Goal: Information Seeking & Learning: Learn about a topic

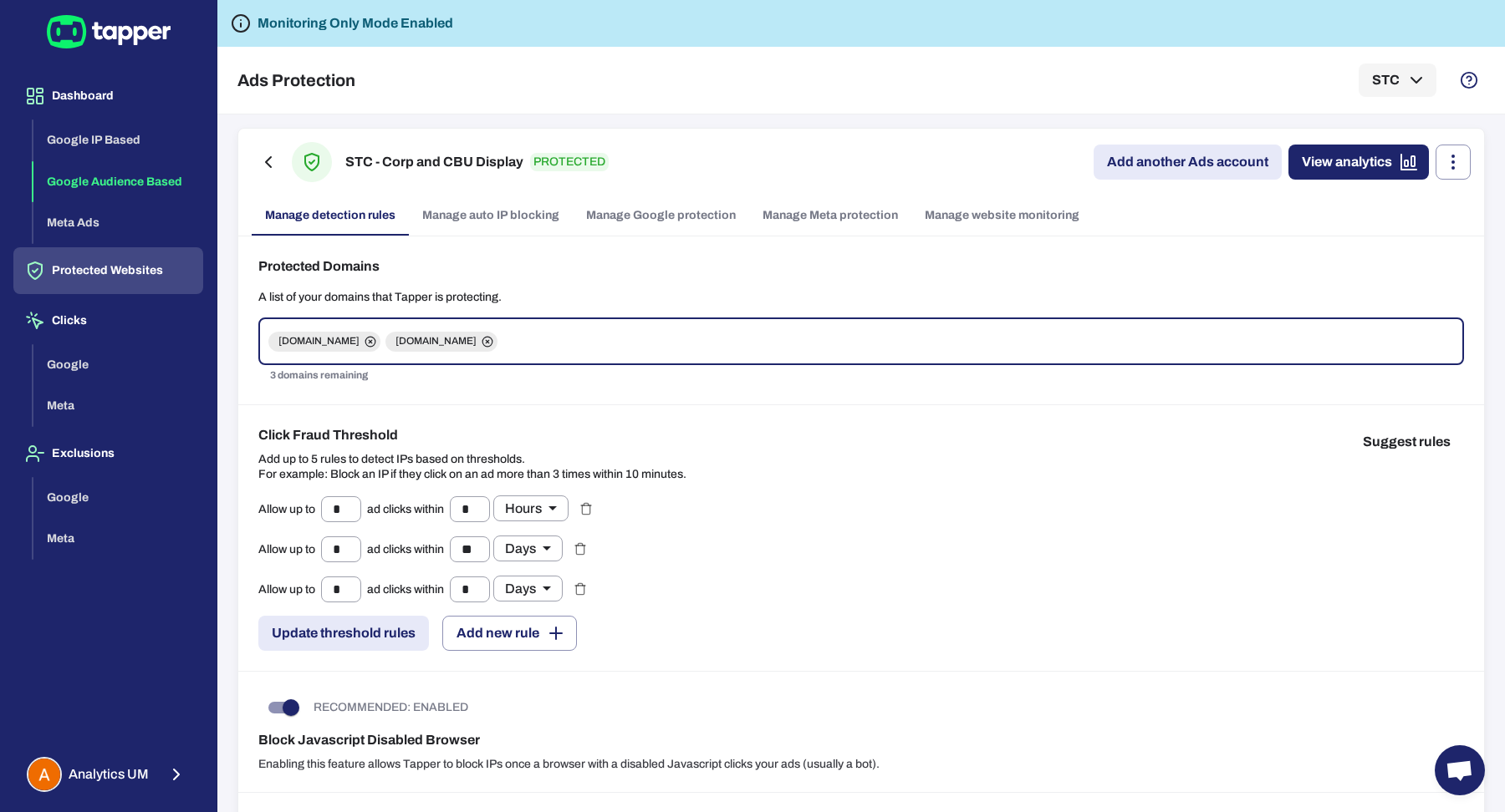
scroll to position [741, 0]
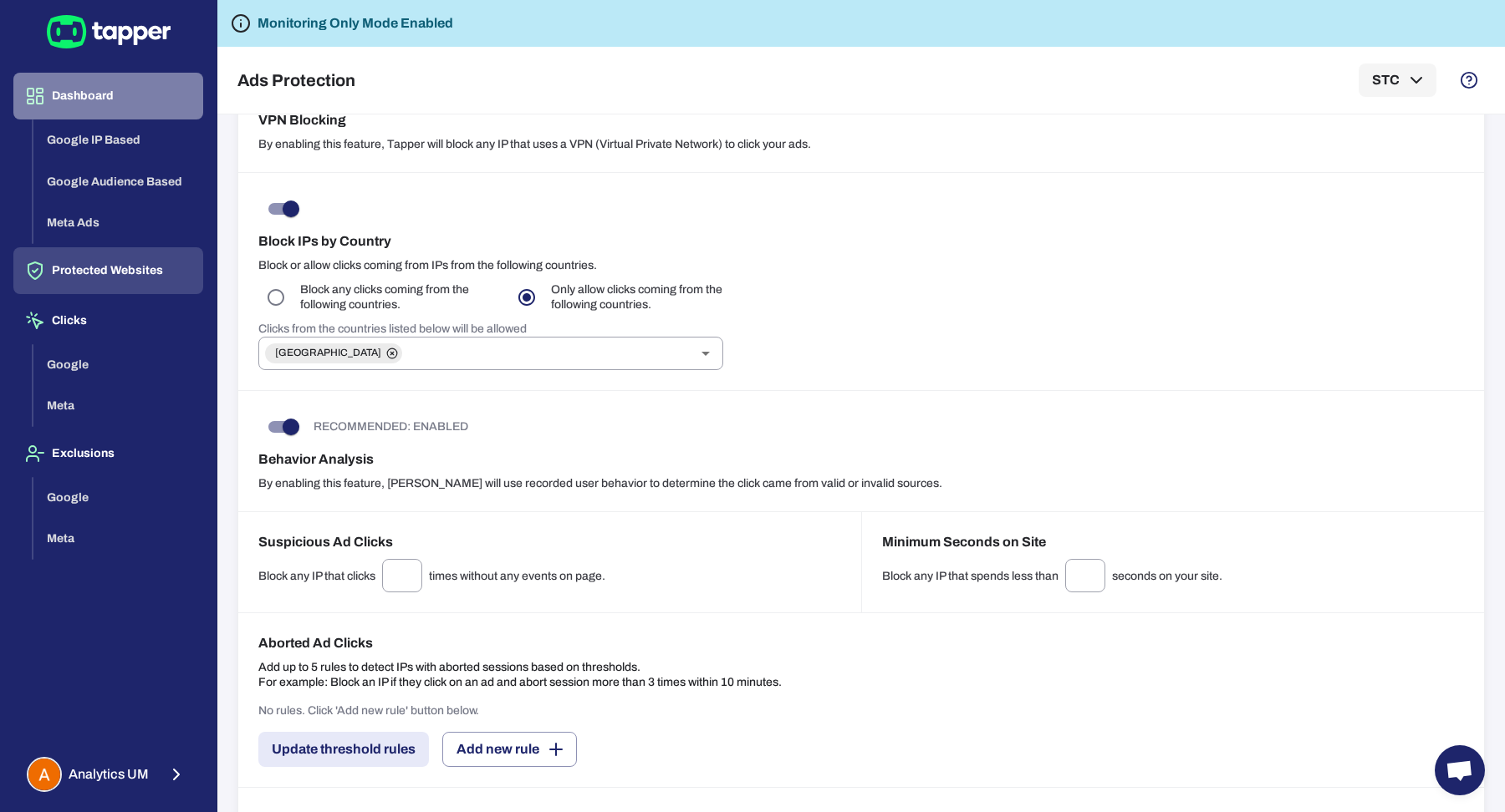
click at [151, 95] on button "Dashboard" at bounding box center [108, 96] width 190 height 46
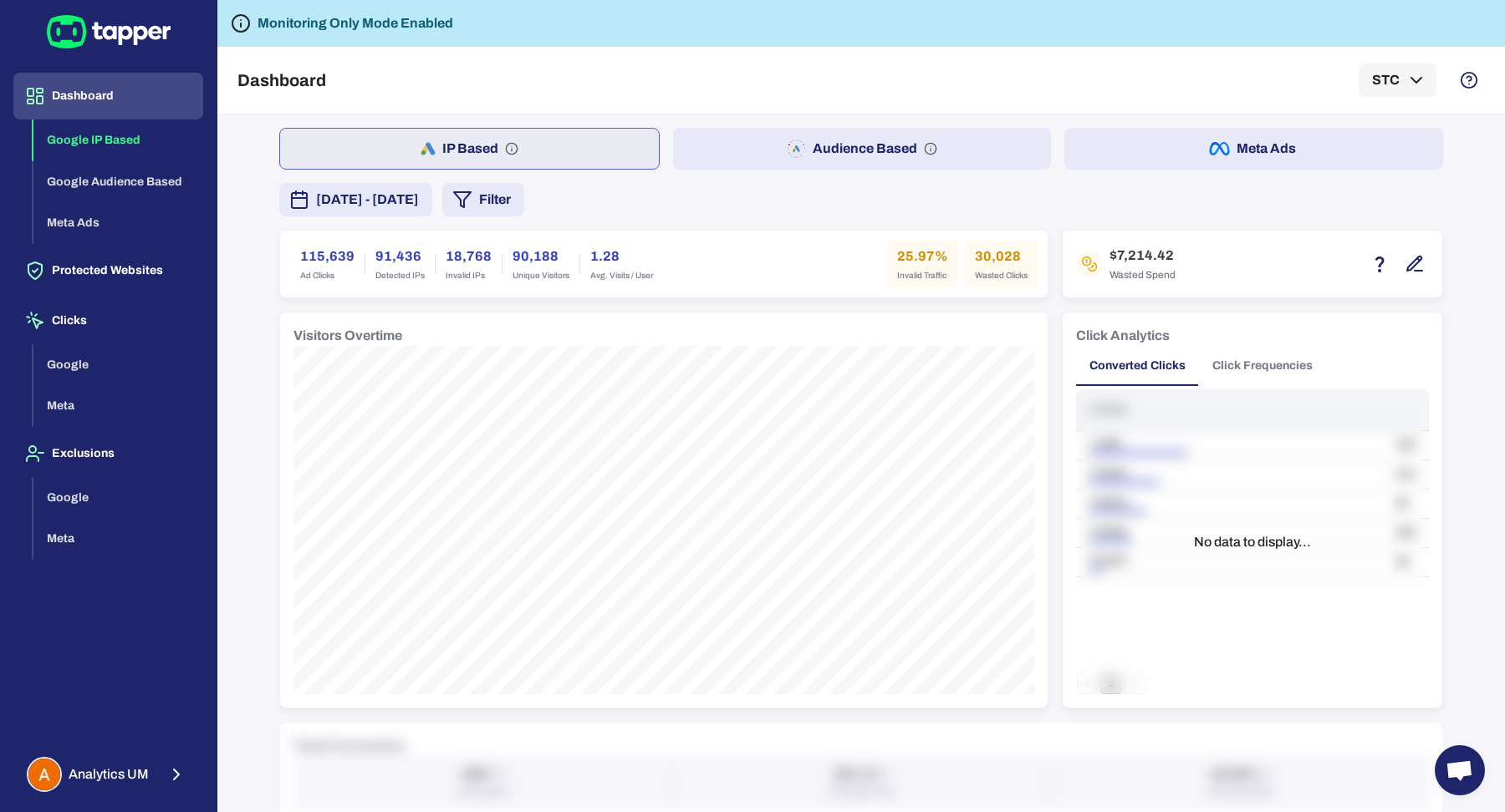
click at [524, 206] on button "Filter" at bounding box center [483, 199] width 82 height 33
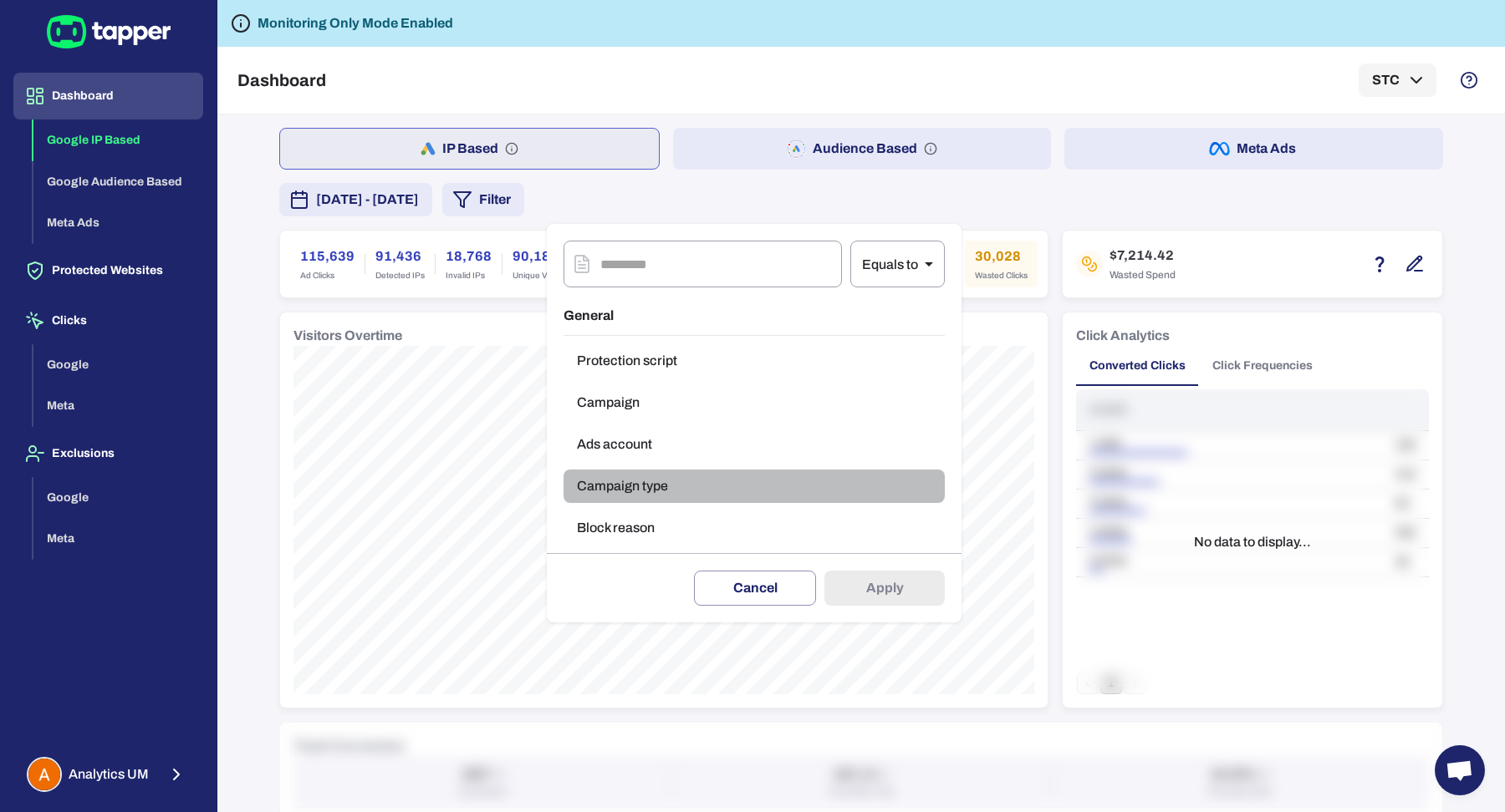
click at [604, 489] on button "Campaign type" at bounding box center [754, 486] width 381 height 33
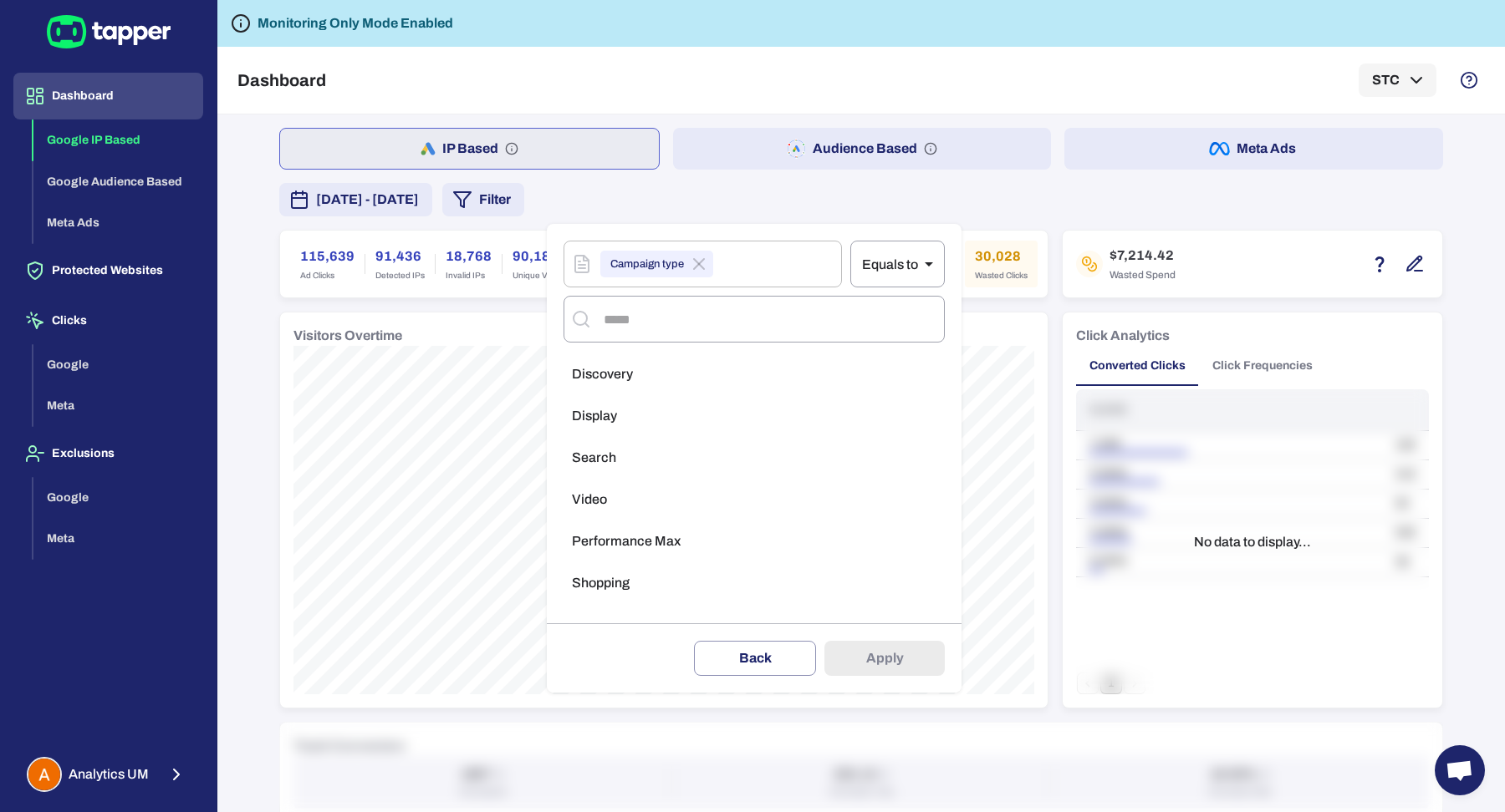
click at [614, 450] on span "Search" at bounding box center [594, 458] width 45 height 17
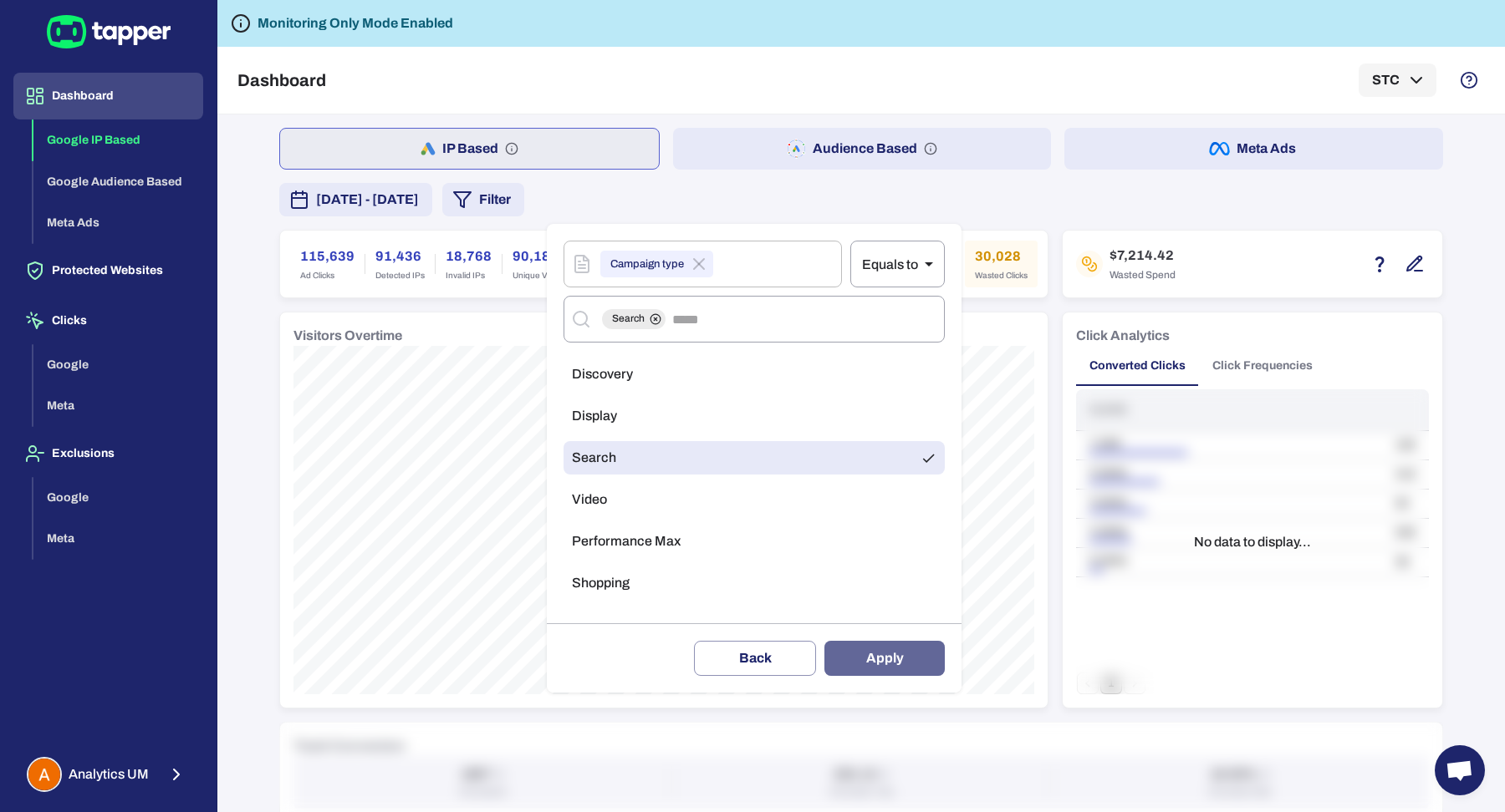
click at [881, 661] on button "Apply" at bounding box center [884, 658] width 121 height 35
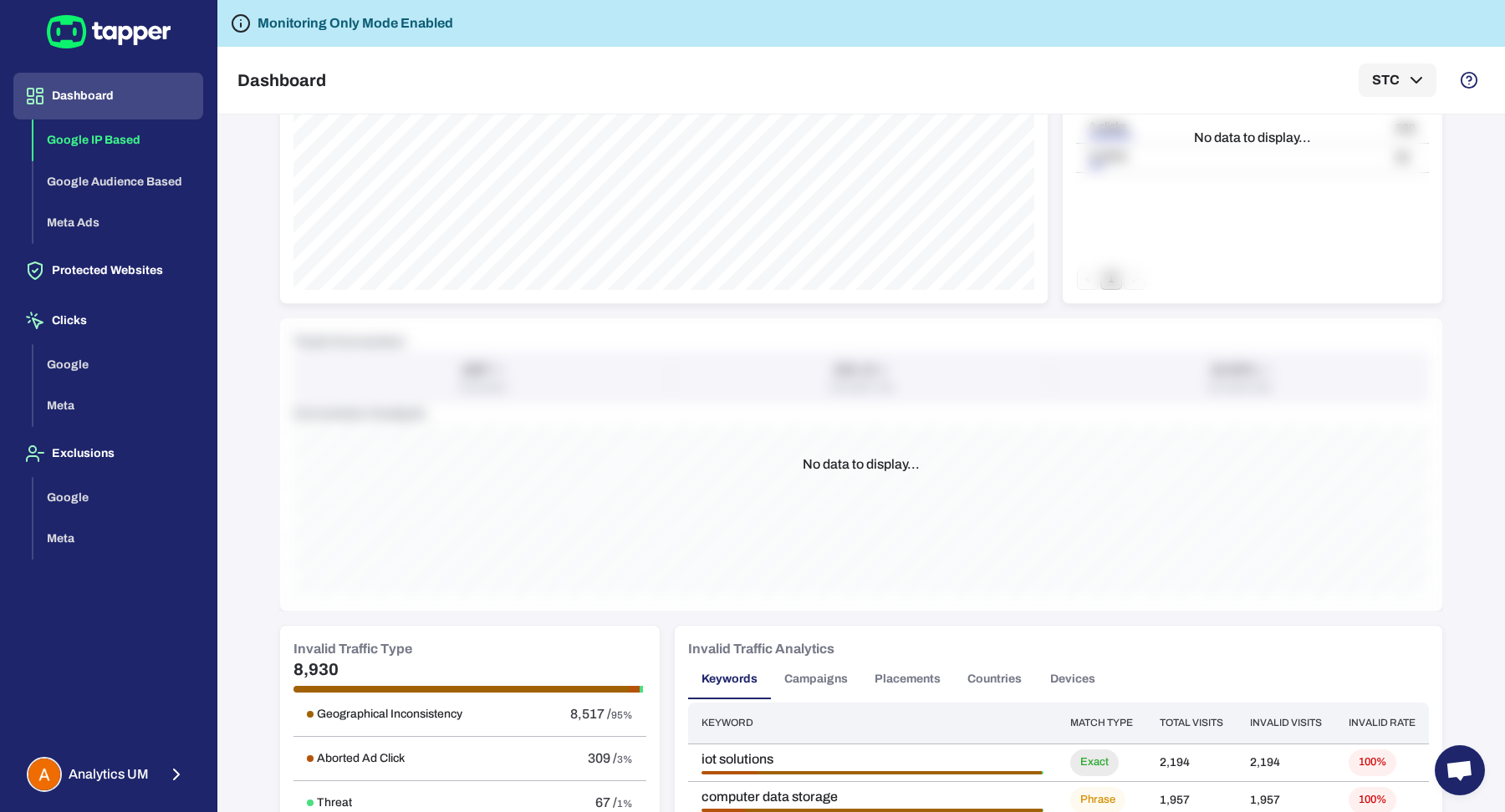
scroll to position [643, 0]
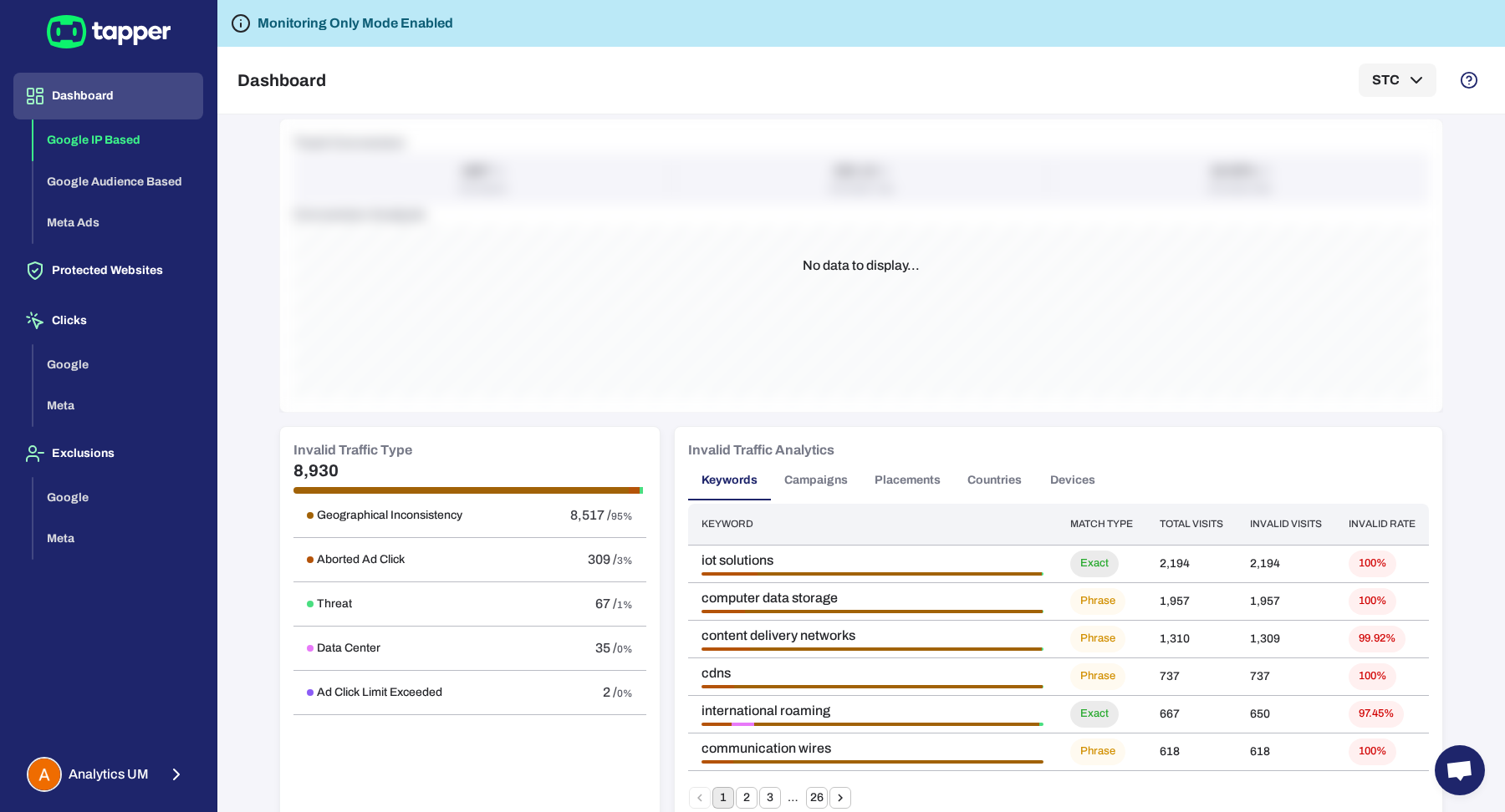
click at [986, 485] on button "Countries" at bounding box center [994, 480] width 81 height 40
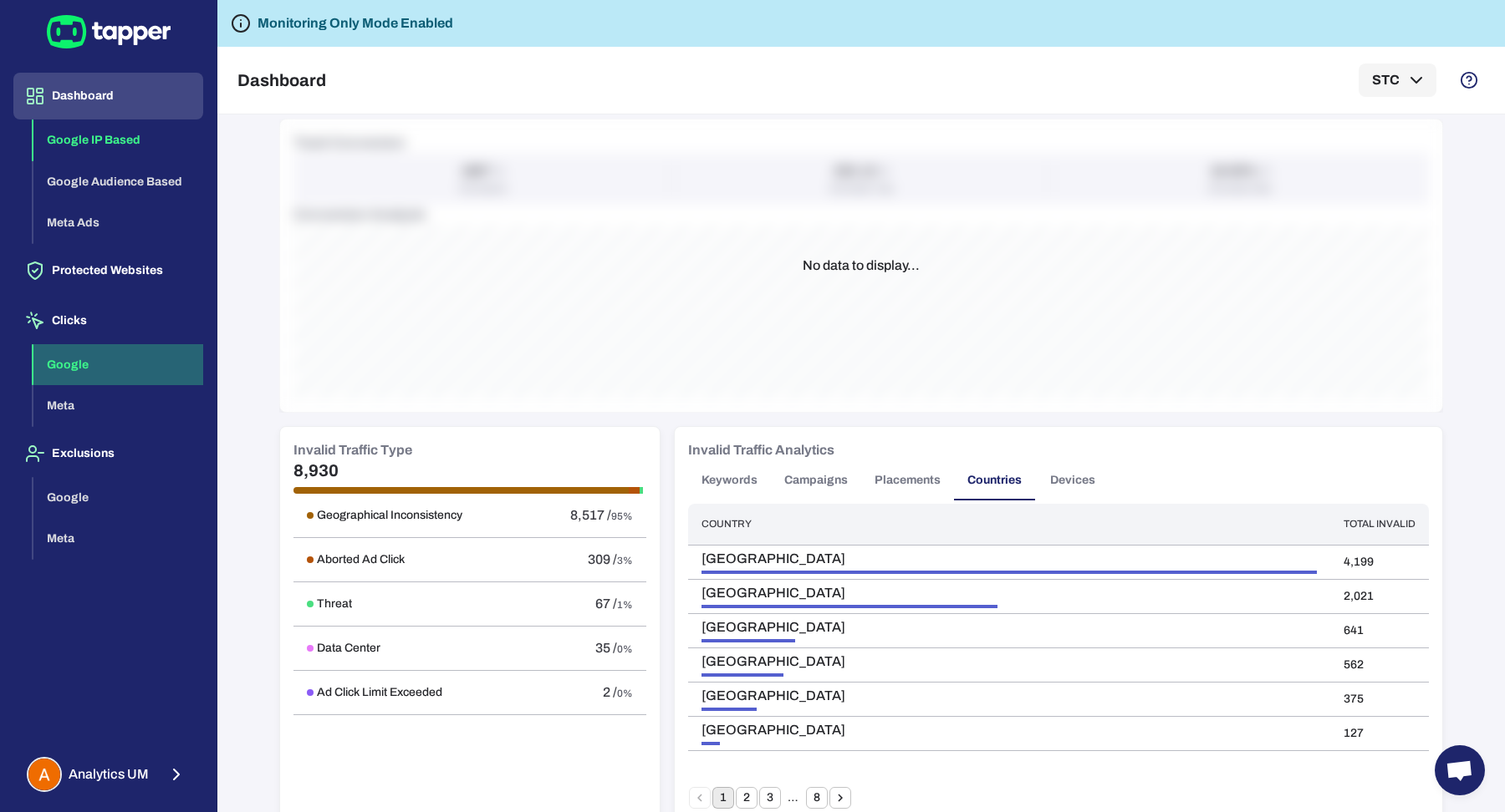
click at [145, 354] on button "Google" at bounding box center [118, 365] width 170 height 42
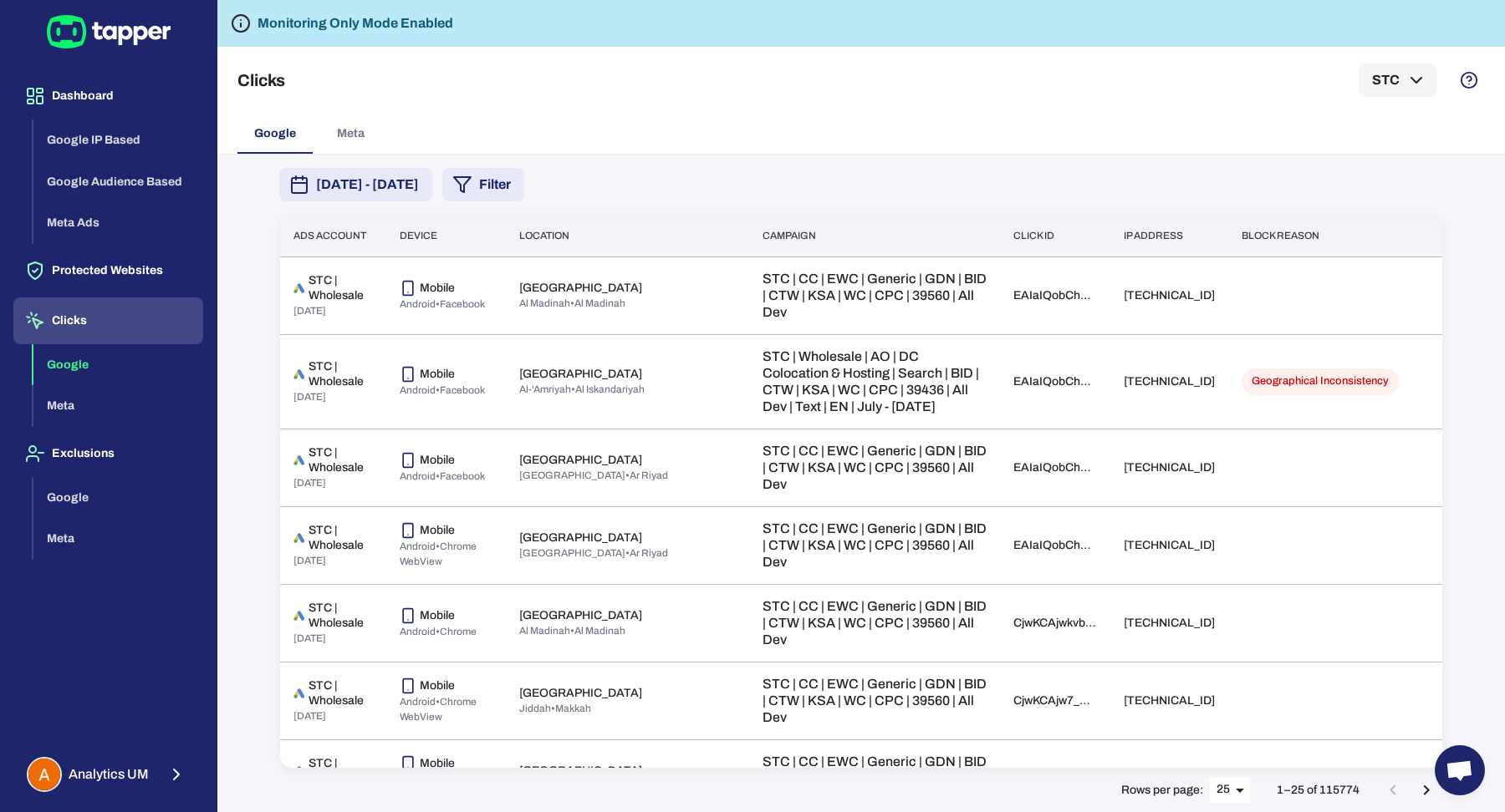
click at [524, 180] on button "Filter" at bounding box center [483, 184] width 82 height 33
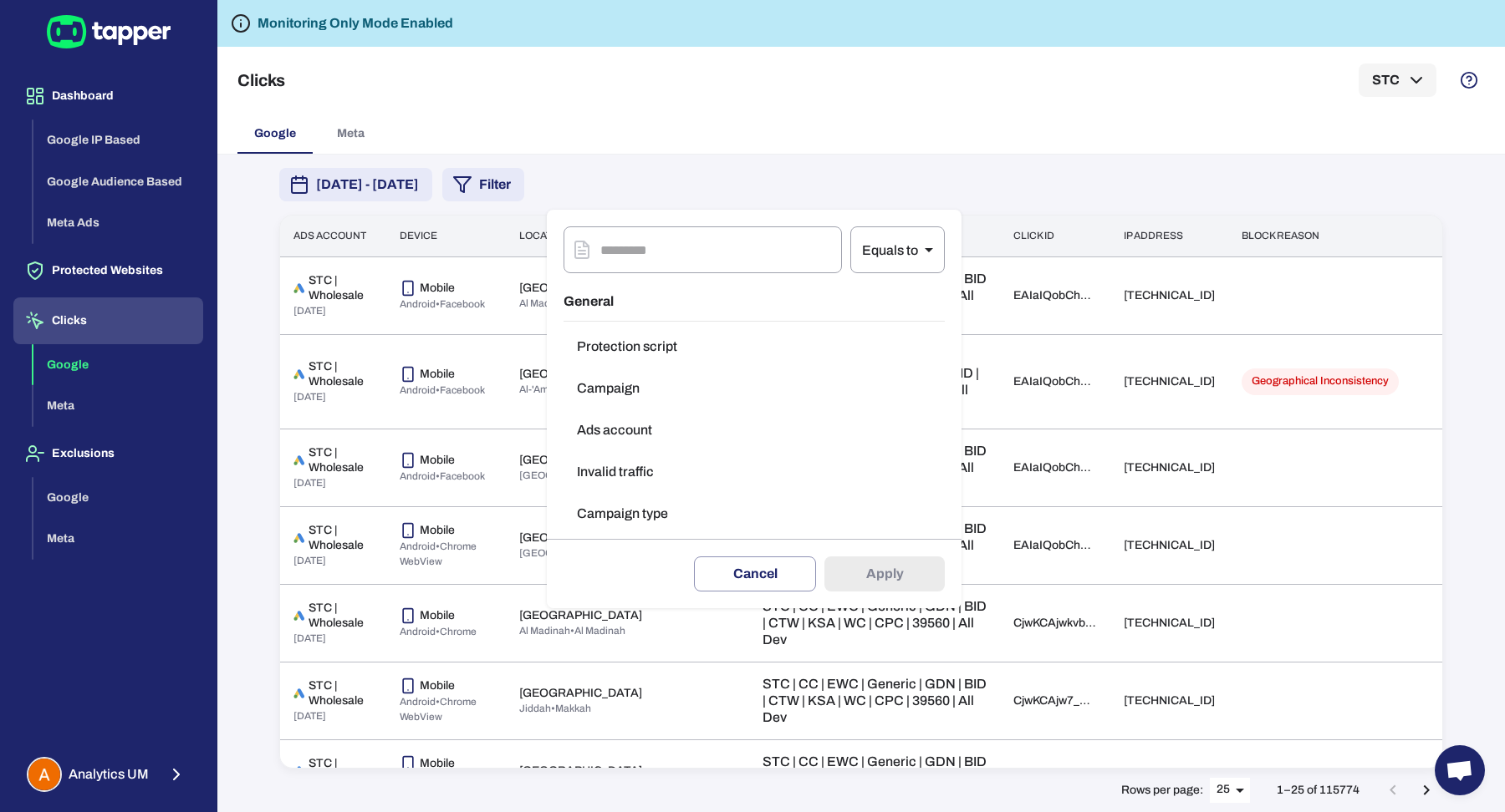
click at [606, 508] on button "Campaign type" at bounding box center [754, 513] width 381 height 33
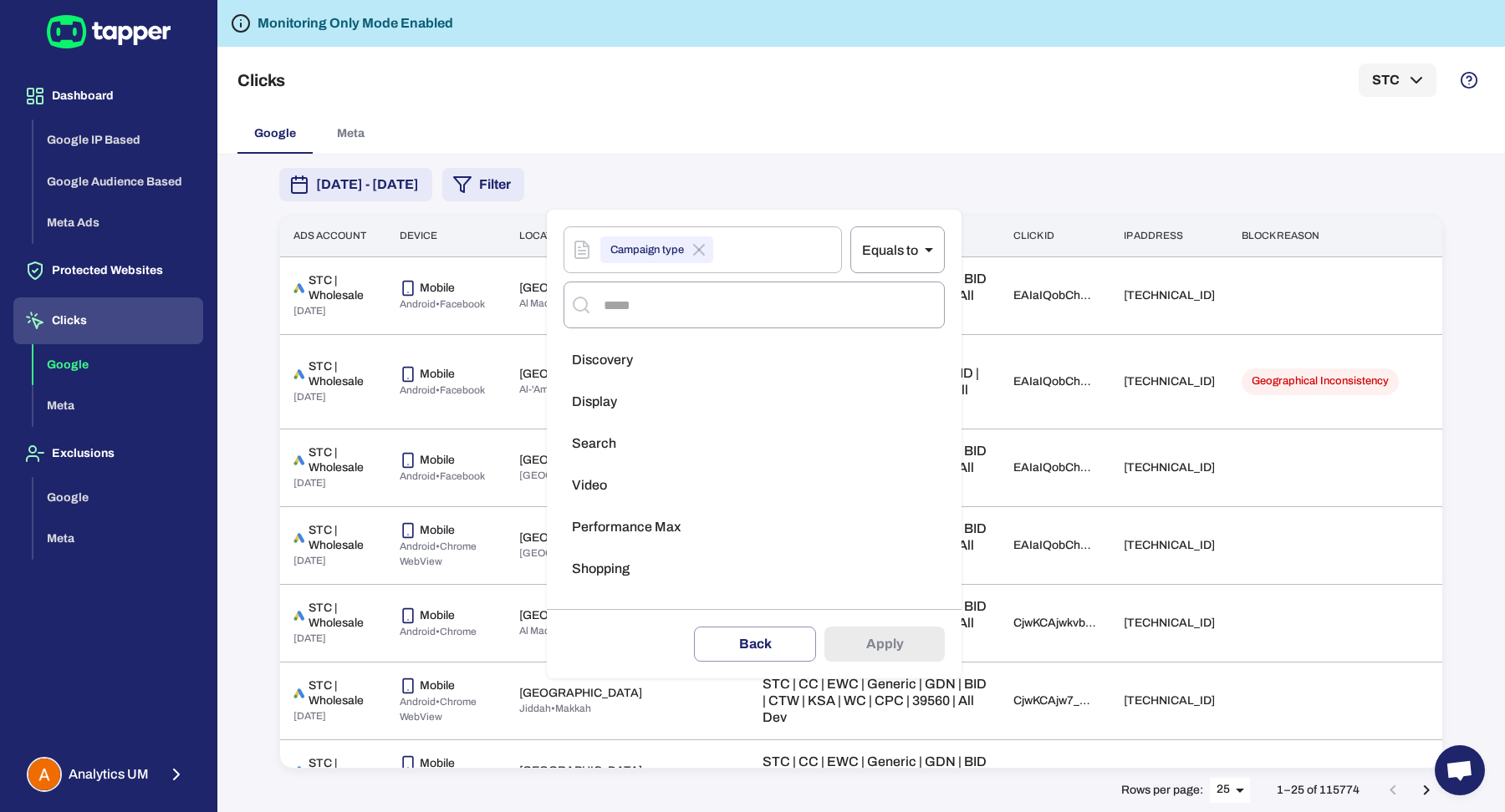
click at [625, 443] on li "Search" at bounding box center [754, 443] width 381 height 33
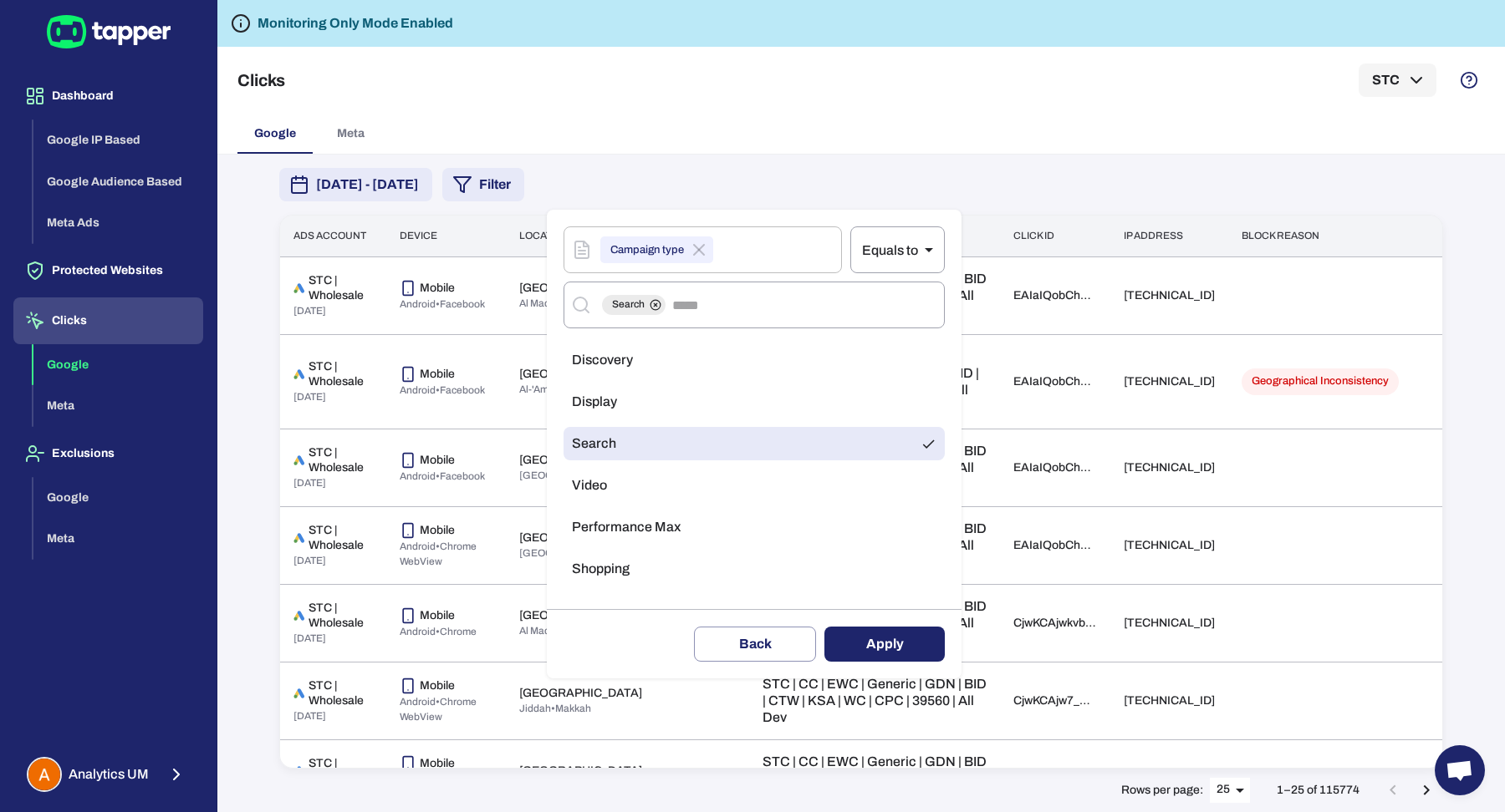
click at [866, 643] on button "Apply" at bounding box center [884, 644] width 121 height 35
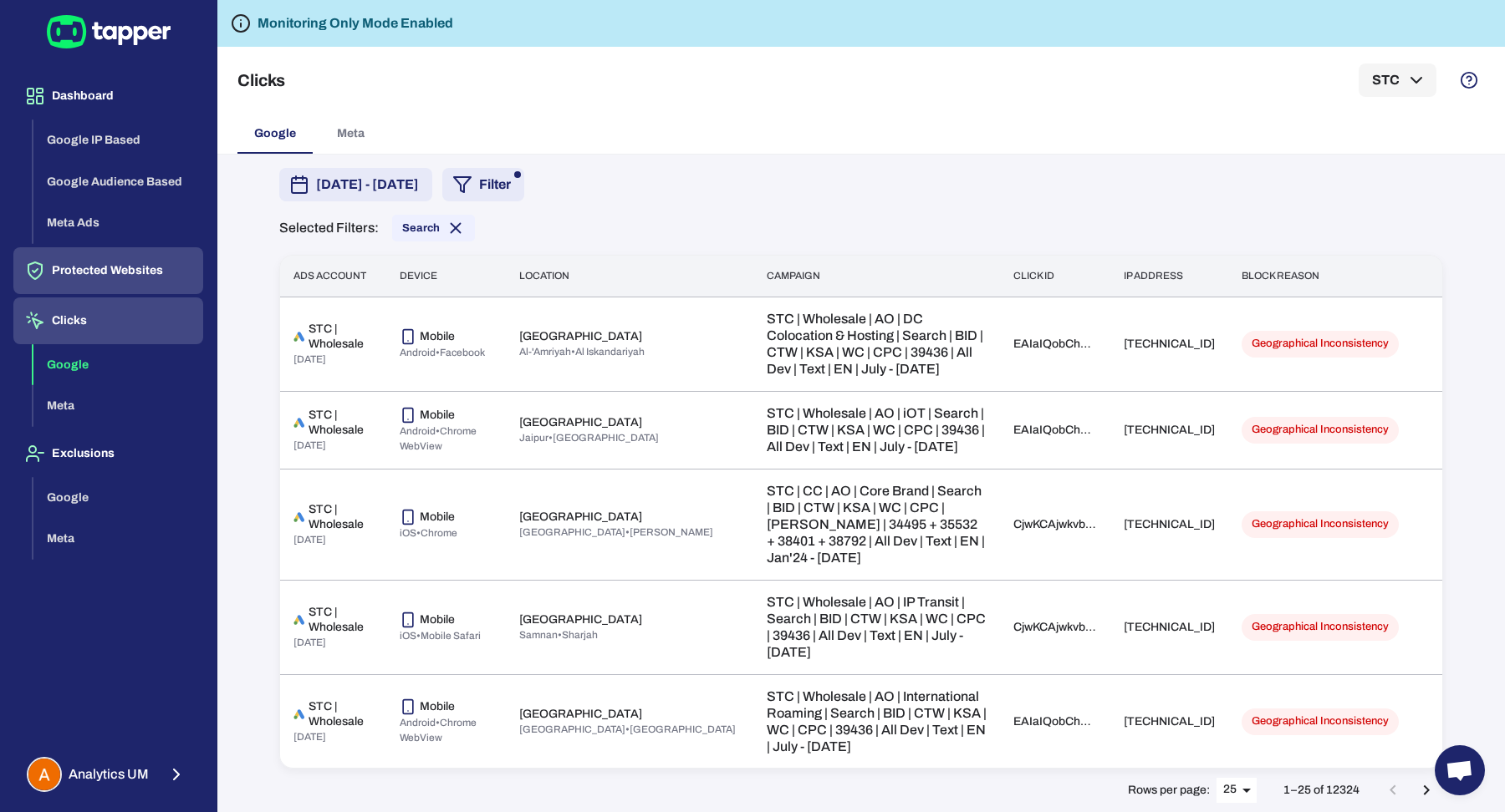
click at [91, 277] on button "Protected Websites" at bounding box center [108, 270] width 190 height 46
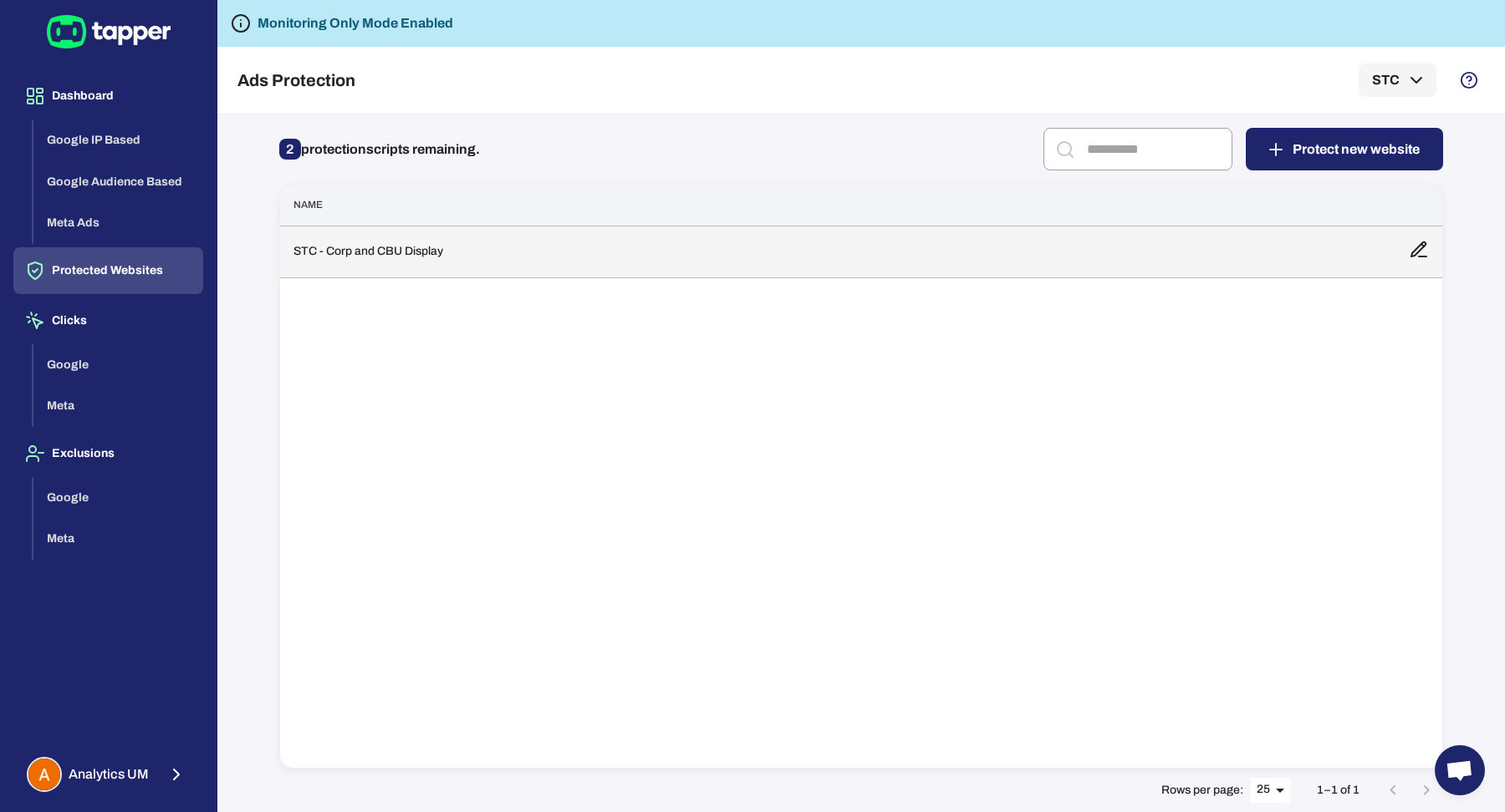
click at [444, 266] on td "STC - Corp and CBU Display" at bounding box center [837, 251] width 1115 height 52
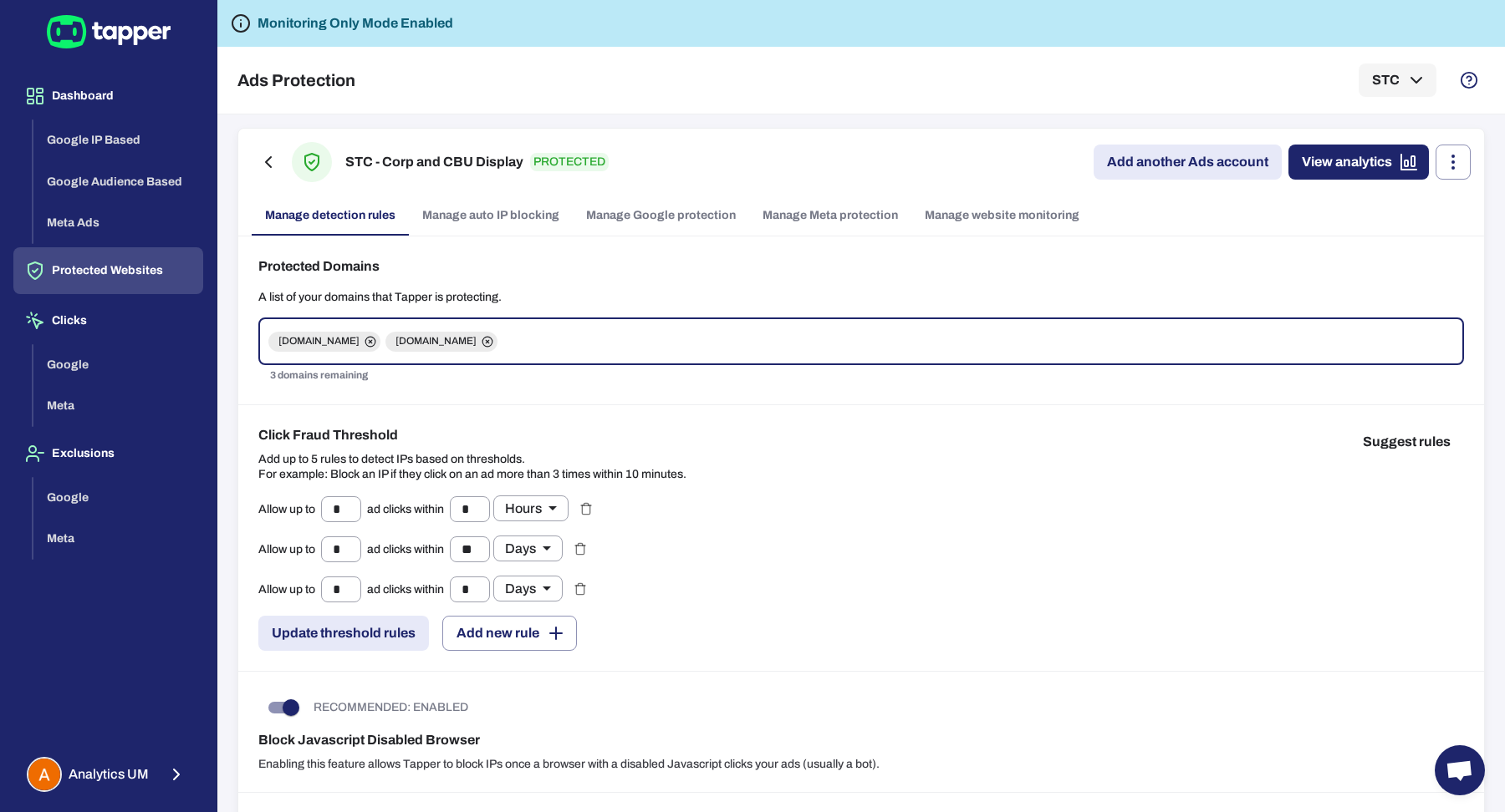
click at [682, 223] on link "Manage Google protection" at bounding box center [660, 215] width 177 height 40
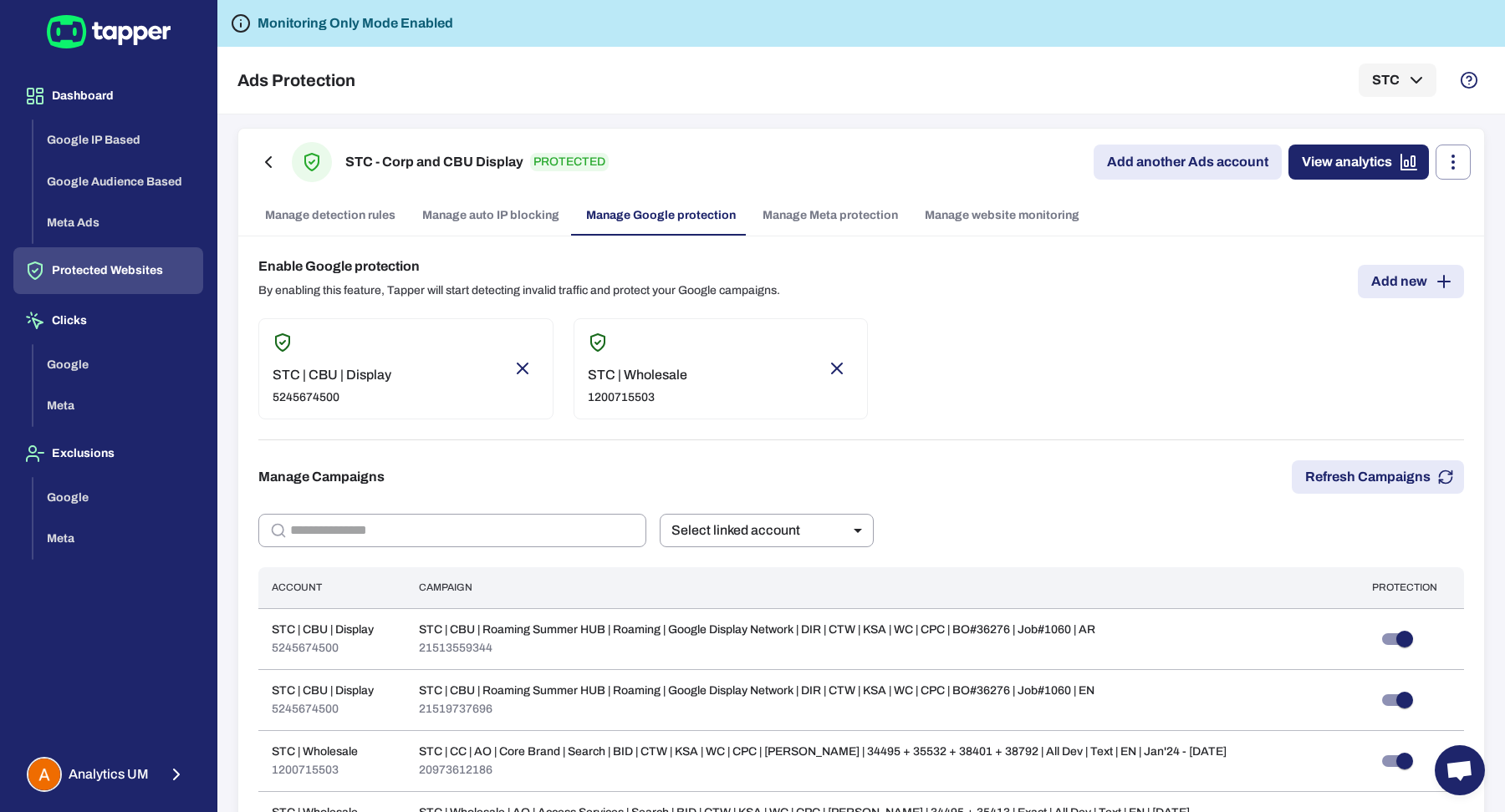
click at [1384, 277] on link "Add new" at bounding box center [1411, 281] width 106 height 33
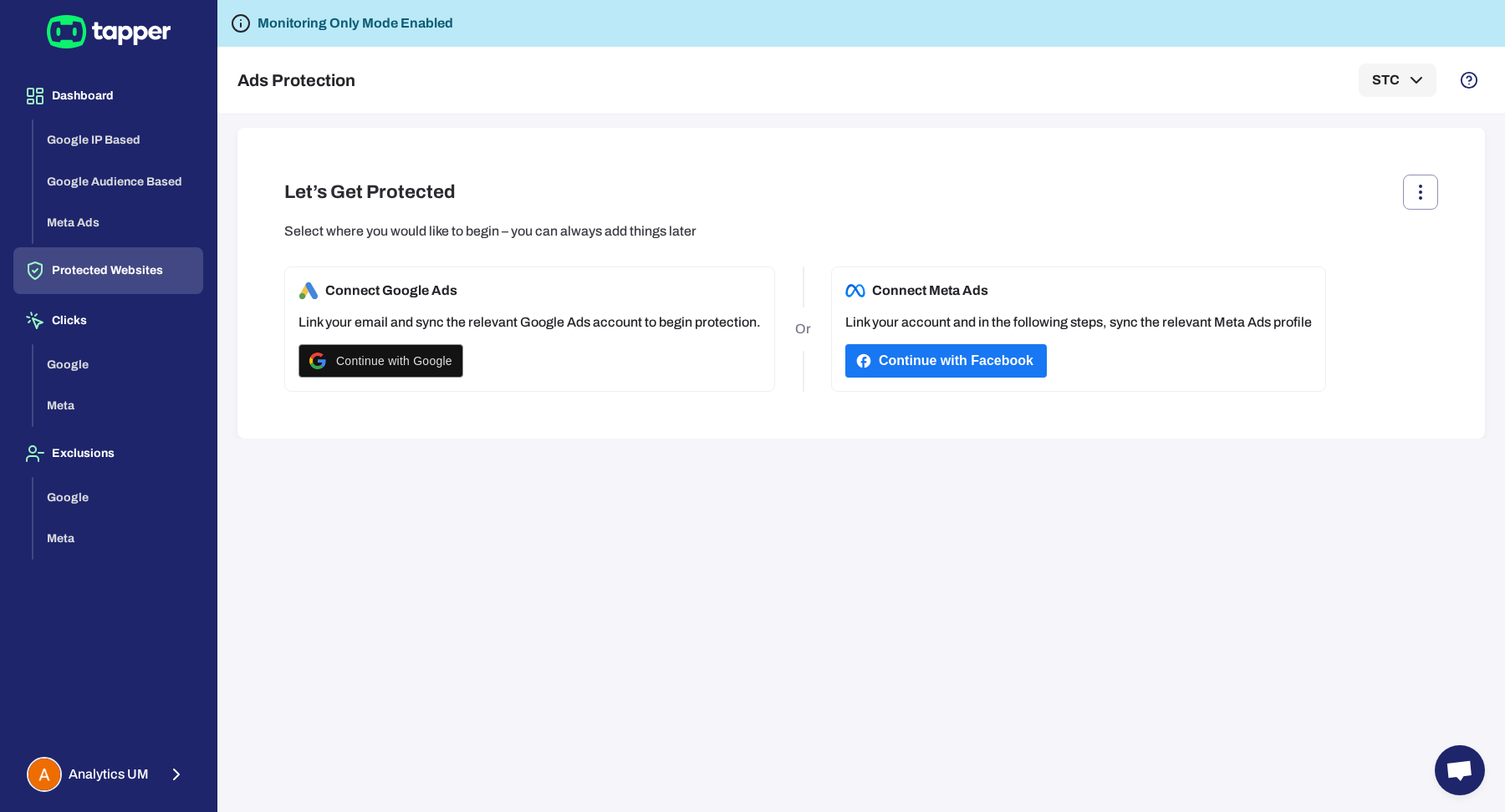
click at [161, 281] on button "Protected Websites" at bounding box center [108, 270] width 190 height 46
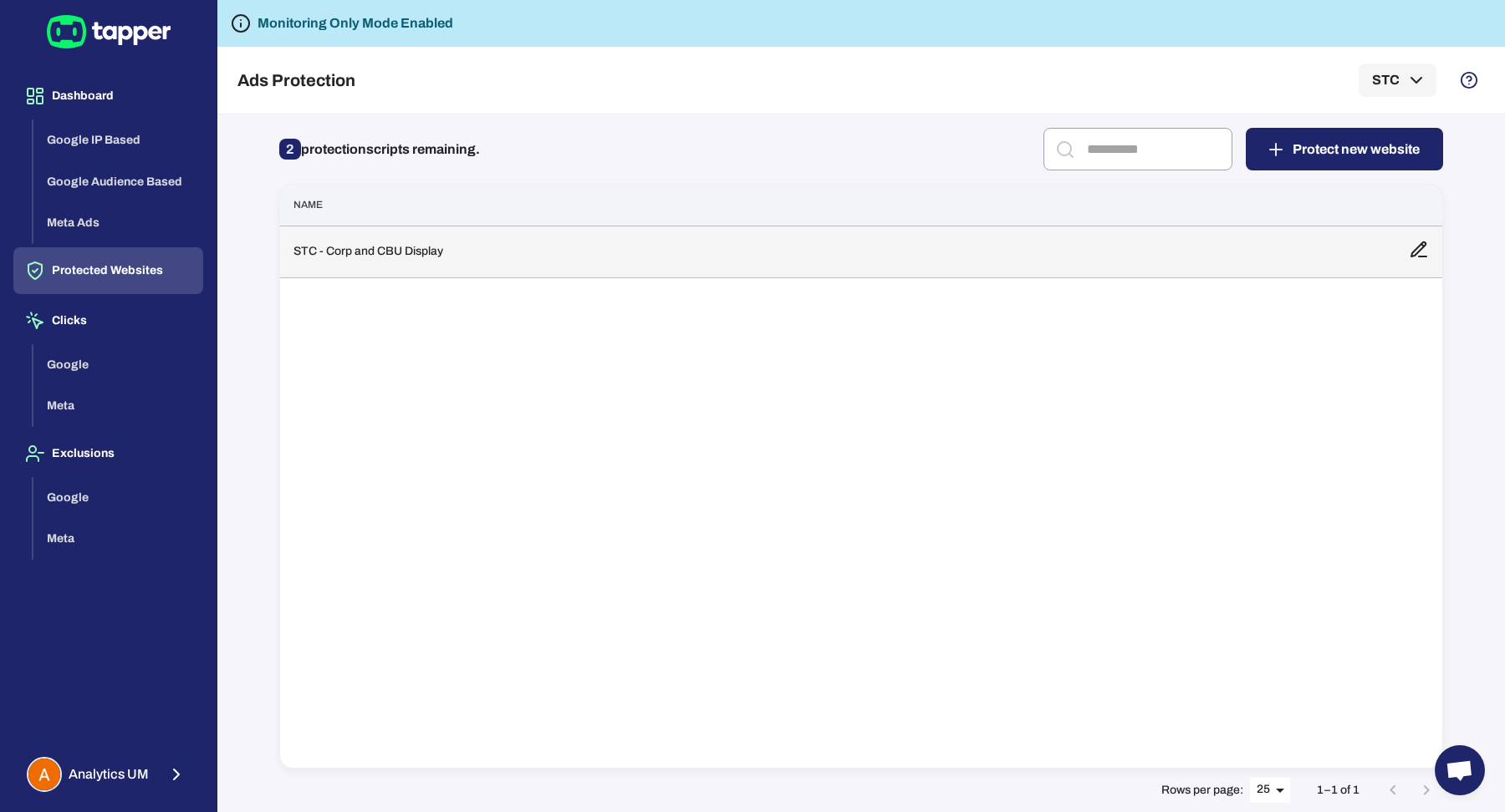
click at [470, 253] on td "STC - Corp and CBU Display" at bounding box center [837, 251] width 1115 height 52
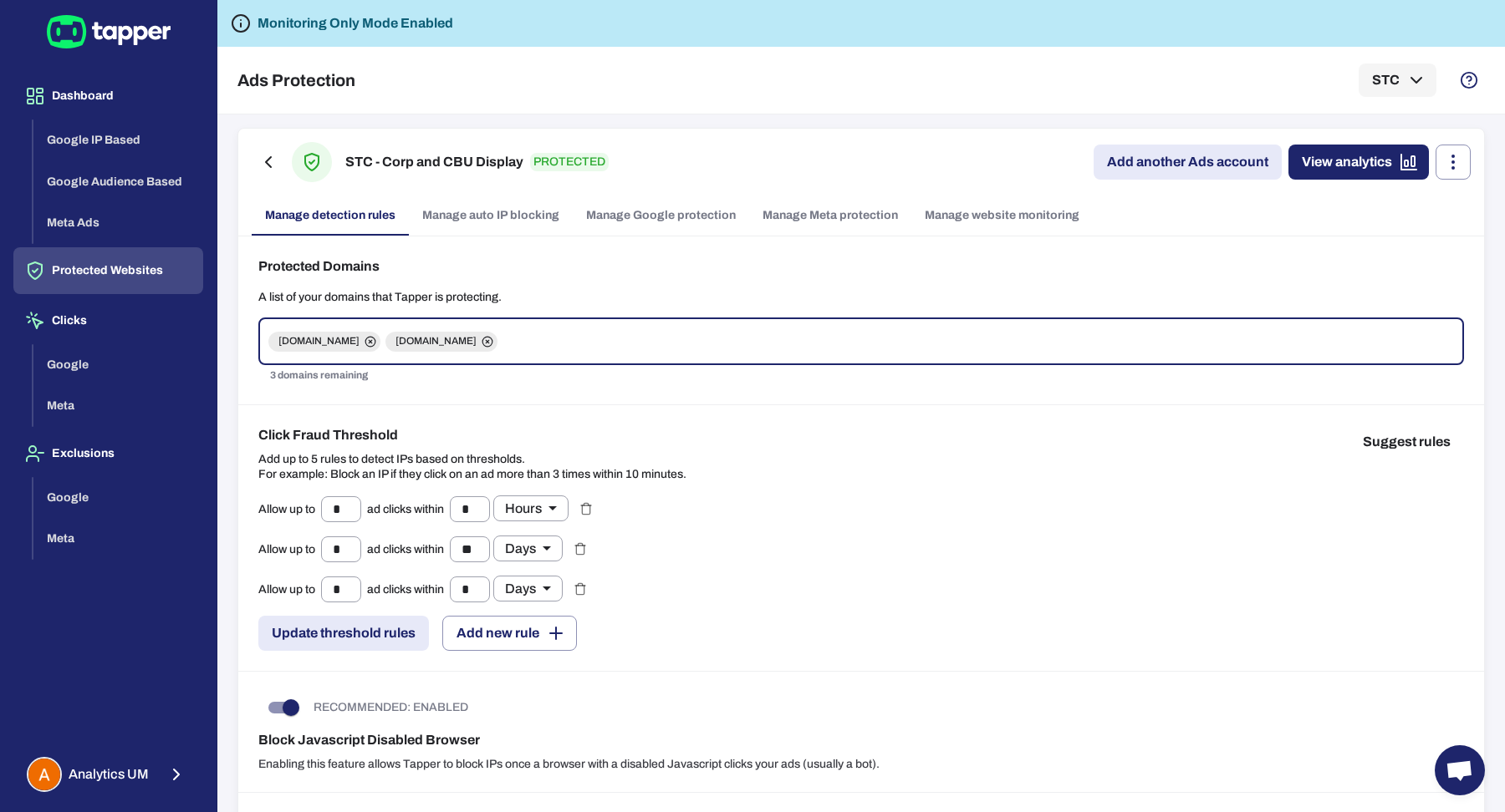
click at [628, 206] on link "Manage Google protection" at bounding box center [660, 215] width 177 height 40
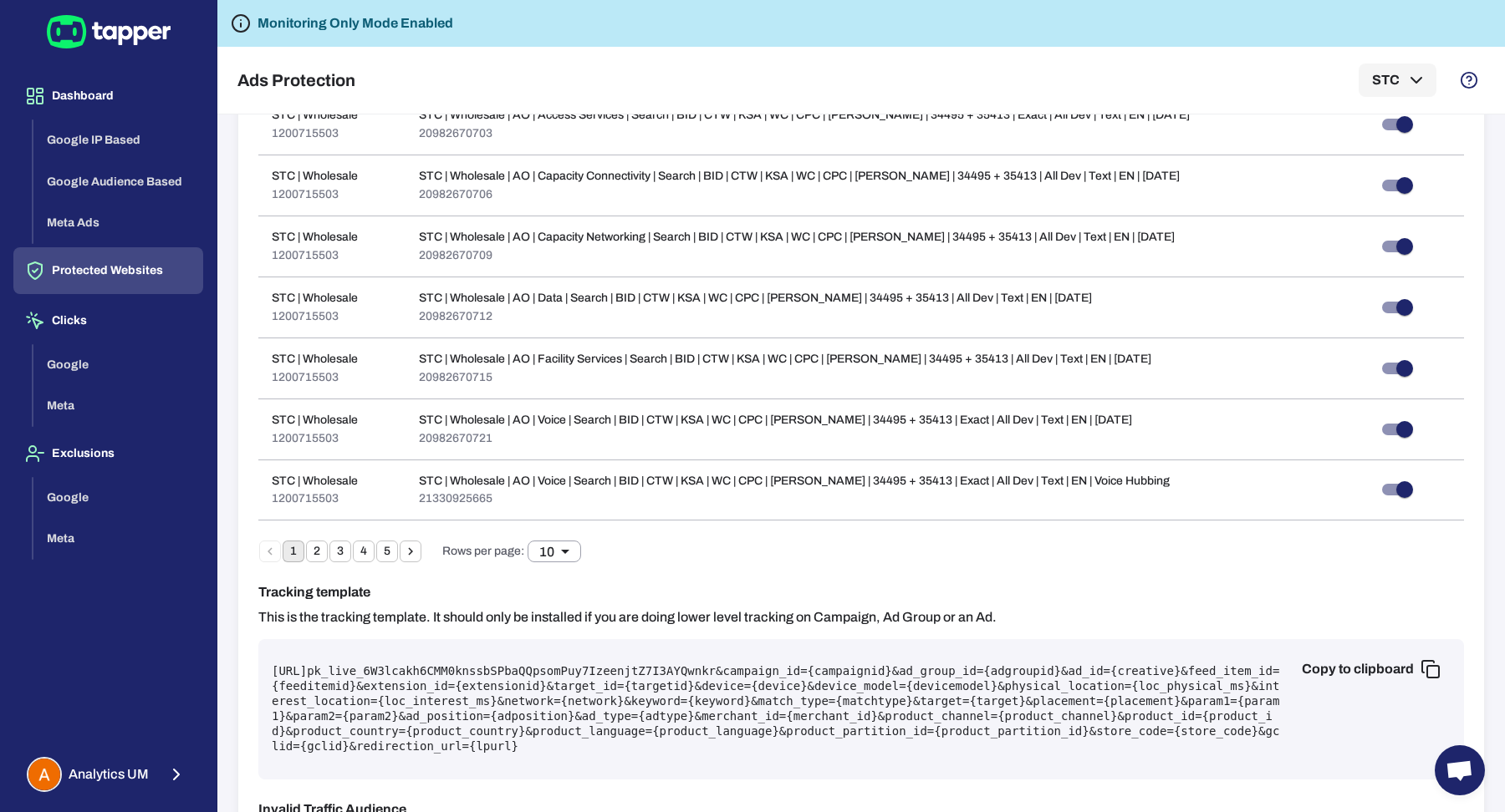
scroll to position [928, 0]
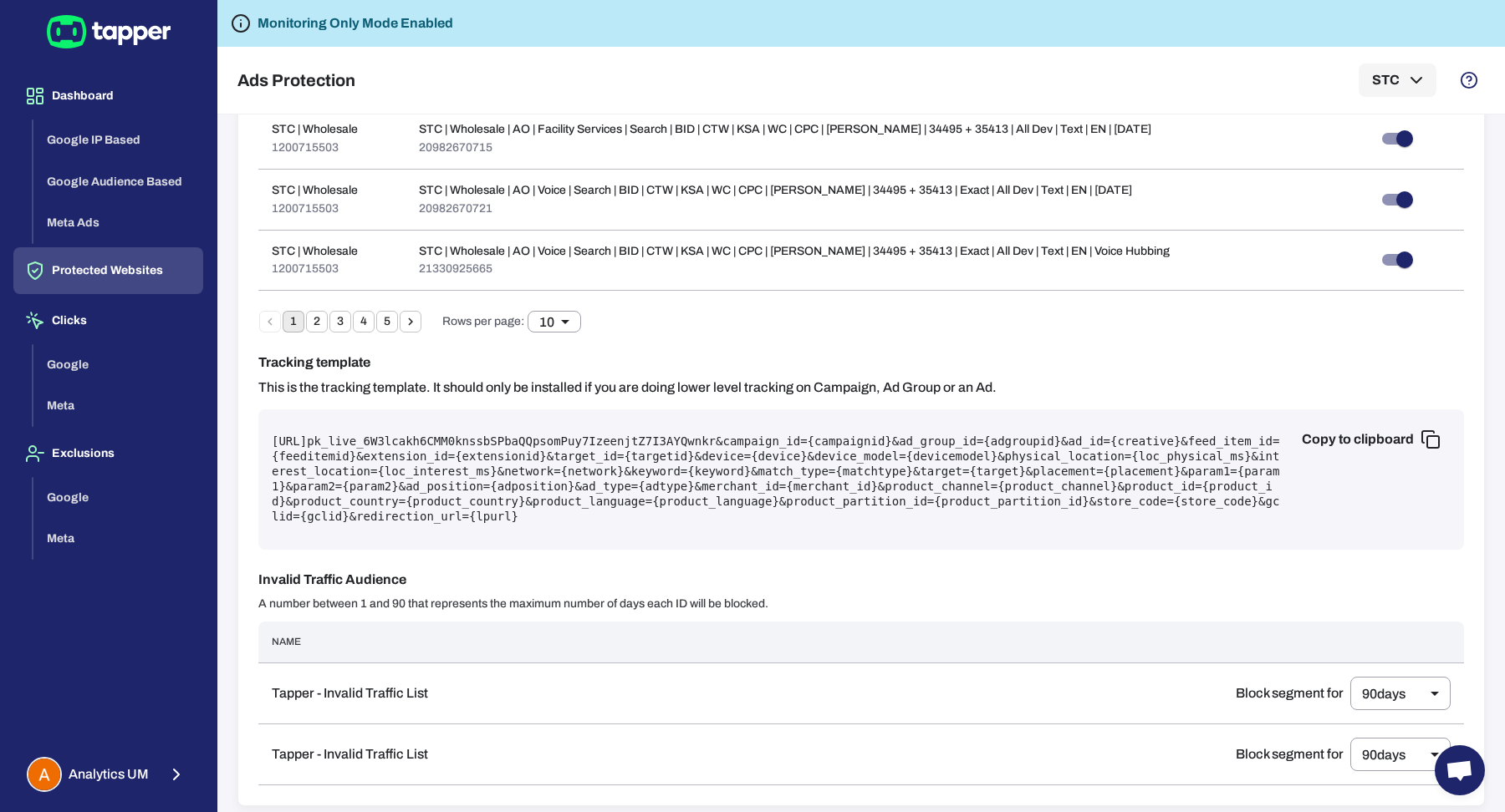
click at [682, 456] on pre "https://protect.tapper.ai/google-ads/click?pk= pk_live_6W3lcakh6CMM0knssbSPbaQQ…" at bounding box center [861, 479] width 1179 height 90
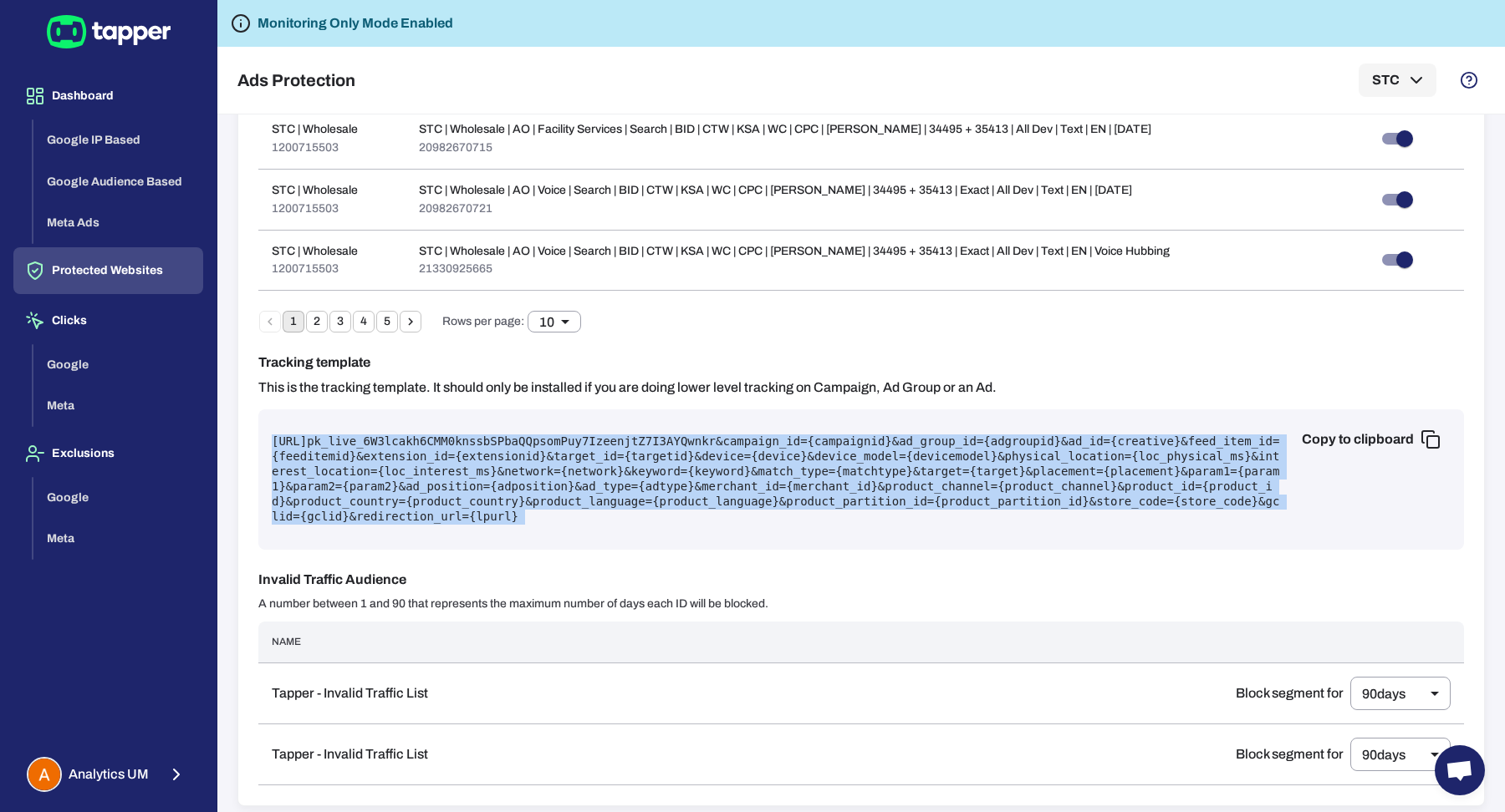
click at [682, 456] on pre "https://protect.tapper.ai/google-ads/click?pk= pk_live_6W3lcakh6CMM0knssbSPbaQQ…" at bounding box center [861, 479] width 1179 height 90
click at [610, 478] on pre "https://protect.tapper.ai/google-ads/click?pk= pk_live_6W3lcakh6CMM0knssbSPbaQQ…" at bounding box center [861, 479] width 1179 height 90
drag, startPoint x: 271, startPoint y: 432, endPoint x: 580, endPoint y: 435, distance: 309.0
click at [580, 435] on pre "https://protect.tapper.ai/google-ads/click?pk= pk_live_6W3lcakh6CMM0knssbSPbaQQ…" at bounding box center [861, 479] width 1179 height 90
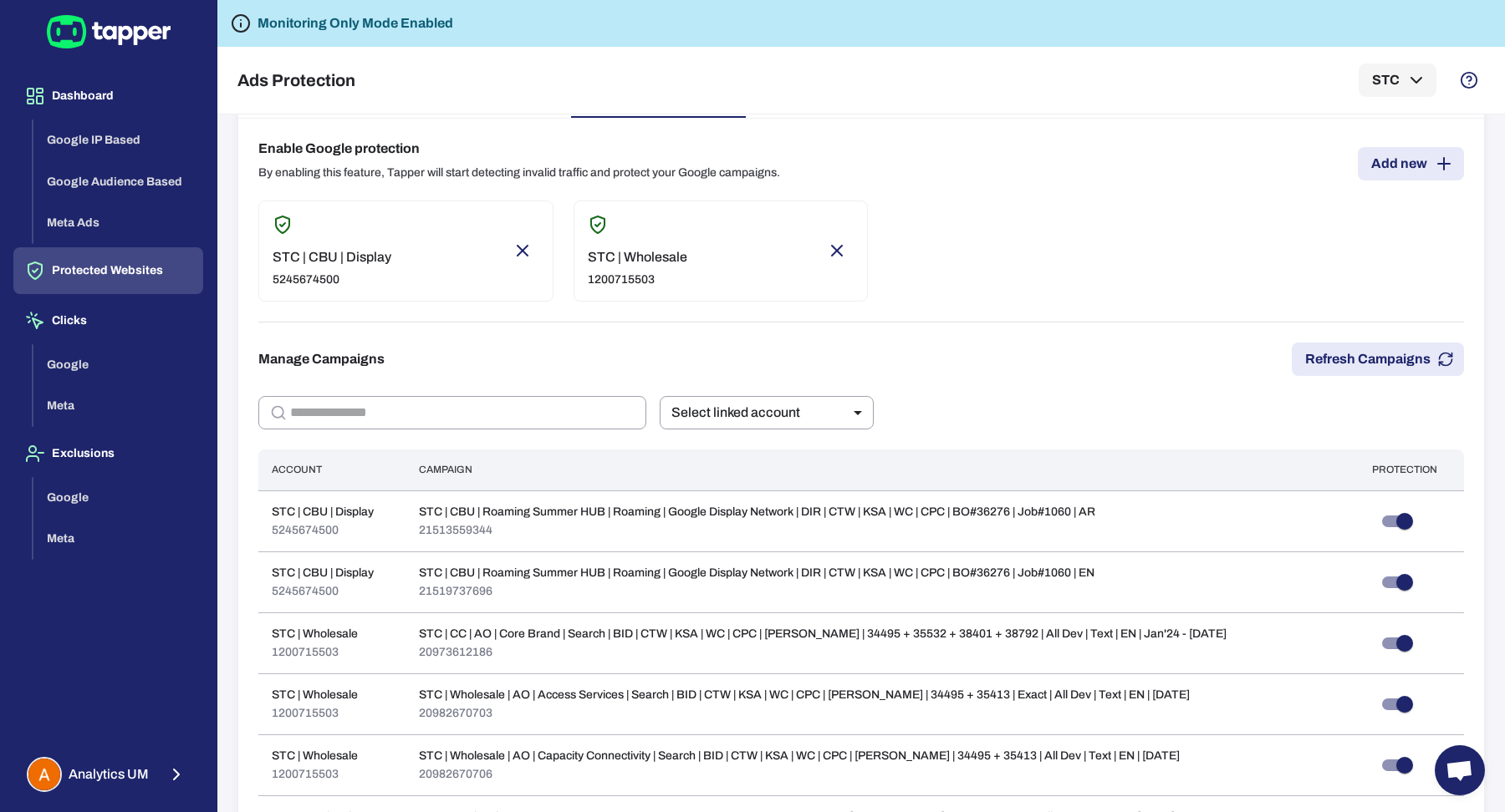
scroll to position [0, 0]
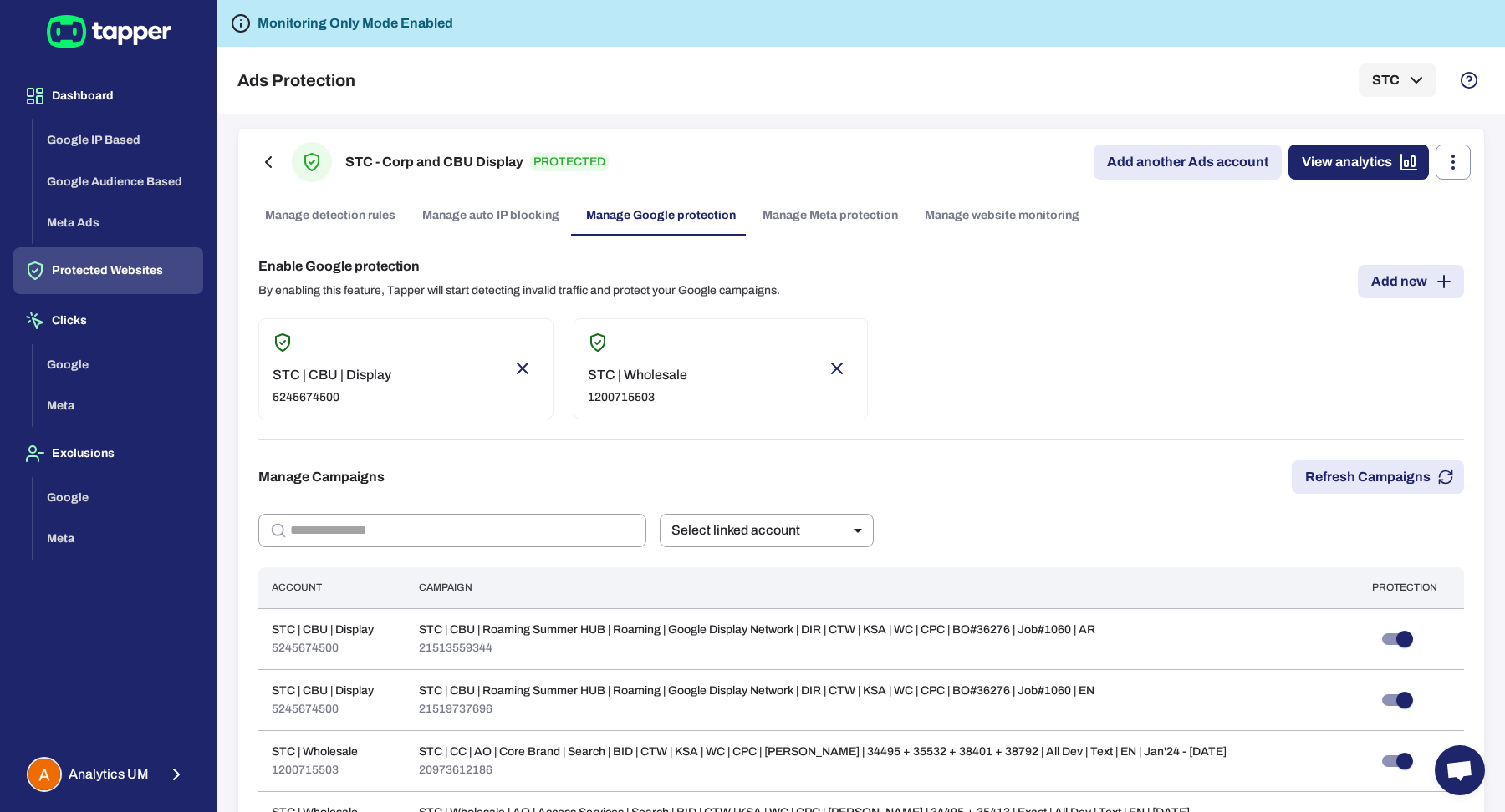
click at [1032, 210] on link "Manage website monitoring" at bounding box center [1001, 215] width 181 height 40
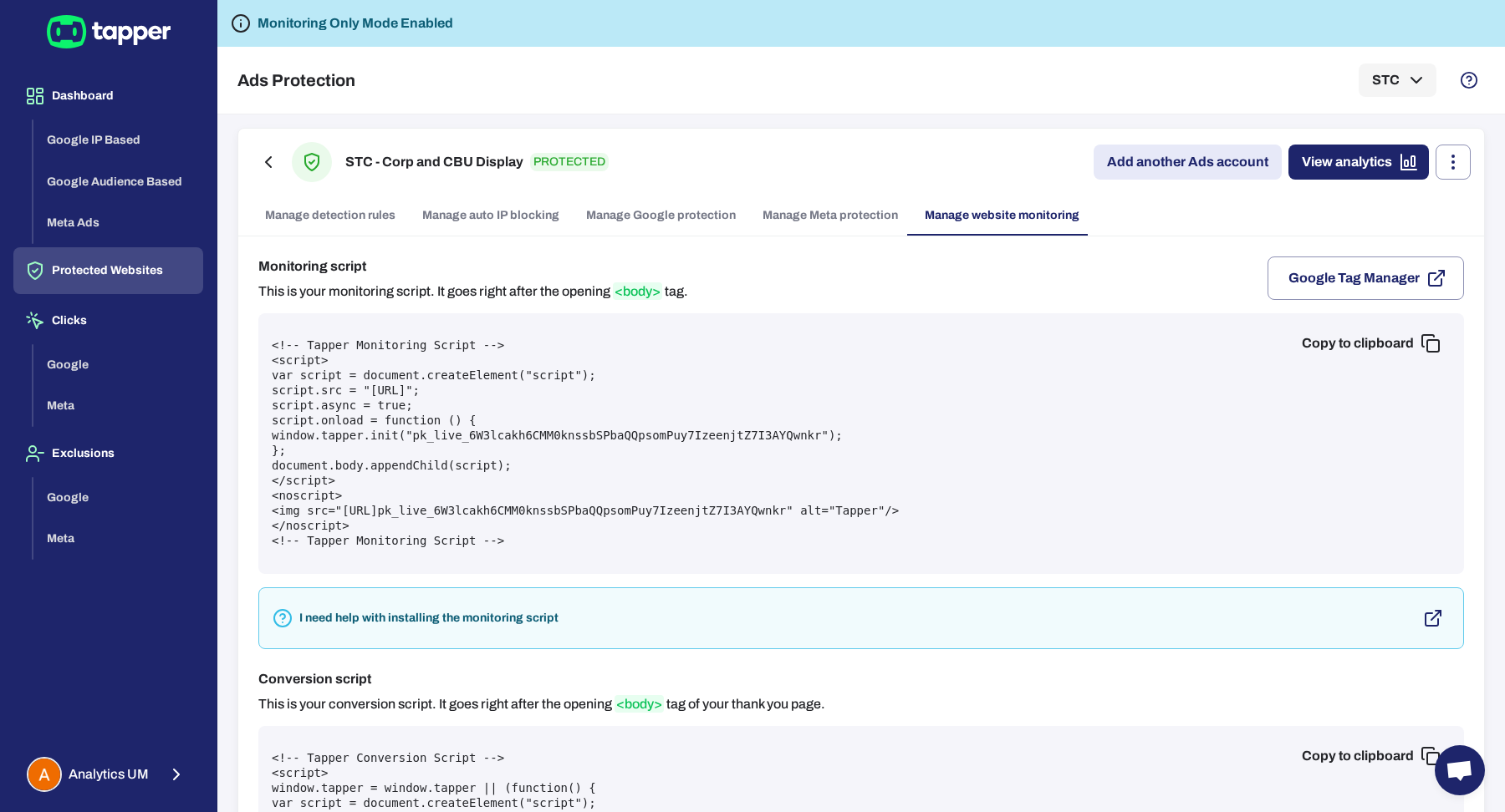
scroll to position [72, 0]
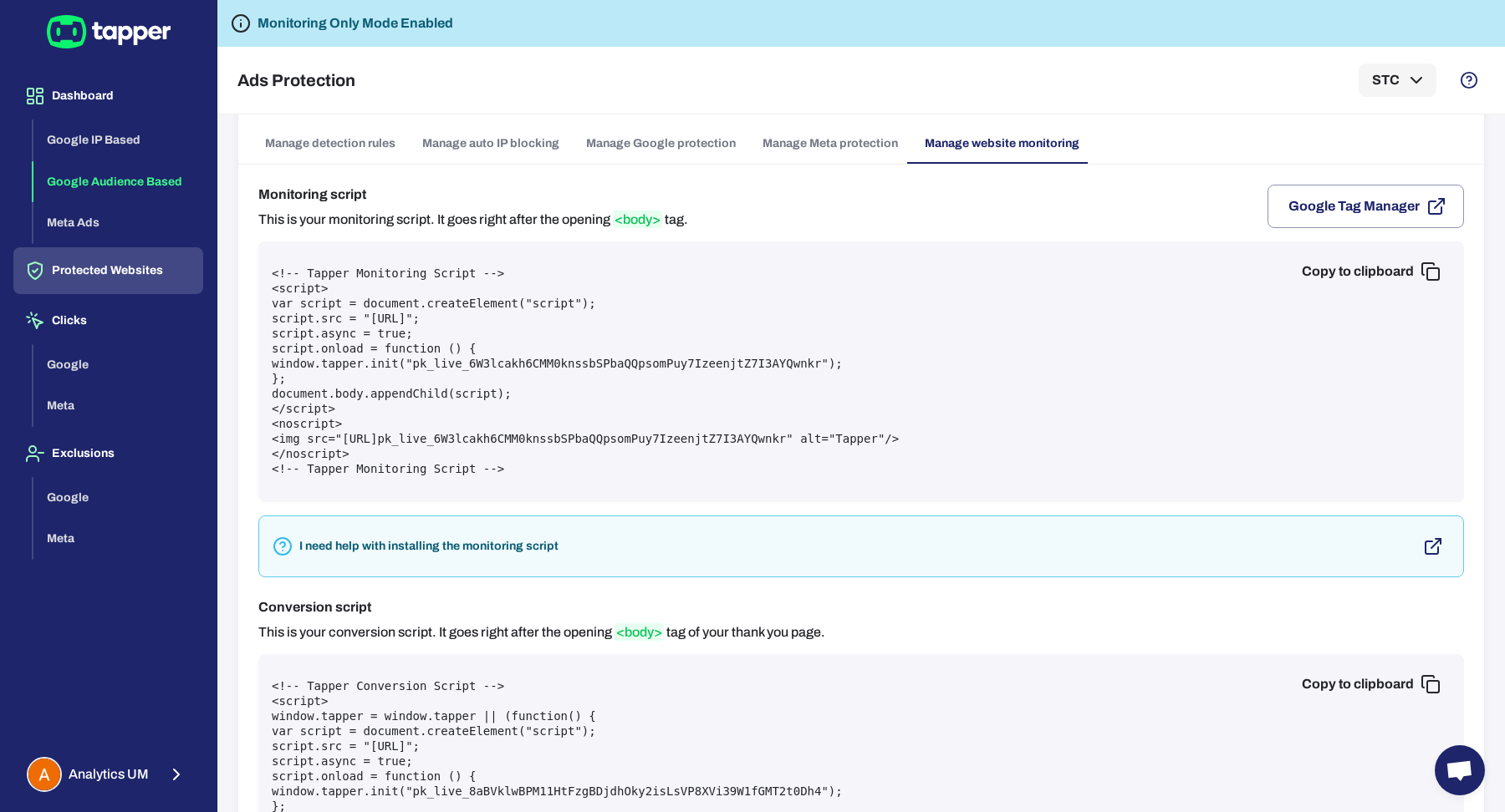
click at [168, 181] on button "Google Audience Based" at bounding box center [118, 182] width 170 height 42
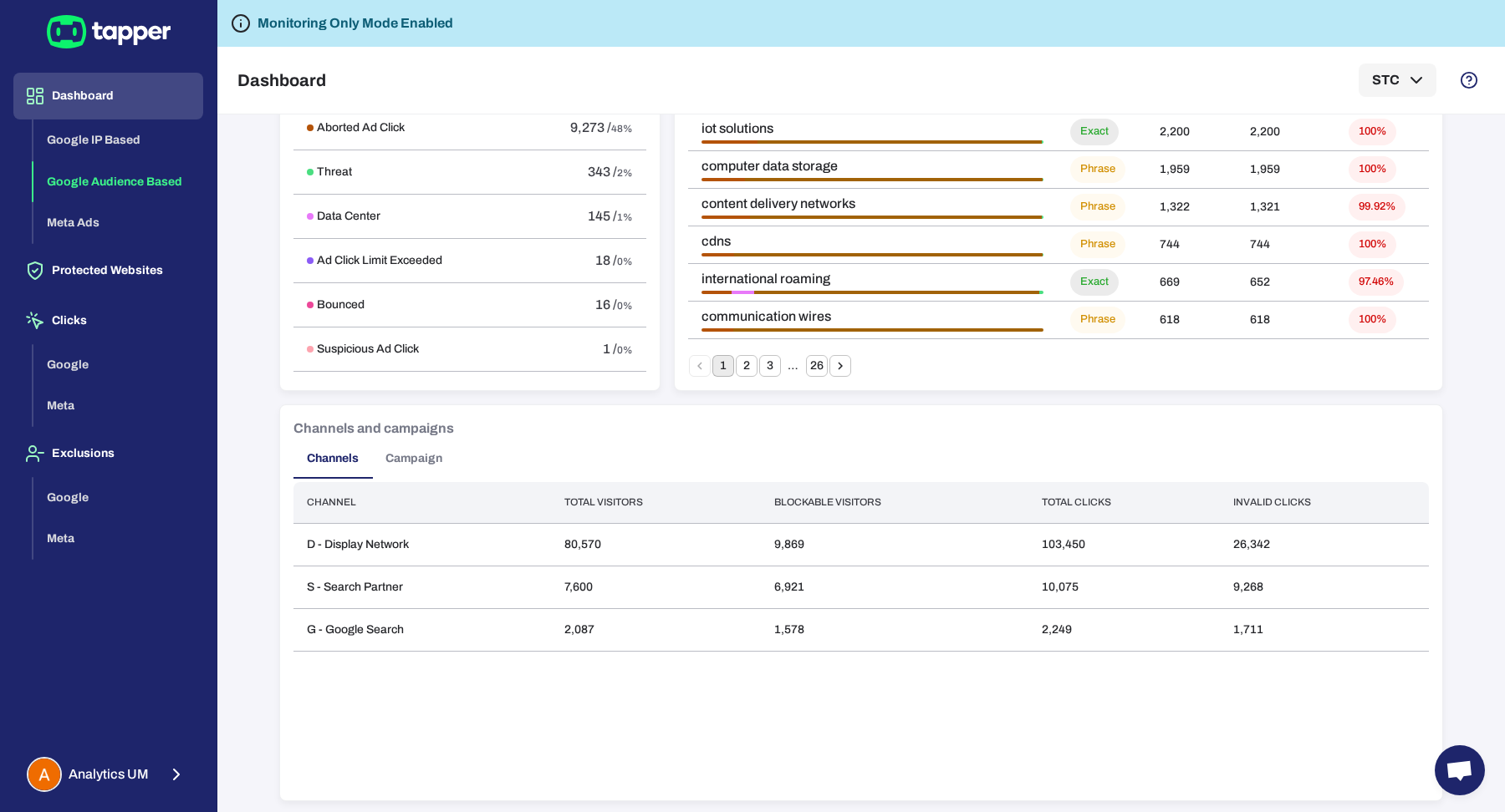
scroll to position [811, 0]
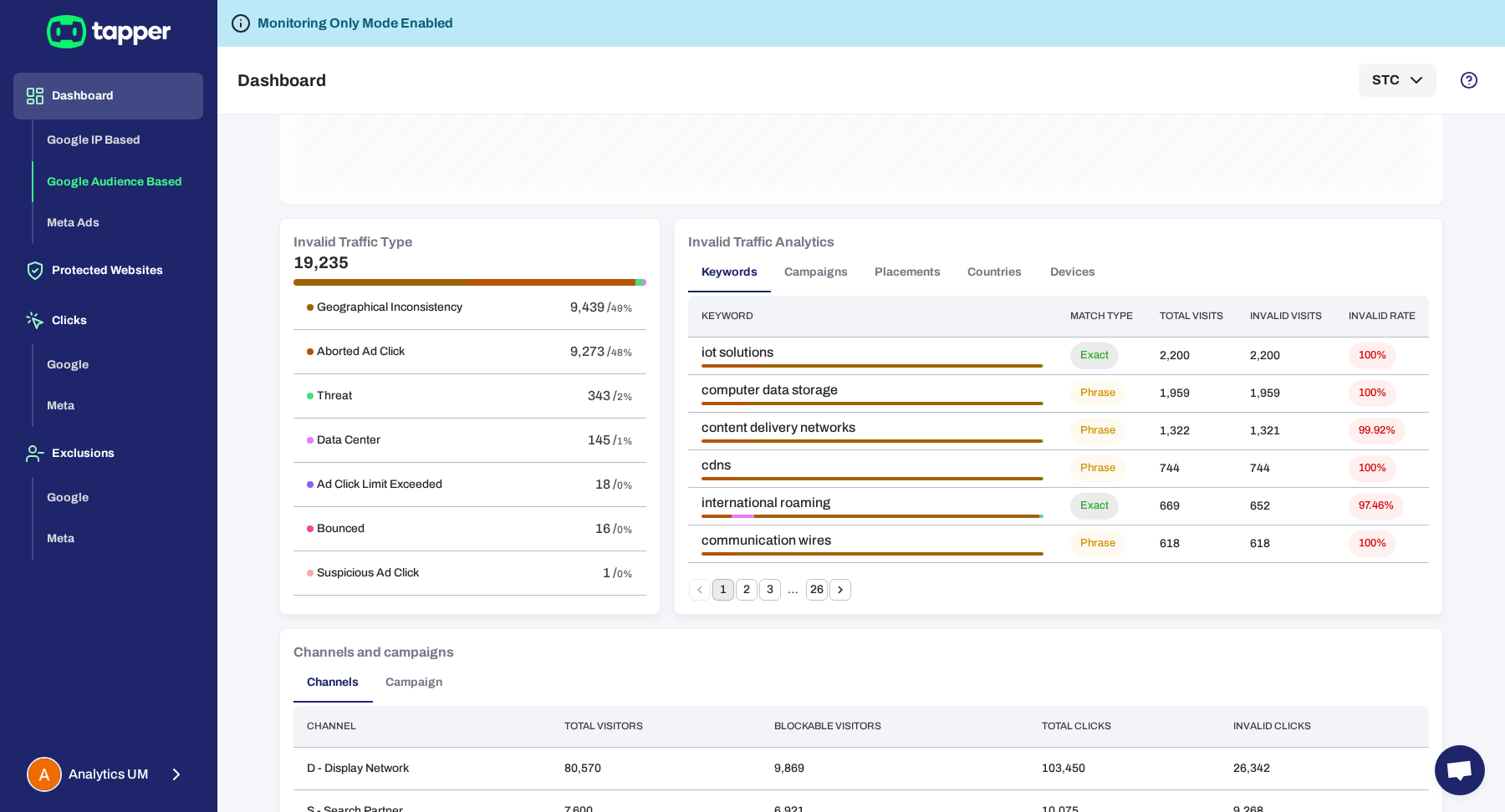
click at [798, 273] on button "Campaigns" at bounding box center [815, 272] width 90 height 40
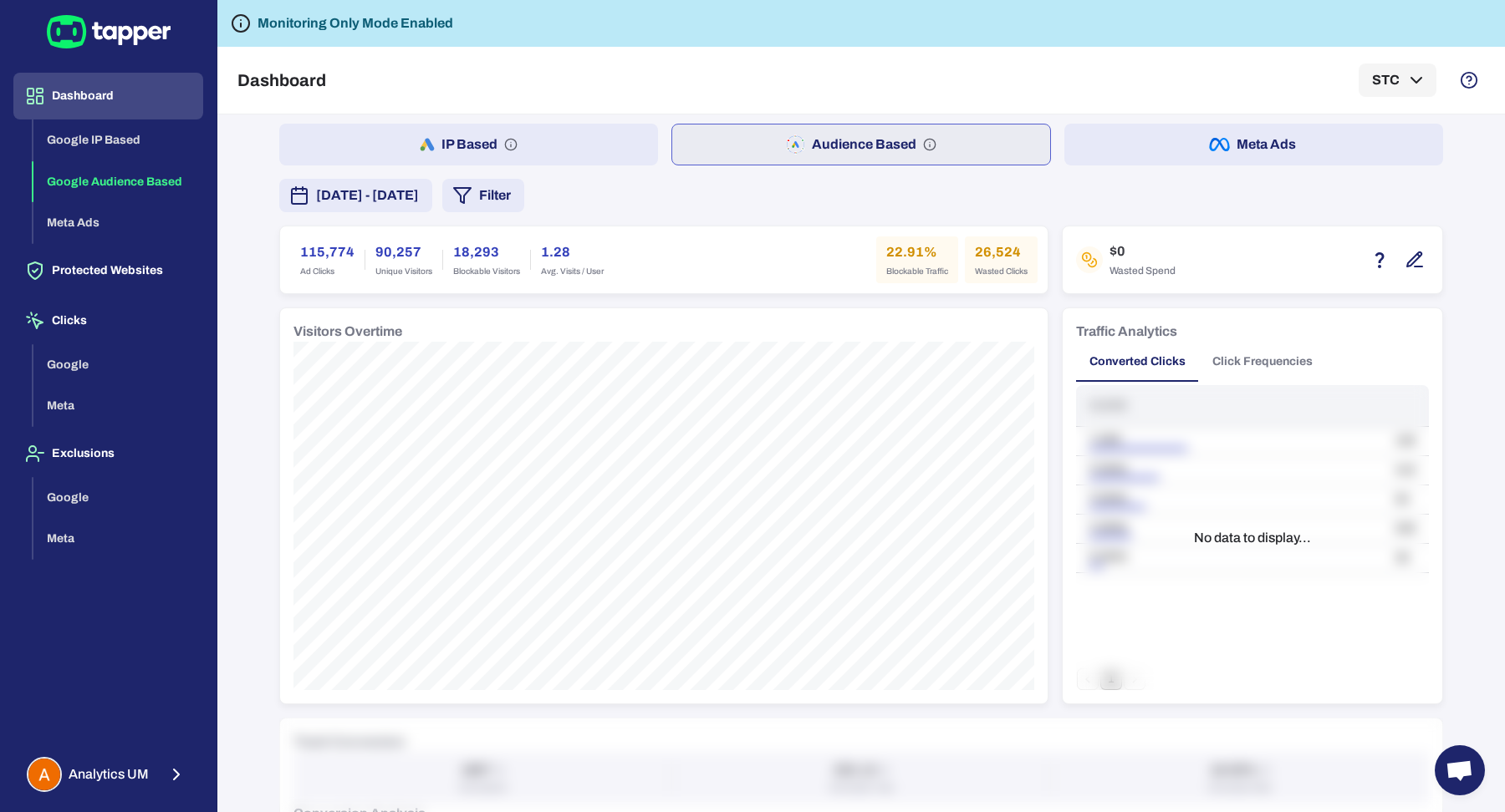
scroll to position [0, 0]
click at [1202, 152] on button "Meta Ads" at bounding box center [1253, 149] width 379 height 42
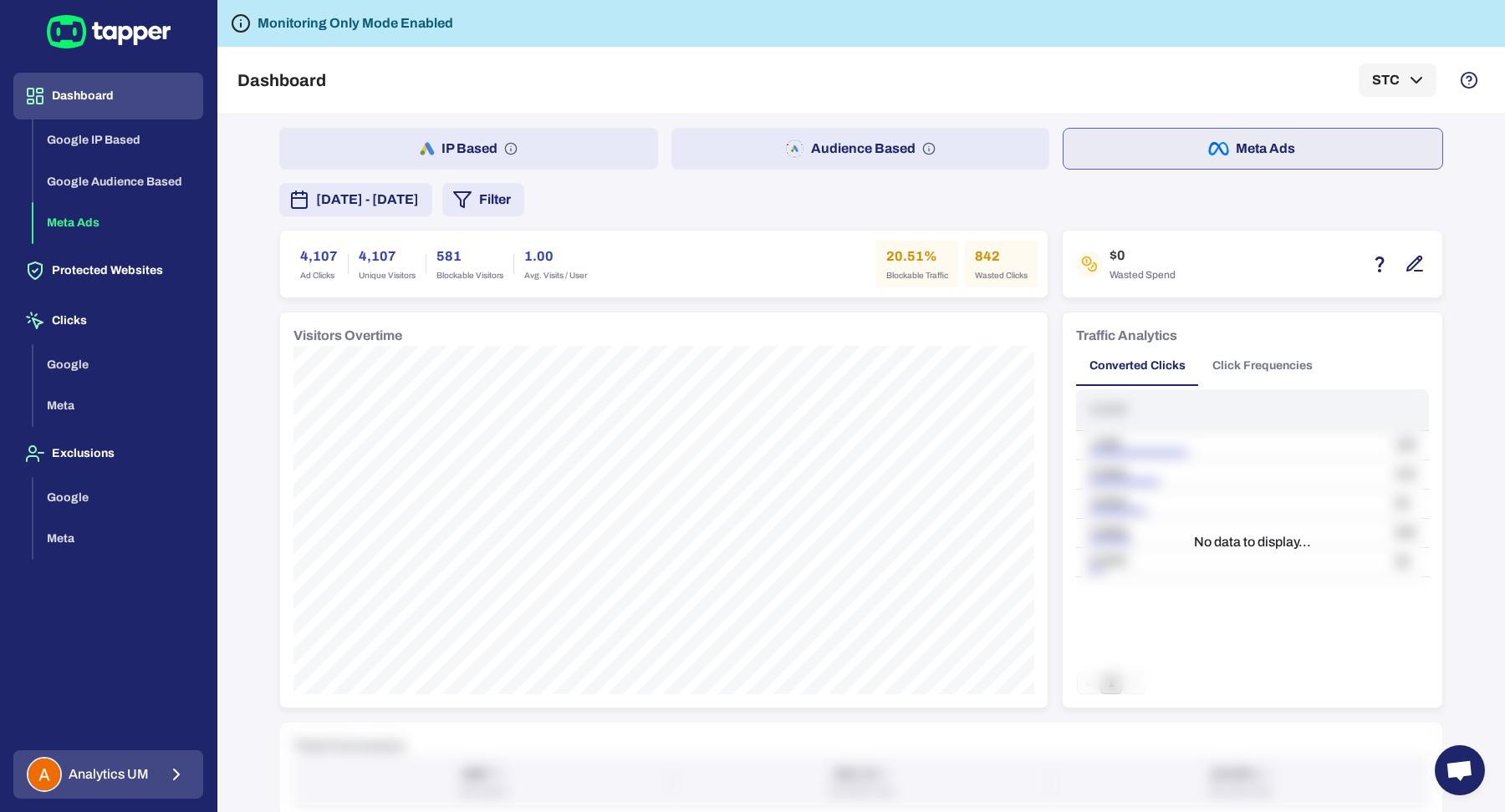
click at [127, 789] on div "Analytics UM" at bounding box center [87, 774] width 122 height 35
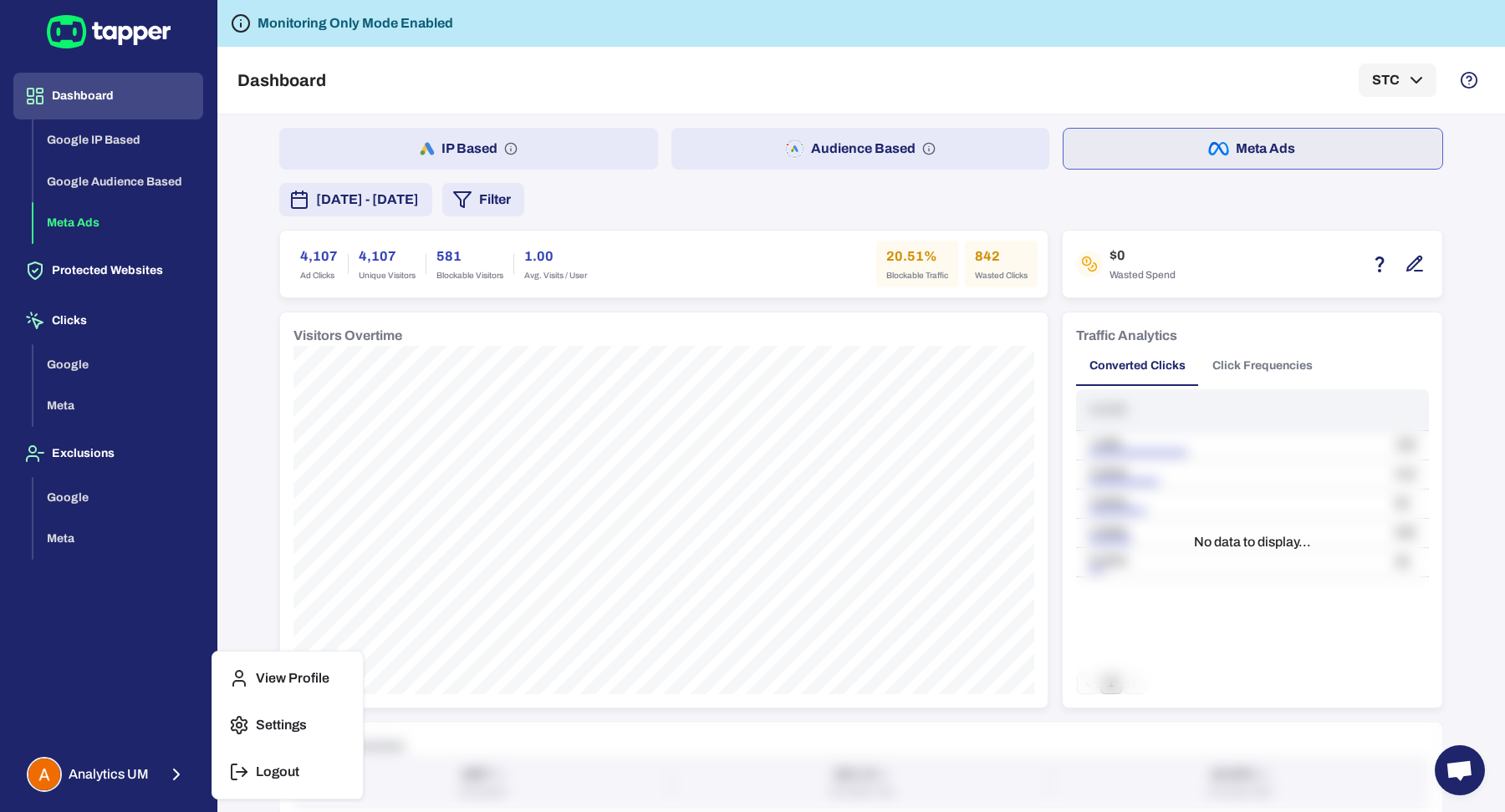
click at [253, 762] on button "Logout" at bounding box center [288, 772] width 137 height 40
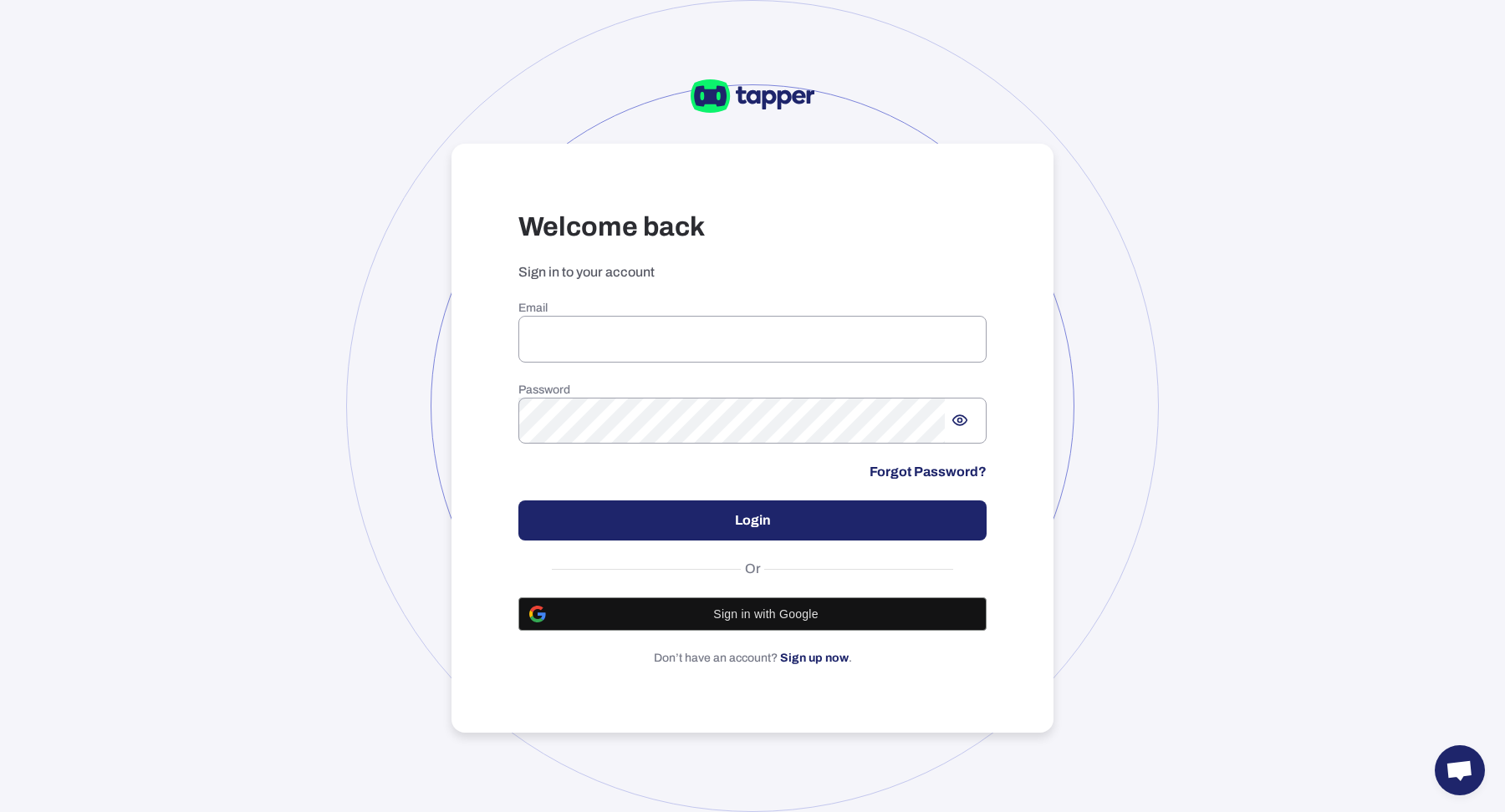
type input "**********"
click at [371, 469] on div at bounding box center [752, 406] width 812 height 812
click at [621, 529] on button "Login" at bounding box center [752, 521] width 468 height 40
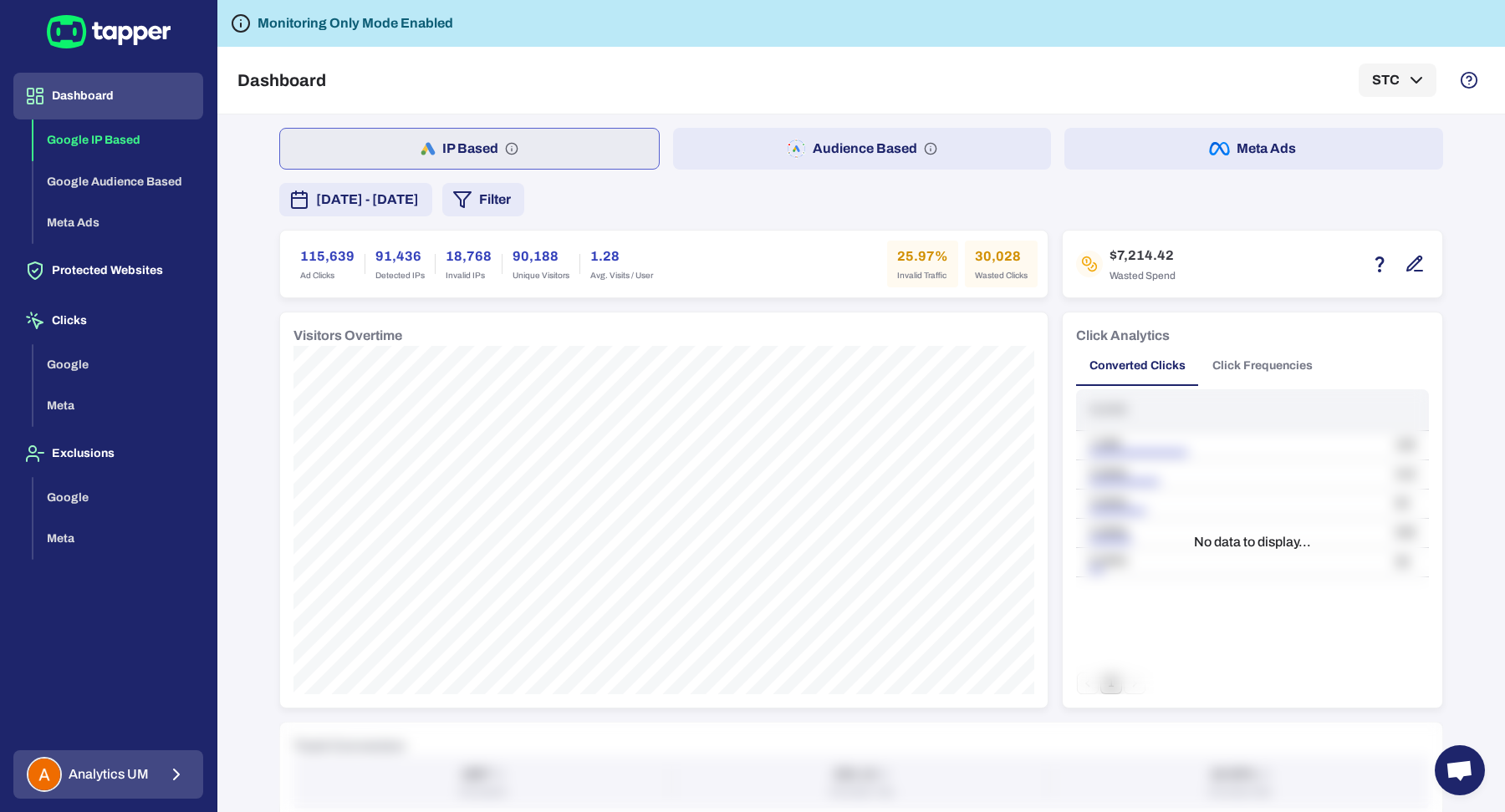
click at [134, 767] on span "Analytics UM" at bounding box center [108, 775] width 81 height 17
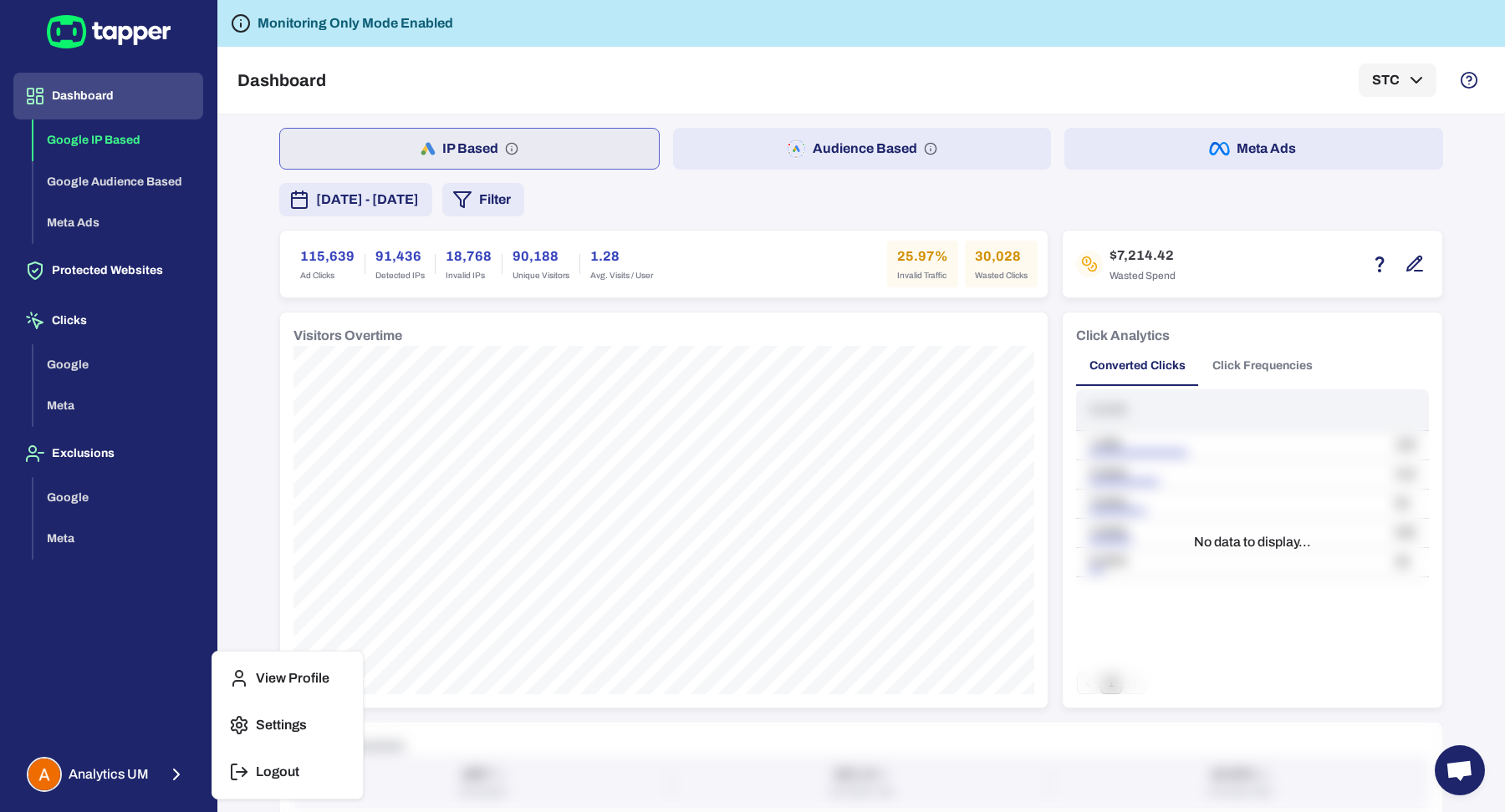
click at [246, 777] on icon "button" at bounding box center [238, 771] width 20 height 20
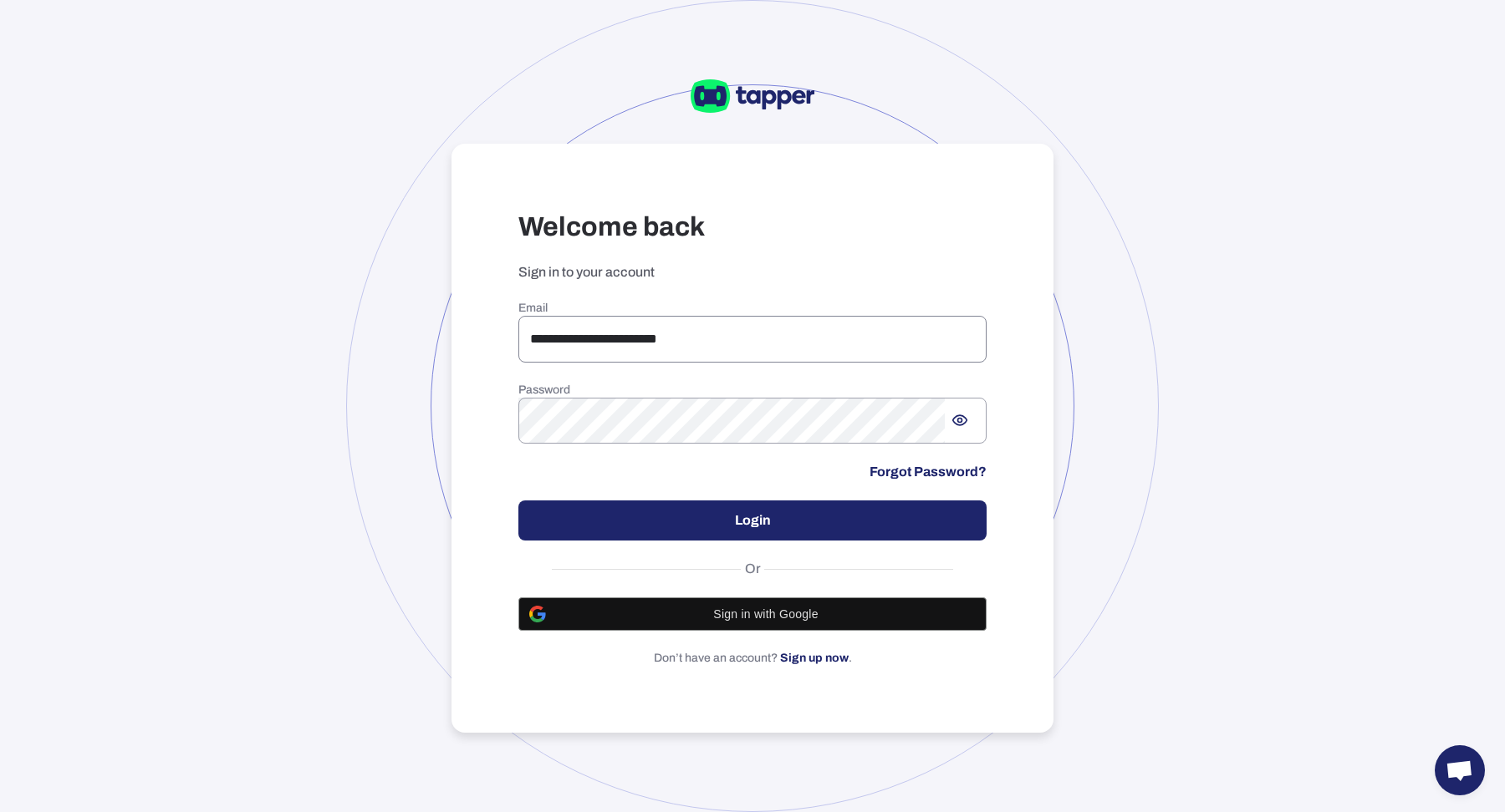
click at [571, 318] on input "**********" at bounding box center [752, 339] width 468 height 46
type input "**********"
click at [819, 513] on button "Login" at bounding box center [752, 521] width 468 height 40
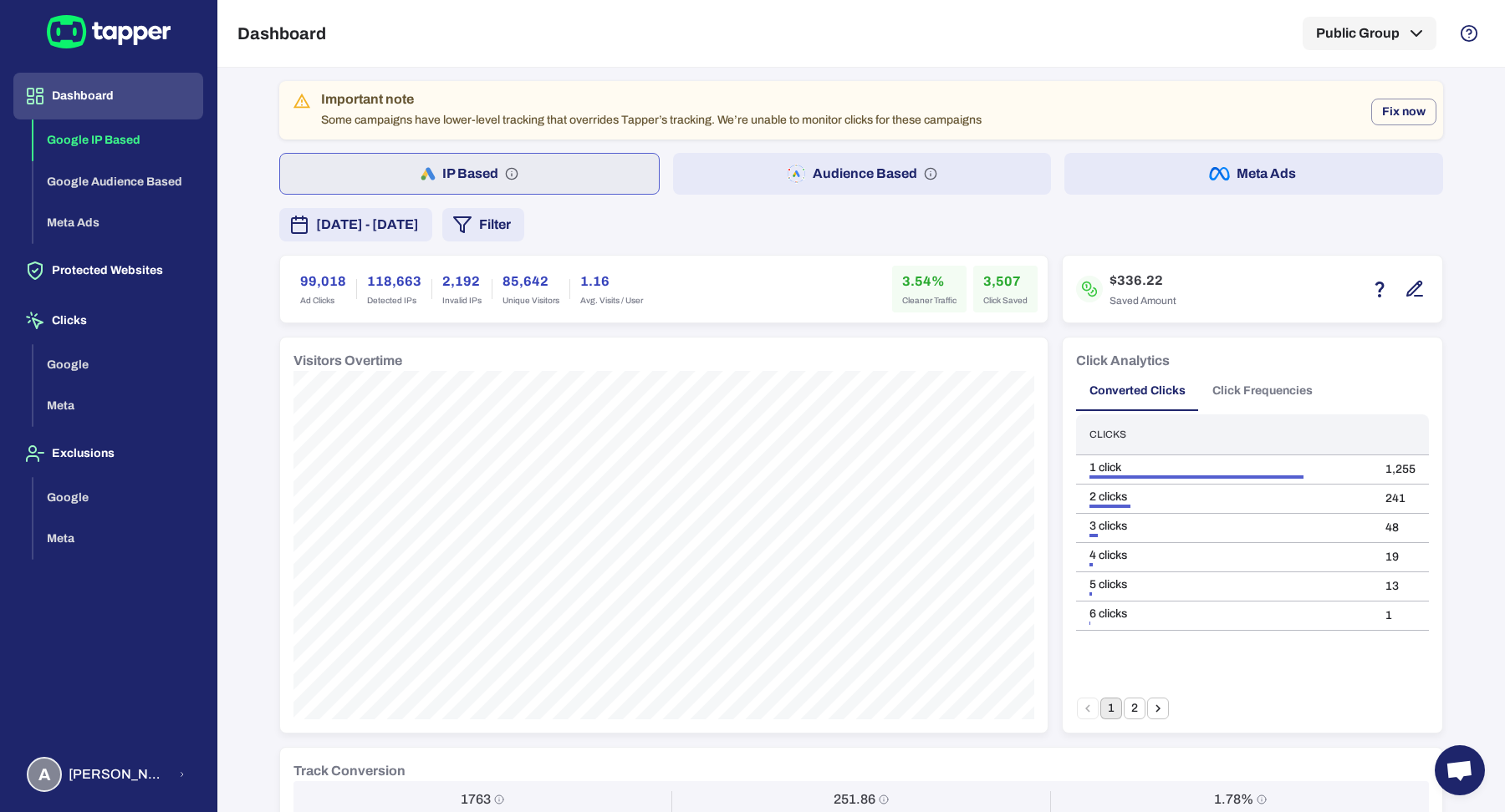
click at [121, 245] on div "Dashboard Google IP Based Google Audience Based Meta Ads Protected Websites Cli…" at bounding box center [108, 401] width 190 height 657
click at [120, 263] on button "Protected Websites" at bounding box center [108, 270] width 190 height 46
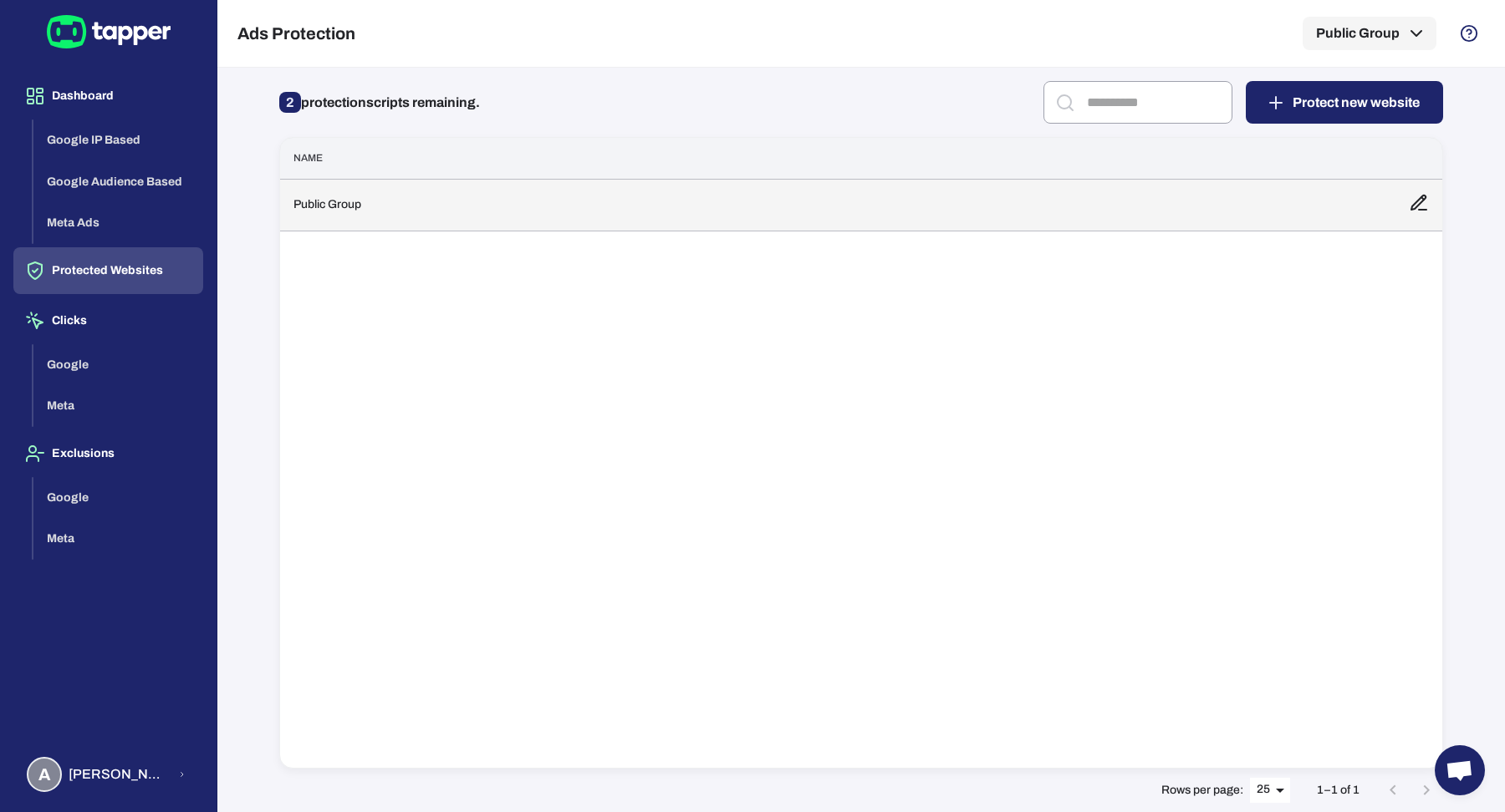
click at [597, 205] on td "Public Group" at bounding box center [837, 205] width 1115 height 52
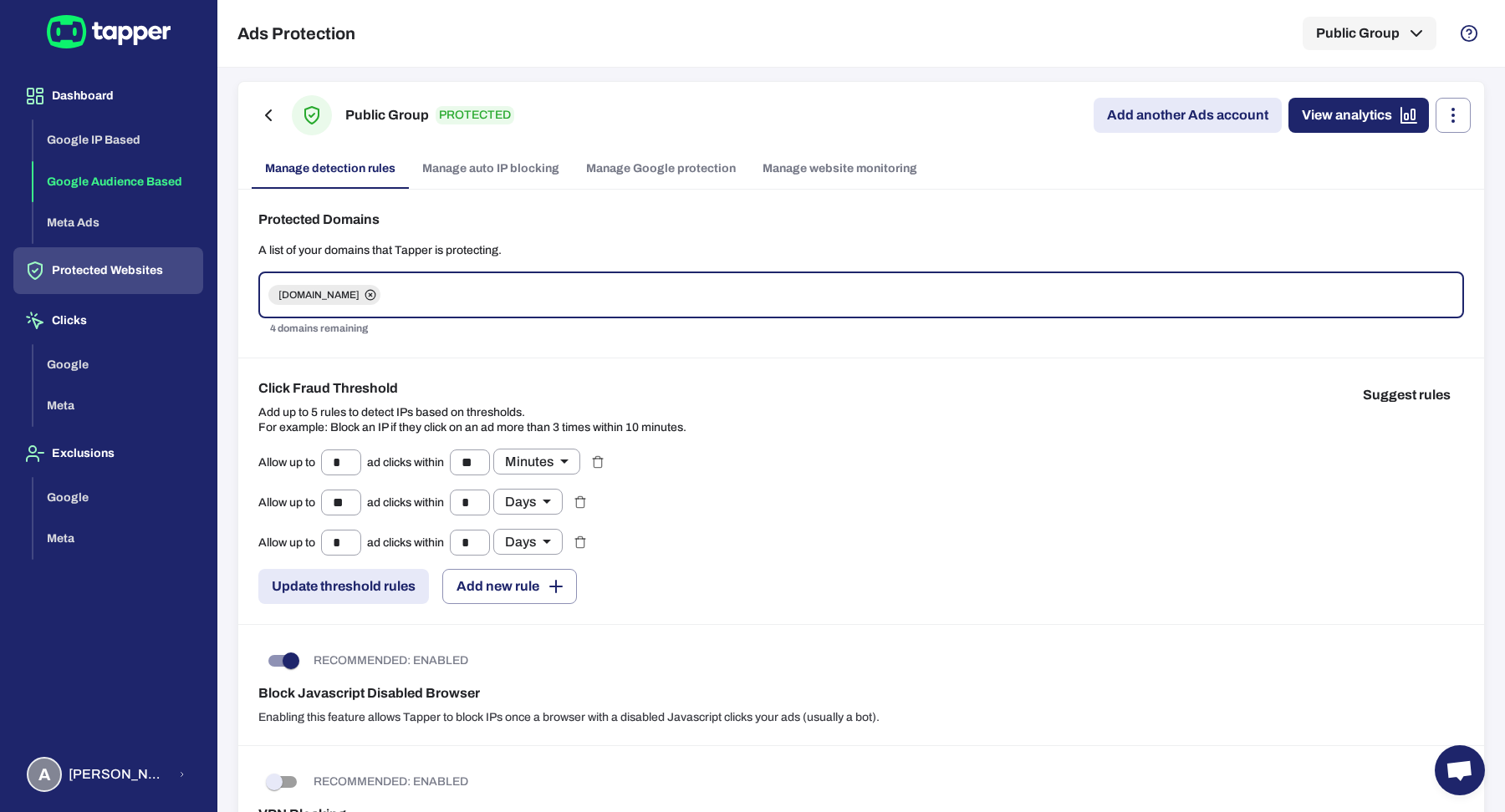
click at [121, 173] on button "Google Audience Based" at bounding box center [118, 182] width 170 height 42
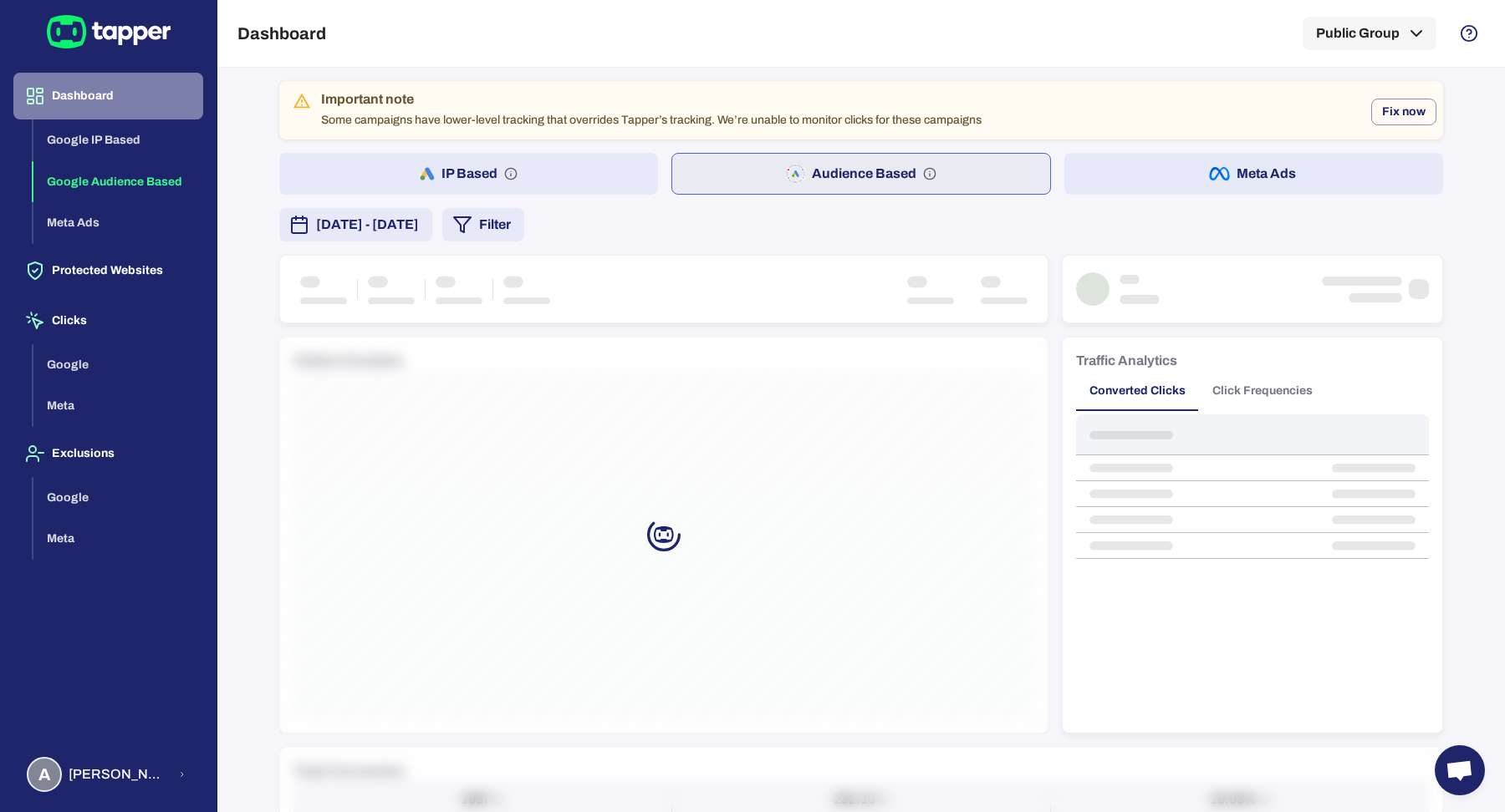
click at [114, 87] on button "Dashboard" at bounding box center [108, 96] width 190 height 46
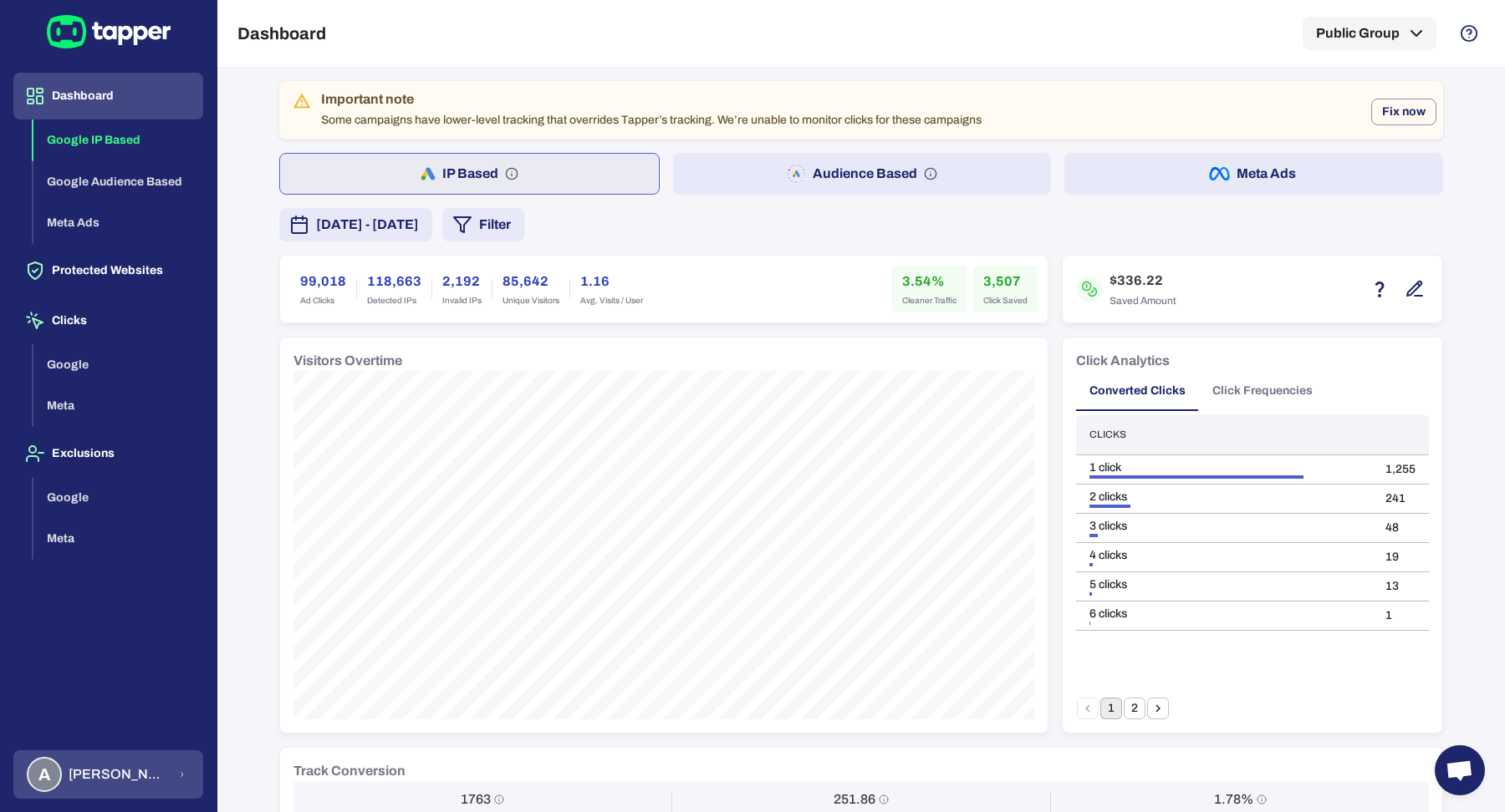
click at [158, 761] on div "A Anna Maria Koutsogianni" at bounding box center [97, 774] width 141 height 35
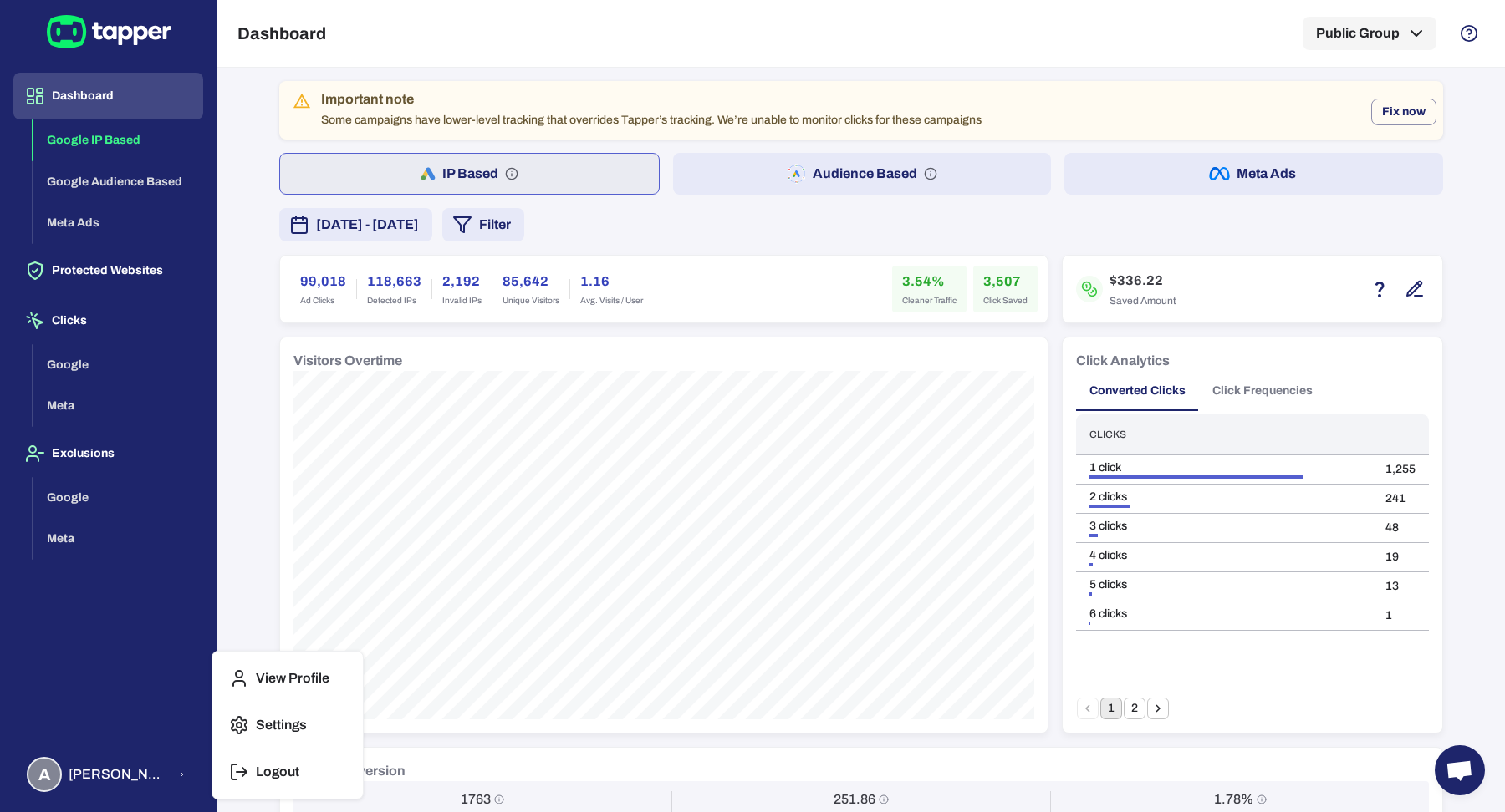
click at [238, 772] on line "button" at bounding box center [241, 772] width 10 height 0
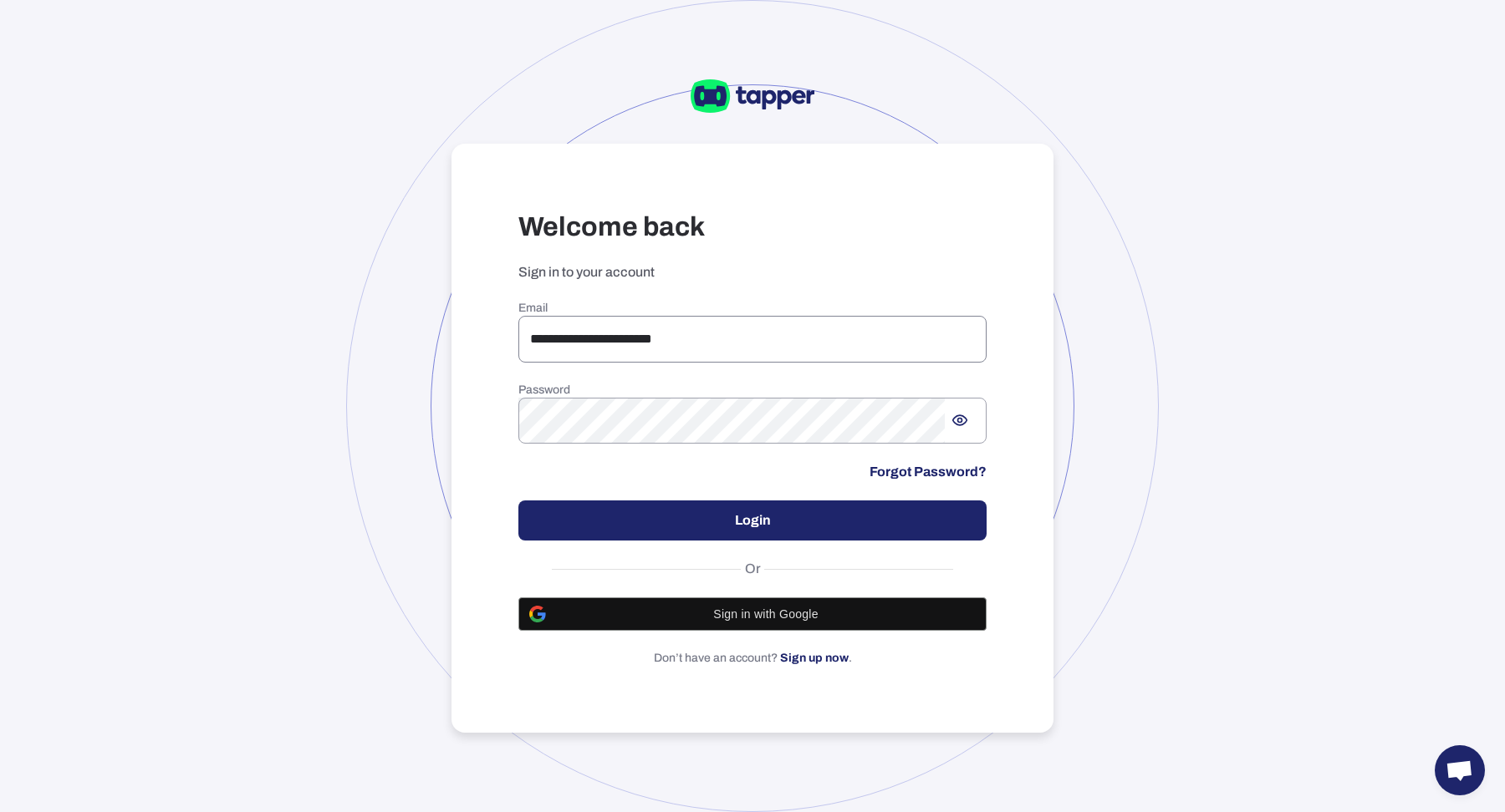
click at [747, 350] on input "**********" at bounding box center [752, 339] width 468 height 46
click at [747, 349] on input "**********" at bounding box center [752, 339] width 468 height 46
click at [664, 343] on input "**" at bounding box center [752, 339] width 468 height 46
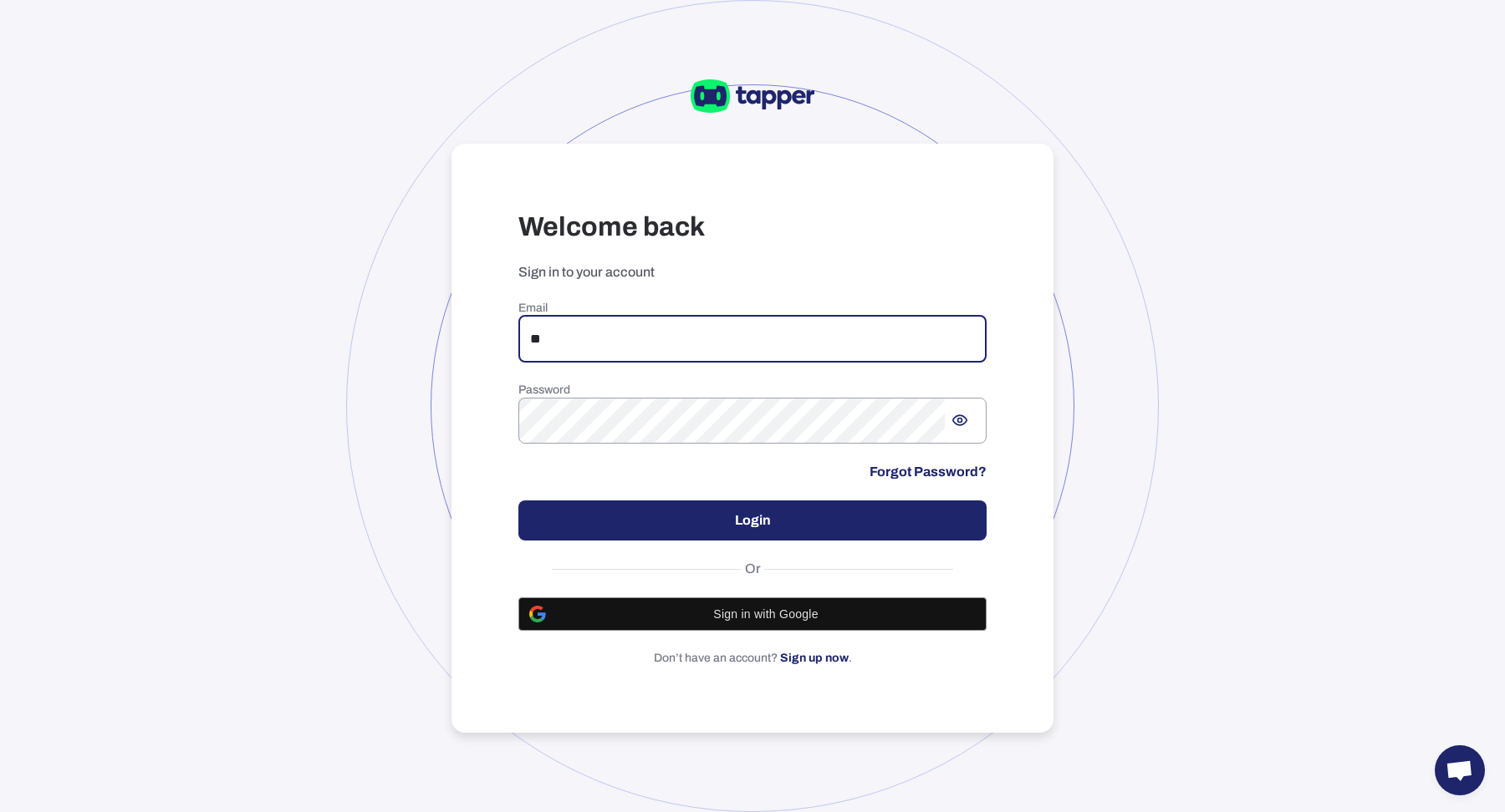
type input "*"
type input "**********"
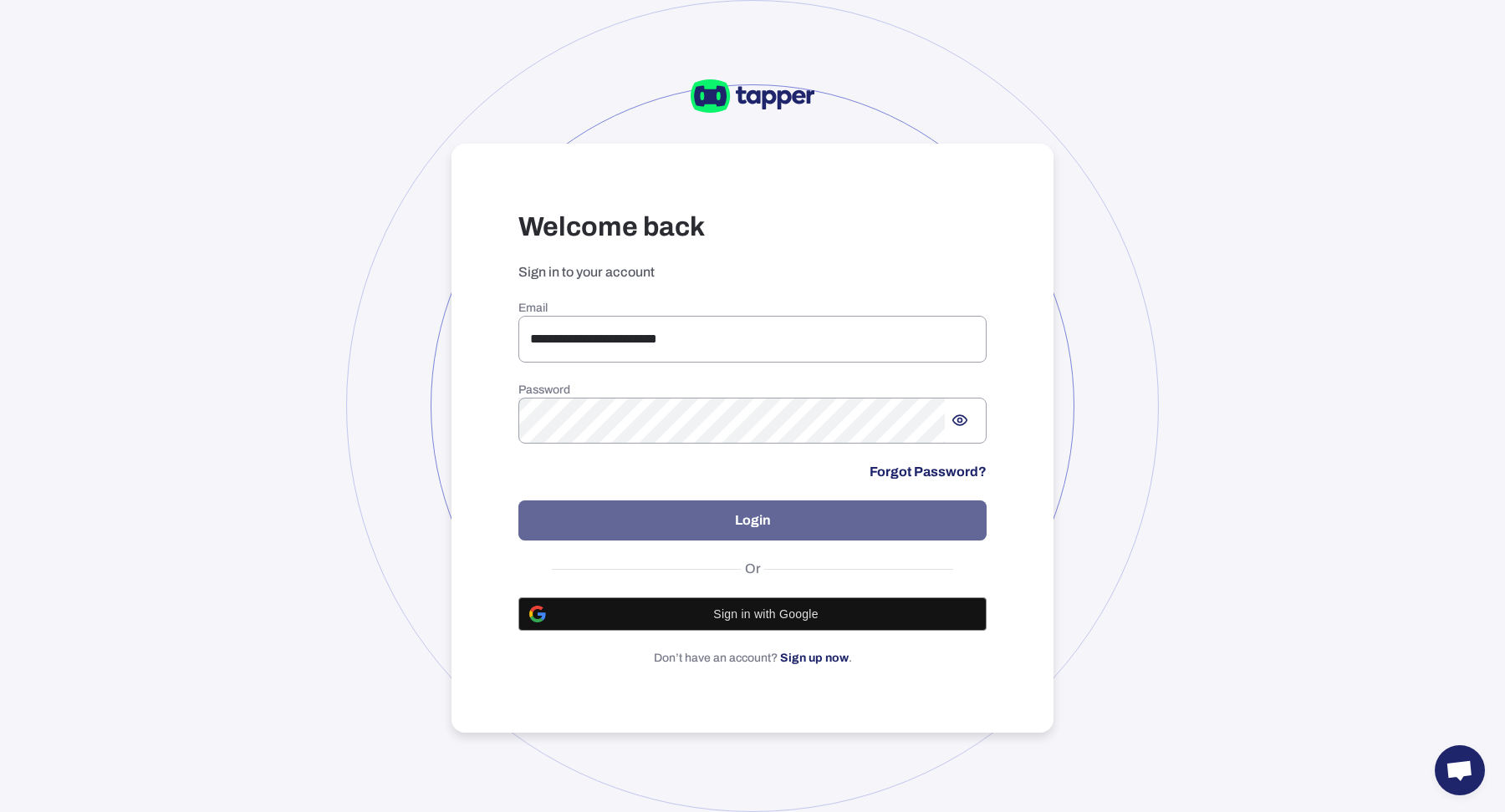
click at [770, 511] on button "Login" at bounding box center [752, 521] width 468 height 40
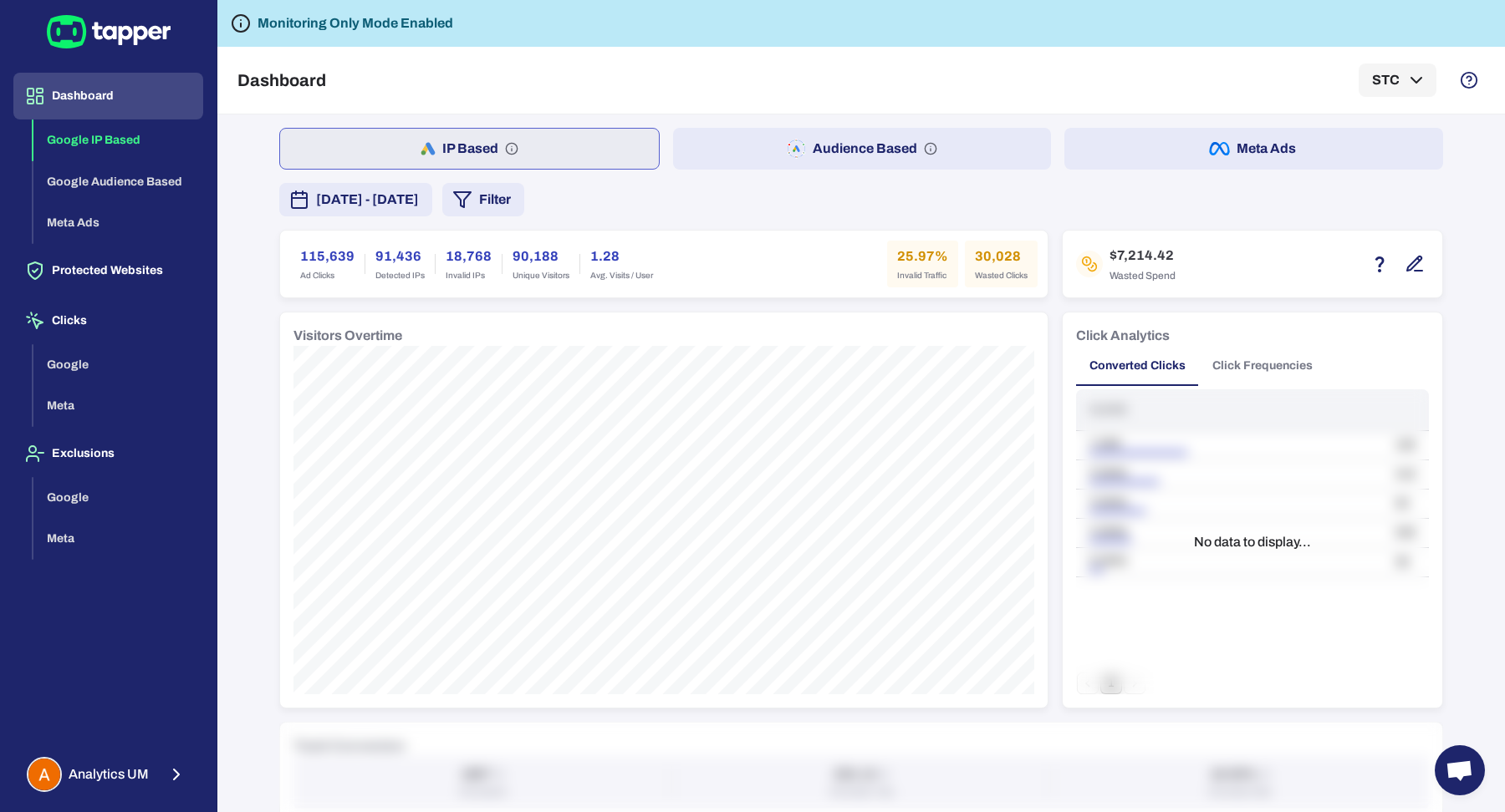
click at [391, 207] on span "[DATE] - [DATE]" at bounding box center [367, 199] width 102 height 20
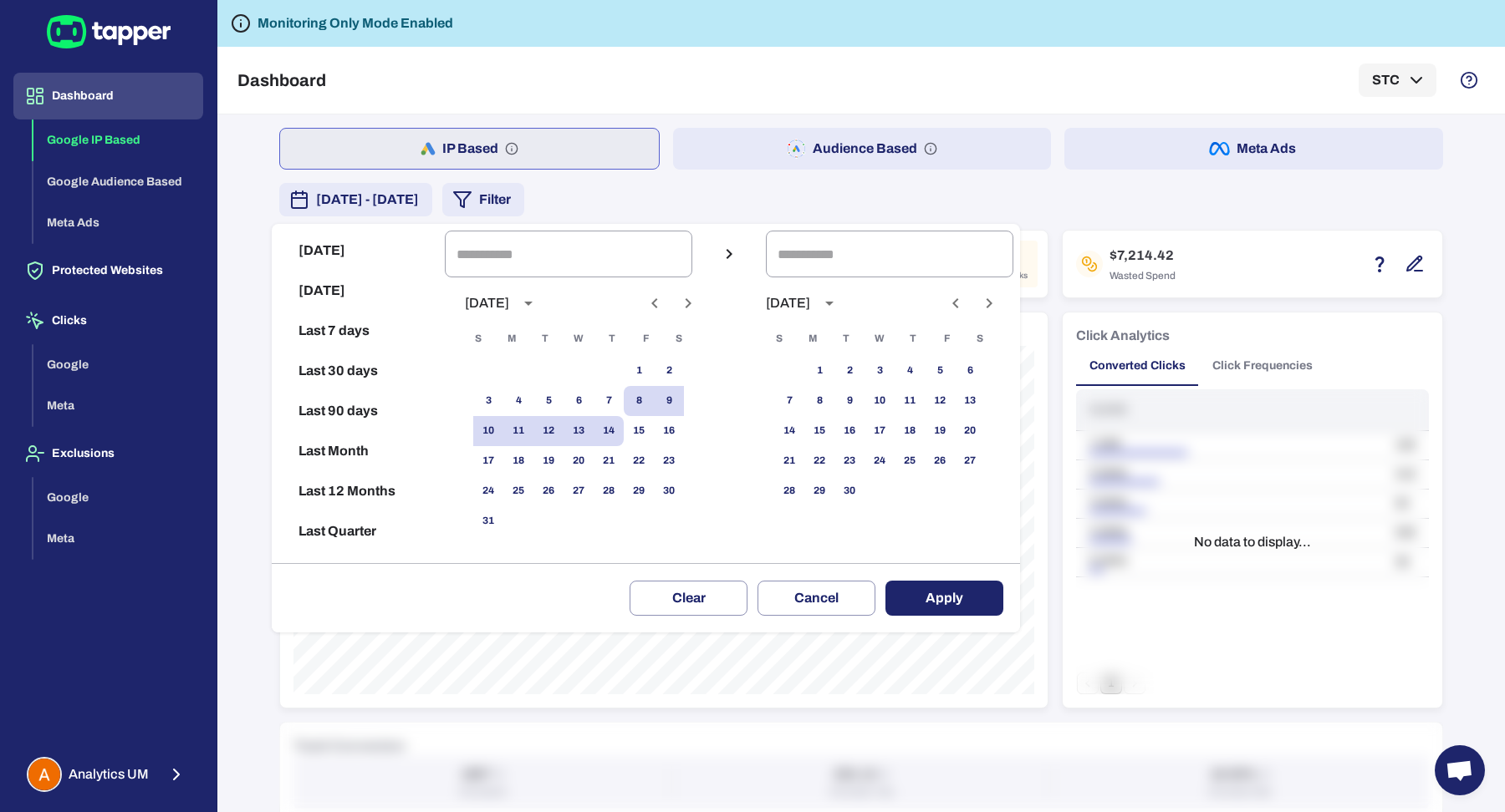
click at [359, 368] on button "Last 30 days" at bounding box center [358, 371] width 159 height 40
type input "**********"
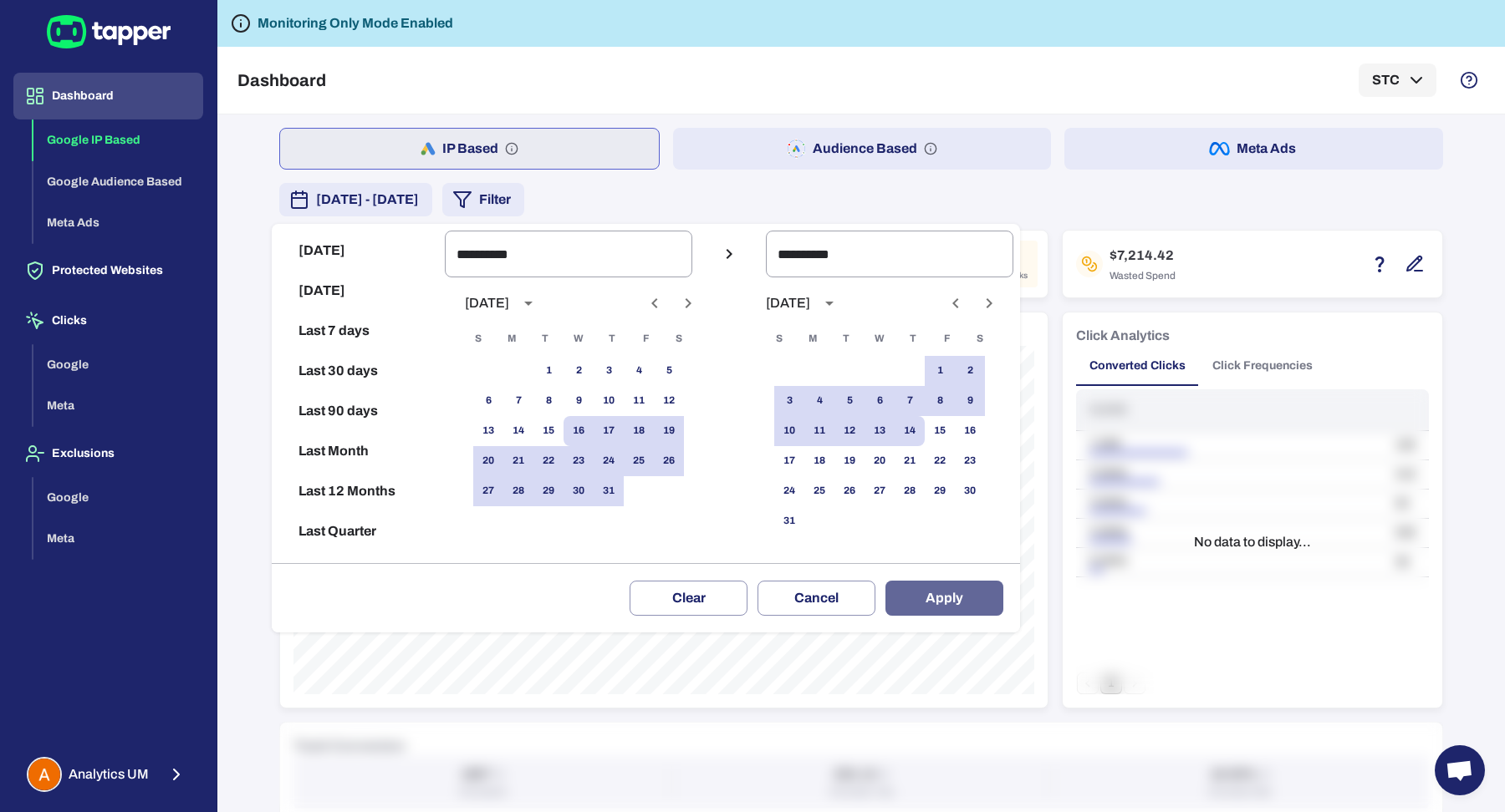
click at [995, 600] on button "Apply" at bounding box center [944, 598] width 118 height 35
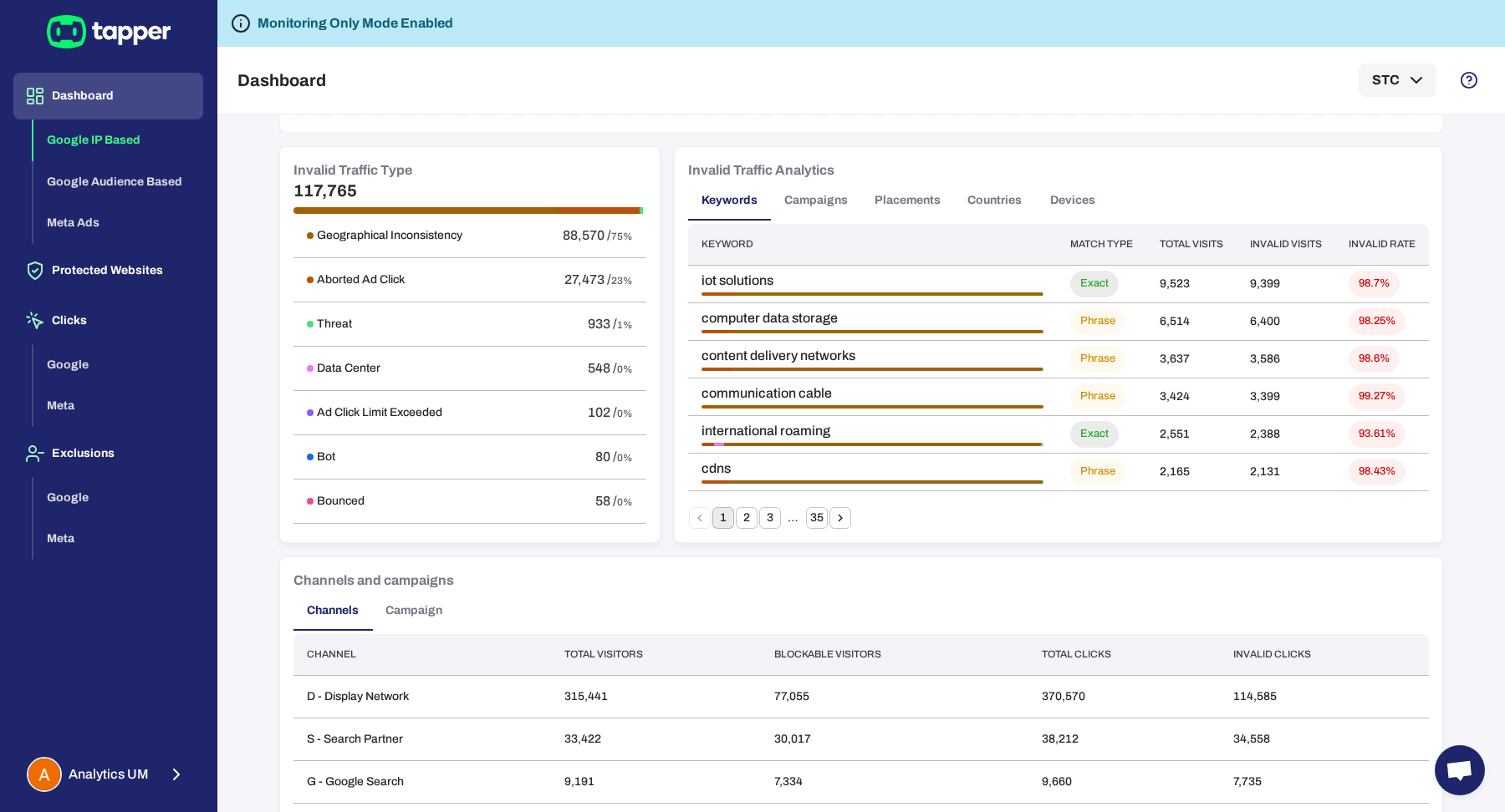
scroll to position [938, 0]
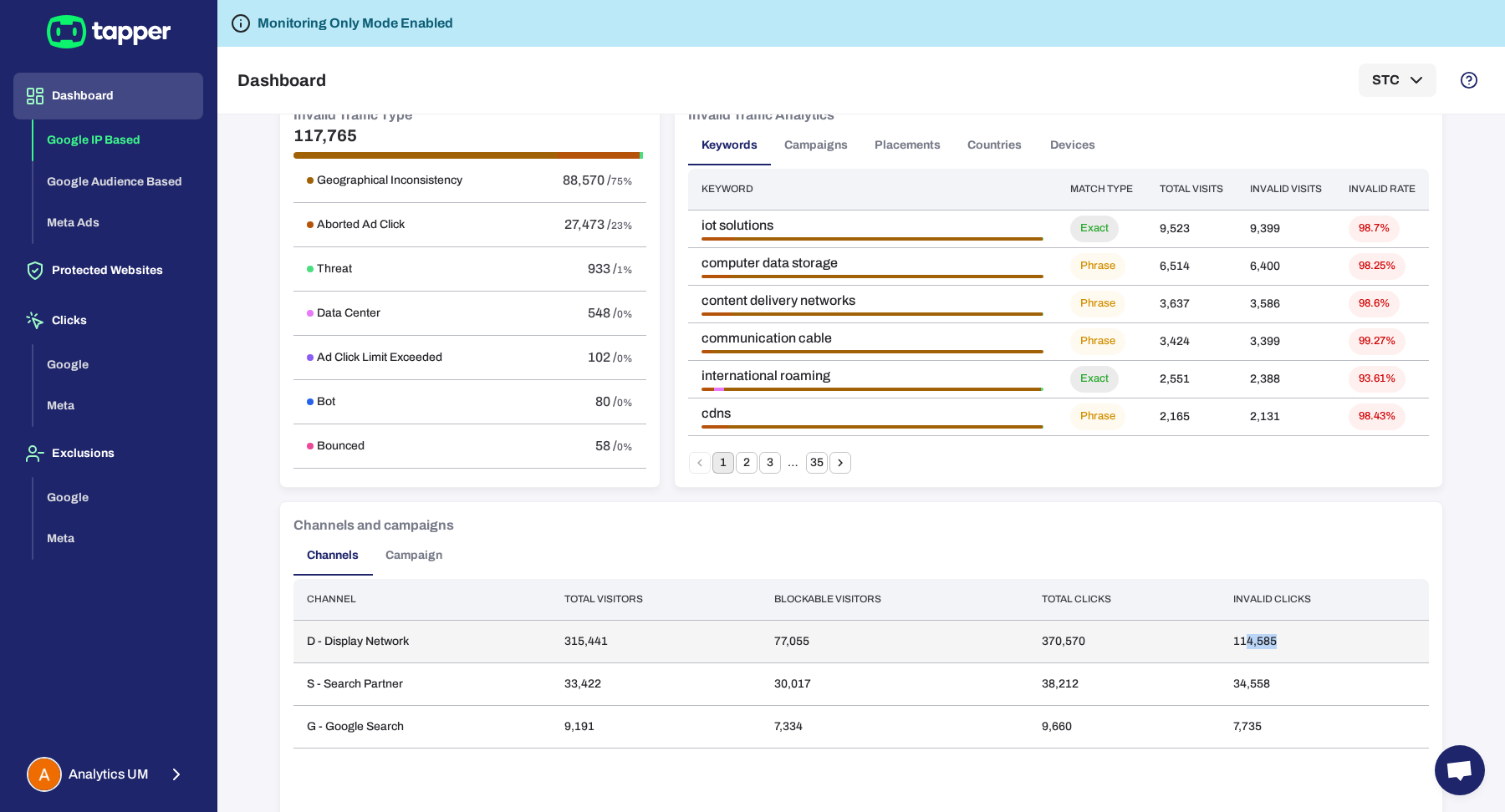
drag, startPoint x: 1287, startPoint y: 639, endPoint x: 1240, endPoint y: 642, distance: 47.1
click at [1242, 642] on td "114,585" at bounding box center [1324, 641] width 209 height 43
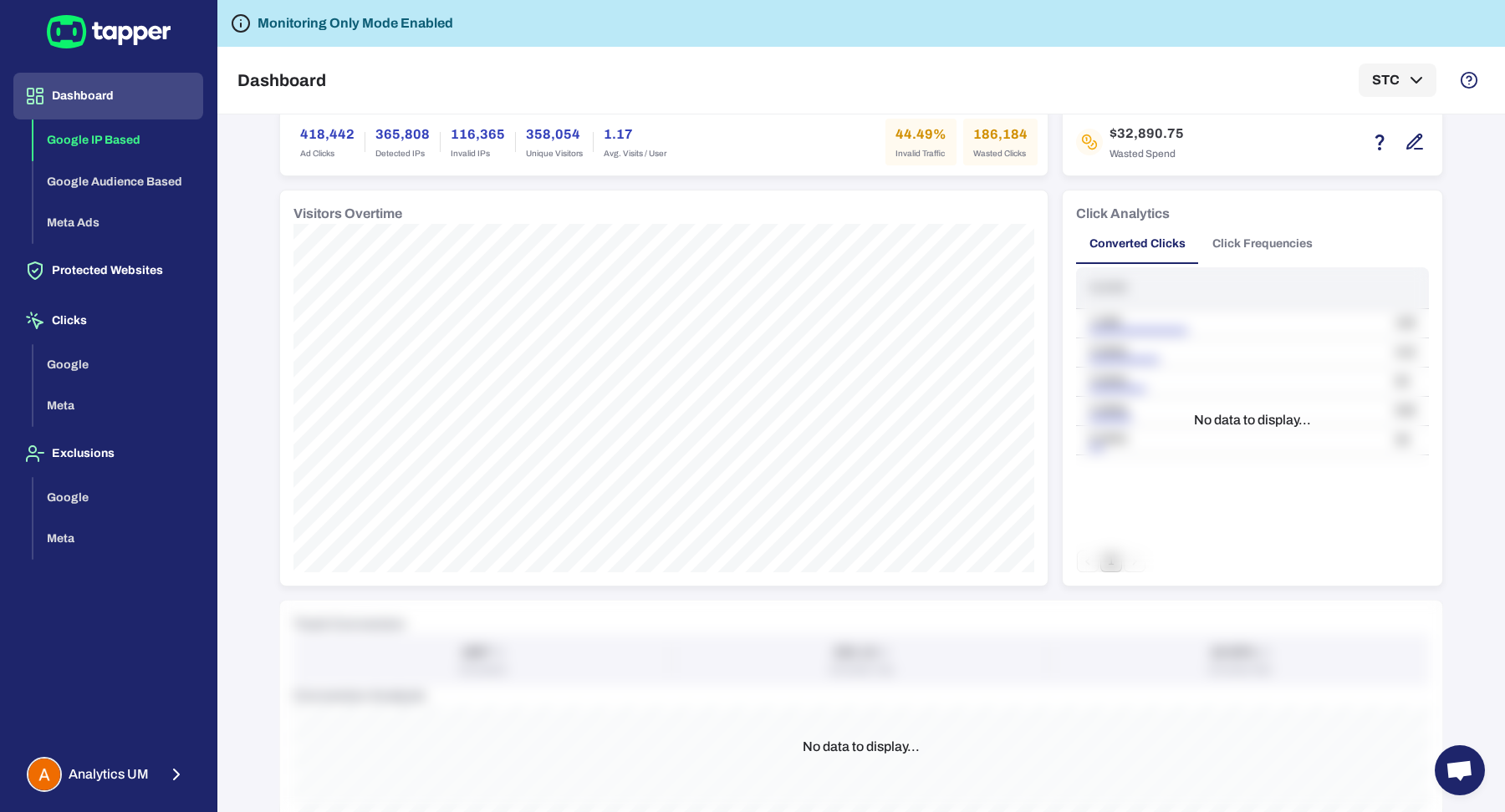
scroll to position [0, 0]
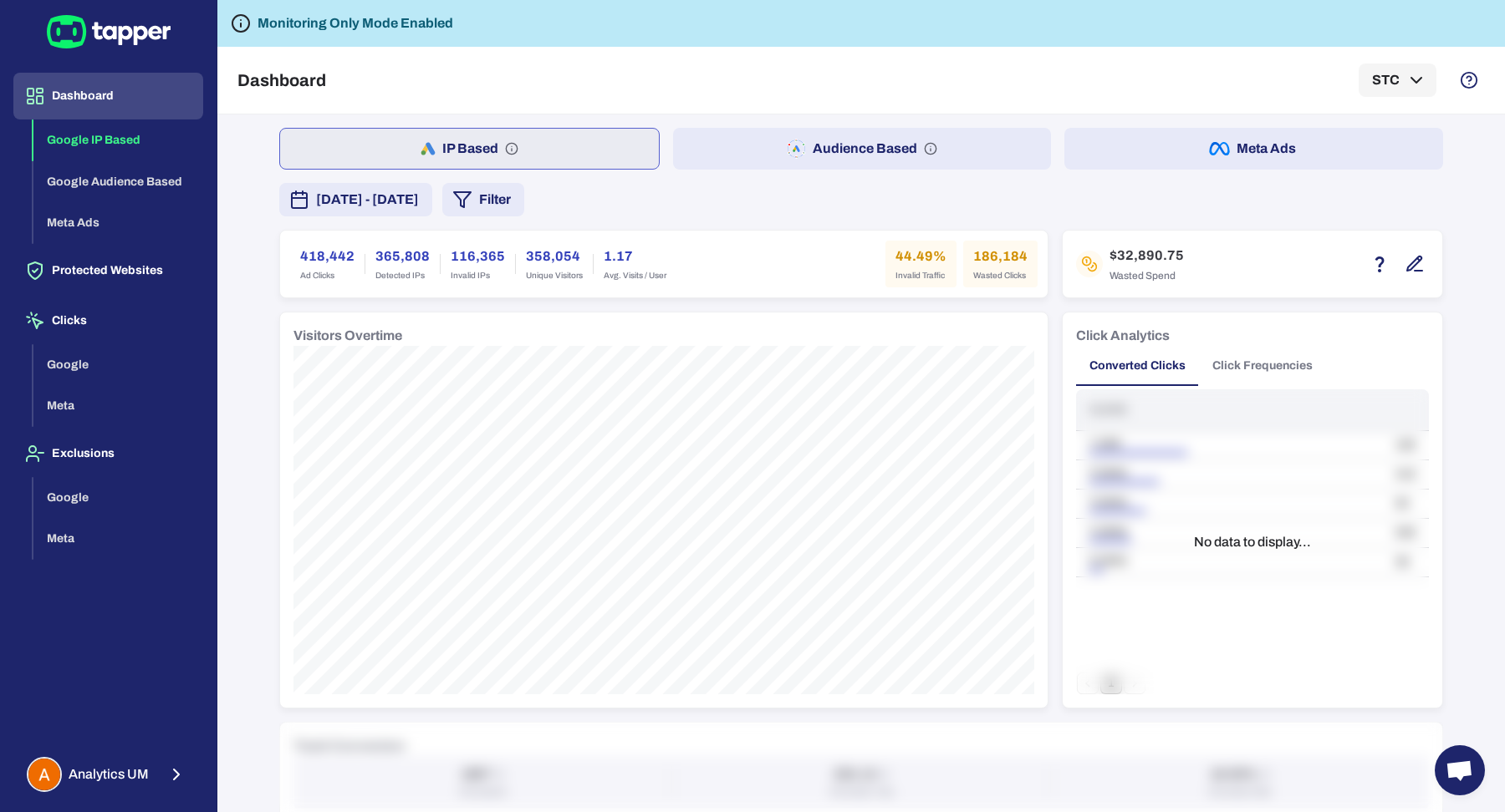
click at [570, 214] on div "IP Based Audience Based Meta Ads July 16, 2025 - August 14, 2025 Filter 418,442…" at bounding box center [861, 784] width 1163 height 1312
click at [579, 179] on div "IP Based Audience Based Meta Ads July 16, 2025 - August 14, 2025 Filter 418,442…" at bounding box center [861, 784] width 1163 height 1312
click at [524, 197] on button "Filter" at bounding box center [483, 199] width 82 height 33
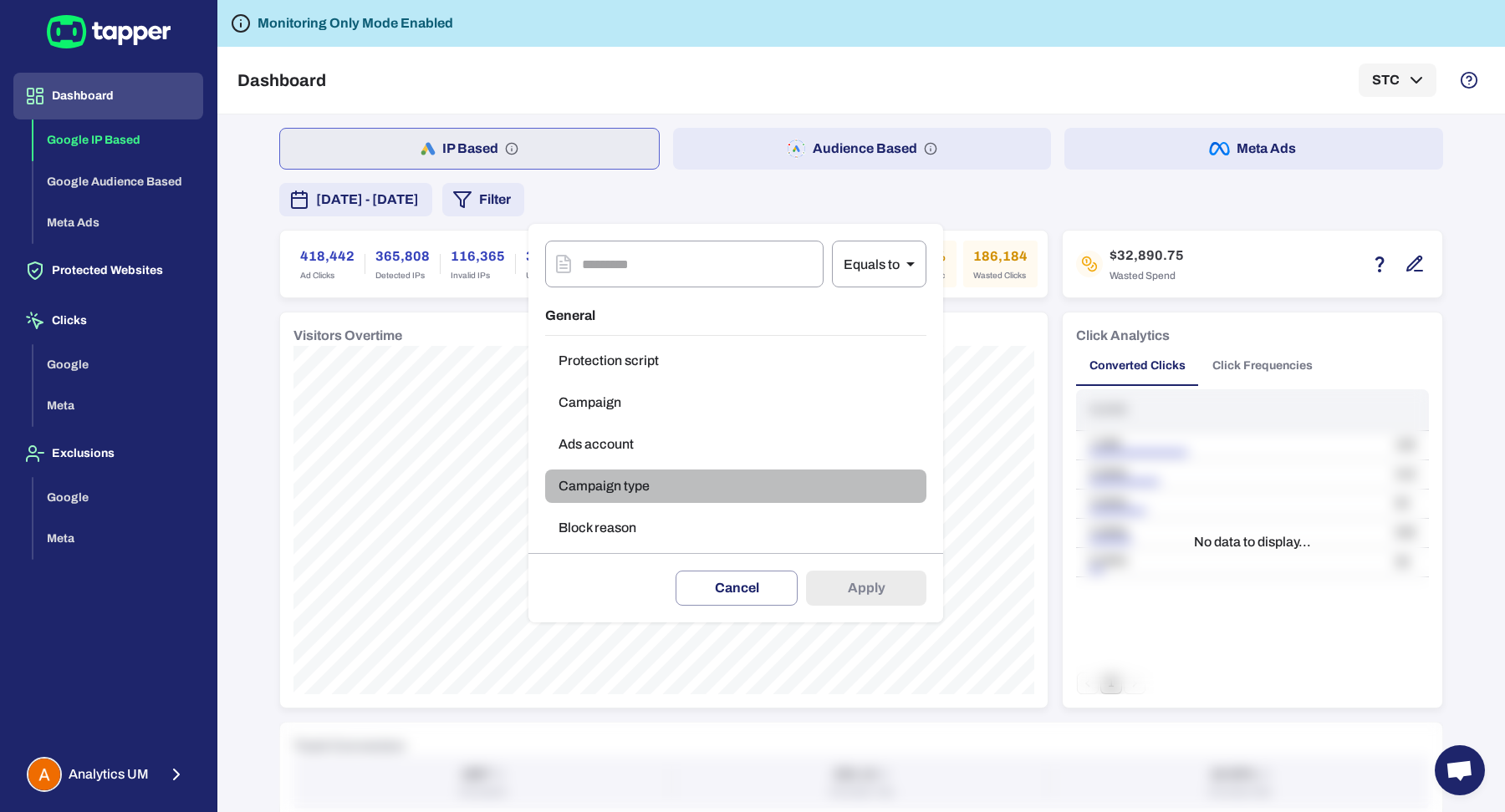
click at [635, 500] on button "Campaign type" at bounding box center [735, 486] width 381 height 33
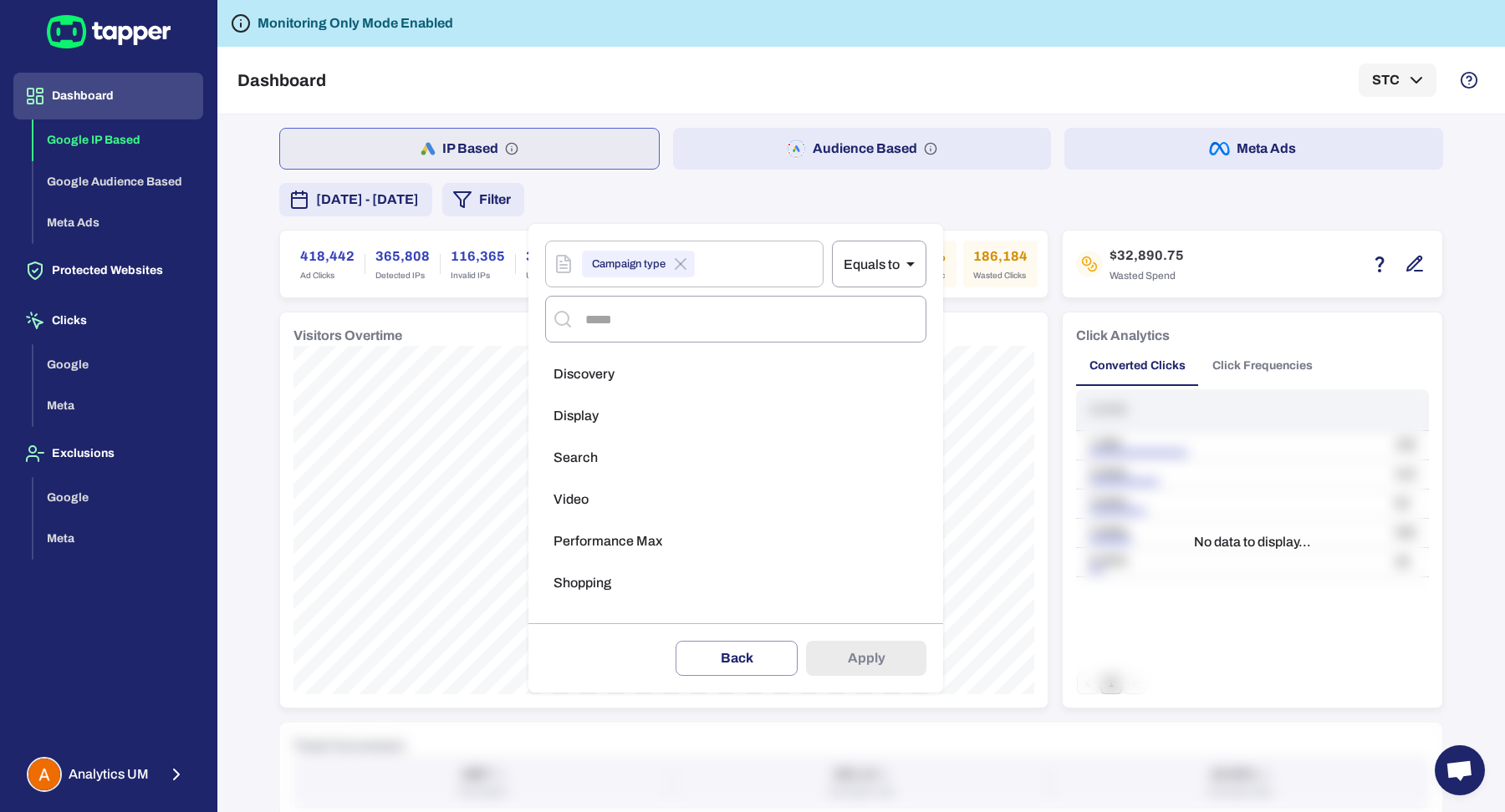
click at [642, 416] on li "Display" at bounding box center [735, 415] width 381 height 33
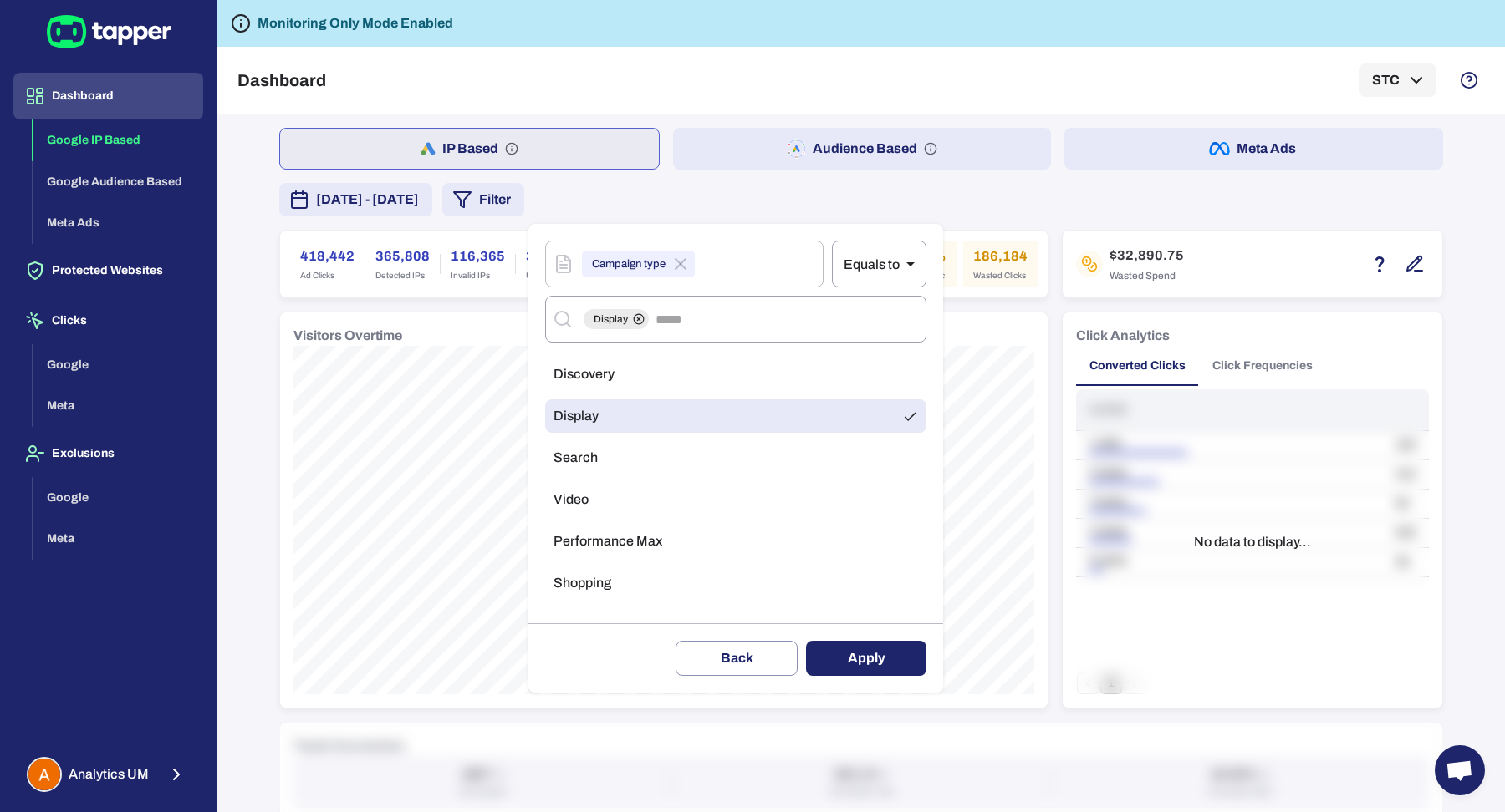
click at [855, 652] on button "Apply" at bounding box center [865, 658] width 121 height 35
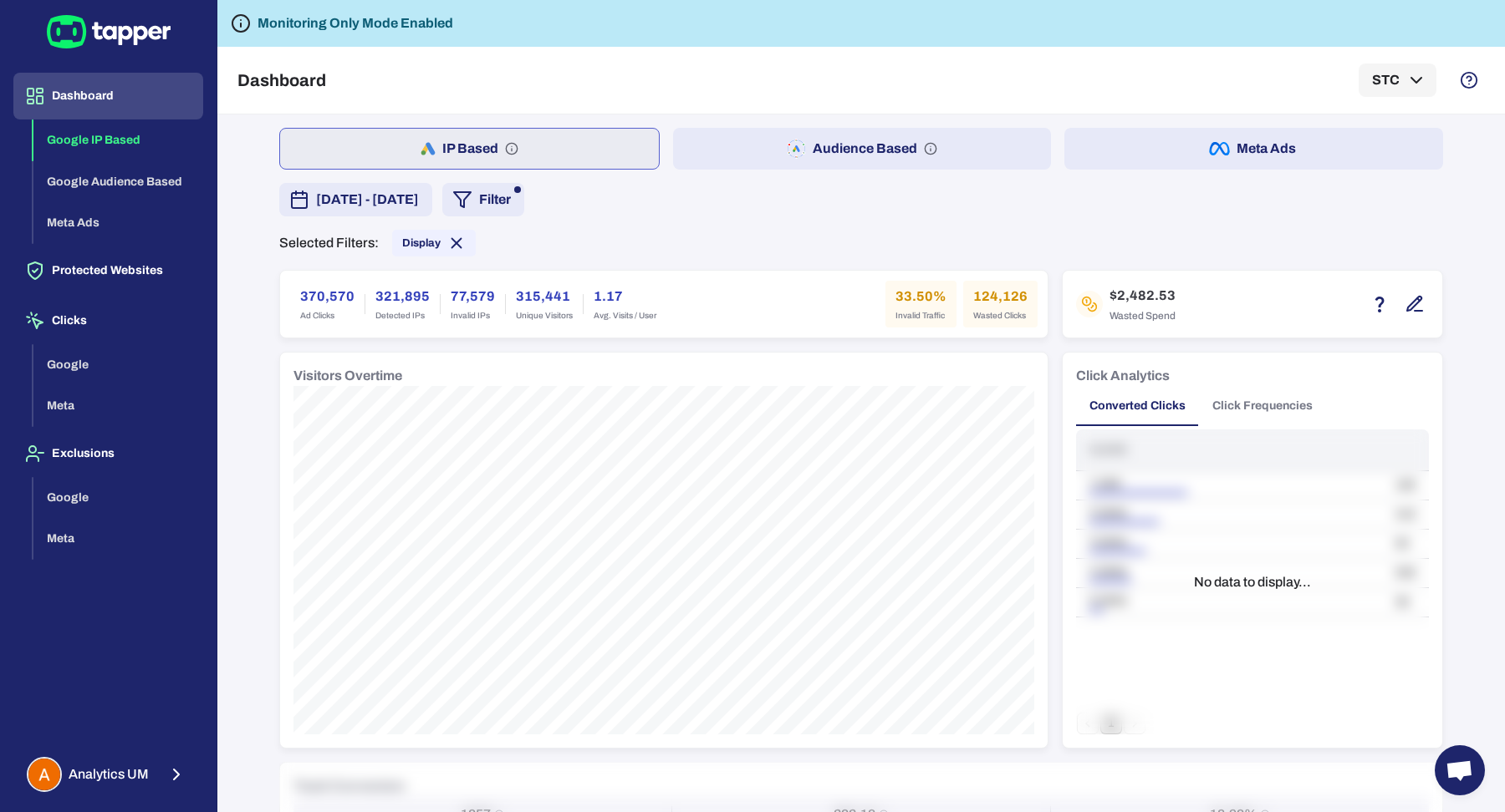
click at [1270, 415] on button "Click Frequencies" at bounding box center [1262, 406] width 127 height 40
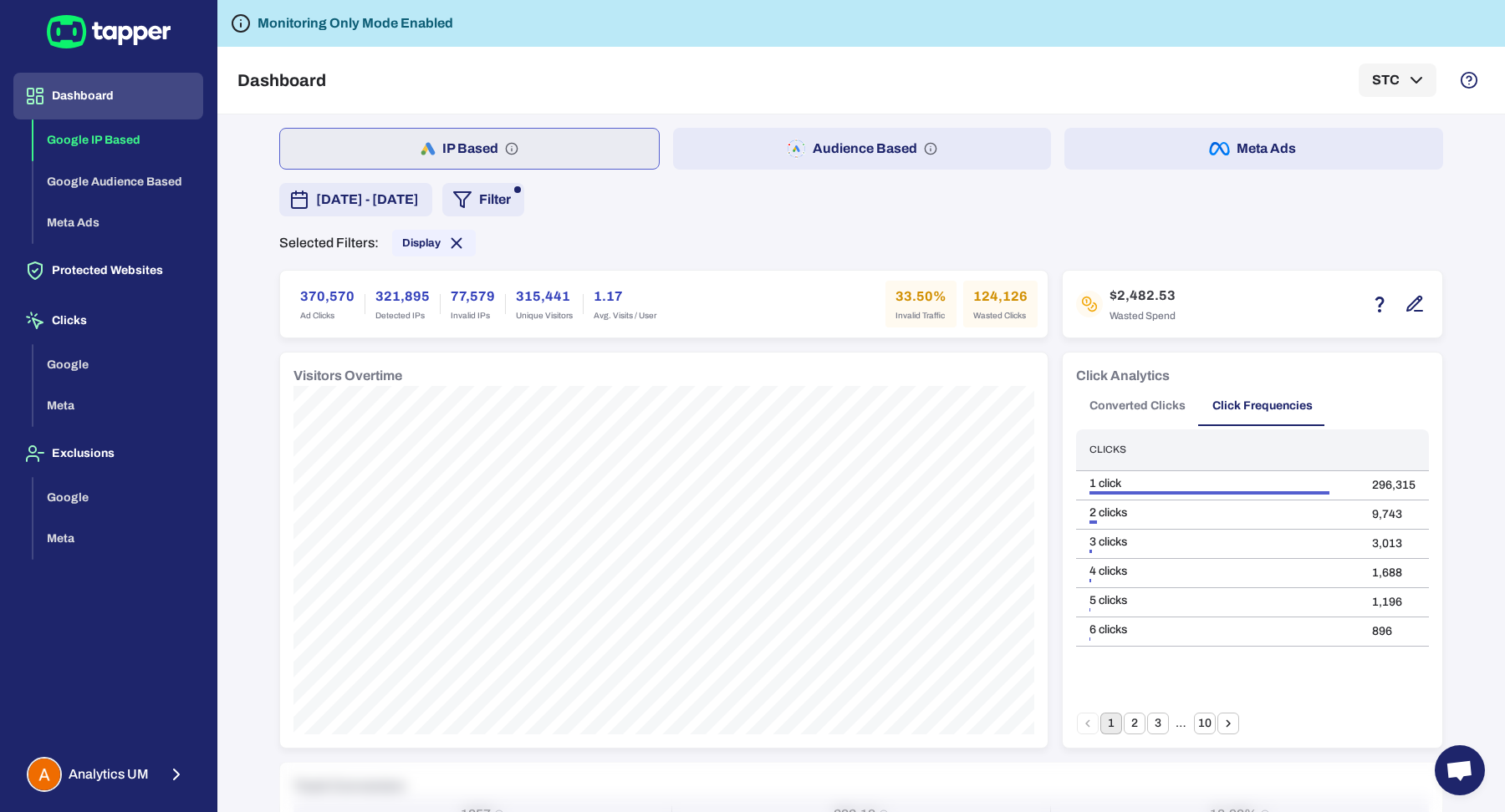
click at [1199, 721] on button "10" at bounding box center [1204, 723] width 22 height 22
click at [1108, 717] on button "1" at bounding box center [1110, 723] width 22 height 22
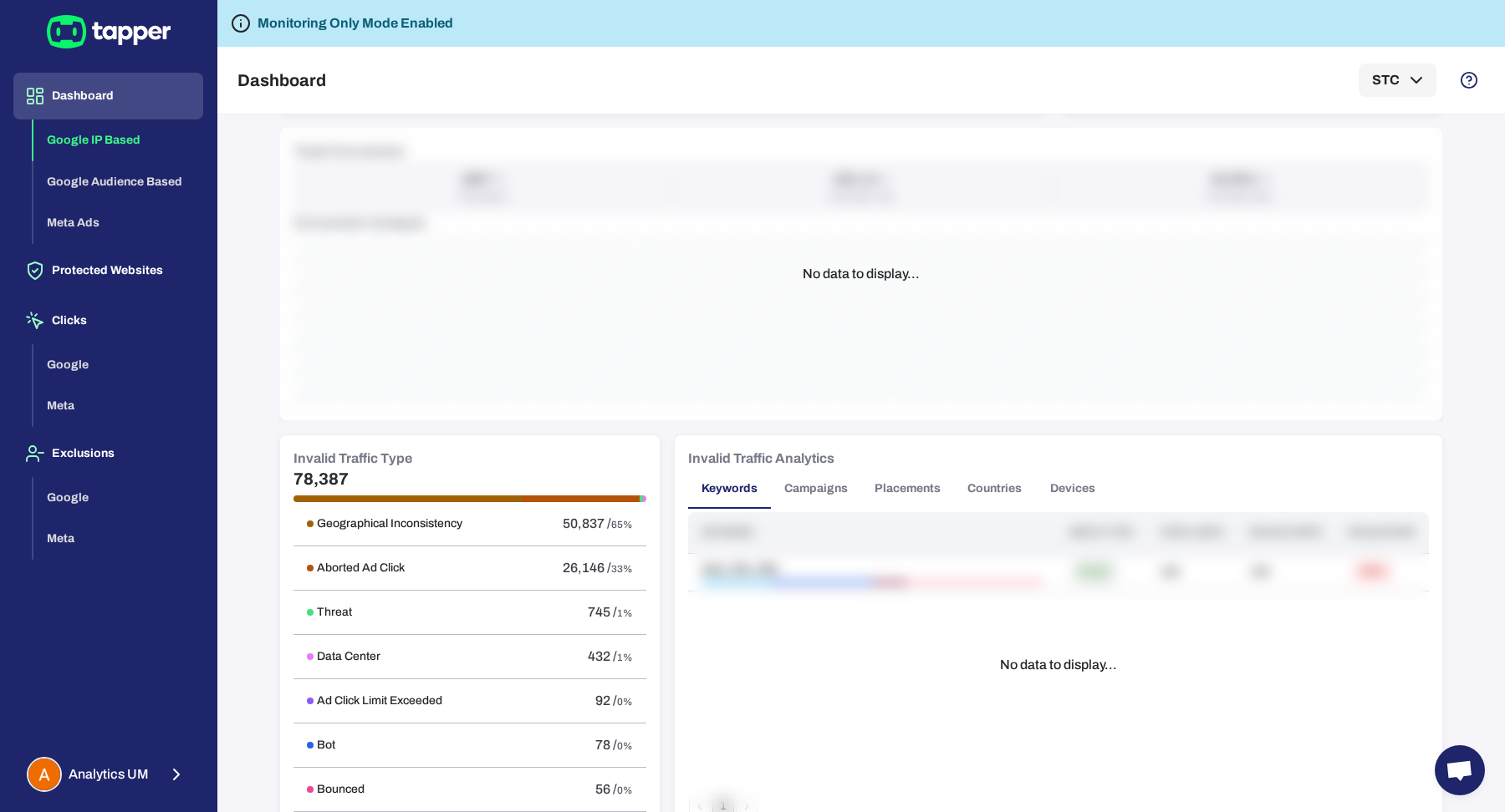
scroll to position [636, 0]
click at [810, 496] on button "Campaigns" at bounding box center [815, 488] width 90 height 40
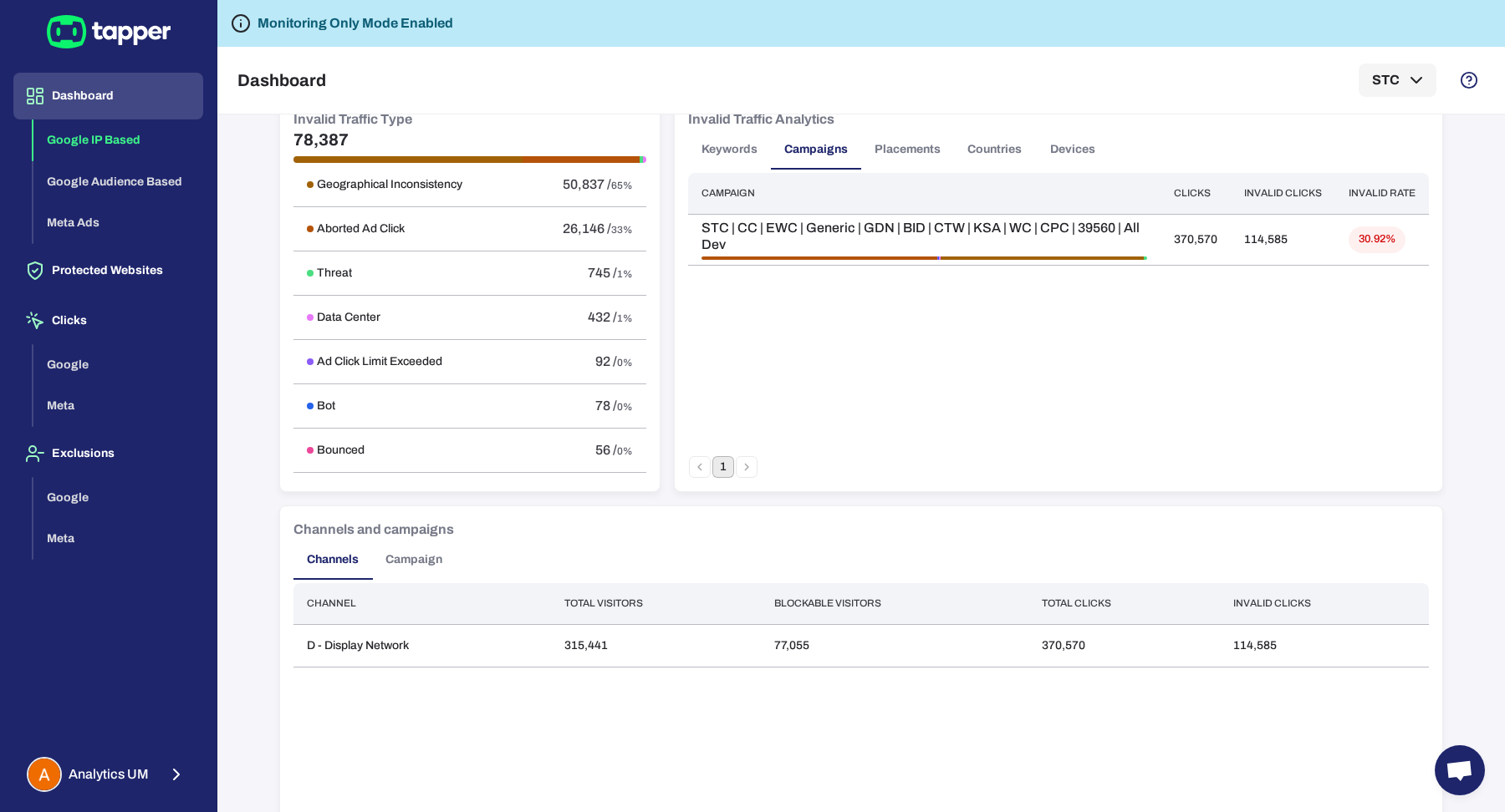
scroll to position [935, 0]
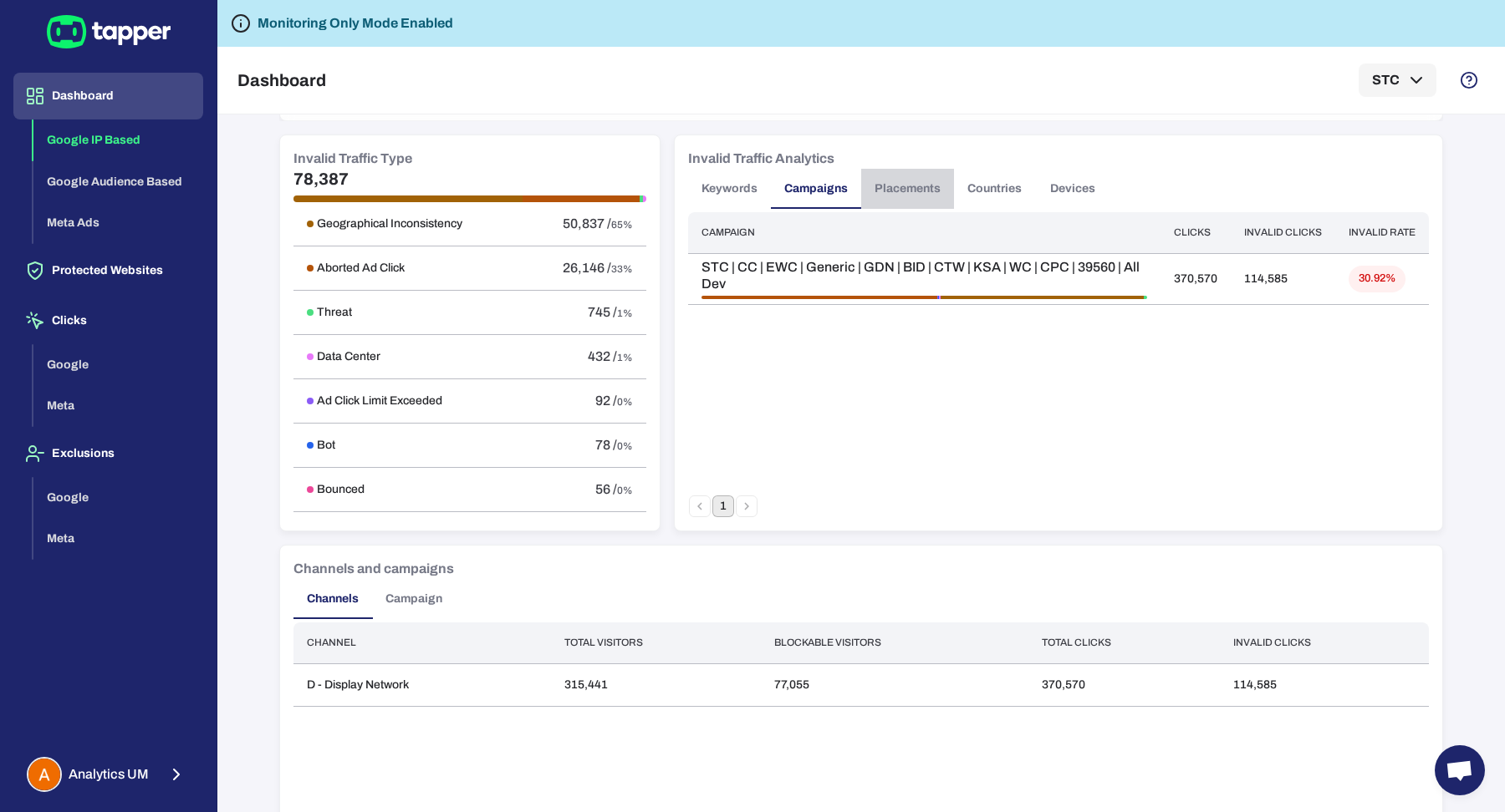
click at [888, 176] on button "Placements" at bounding box center [907, 189] width 93 height 40
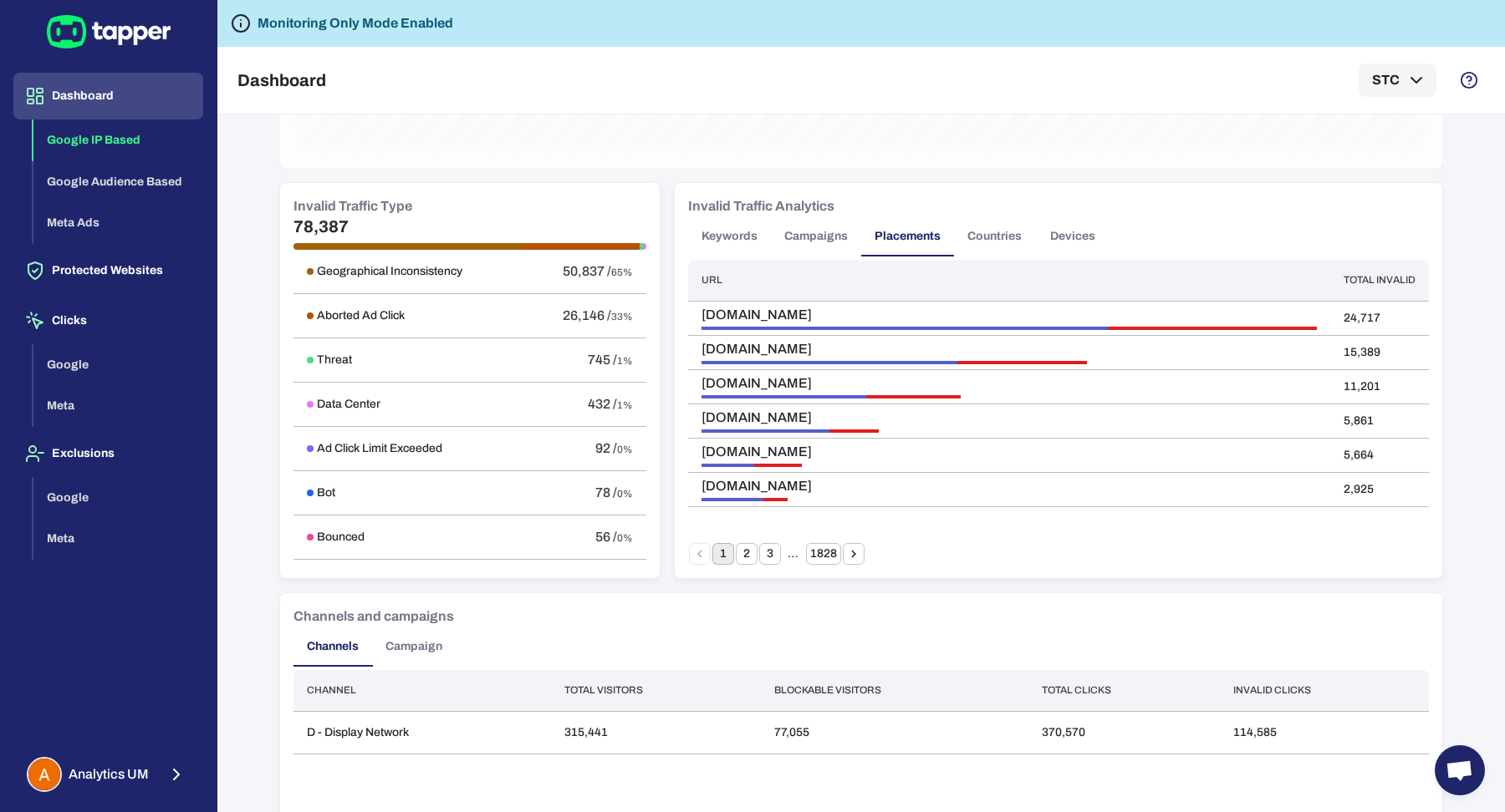
scroll to position [887, 0]
click at [845, 563] on button "Go to next page" at bounding box center [853, 554] width 22 height 22
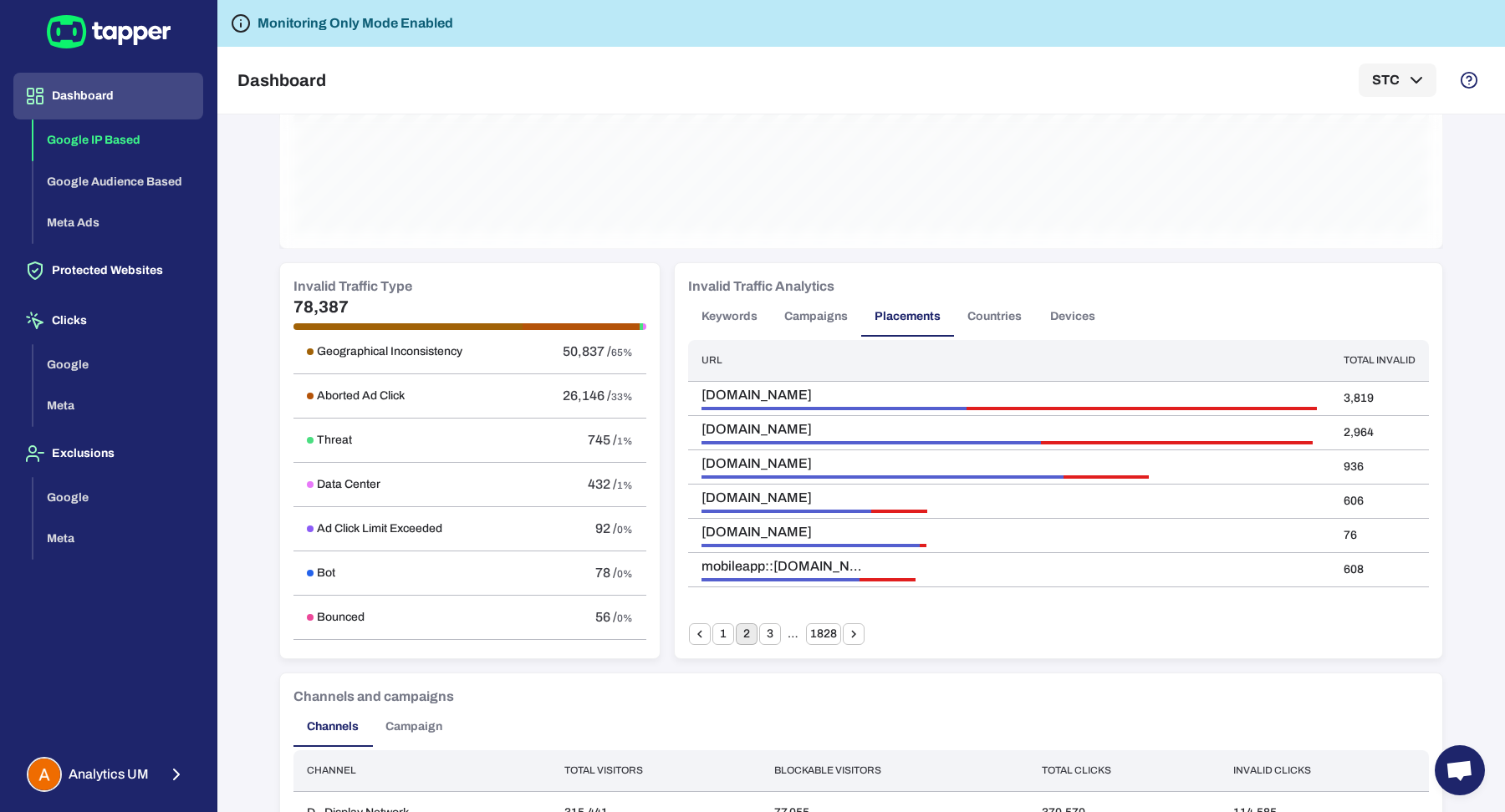
scroll to position [882, 0]
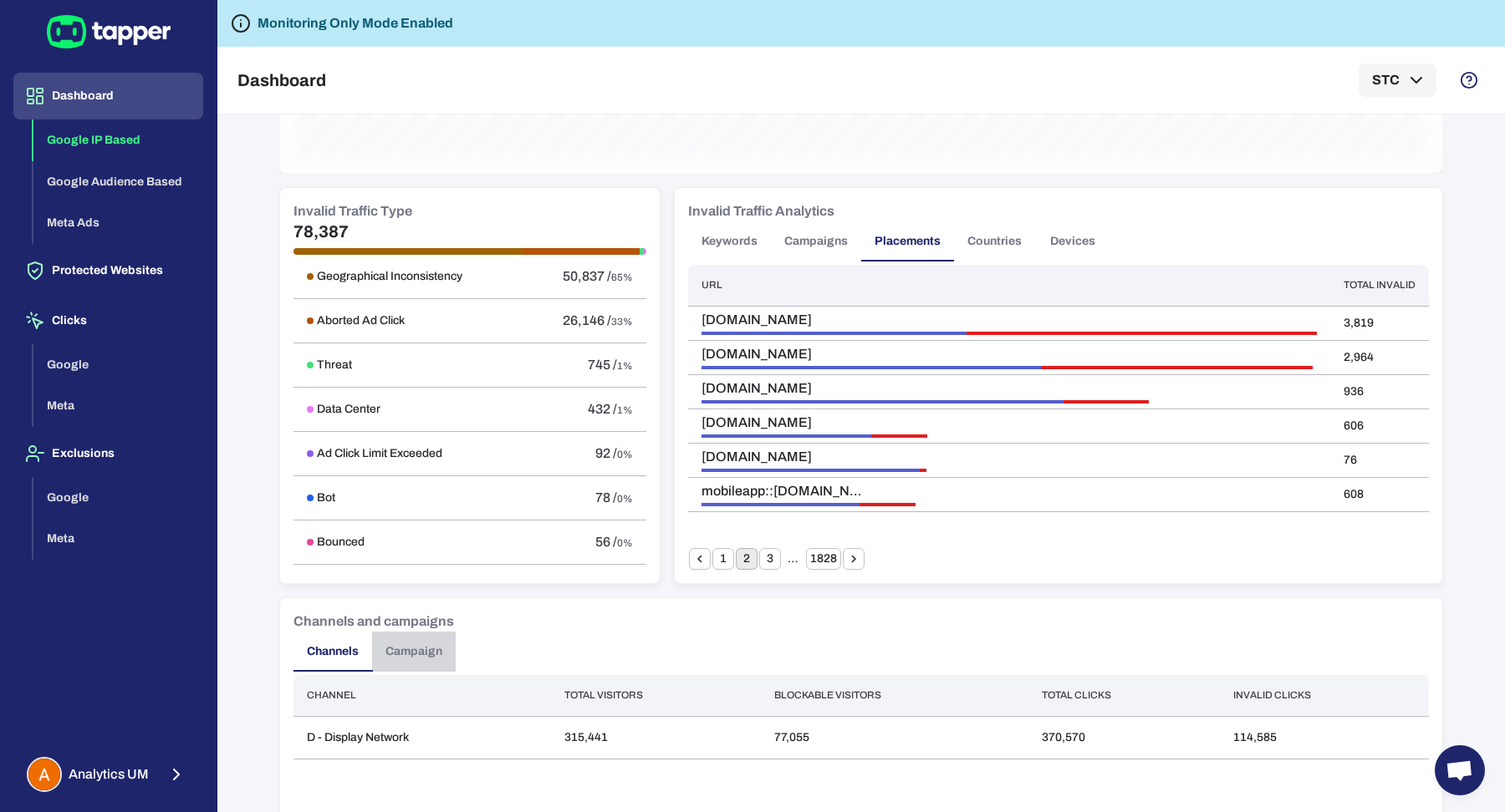
click at [413, 638] on button "Campaign" at bounding box center [414, 652] width 84 height 40
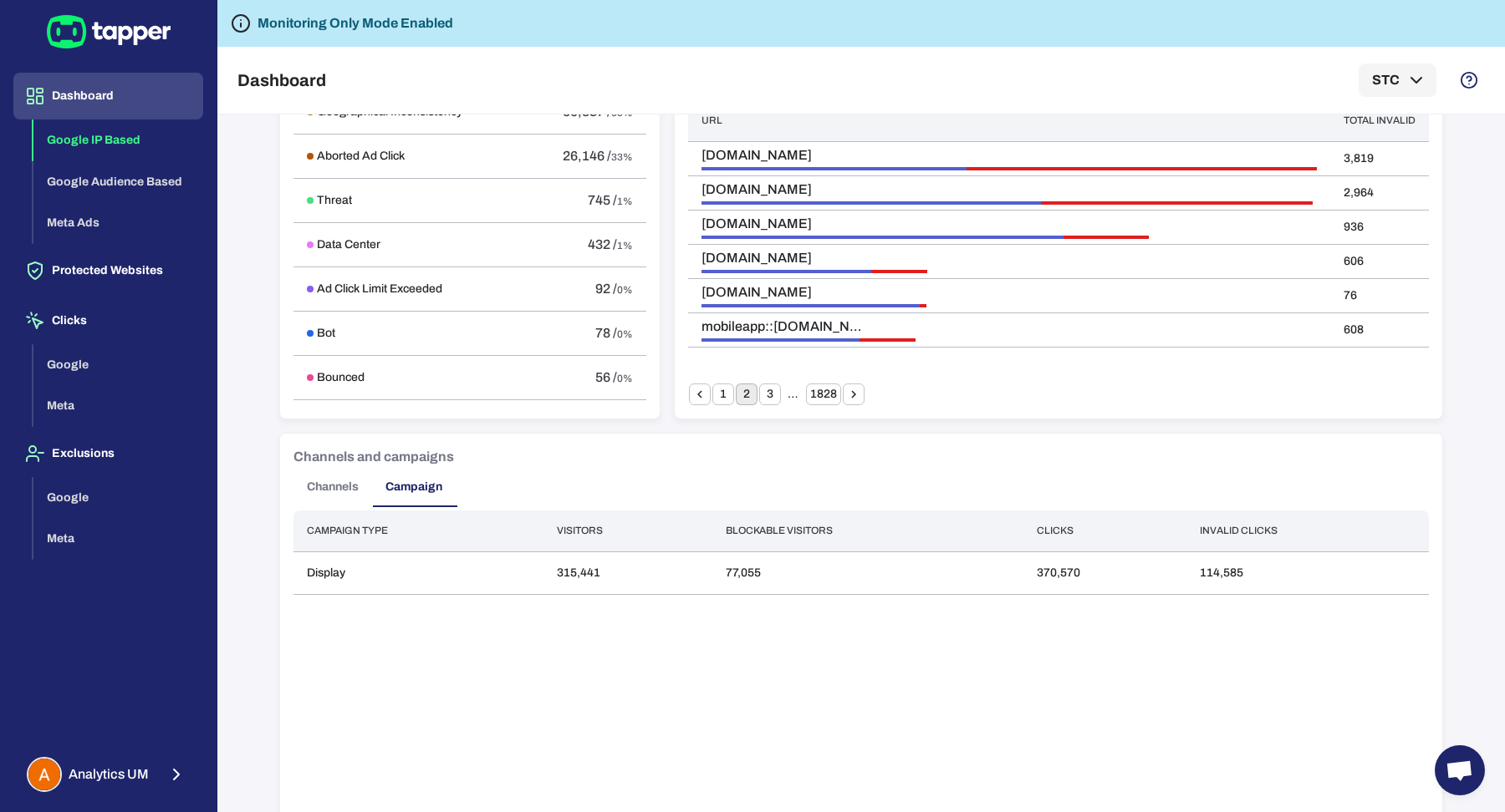
scroll to position [1048, 0]
click at [320, 487] on button "Channels" at bounding box center [332, 487] width 79 height 40
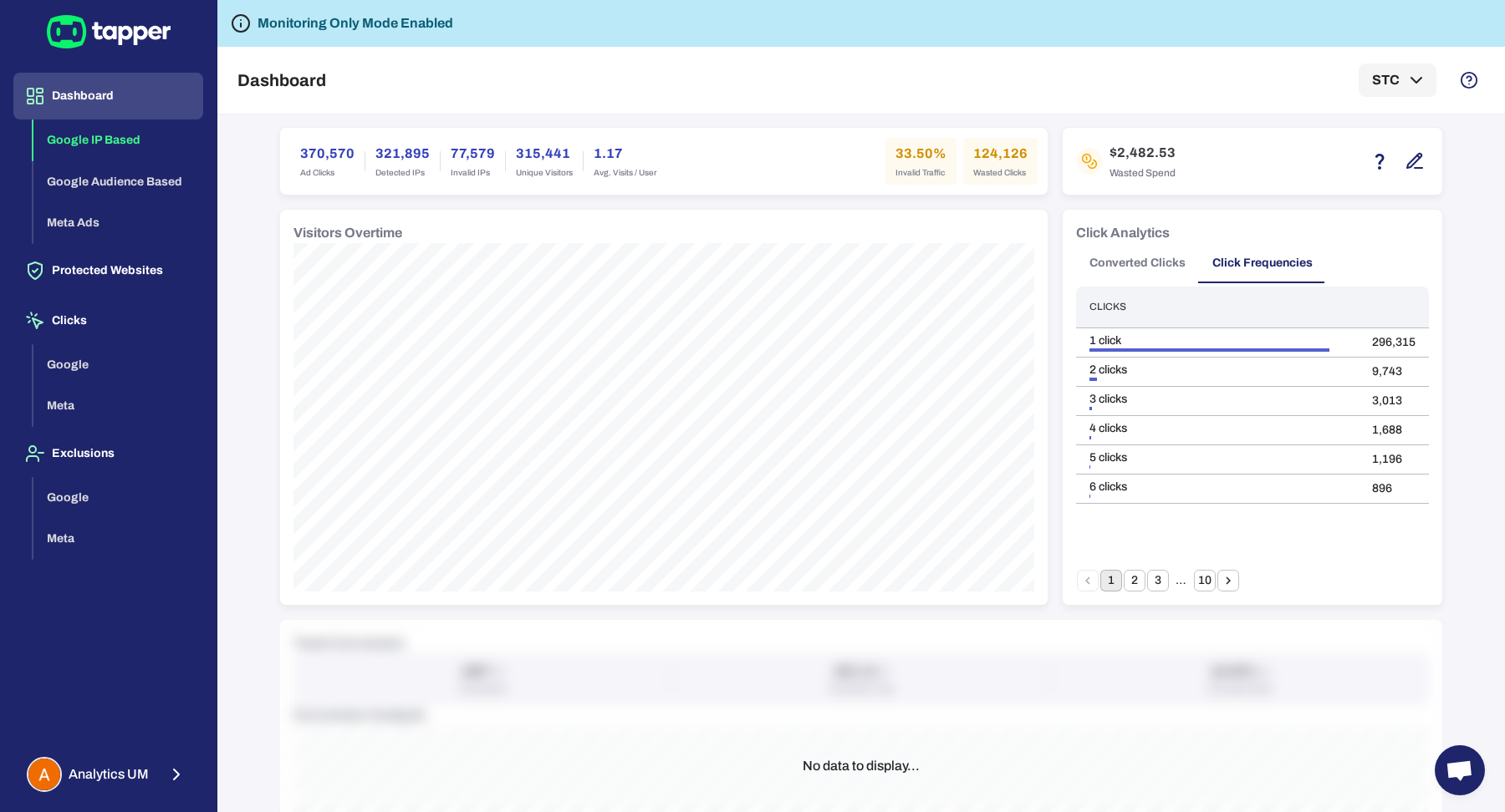
scroll to position [0, 0]
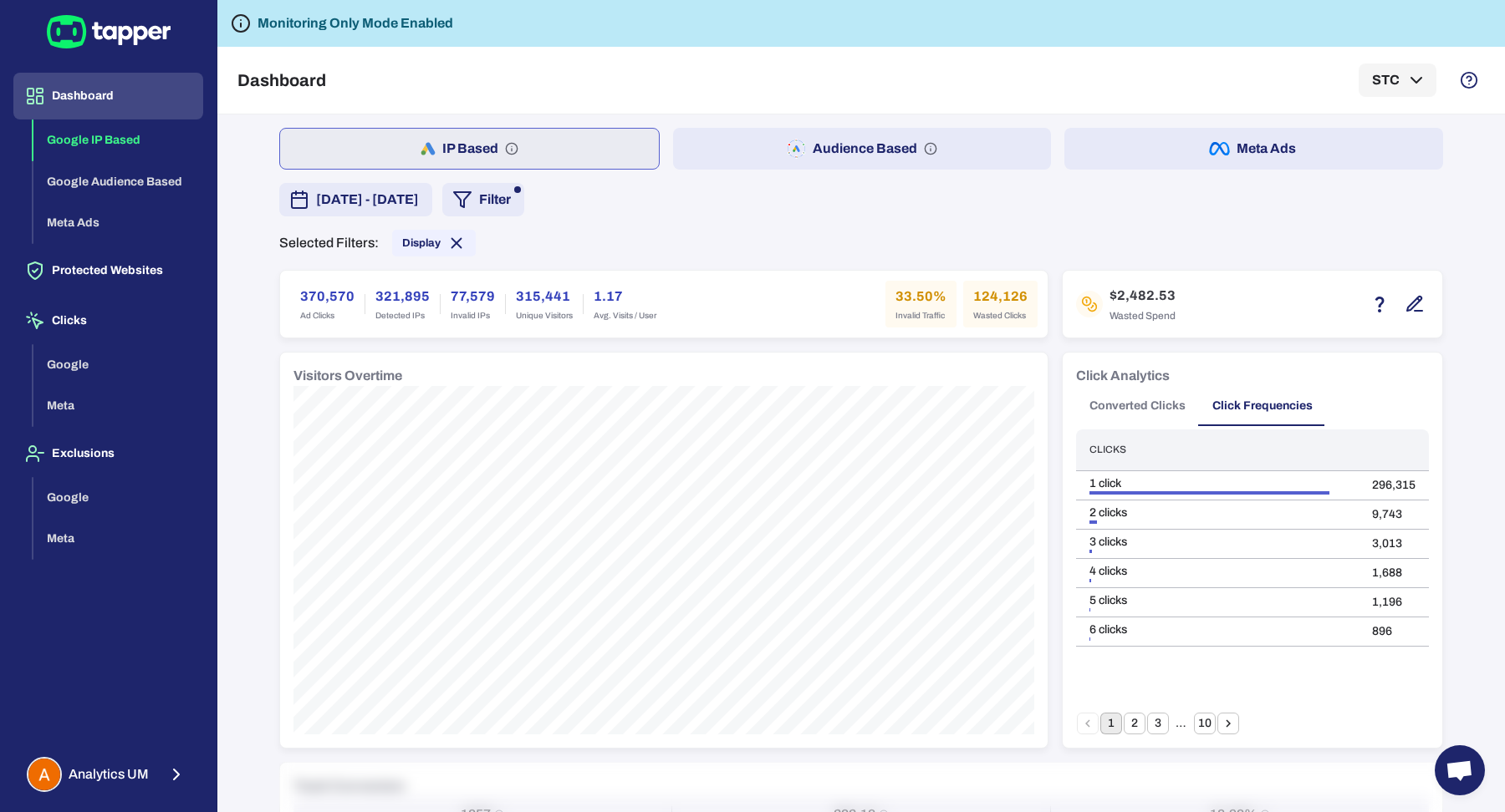
click at [1267, 158] on button "Meta Ads" at bounding box center [1253, 149] width 379 height 42
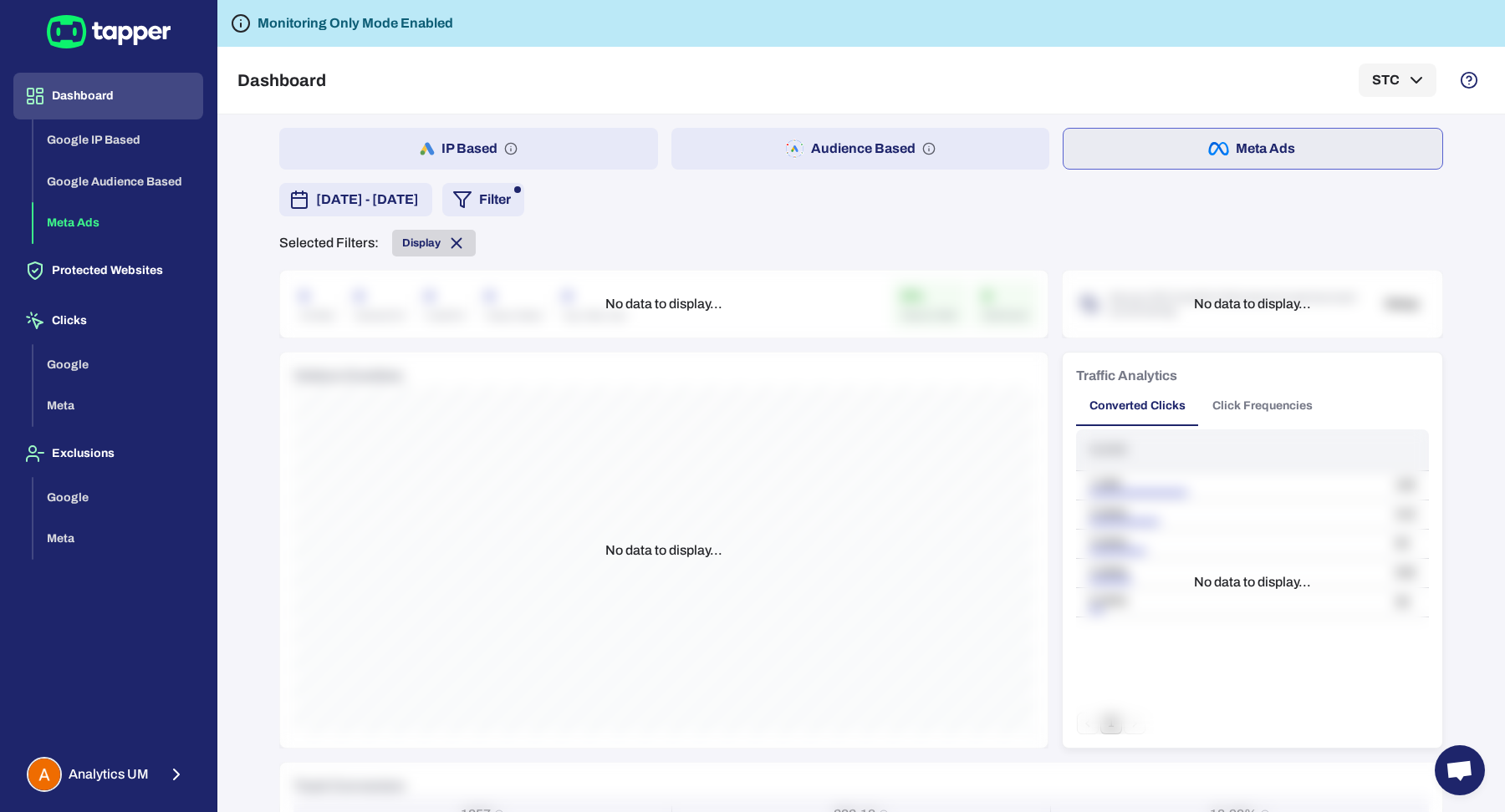
click at [447, 250] on icon at bounding box center [455, 243] width 18 height 18
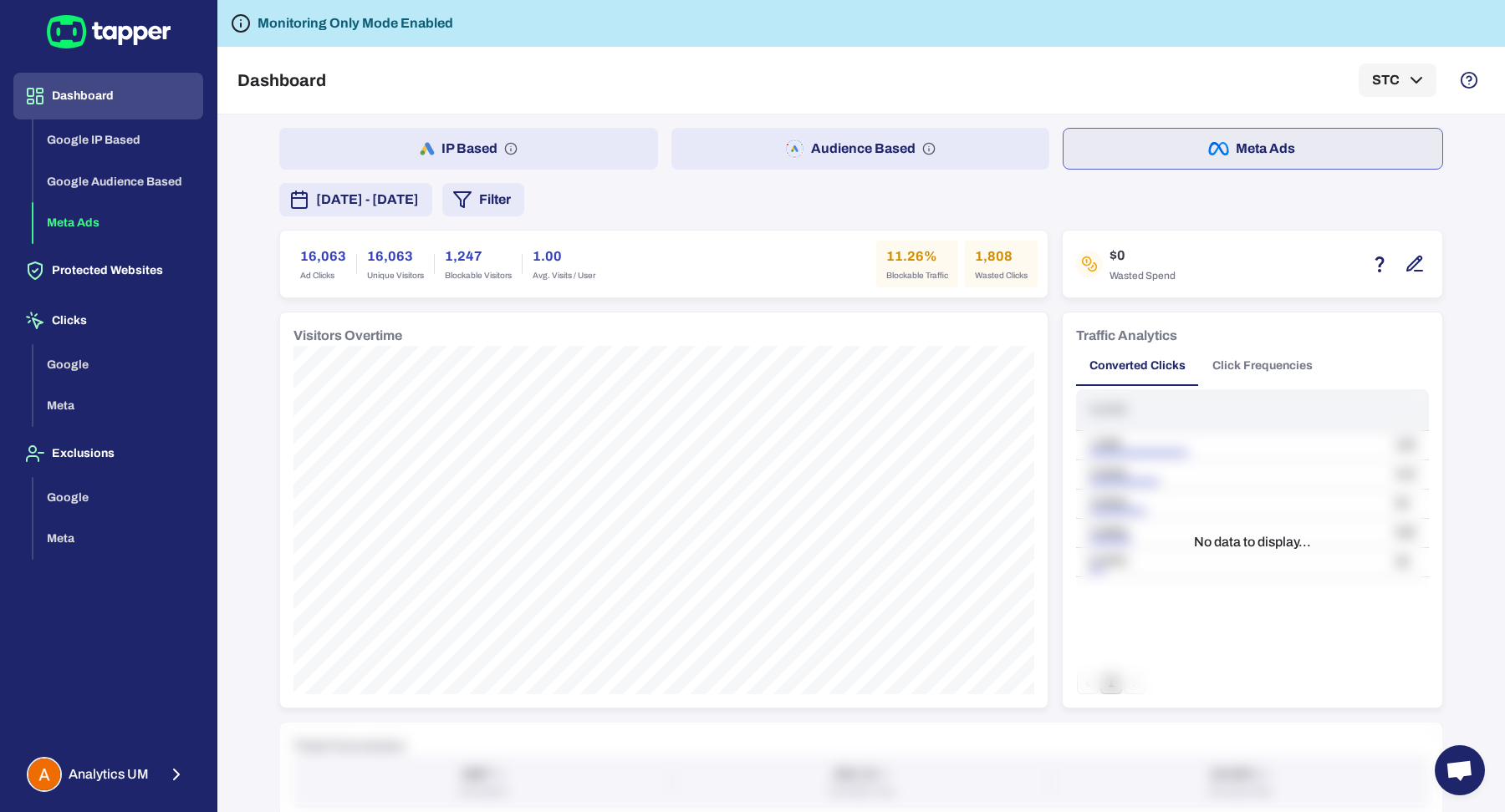
click at [1228, 360] on button "Click Frequencies" at bounding box center [1262, 366] width 127 height 40
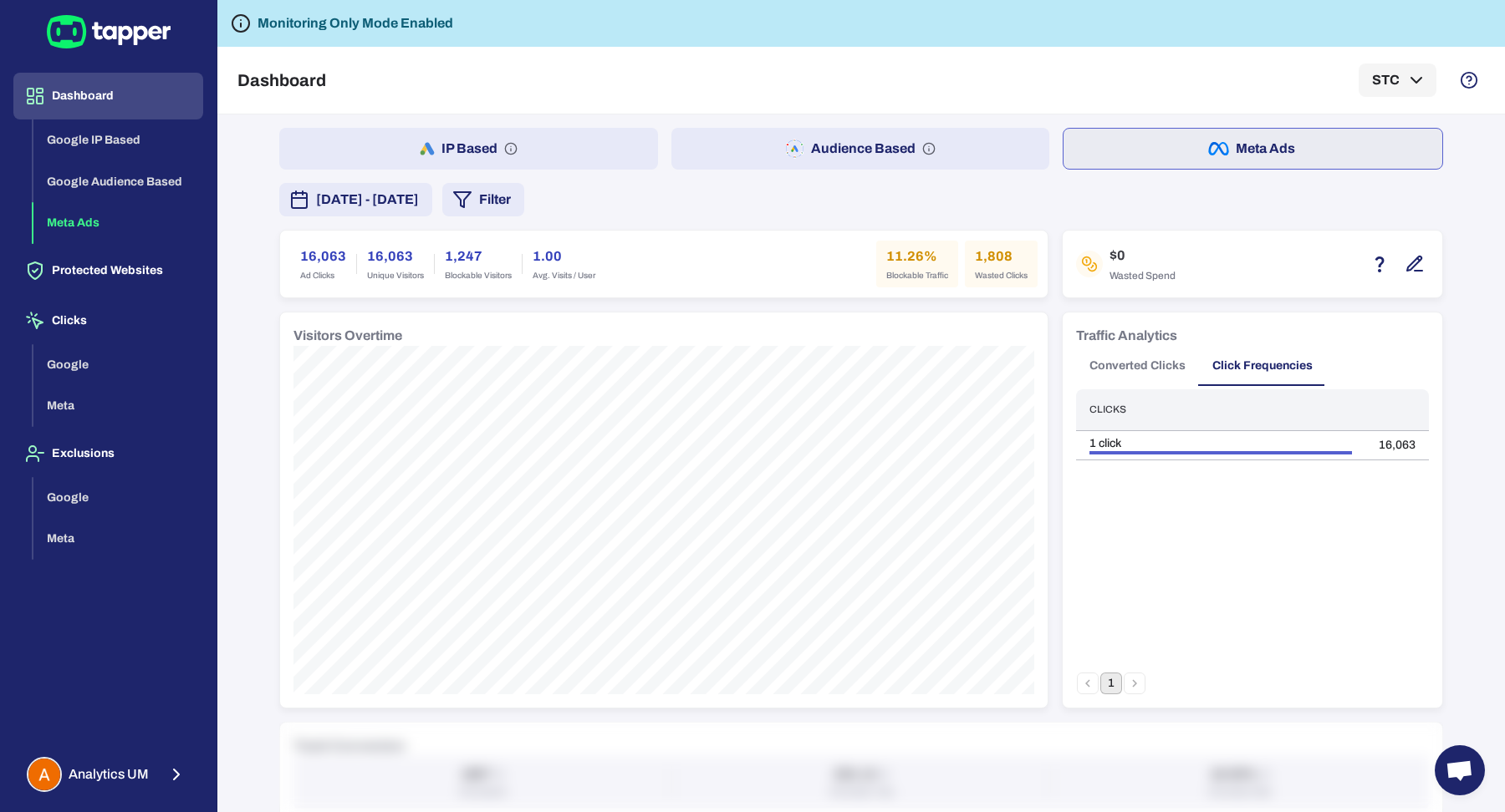
click at [360, 202] on span "July 16, 2025 - August 14, 2025" at bounding box center [367, 199] width 102 height 20
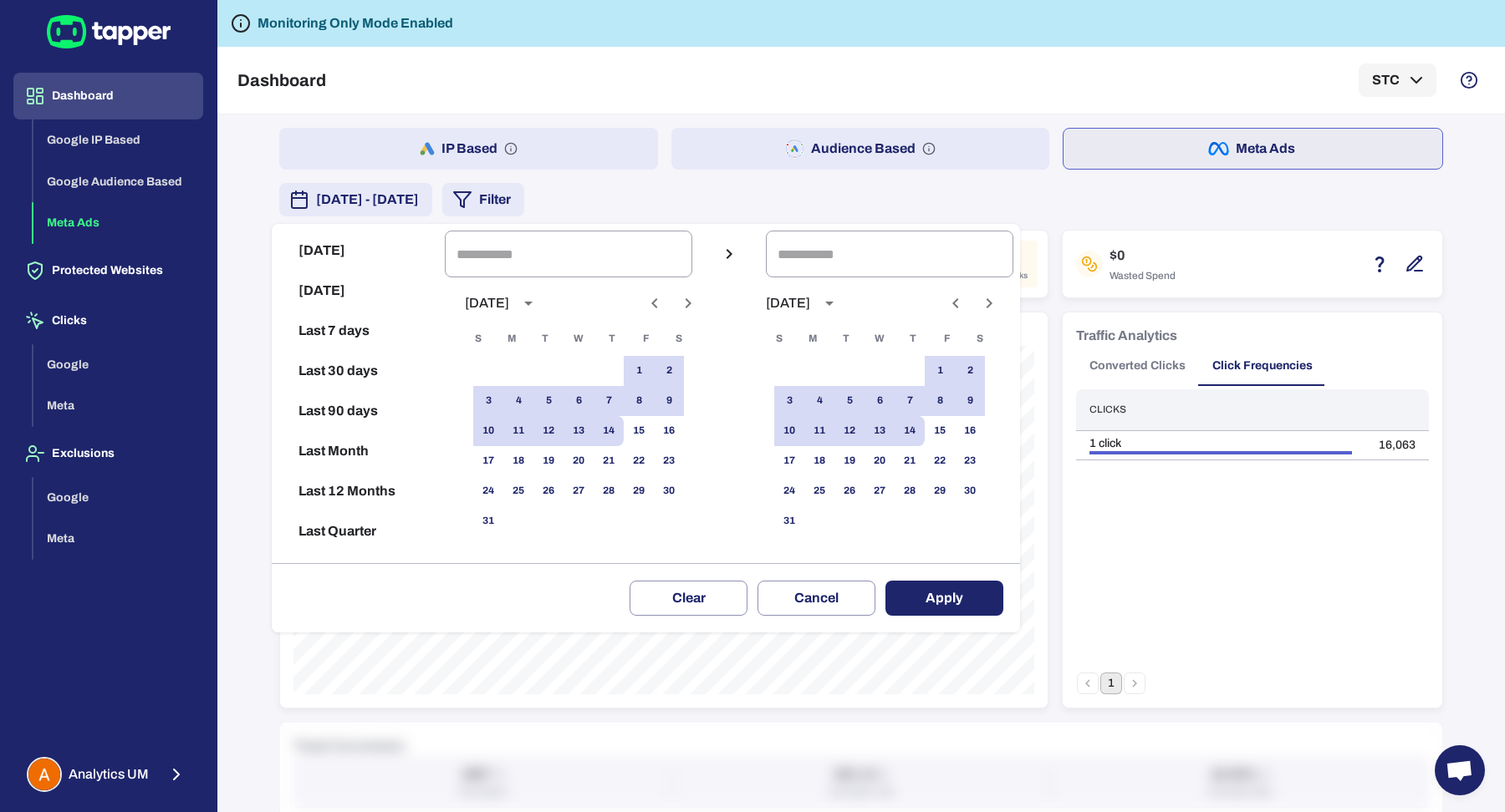
click at [358, 328] on button "Last 7 days" at bounding box center [358, 331] width 159 height 40
type input "**********"
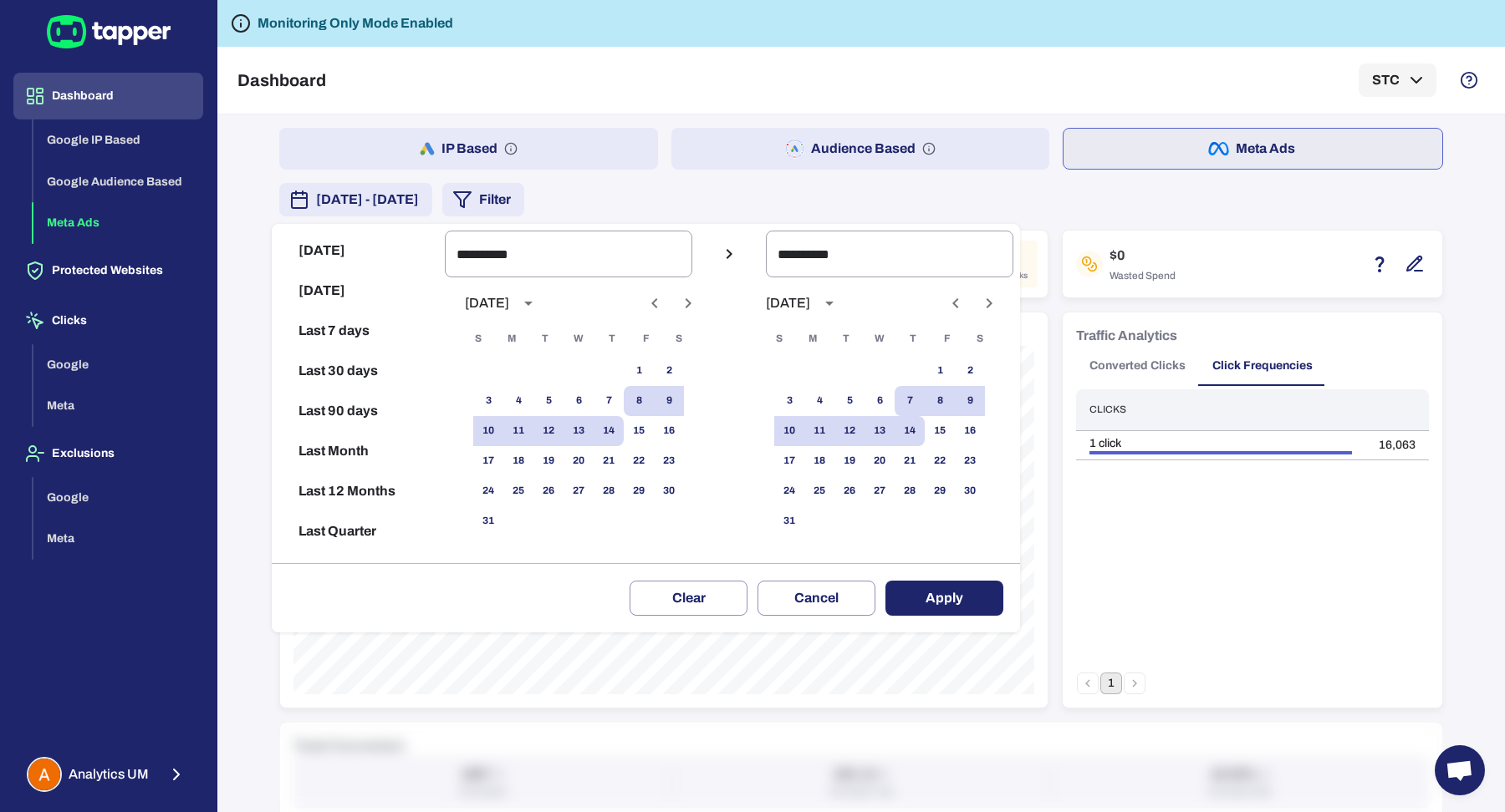
click at [957, 594] on button "Apply" at bounding box center [944, 598] width 118 height 35
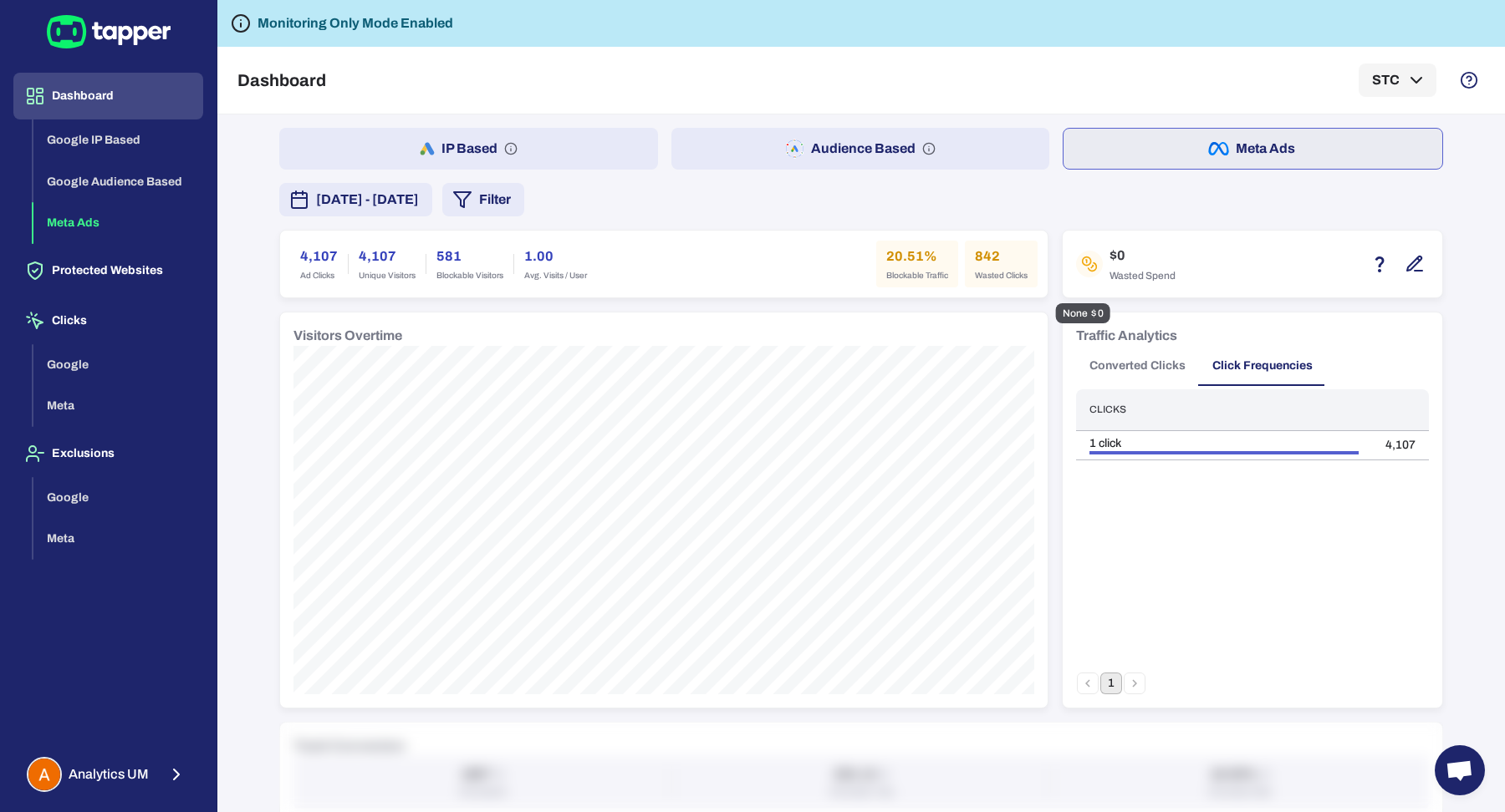
click at [1410, 264] on icon "button" at bounding box center [1414, 264] width 20 height 20
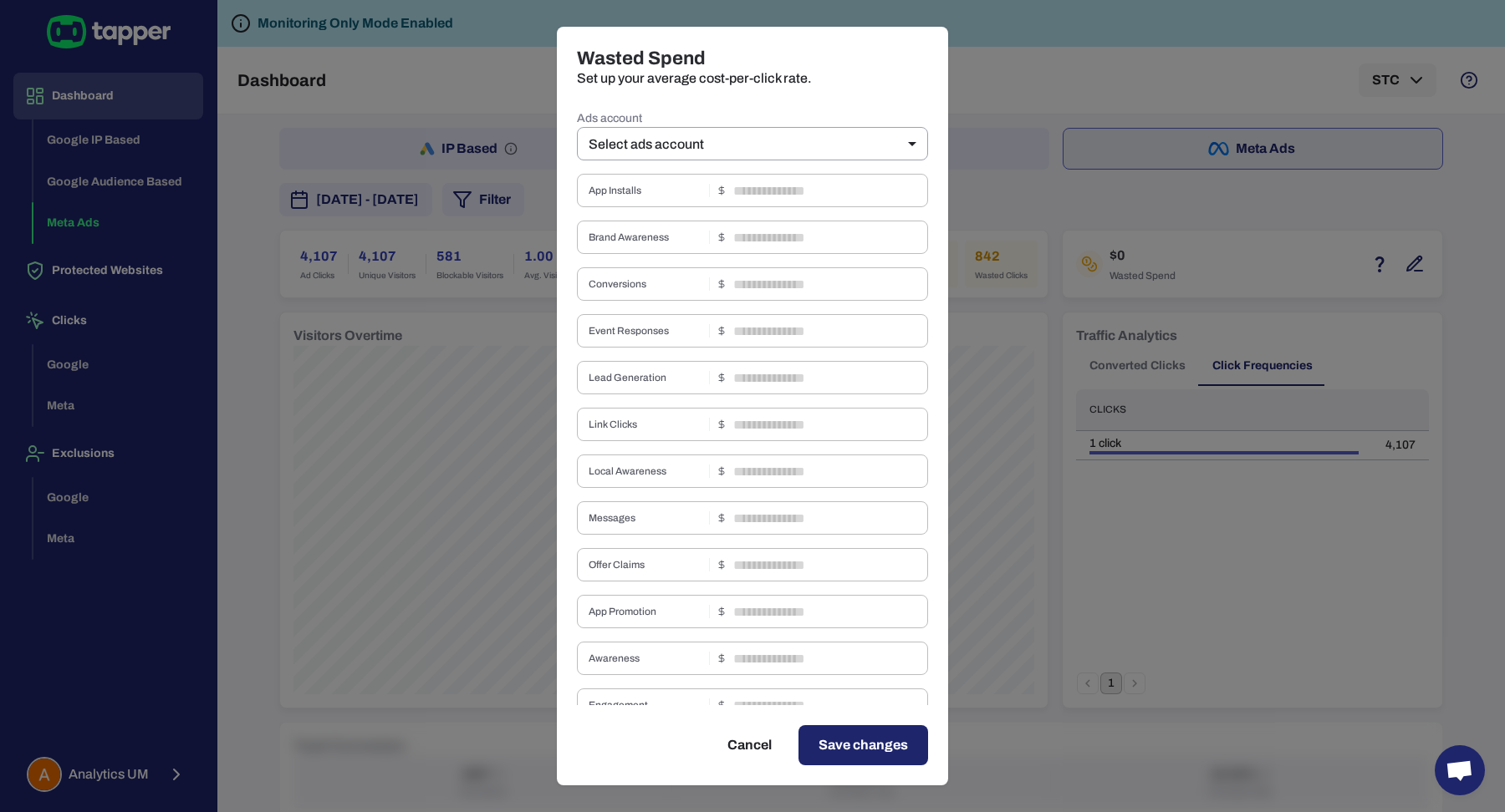
click at [1098, 214] on div "Wasted Spend Set up your average cost-per-click rate. Ads account Select ads ac…" at bounding box center [752, 406] width 1505 height 812
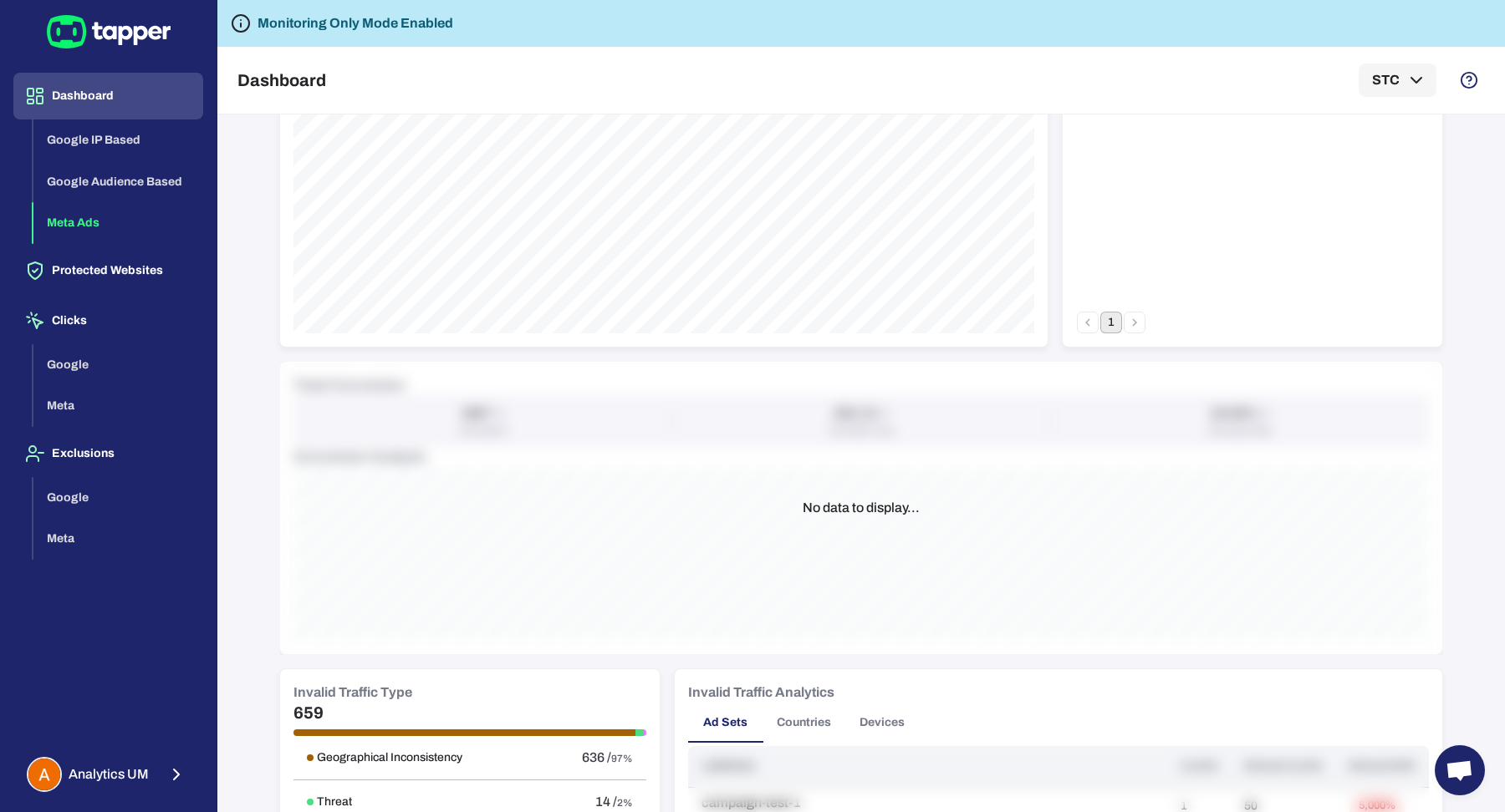
scroll to position [638, 0]
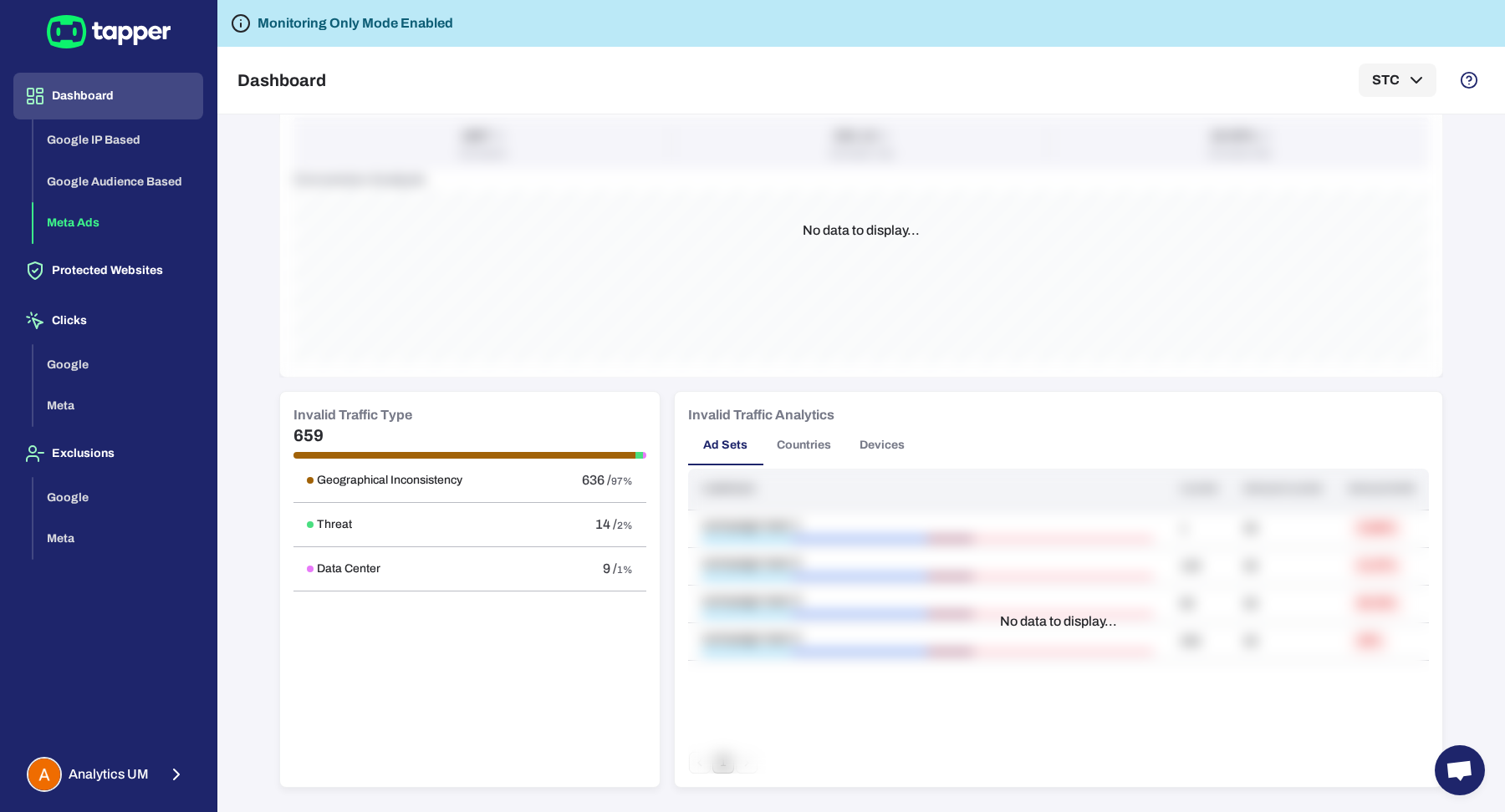
click at [826, 434] on button "Countries" at bounding box center [803, 445] width 81 height 40
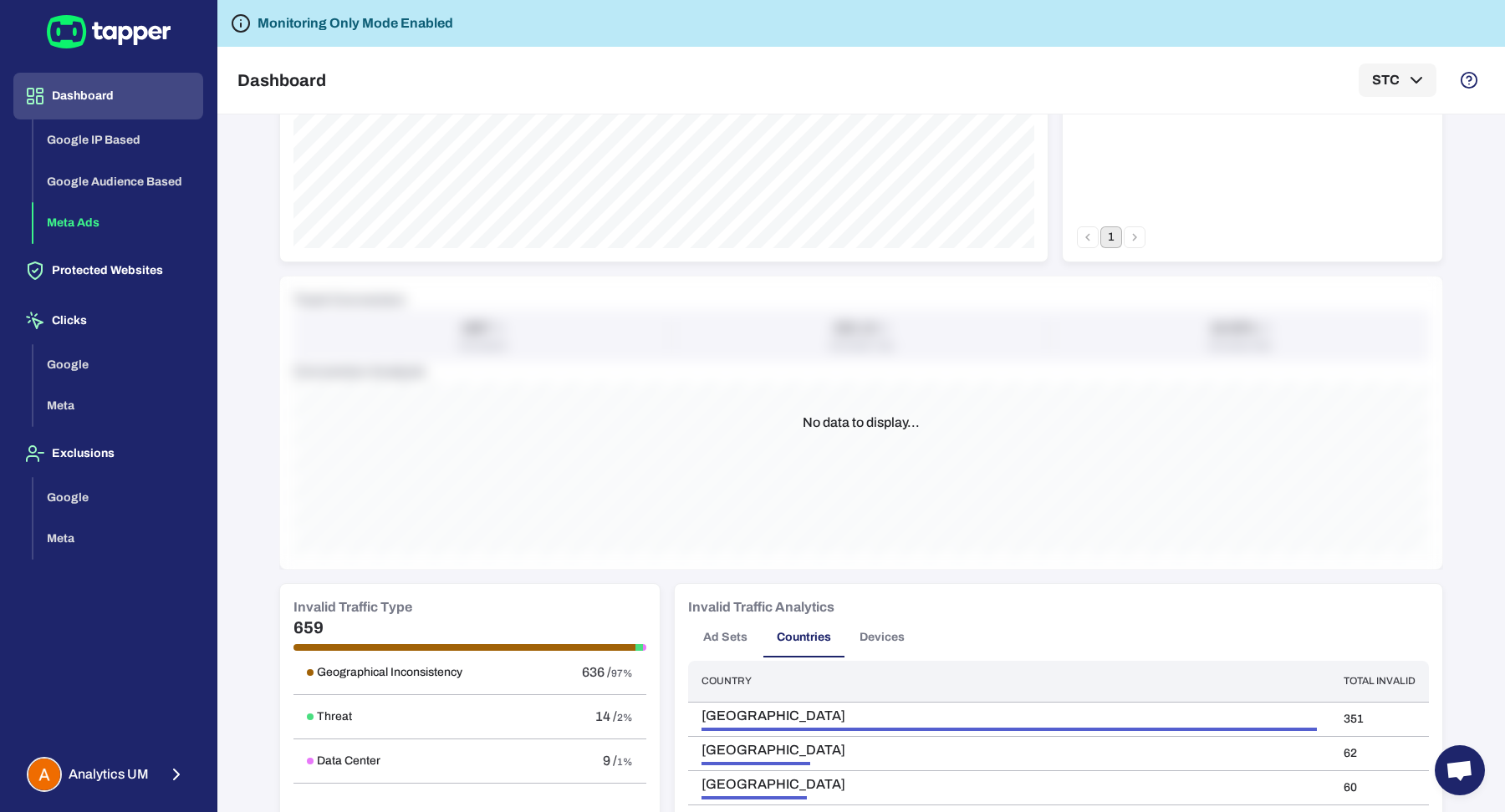
scroll to position [0, 0]
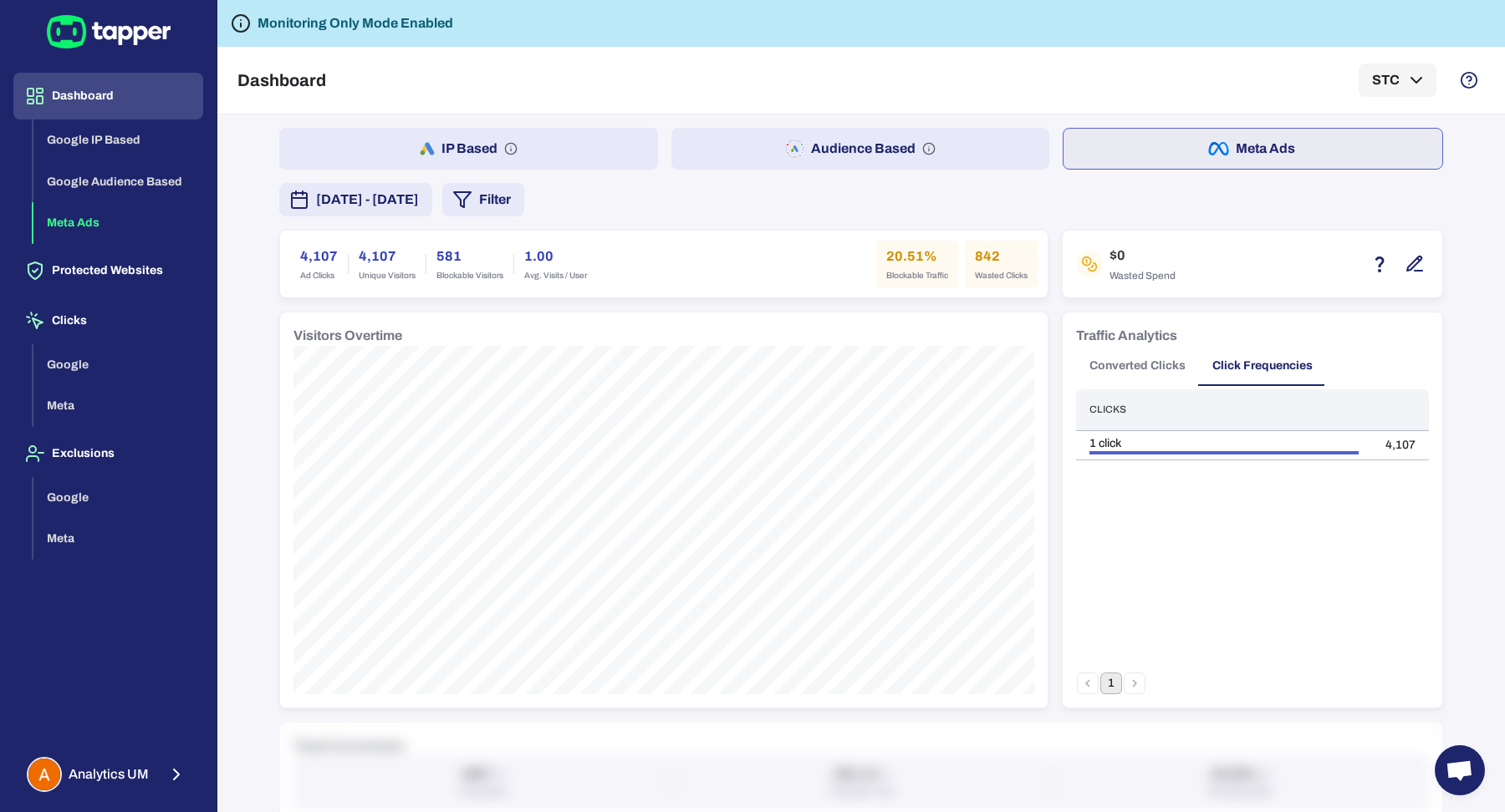
click at [622, 134] on button "IP Based" at bounding box center [468, 149] width 379 height 42
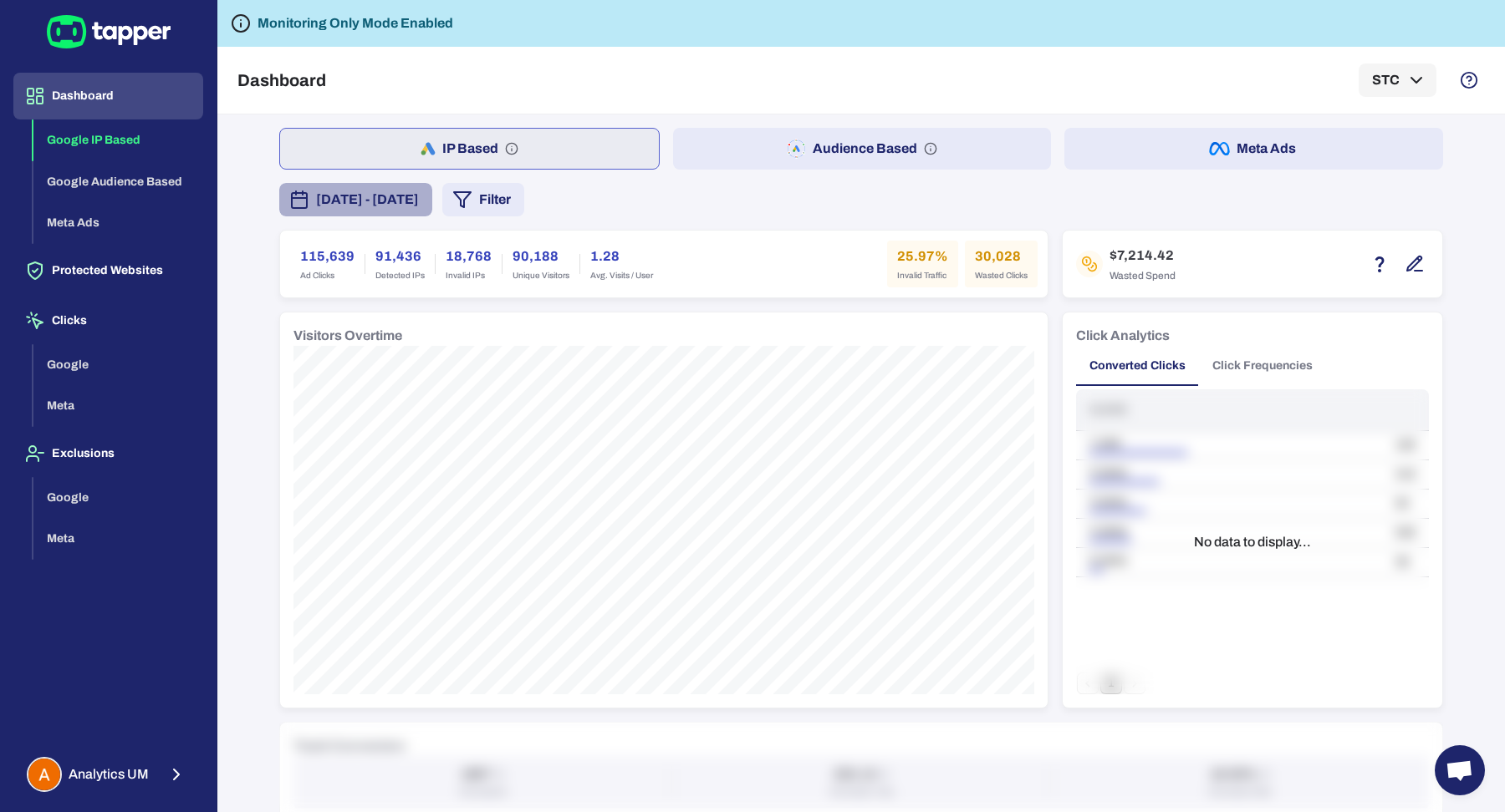
click at [418, 203] on span "[DATE] - [DATE]" at bounding box center [367, 199] width 102 height 20
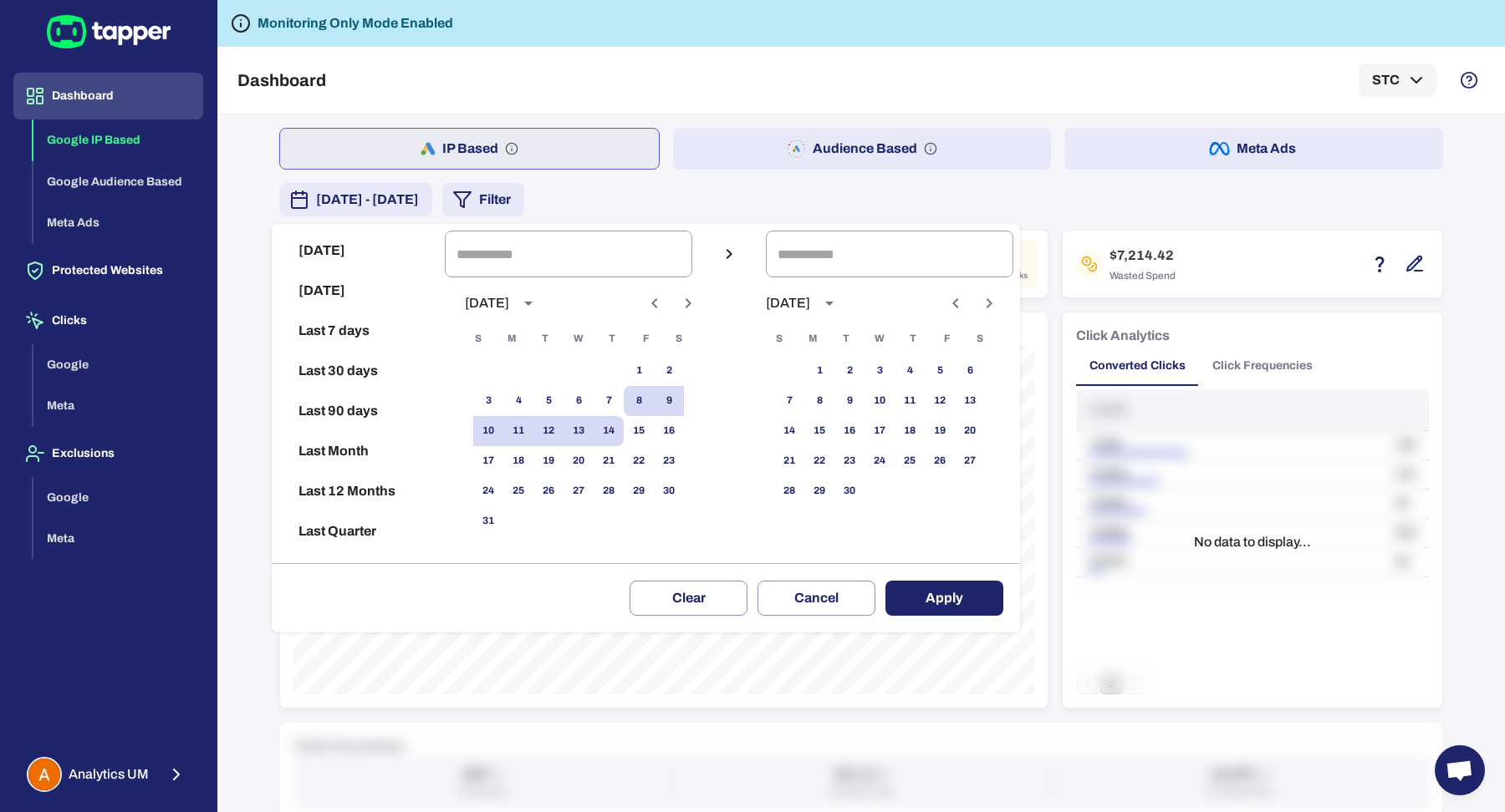
click at [357, 374] on button "Last 30 days" at bounding box center [358, 371] width 159 height 40
type input "**********"
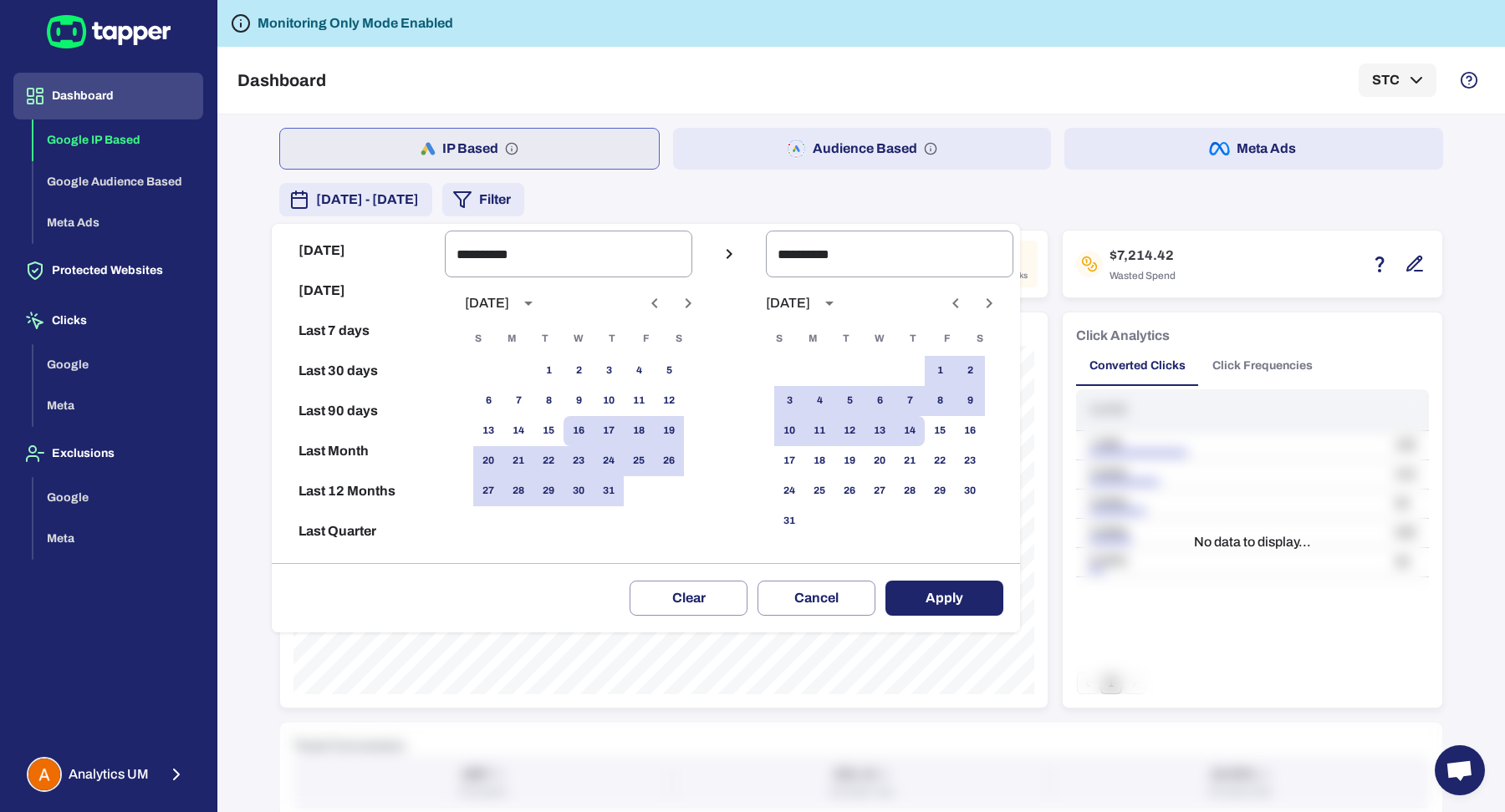
click at [931, 606] on button "Apply" at bounding box center [944, 598] width 118 height 35
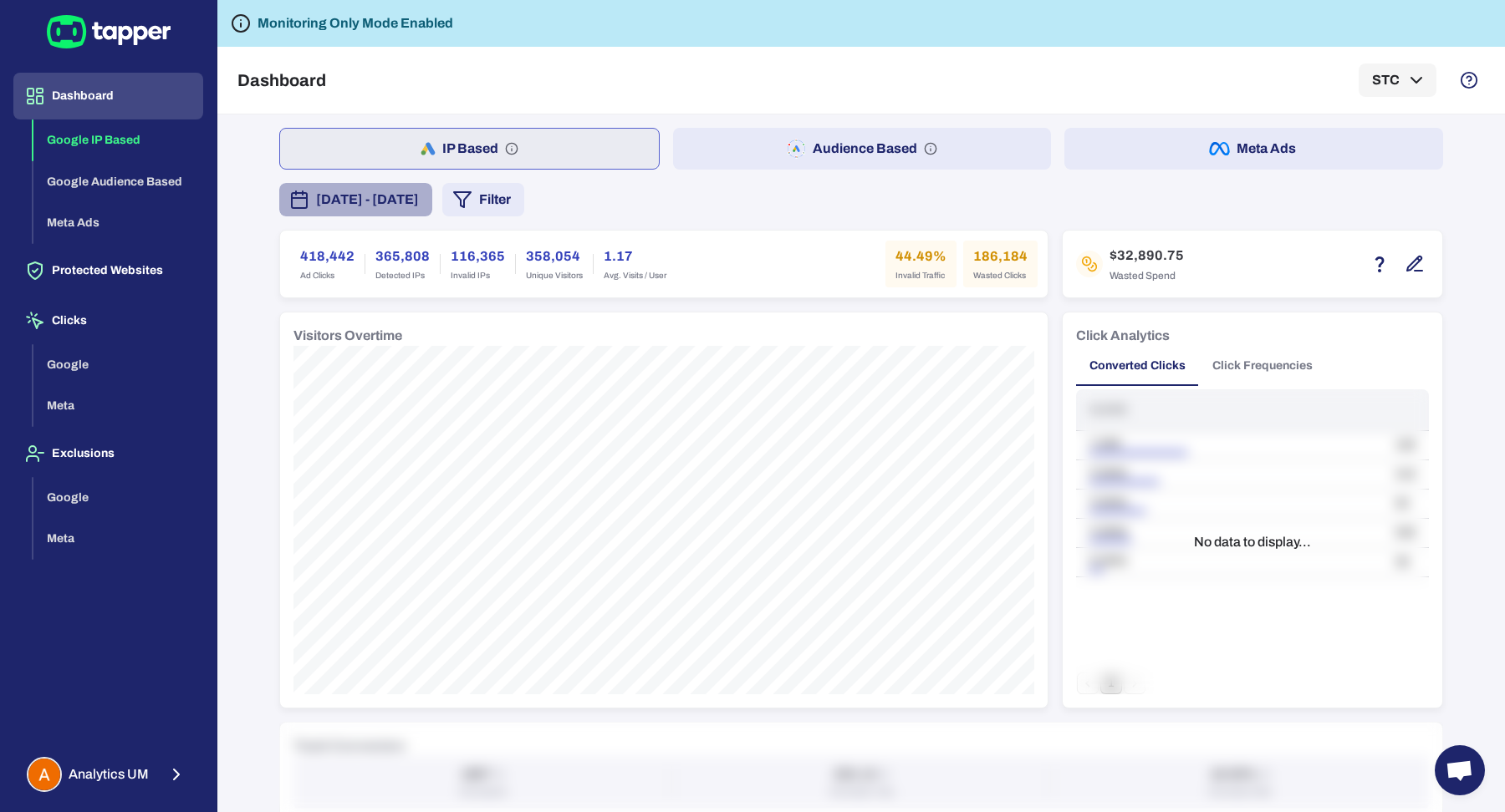
click at [418, 194] on span "July 16, 2025 - August 14, 2025" at bounding box center [367, 199] width 102 height 20
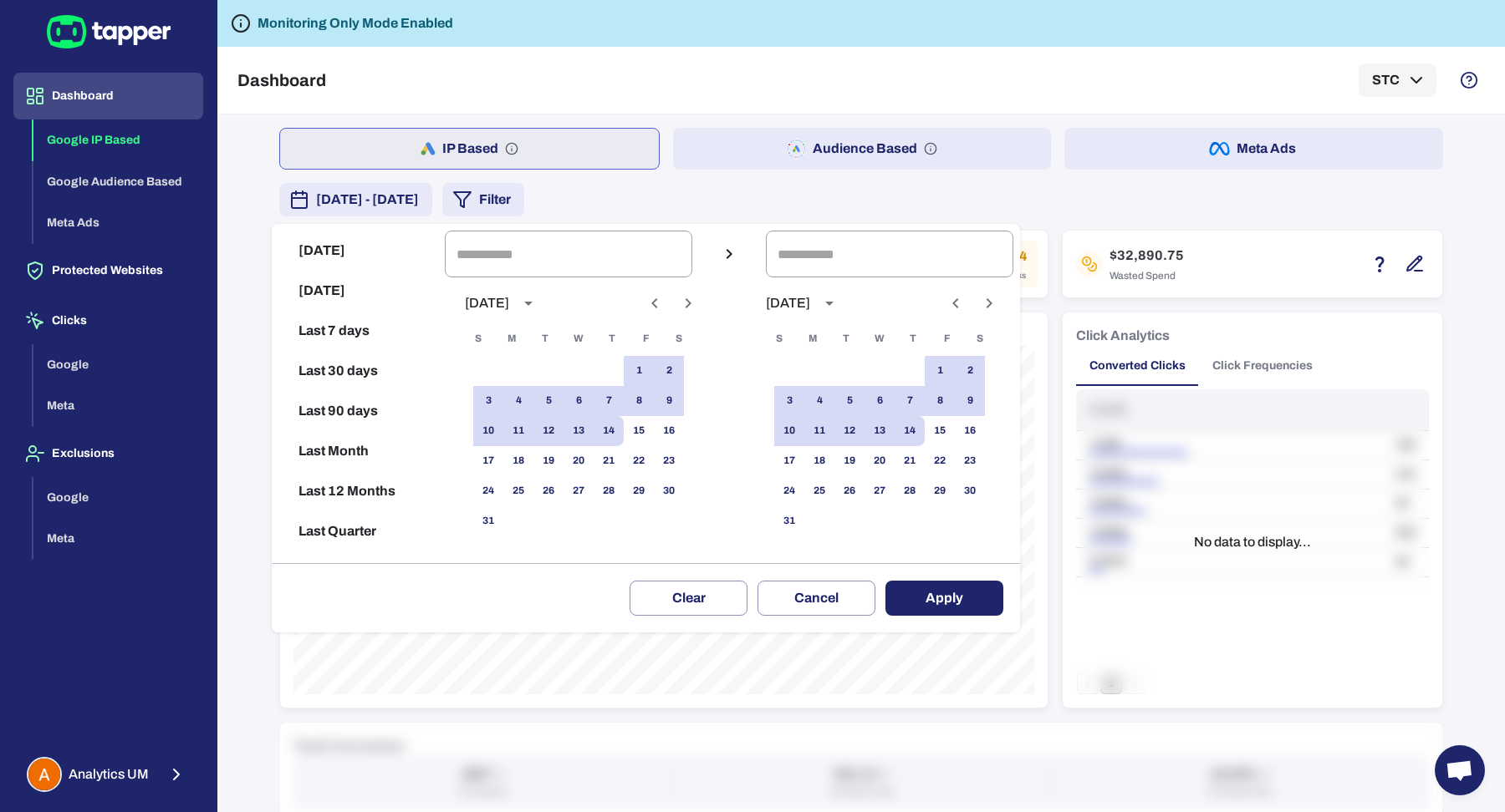
click at [376, 414] on button "Last 90 days" at bounding box center [358, 411] width 159 height 40
type input "**********"
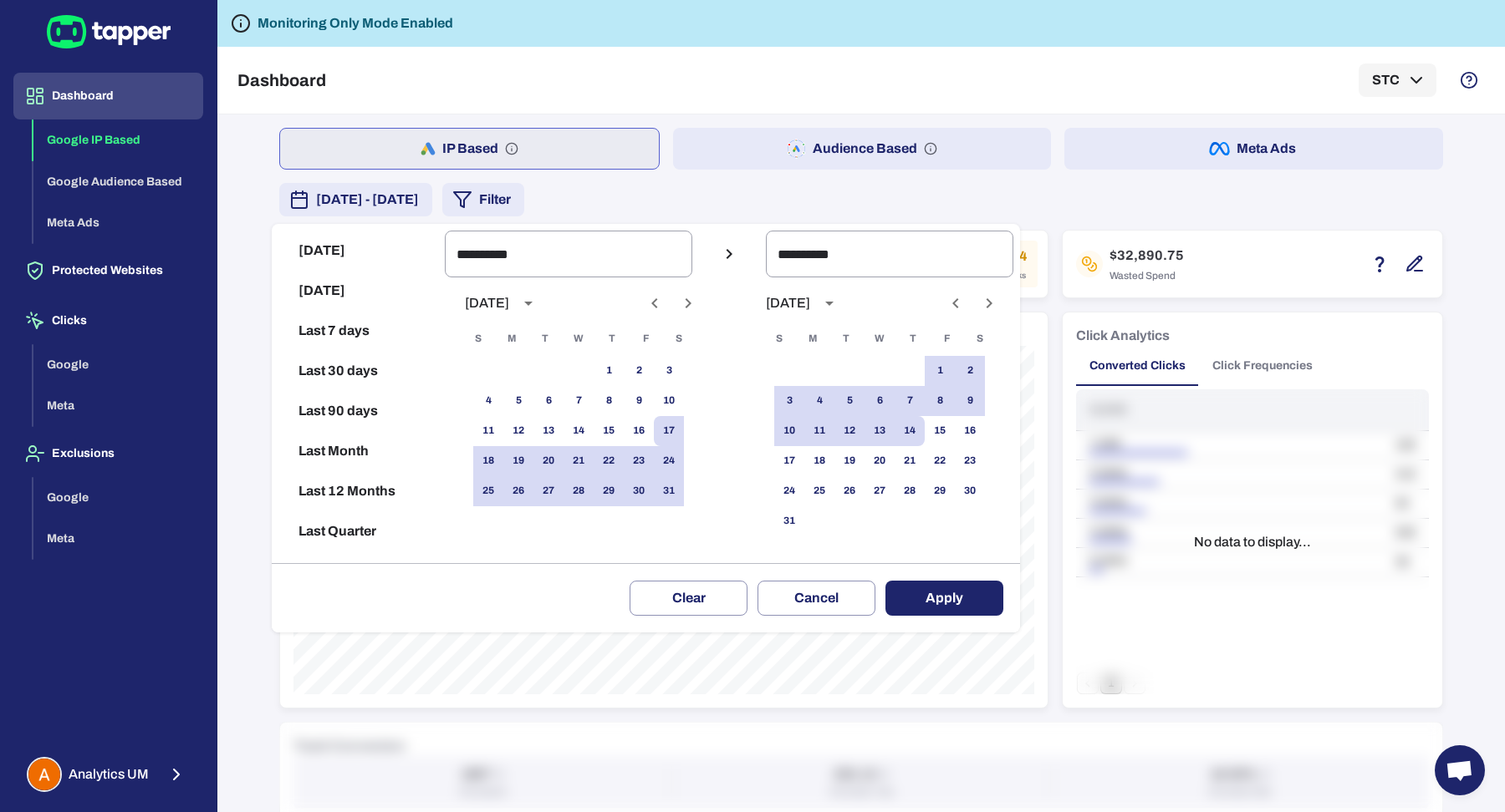
click at [946, 588] on button "Apply" at bounding box center [944, 598] width 118 height 35
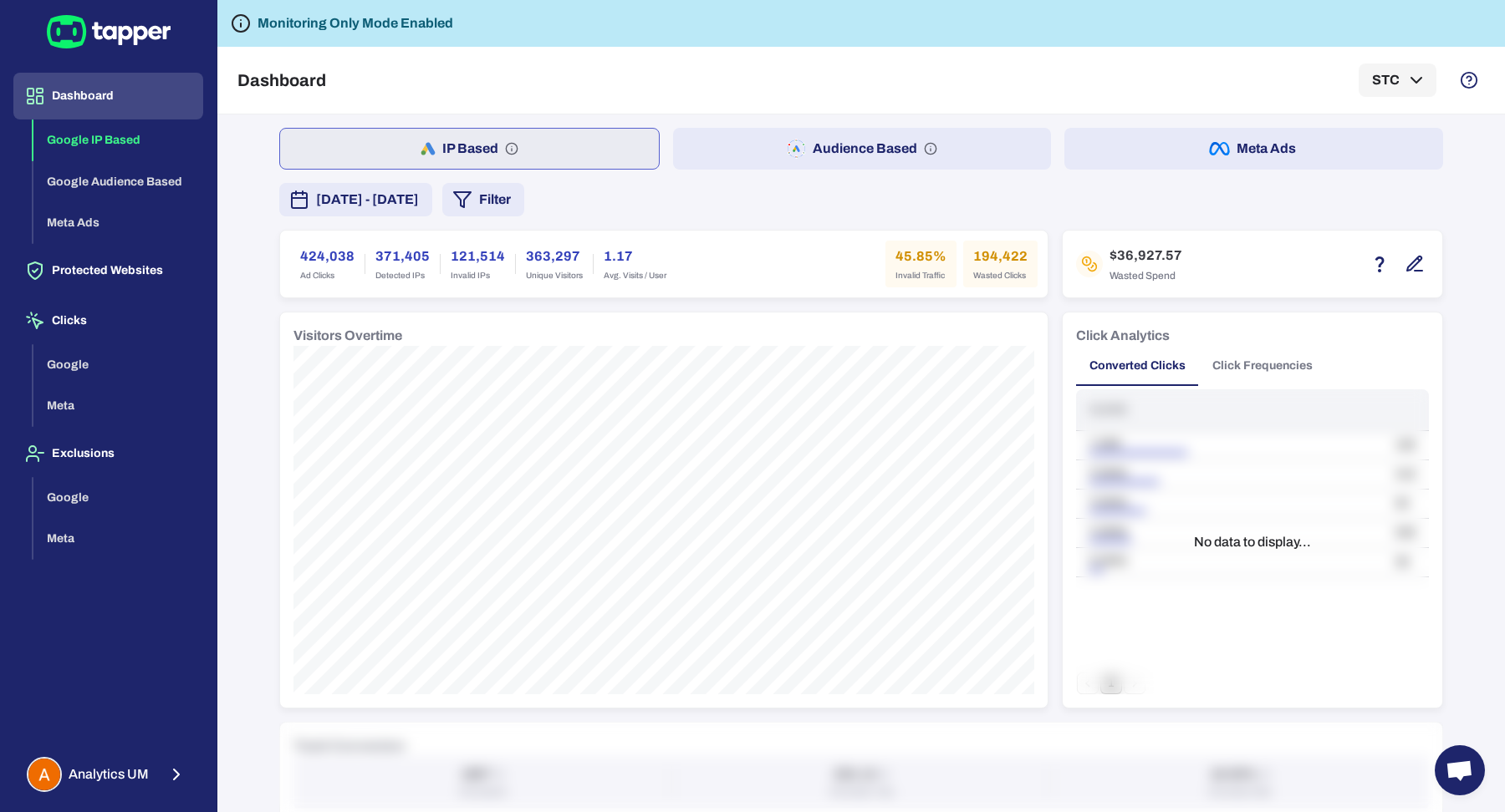
click at [432, 214] on button "May 17, 2025 - August 14, 2025" at bounding box center [355, 199] width 153 height 33
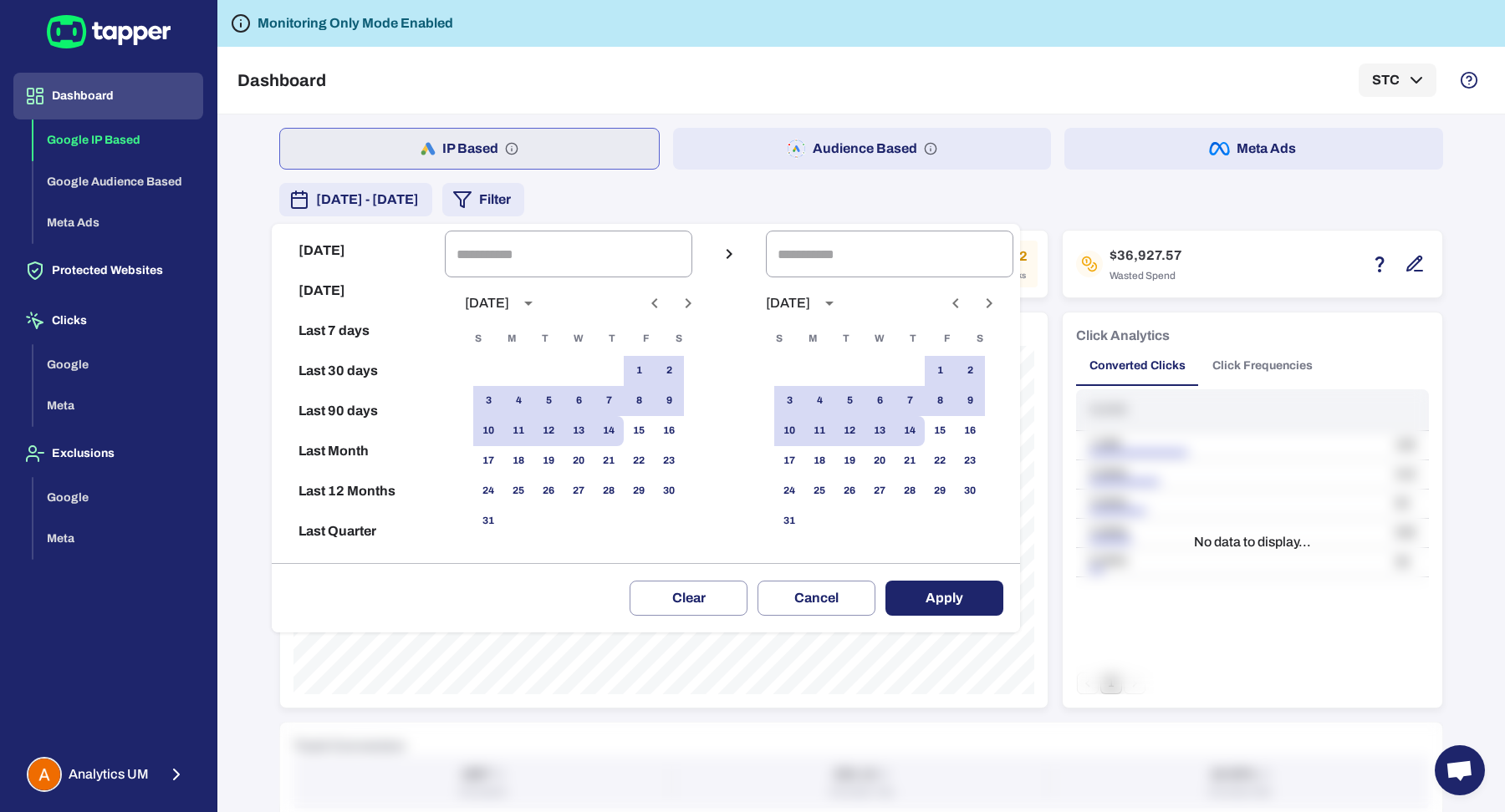
click at [380, 378] on button "Last 30 days" at bounding box center [358, 371] width 159 height 40
type input "**********"
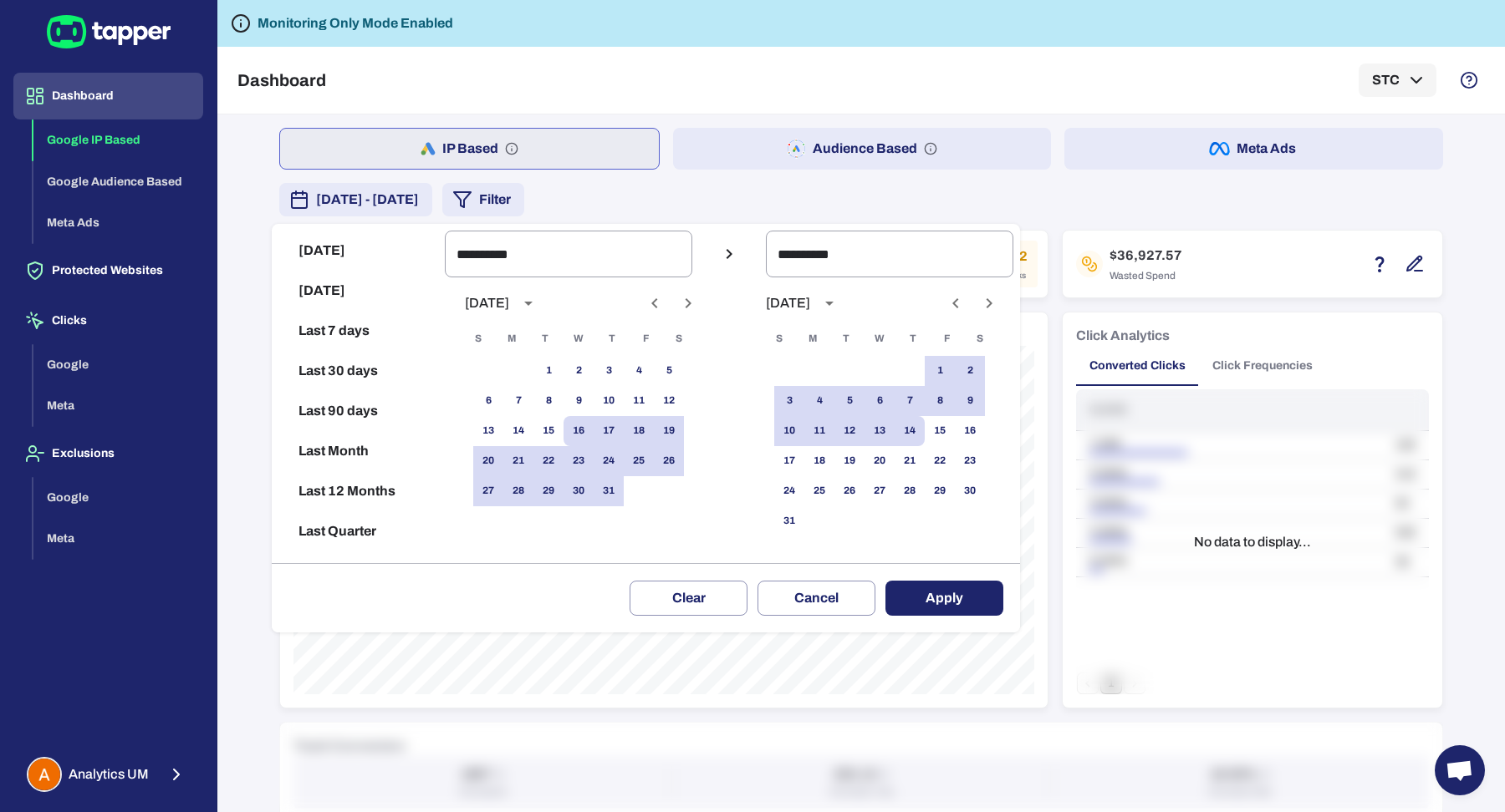
click at [973, 587] on button "Apply" at bounding box center [944, 598] width 118 height 35
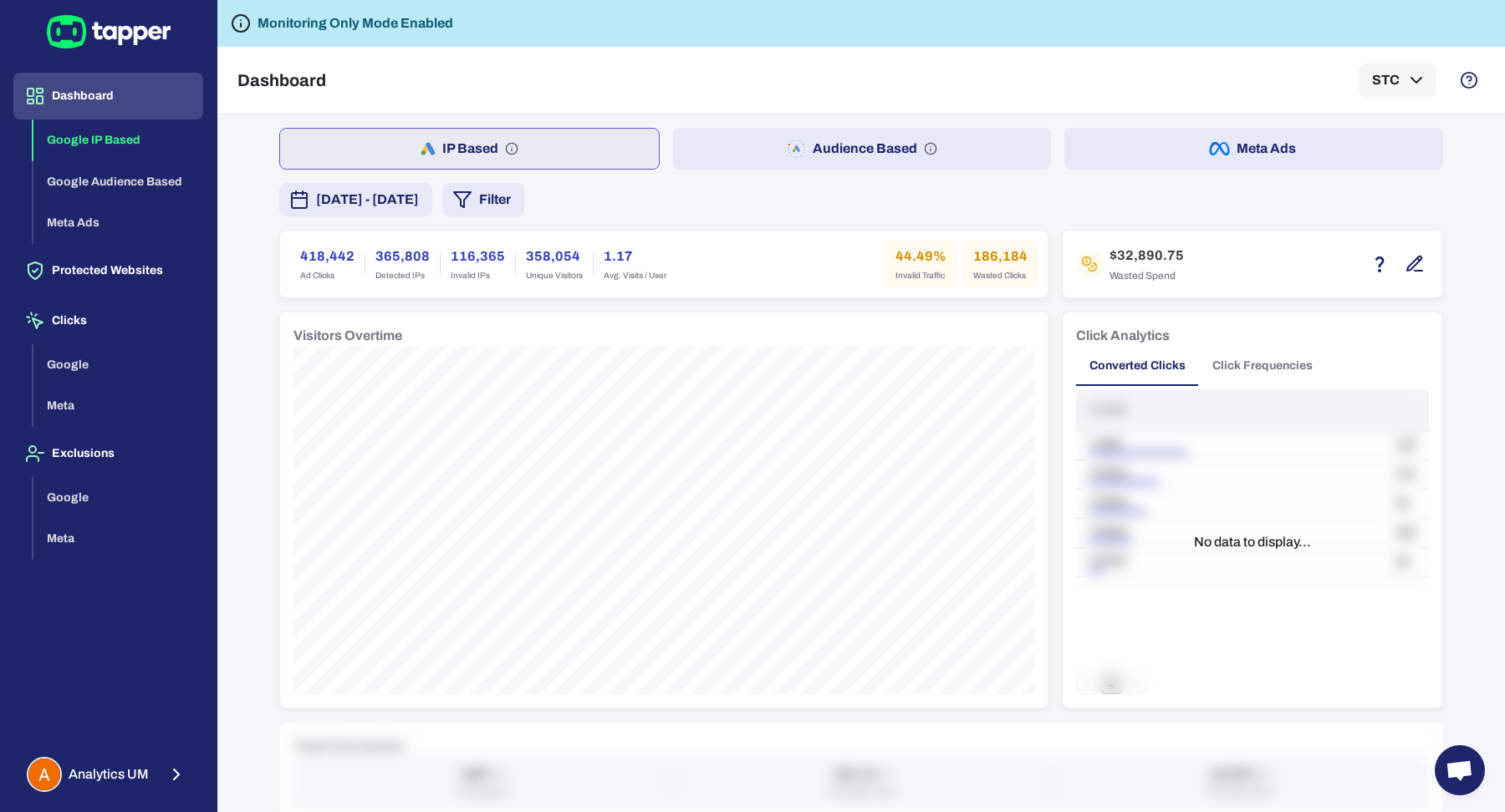
click at [524, 205] on button "Filter" at bounding box center [483, 199] width 82 height 33
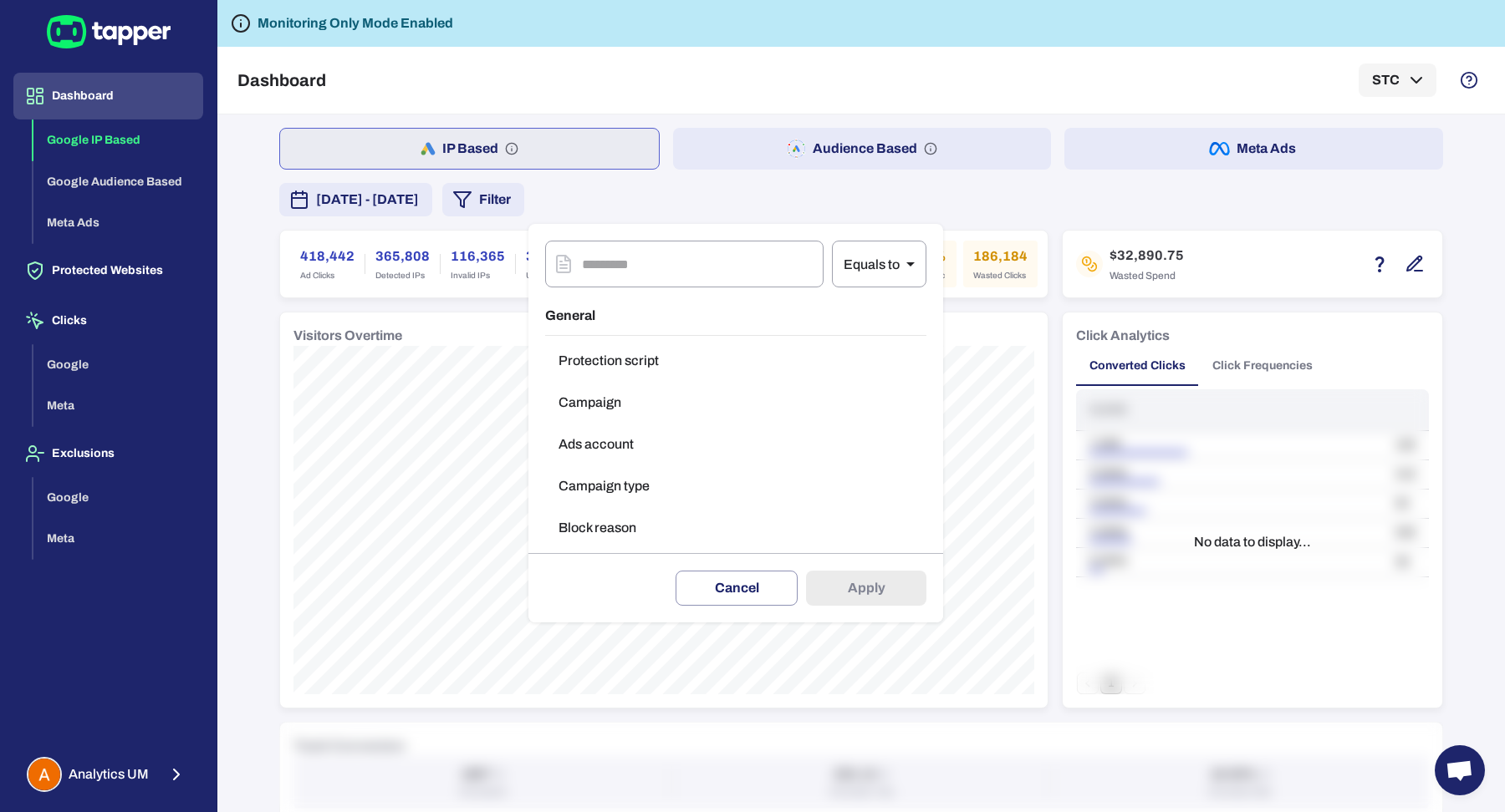
click at [635, 480] on button "Campaign type" at bounding box center [735, 486] width 381 height 33
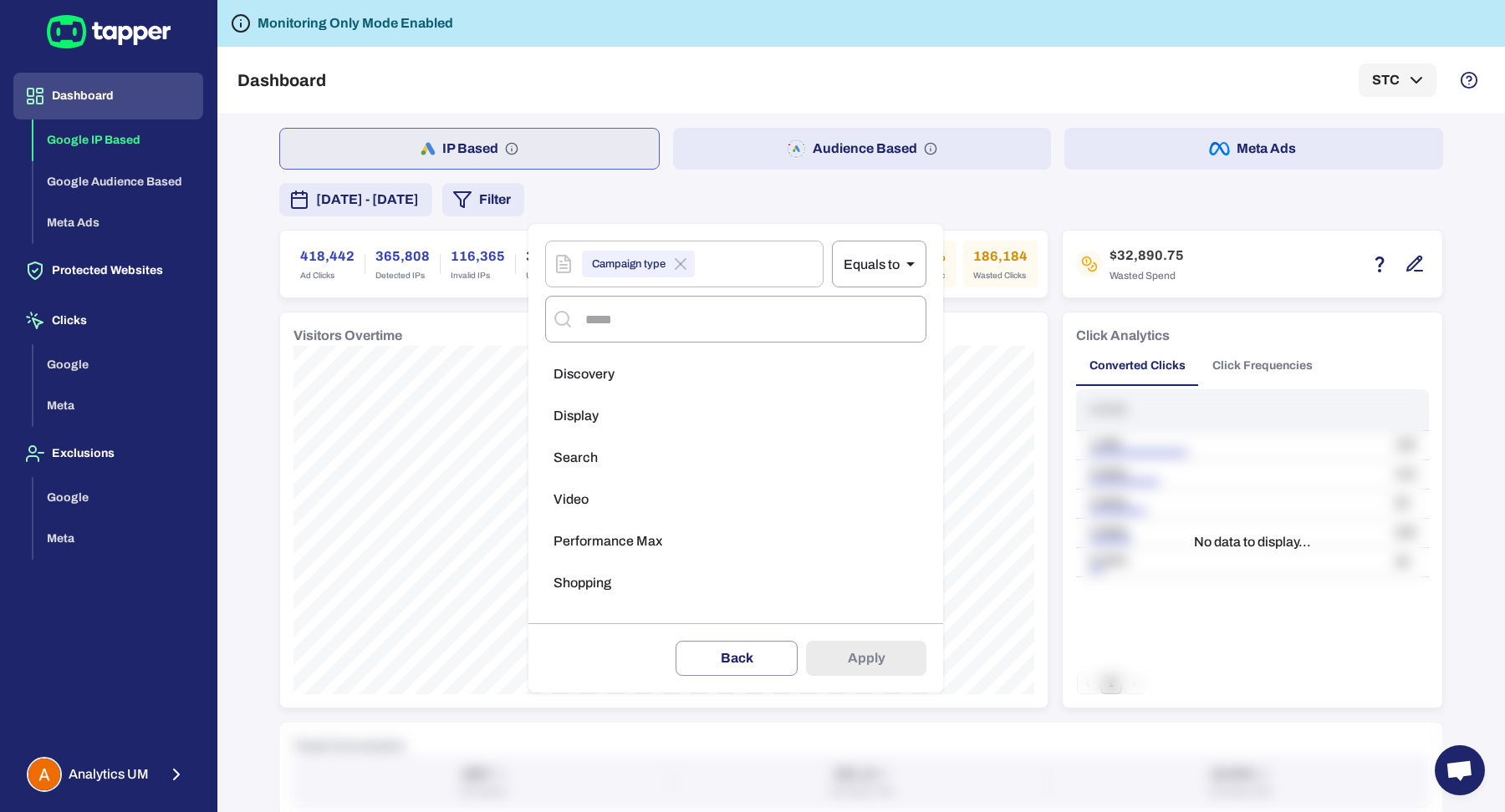
click at [640, 403] on li "Display" at bounding box center [735, 415] width 381 height 33
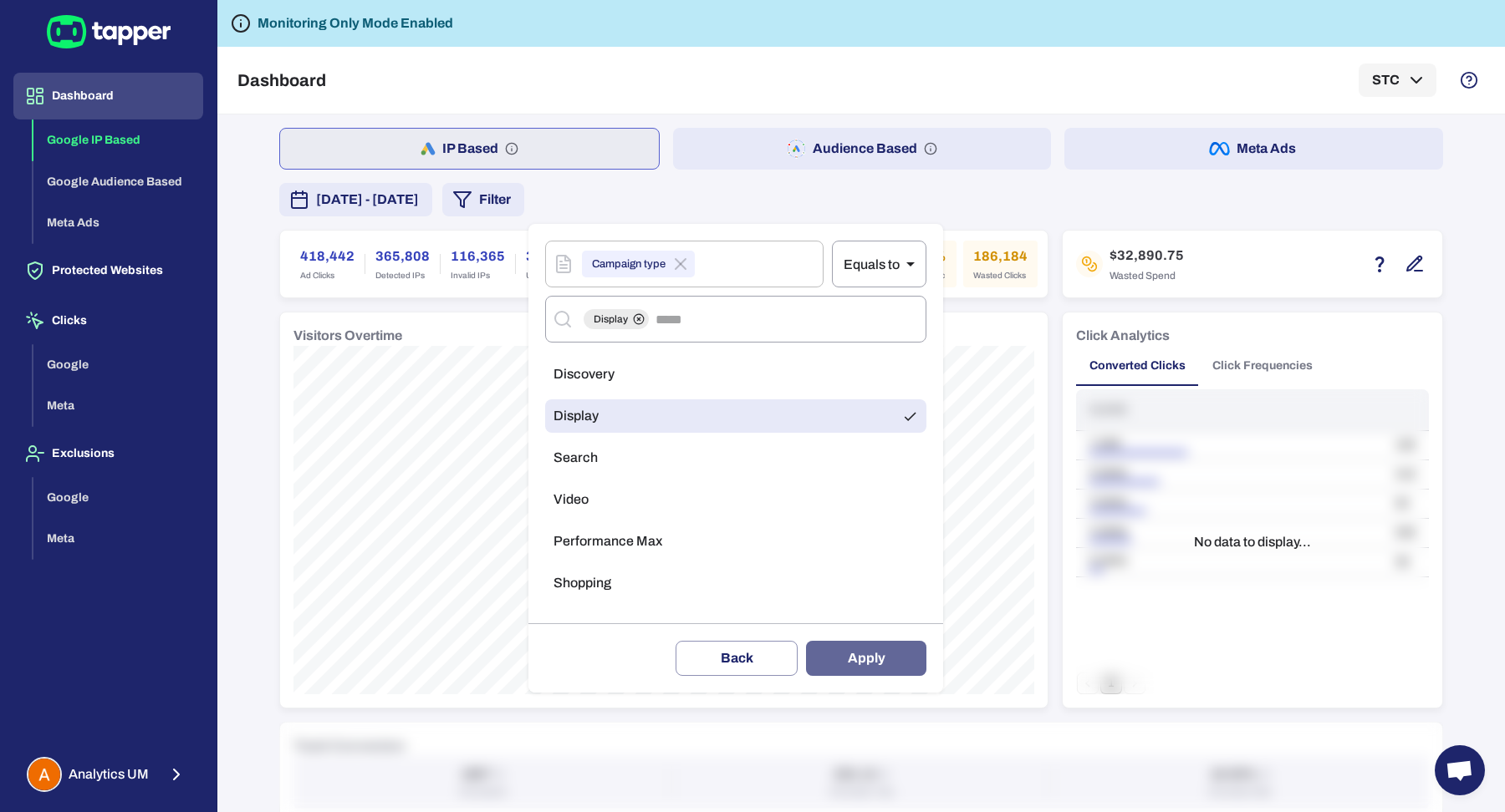
click at [873, 665] on button "Apply" at bounding box center [865, 658] width 121 height 35
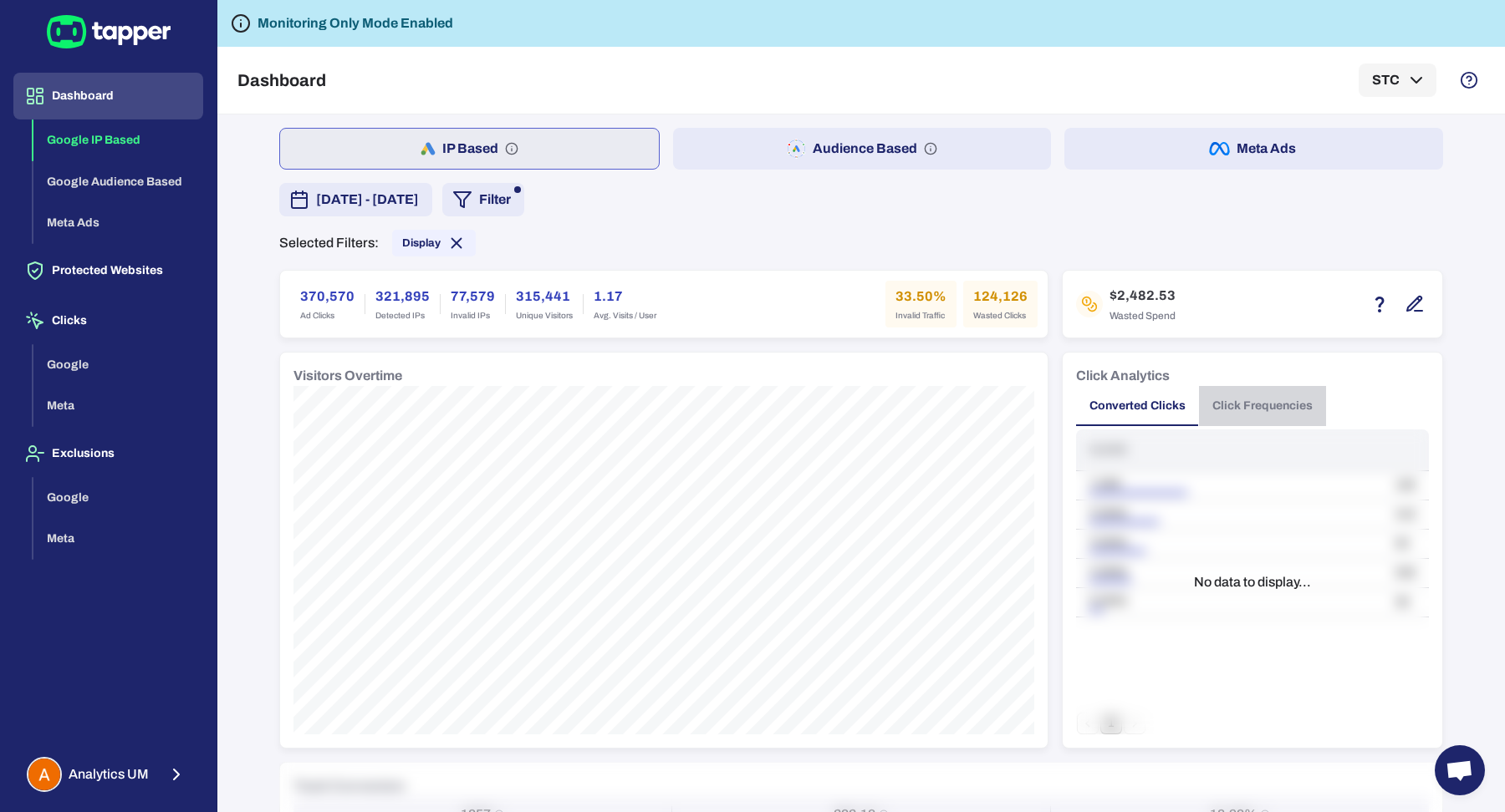
click at [1234, 412] on button "Click Frequencies" at bounding box center [1262, 406] width 127 height 40
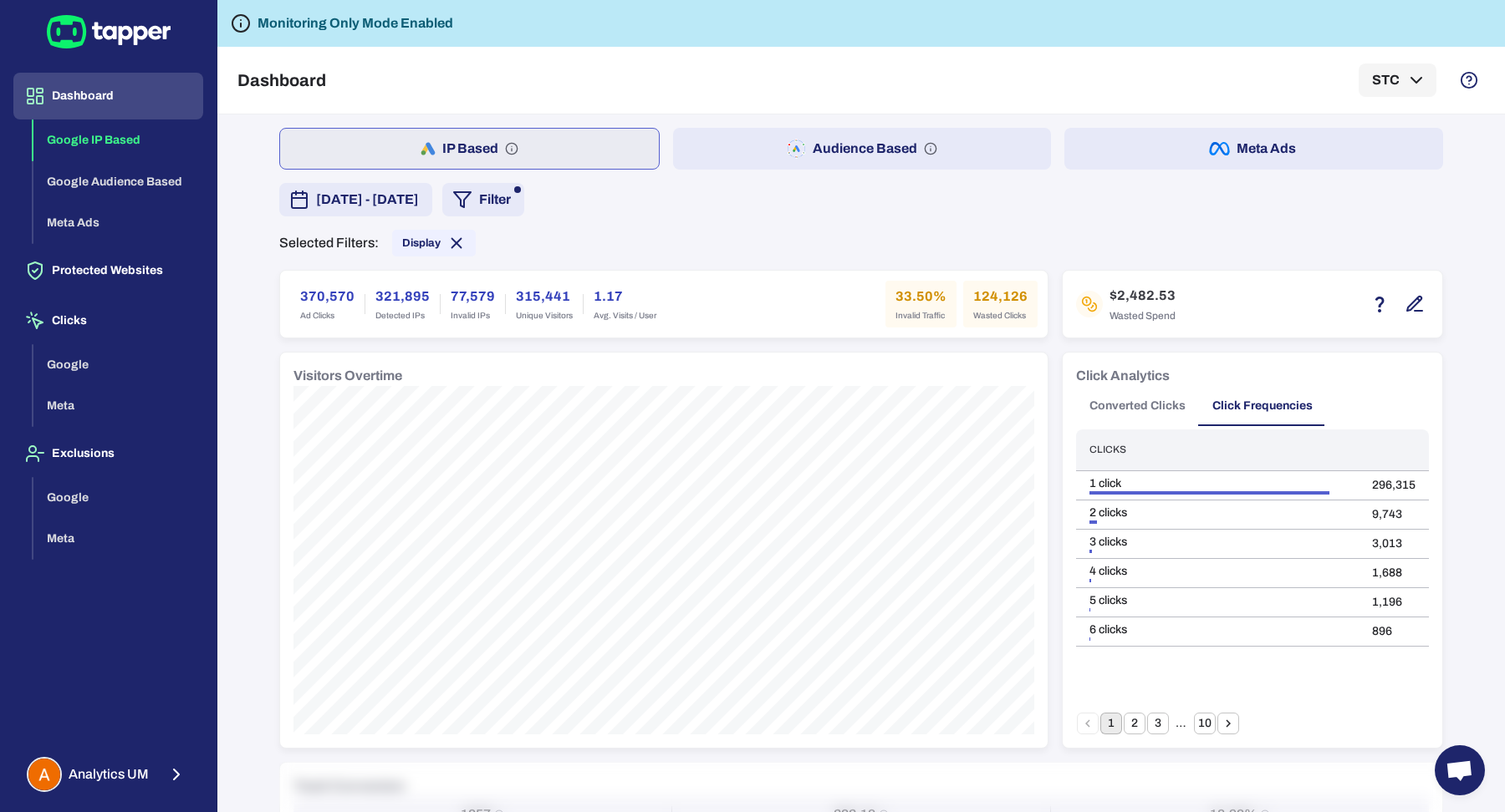
click at [1200, 720] on button "10" at bounding box center [1204, 723] width 22 height 22
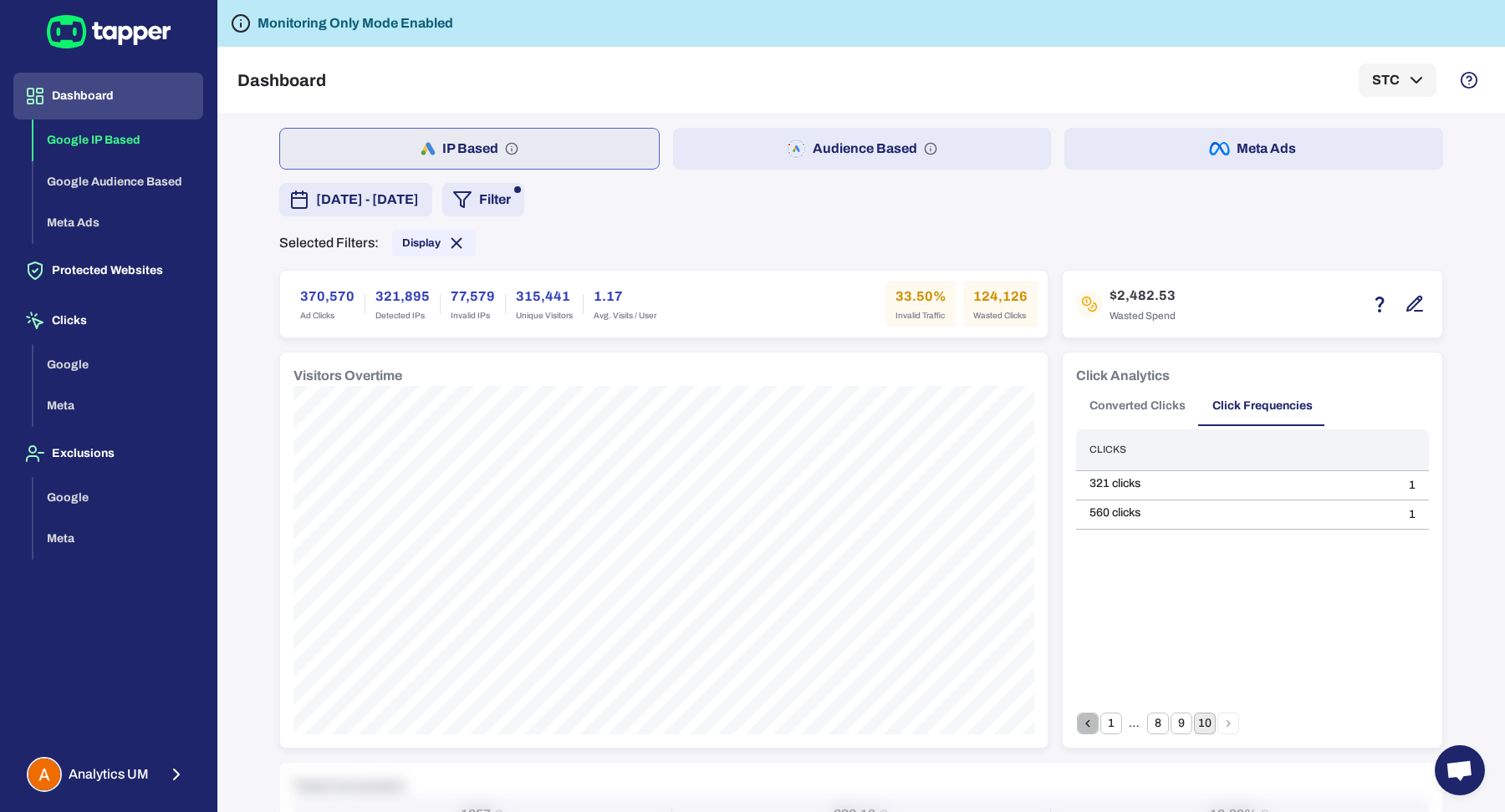
click at [1083, 726] on icon "Go to previous page" at bounding box center [1087, 724] width 15 height 15
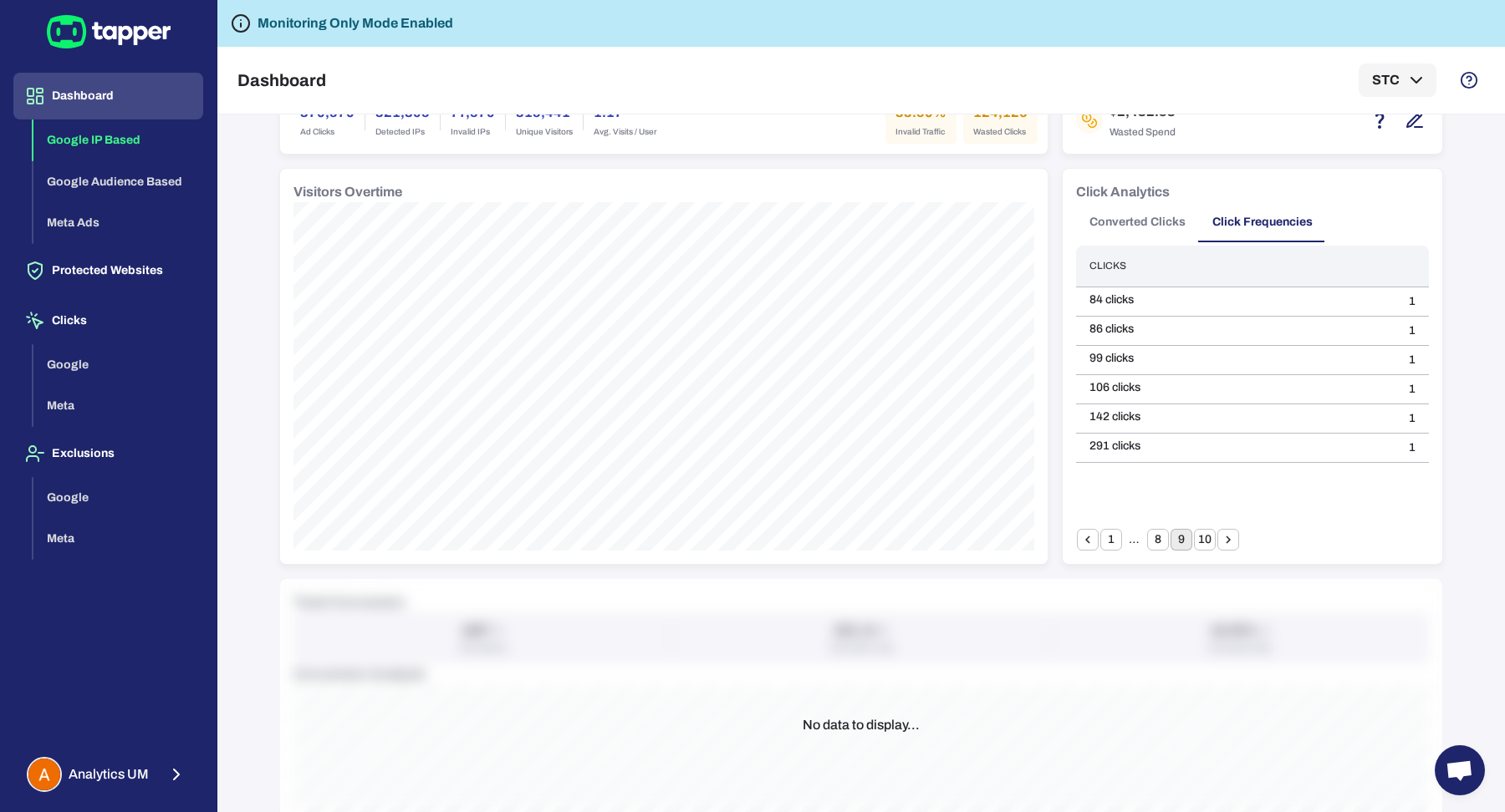
scroll to position [184, 0]
click at [1135, 216] on button "Converted Clicks" at bounding box center [1137, 222] width 122 height 40
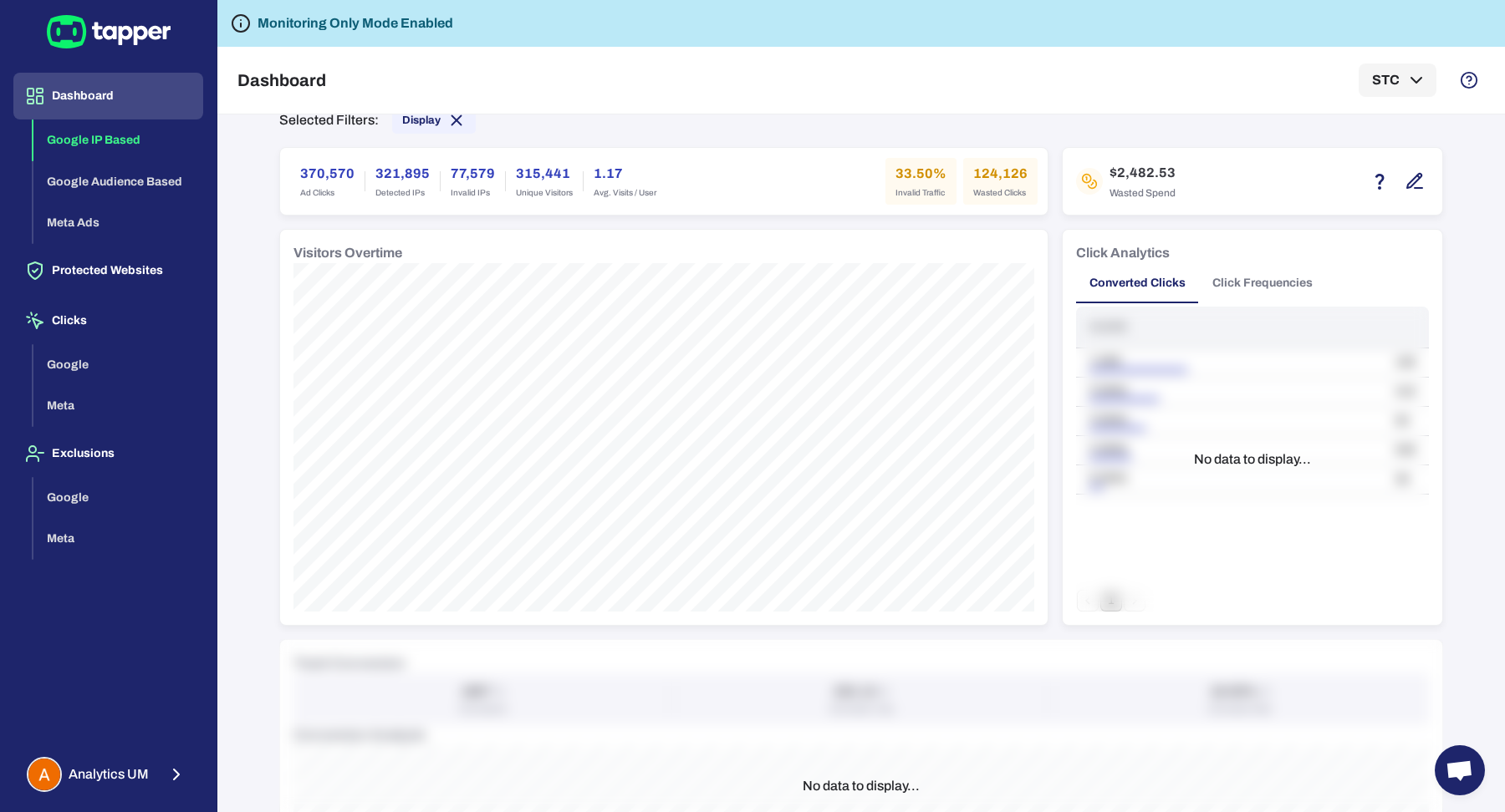
scroll to position [0, 0]
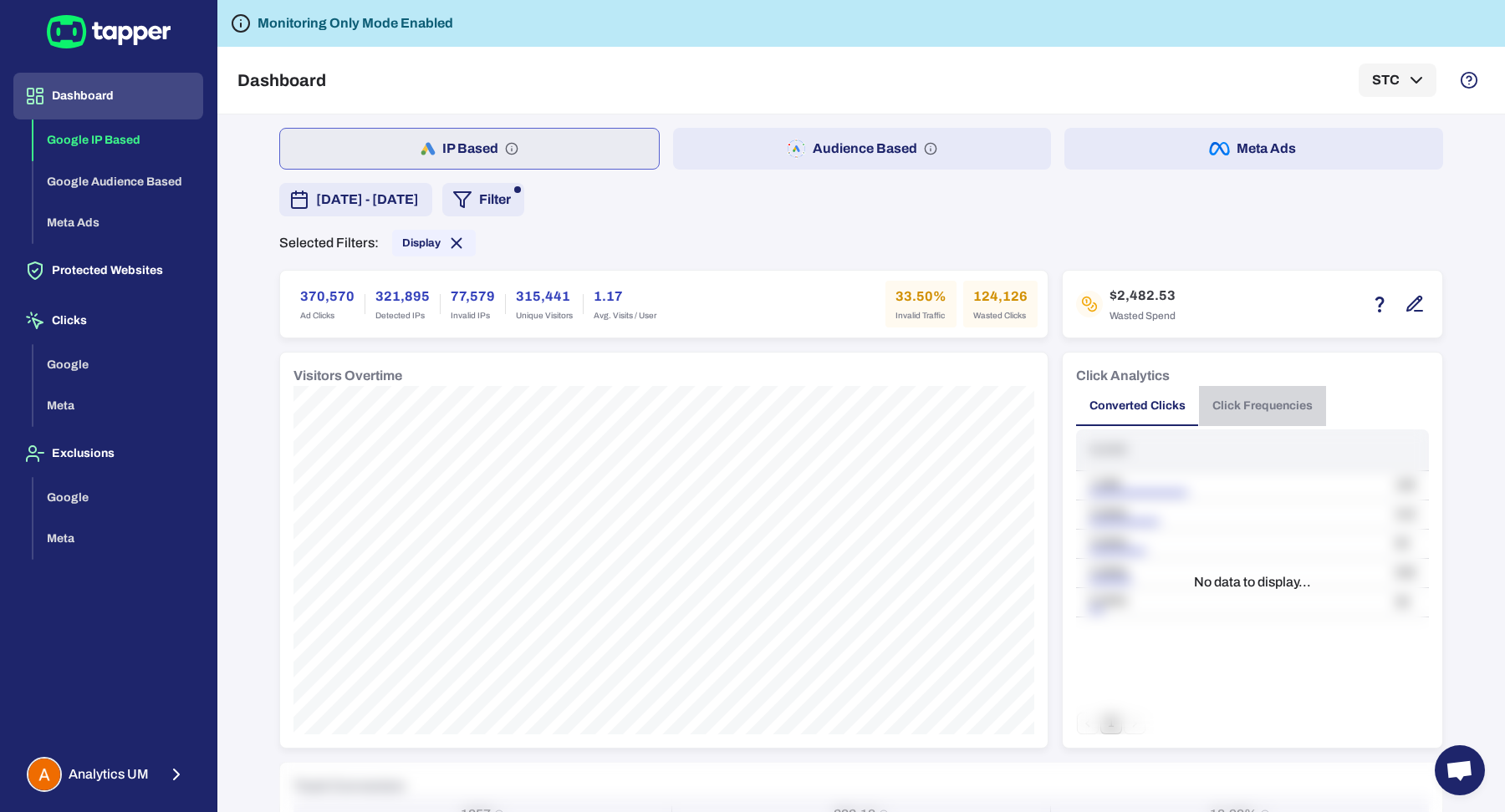
click at [1253, 416] on button "Click Frequencies" at bounding box center [1262, 406] width 127 height 40
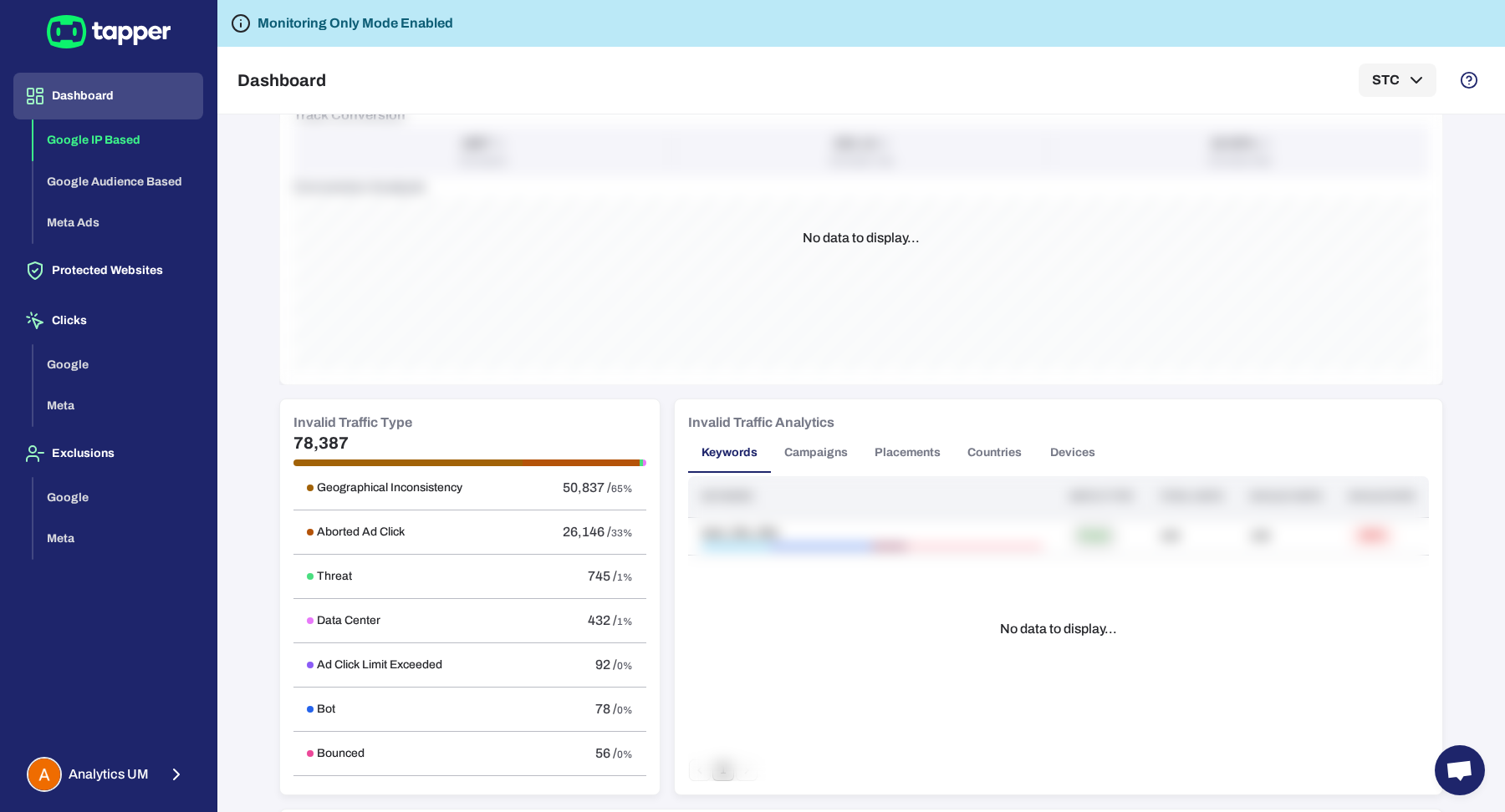
scroll to position [679, 0]
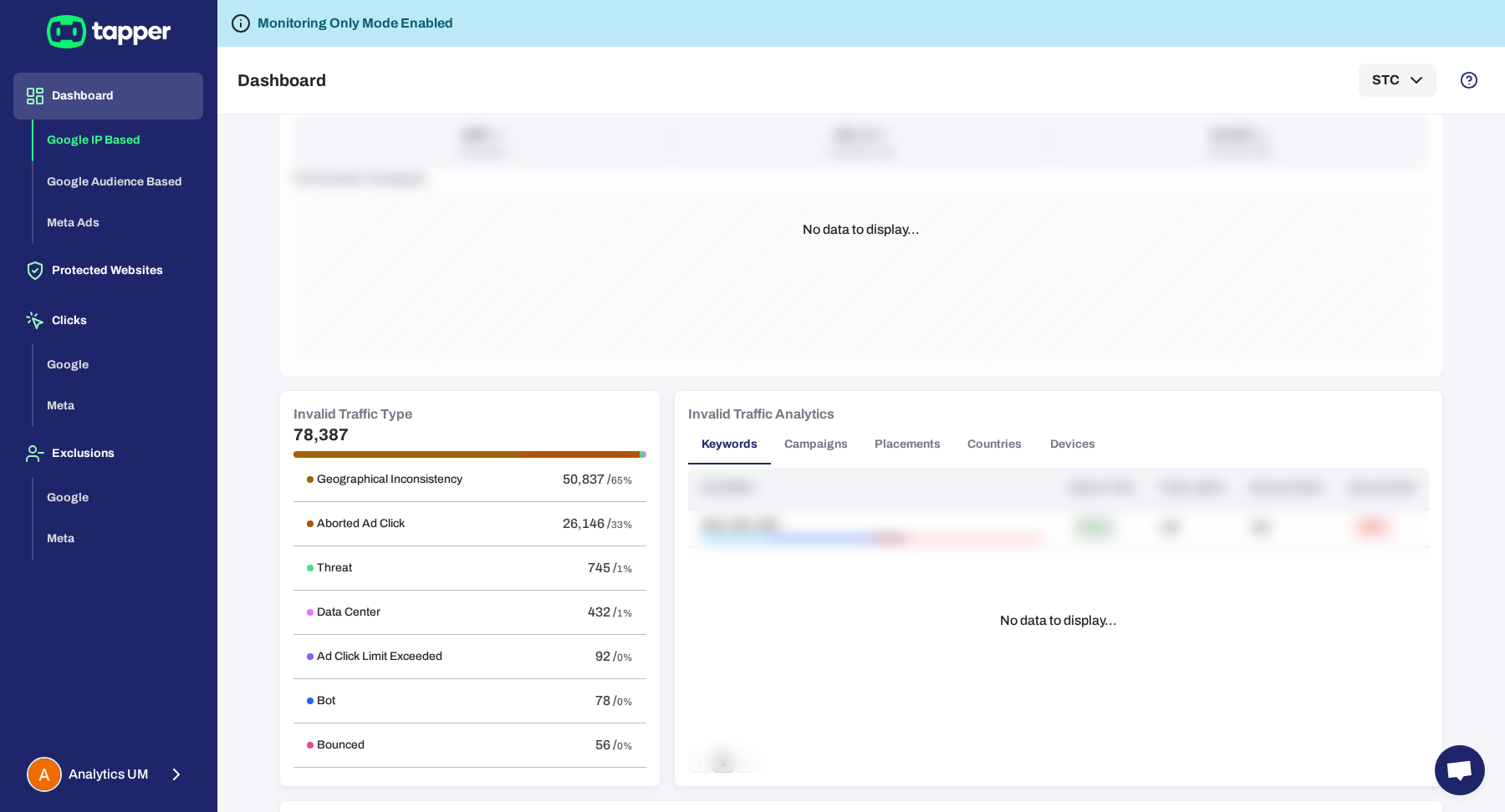
click at [895, 447] on button "Placements" at bounding box center [907, 444] width 93 height 40
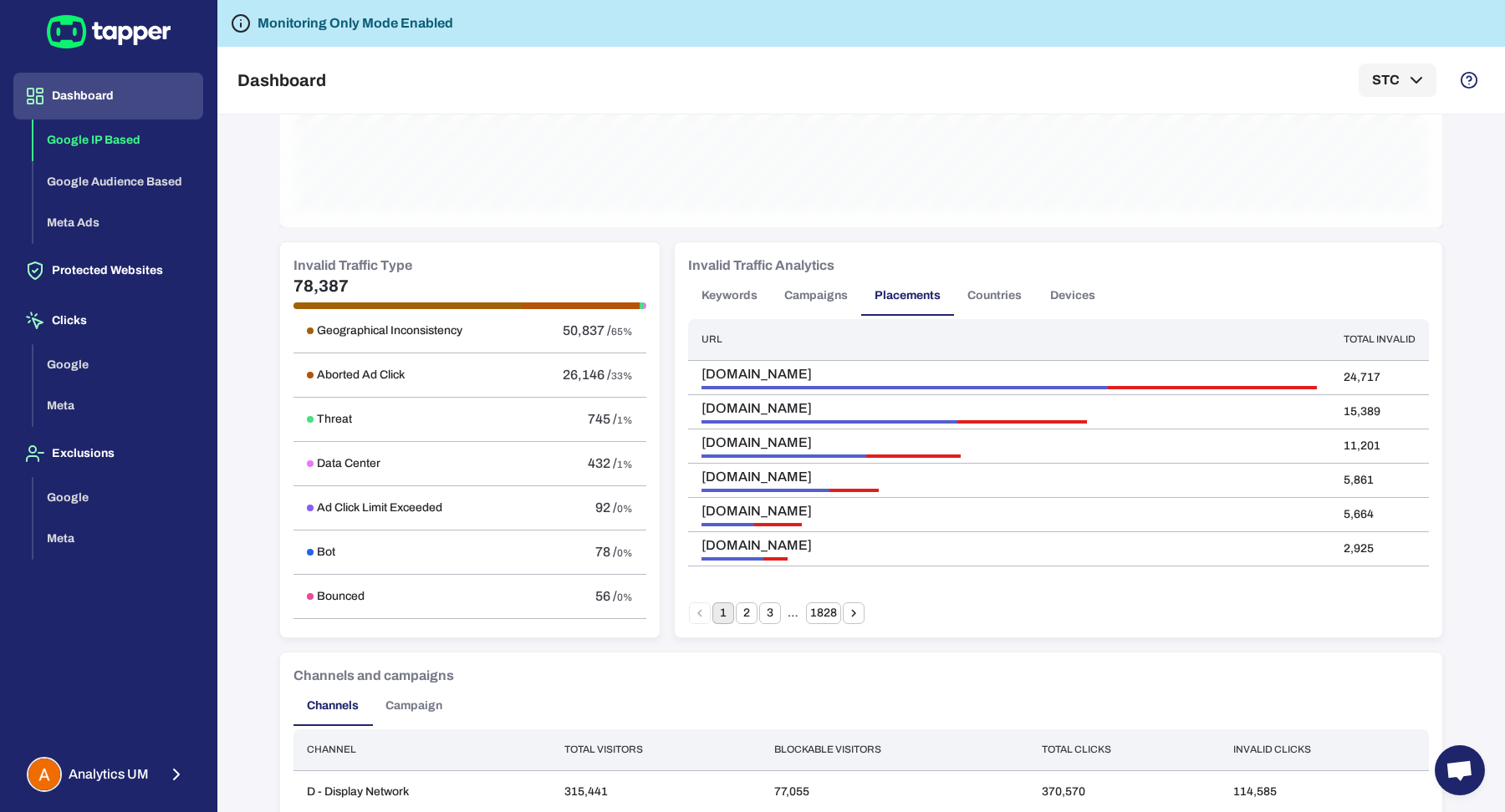
scroll to position [1076, 0]
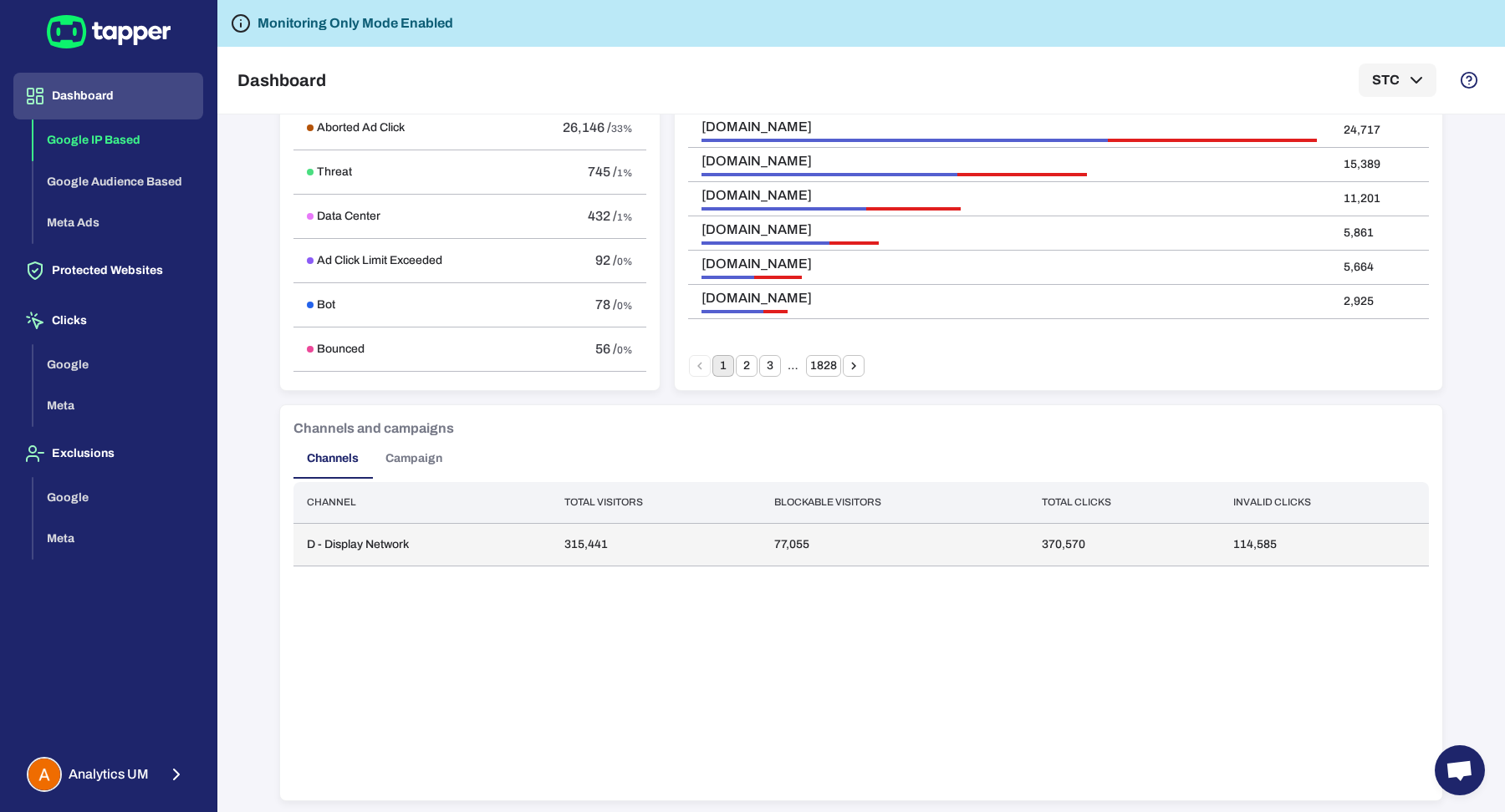
click at [308, 525] on td "D - Display Network" at bounding box center [421, 544] width 257 height 43
click at [311, 529] on td "D - Display Network" at bounding box center [421, 544] width 257 height 43
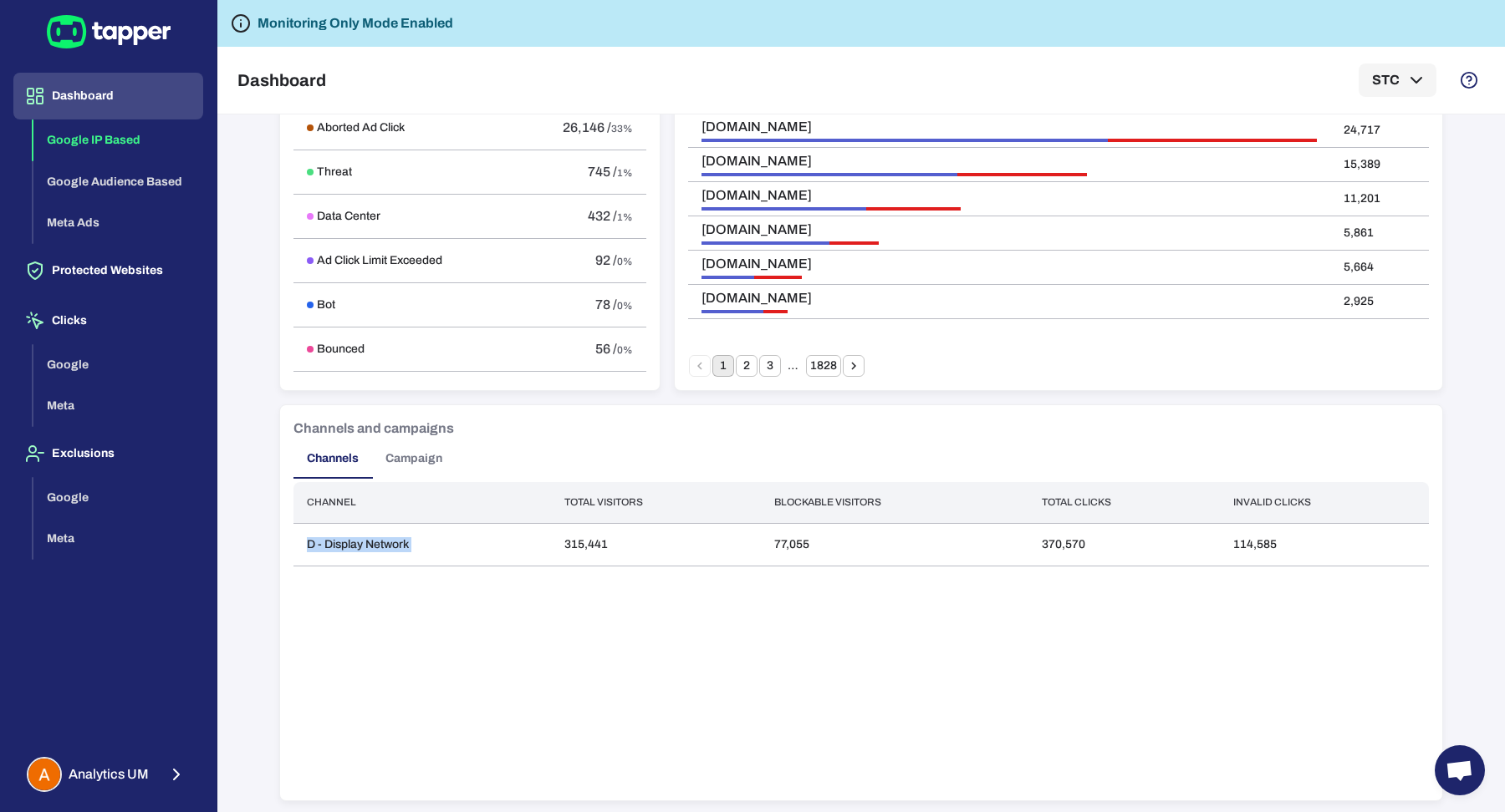
scroll to position [1071, 0]
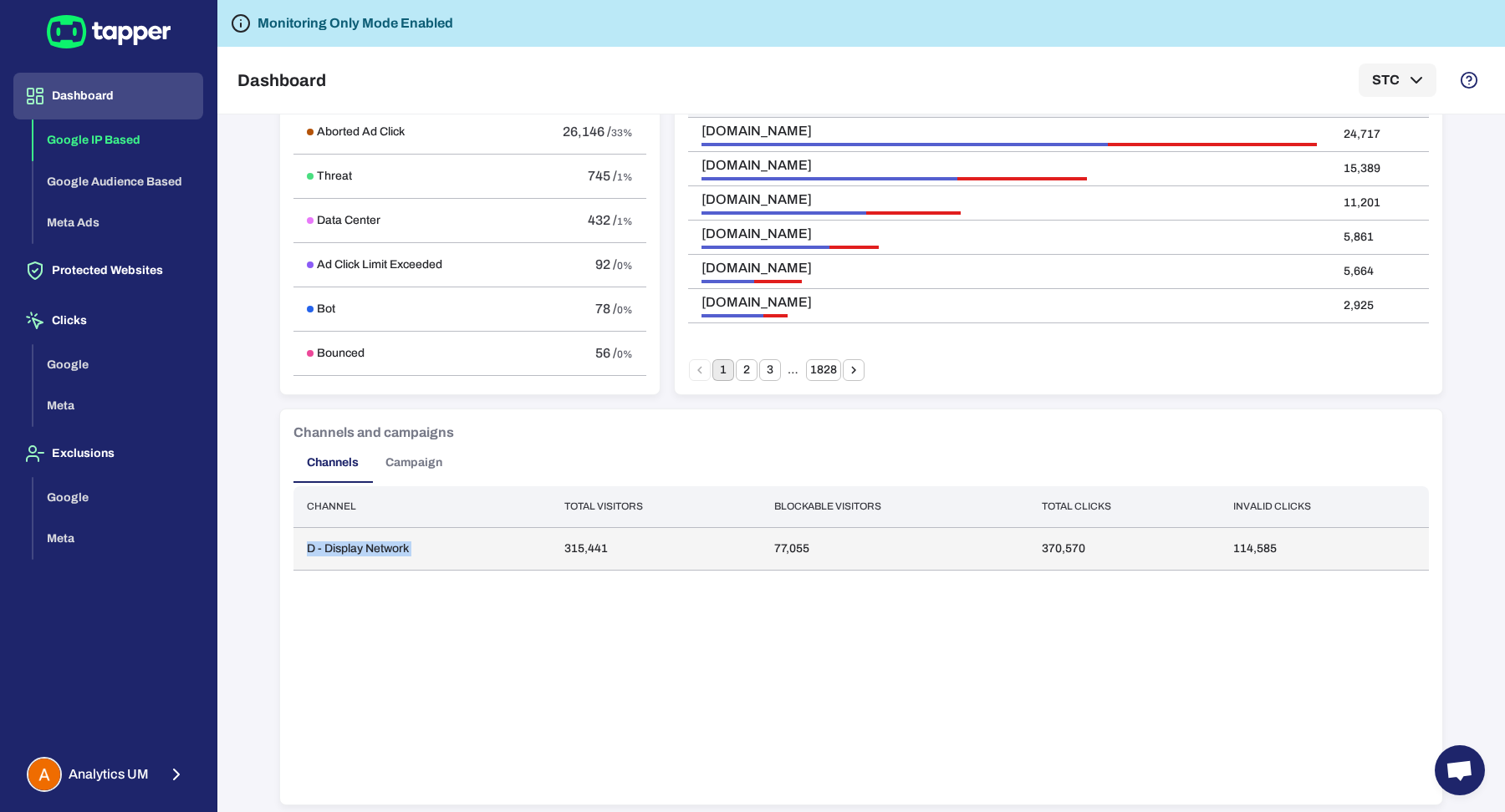
click at [371, 554] on td "D - Display Network" at bounding box center [421, 548] width 257 height 43
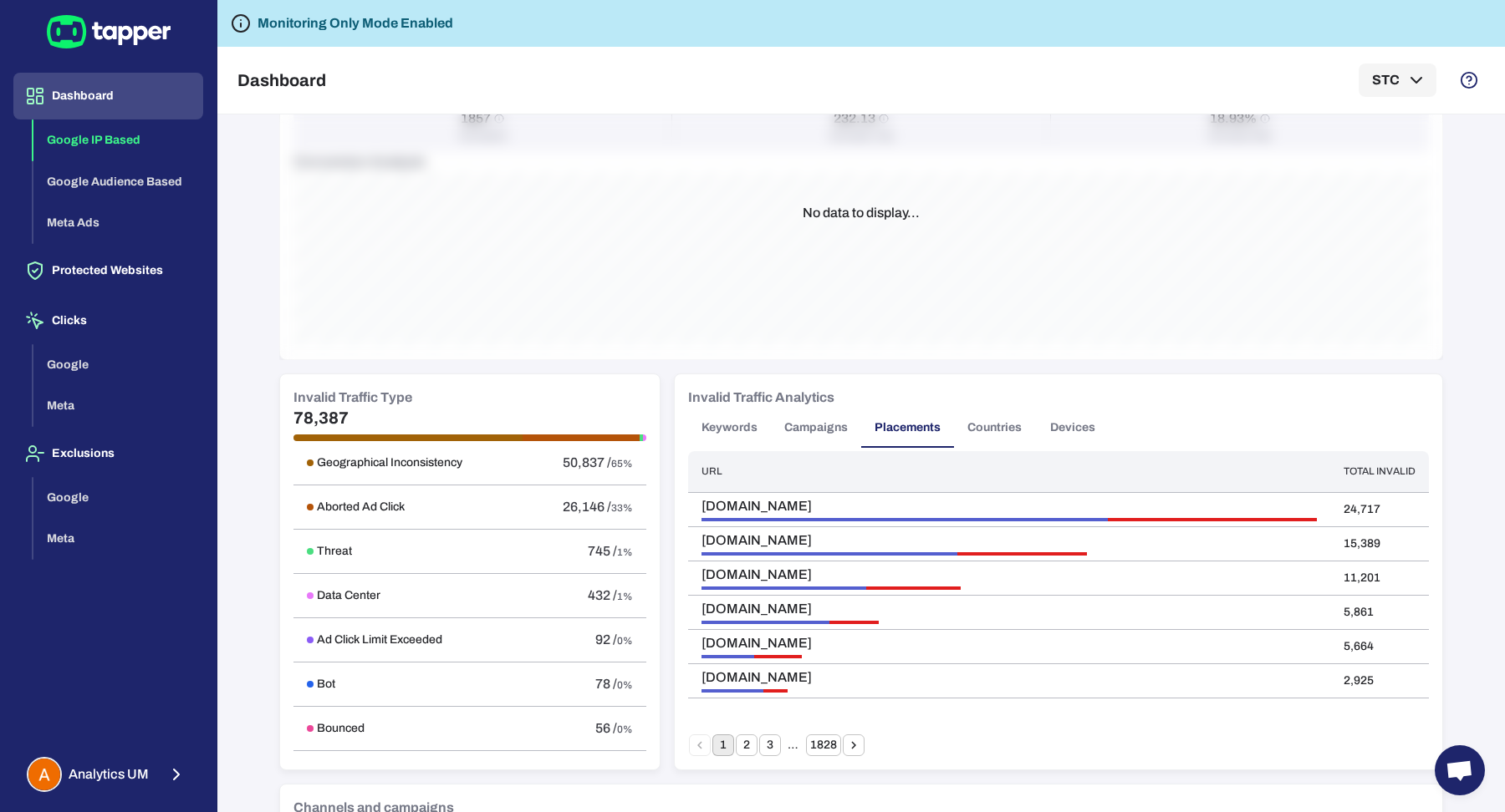
scroll to position [0, 0]
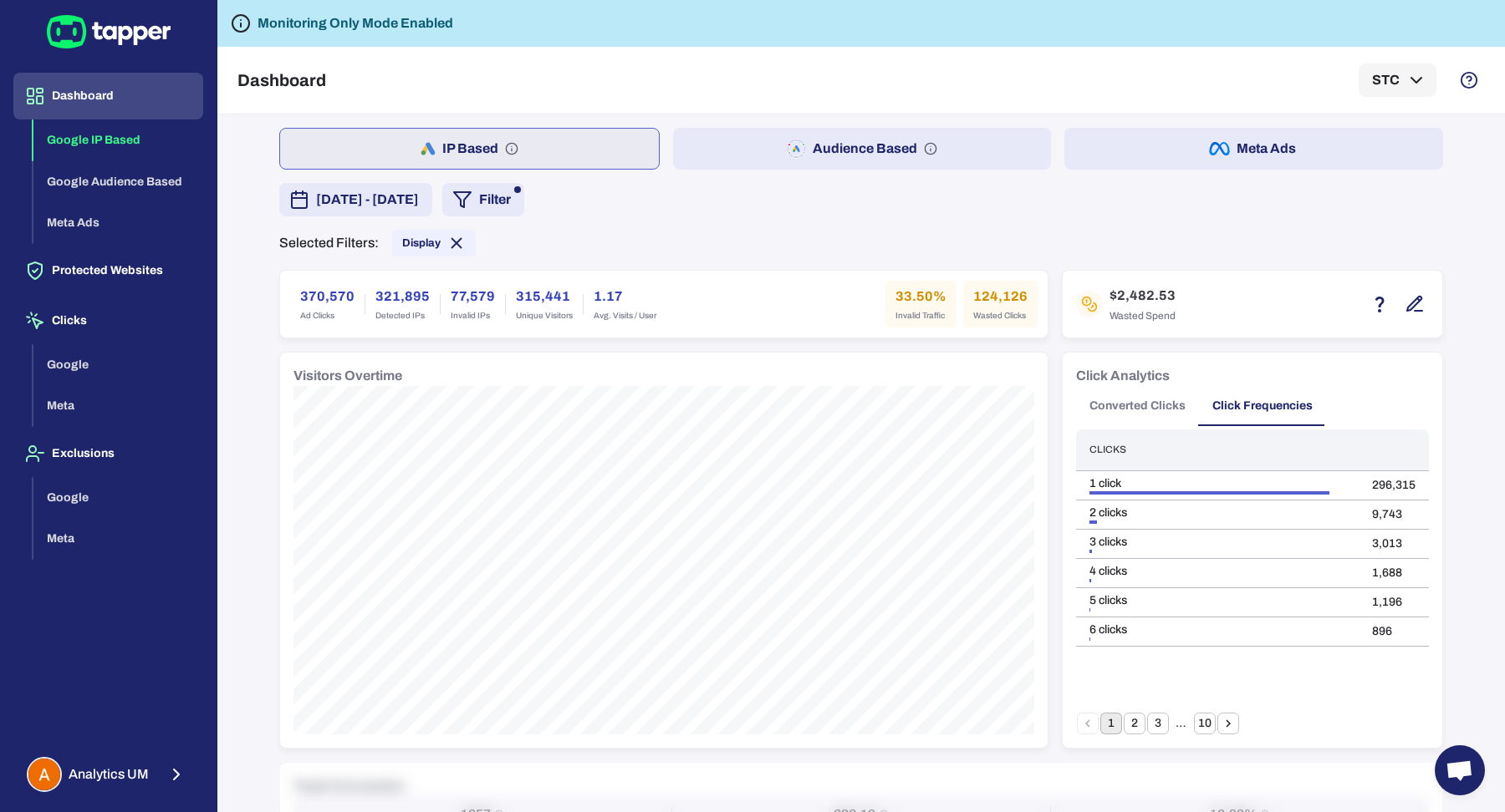
click at [524, 193] on button "Filter" at bounding box center [483, 199] width 82 height 33
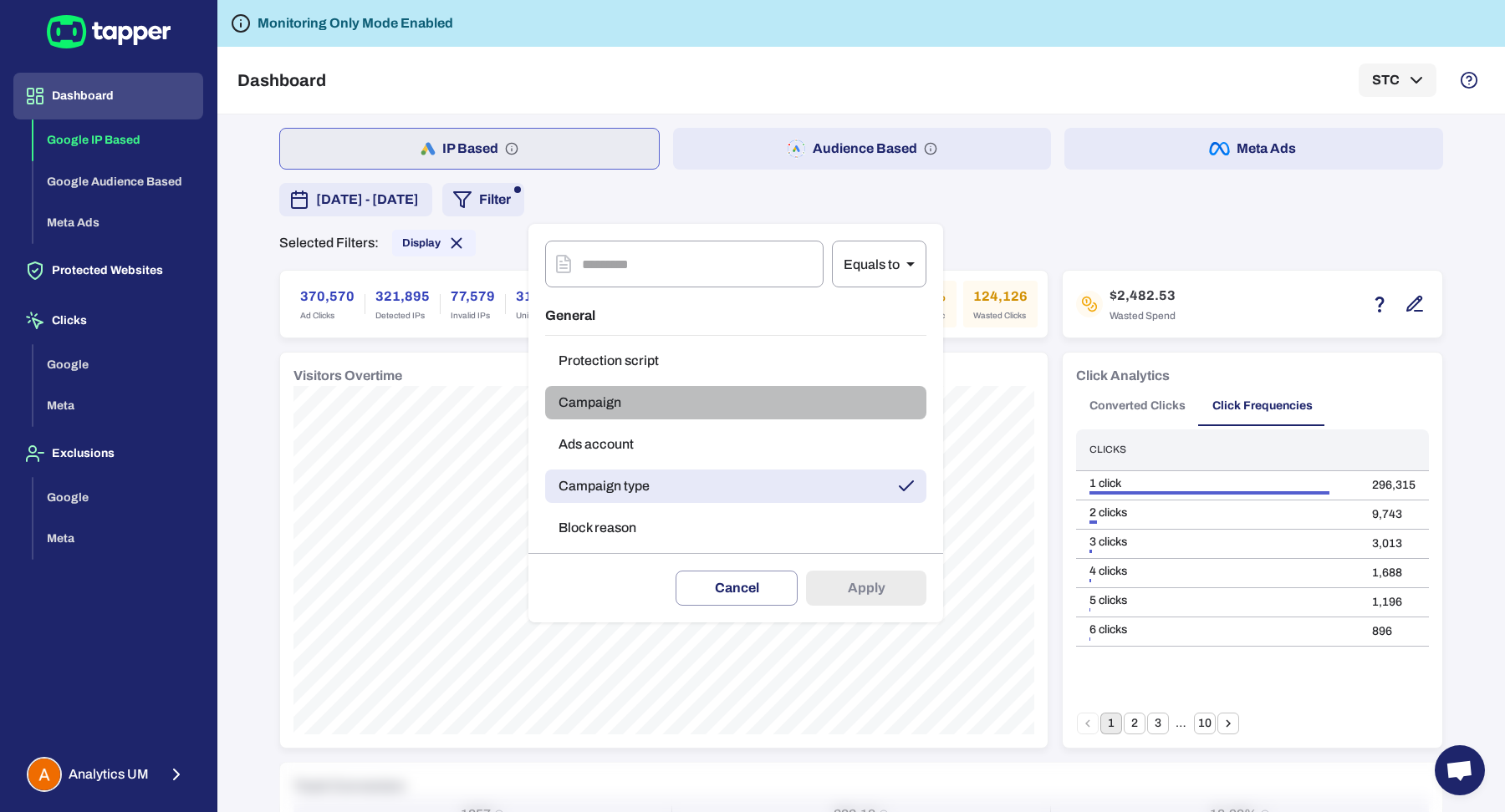
click at [661, 394] on button "Campaign" at bounding box center [735, 402] width 381 height 33
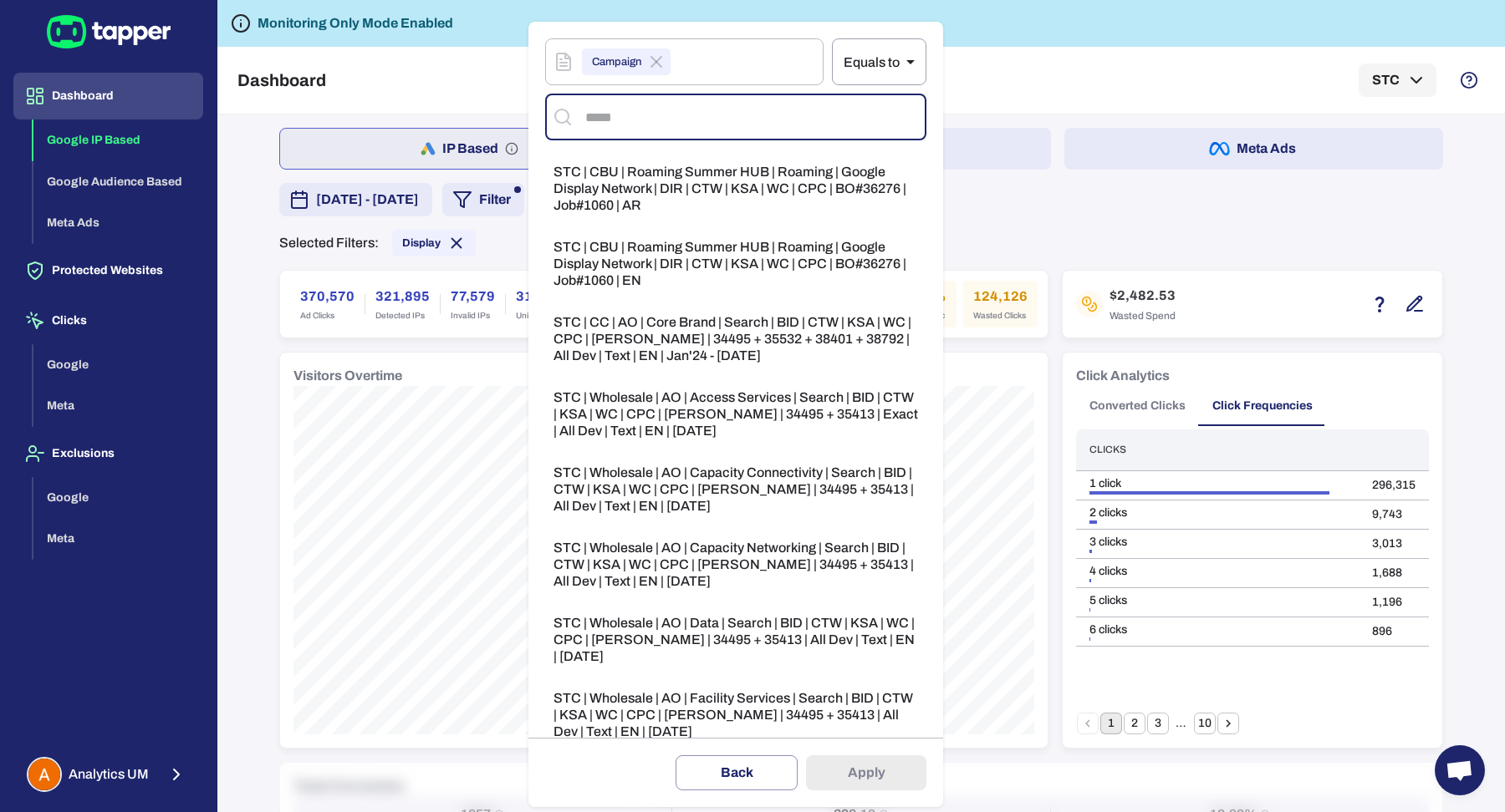
click at [664, 102] on input "text" at bounding box center [750, 117] width 338 height 31
type input "***"
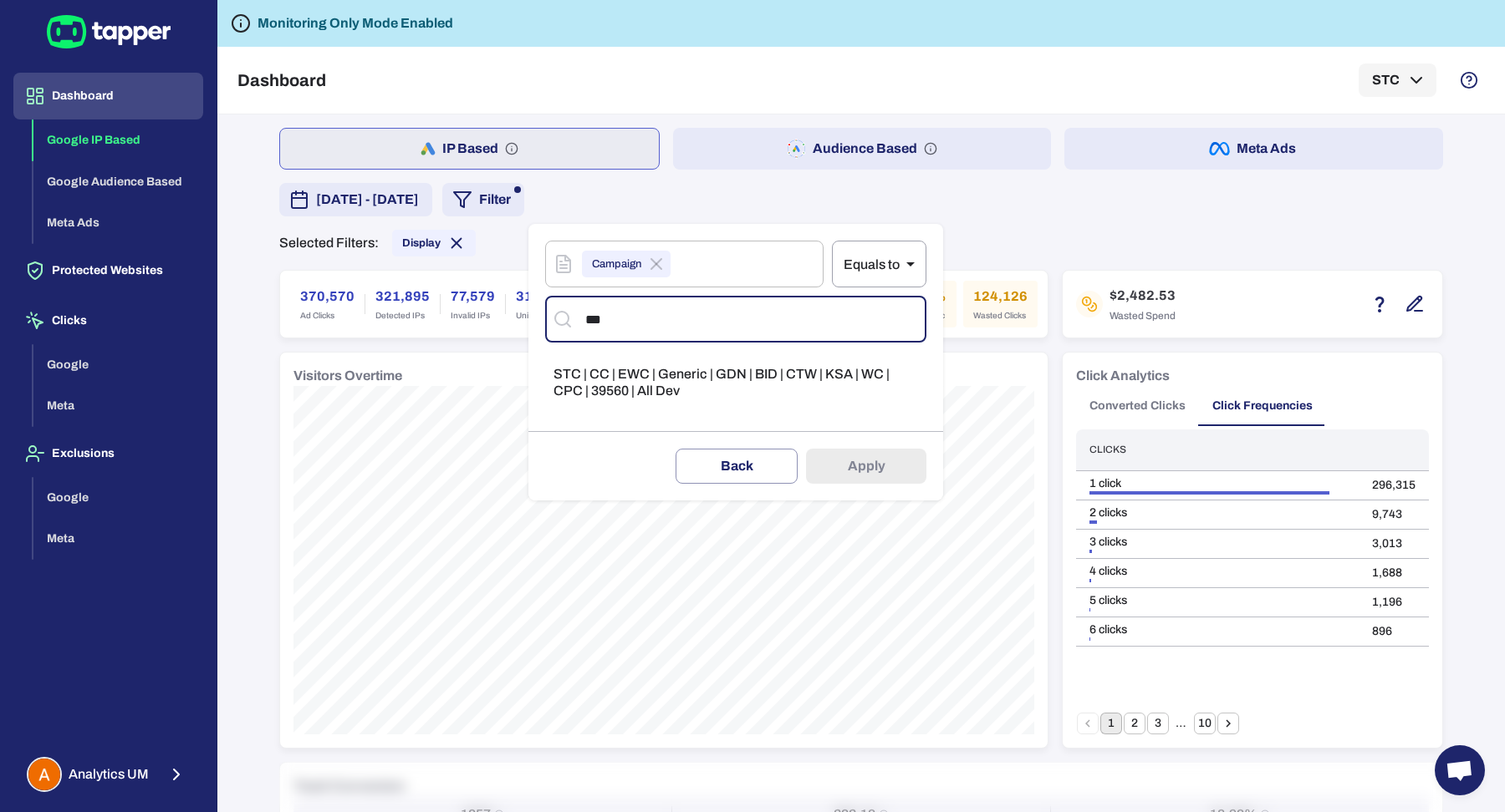
click at [698, 370] on span "STC | CC | EWC | Generic | GDN | BID | CTW | KSA | WC | CPC | 39560 | All Dev" at bounding box center [735, 382] width 364 height 33
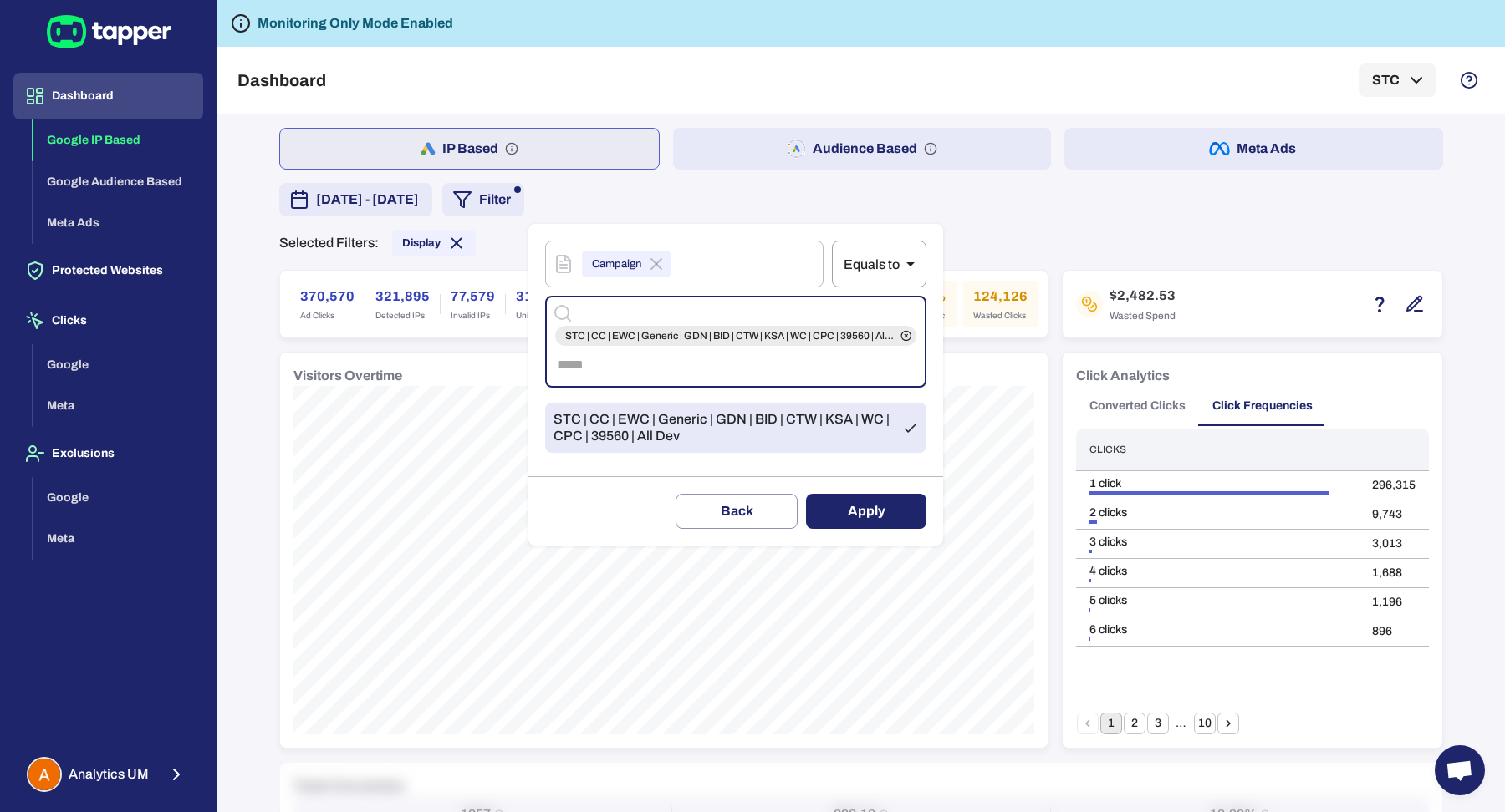
click at [879, 517] on button "Apply" at bounding box center [865, 511] width 121 height 35
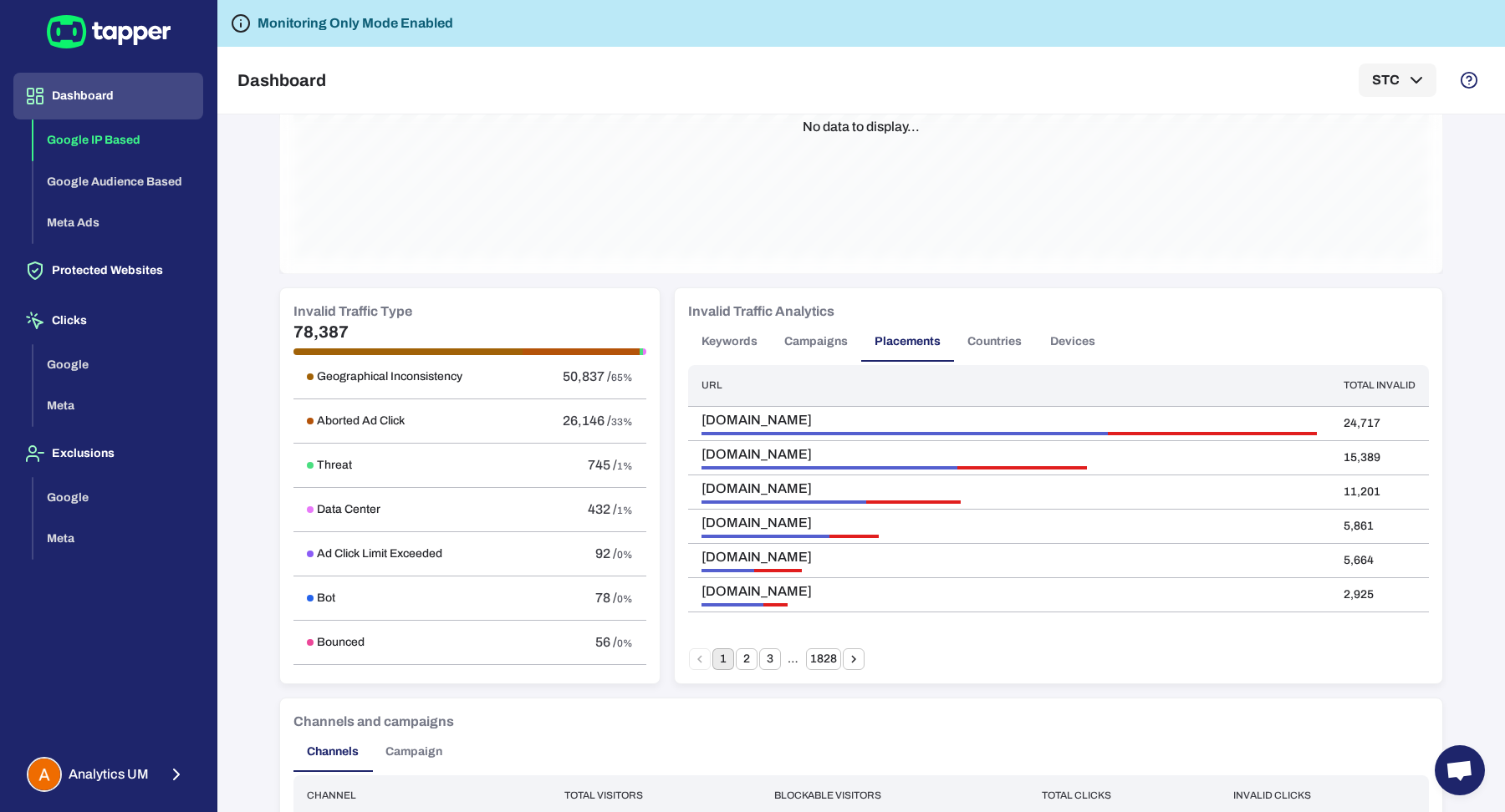
scroll to position [780, 0]
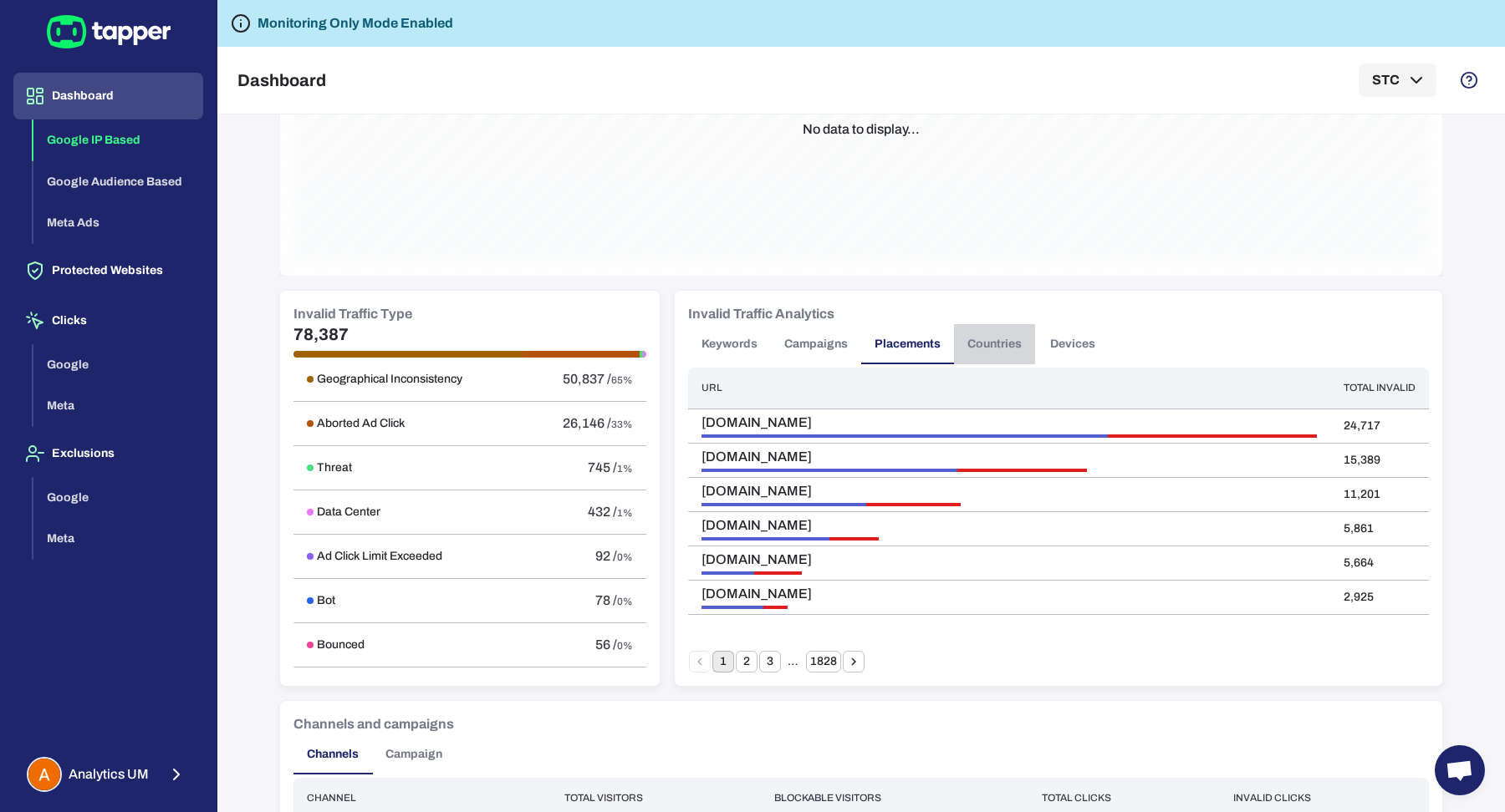
click at [994, 327] on button "Countries" at bounding box center [994, 344] width 81 height 40
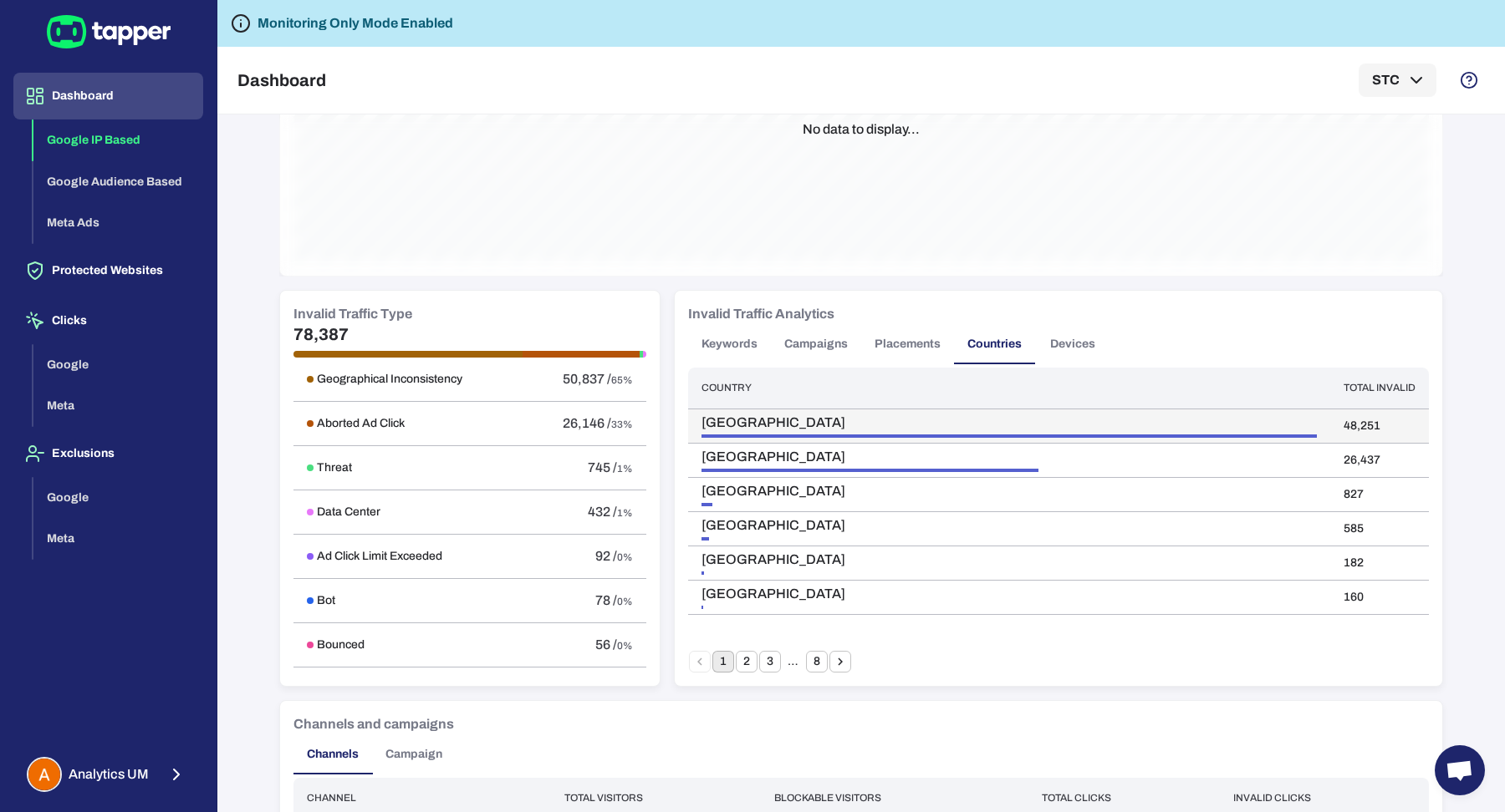
click at [754, 420] on span "United States" at bounding box center [1009, 423] width 615 height 17
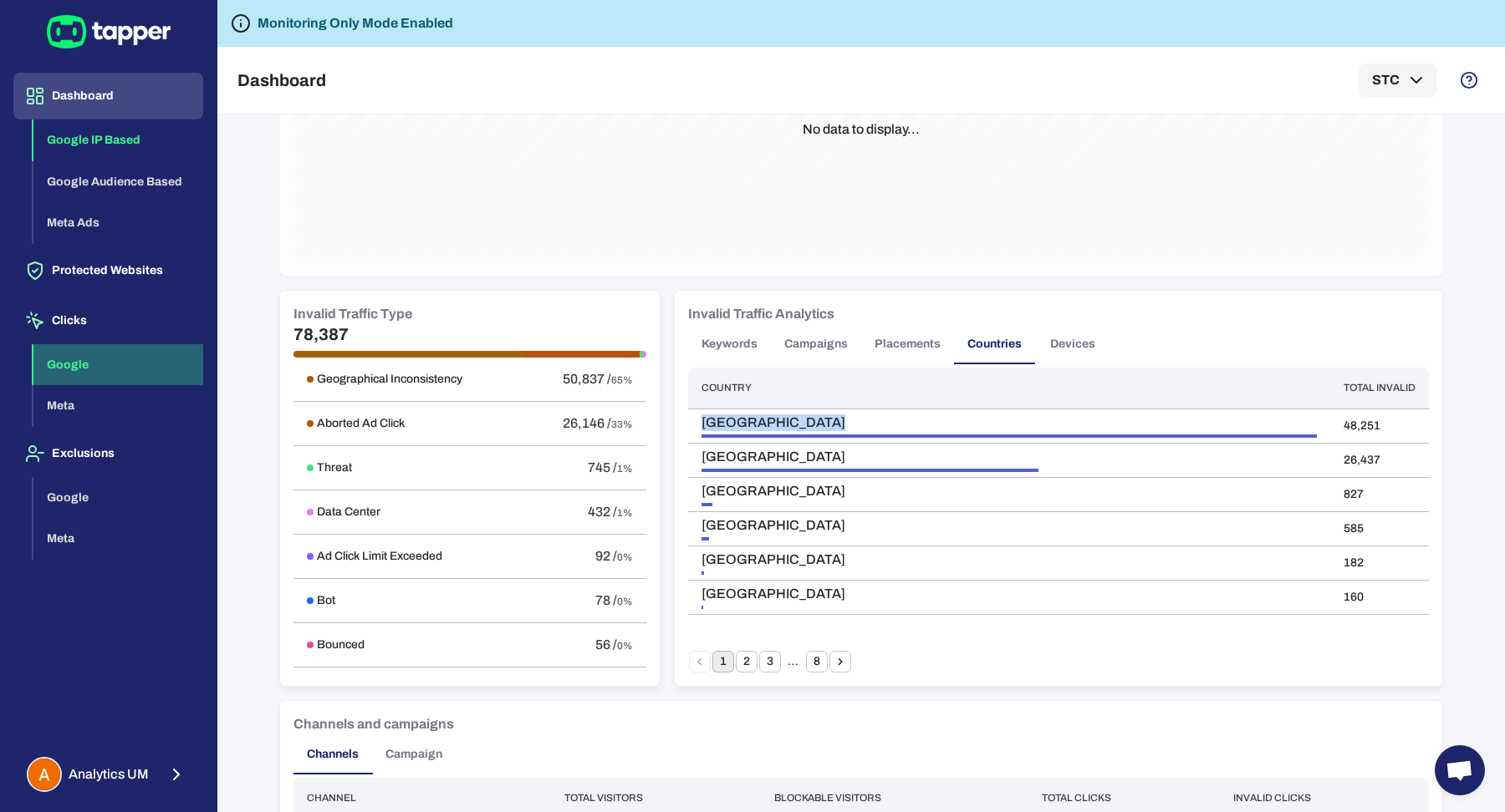
click at [170, 354] on button "Google" at bounding box center [118, 365] width 170 height 42
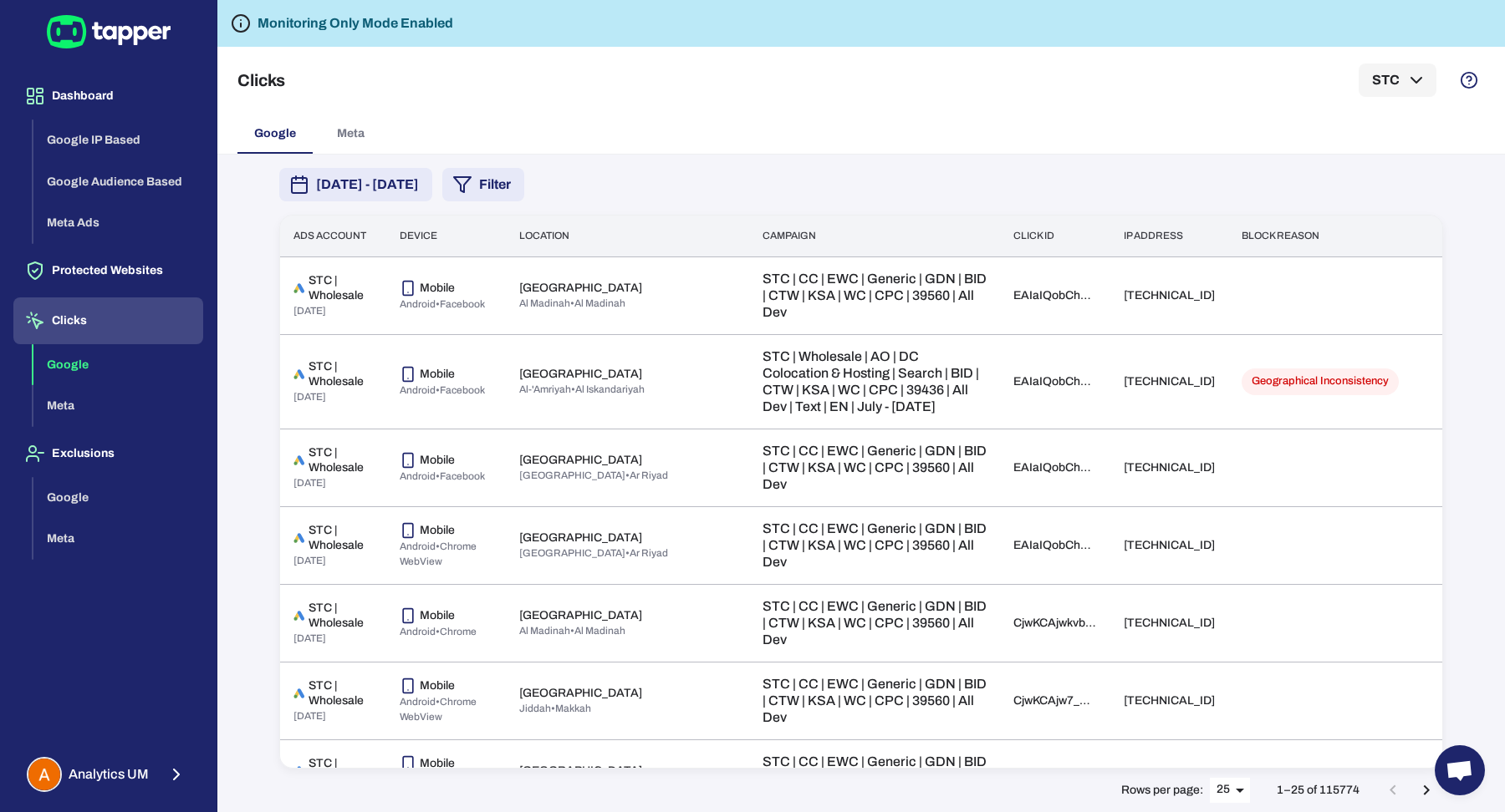
click at [524, 193] on button "Filter" at bounding box center [483, 184] width 82 height 33
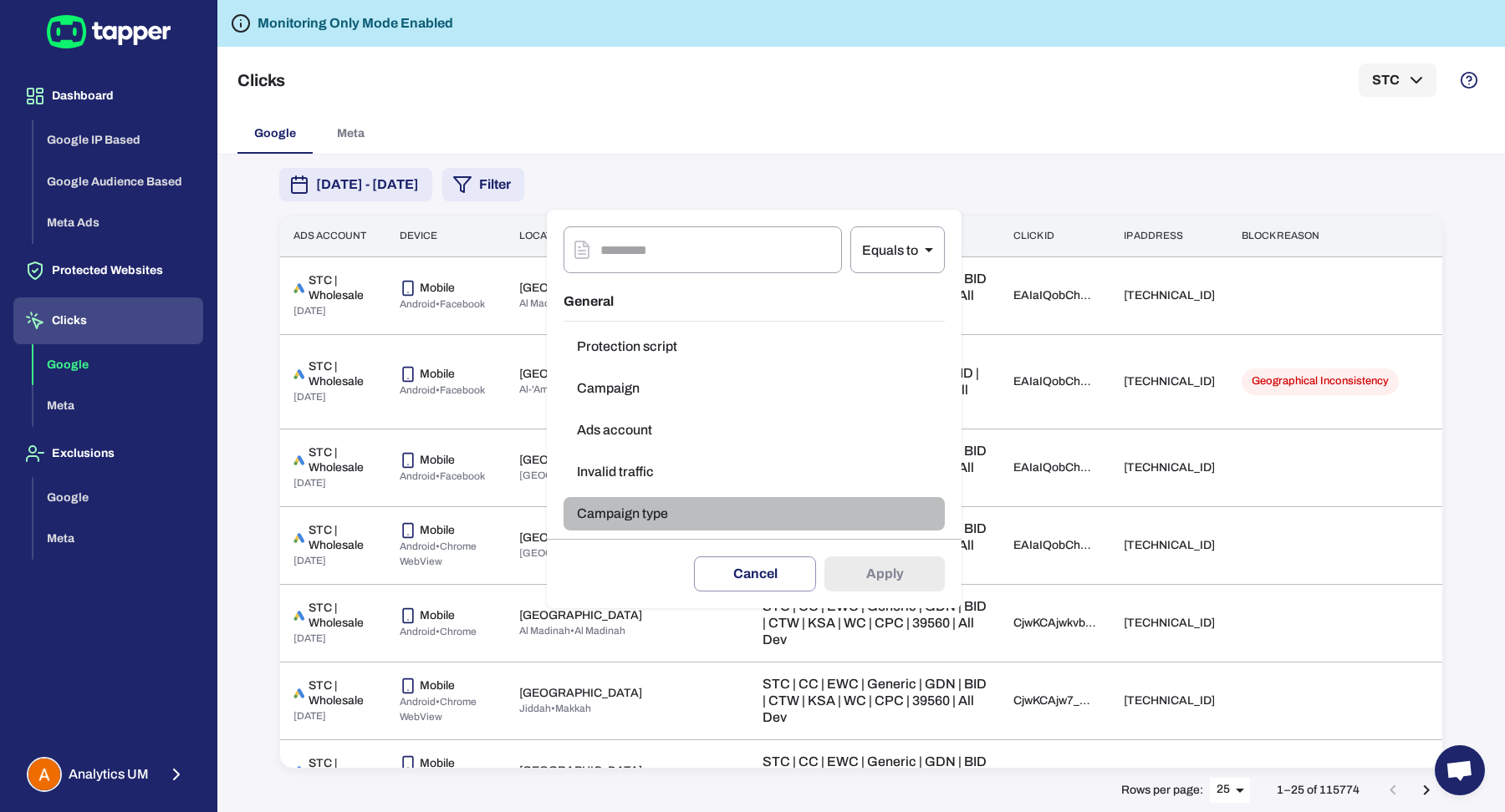
click at [686, 502] on button "Campaign type" at bounding box center [754, 513] width 381 height 33
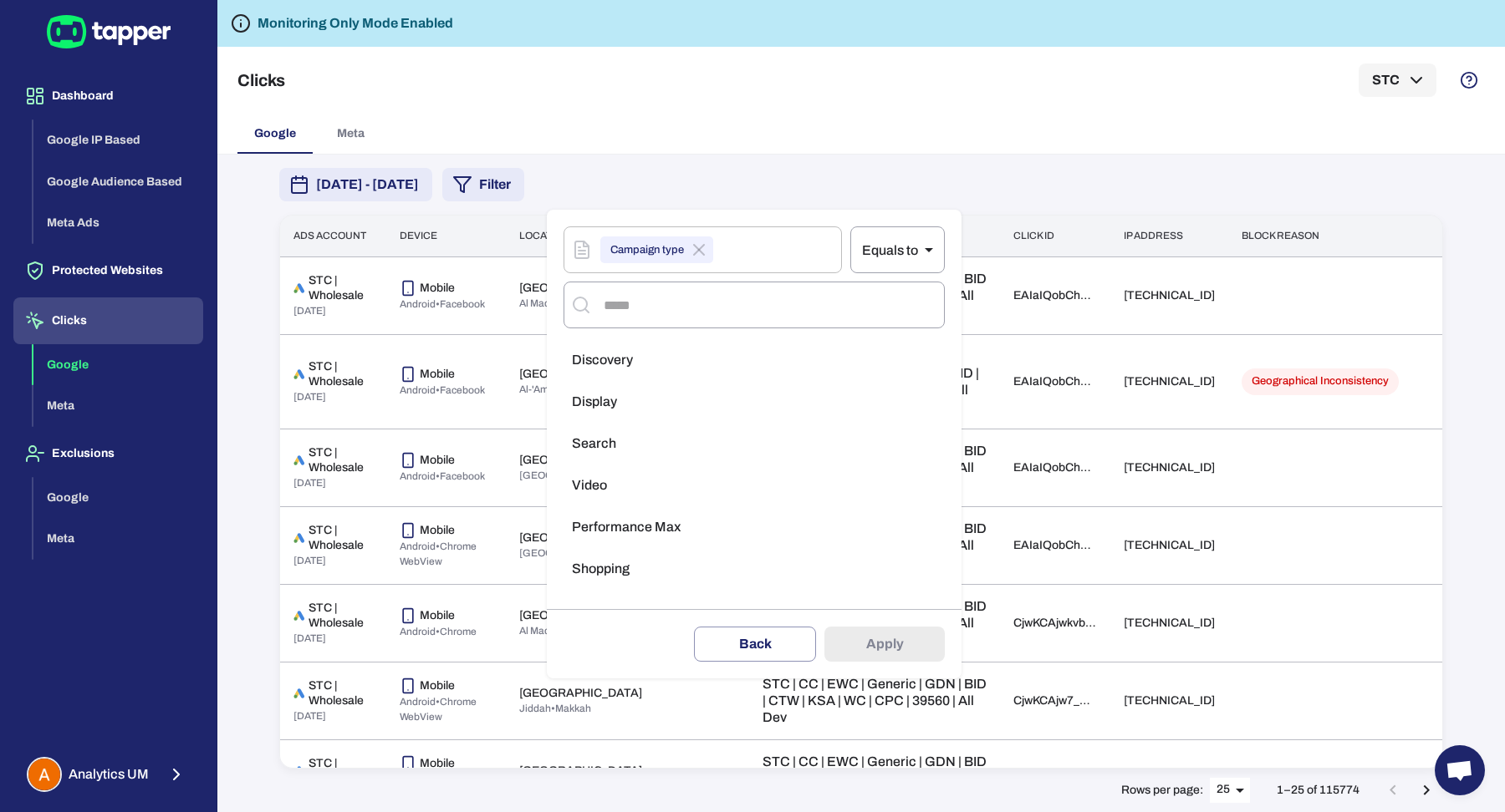
click at [673, 387] on li "Display" at bounding box center [754, 401] width 381 height 33
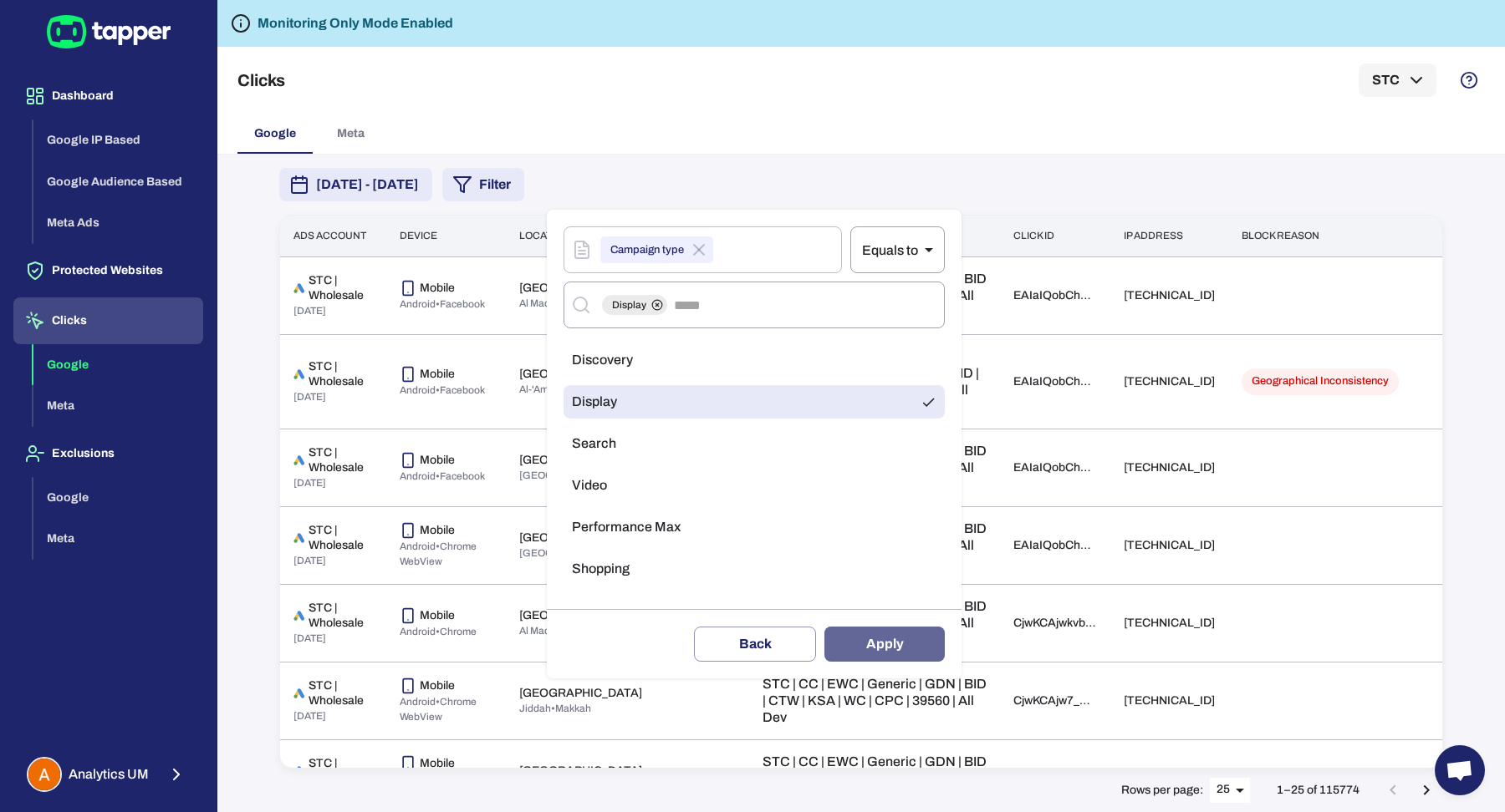
click at [875, 636] on button "Apply" at bounding box center [884, 644] width 121 height 35
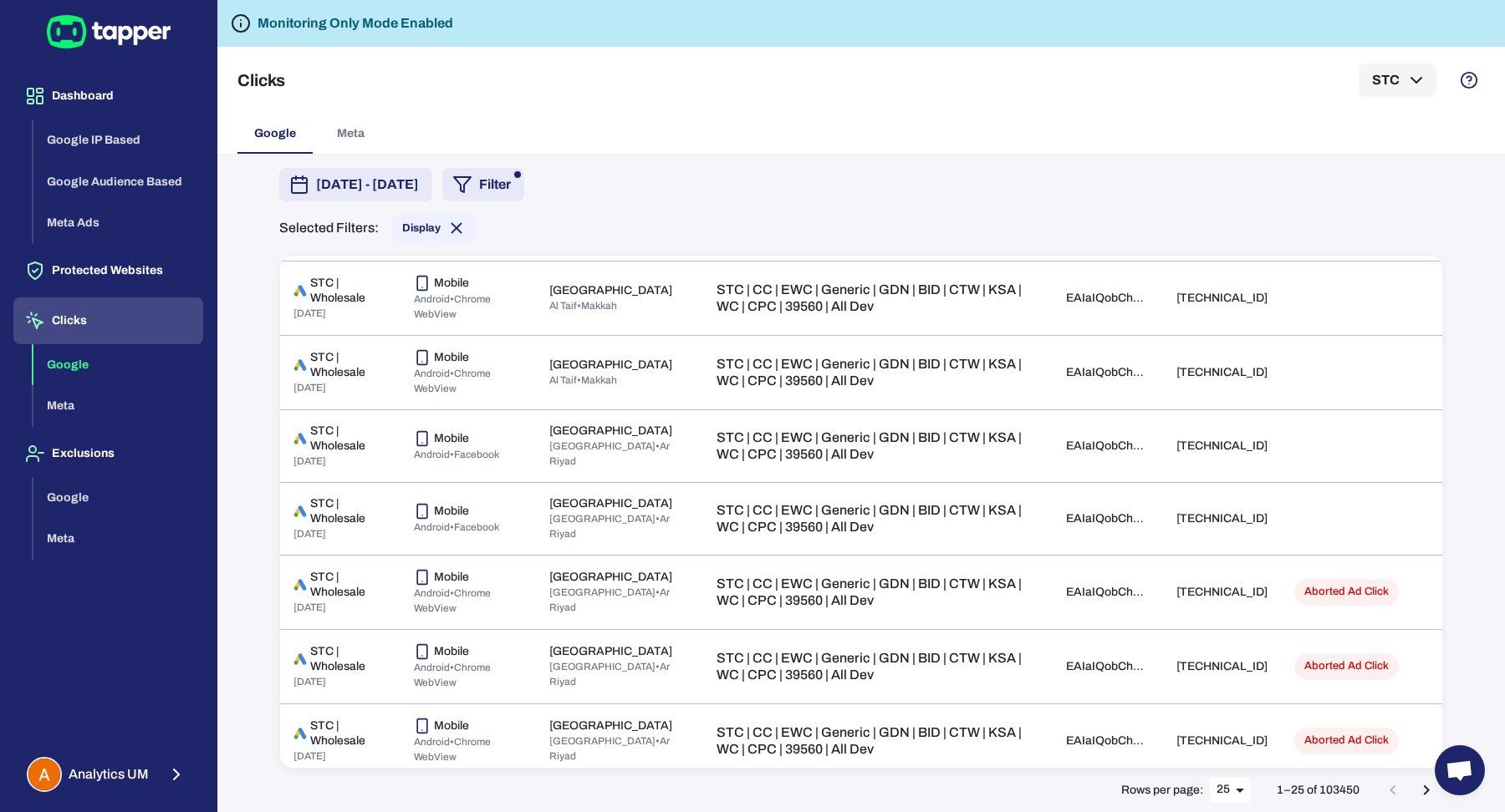
scroll to position [1362, 0]
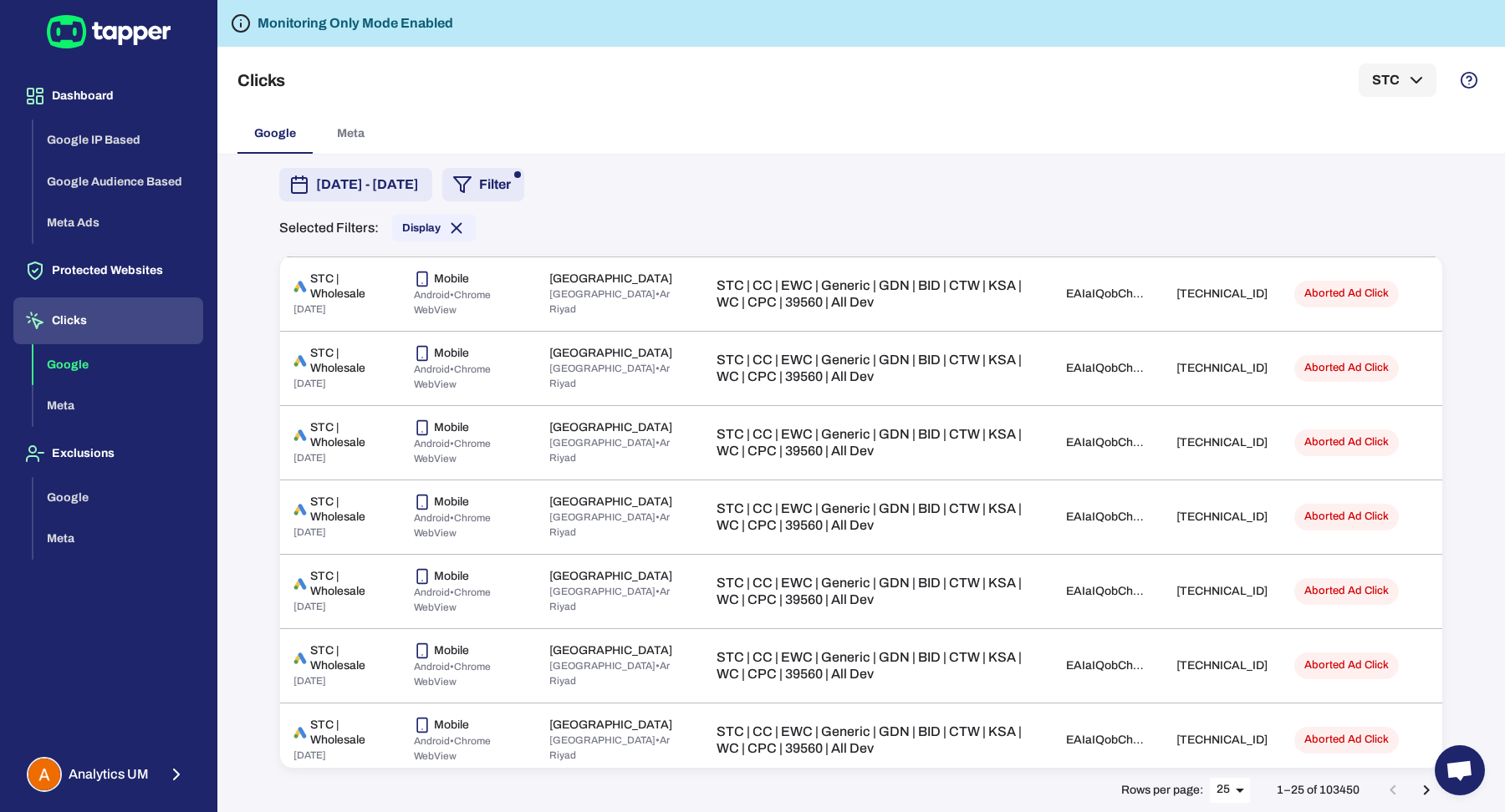
click at [1419, 790] on icon "Go to next page" at bounding box center [1425, 790] width 20 height 20
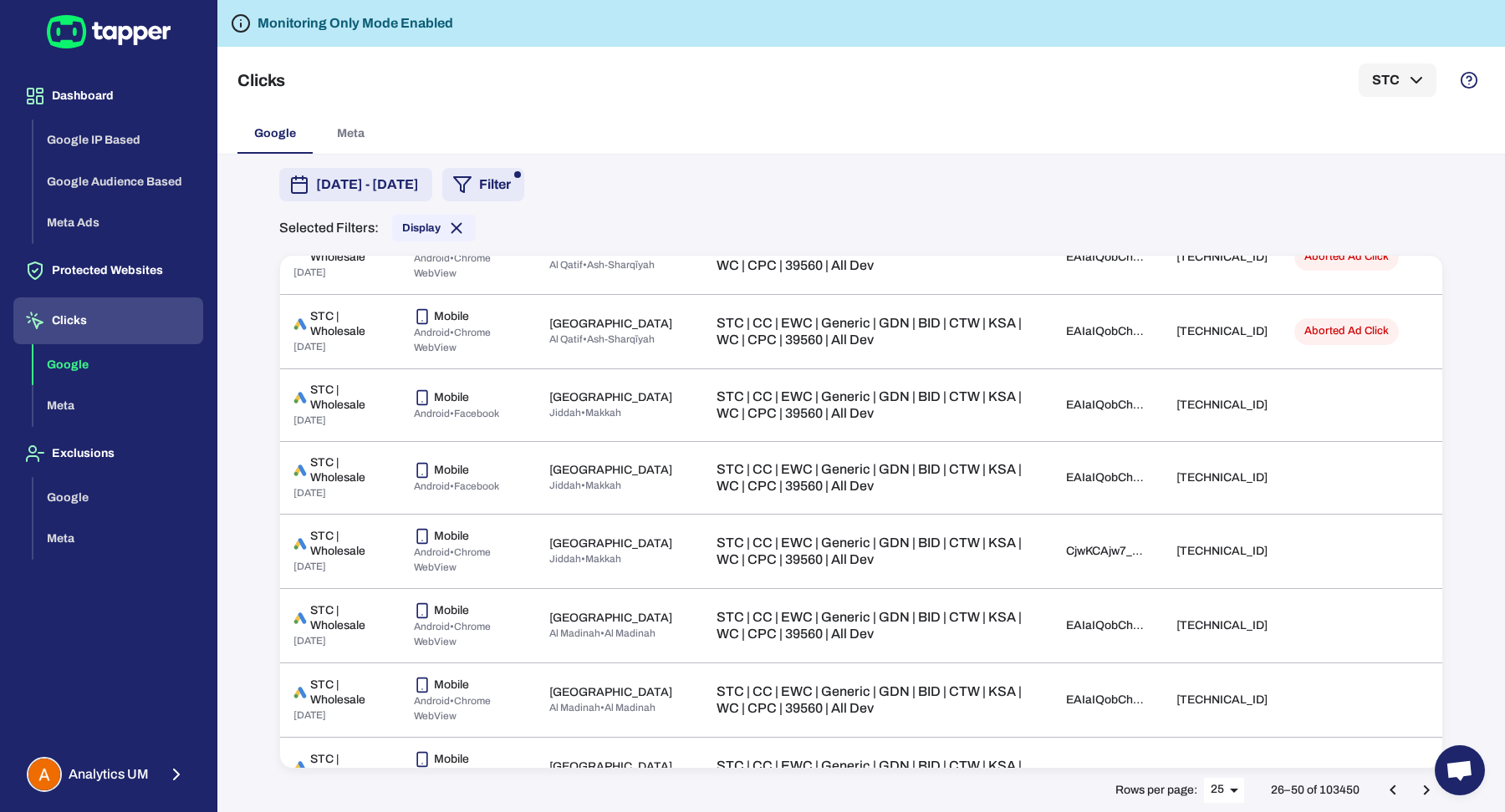
scroll to position [822, 0]
click at [473, 180] on icon "button" at bounding box center [462, 184] width 20 height 20
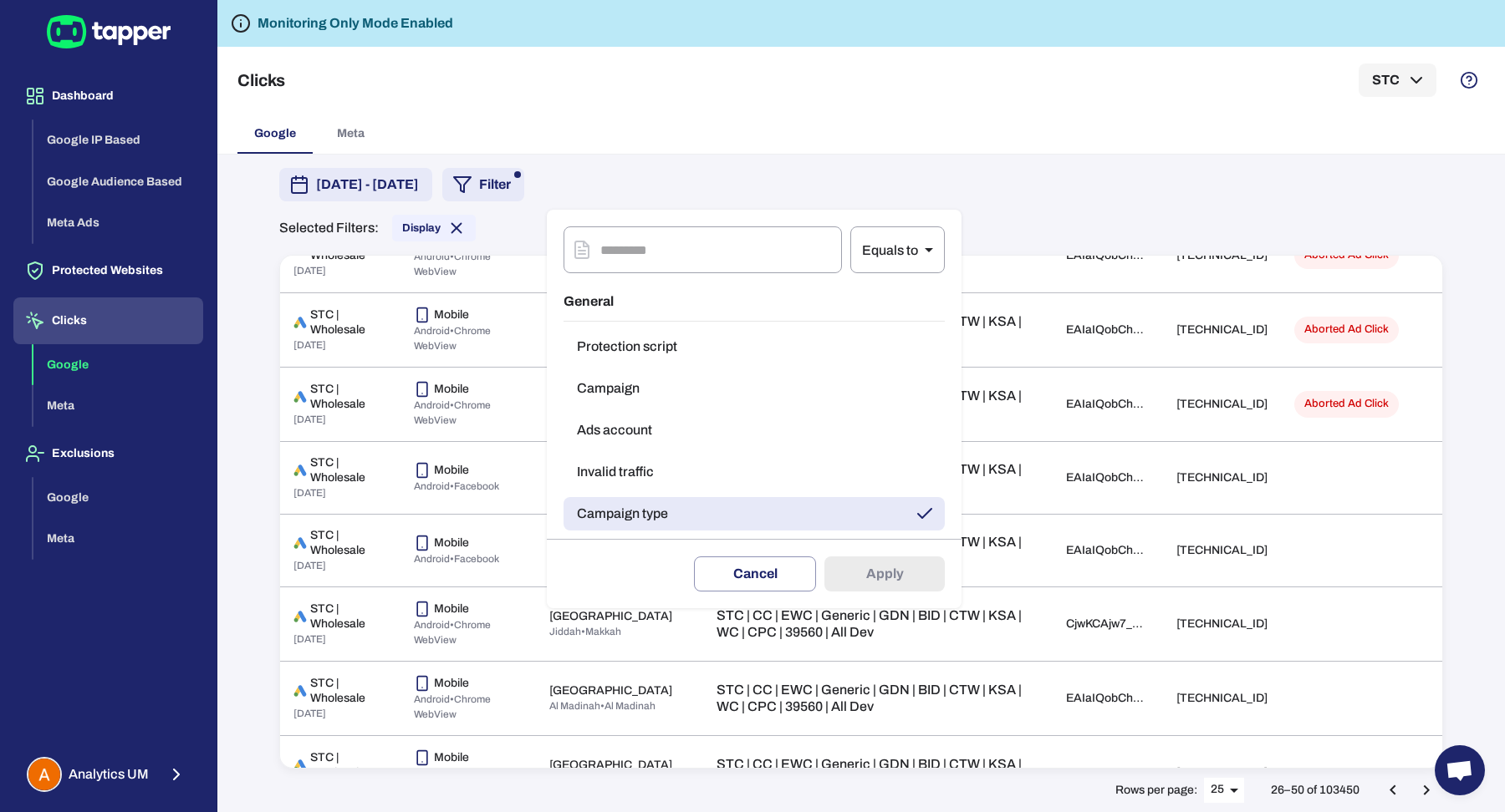
click at [652, 472] on button "Invalid traffic" at bounding box center [754, 471] width 381 height 33
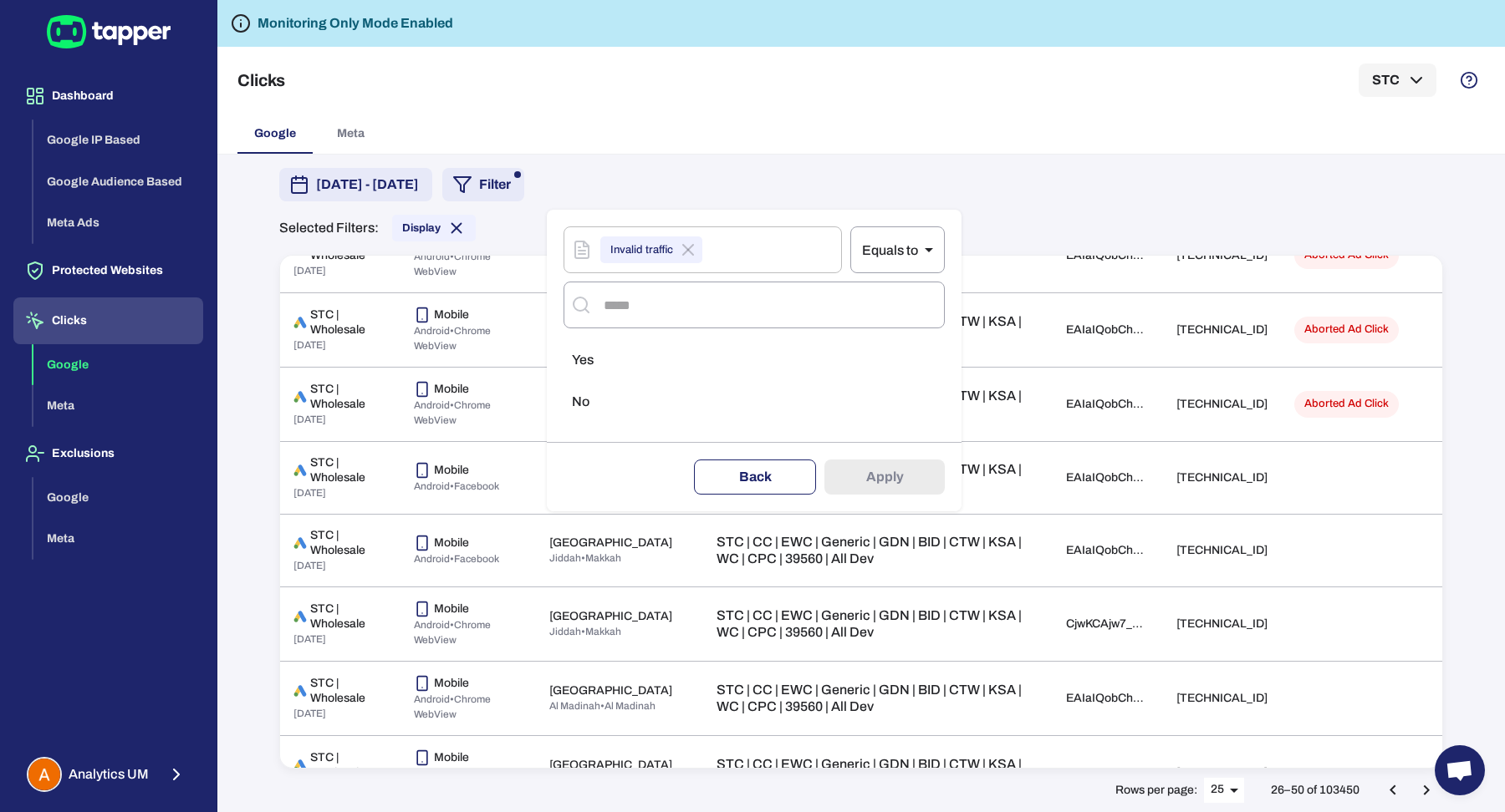
click at [777, 471] on button "Back" at bounding box center [754, 476] width 122 height 35
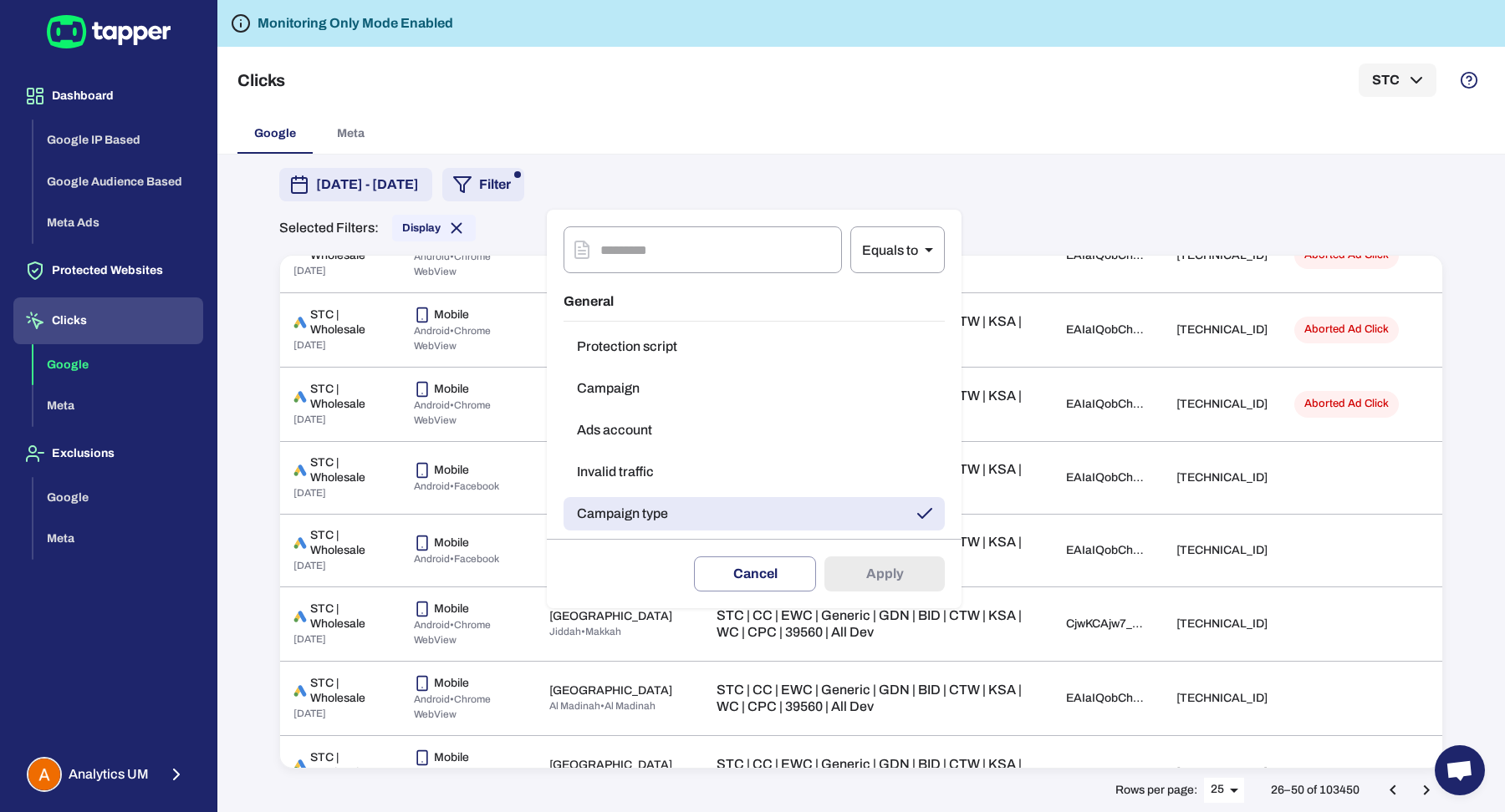
click at [727, 471] on button "Invalid traffic" at bounding box center [754, 471] width 381 height 33
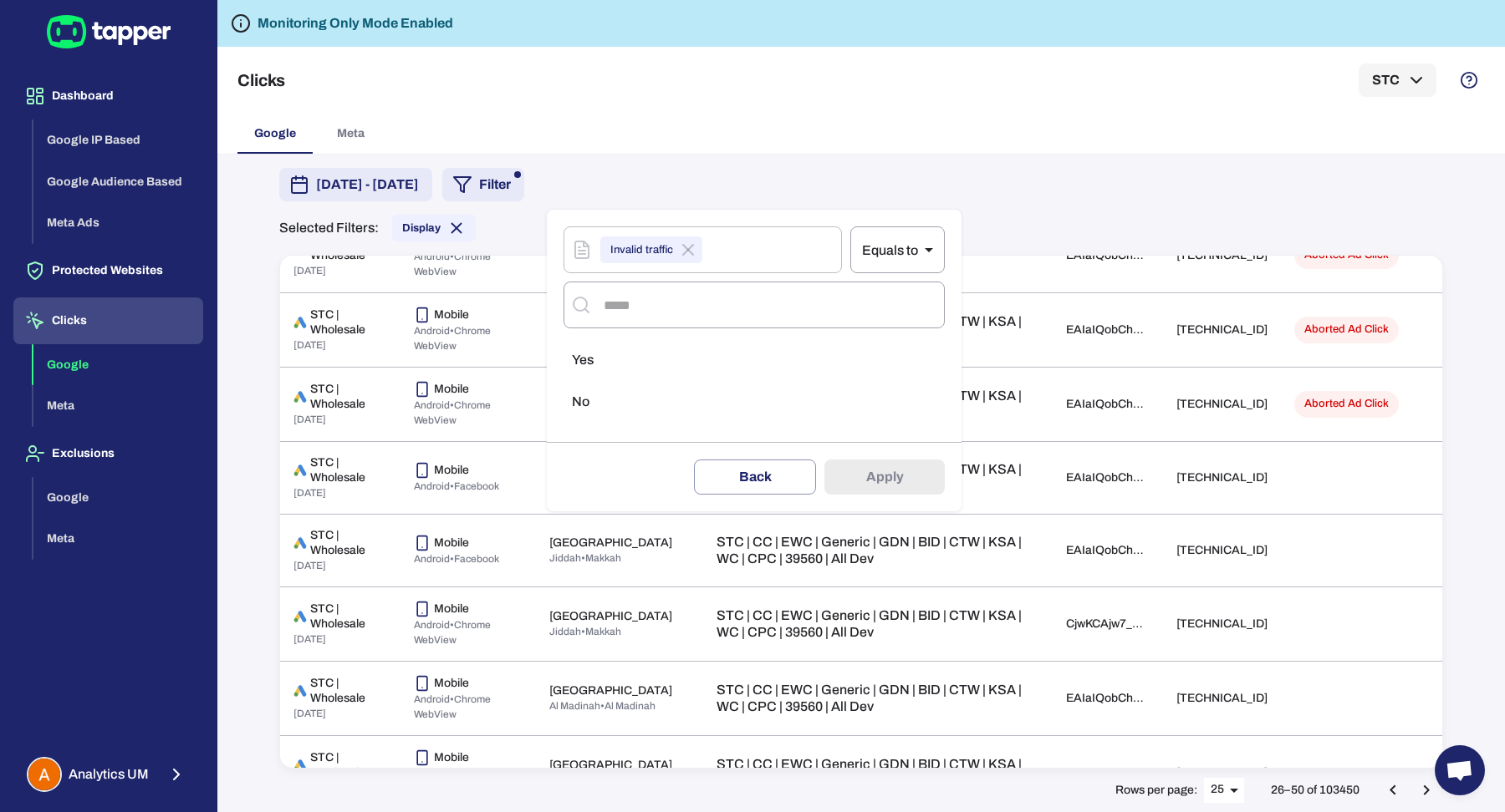
click at [685, 367] on li "Yes" at bounding box center [754, 360] width 381 height 33
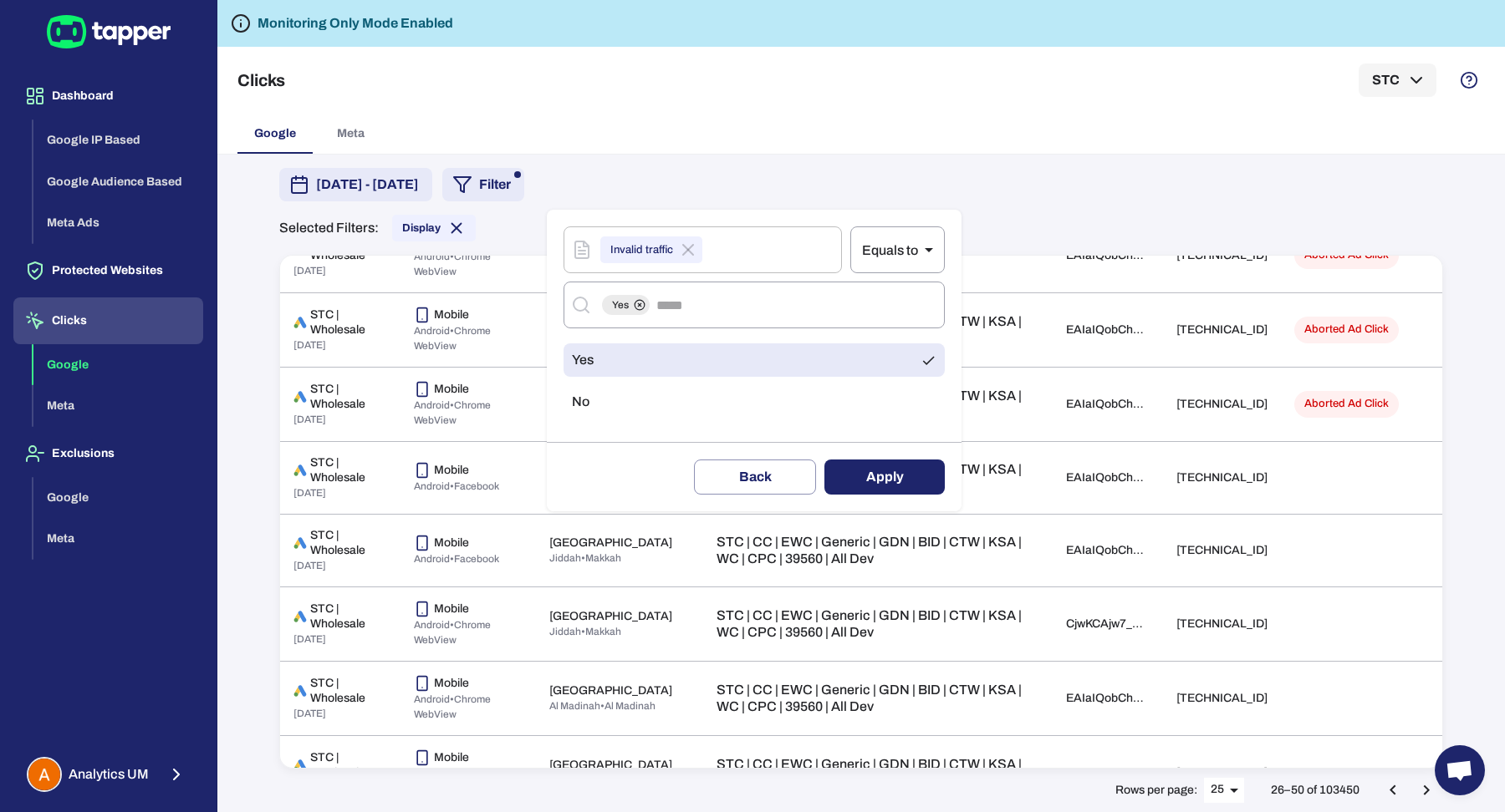
click at [894, 481] on button "Apply" at bounding box center [884, 476] width 121 height 35
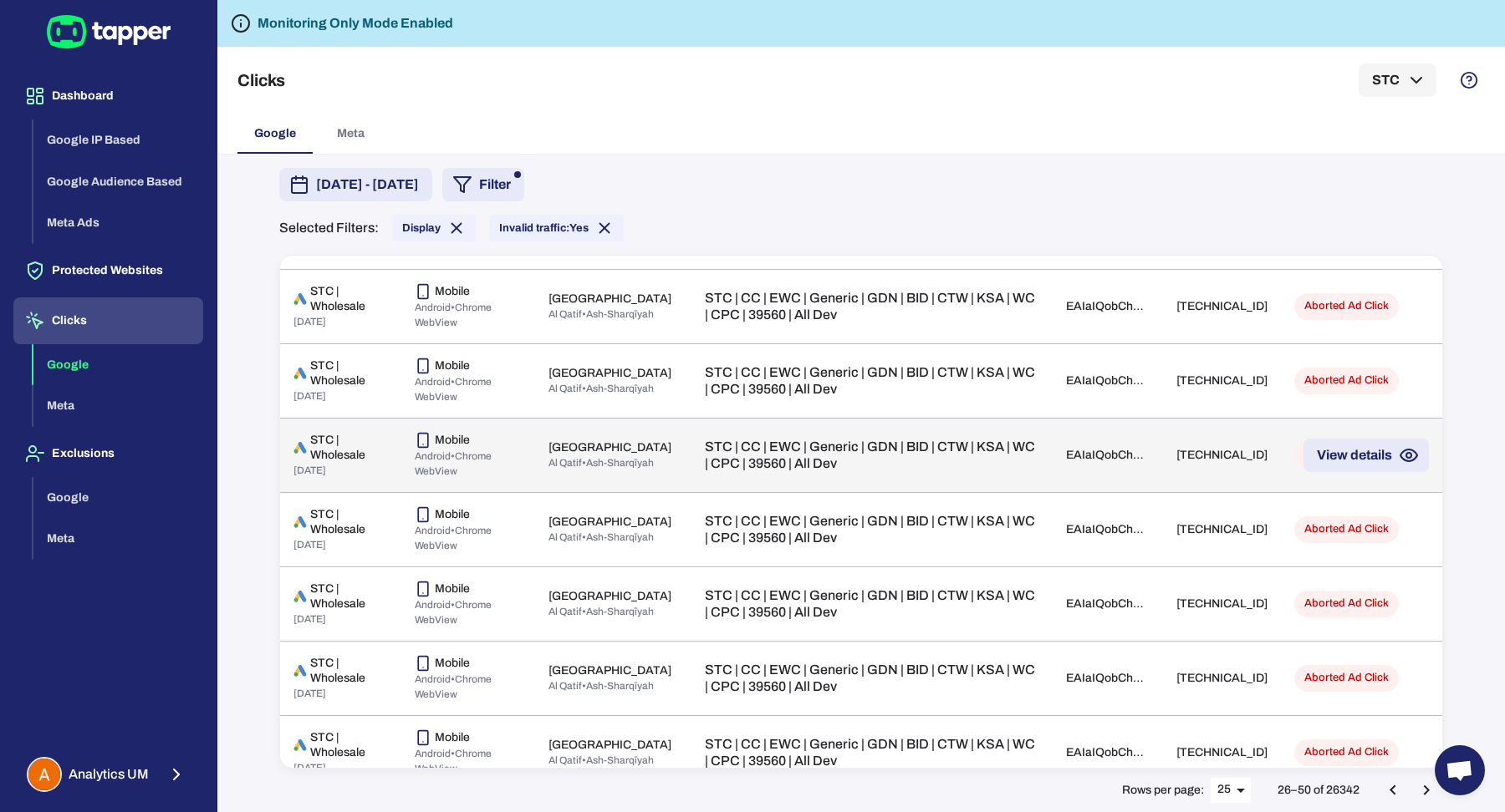
scroll to position [1378, 0]
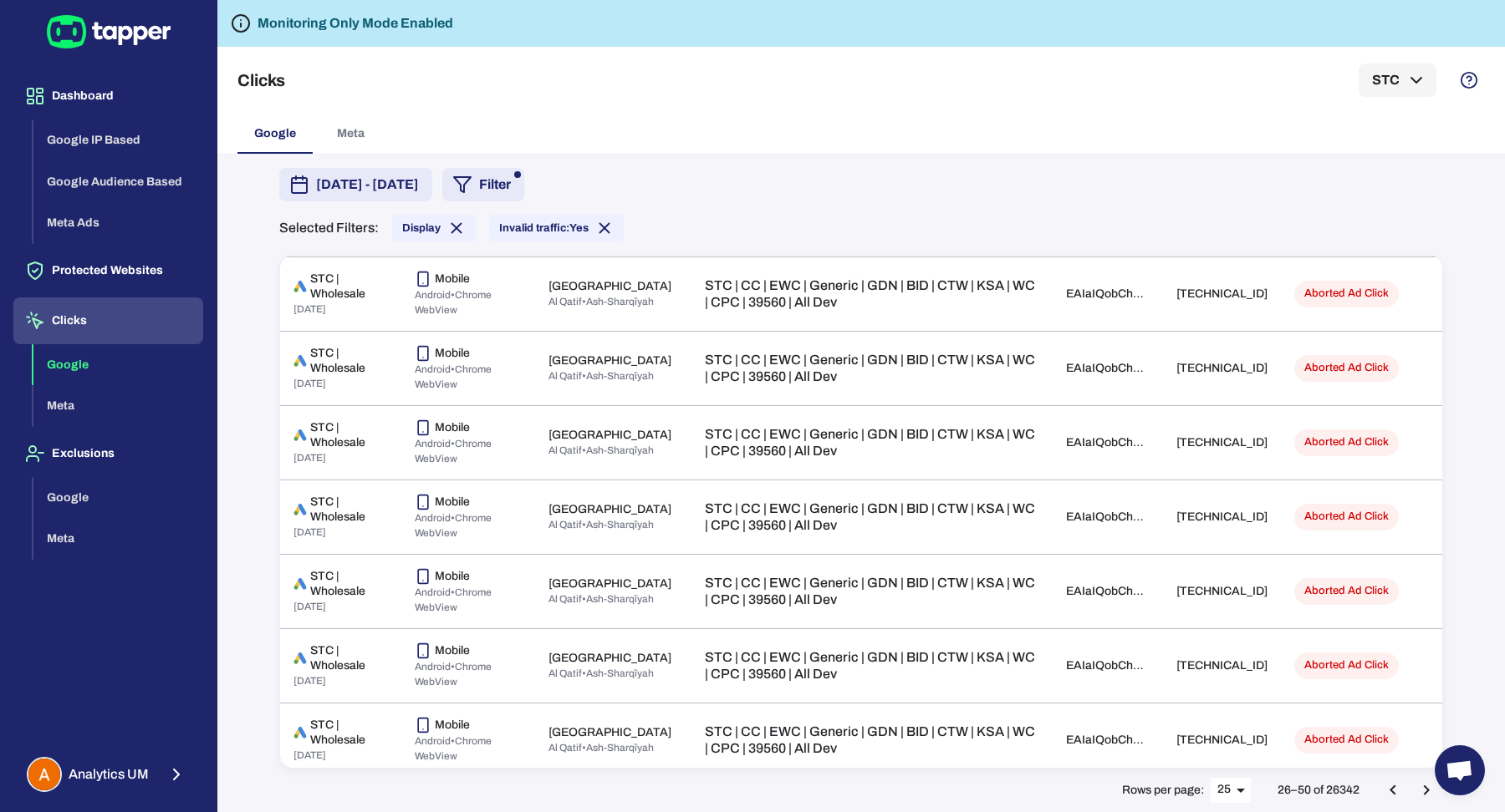
click at [1434, 789] on icon "Go to next page" at bounding box center [1425, 790] width 20 height 20
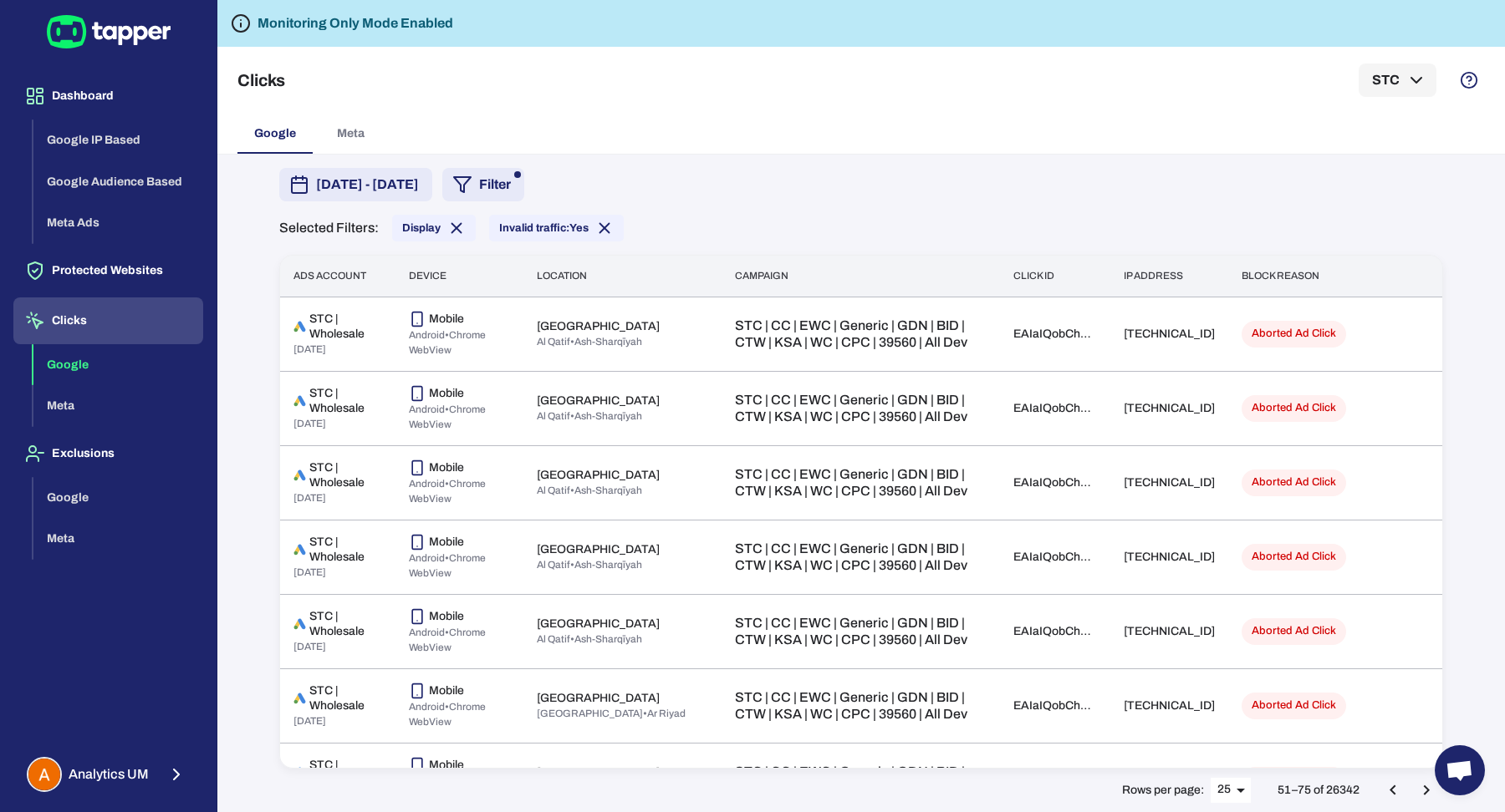
click at [1434, 789] on icon "Go to next page" at bounding box center [1425, 790] width 20 height 20
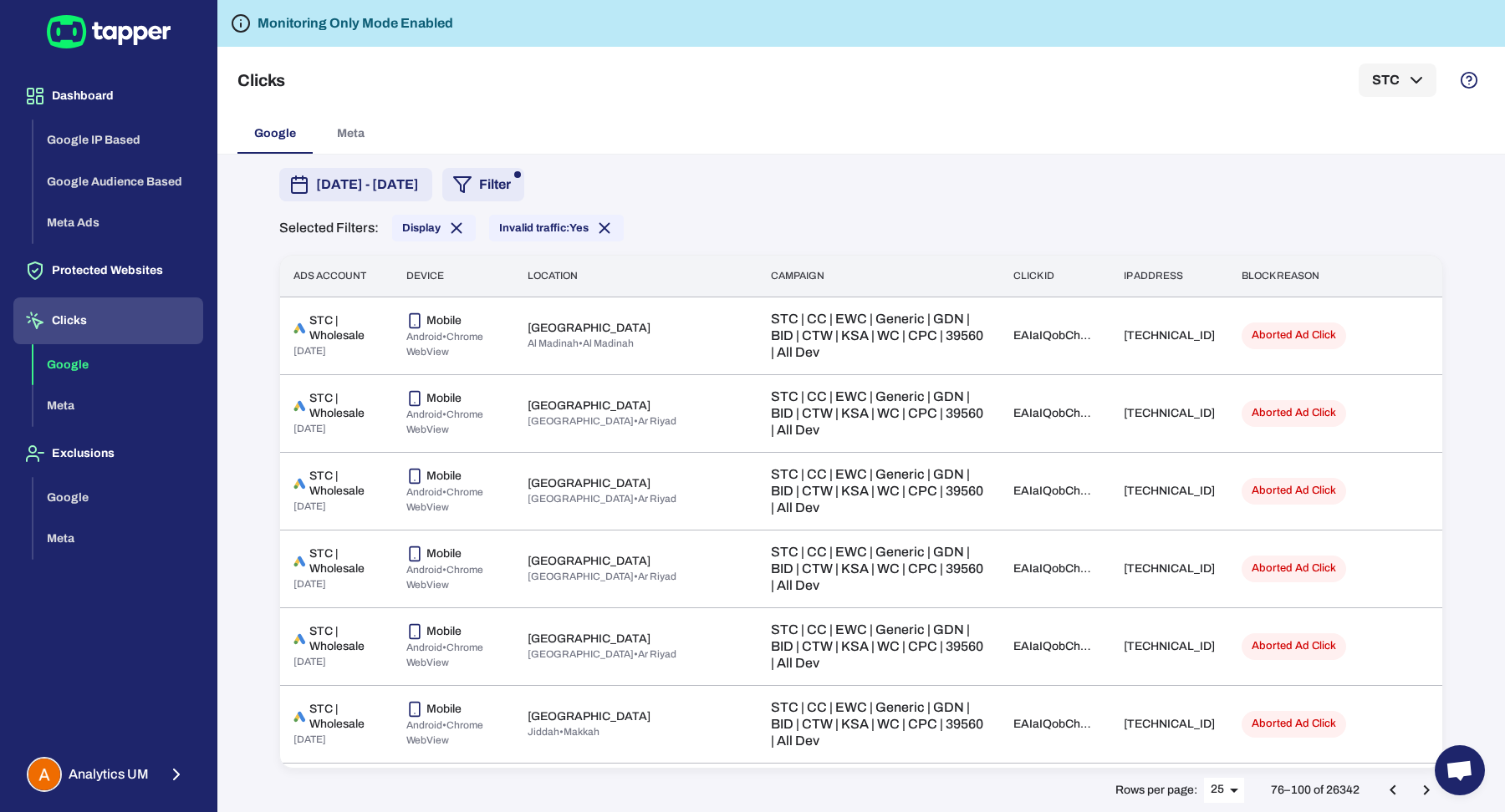
click at [1434, 789] on icon "Go to next page" at bounding box center [1425, 790] width 20 height 20
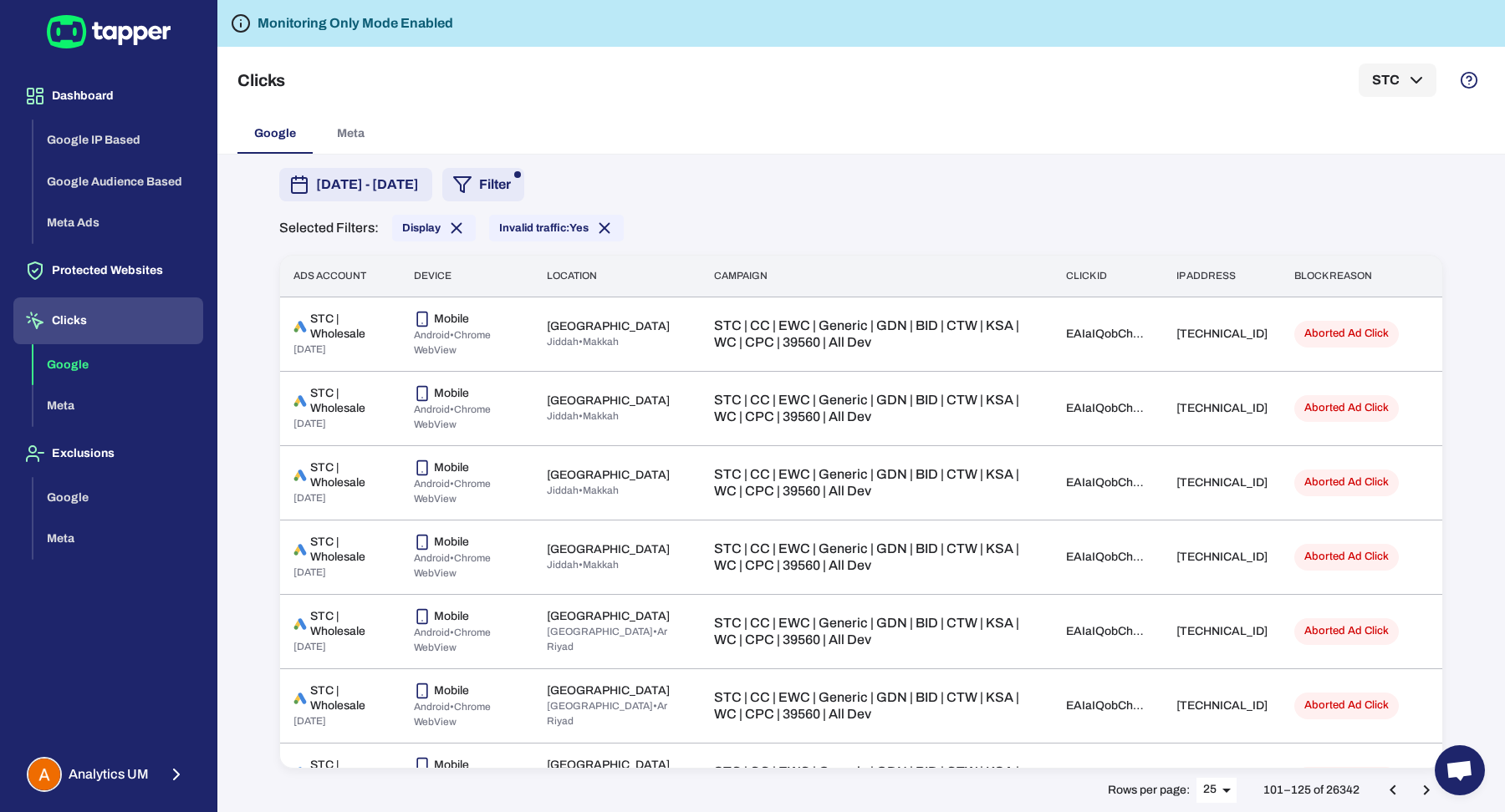
click at [1434, 789] on icon "Go to next page" at bounding box center [1425, 790] width 20 height 20
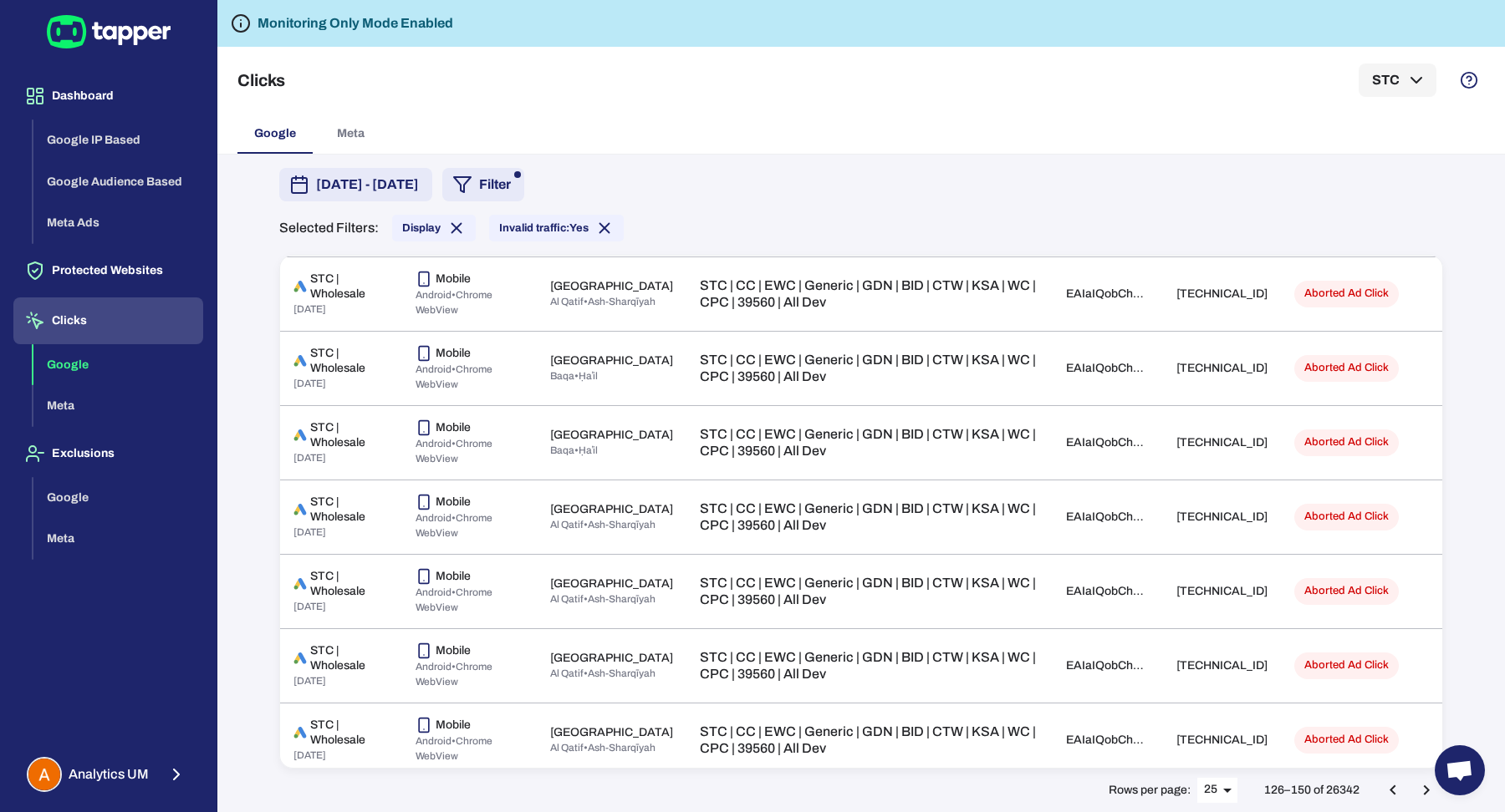
click at [1425, 801] on button "Go to next page" at bounding box center [1425, 790] width 33 height 33
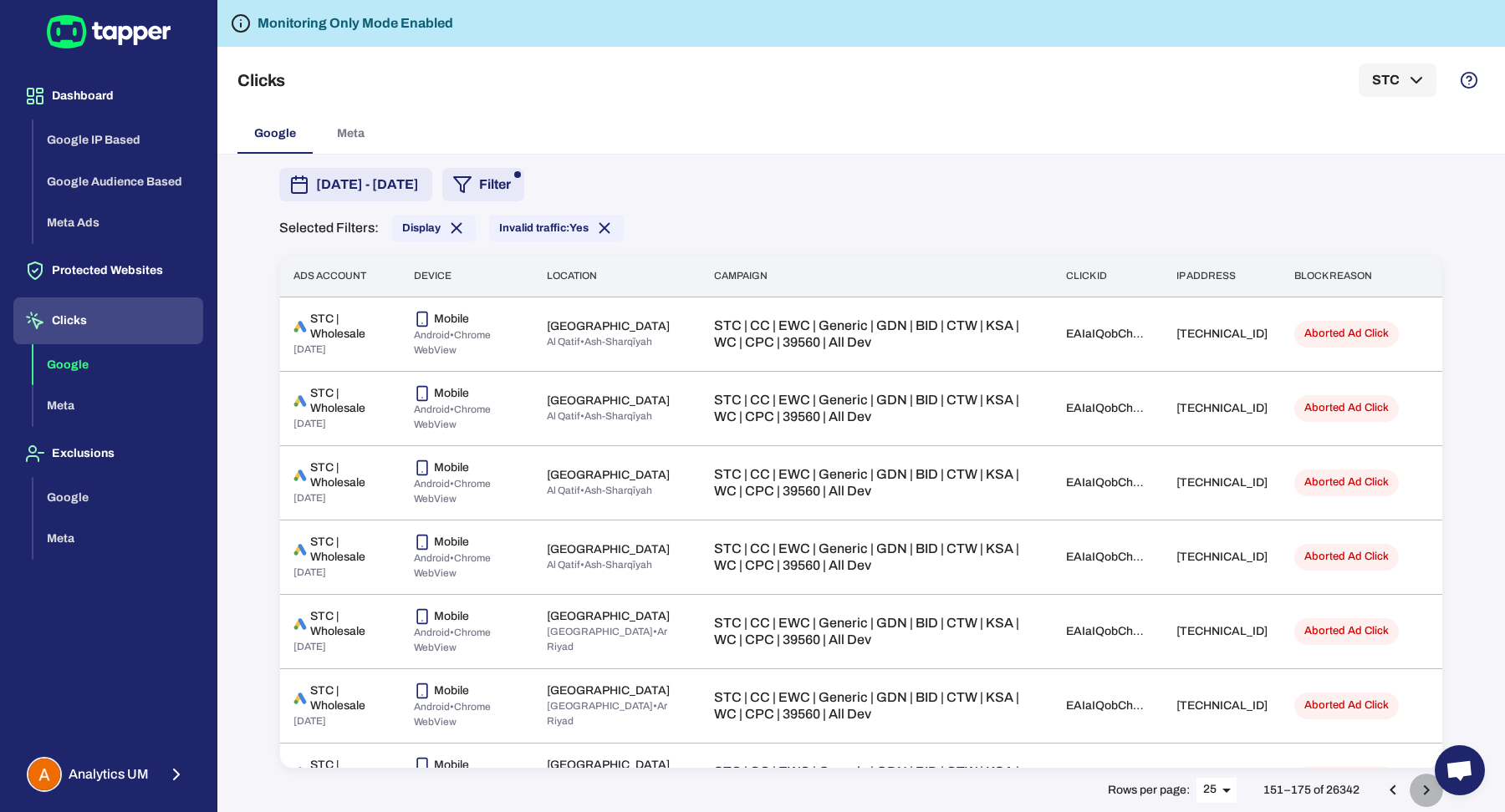
click at [1425, 801] on icon "Go to next page" at bounding box center [1425, 790] width 20 height 20
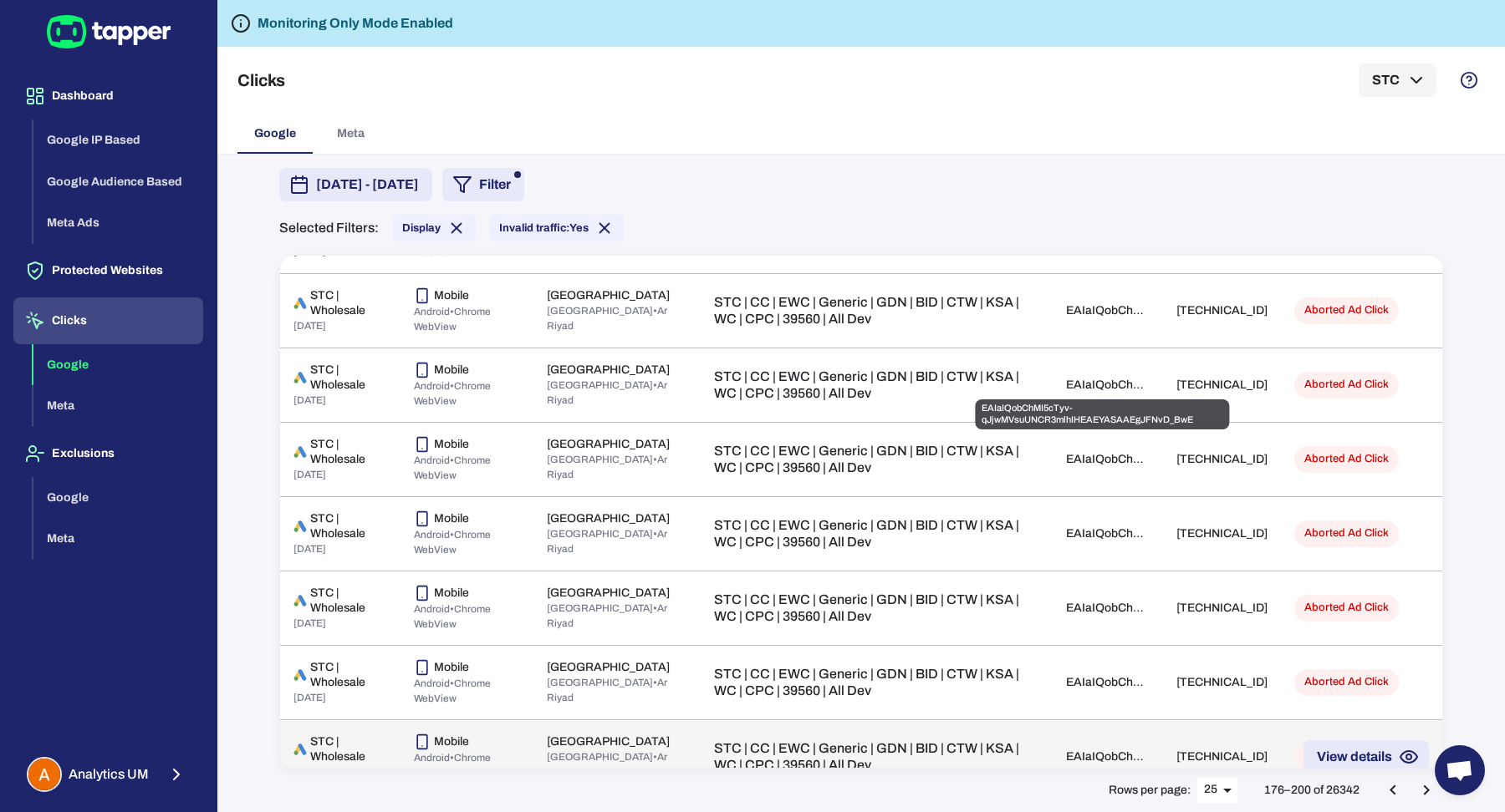
scroll to position [1378, 0]
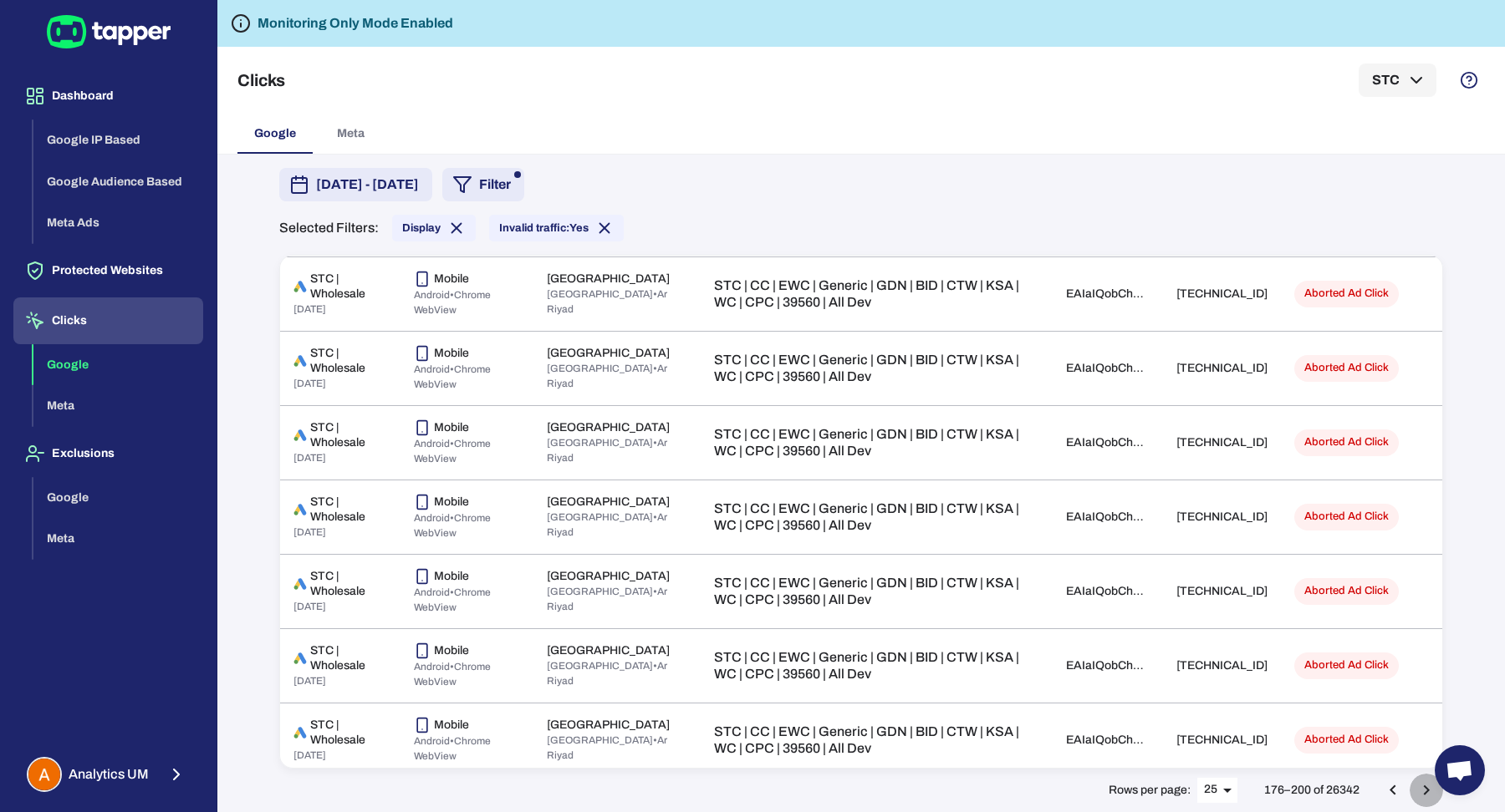
click at [1415, 789] on button "Go to next page" at bounding box center [1425, 790] width 33 height 33
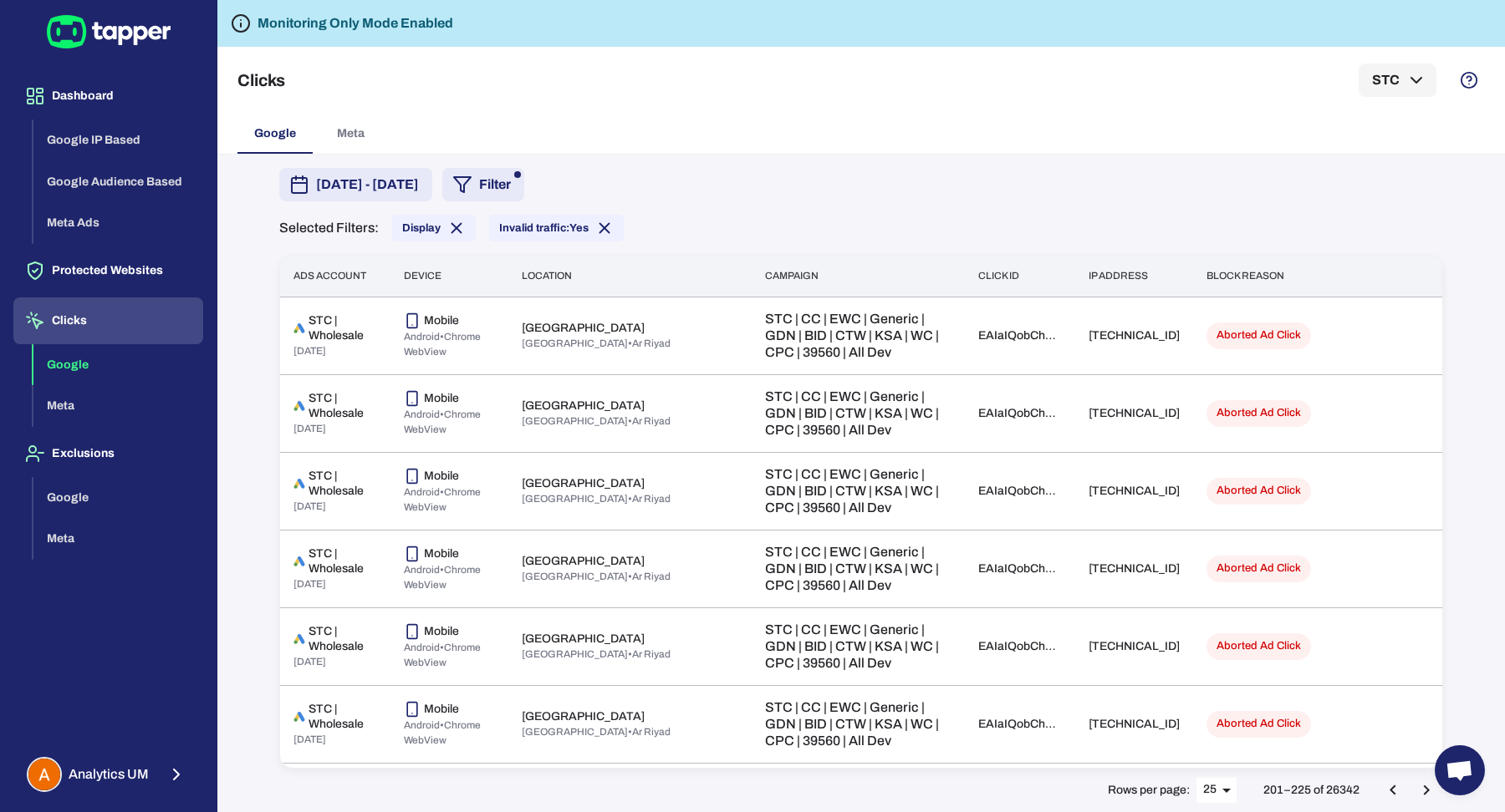
click at [1415, 789] on button "Go to next page" at bounding box center [1425, 790] width 33 height 33
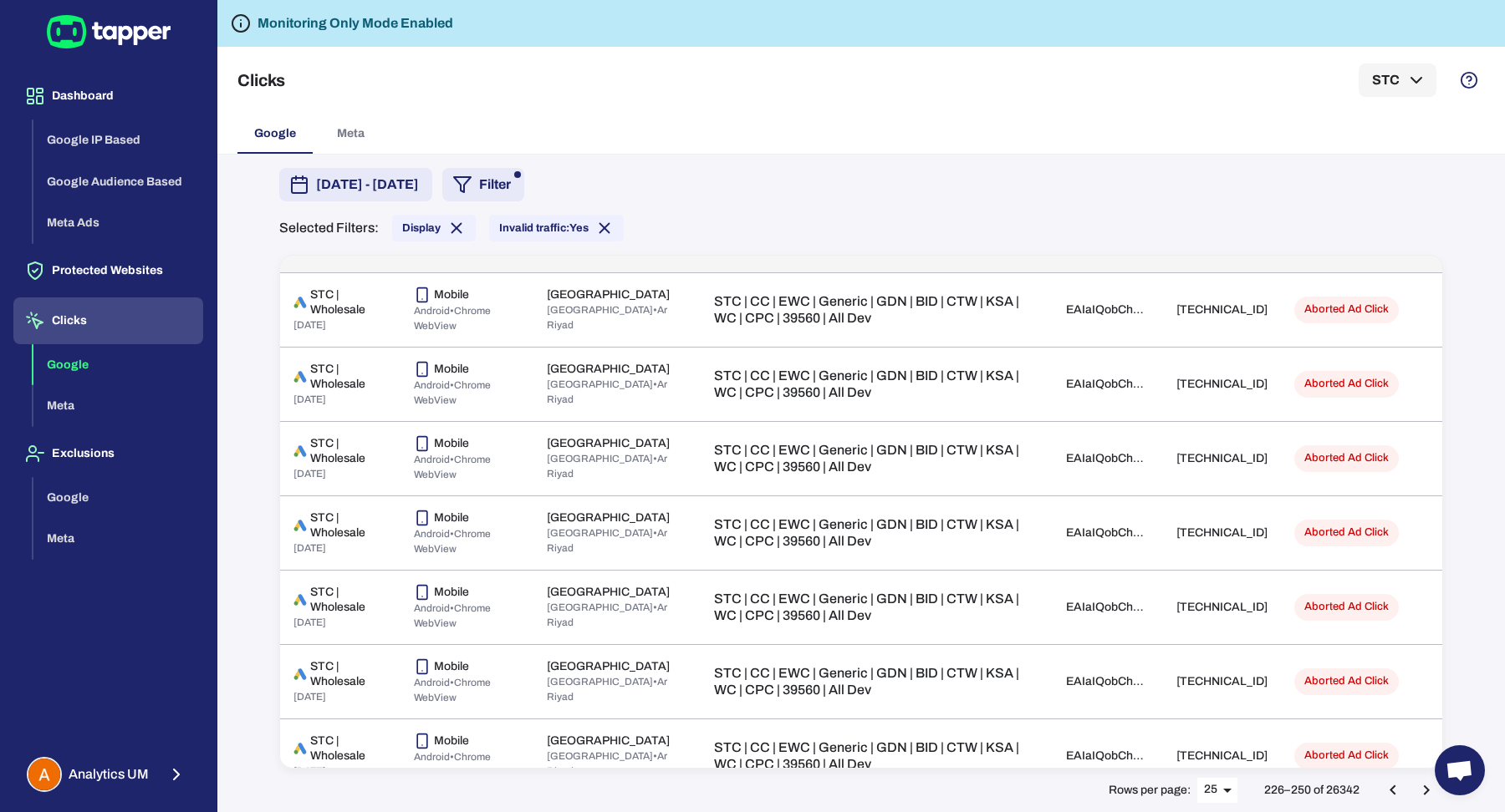
scroll to position [1378, 0]
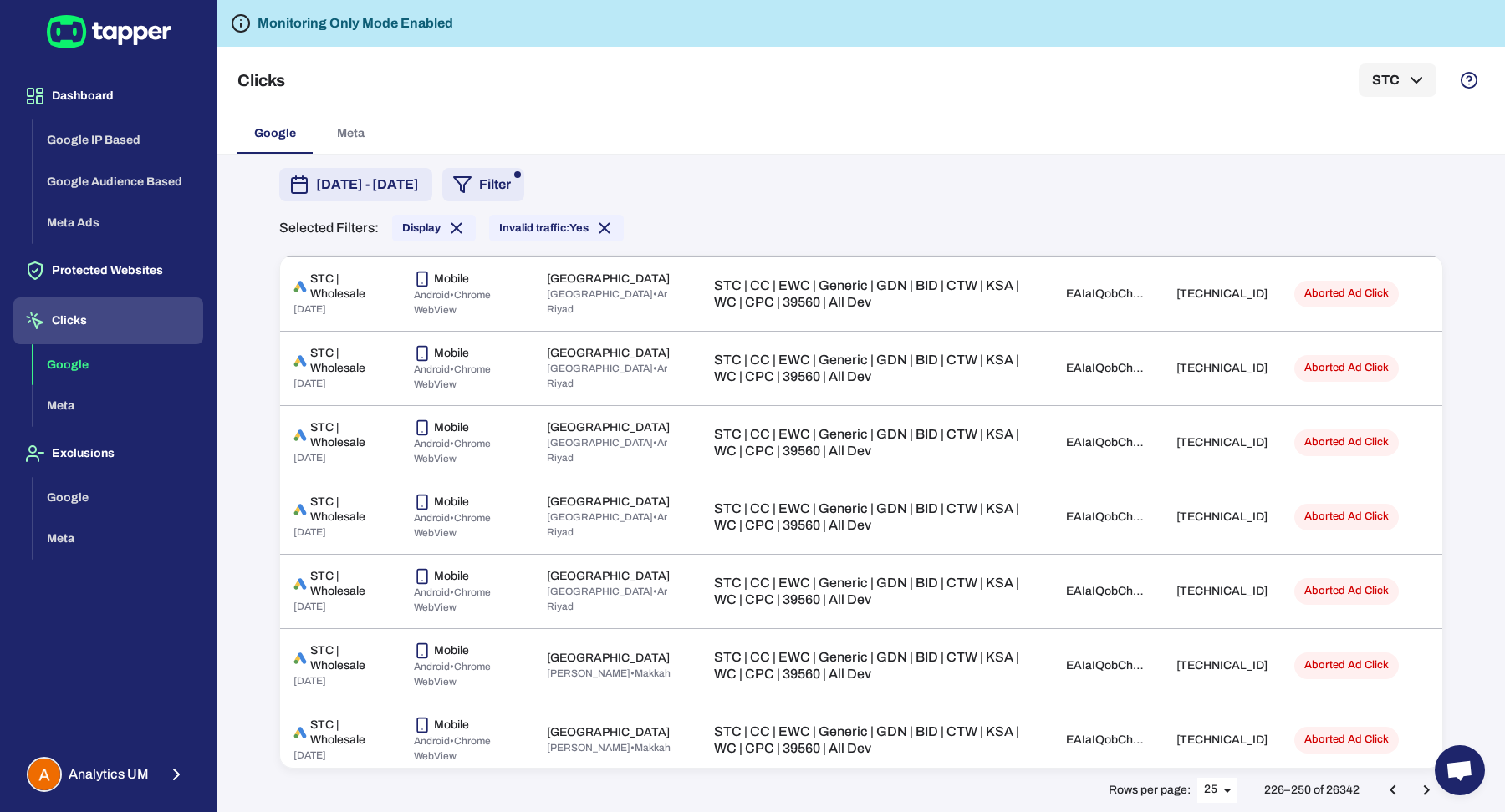
click at [1425, 800] on icon "Go to next page" at bounding box center [1425, 790] width 20 height 20
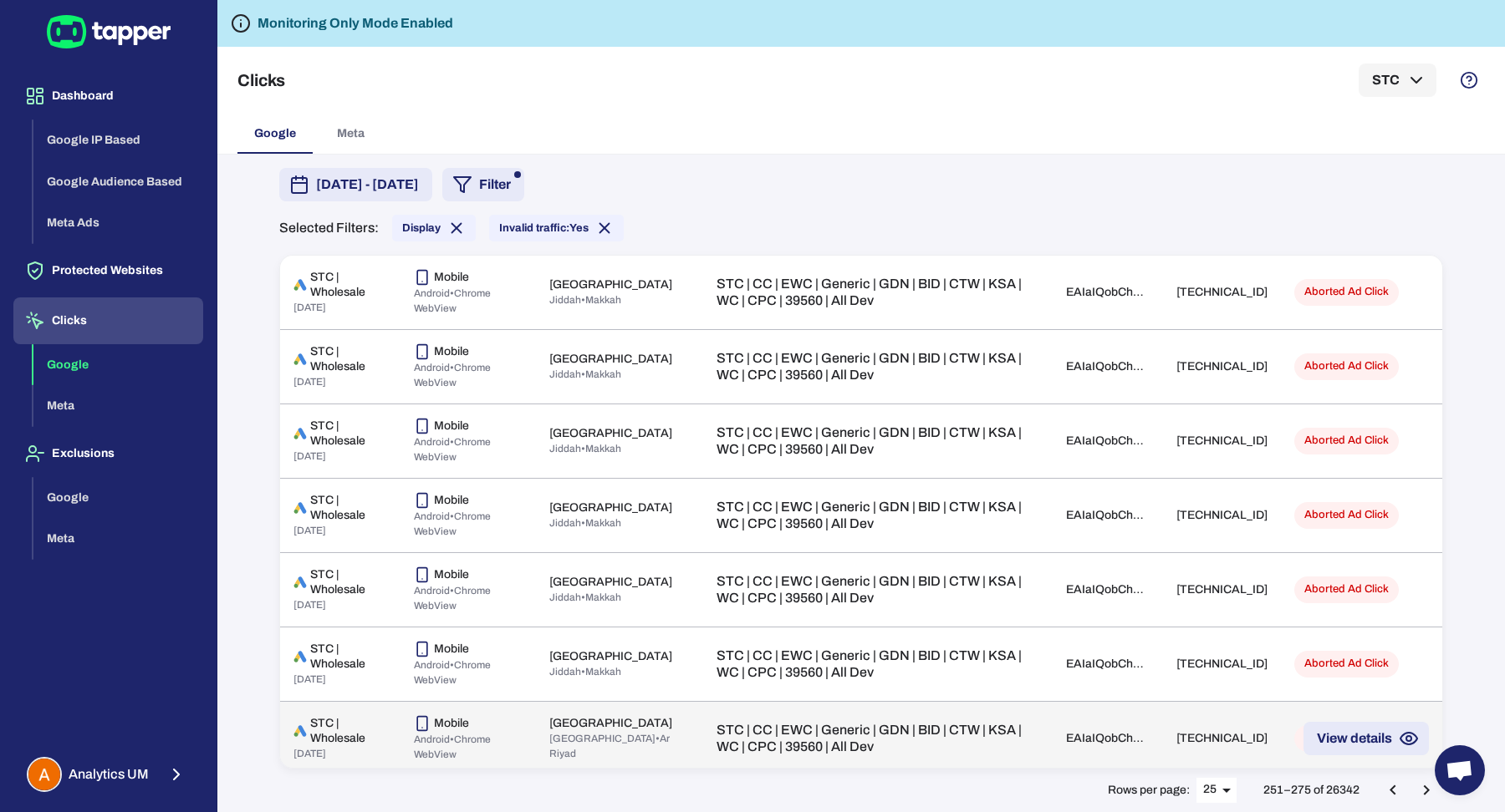
scroll to position [1377, 0]
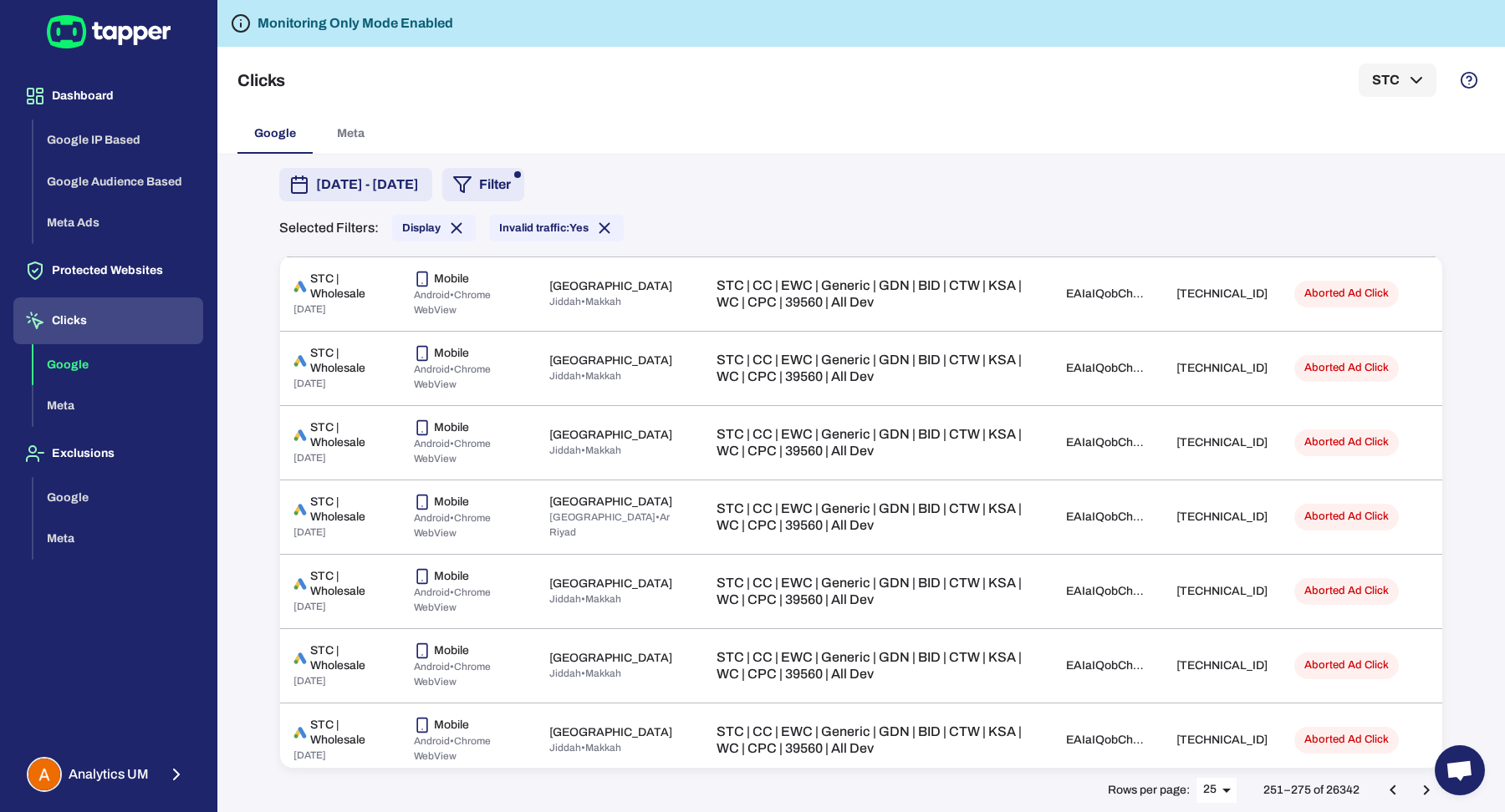
click at [1435, 789] on icon "Go to next page" at bounding box center [1425, 790] width 20 height 20
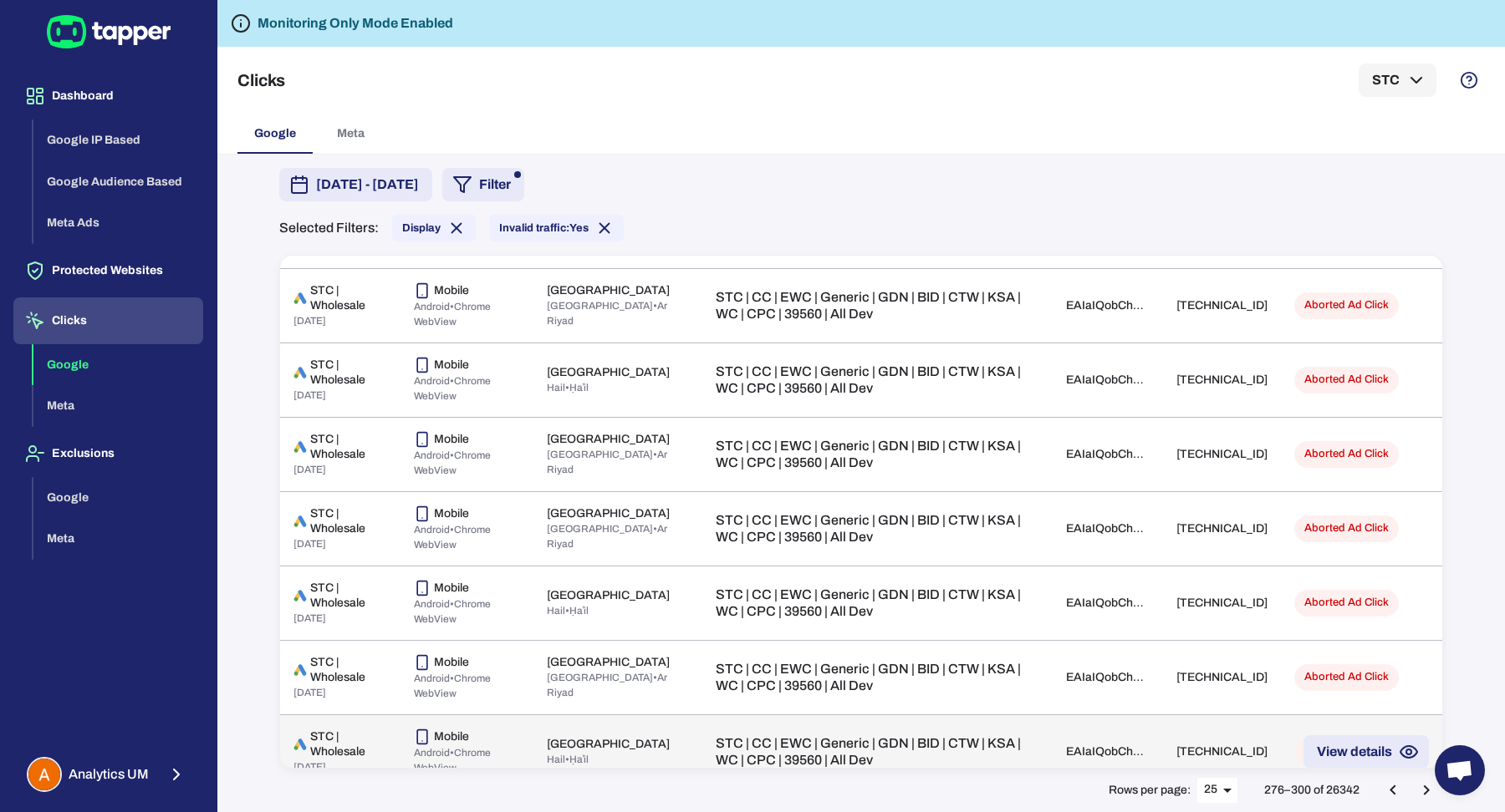
scroll to position [1378, 0]
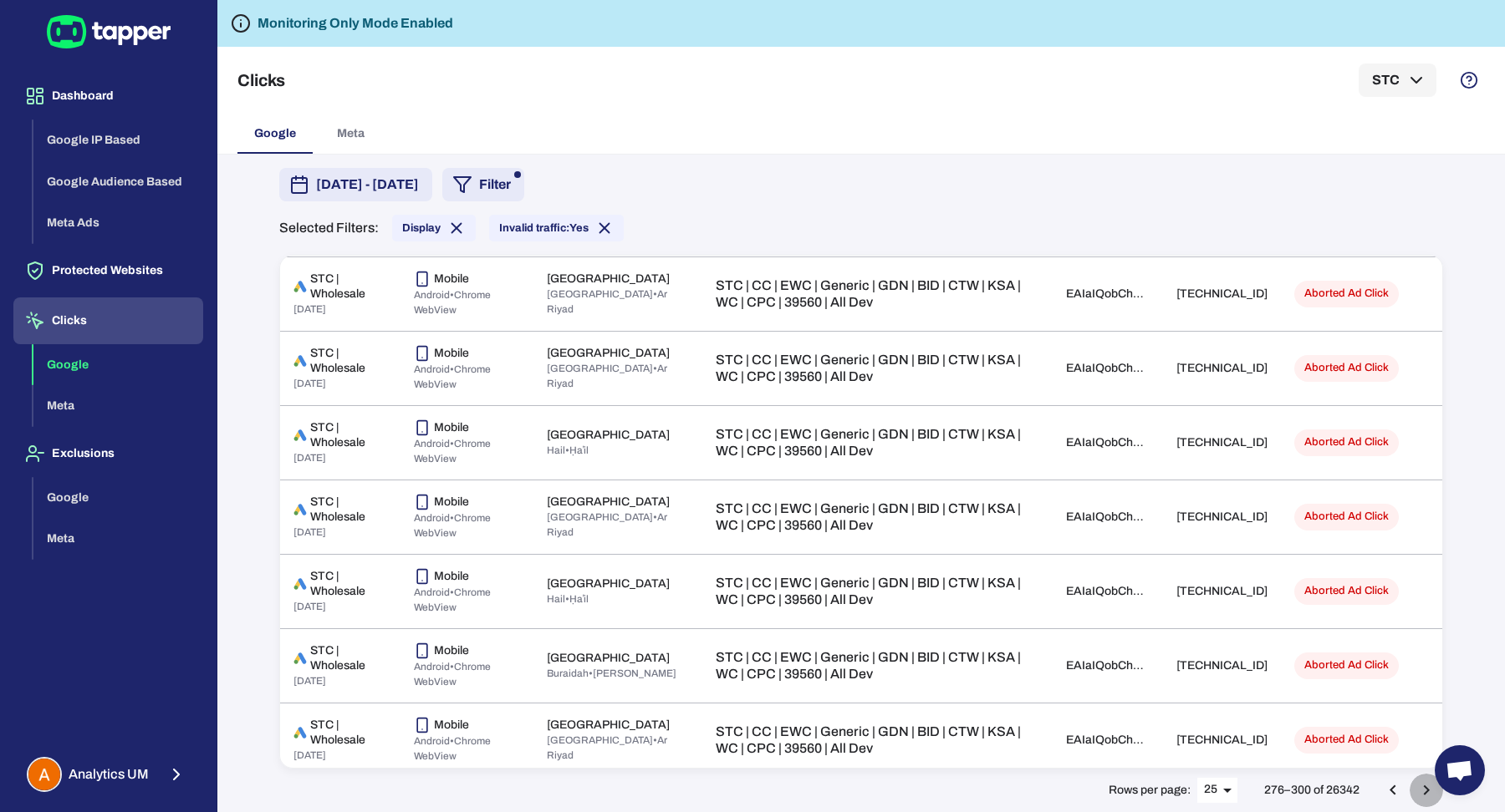
click at [1431, 791] on icon "Go to next page" at bounding box center [1425, 790] width 20 height 20
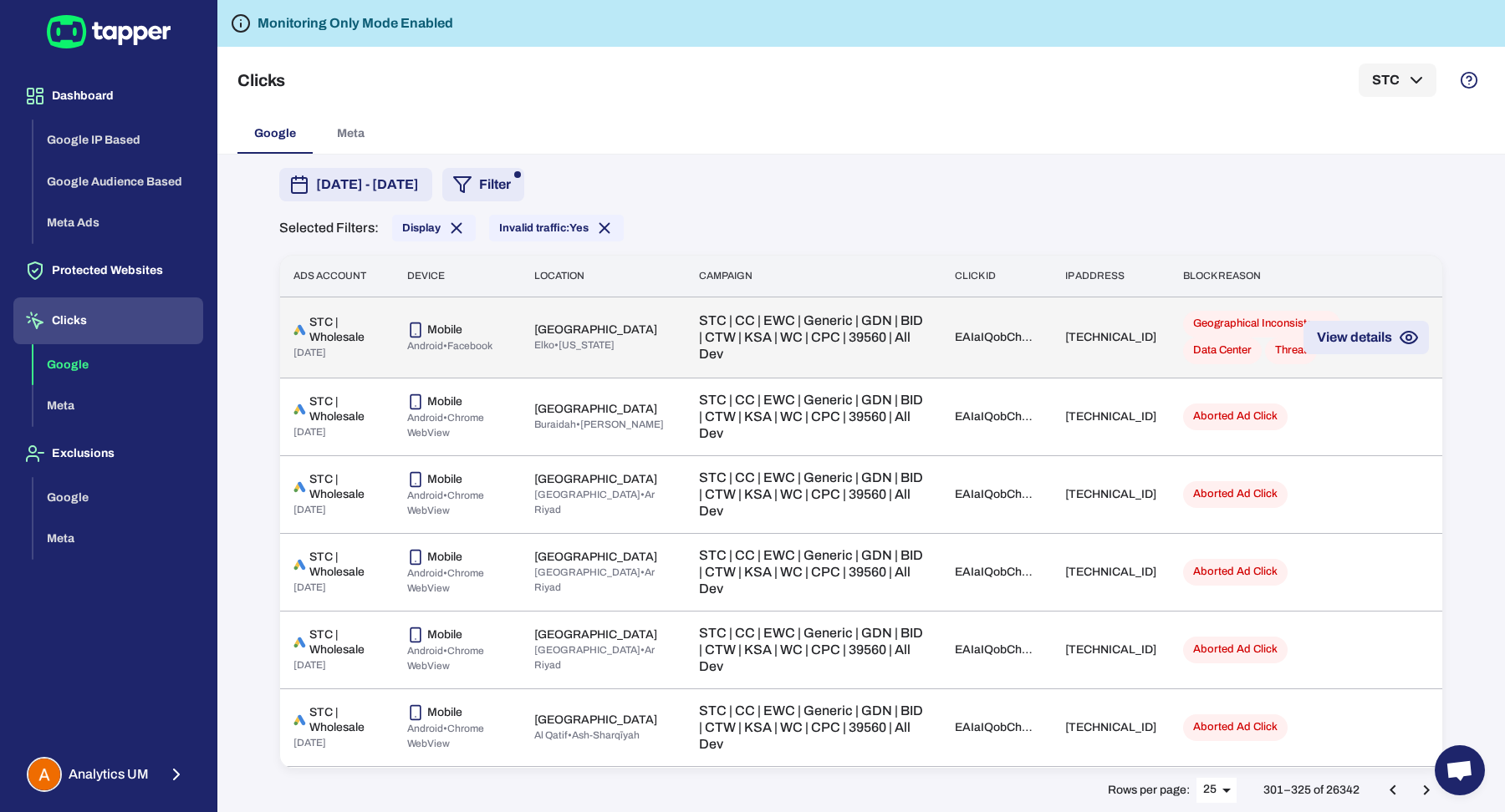
click at [790, 337] on p "STC | CC | EWC | Generic | GDN | BID | CTW | KSA | WC | CPC | 39560 | All Dev" at bounding box center [812, 337] width 229 height 50
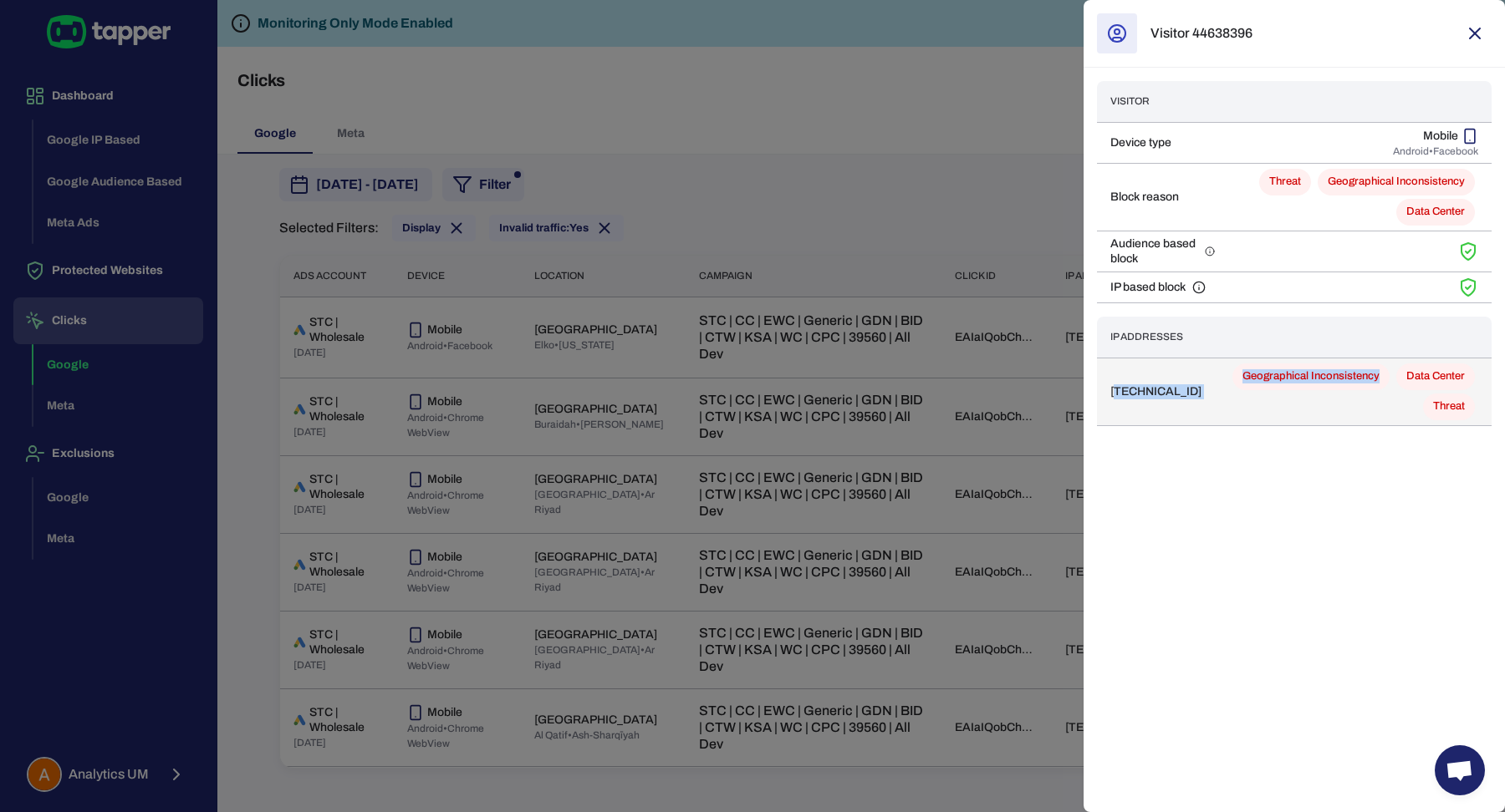
drag, startPoint x: 1231, startPoint y: 398, endPoint x: 1115, endPoint y: 403, distance: 116.1
click at [1115, 403] on tr "65.49.68.53 Geographical Inconsistency Data Center Threat" at bounding box center [1294, 391] width 395 height 67
click at [1115, 403] on td "65.49.68.53" at bounding box center [1156, 391] width 118 height 67
drag, startPoint x: 1112, startPoint y: 403, endPoint x: 1182, endPoint y: 401, distance: 70.0
click at [1182, 401] on td "65.49.68.53" at bounding box center [1156, 391] width 118 height 67
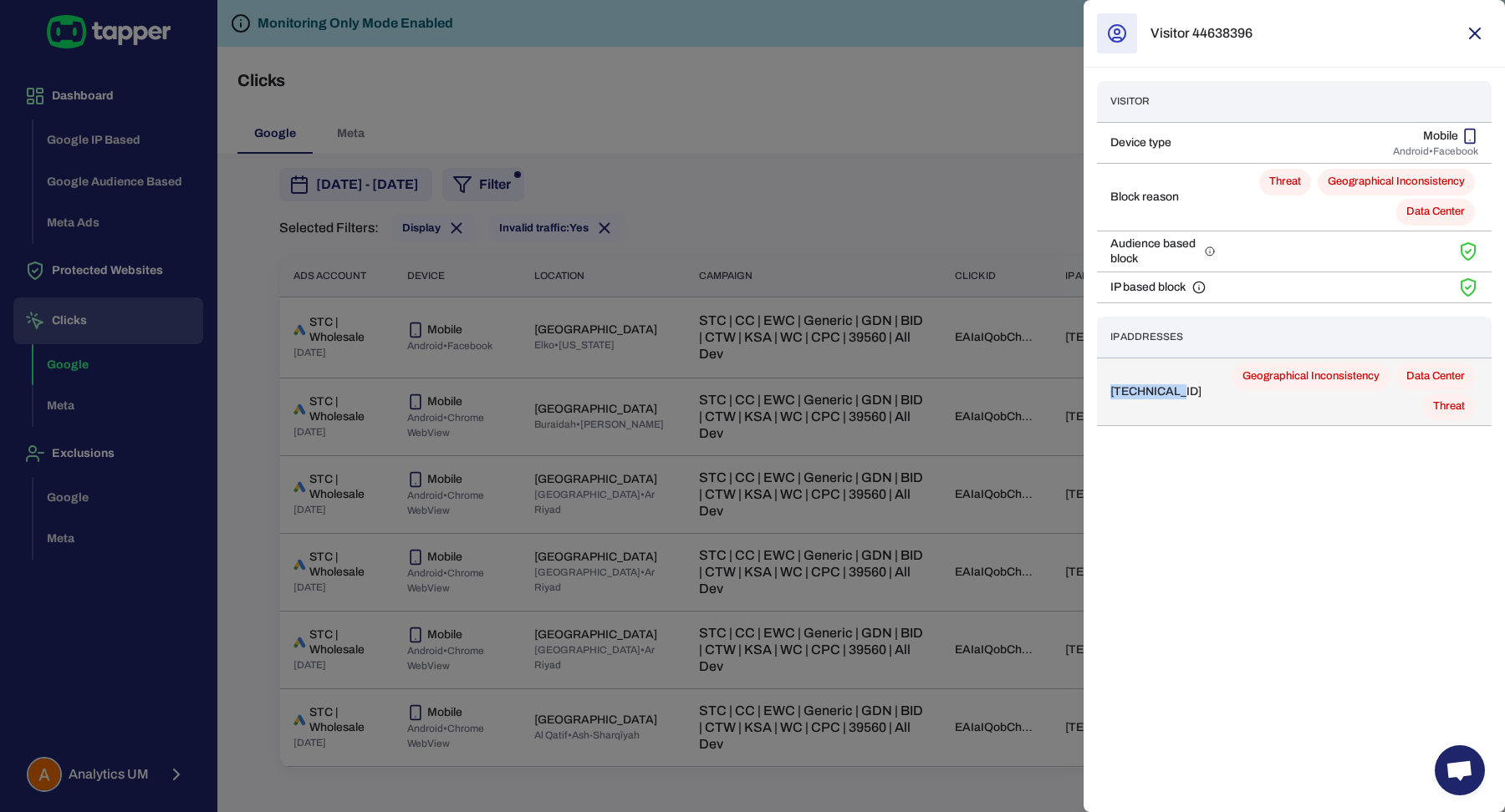
copy td "65.49.68.53"
click at [897, 233] on div at bounding box center [752, 406] width 1505 height 812
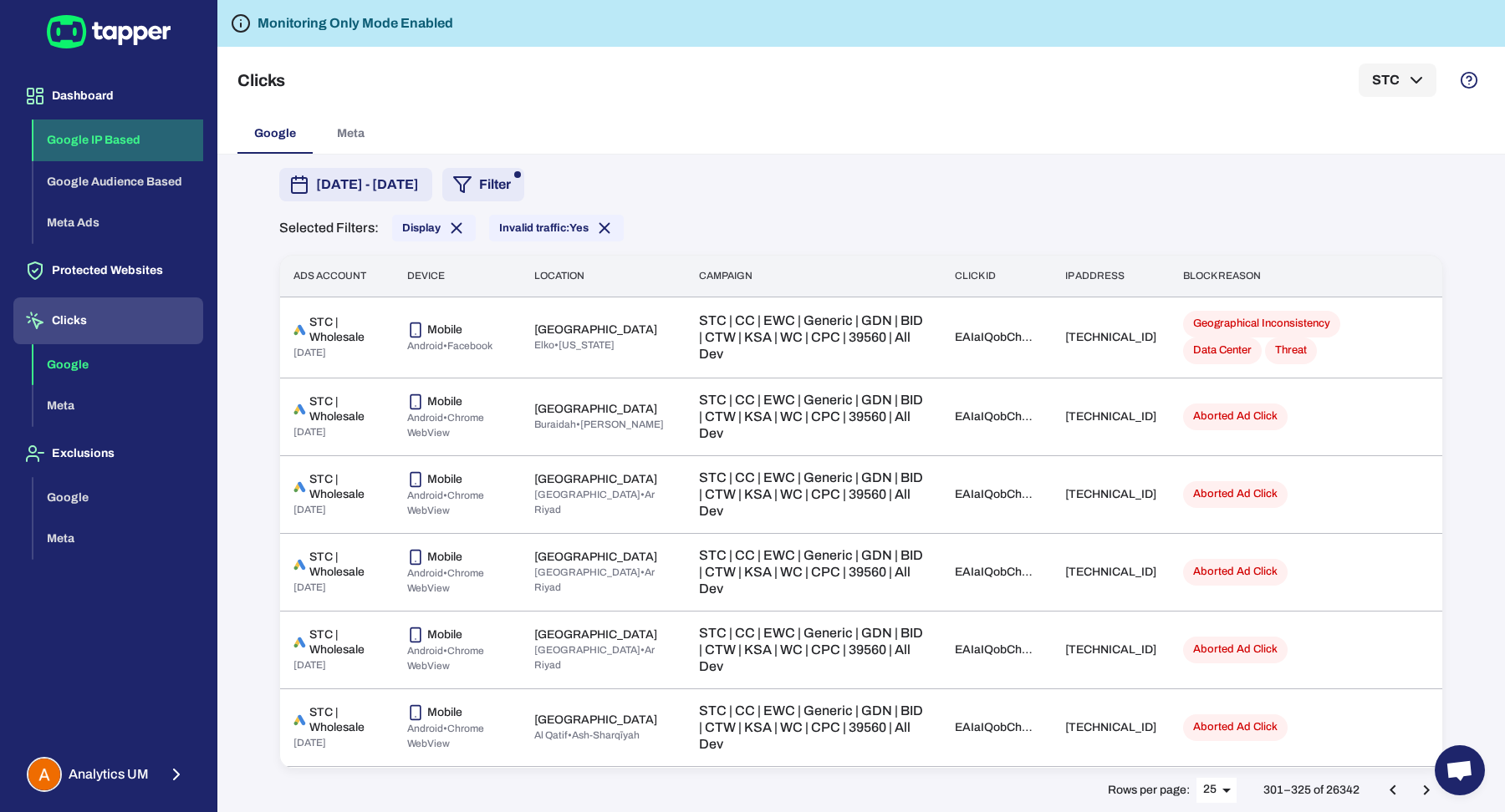
click at [149, 145] on button "Google IP Based" at bounding box center [118, 140] width 170 height 42
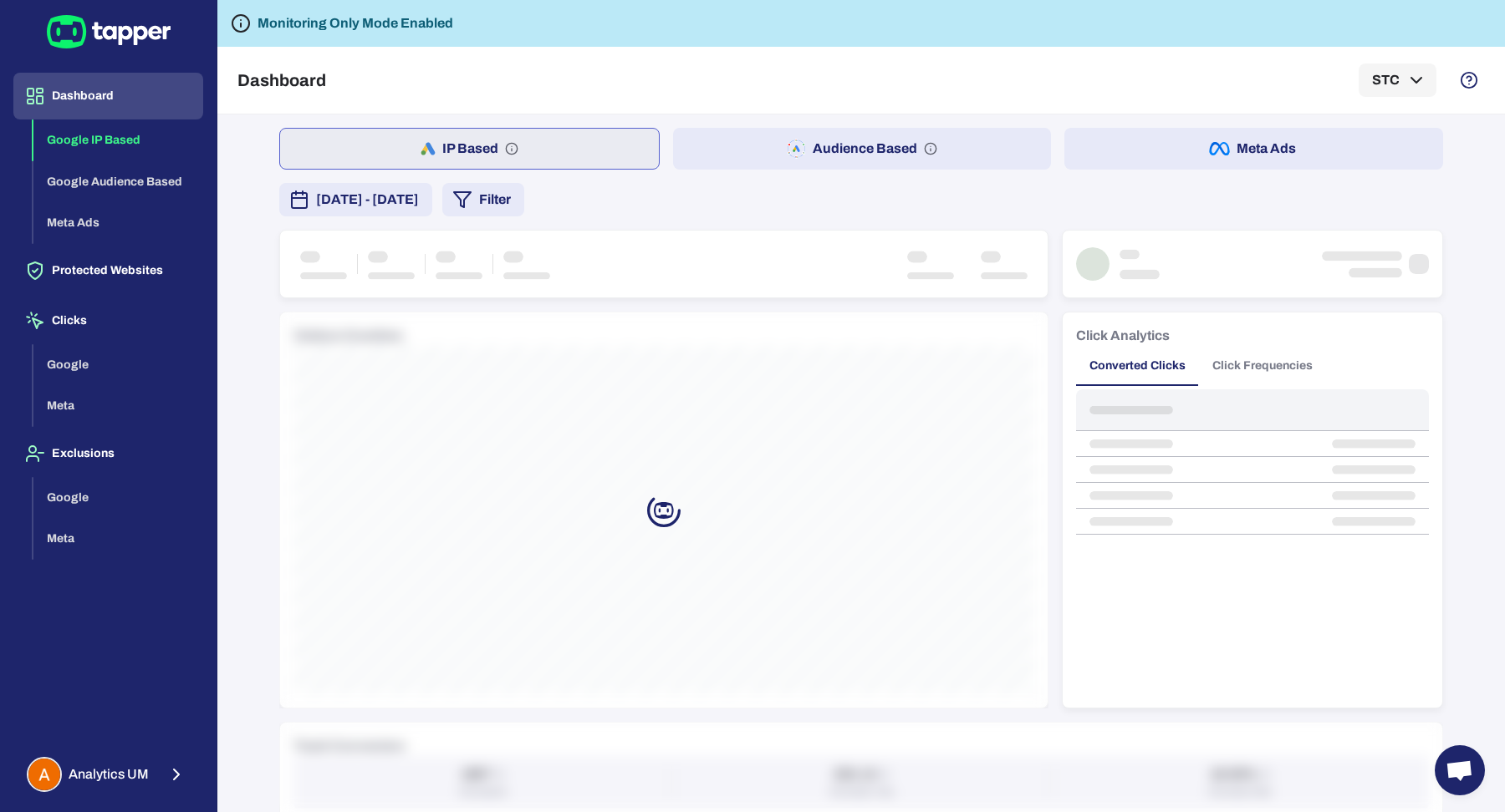
click at [524, 200] on button "Filter" at bounding box center [483, 199] width 82 height 33
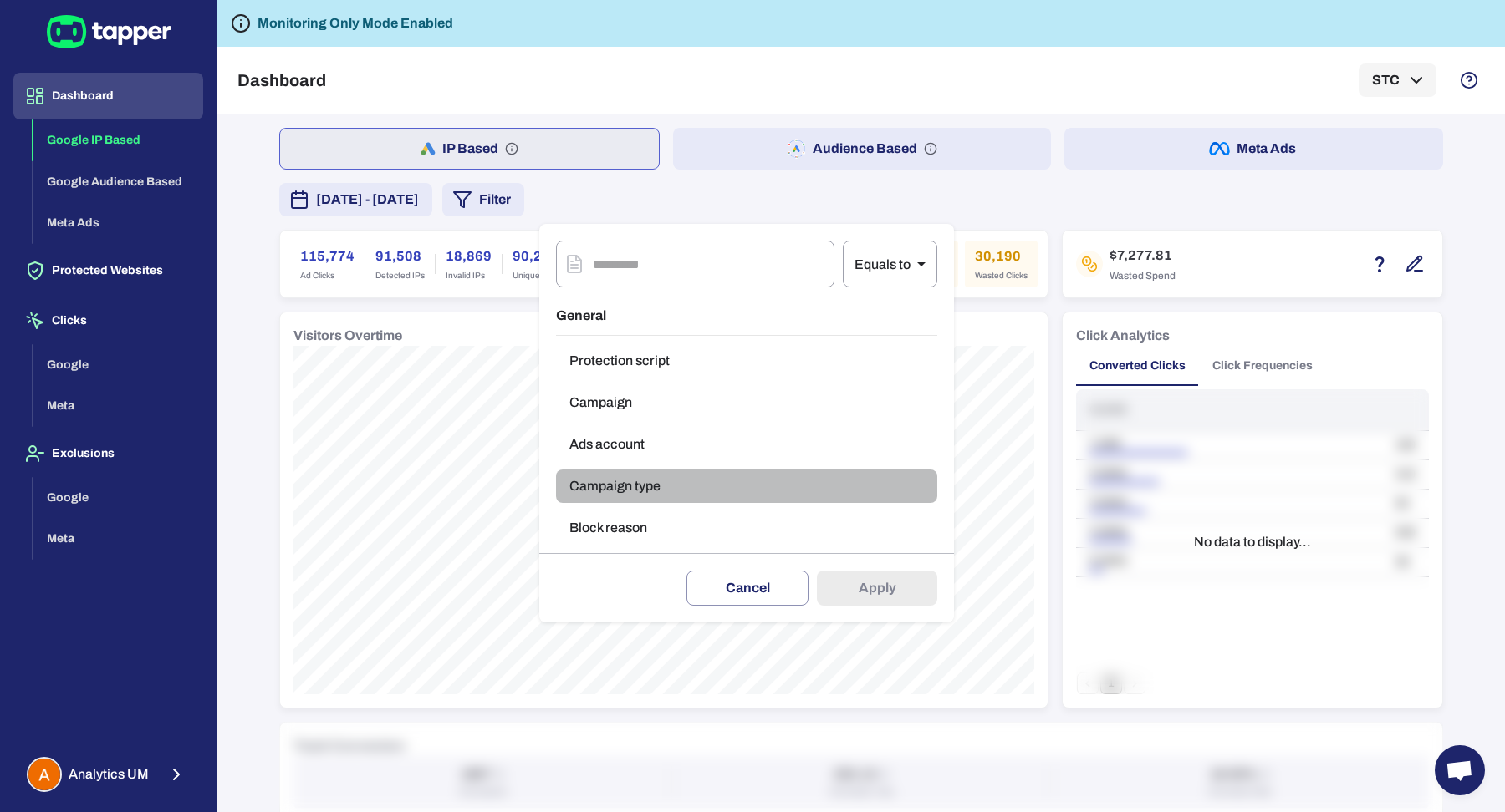
click at [691, 491] on button "Campaign type" at bounding box center [747, 486] width 381 height 33
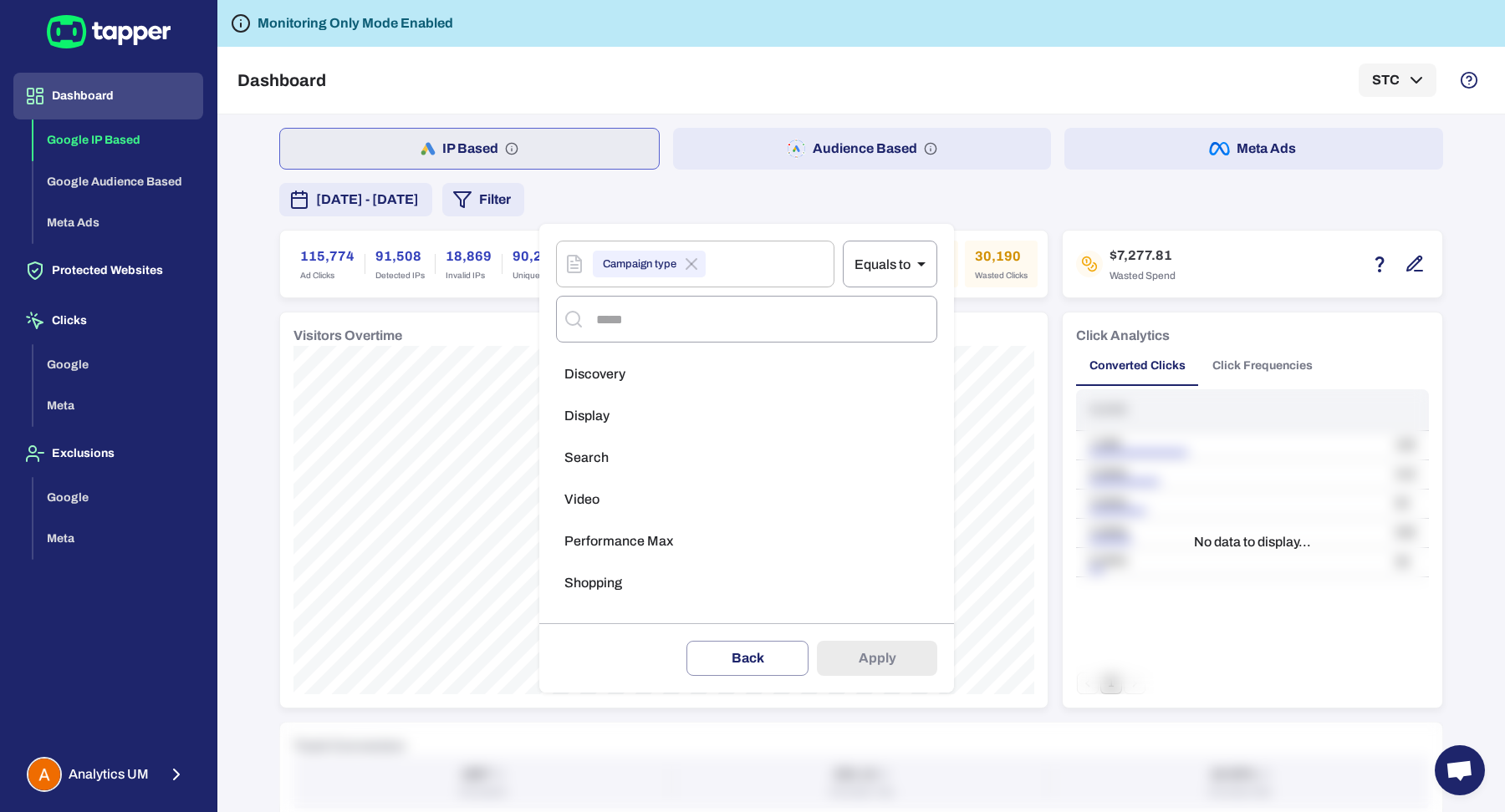
click at [690, 430] on li "Display" at bounding box center [747, 415] width 381 height 33
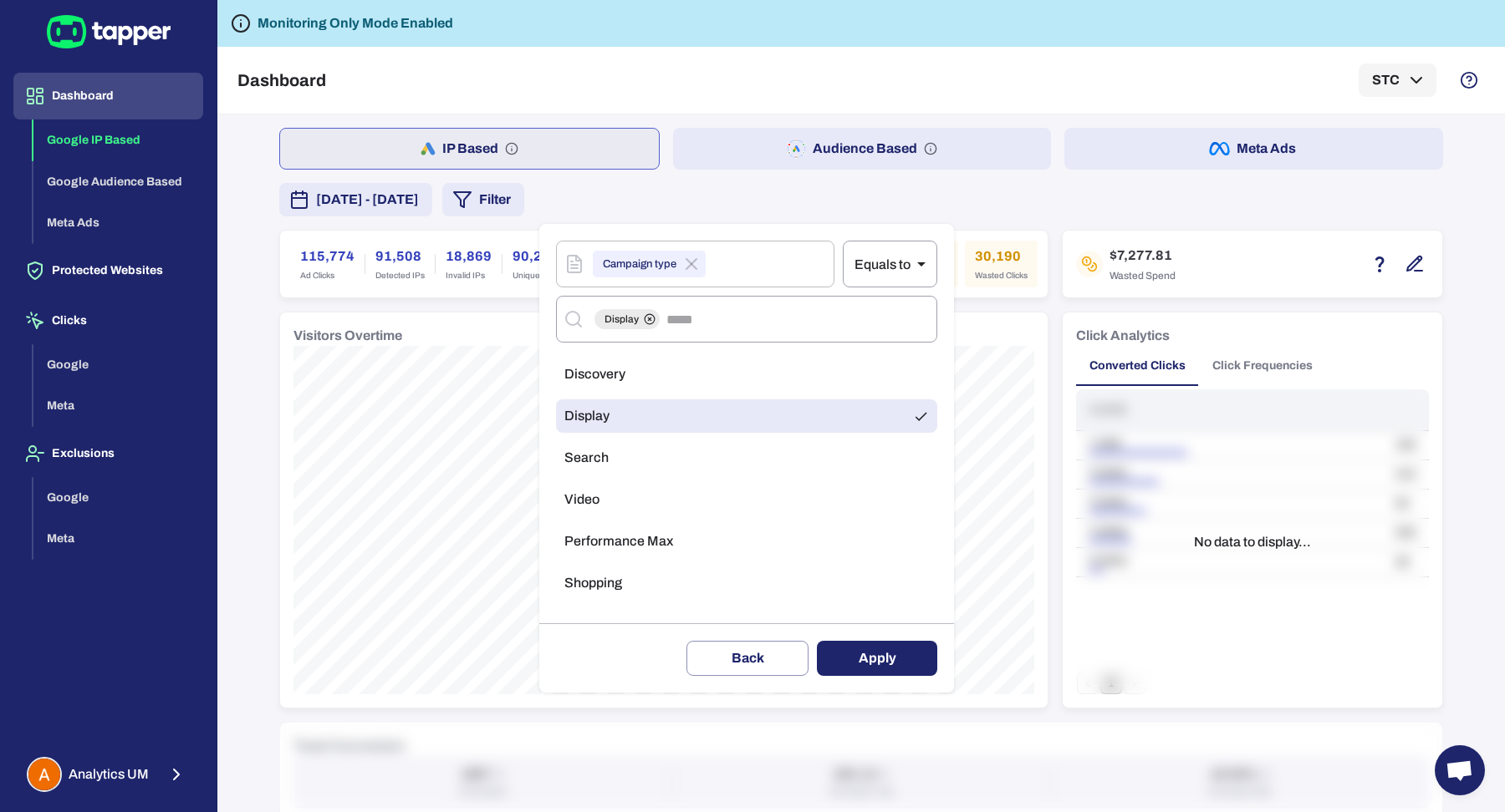
click at [853, 666] on button "Apply" at bounding box center [877, 658] width 121 height 35
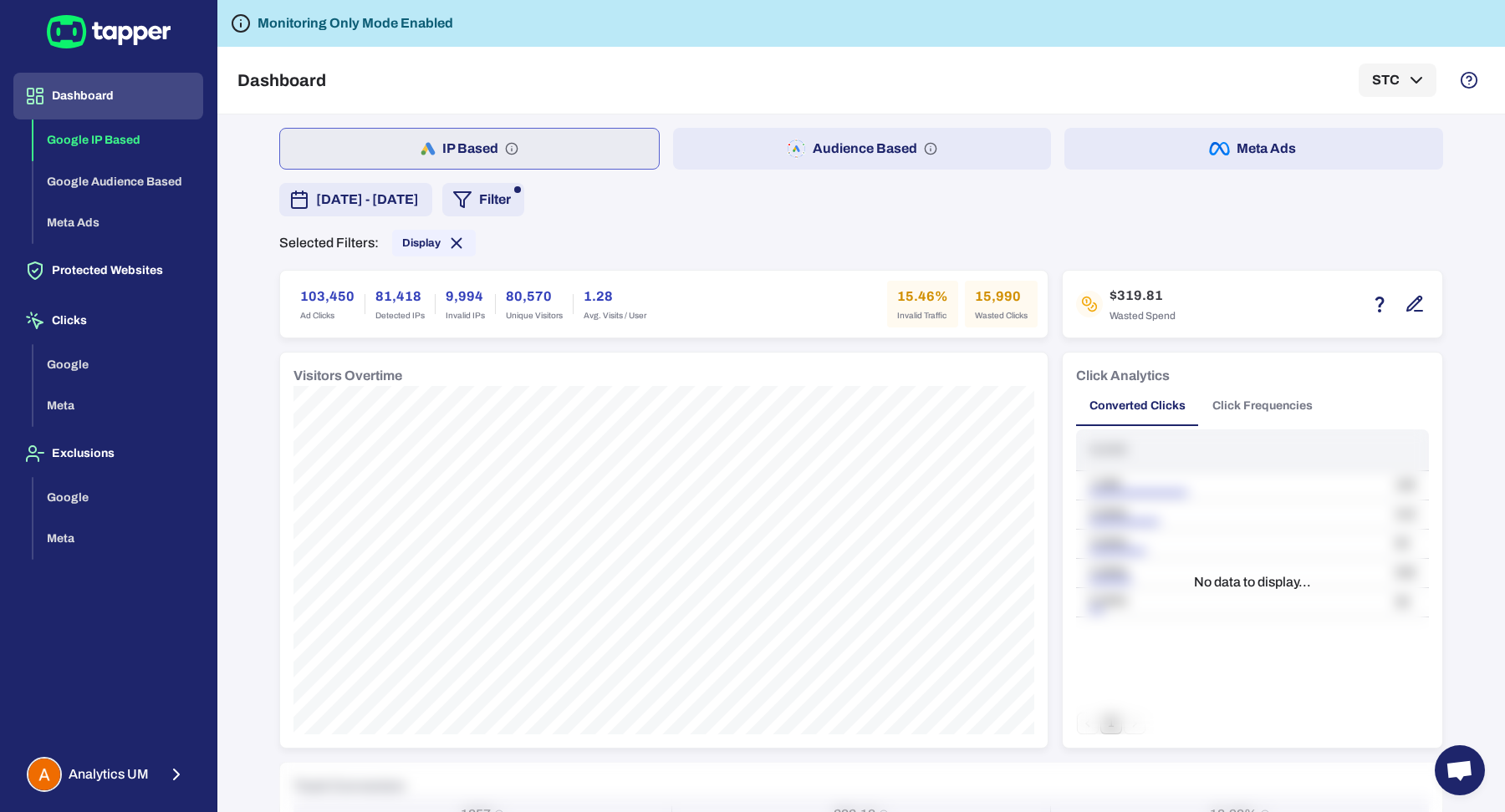
click at [384, 207] on span "[DATE] - [DATE]" at bounding box center [367, 199] width 102 height 20
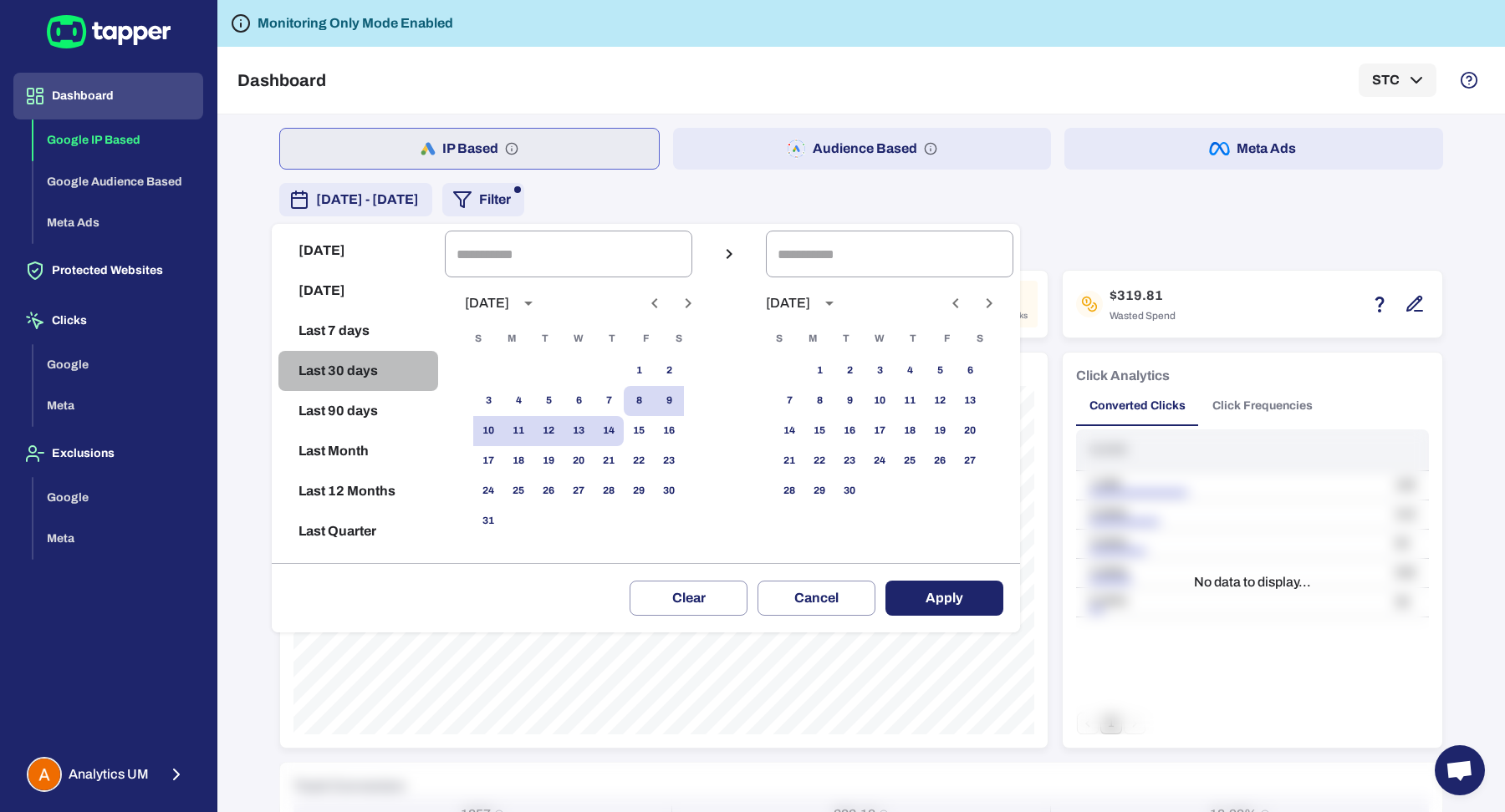
click at [369, 375] on button "Last 30 days" at bounding box center [358, 371] width 159 height 40
type input "**********"
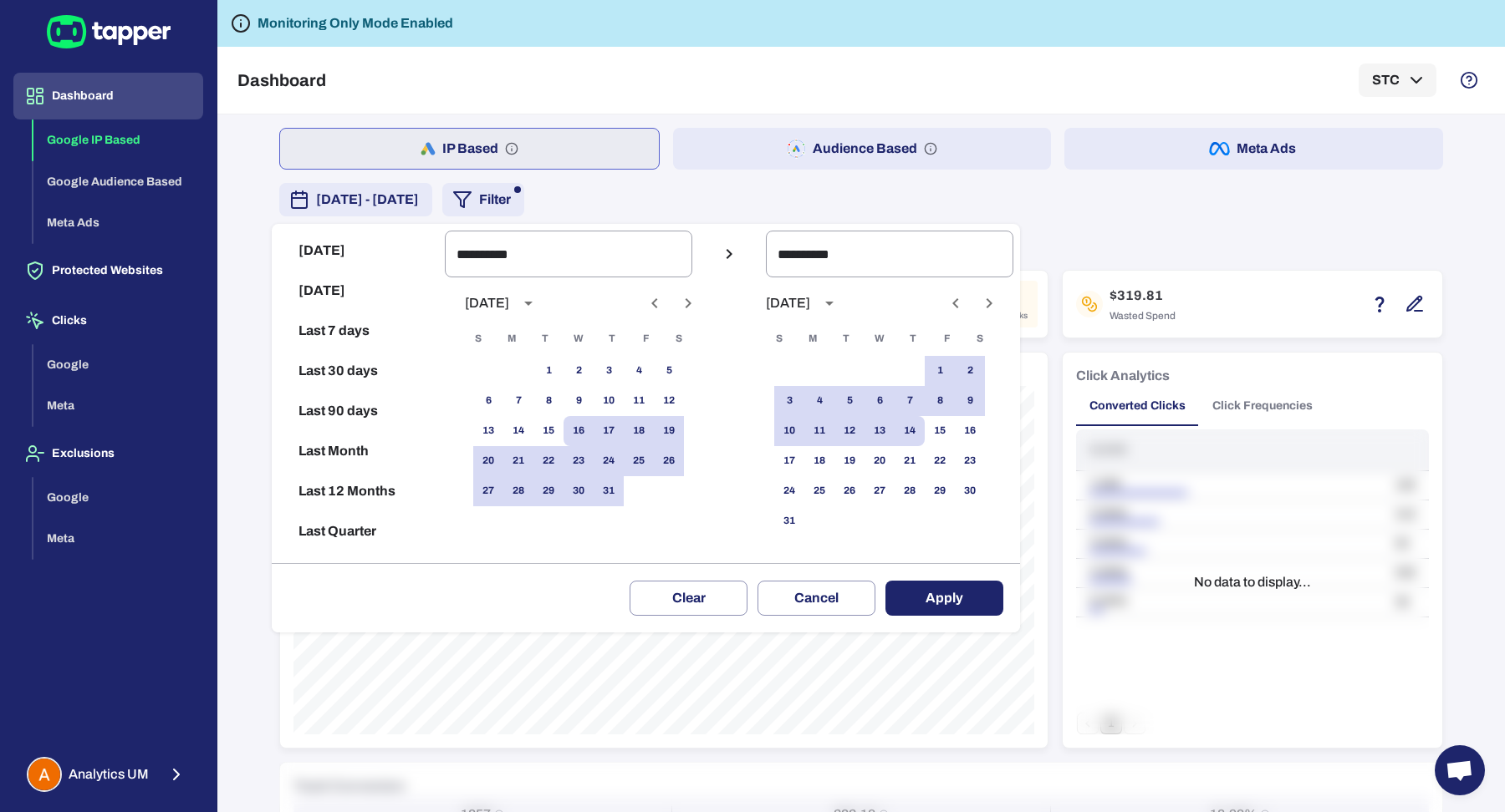
click at [943, 603] on button "Apply" at bounding box center [944, 598] width 118 height 35
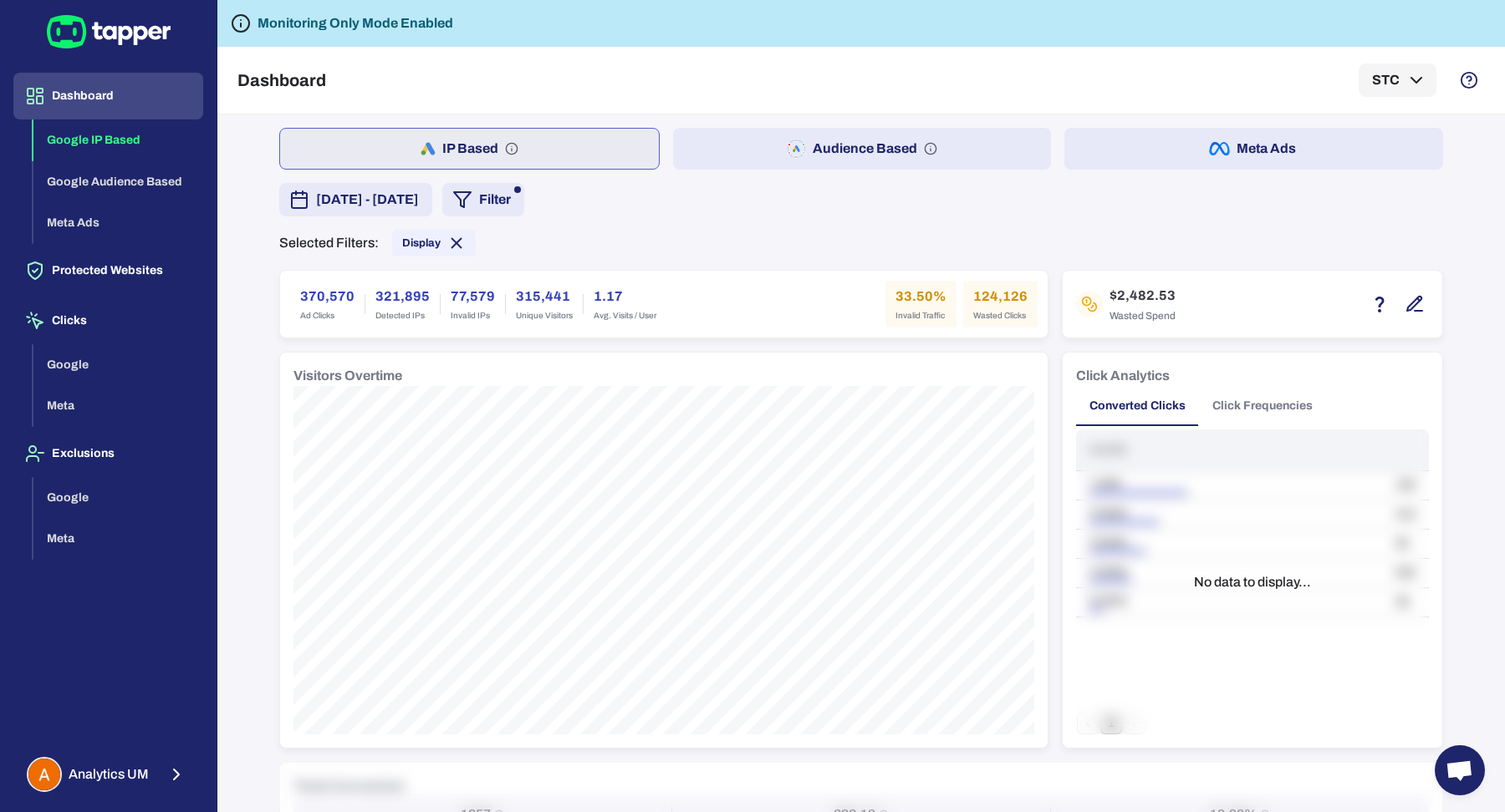
click at [1260, 407] on button "Click Frequencies" at bounding box center [1262, 406] width 127 height 40
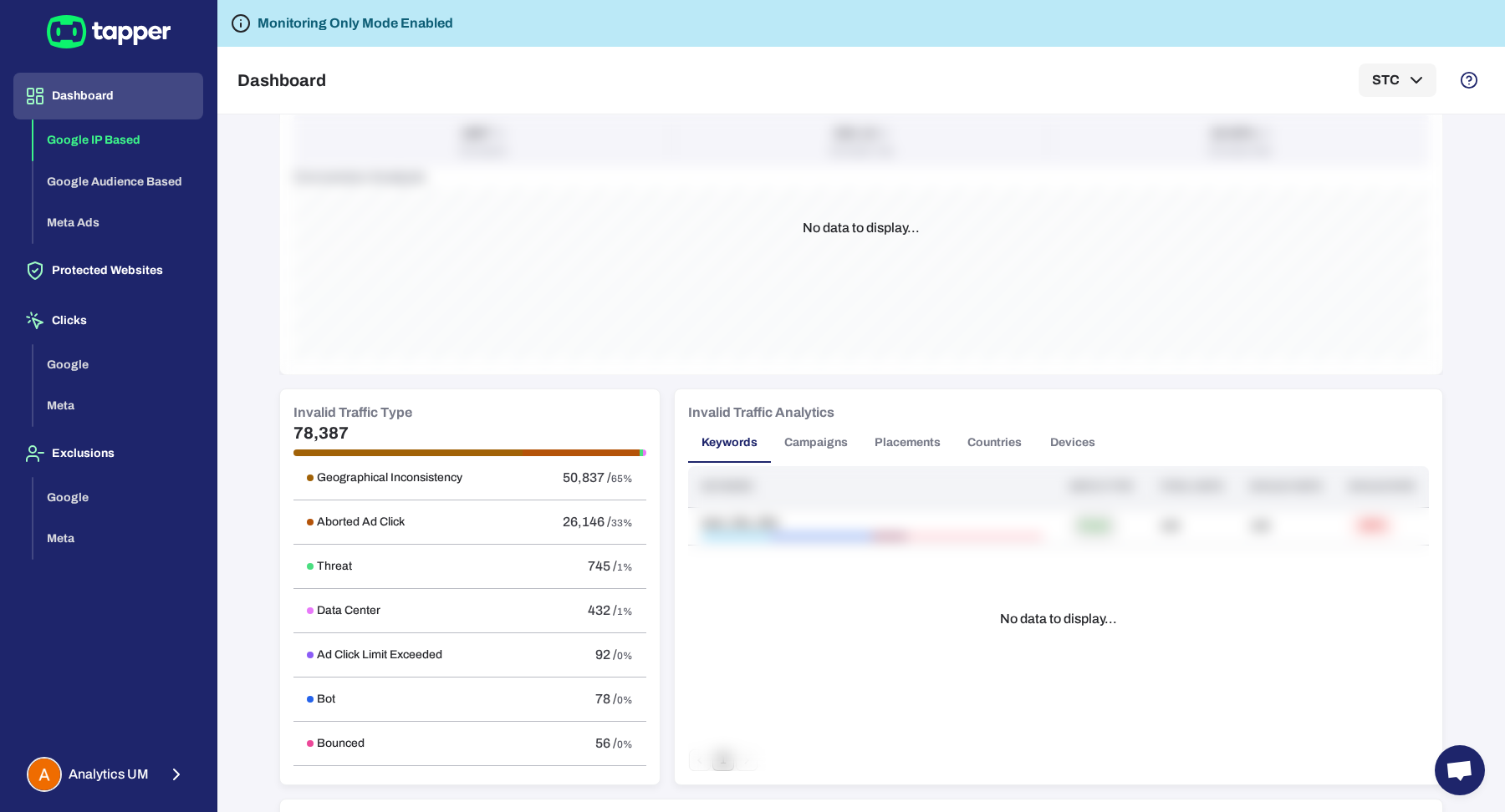
scroll to position [743, 0]
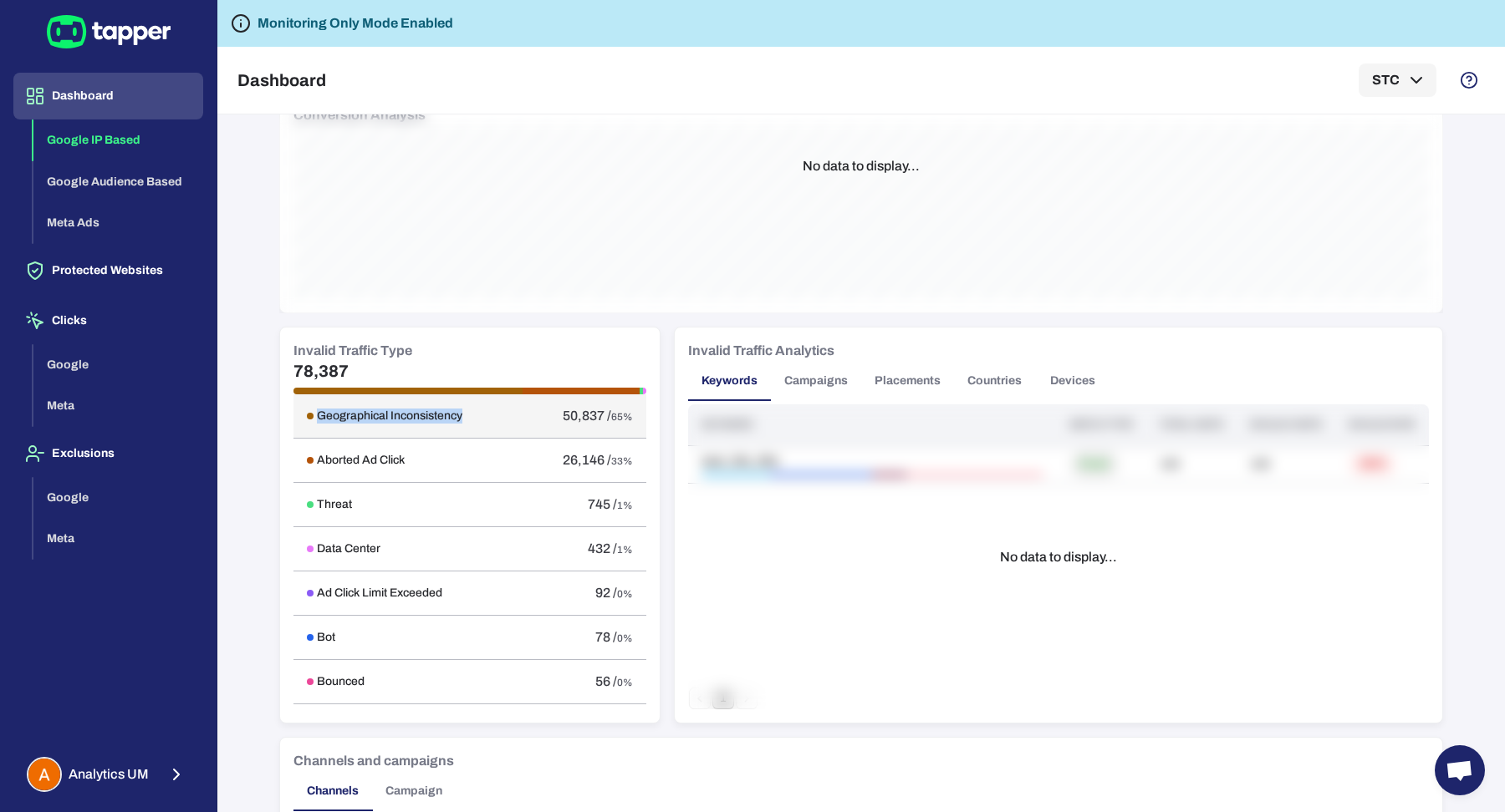
drag, startPoint x: 465, startPoint y: 415, endPoint x: 307, endPoint y: 419, distance: 158.1
click at [307, 419] on div "Geographical Inconsistency" at bounding box center [408, 416] width 203 height 15
click at [874, 390] on button "Placements" at bounding box center [907, 381] width 93 height 40
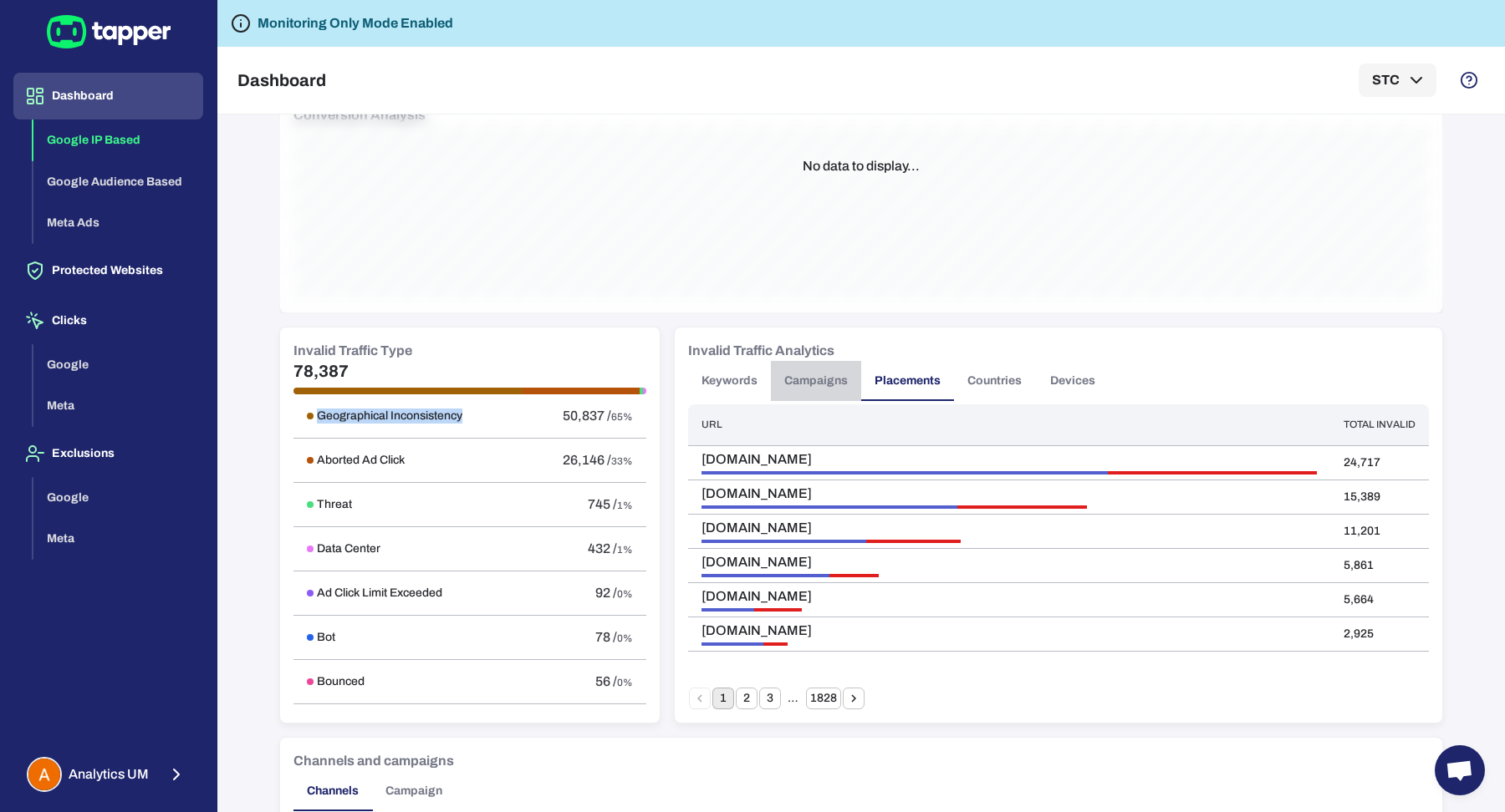
click at [795, 370] on button "Campaigns" at bounding box center [815, 381] width 90 height 40
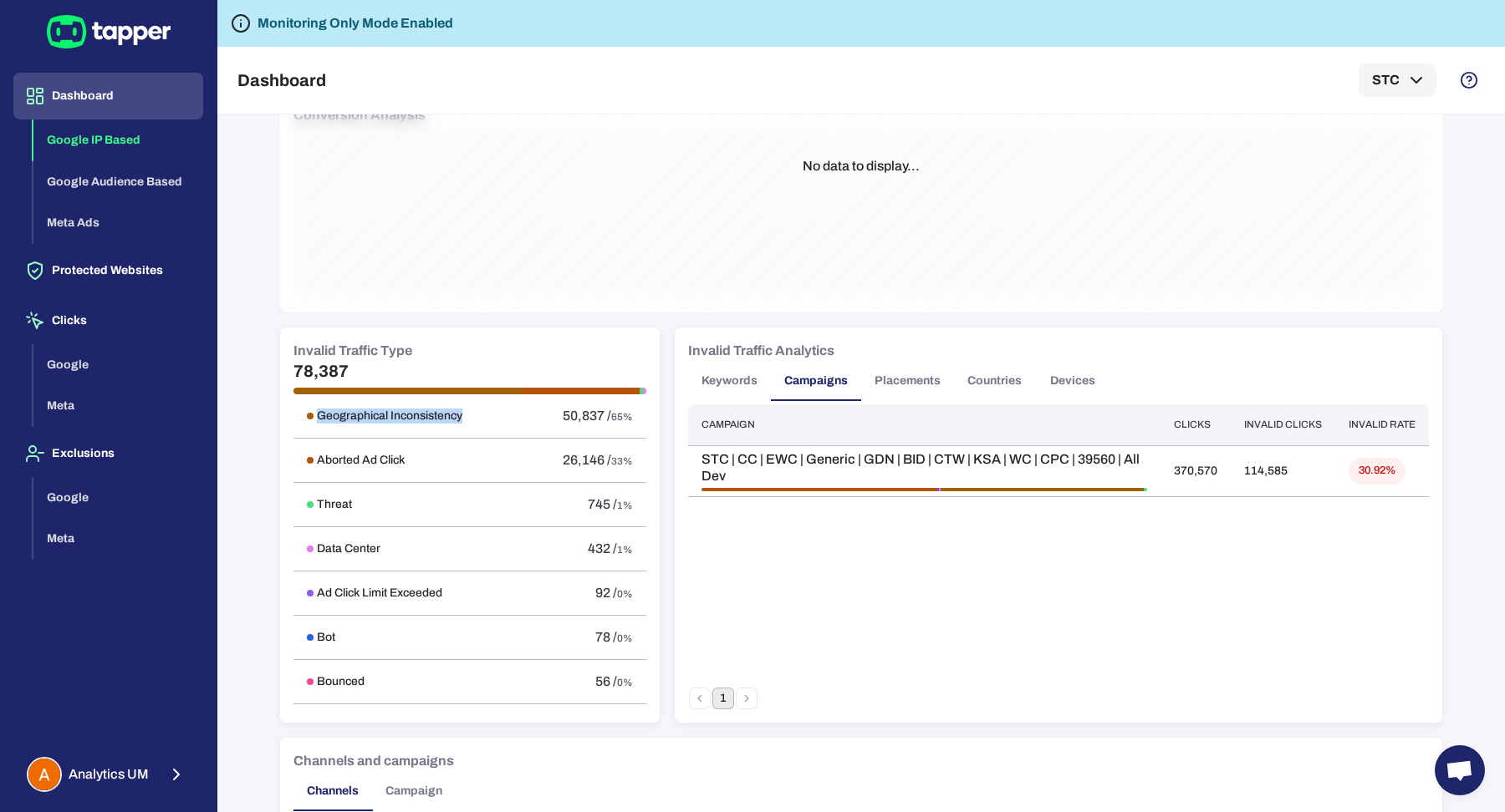
click at [920, 386] on button "Placements" at bounding box center [907, 381] width 93 height 40
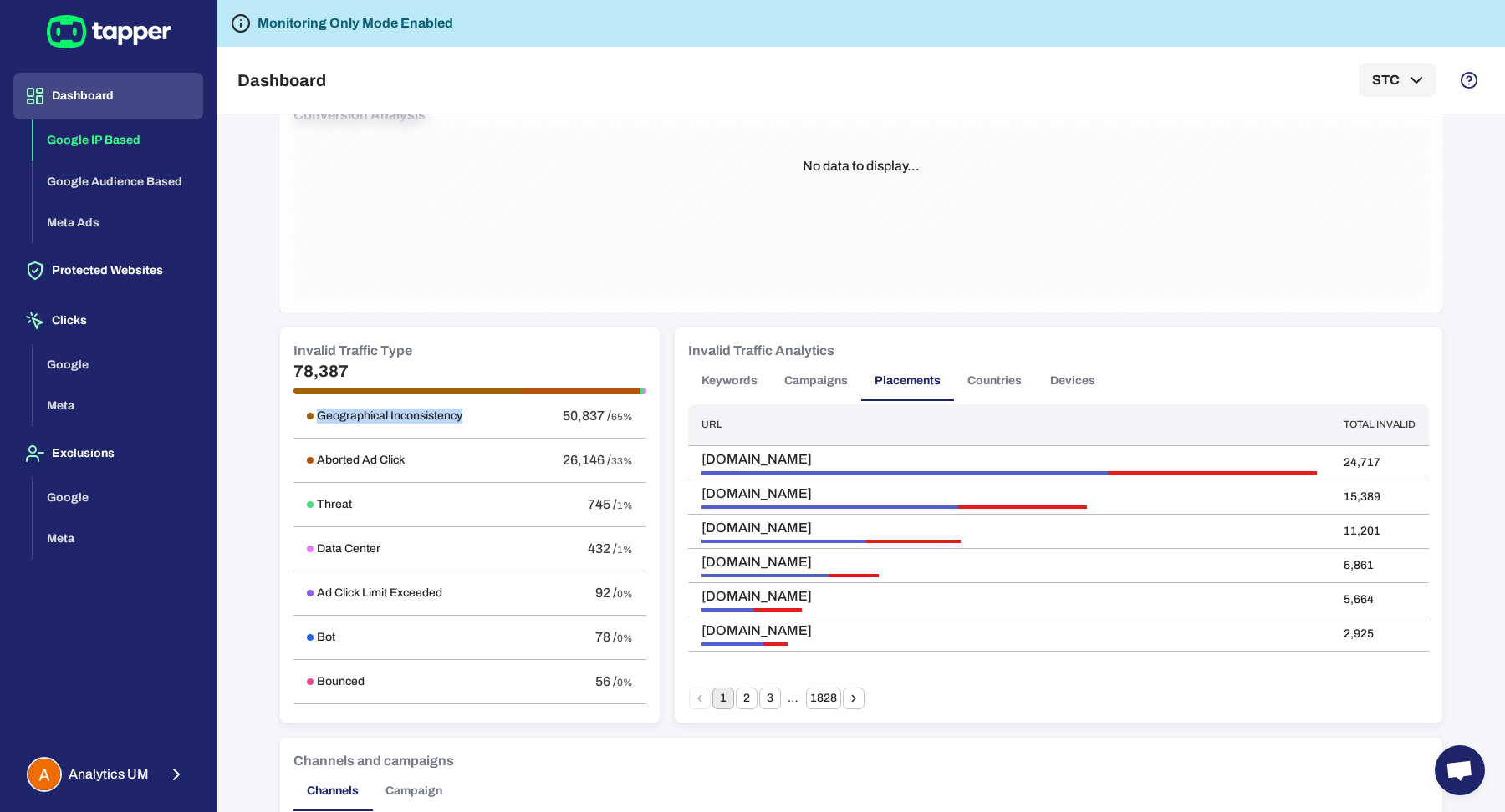
click at [845, 694] on icon "Go to next page" at bounding box center [853, 698] width 15 height 15
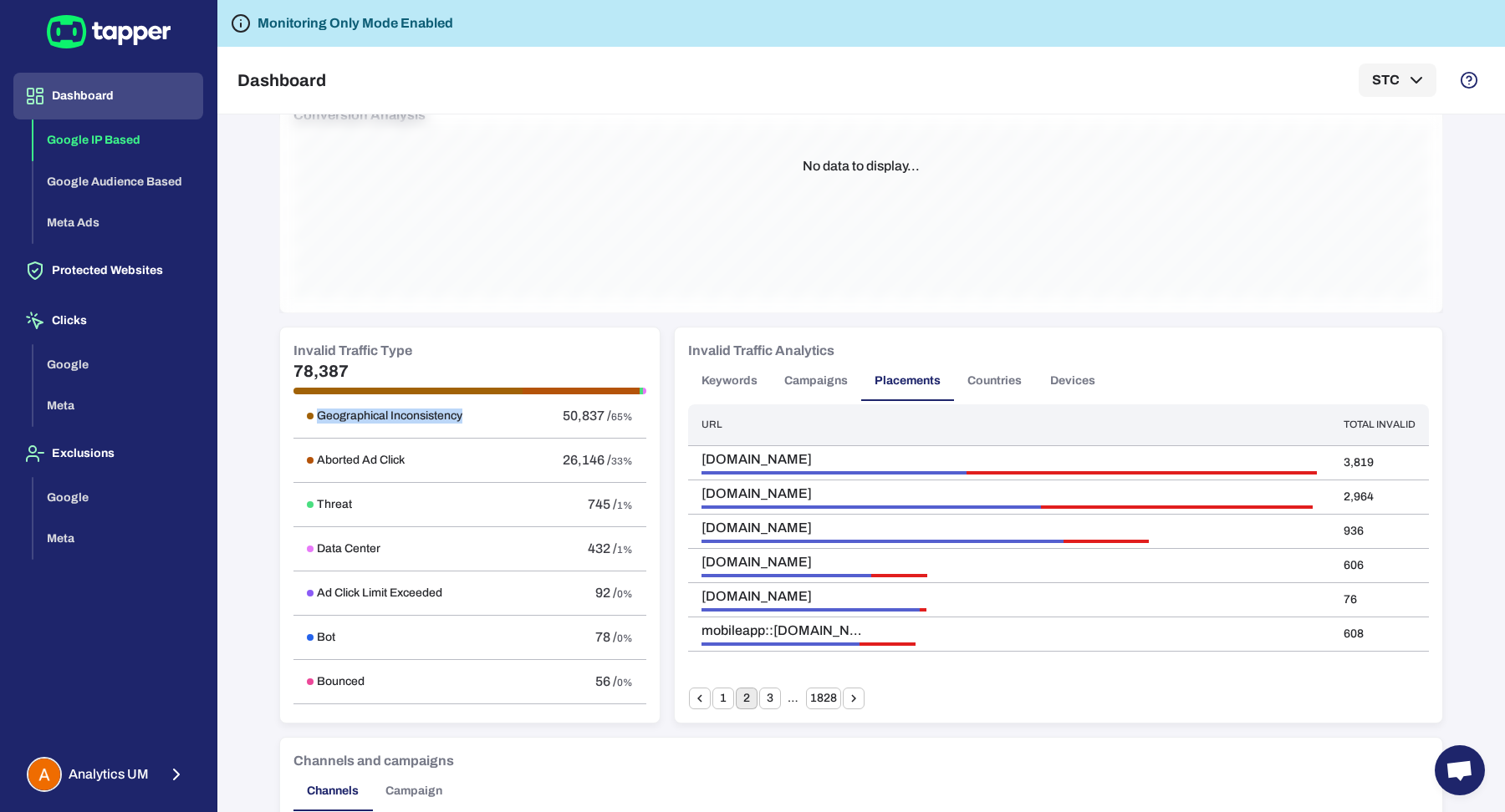
click at [991, 389] on button "Countries" at bounding box center [994, 381] width 81 height 40
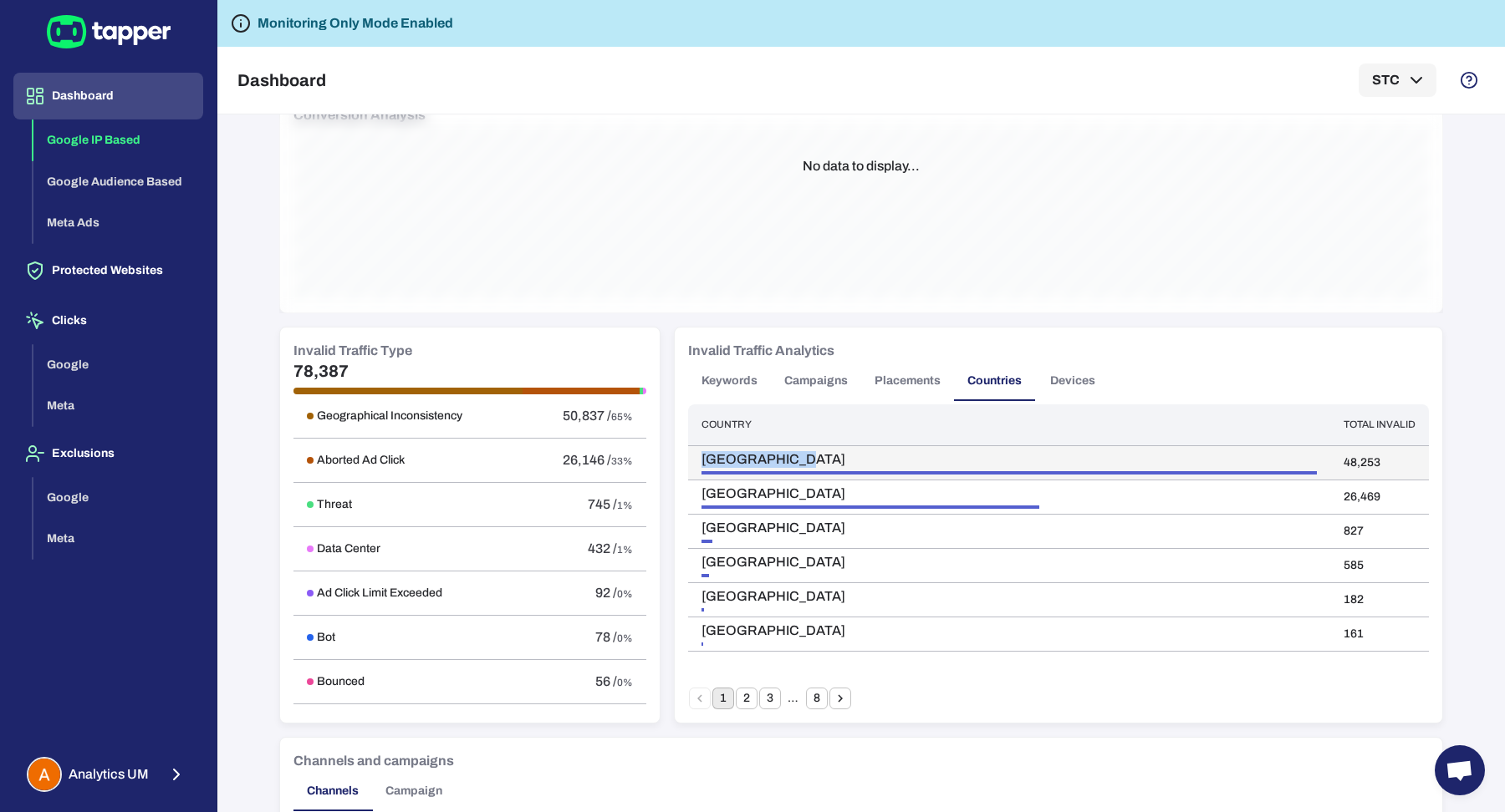
drag, startPoint x: 795, startPoint y: 455, endPoint x: 691, endPoint y: 463, distance: 104.3
click at [691, 463] on td "United States" at bounding box center [1009, 463] width 642 height 34
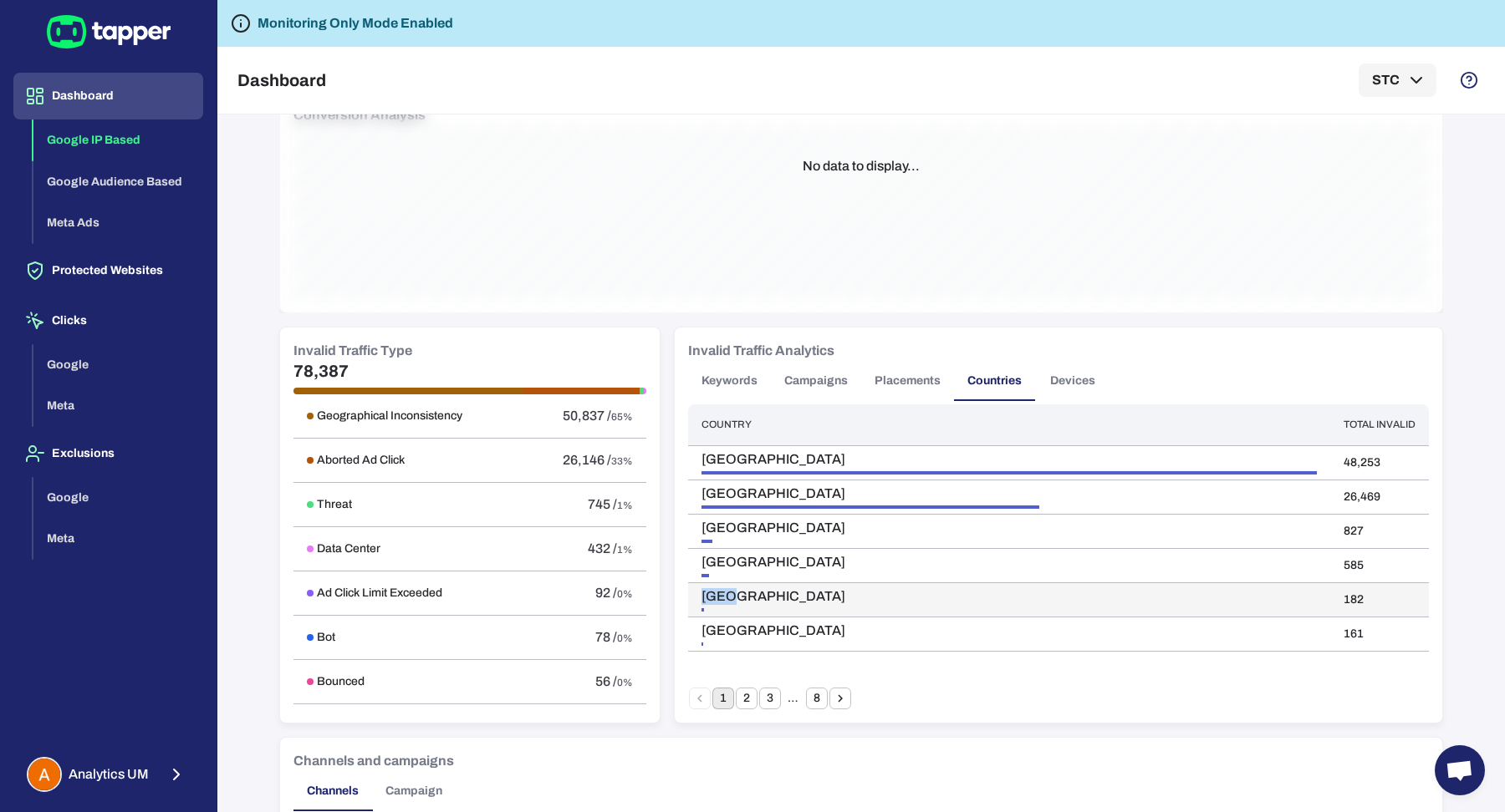
drag, startPoint x: 734, startPoint y: 591, endPoint x: 685, endPoint y: 586, distance: 49.3
click at [688, 586] on td "Oman" at bounding box center [1009, 600] width 642 height 34
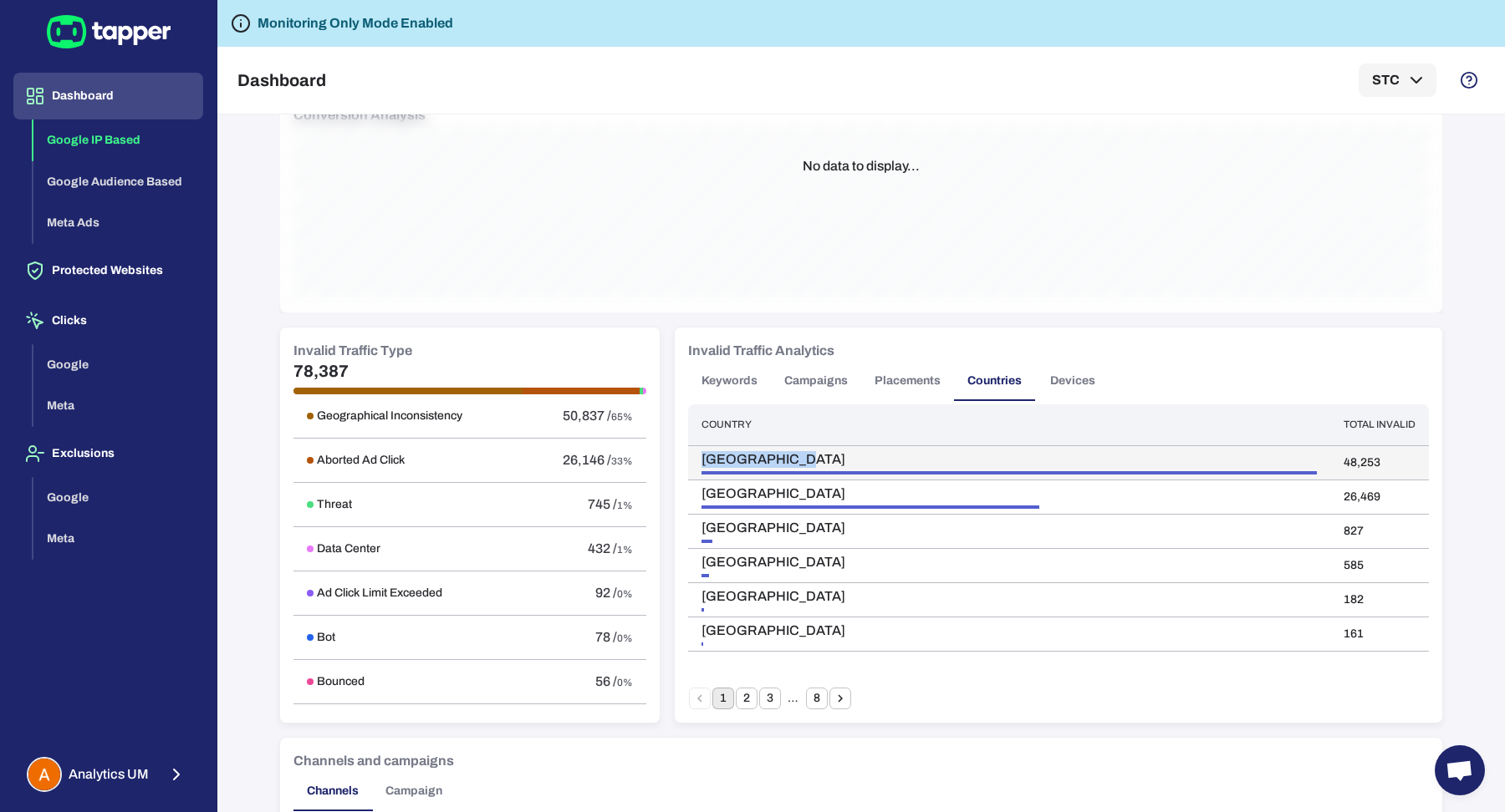
drag, startPoint x: 780, startPoint y: 457, endPoint x: 693, endPoint y: 454, distance: 87.1
click at [701, 454] on span "United States" at bounding box center [1009, 460] width 615 height 17
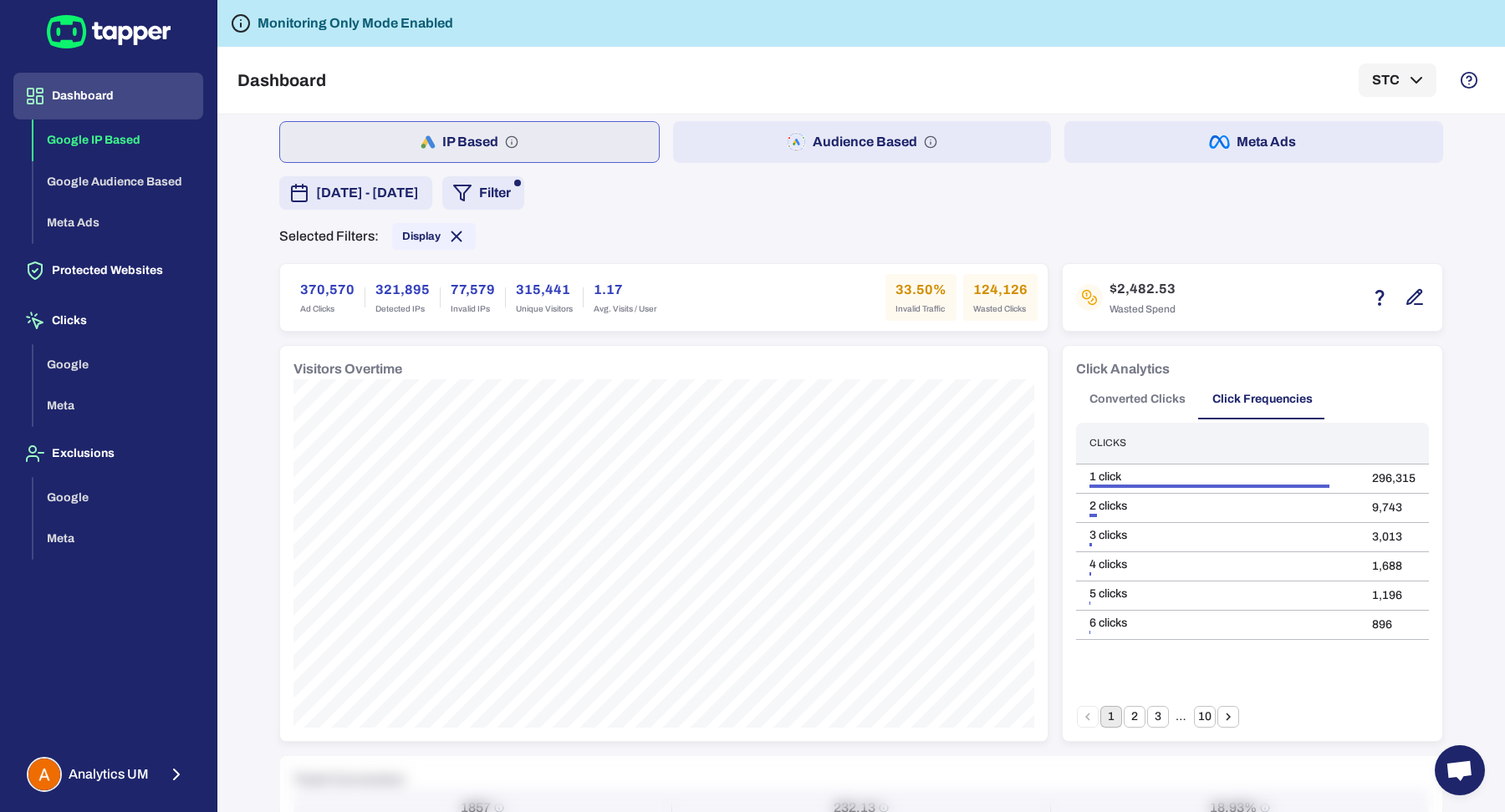
scroll to position [0, 0]
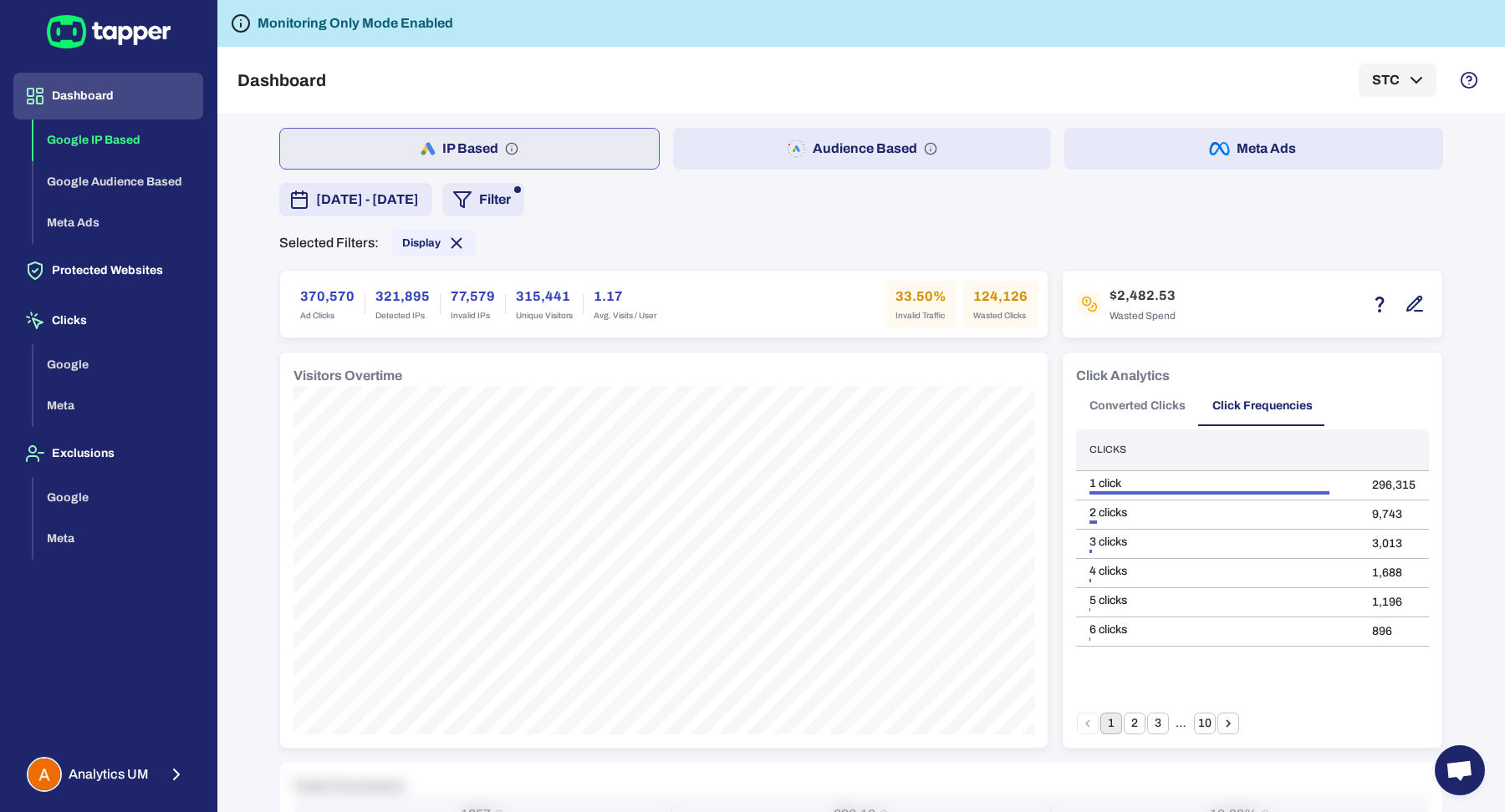
click at [524, 190] on button "Filter" at bounding box center [483, 199] width 82 height 33
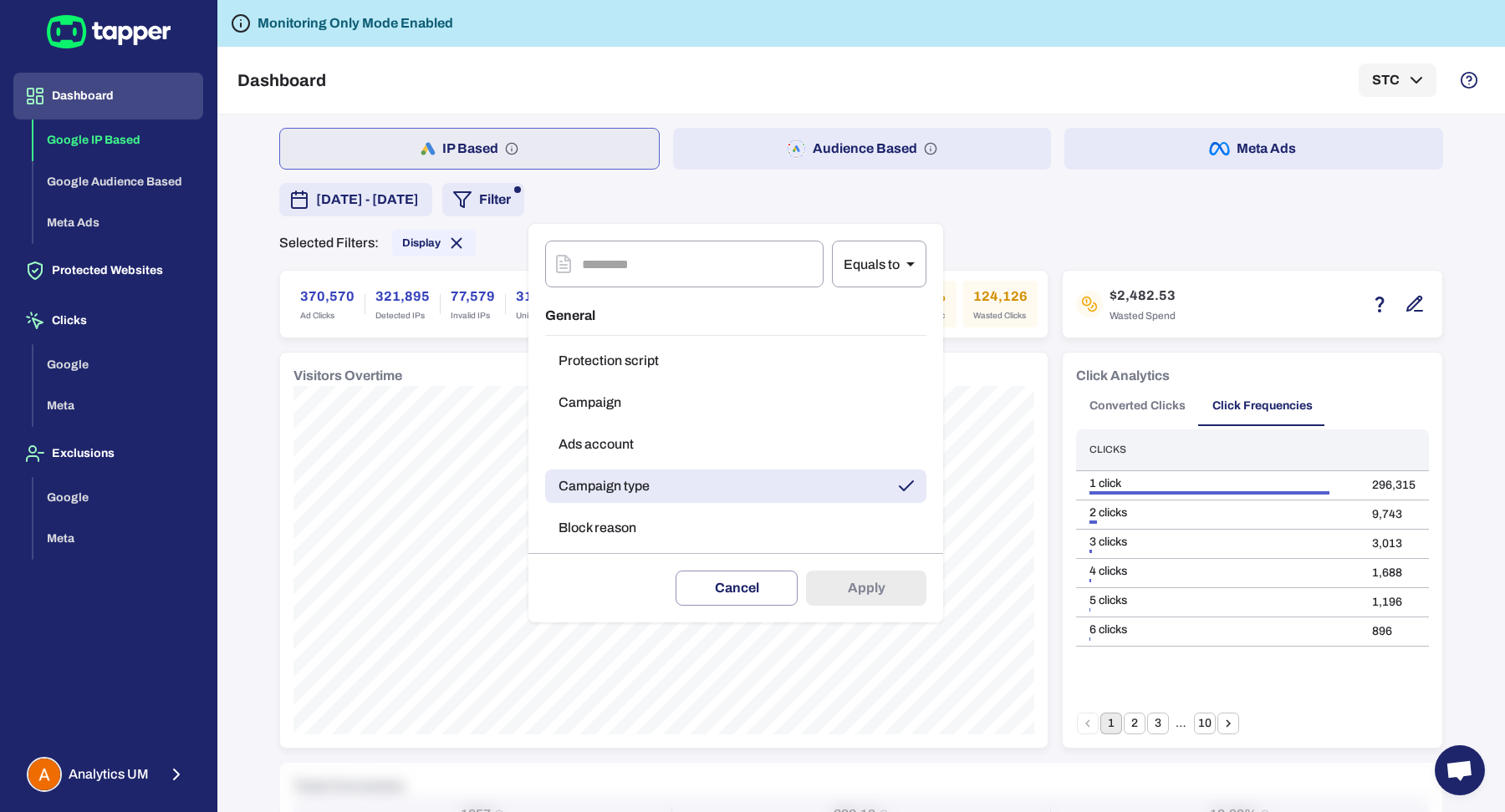
click at [663, 432] on button "Ads account" at bounding box center [735, 444] width 381 height 33
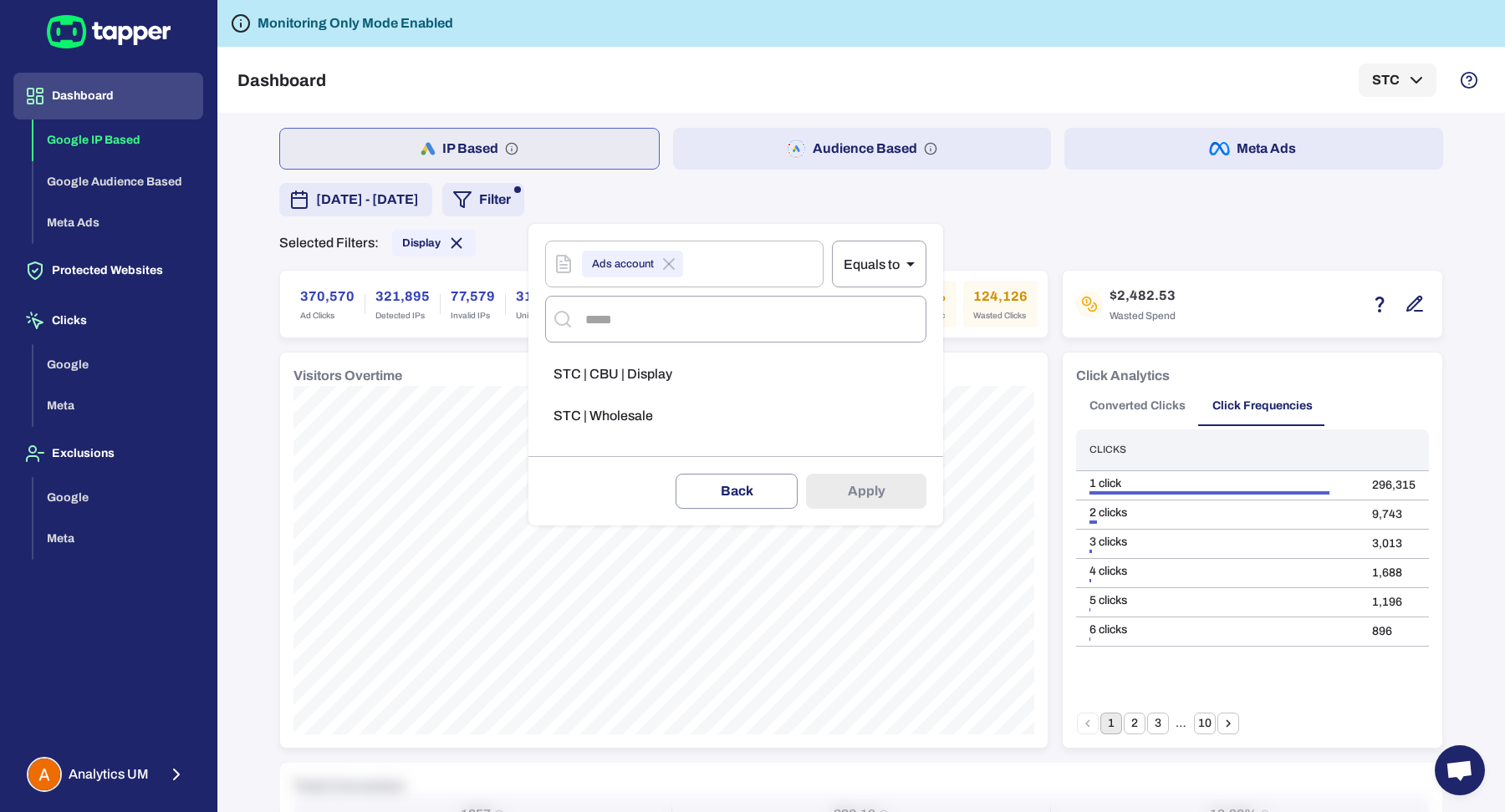
click at [670, 376] on span "STC | CBU | Display" at bounding box center [612, 375] width 119 height 17
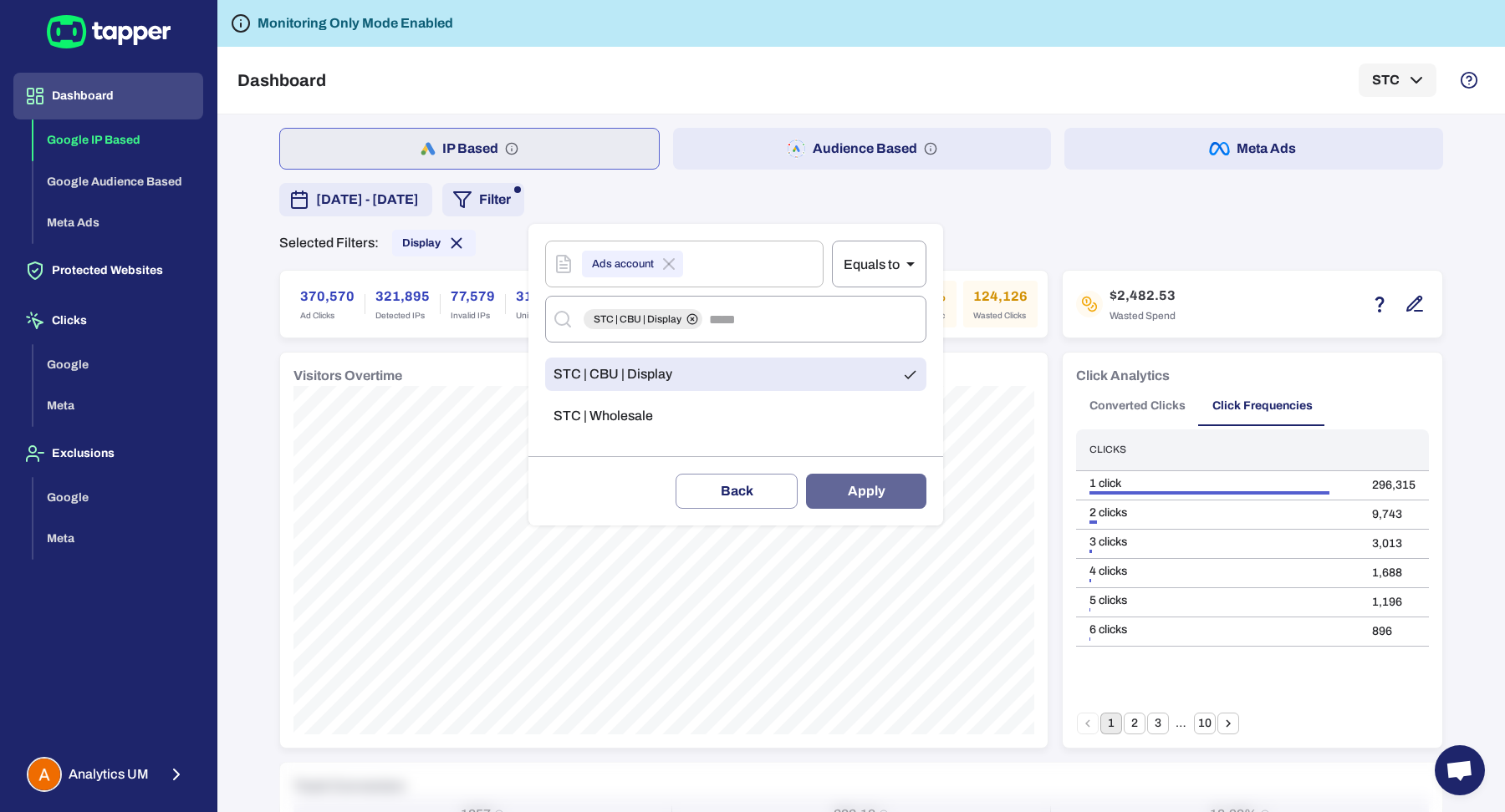
click at [903, 488] on button "Apply" at bounding box center [865, 490] width 121 height 35
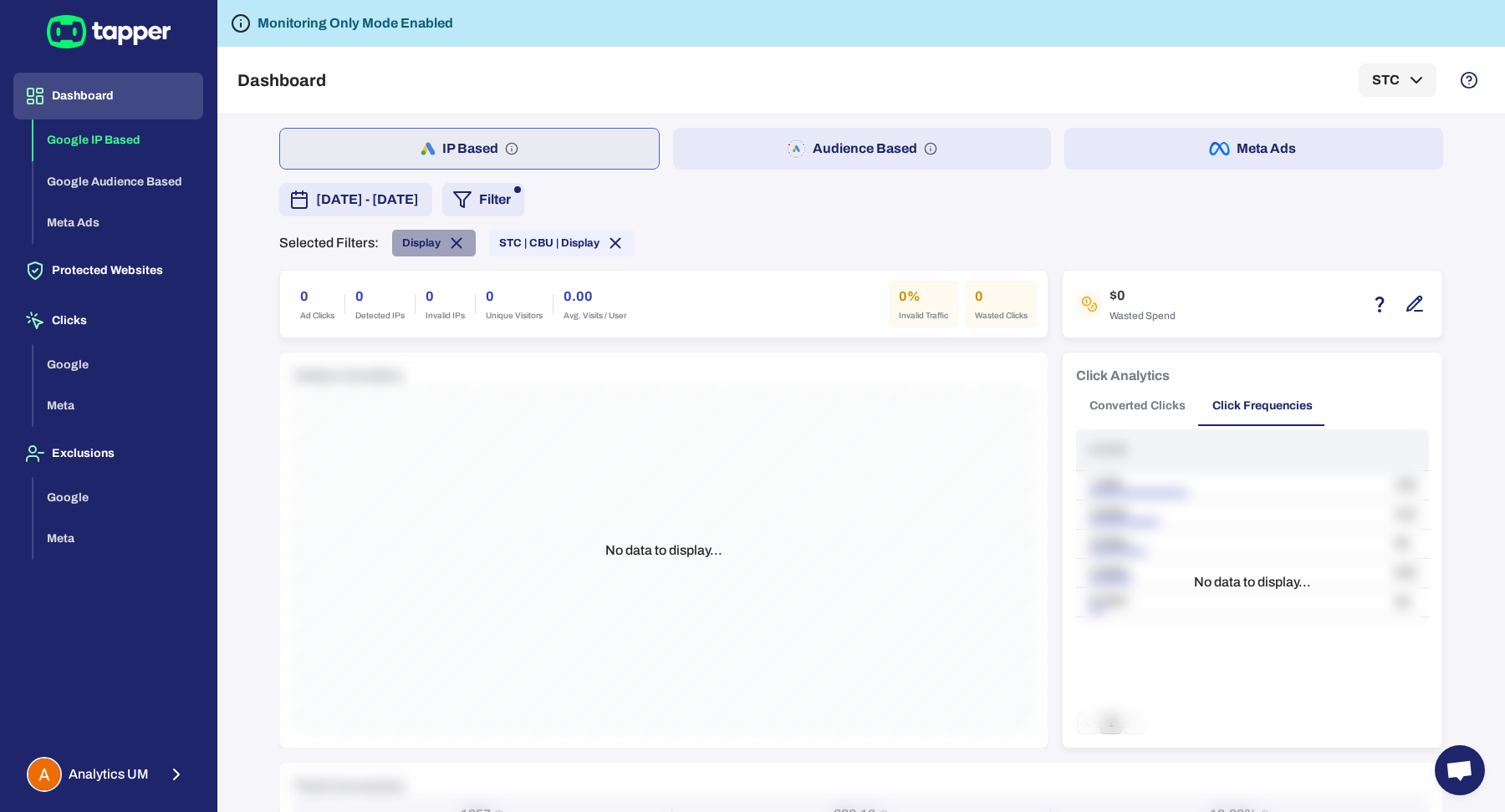
click at [456, 239] on span "Display" at bounding box center [434, 243] width 84 height 18
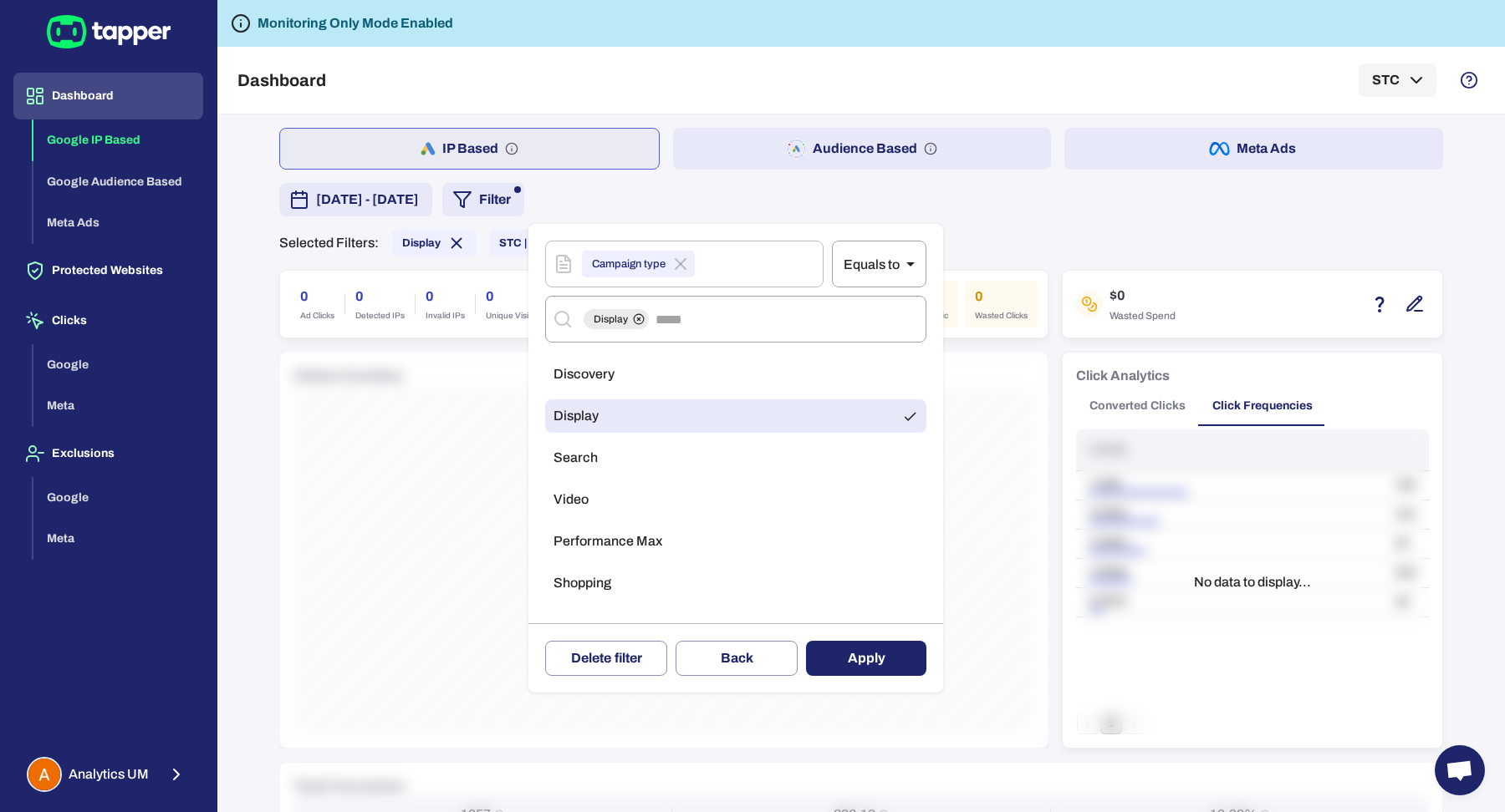
click at [450, 242] on div at bounding box center [752, 406] width 1505 height 812
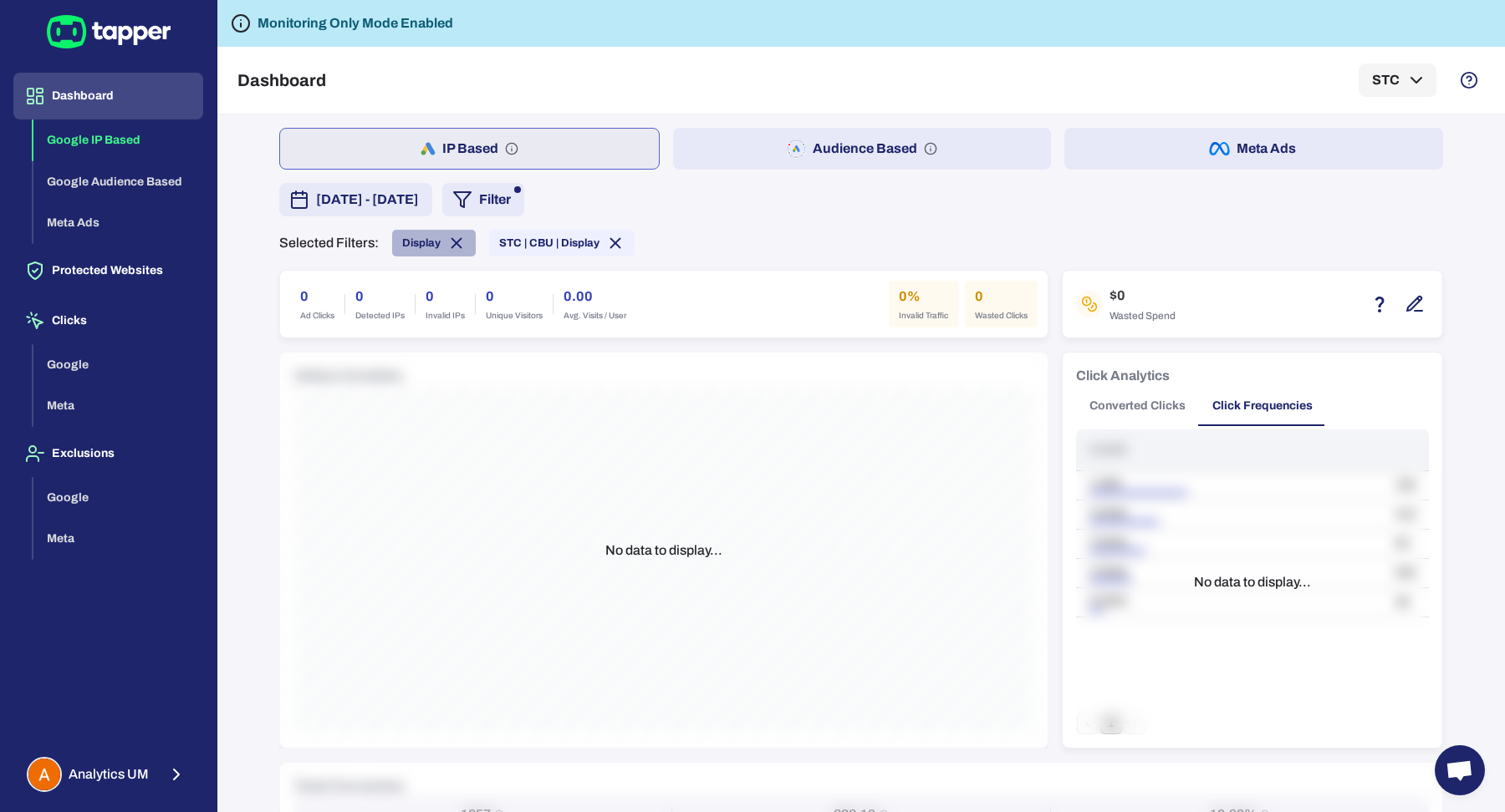
click at [453, 242] on icon at bounding box center [457, 244] width 9 height 9
click at [1209, 146] on icon "button" at bounding box center [1212, 148] width 6 height 11
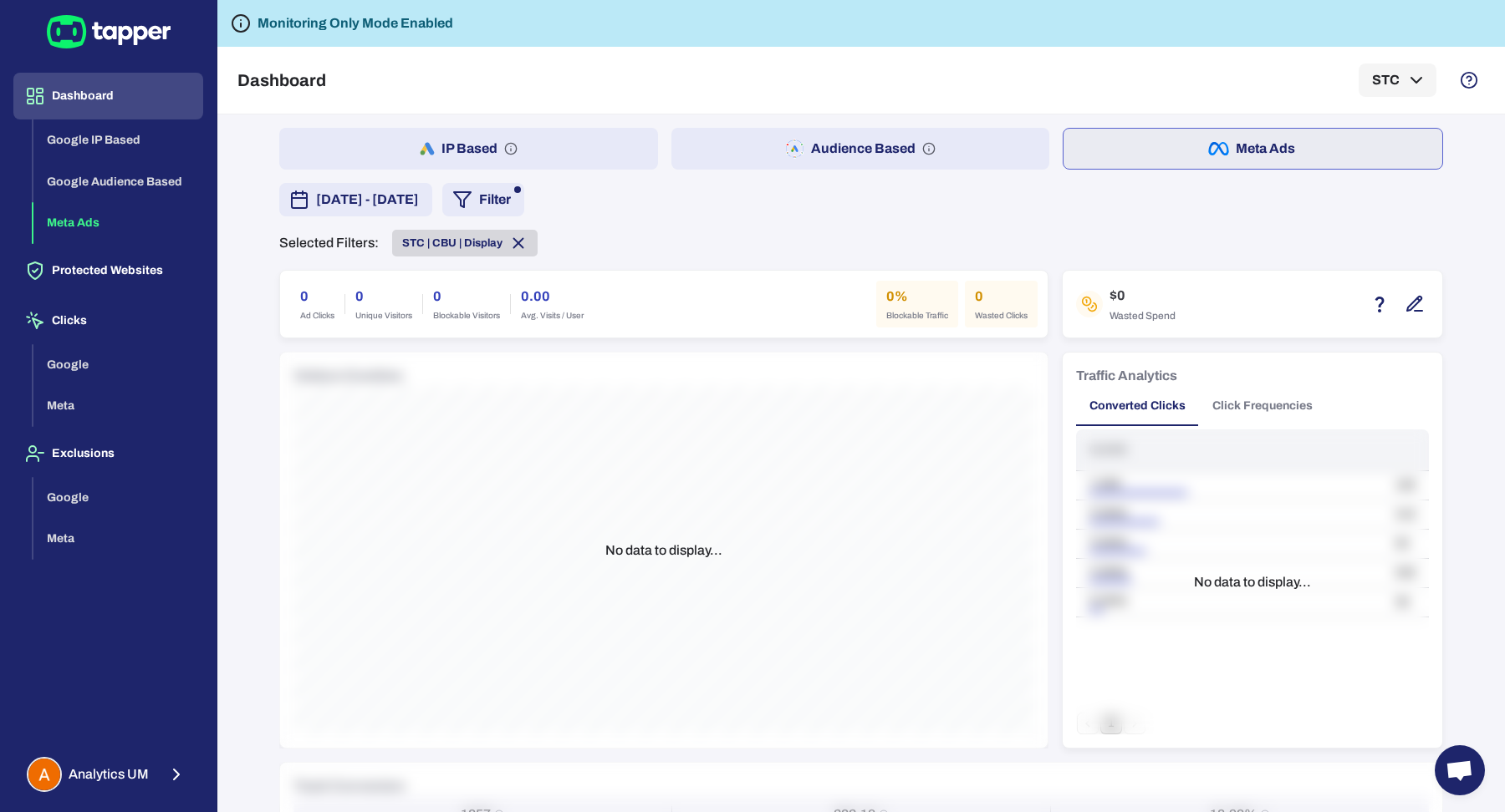
click at [515, 249] on icon at bounding box center [517, 243] width 18 height 18
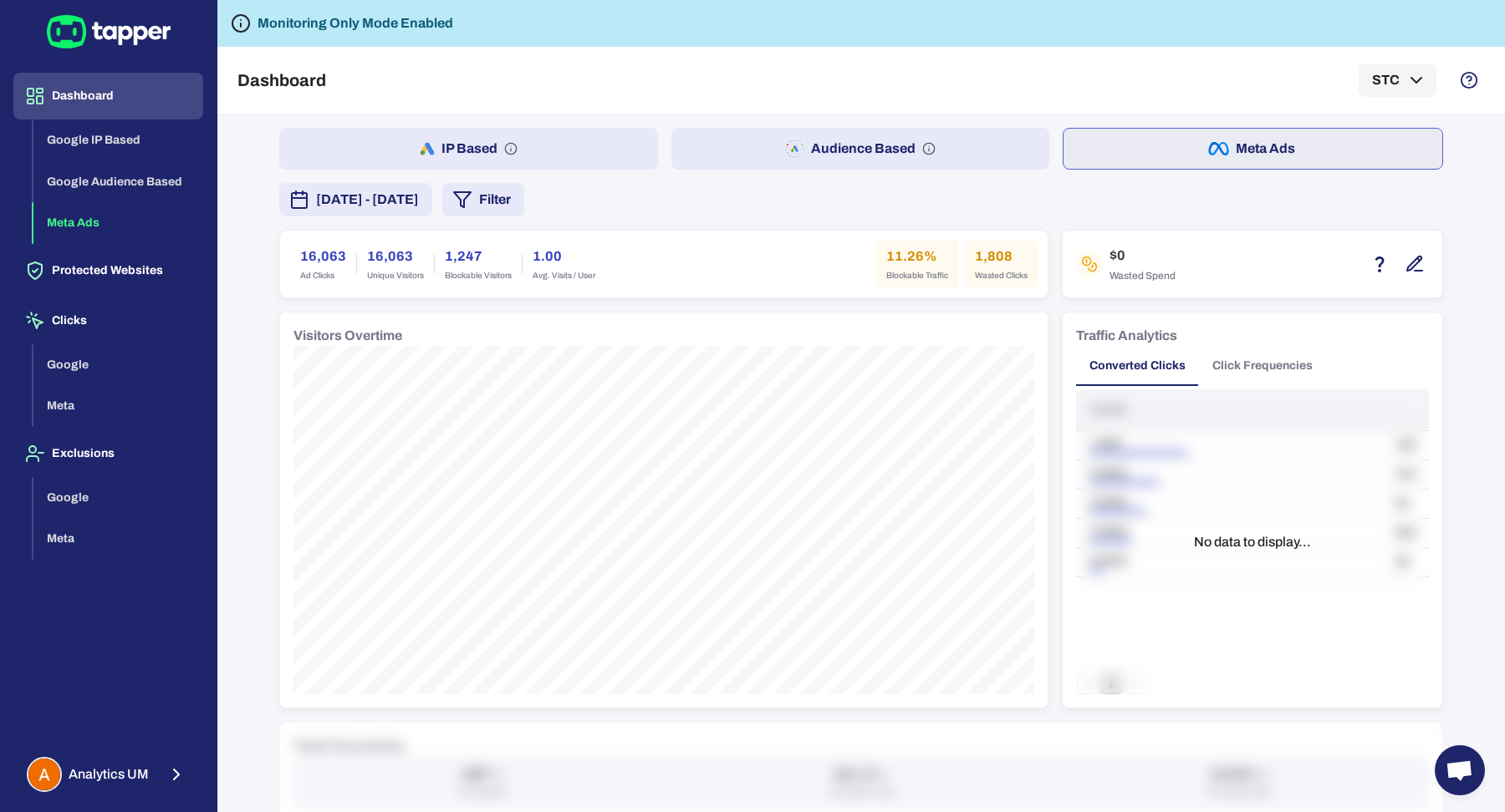
click at [418, 202] on span "July 16, 2025 - August 14, 2025" at bounding box center [367, 199] width 102 height 20
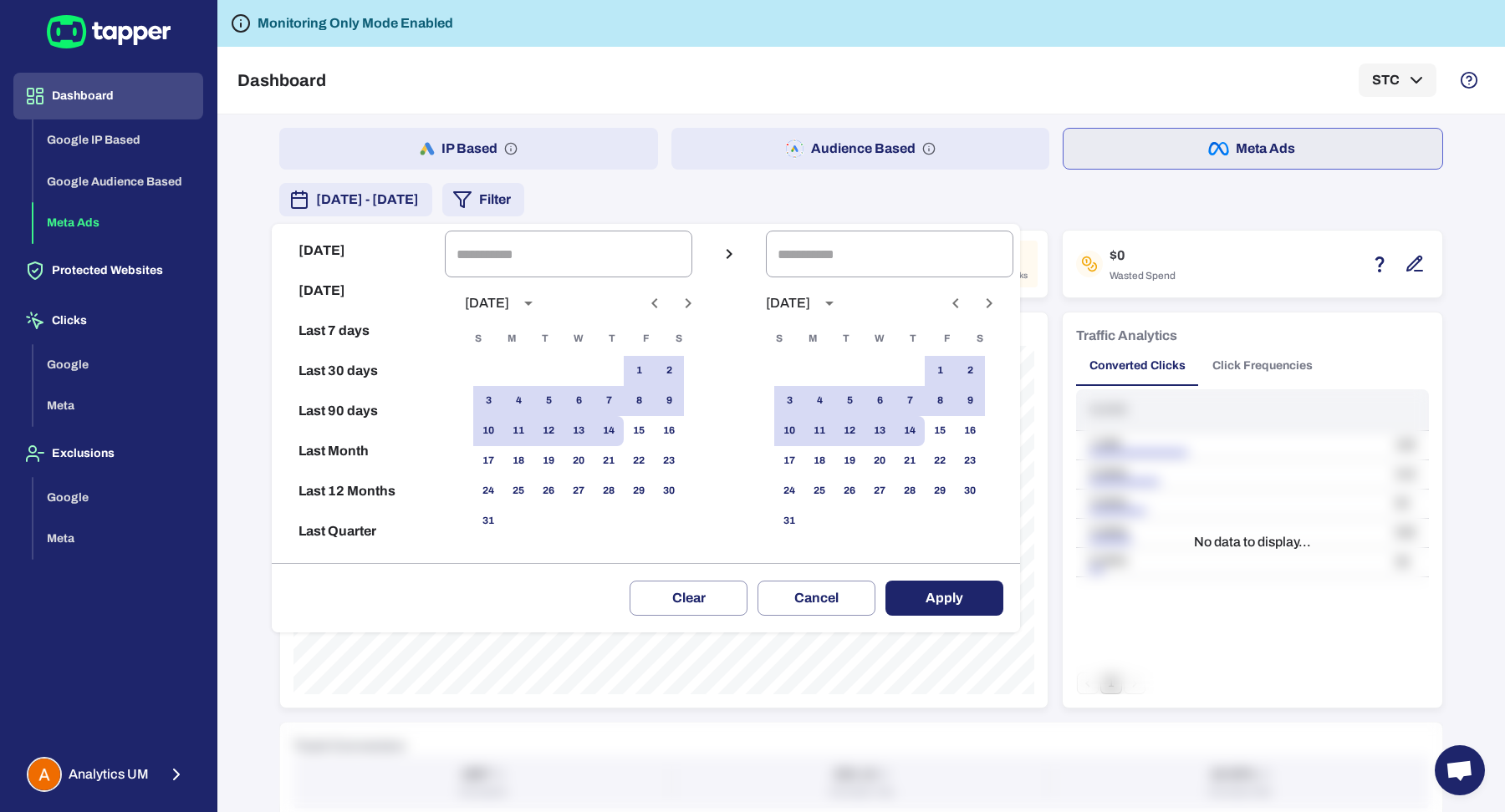
click at [808, 212] on div at bounding box center [752, 406] width 1505 height 812
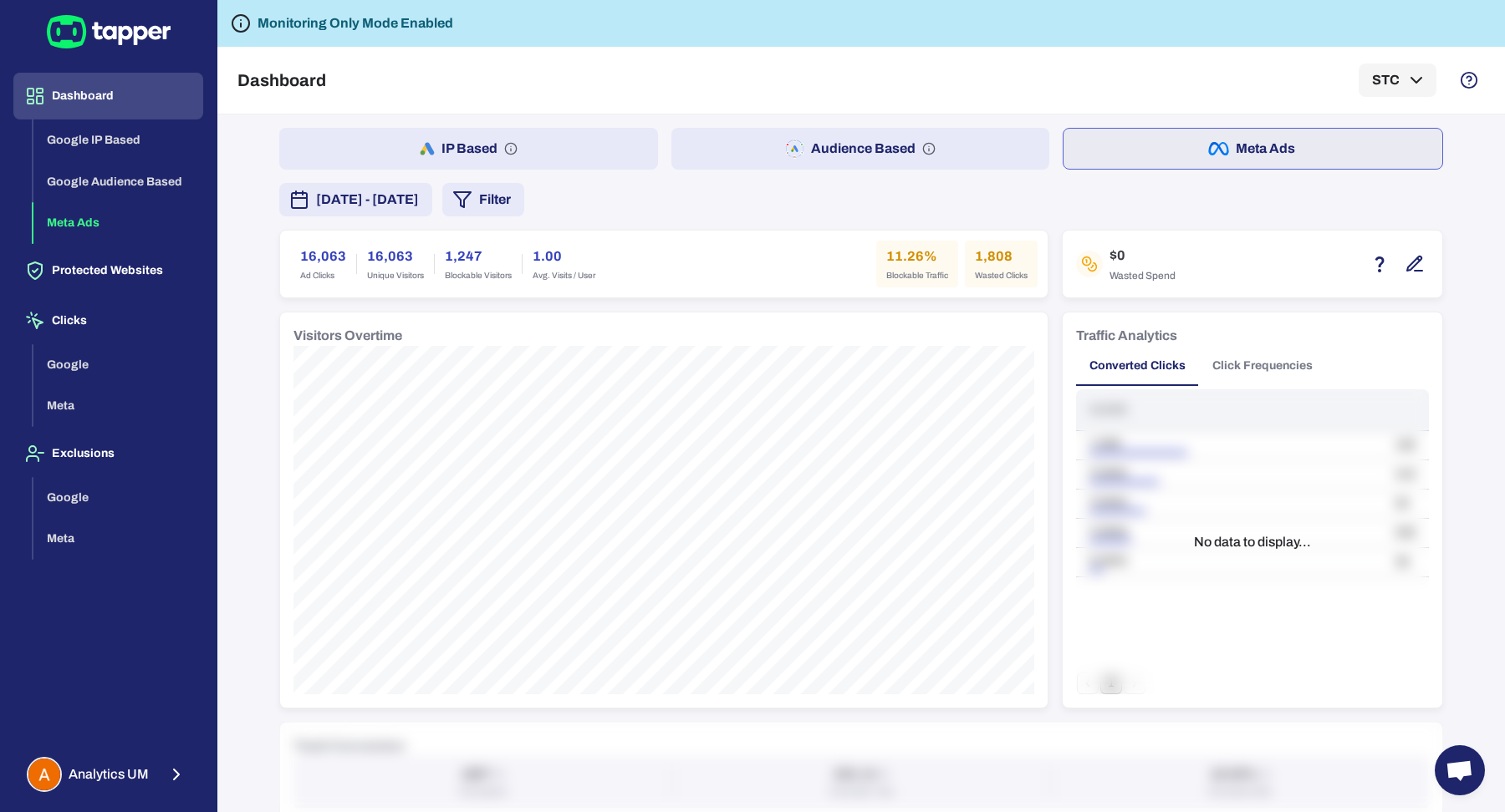
click at [418, 207] on span "July 16, 2025 - August 14, 2025" at bounding box center [367, 199] width 102 height 20
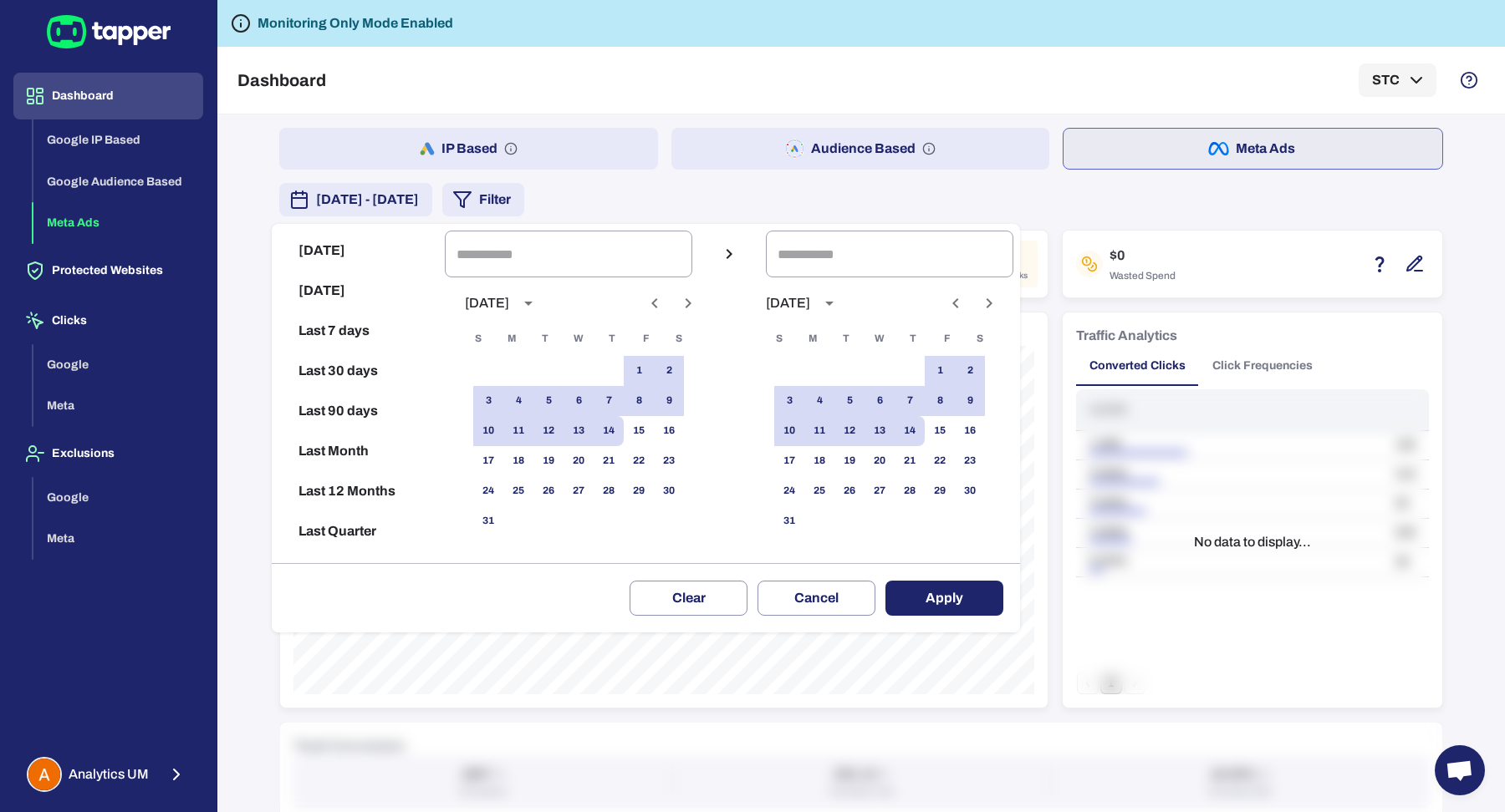
click at [374, 323] on button "Last 7 days" at bounding box center [358, 331] width 159 height 40
type input "**********"
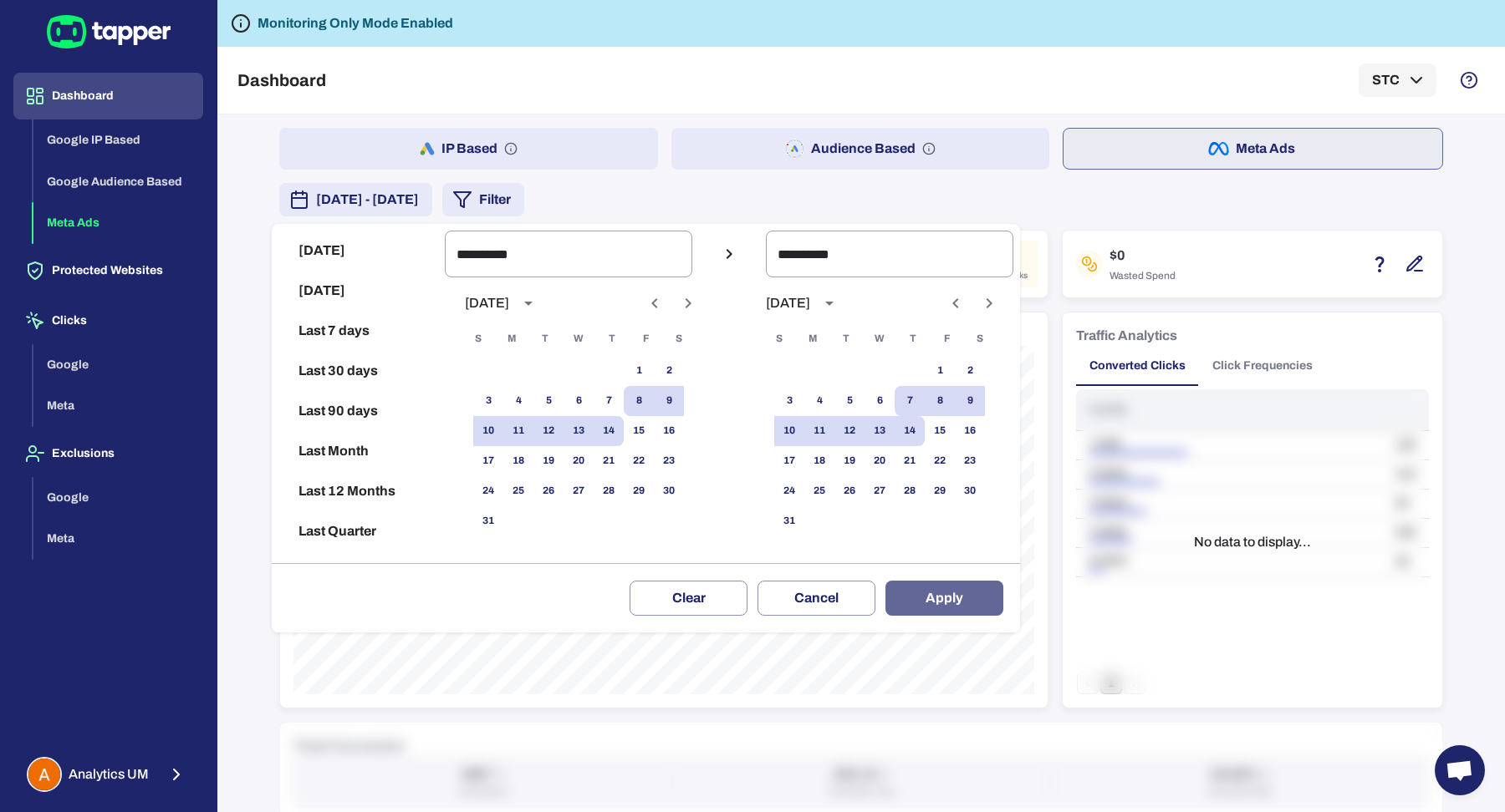
click at [983, 593] on button "Apply" at bounding box center [944, 598] width 118 height 35
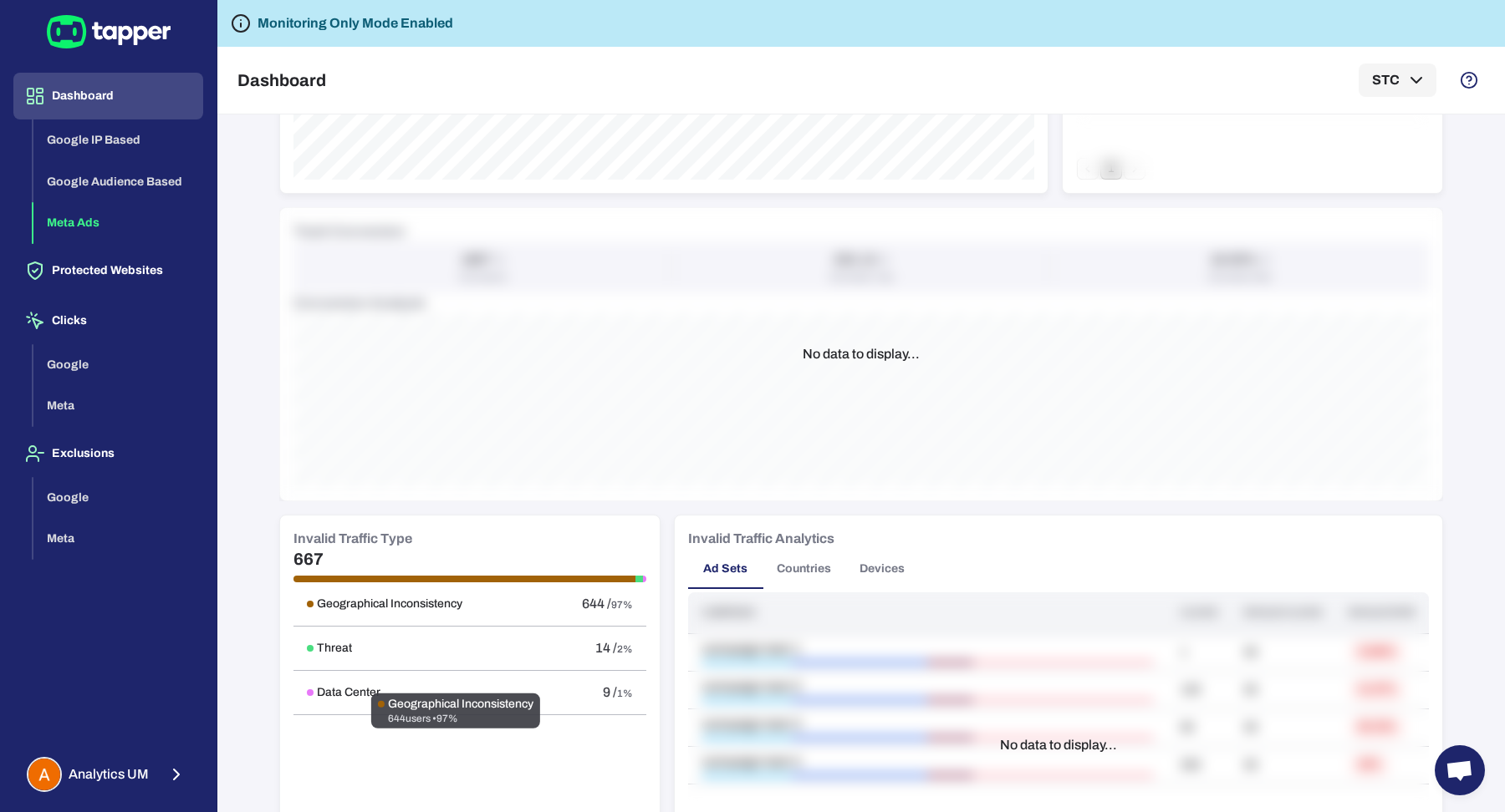
scroll to position [638, 0]
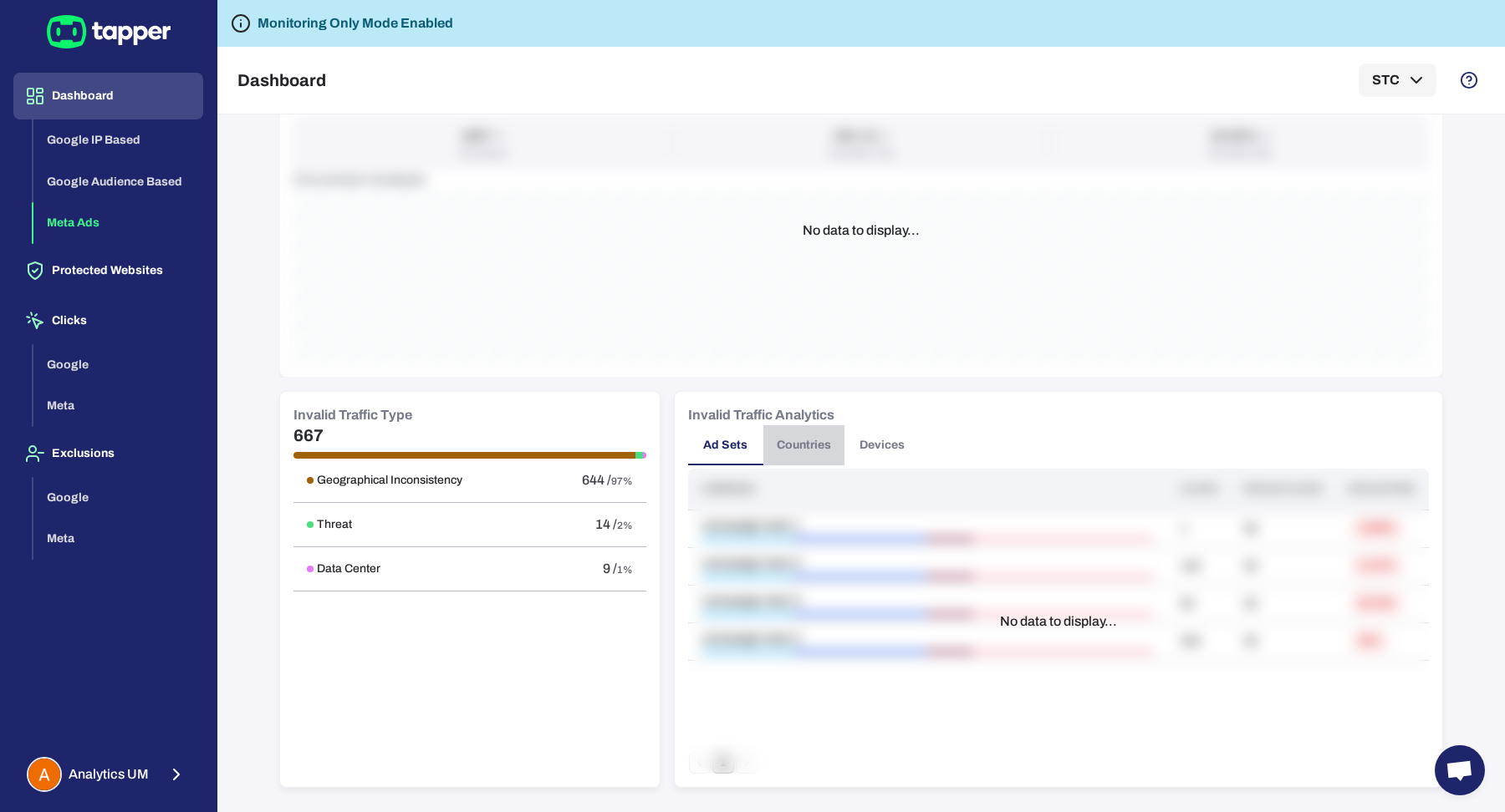
click at [782, 437] on button "Countries" at bounding box center [803, 445] width 81 height 40
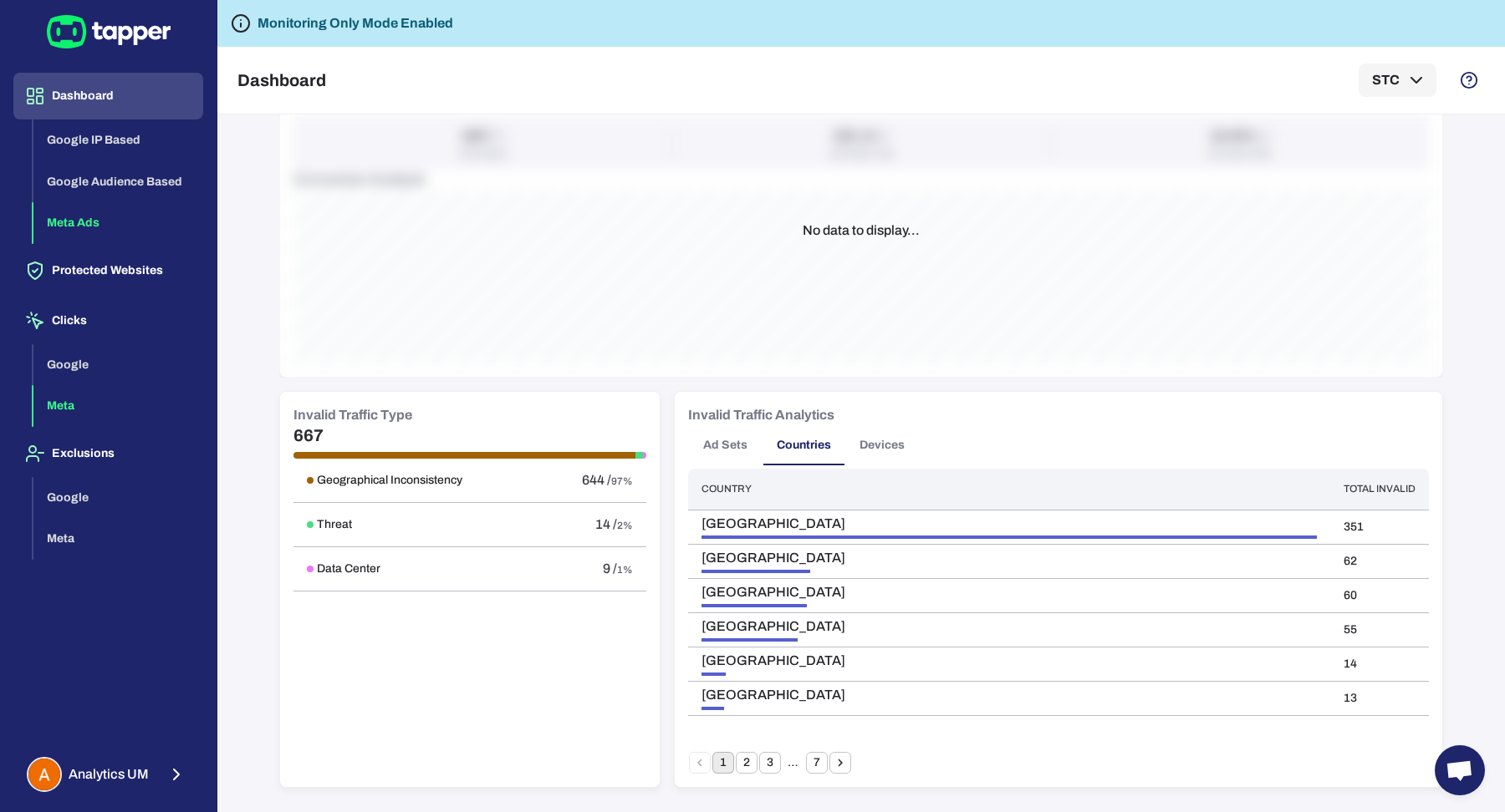
click at [116, 405] on button "Meta" at bounding box center [118, 406] width 170 height 42
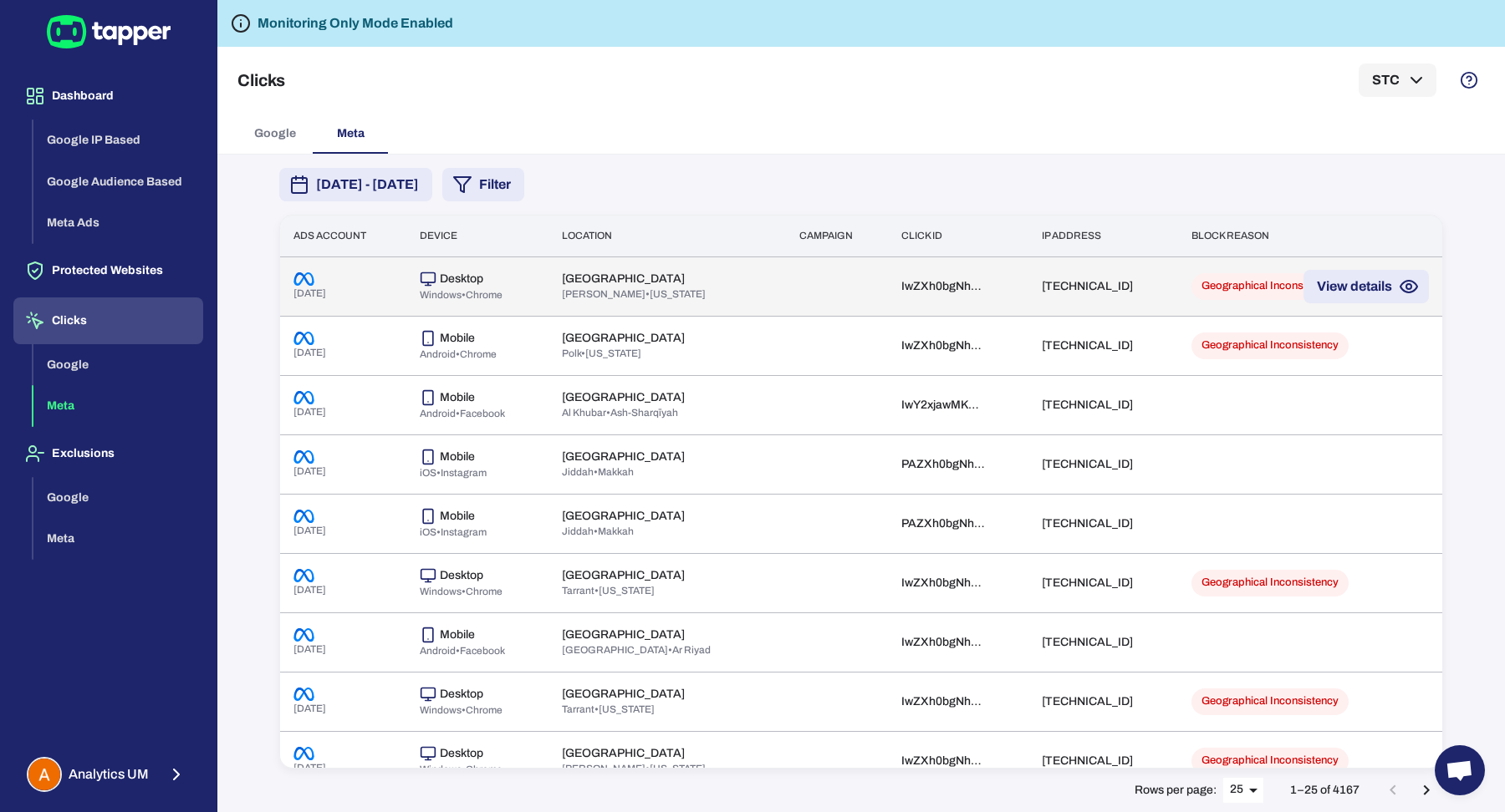
click at [786, 298] on td at bounding box center [836, 286] width 102 height 60
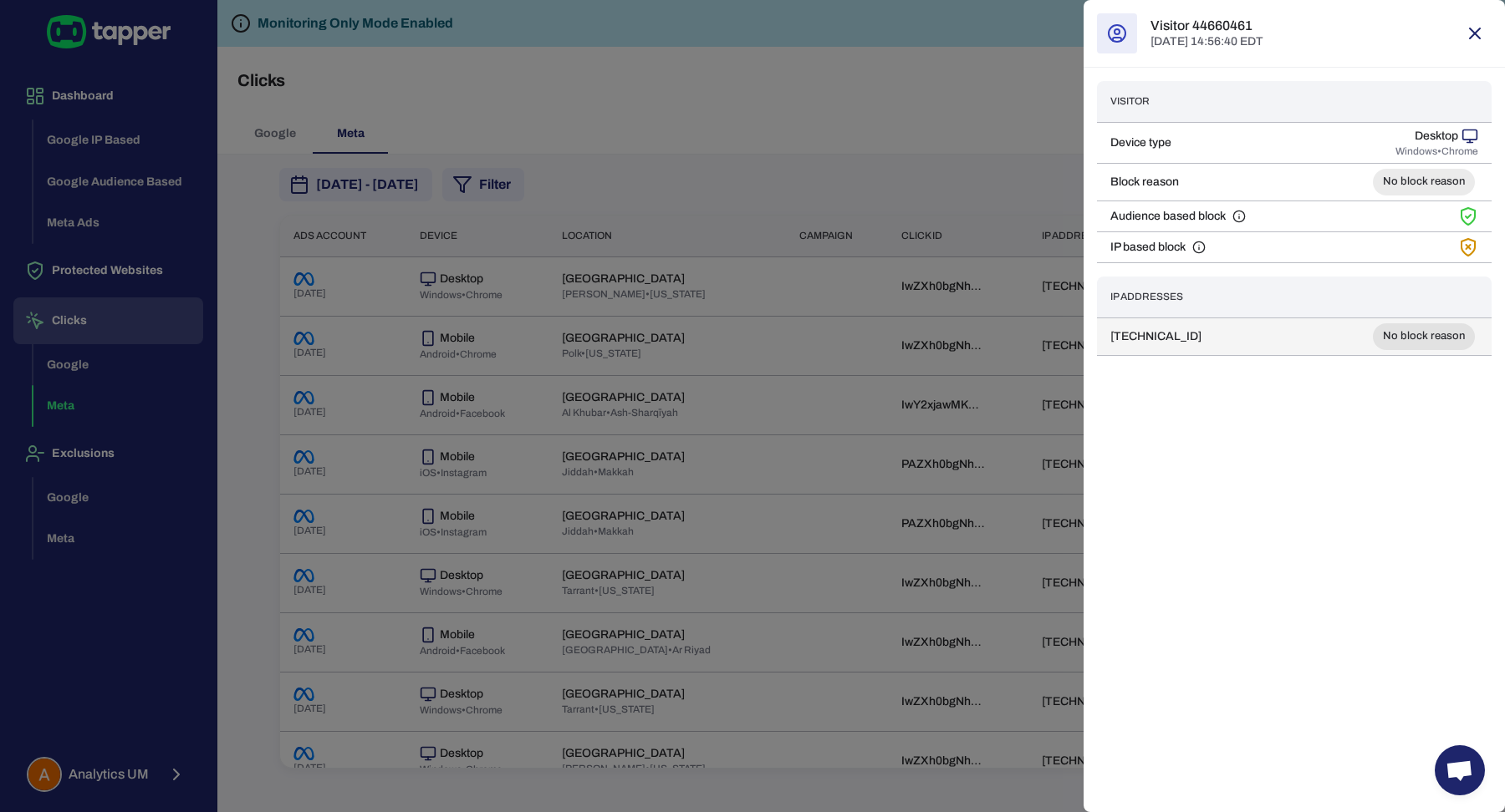
click at [1167, 330] on td "66.220.149.114" at bounding box center [1190, 337] width 186 height 38
copy td "66.220.149.114"
click at [968, 476] on div at bounding box center [752, 406] width 1505 height 812
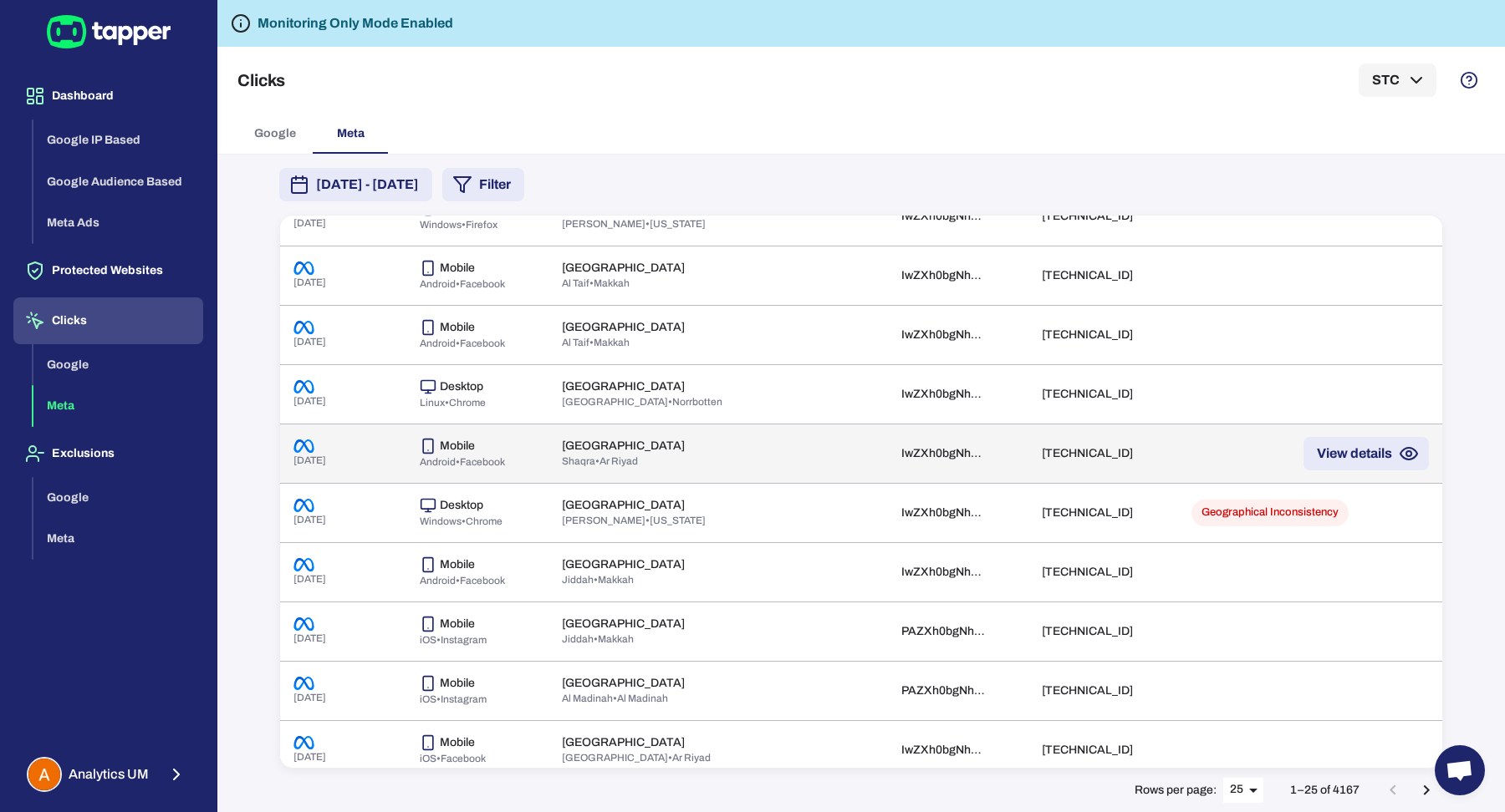
scroll to position [961, 0]
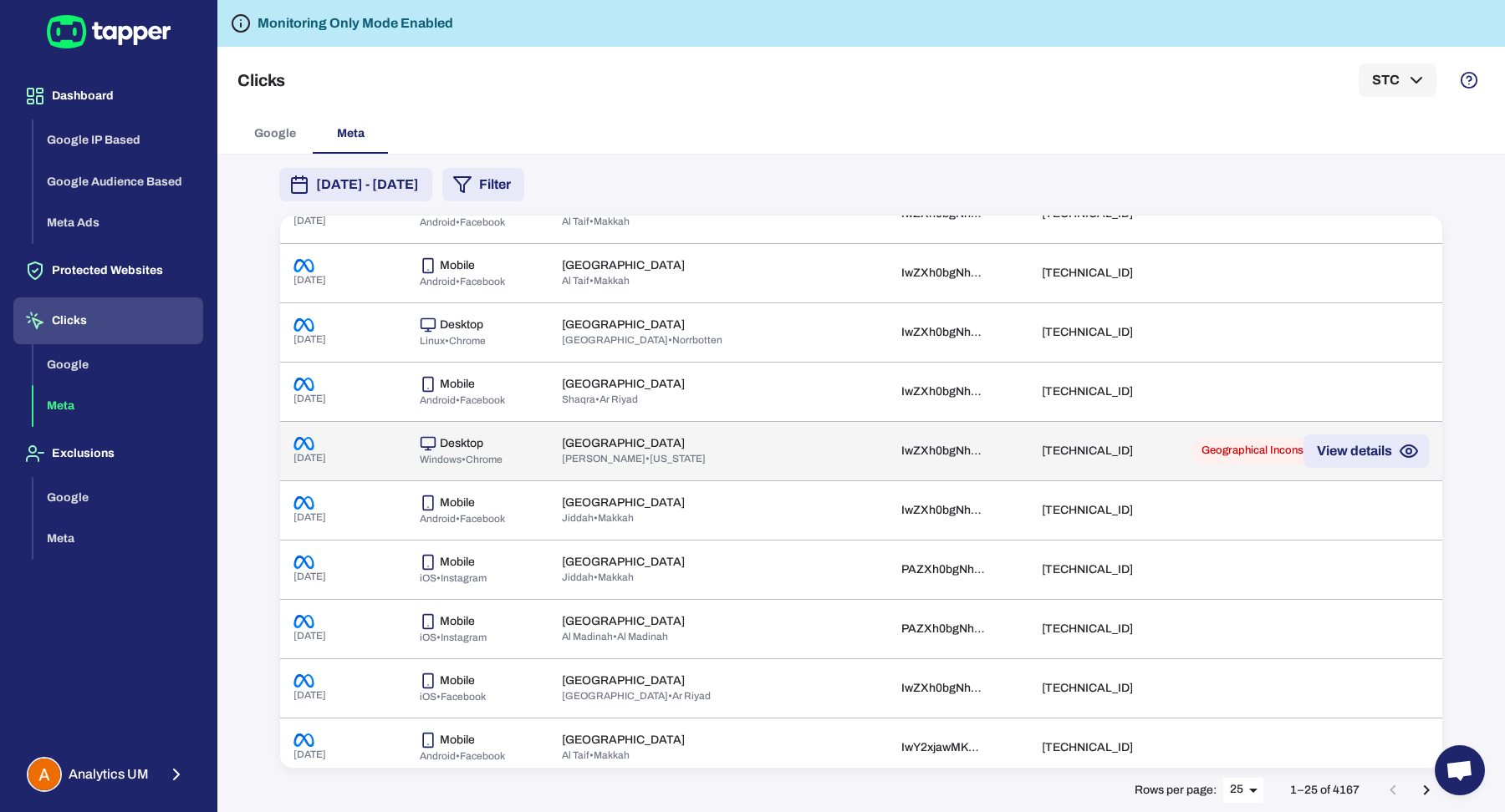
click at [790, 440] on td at bounding box center [836, 451] width 102 height 60
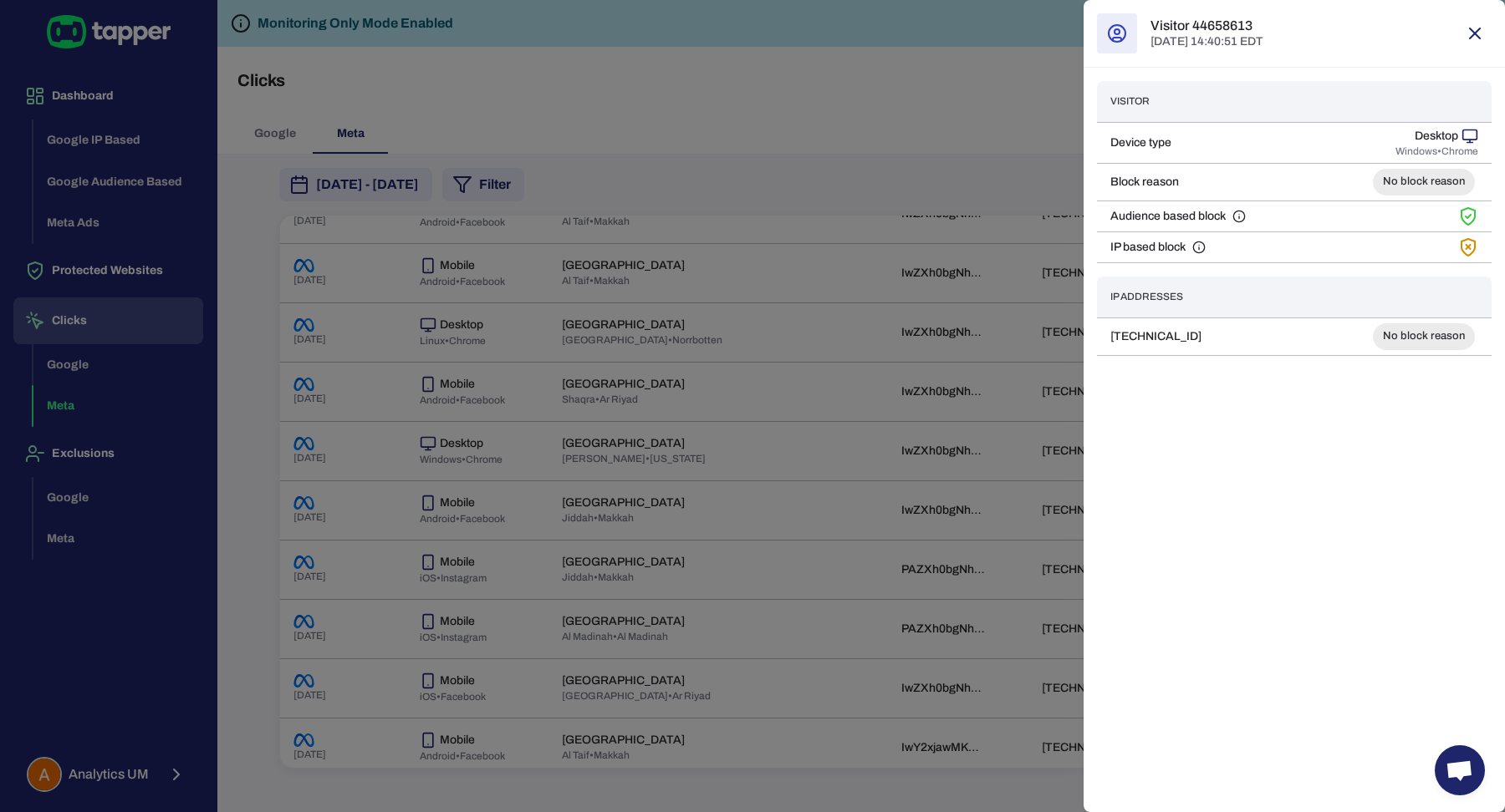
click at [1184, 310] on th "IP Addresses" at bounding box center [1190, 297] width 186 height 41
click at [1182, 320] on td "66.220.149.13" at bounding box center [1190, 337] width 186 height 38
click at [1004, 263] on div at bounding box center [752, 406] width 1505 height 812
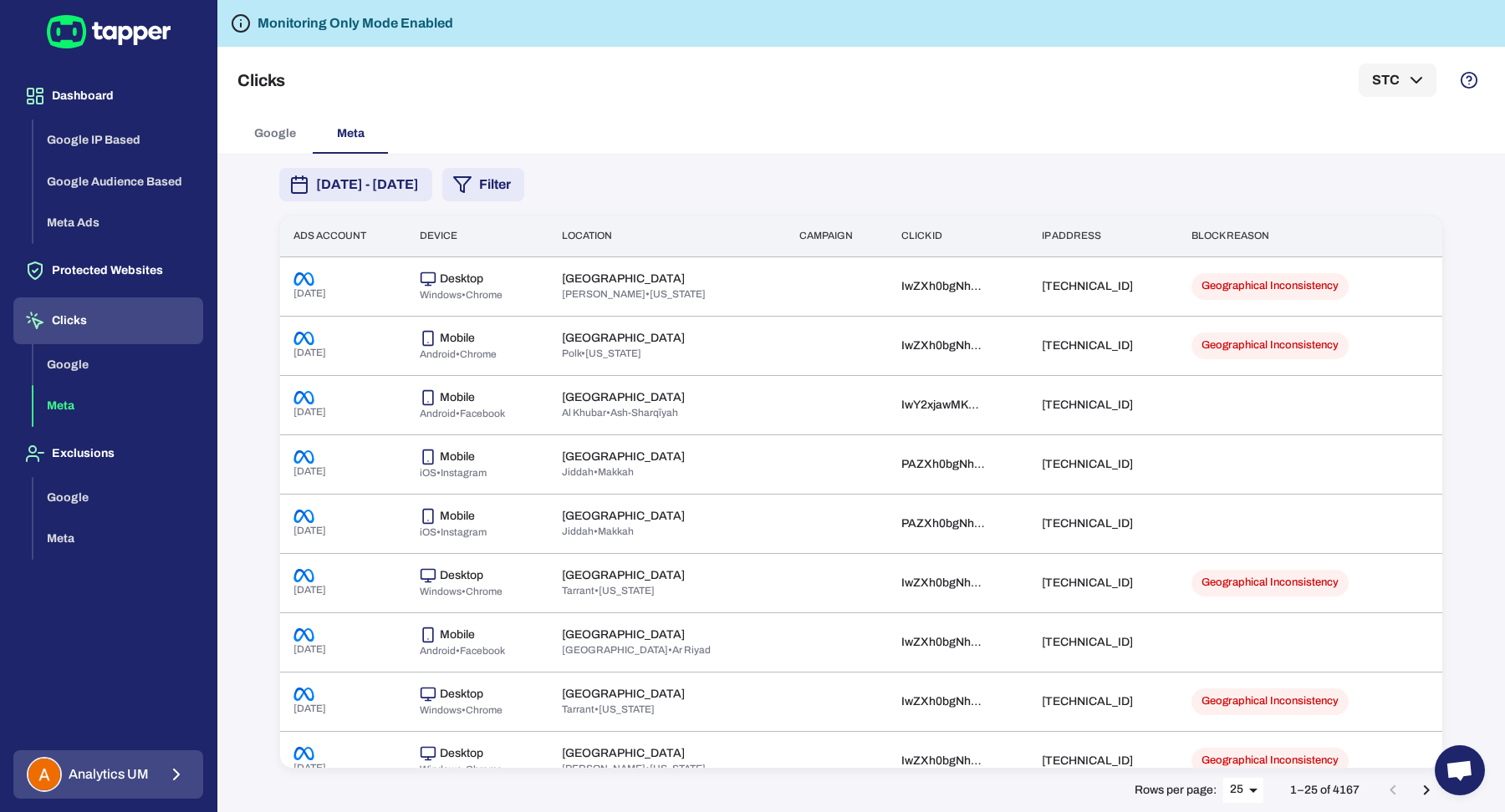
click at [112, 770] on span "Analytics UM" at bounding box center [108, 775] width 81 height 17
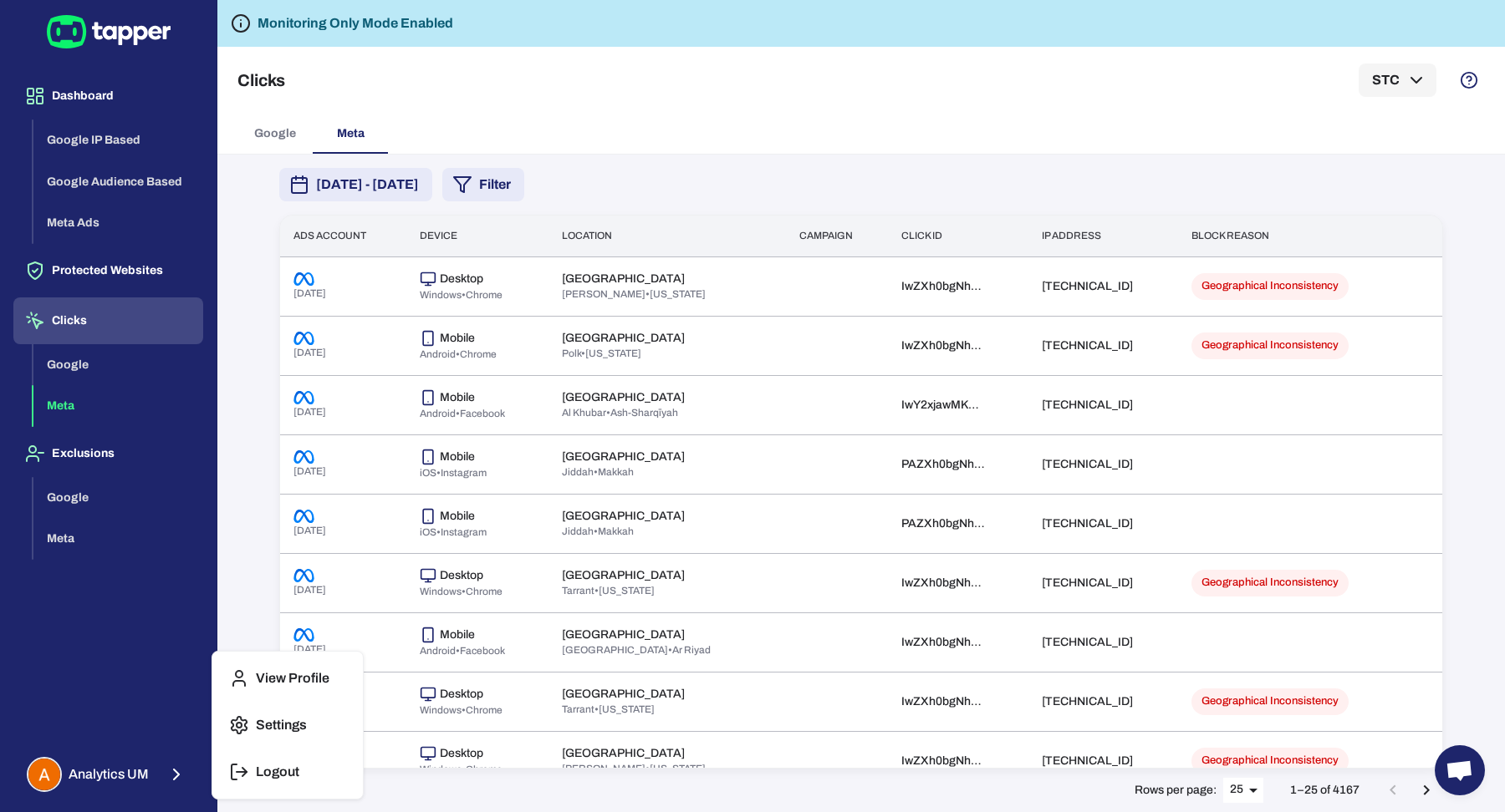
click at [299, 729] on p "Settings" at bounding box center [282, 726] width 51 height 17
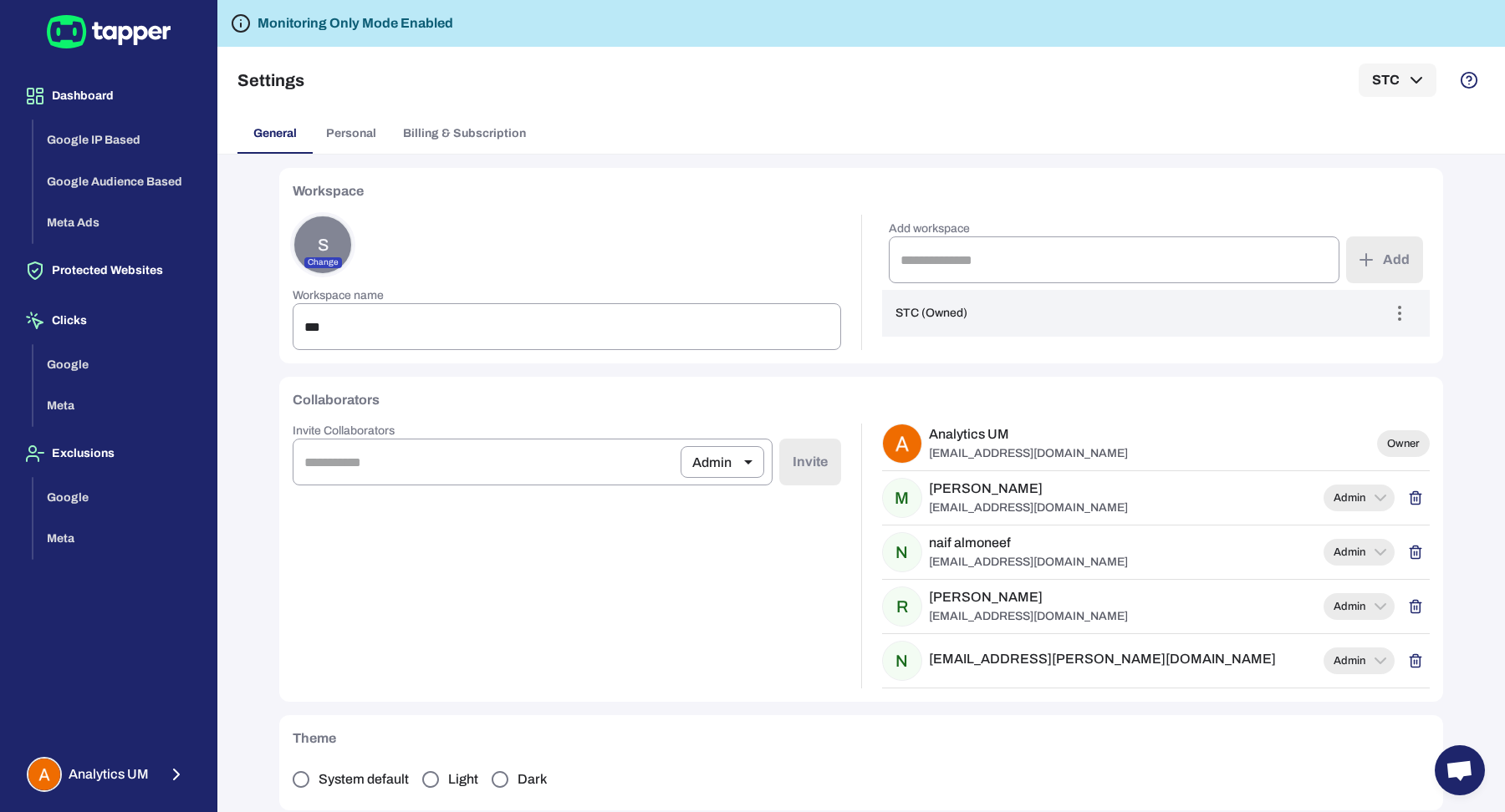
click at [936, 653] on h6 "naman.dhingra@umww.com" at bounding box center [1103, 659] width 347 height 17
click at [716, 684] on div "Invite Collaborators Admin ***** ​ ​ Invite" at bounding box center [567, 556] width 548 height 265
click at [100, 226] on button "Meta Ads" at bounding box center [118, 223] width 170 height 42
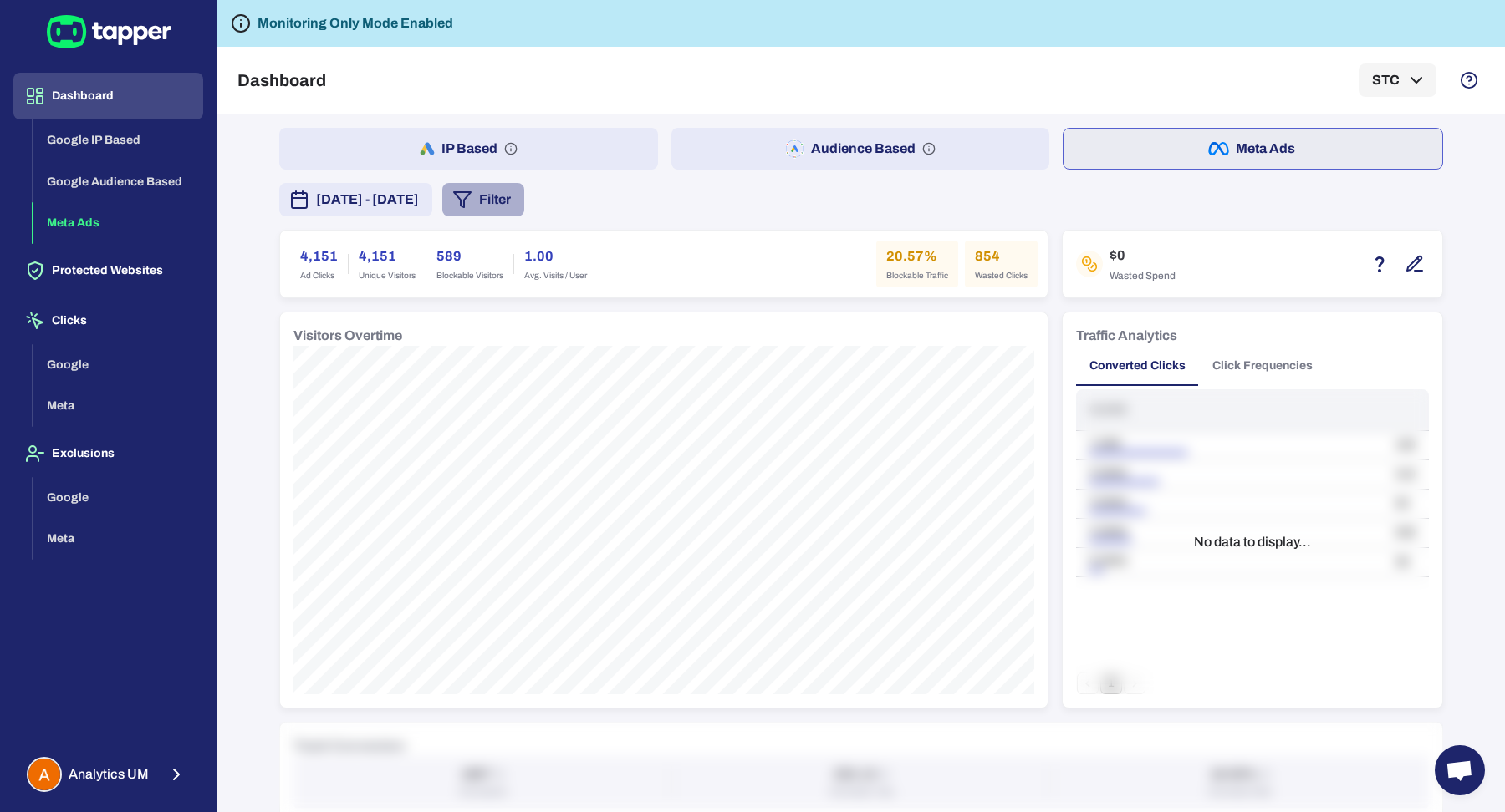
click at [524, 198] on button "Filter" at bounding box center [483, 199] width 82 height 33
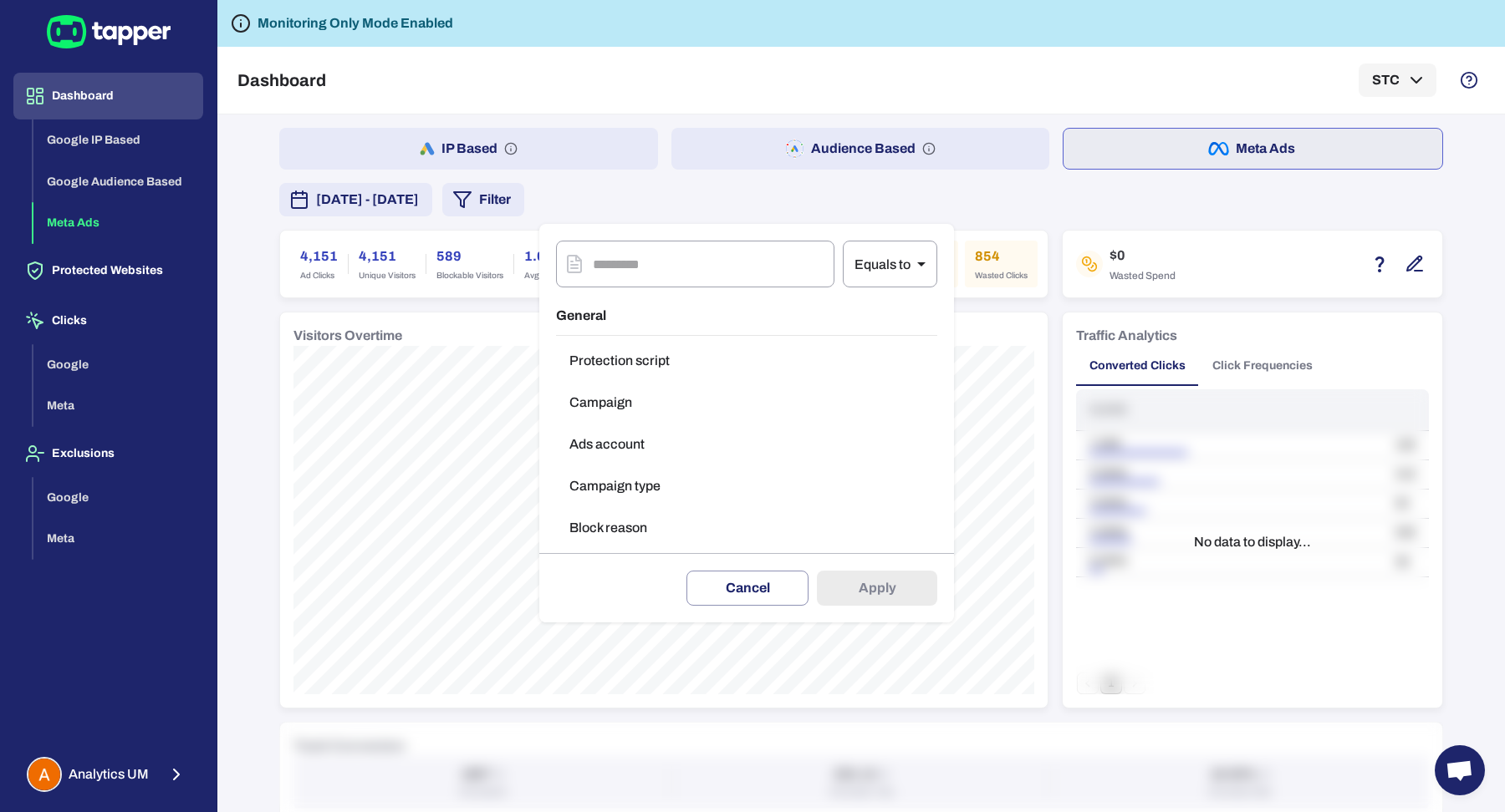
click at [669, 445] on button "Ads account" at bounding box center [747, 444] width 381 height 33
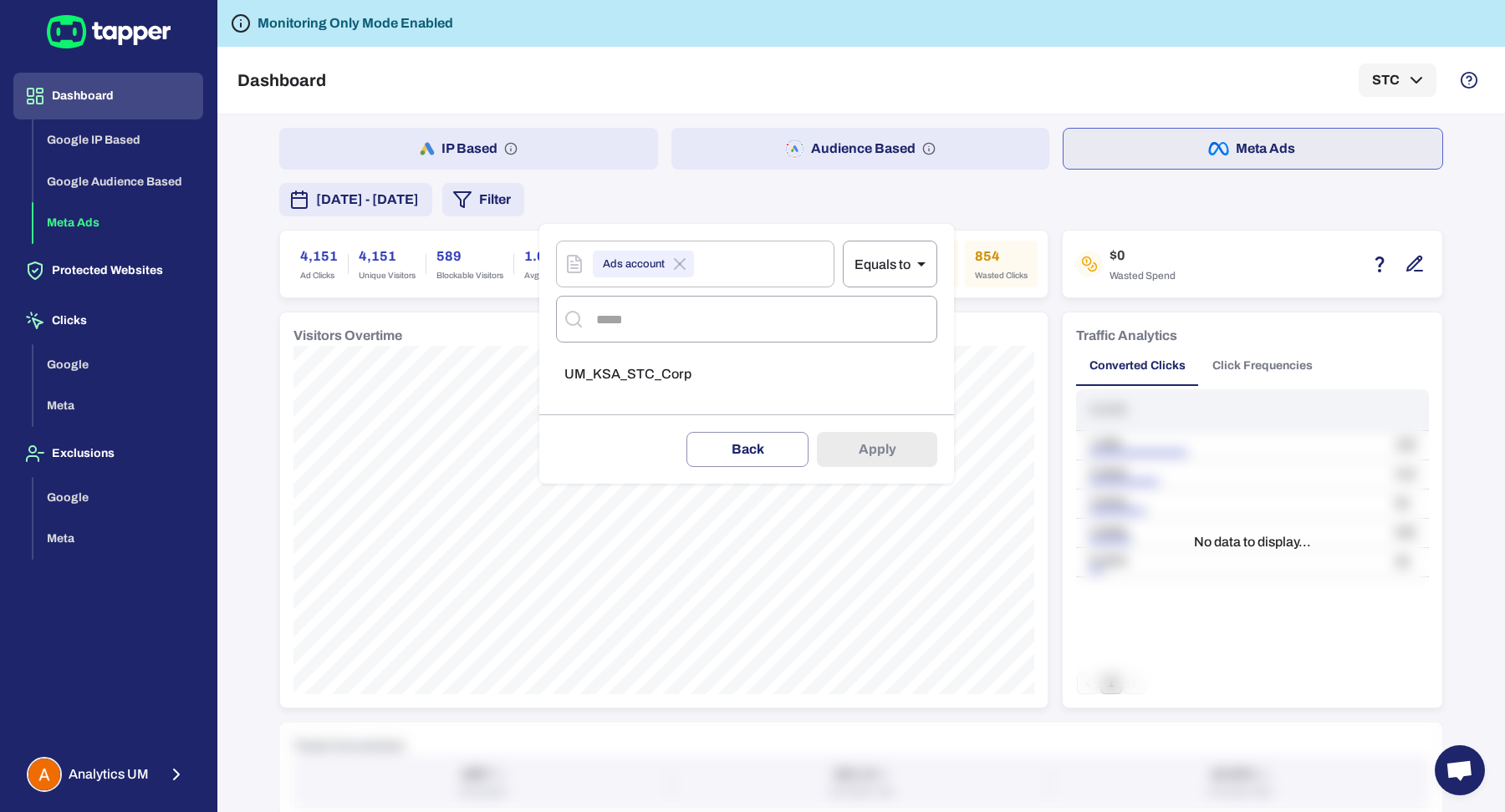
click at [890, 182] on div at bounding box center [752, 406] width 1505 height 812
click at [865, 144] on div "Ads account ​ Equals to ** ​ ​ UM_KSA_STC_Corp Delete filter Back Apply" at bounding box center [752, 406] width 1505 height 812
click at [510, 135] on button "IP Based" at bounding box center [468, 149] width 379 height 42
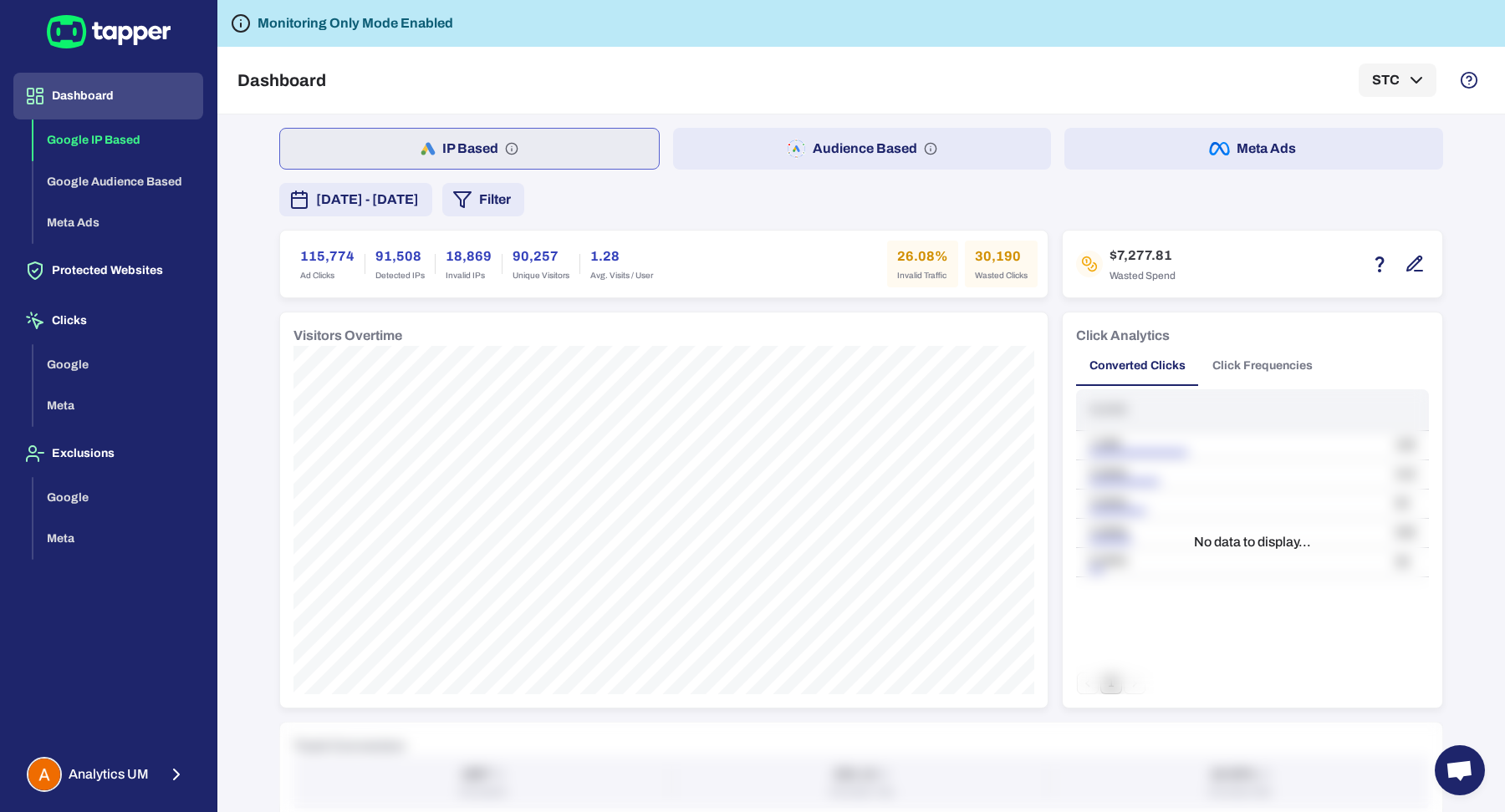
click at [524, 206] on button "Filter" at bounding box center [483, 199] width 82 height 33
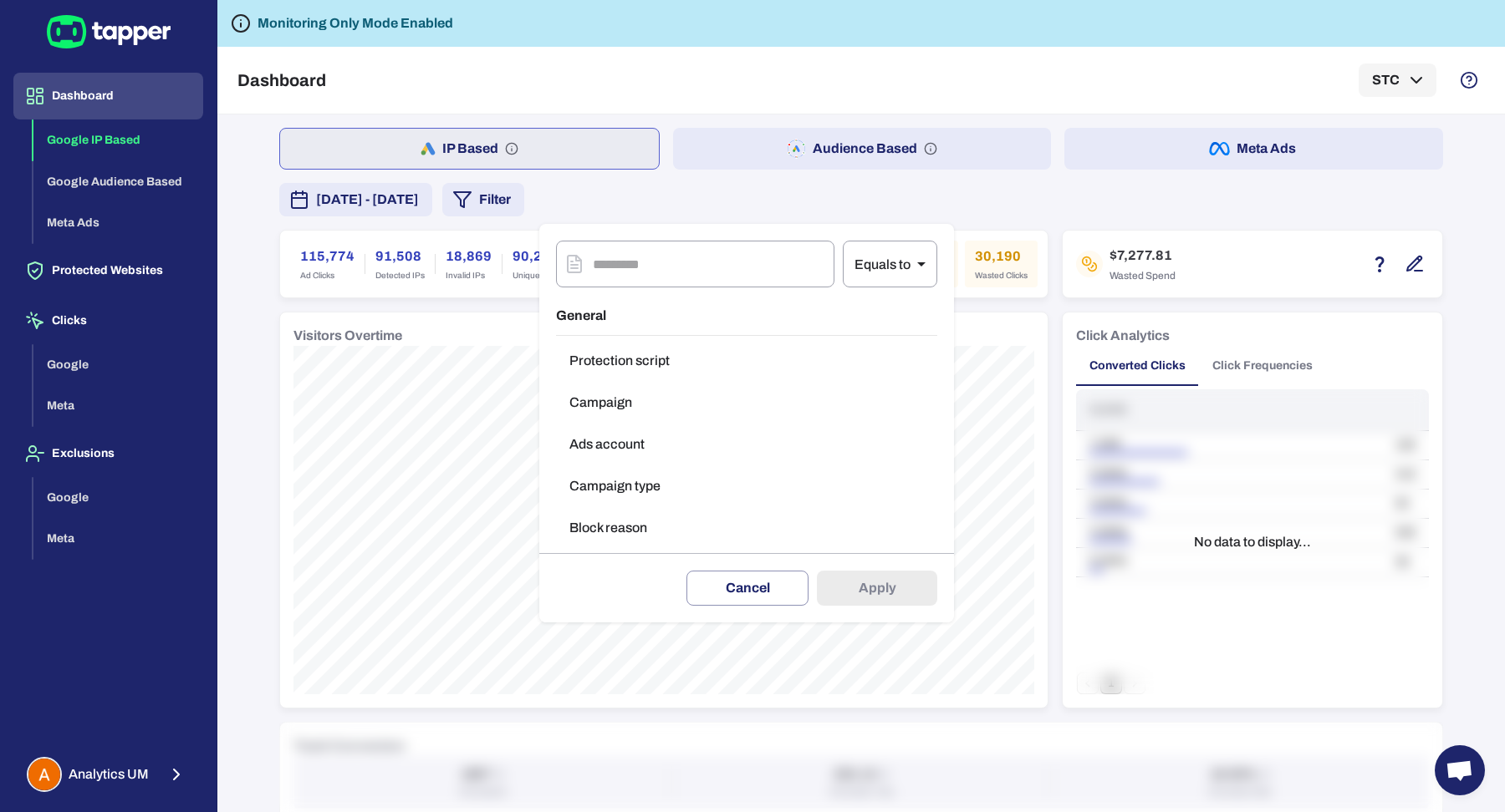
click at [622, 450] on button "Ads account" at bounding box center [747, 444] width 381 height 33
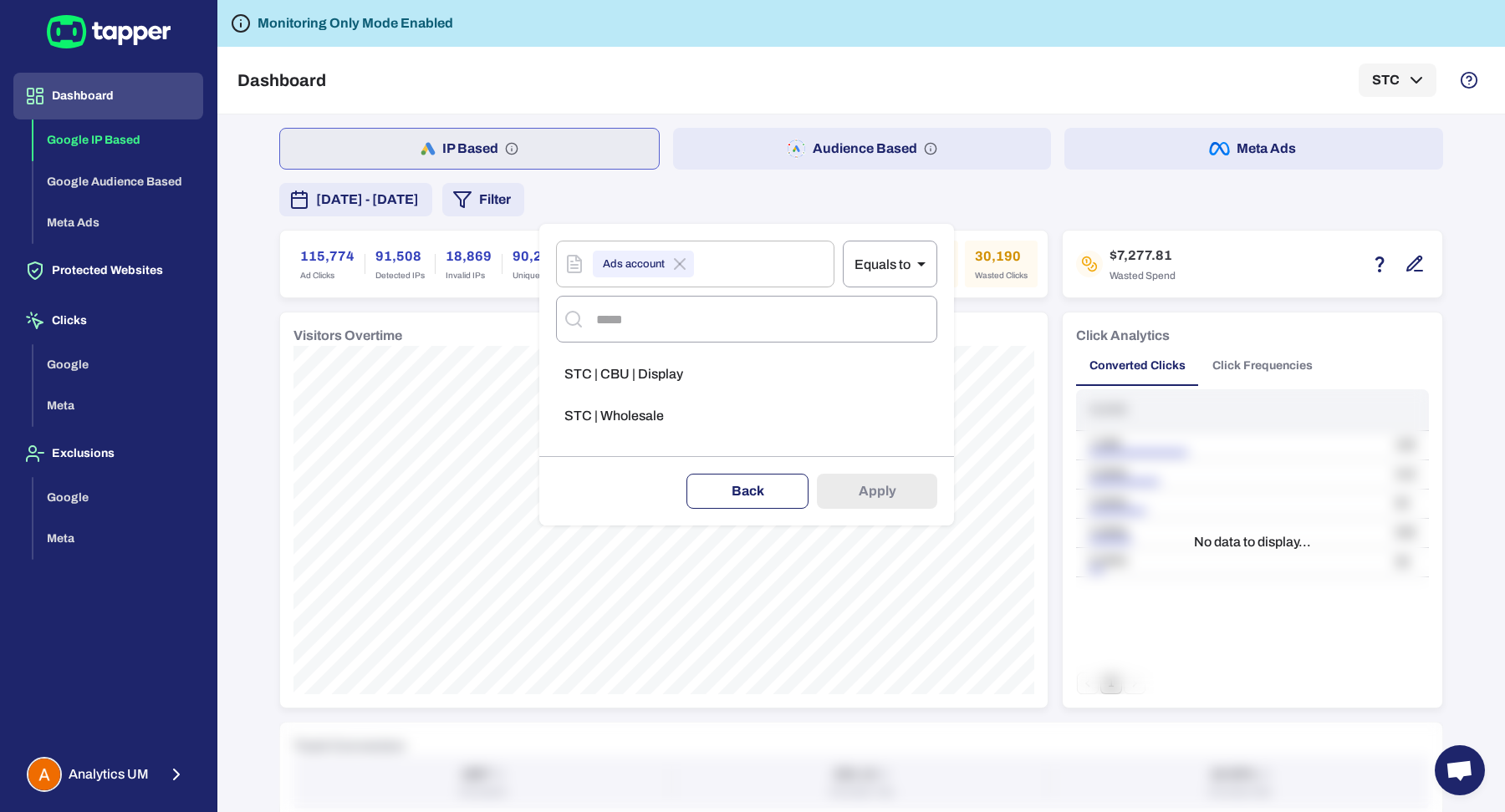
click at [771, 502] on button "Back" at bounding box center [747, 490] width 122 height 35
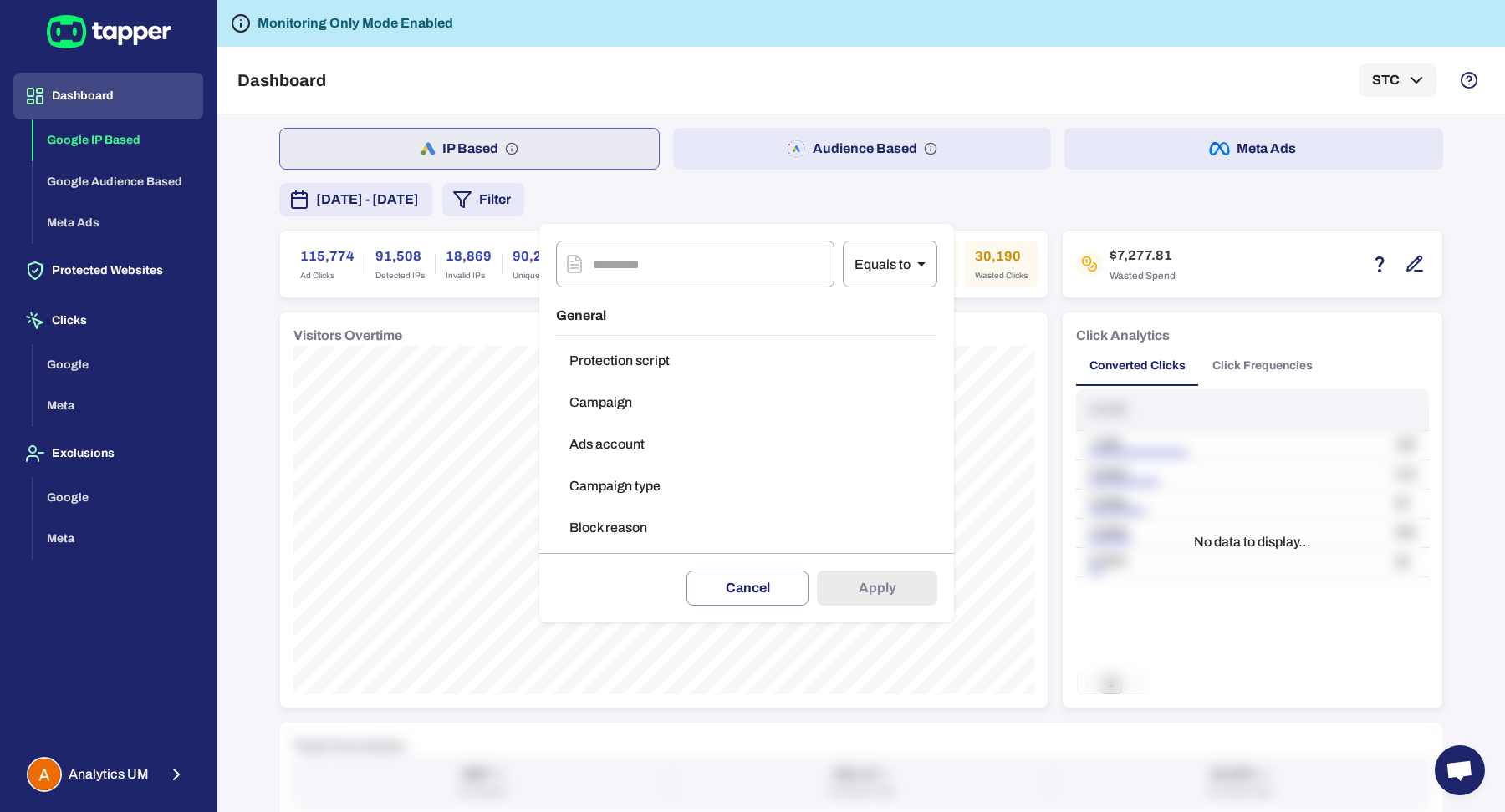
click at [686, 490] on button "Campaign type" at bounding box center [747, 486] width 381 height 33
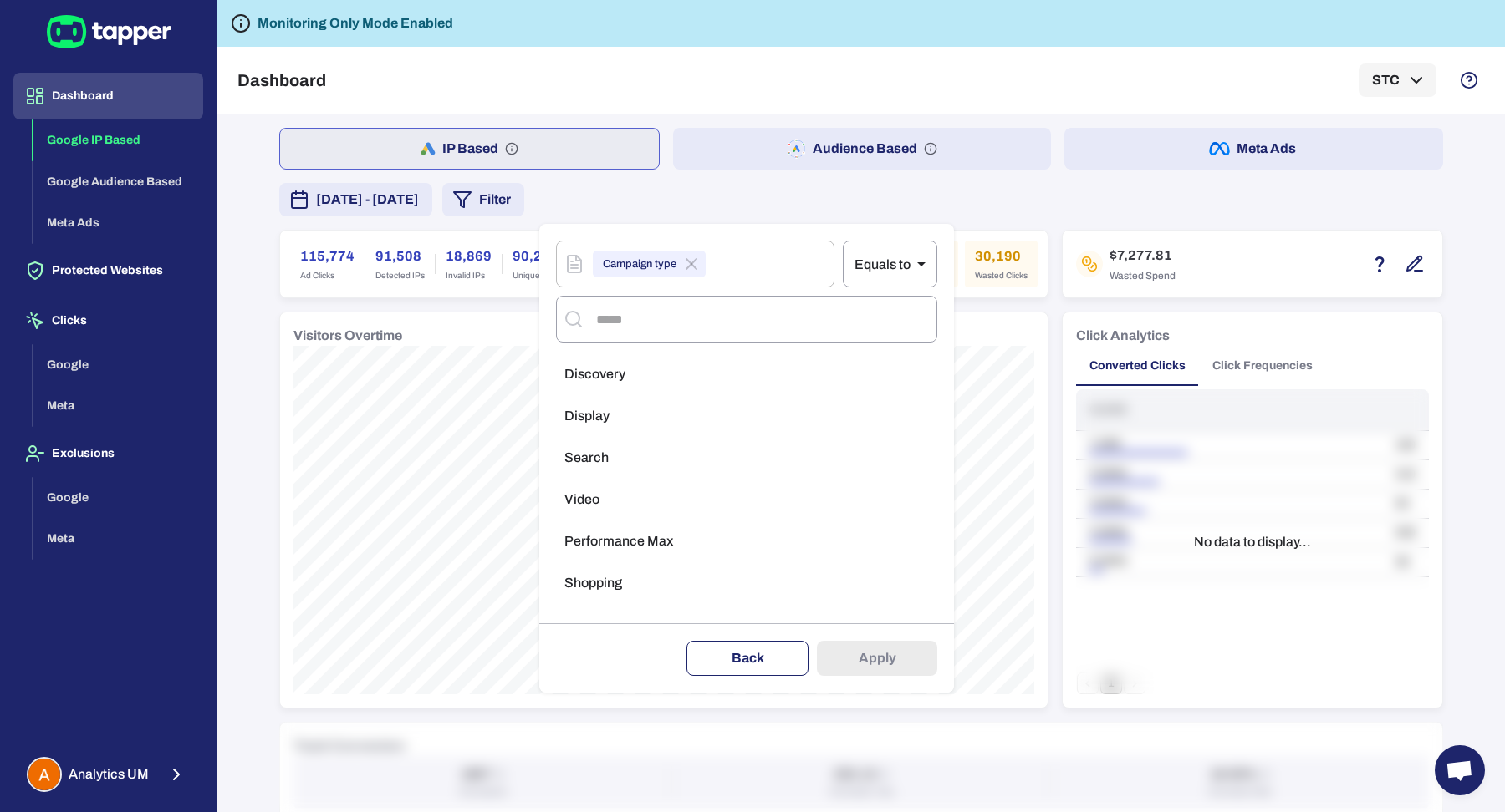
click at [719, 661] on button "Back" at bounding box center [747, 658] width 122 height 35
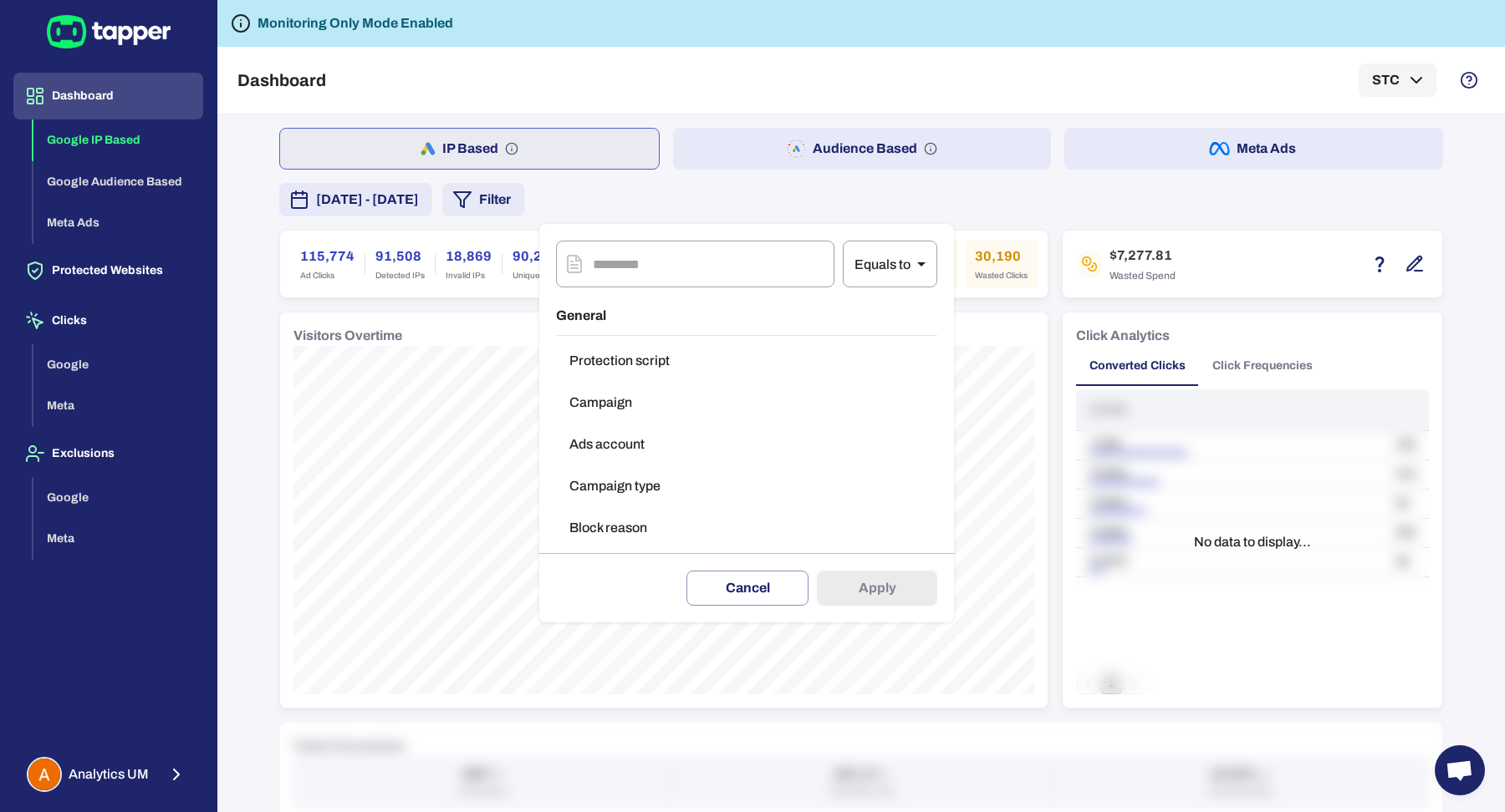
click at [706, 428] on button "Ads account" at bounding box center [747, 444] width 381 height 33
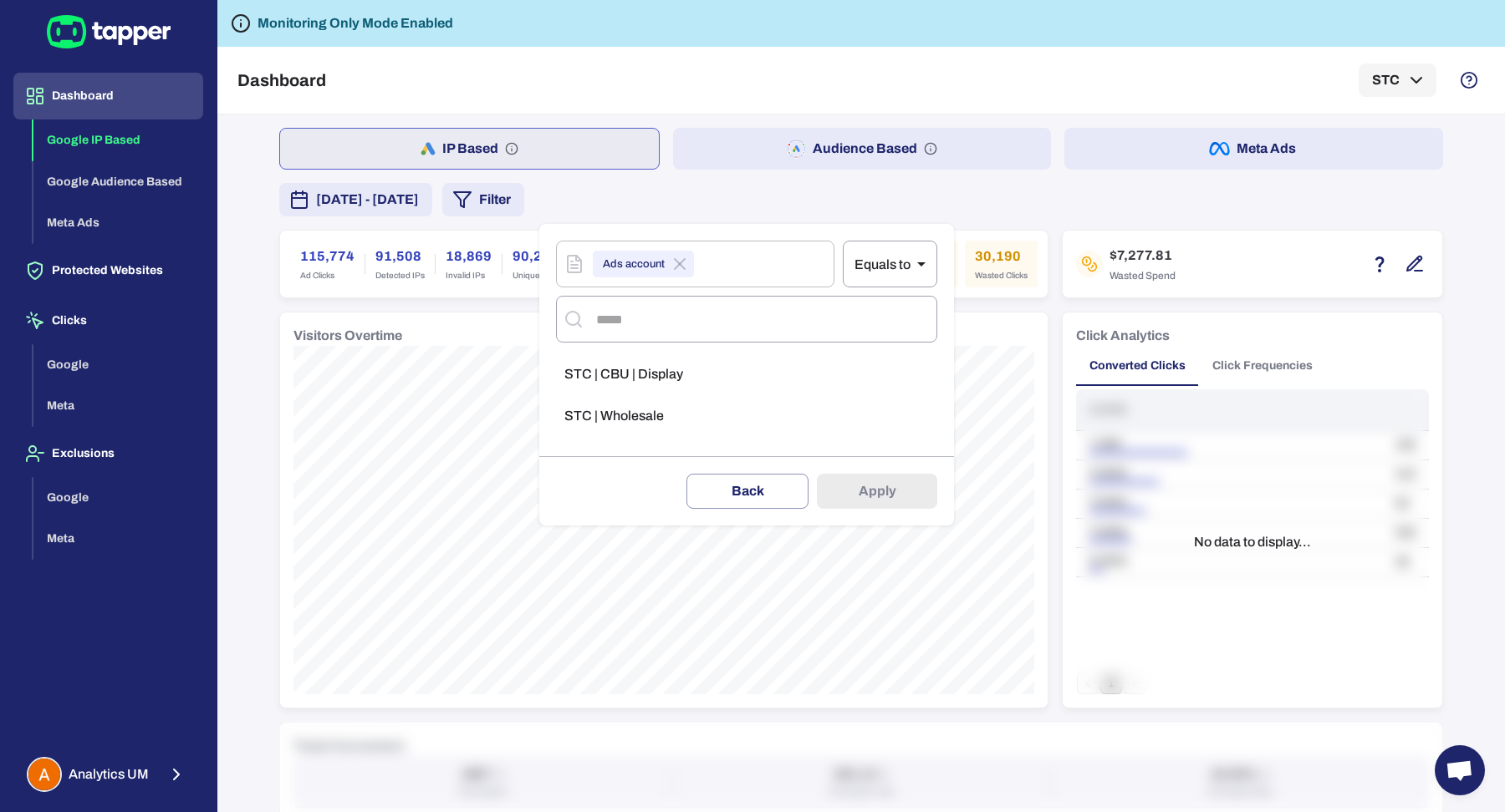
click at [701, 376] on li "STC | CBU | Display" at bounding box center [747, 374] width 381 height 33
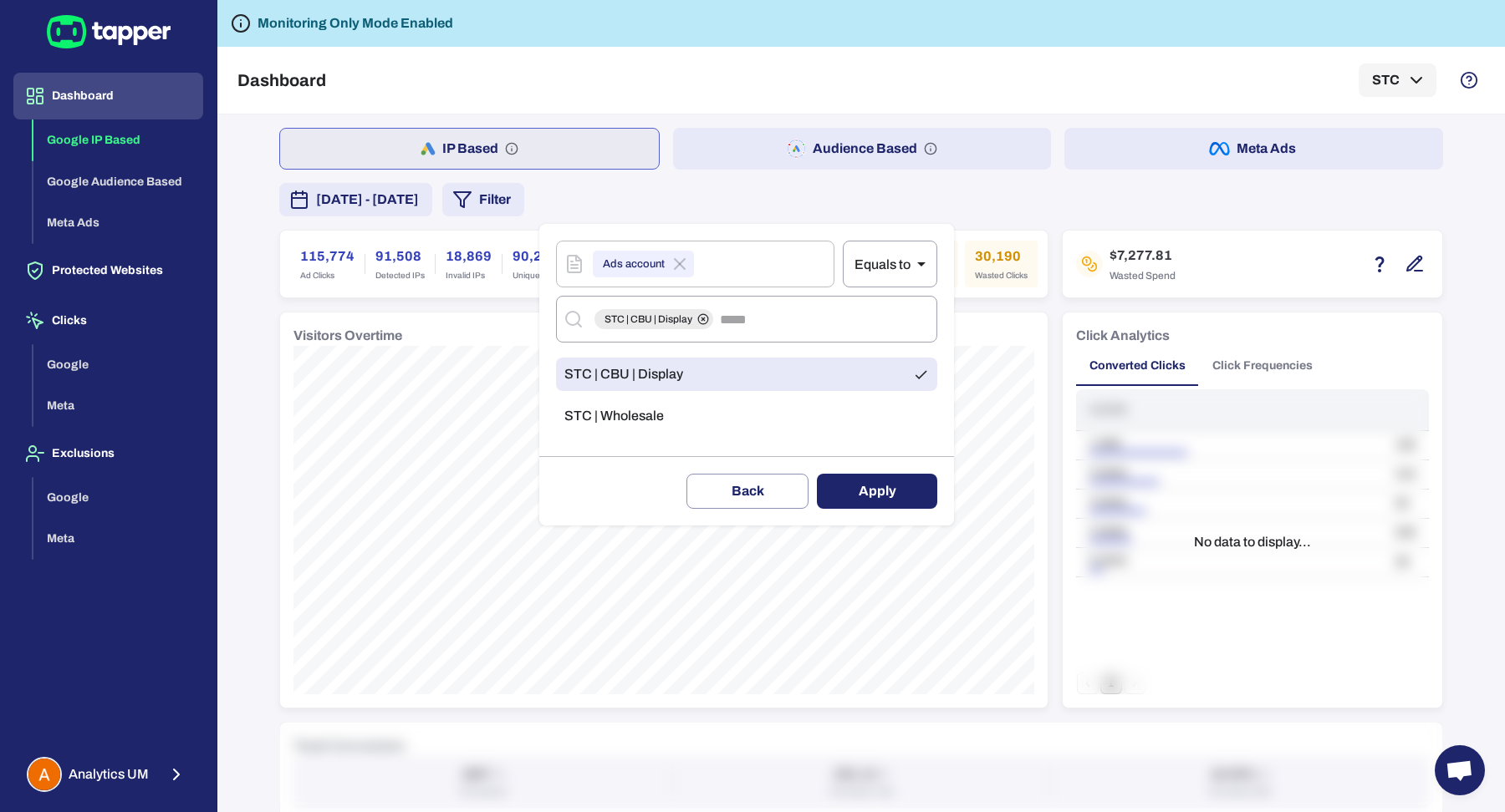
click at [837, 486] on button "Apply" at bounding box center [877, 490] width 121 height 35
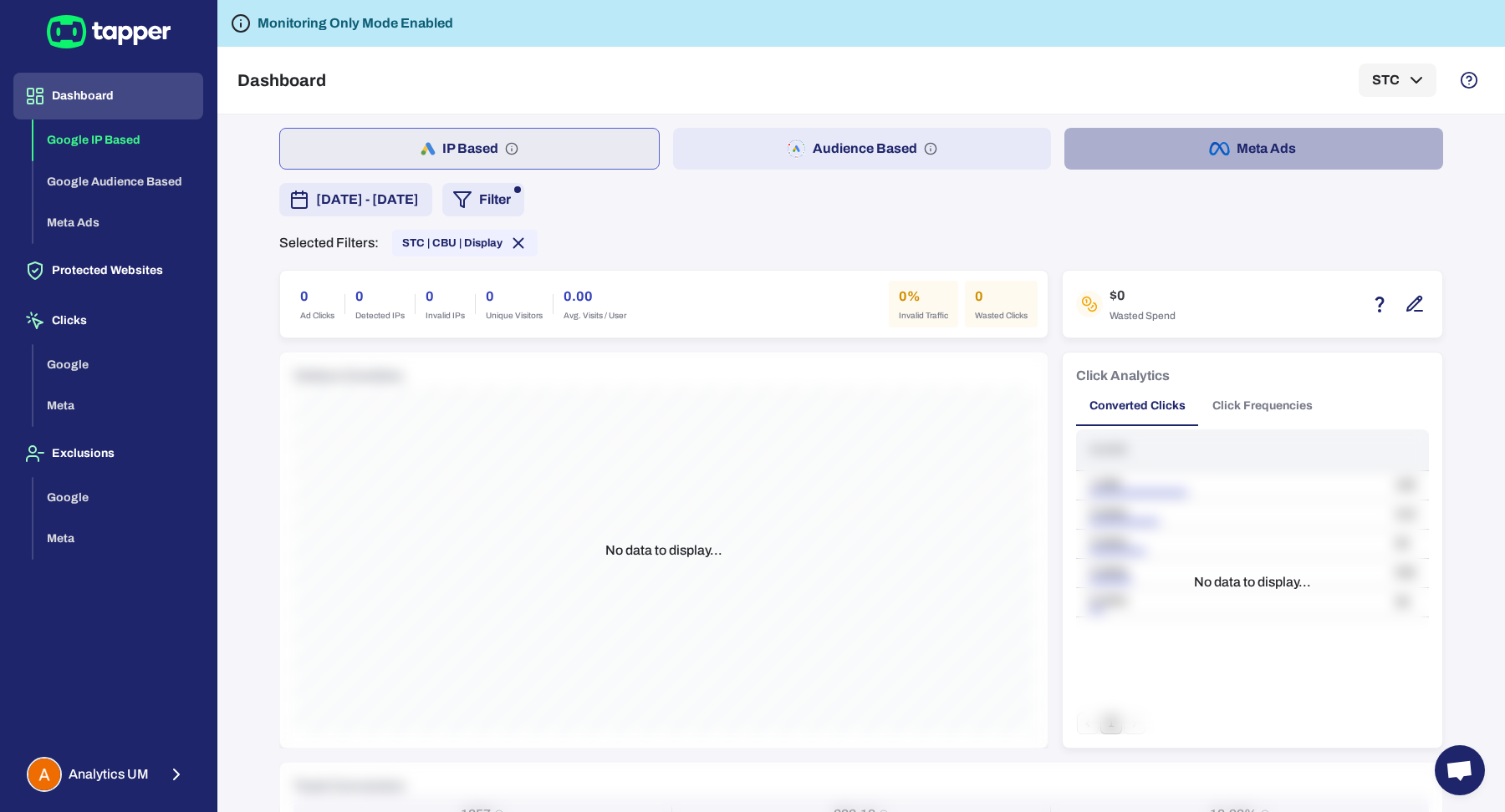
click at [1167, 144] on button "Meta Ads" at bounding box center [1253, 149] width 379 height 42
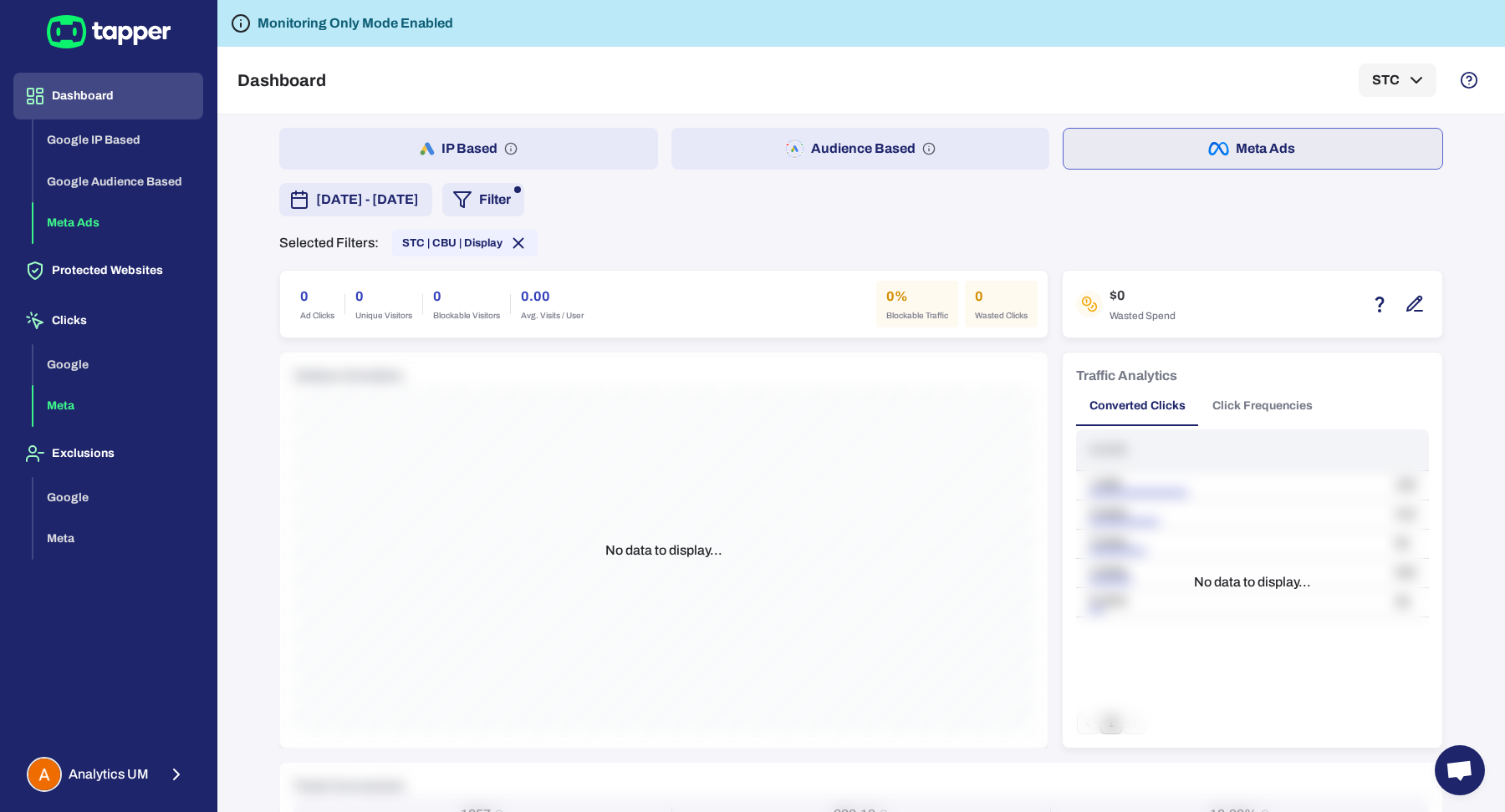
click at [97, 399] on button "Meta" at bounding box center [118, 406] width 170 height 42
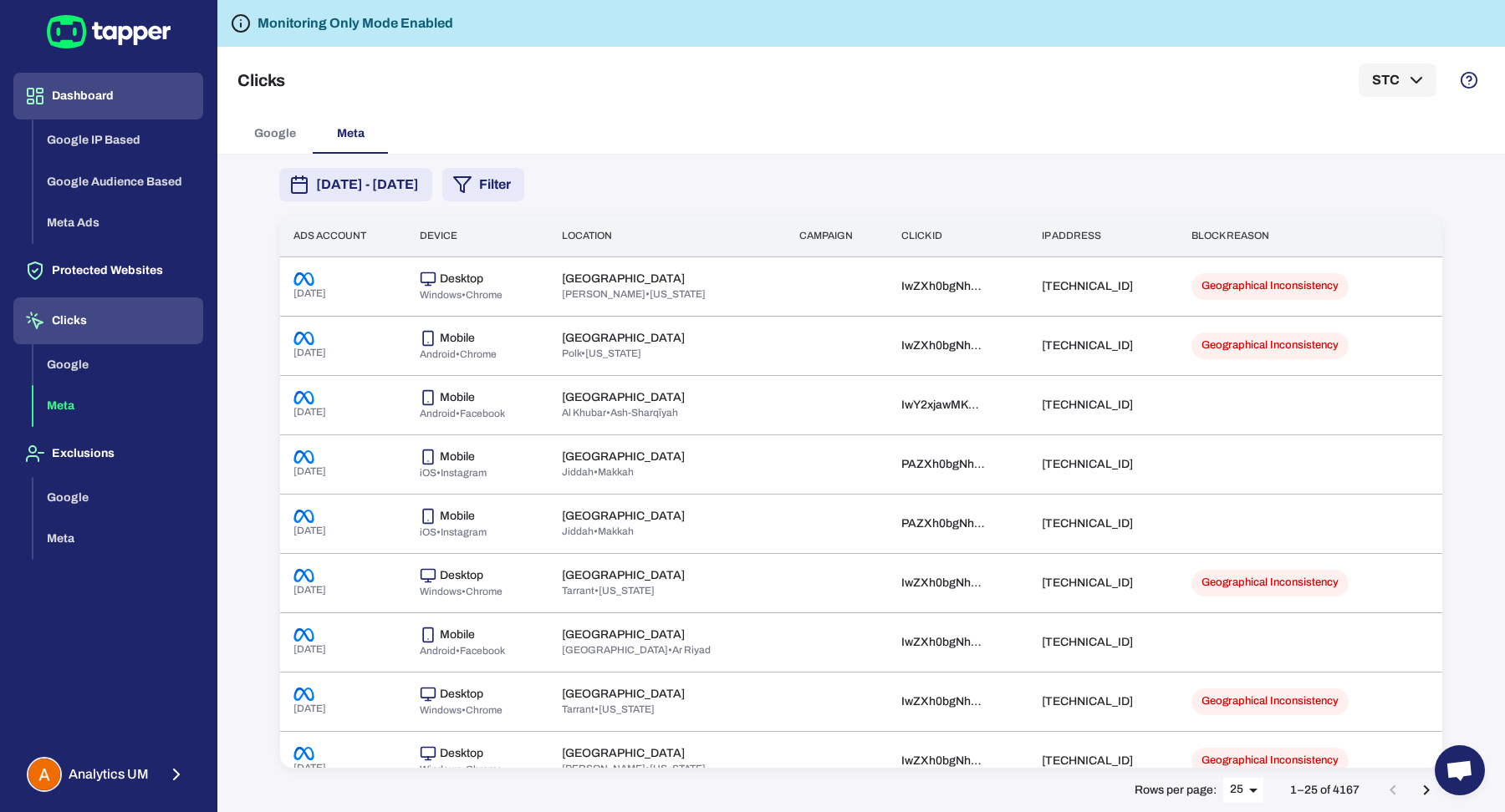
click at [116, 96] on button "Dashboard" at bounding box center [108, 96] width 190 height 46
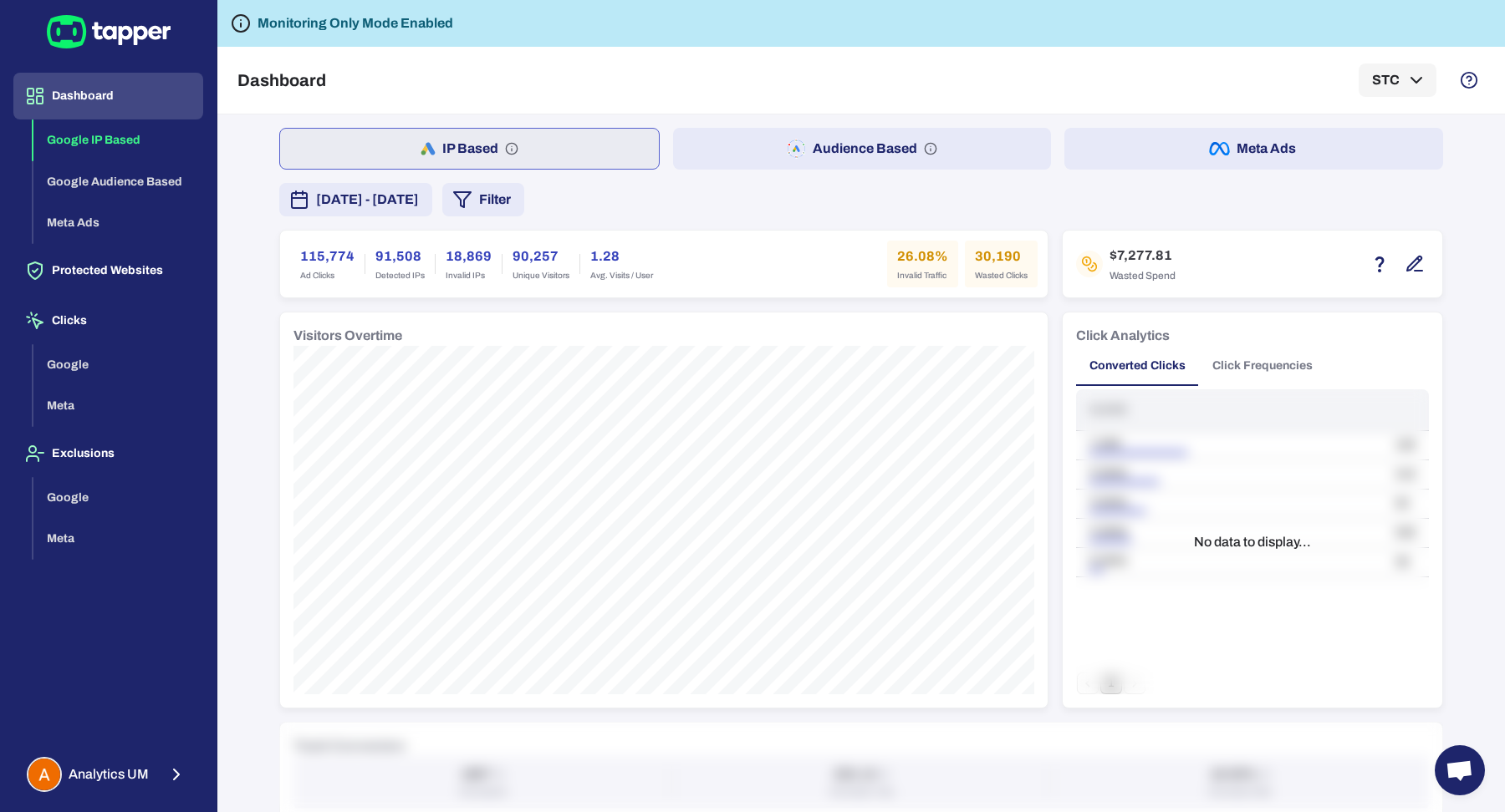
click at [1331, 169] on div "IP Based Audience Based Meta Ads August 8, 2025 - August 14, 2025 Filter 115,77…" at bounding box center [861, 784] width 1163 height 1312
click at [1312, 158] on button "Meta Ads" at bounding box center [1253, 149] width 379 height 42
click at [797, 152] on button "Audience Based" at bounding box center [860, 149] width 379 height 42
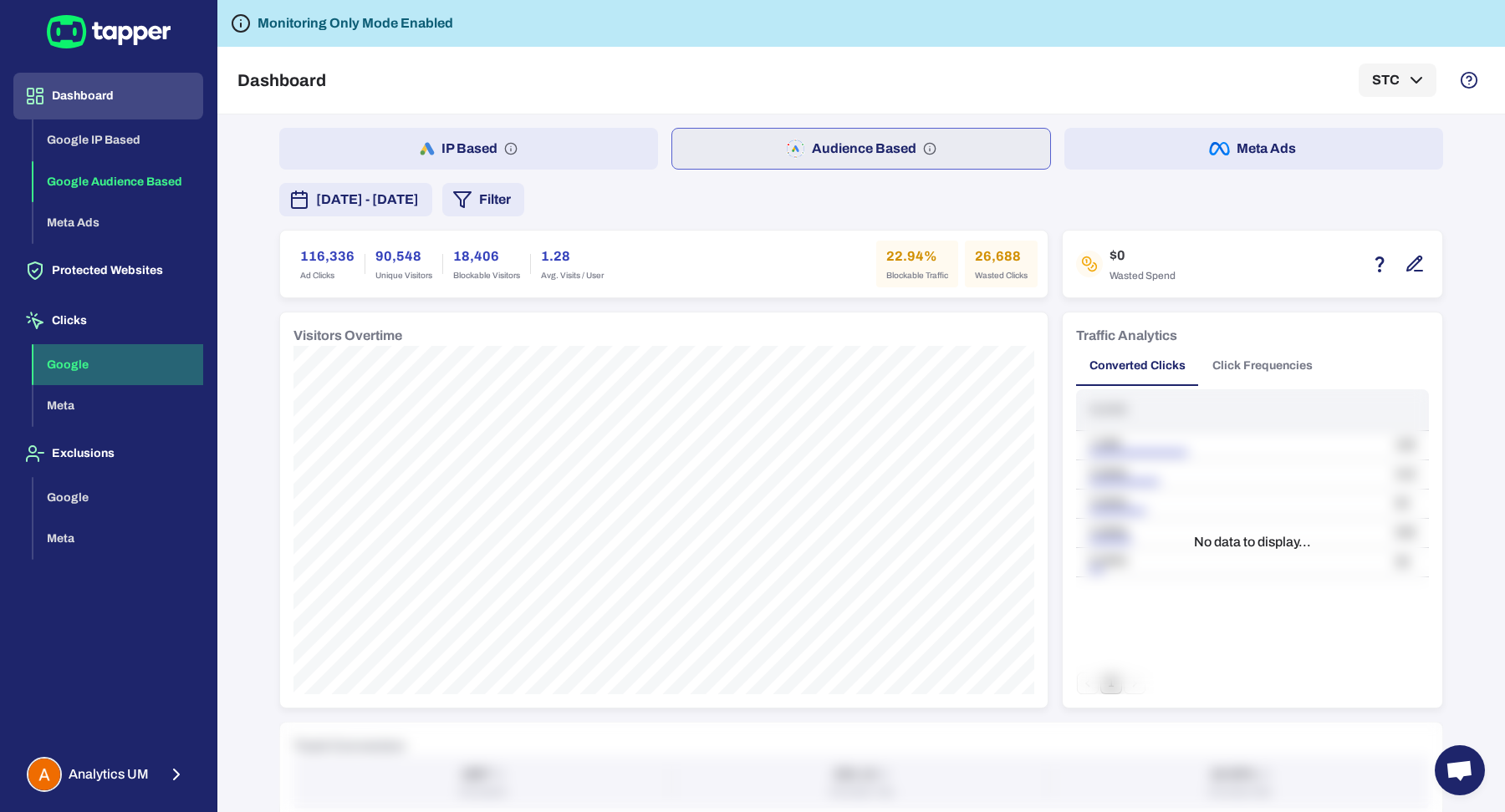
click at [113, 360] on button "Google" at bounding box center [118, 365] width 170 height 42
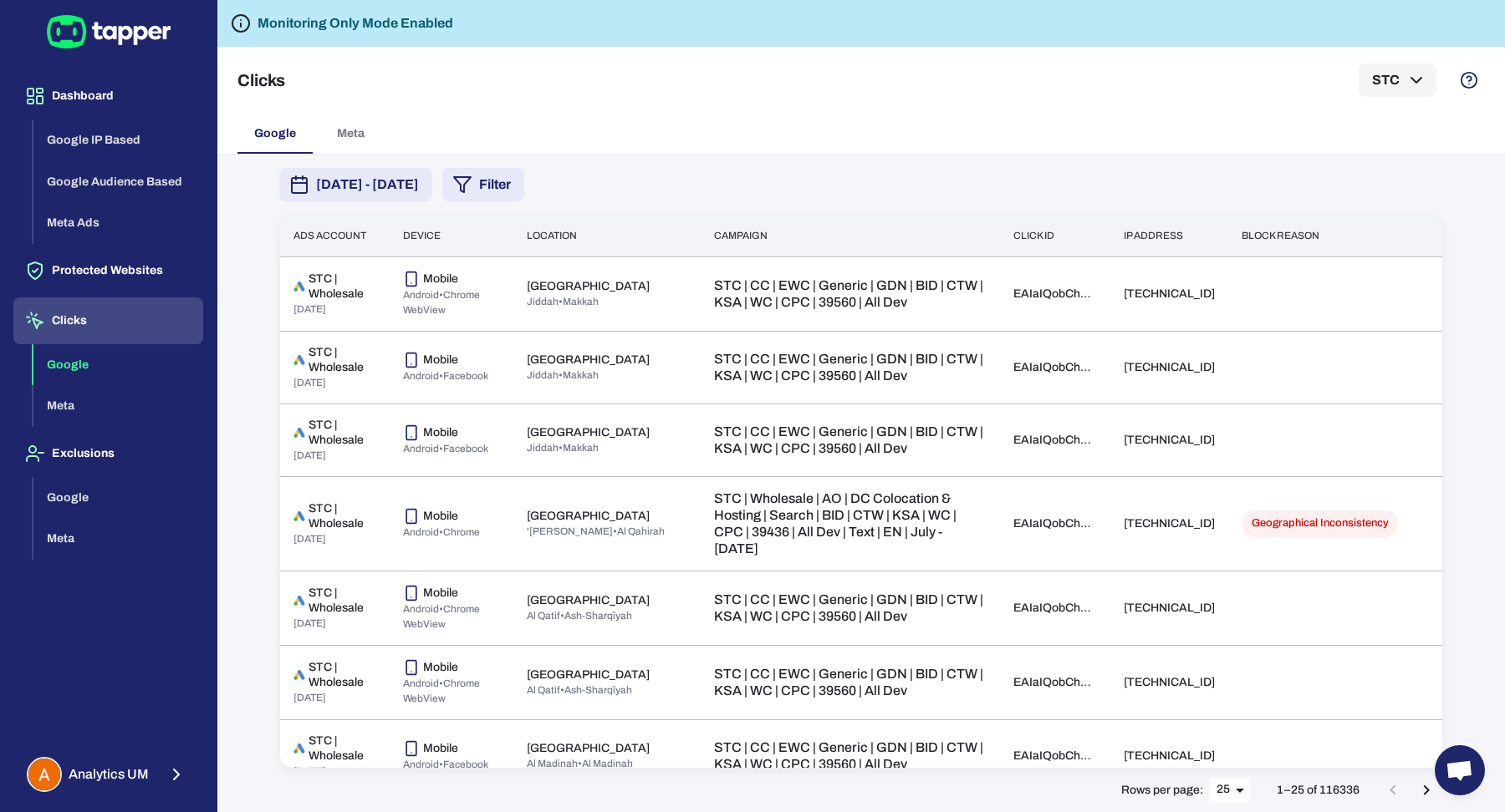
click at [524, 186] on button "Filter" at bounding box center [483, 184] width 82 height 33
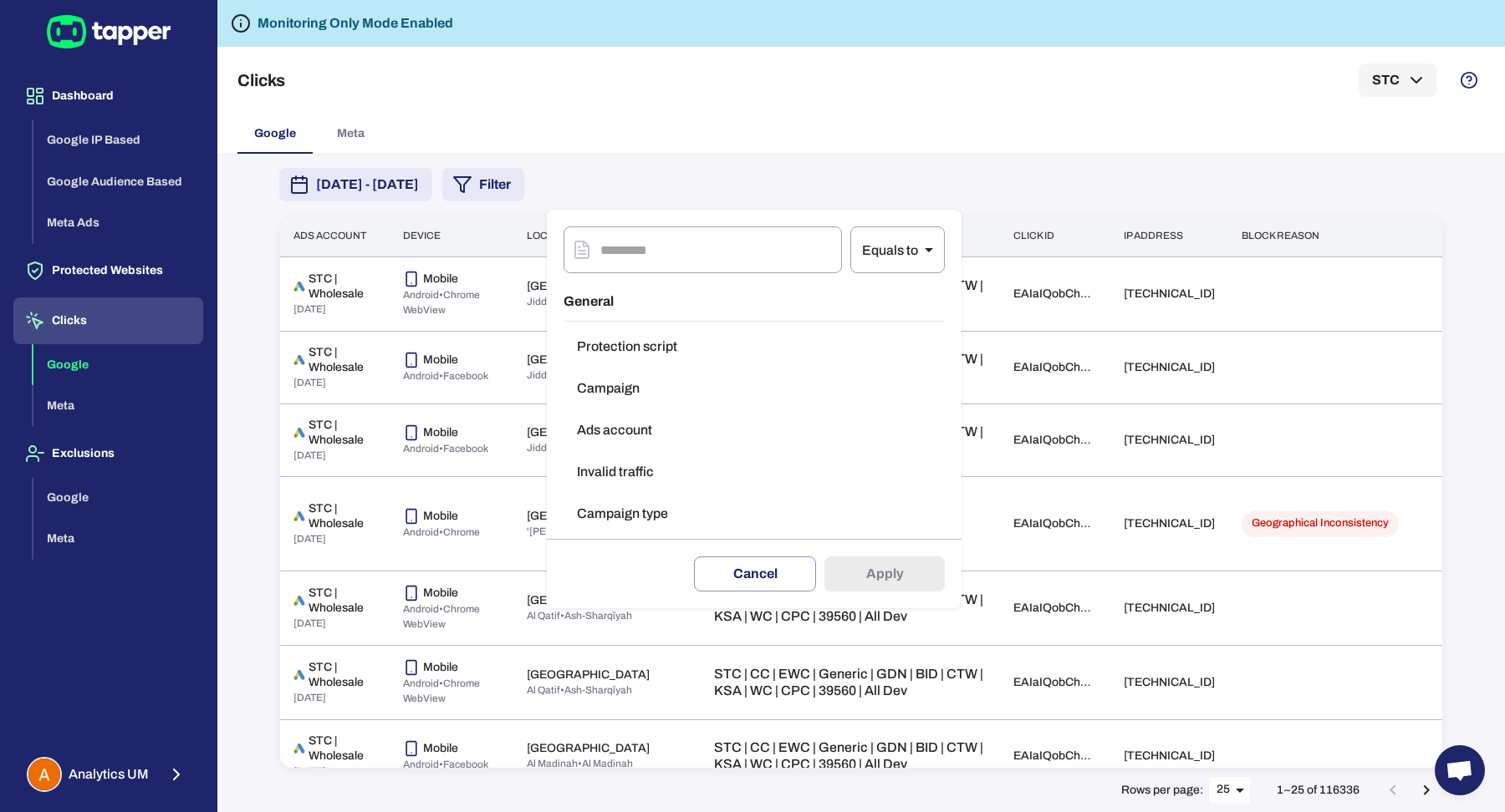
click at [790, 123] on div at bounding box center [752, 406] width 1505 height 812
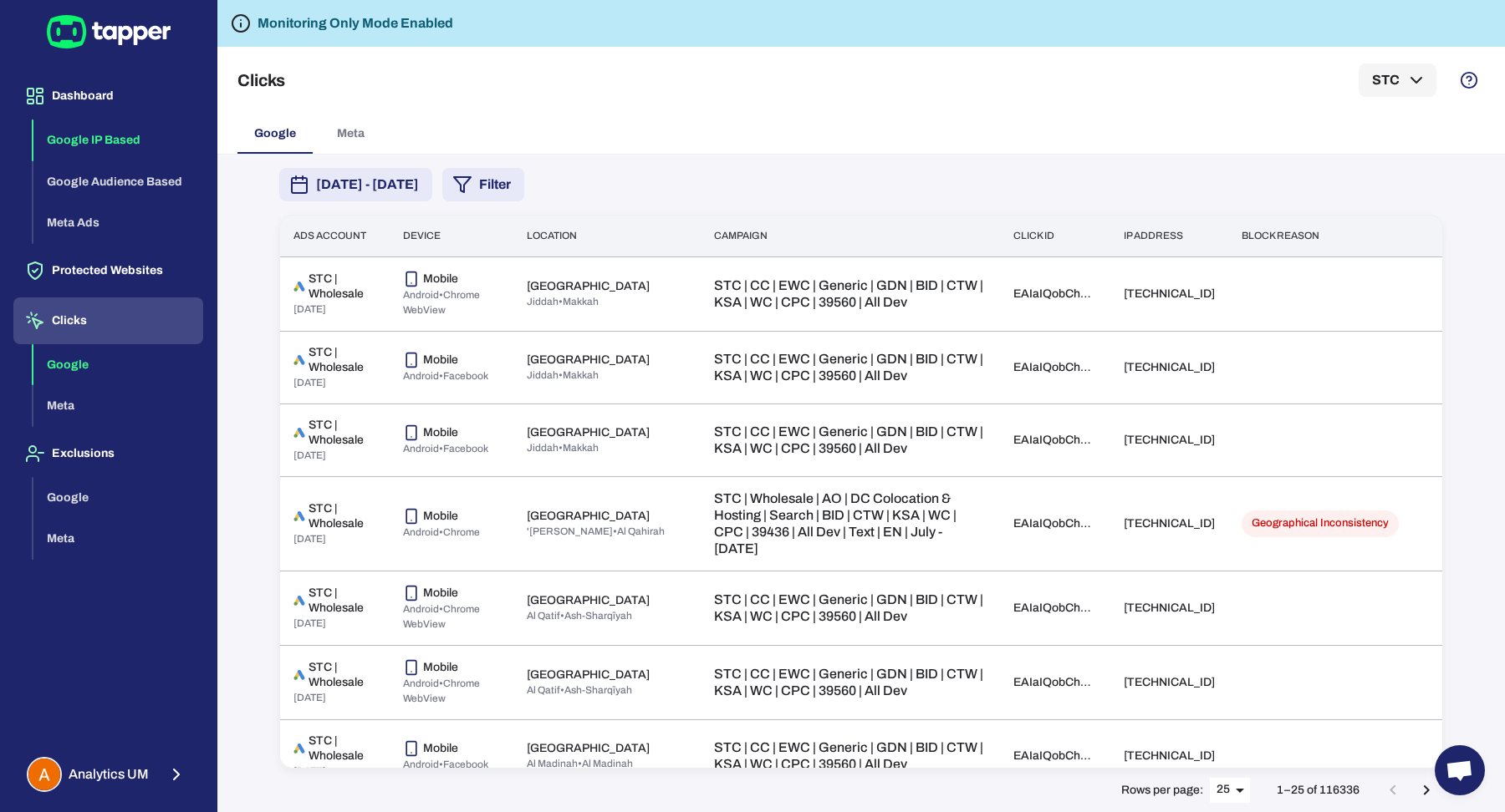
click at [110, 142] on button "Google IP Based" at bounding box center [118, 140] width 170 height 42
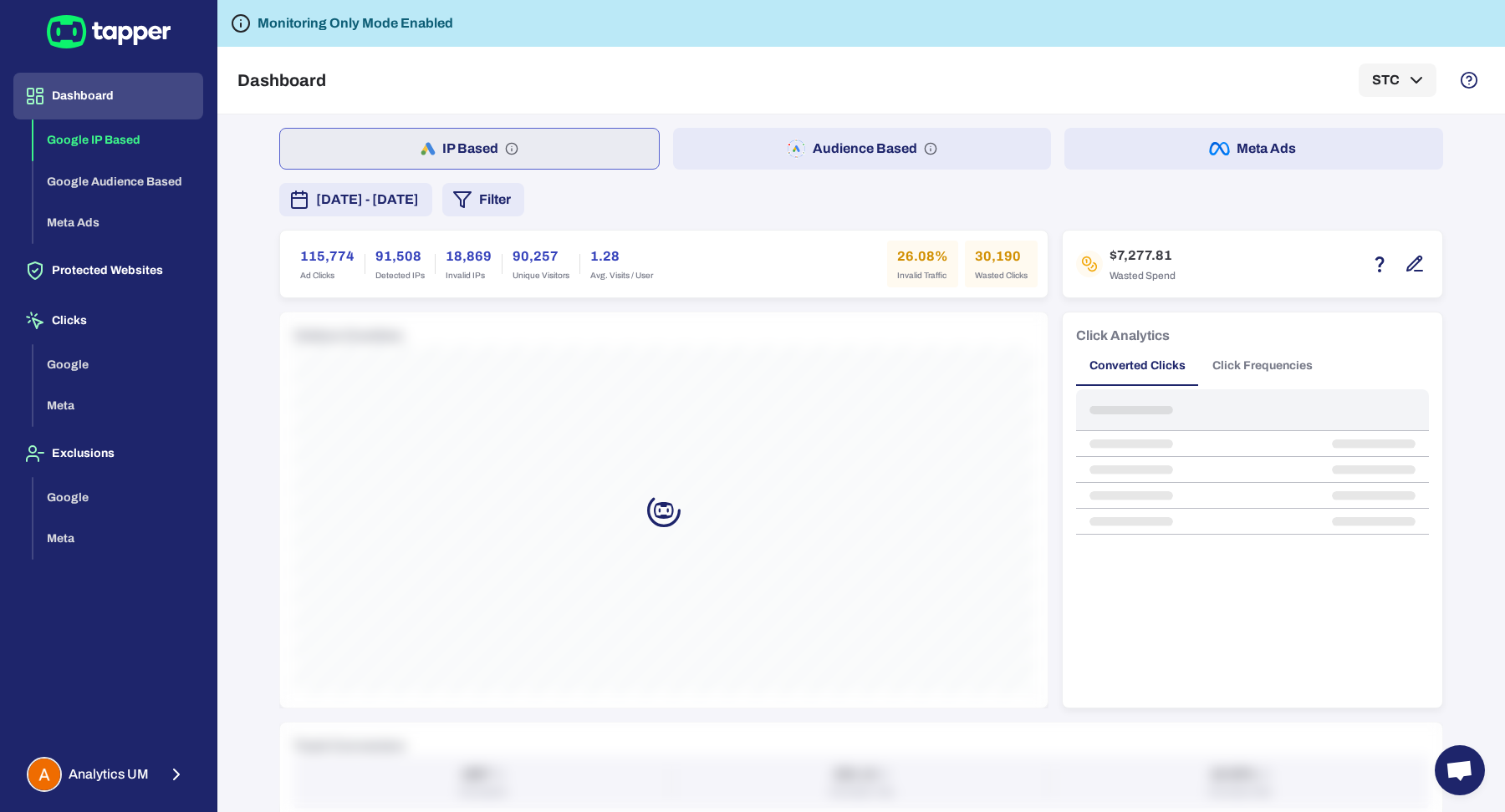
click at [524, 190] on button "Filter" at bounding box center [483, 199] width 82 height 33
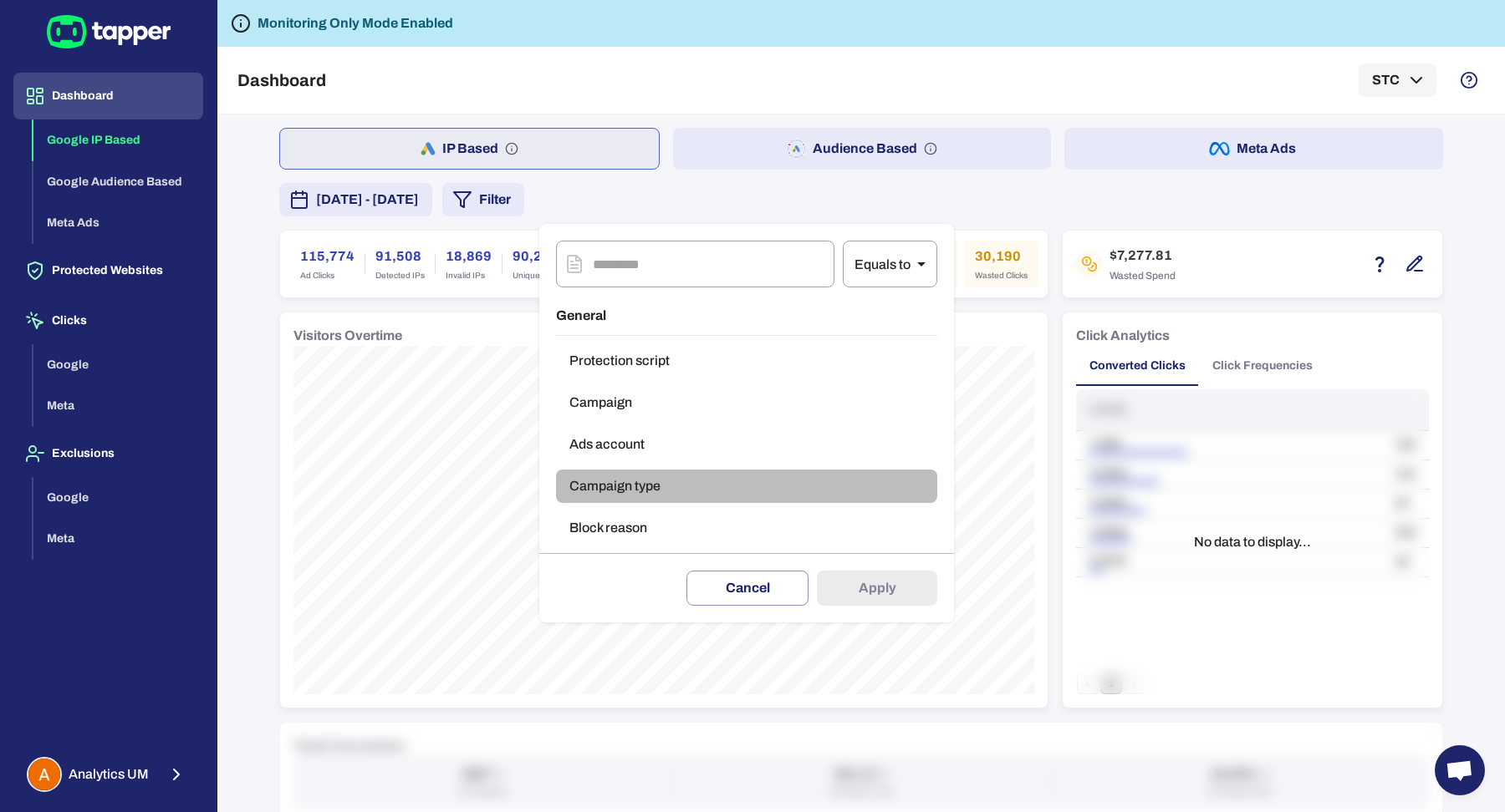
click at [644, 489] on button "Campaign type" at bounding box center [747, 486] width 381 height 33
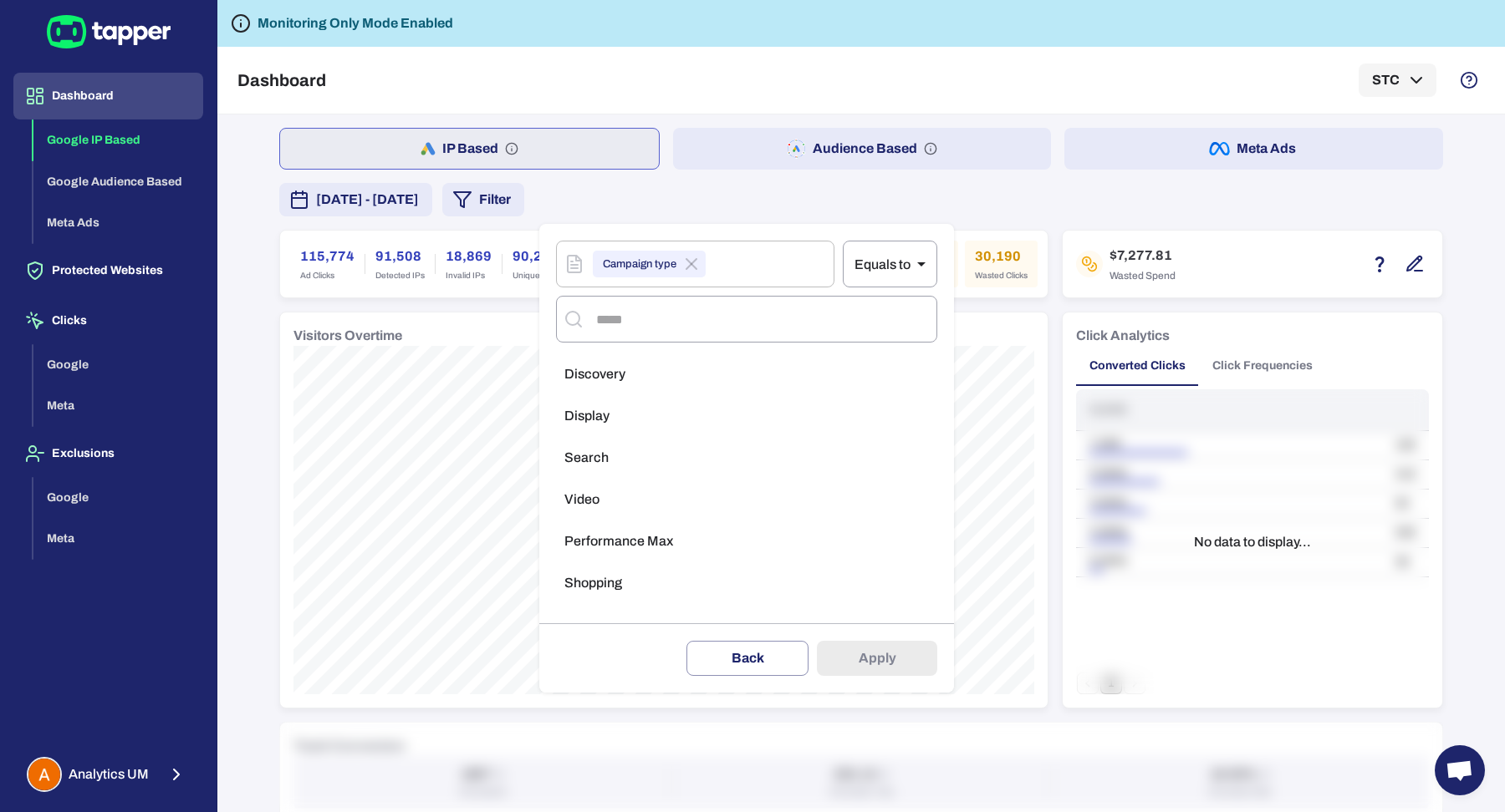
click at [646, 452] on li "Search" at bounding box center [747, 457] width 381 height 33
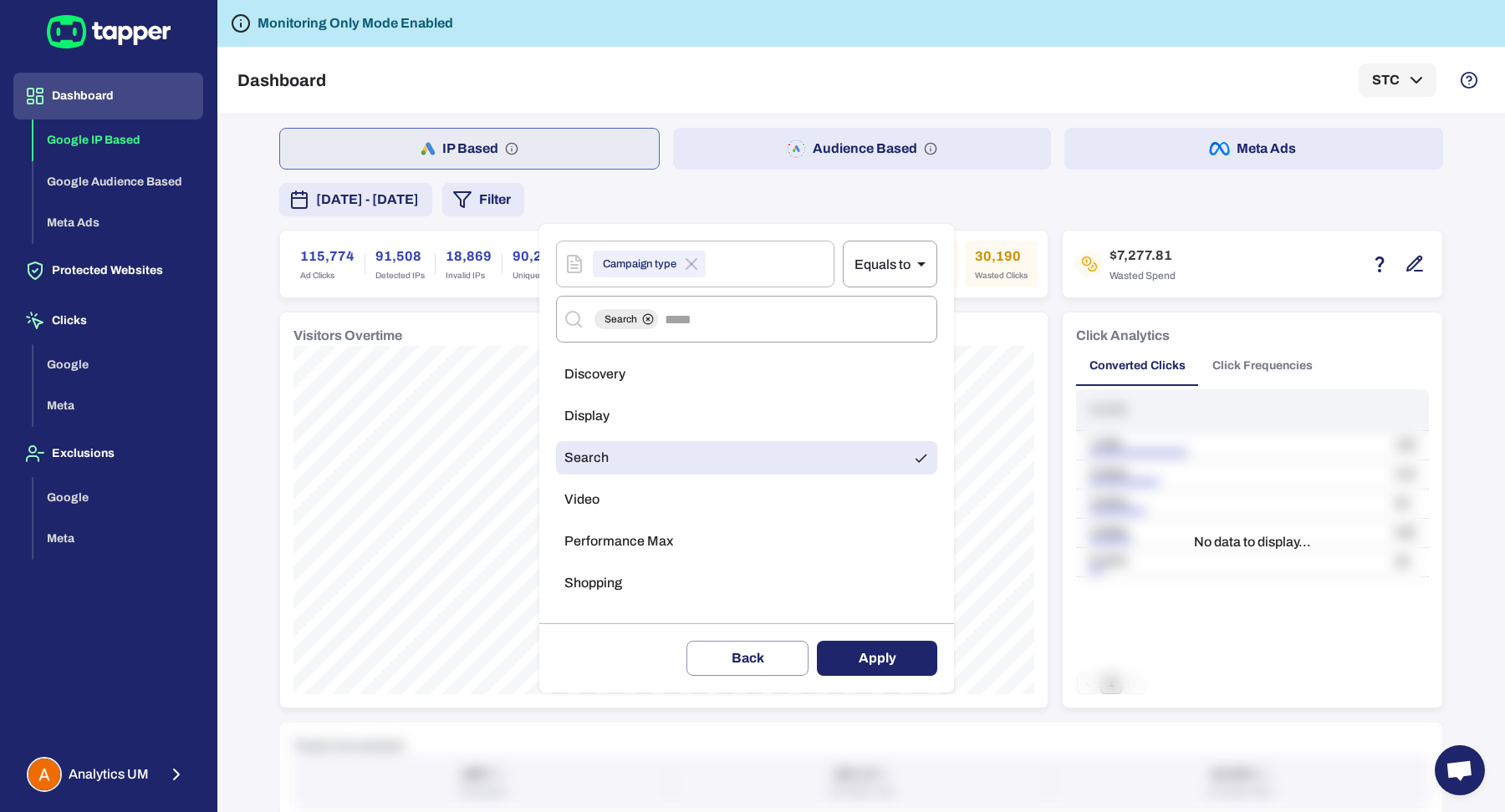
click at [881, 661] on button "Apply" at bounding box center [877, 658] width 121 height 35
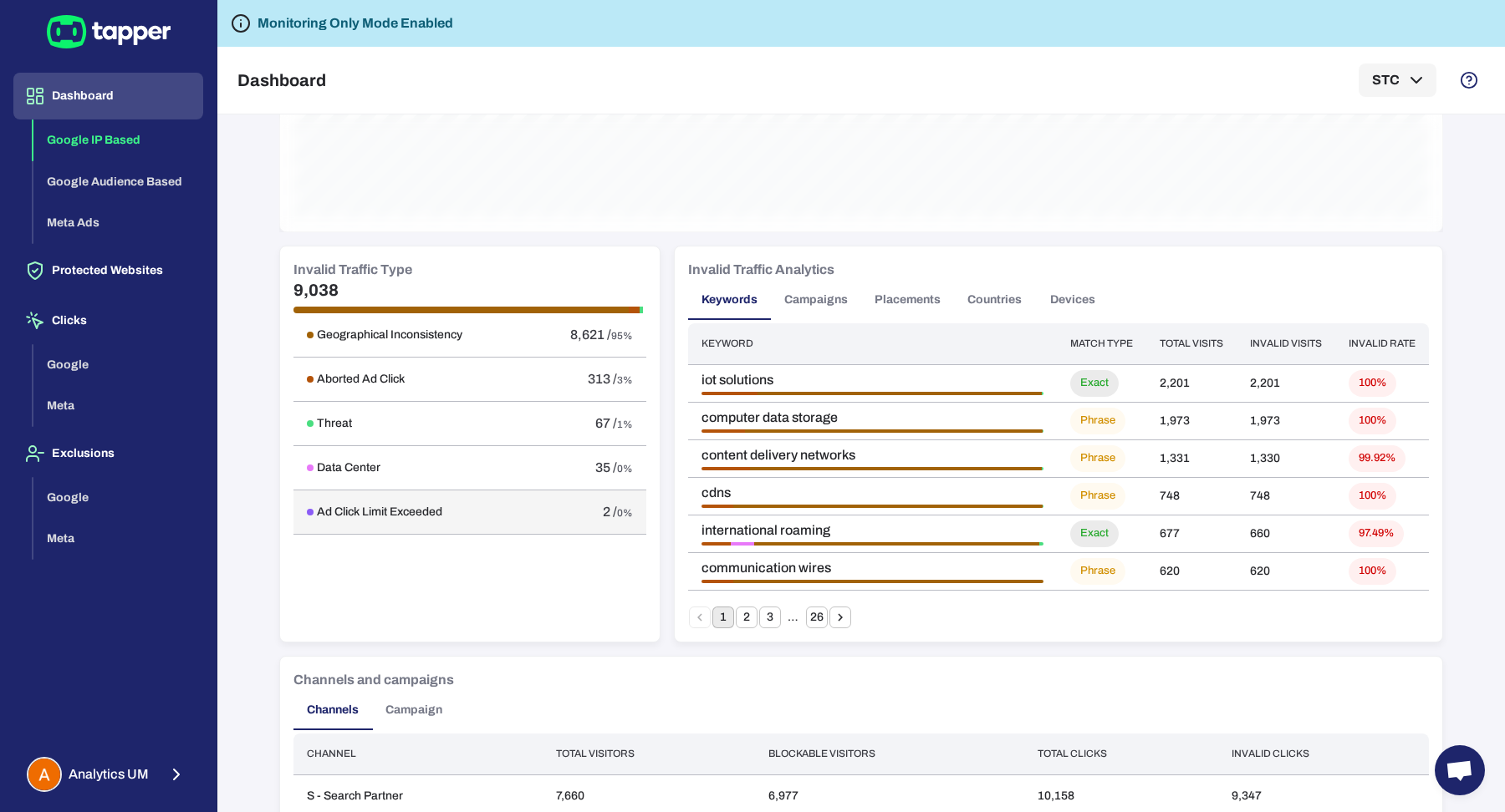
scroll to position [859, 0]
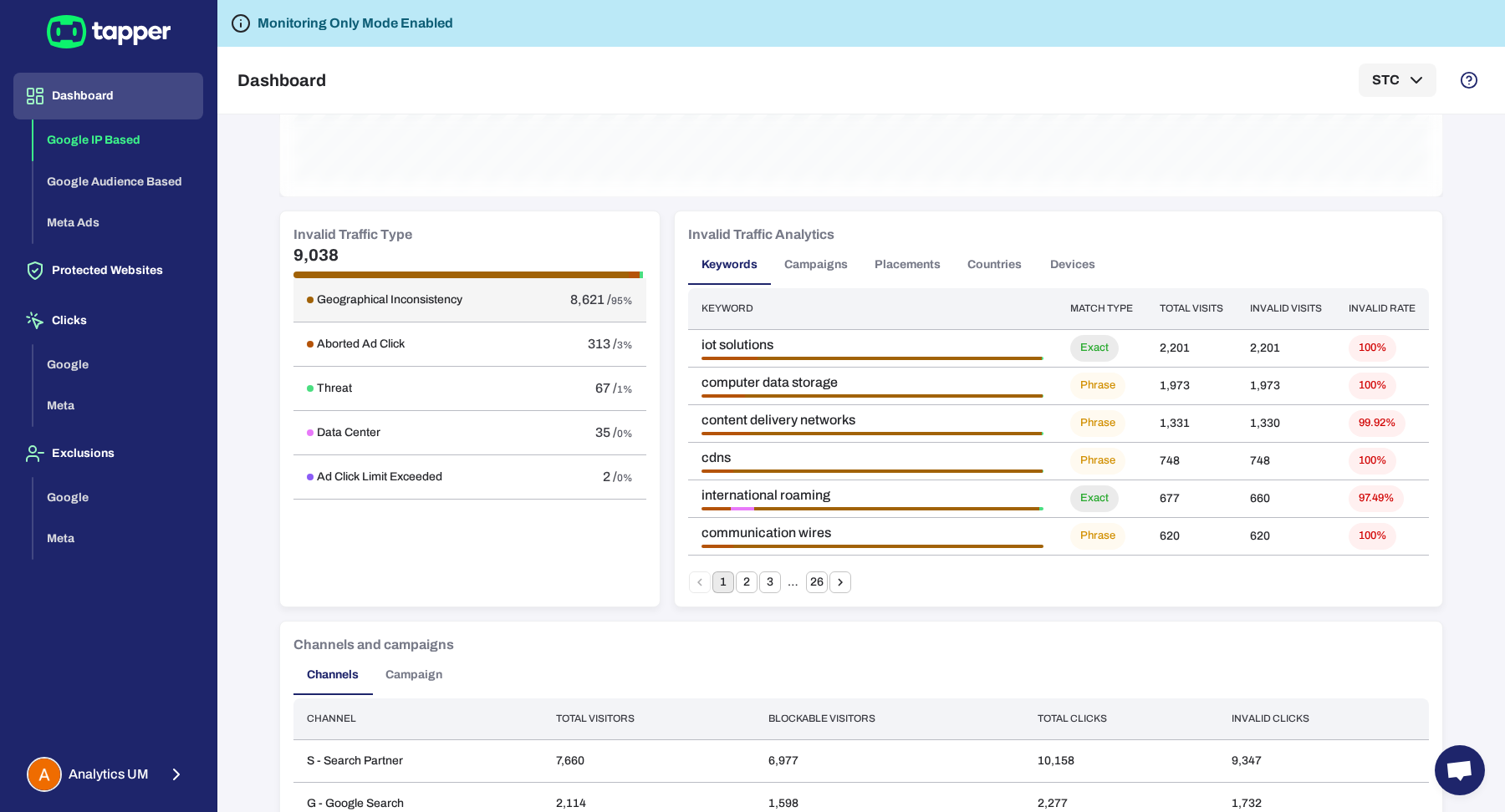
click at [343, 293] on h6 "Geographical Inconsistency" at bounding box center [389, 300] width 145 height 15
click at [984, 263] on button "Countries" at bounding box center [994, 265] width 81 height 40
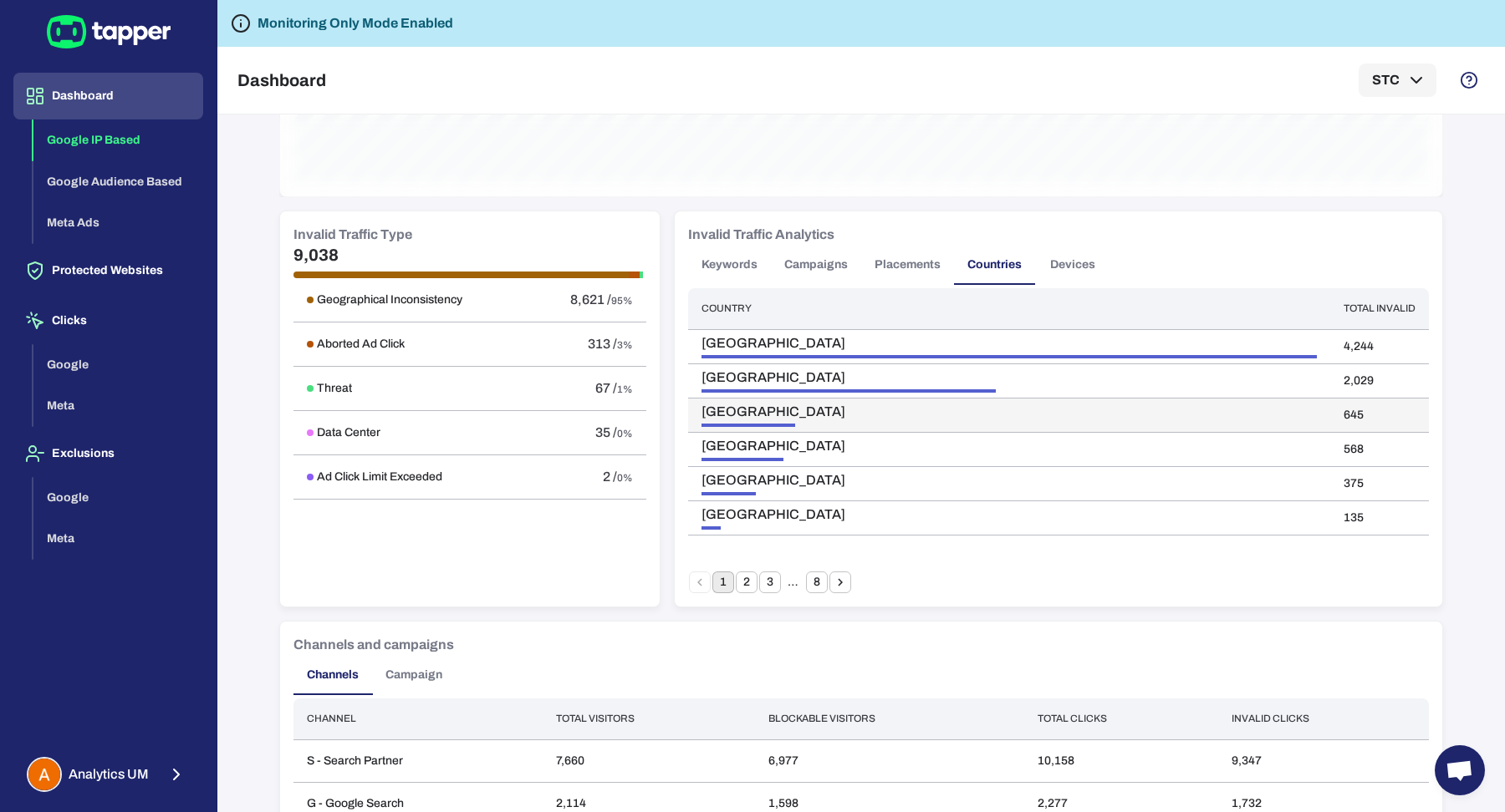
click at [822, 407] on span "Algeria" at bounding box center [1009, 412] width 615 height 17
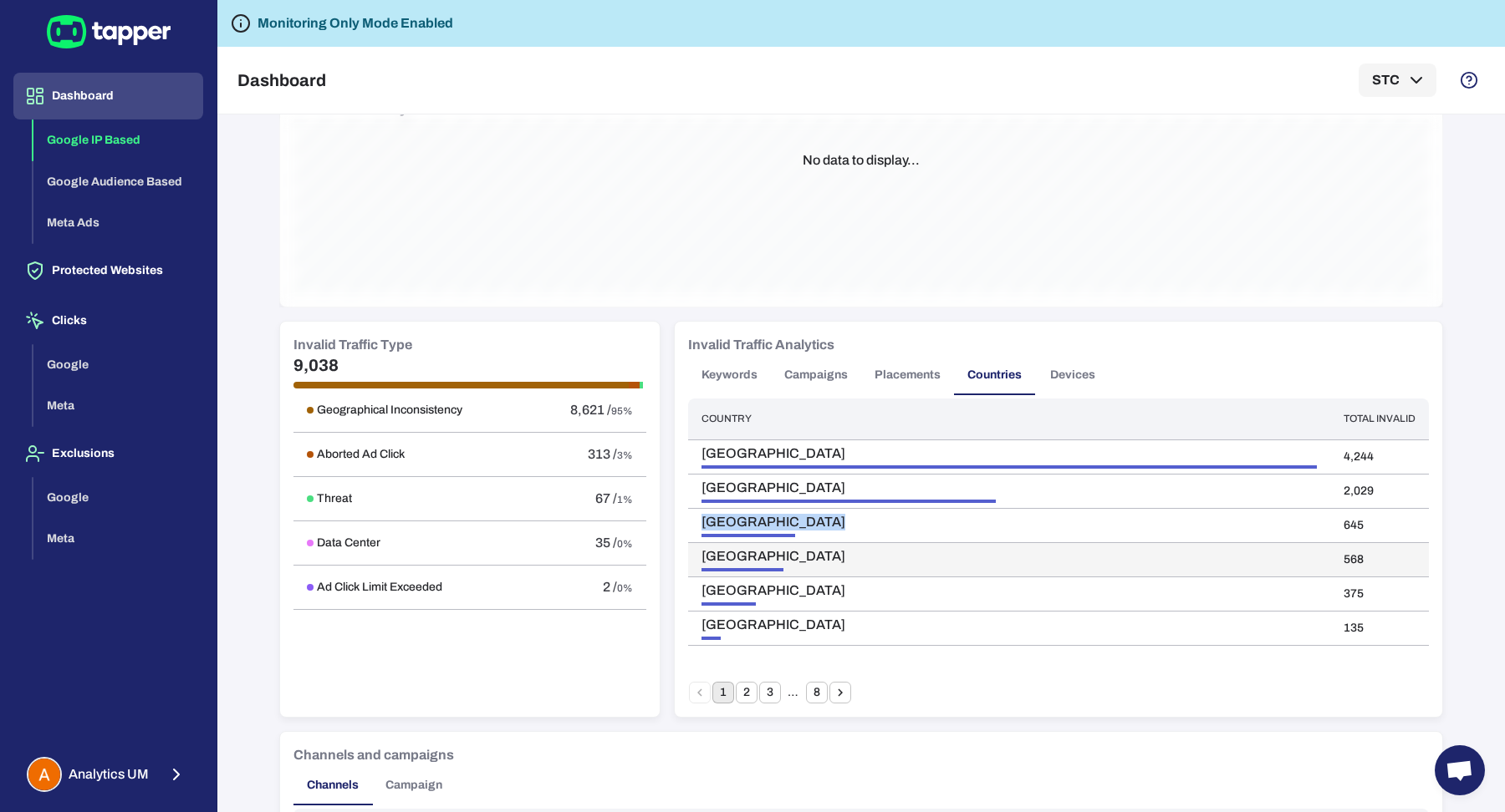
scroll to position [747, 0]
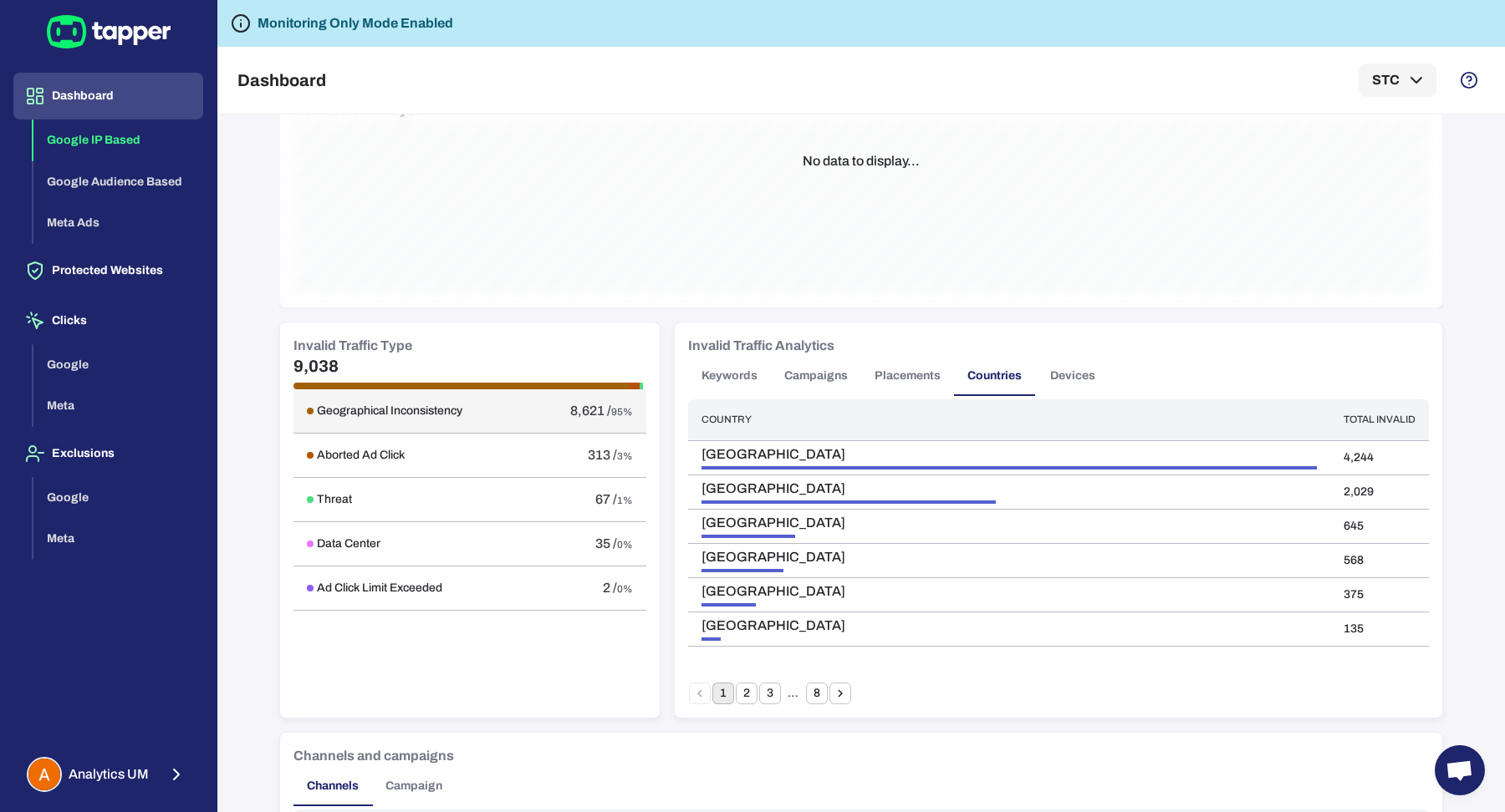
click at [520, 415] on td "Geographical Inconsistency" at bounding box center [411, 411] width 236 height 45
click at [520, 414] on td "Geographical Inconsistency" at bounding box center [411, 411] width 236 height 45
click at [518, 412] on td "Geographical Inconsistency" at bounding box center [411, 411] width 236 height 45
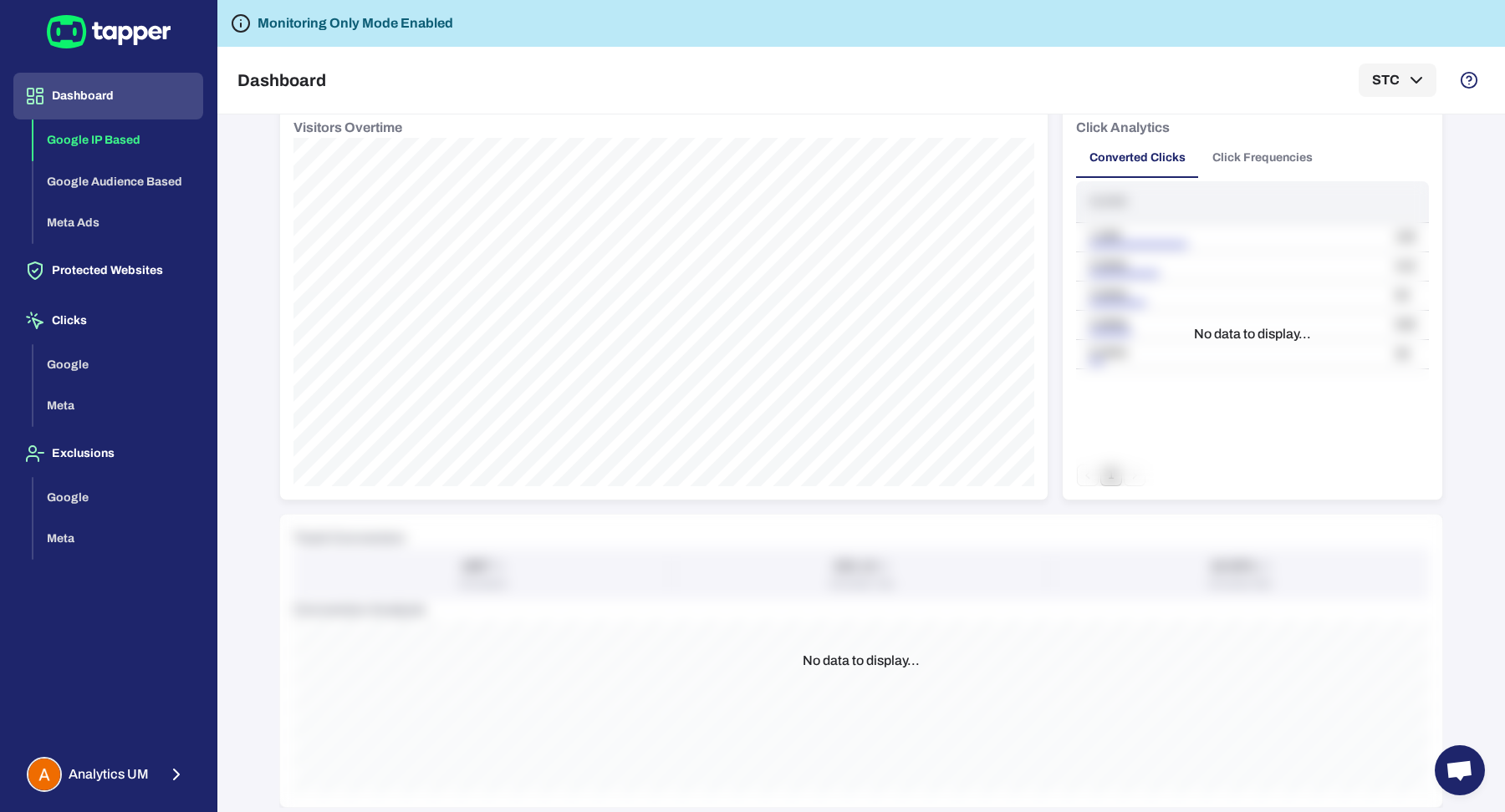
scroll to position [167, 0]
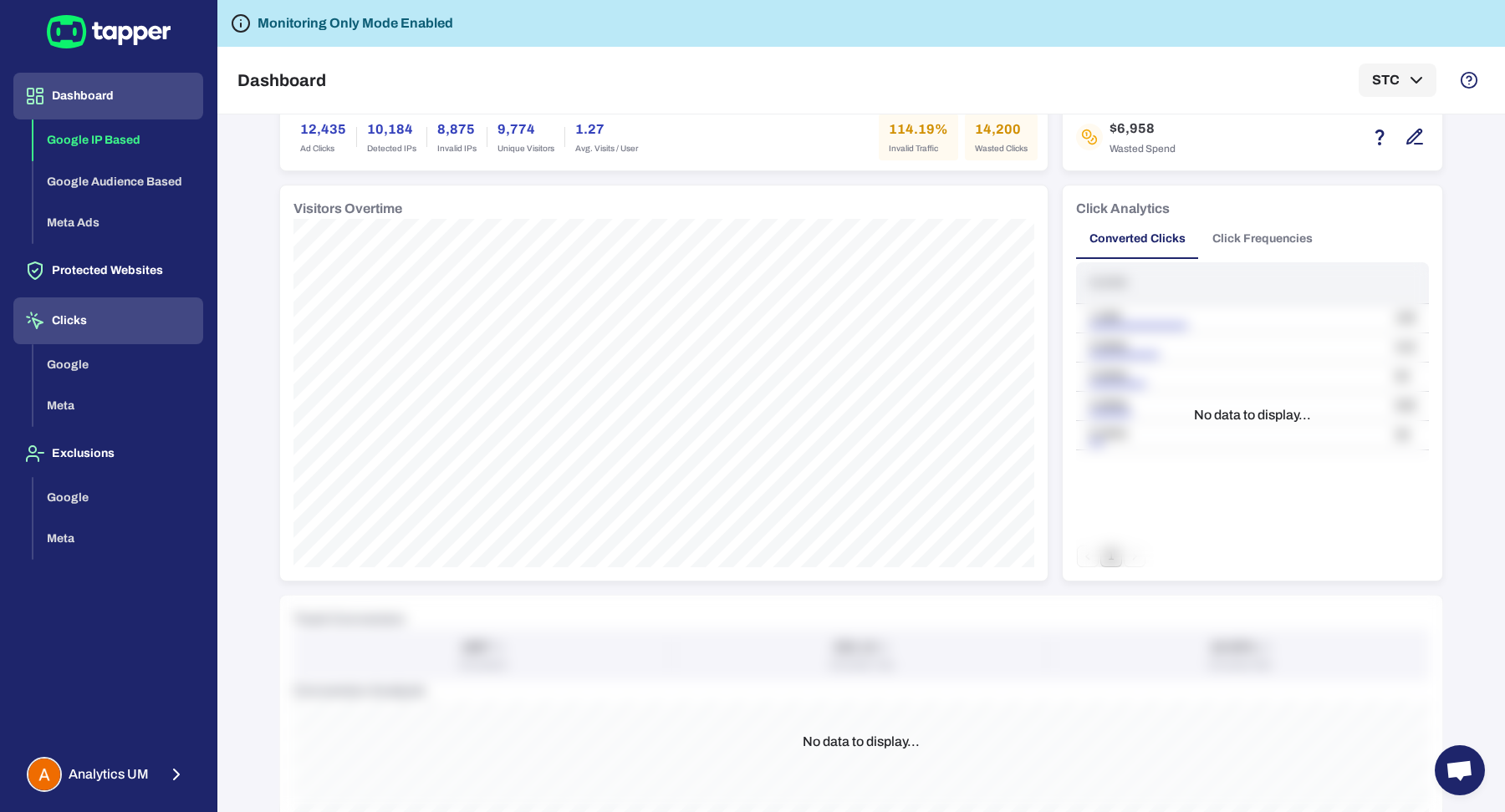
click at [86, 323] on button "Clicks" at bounding box center [108, 321] width 190 height 46
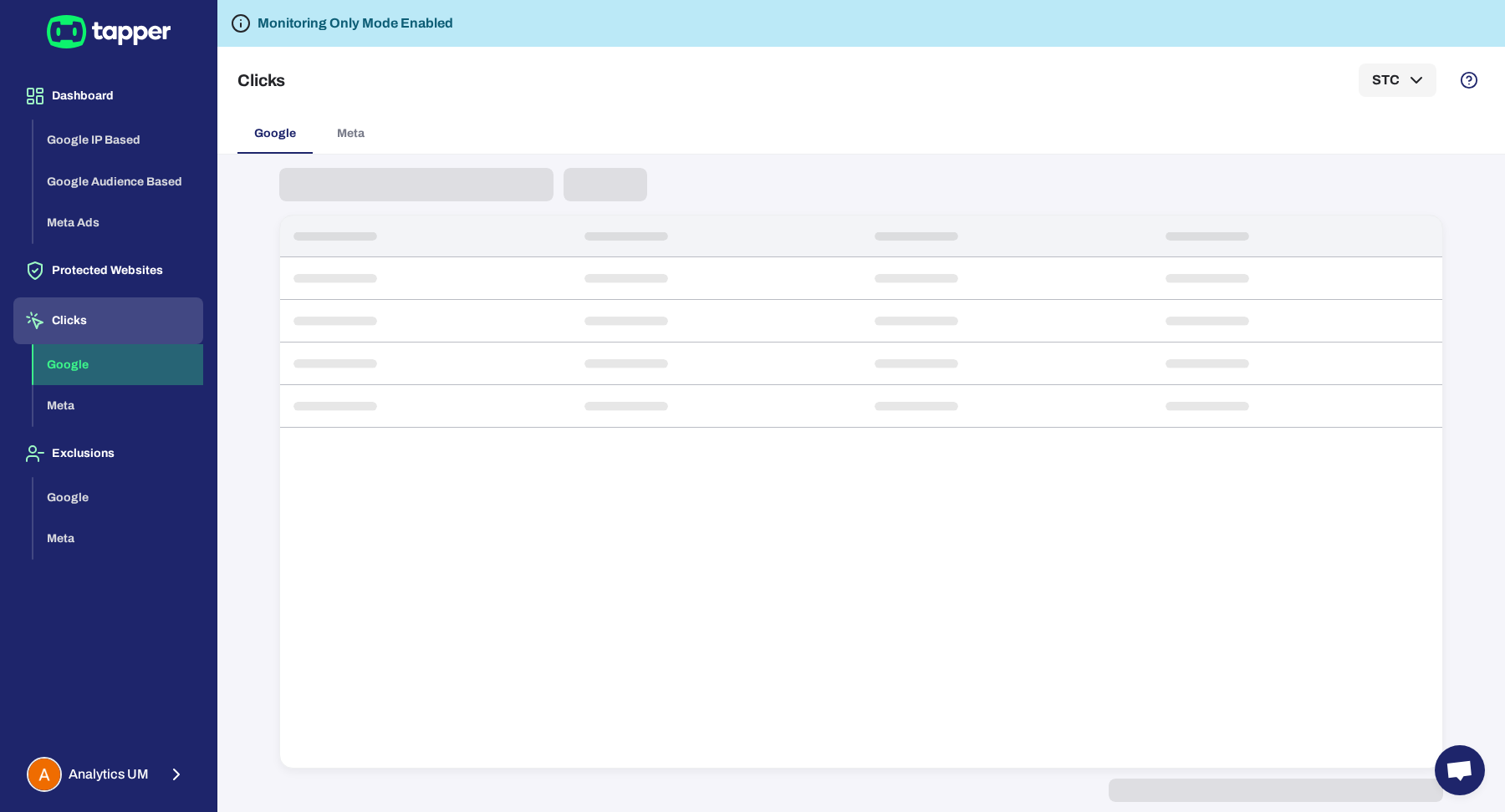
click at [89, 352] on button "Google" at bounding box center [118, 365] width 170 height 42
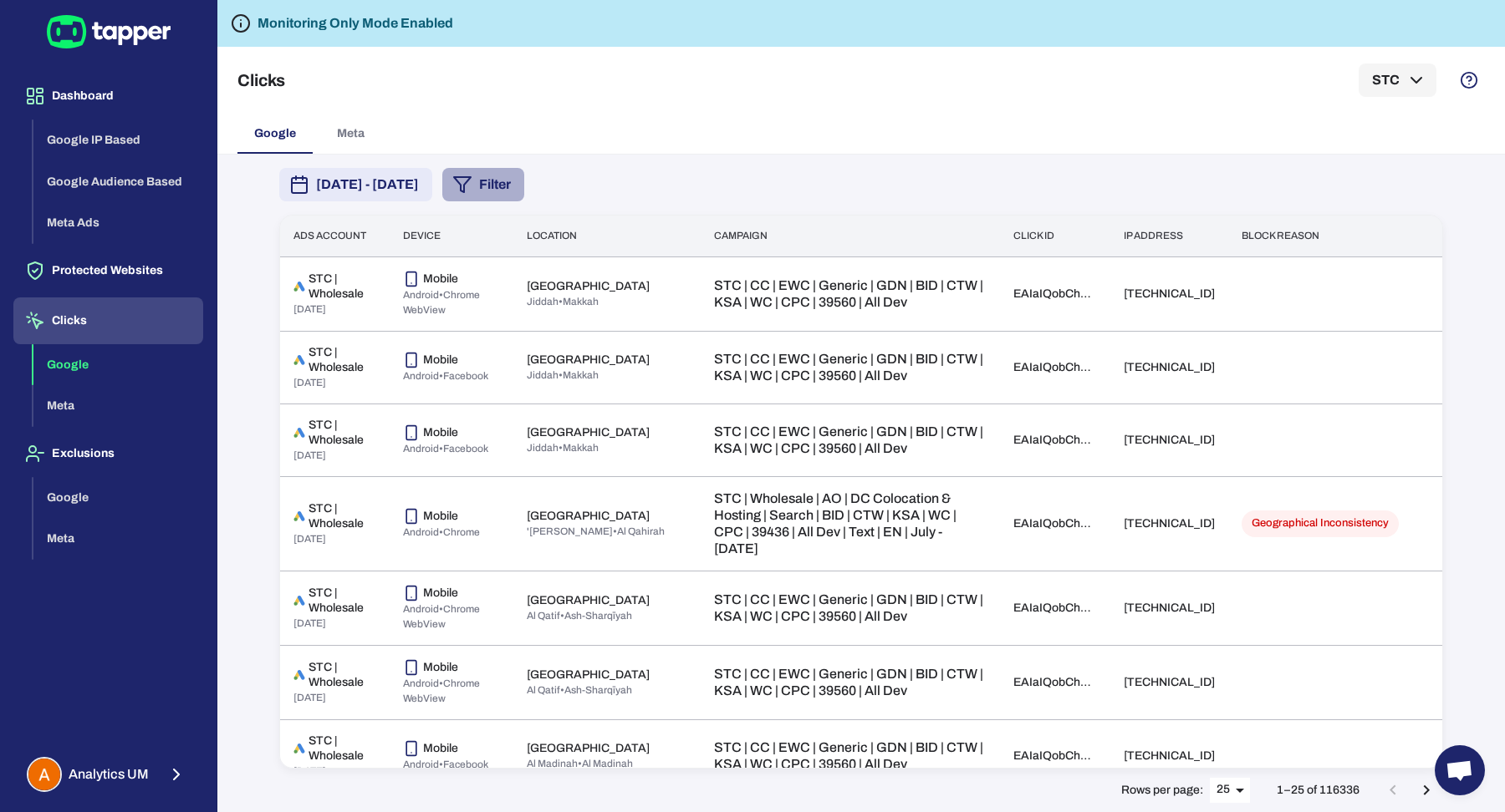
click at [524, 175] on button "Filter" at bounding box center [483, 184] width 82 height 33
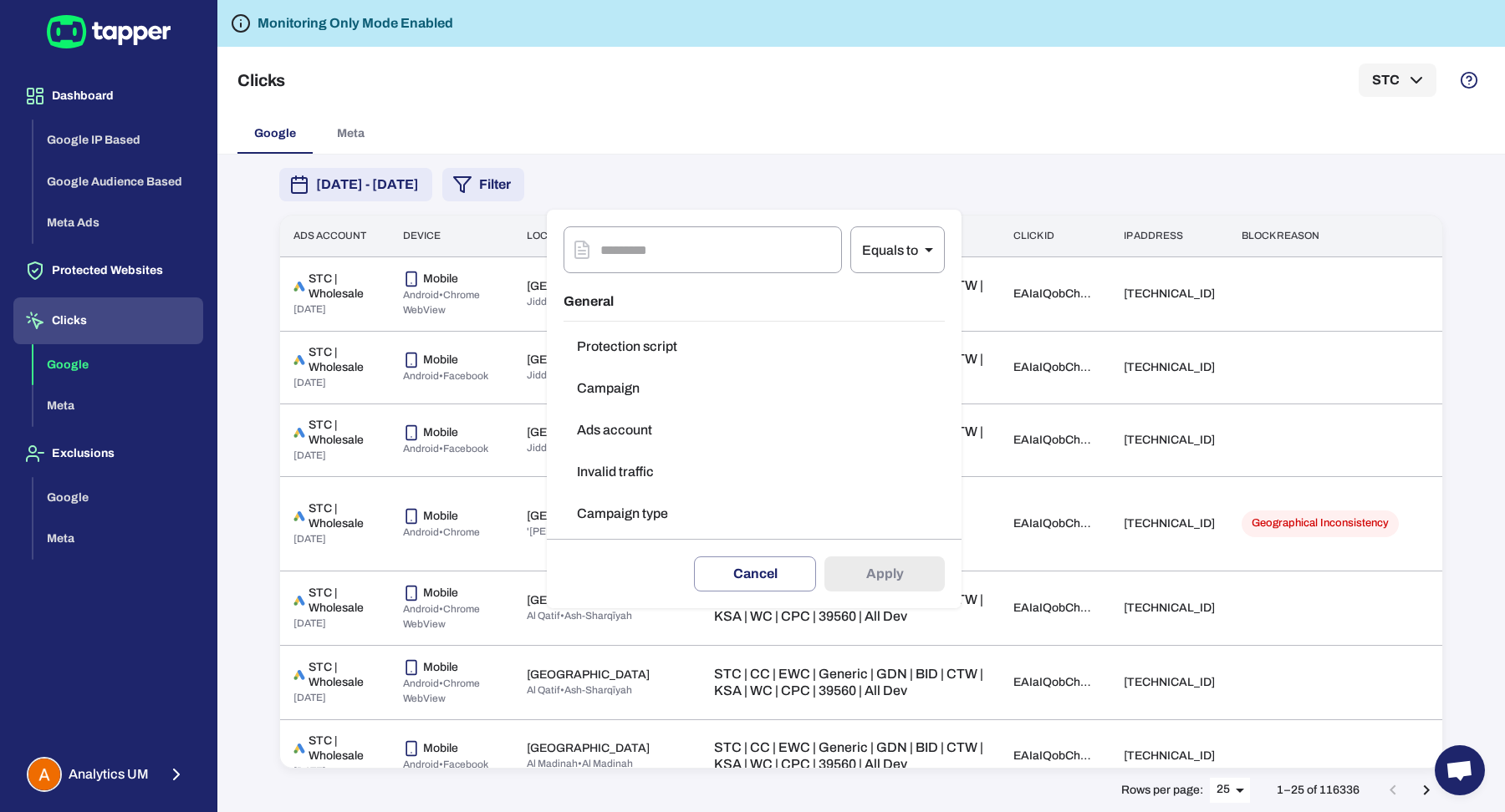
click at [660, 486] on button "Invalid traffic" at bounding box center [754, 471] width 381 height 33
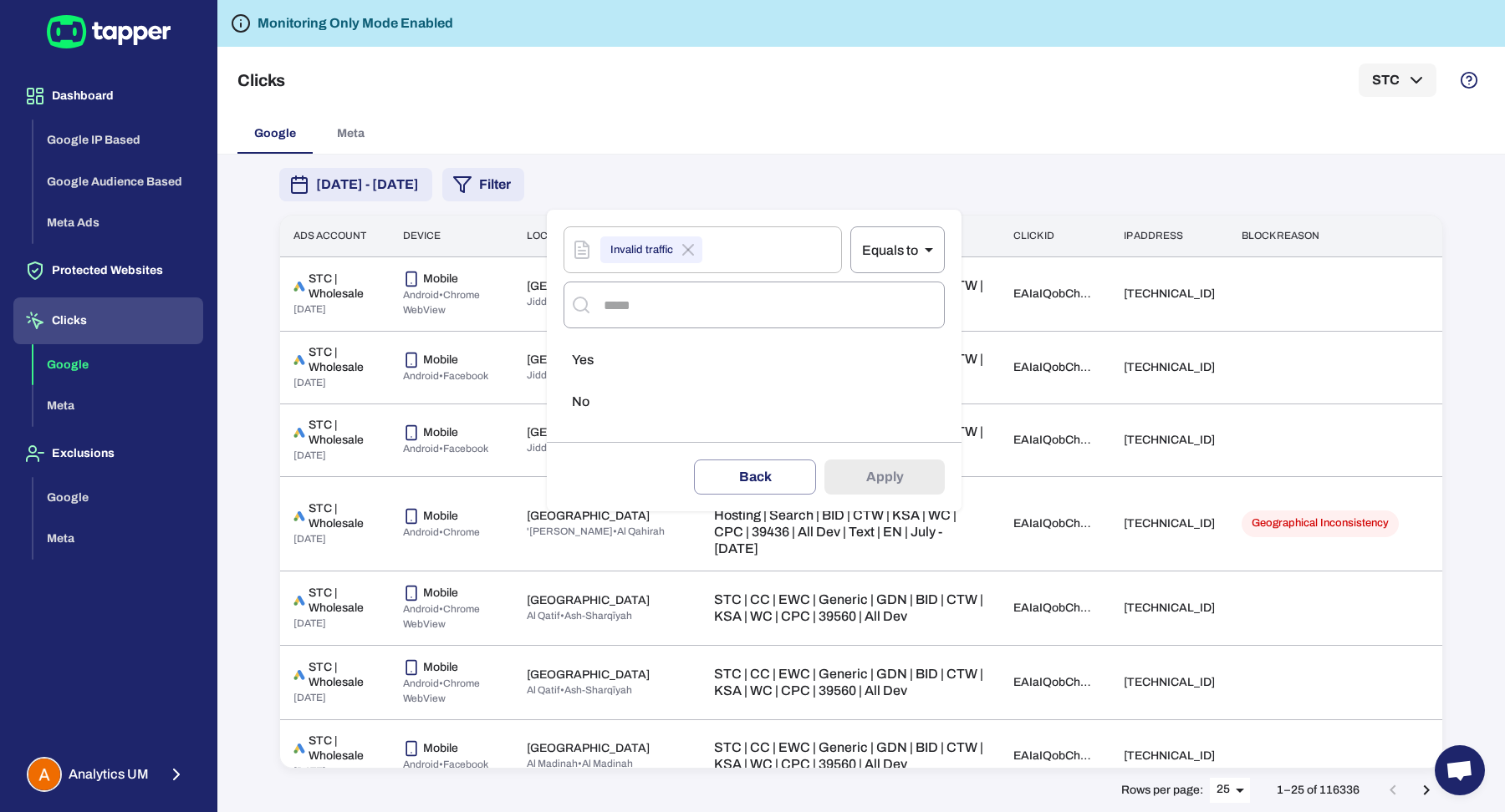
click at [636, 354] on li "Yes" at bounding box center [754, 360] width 381 height 33
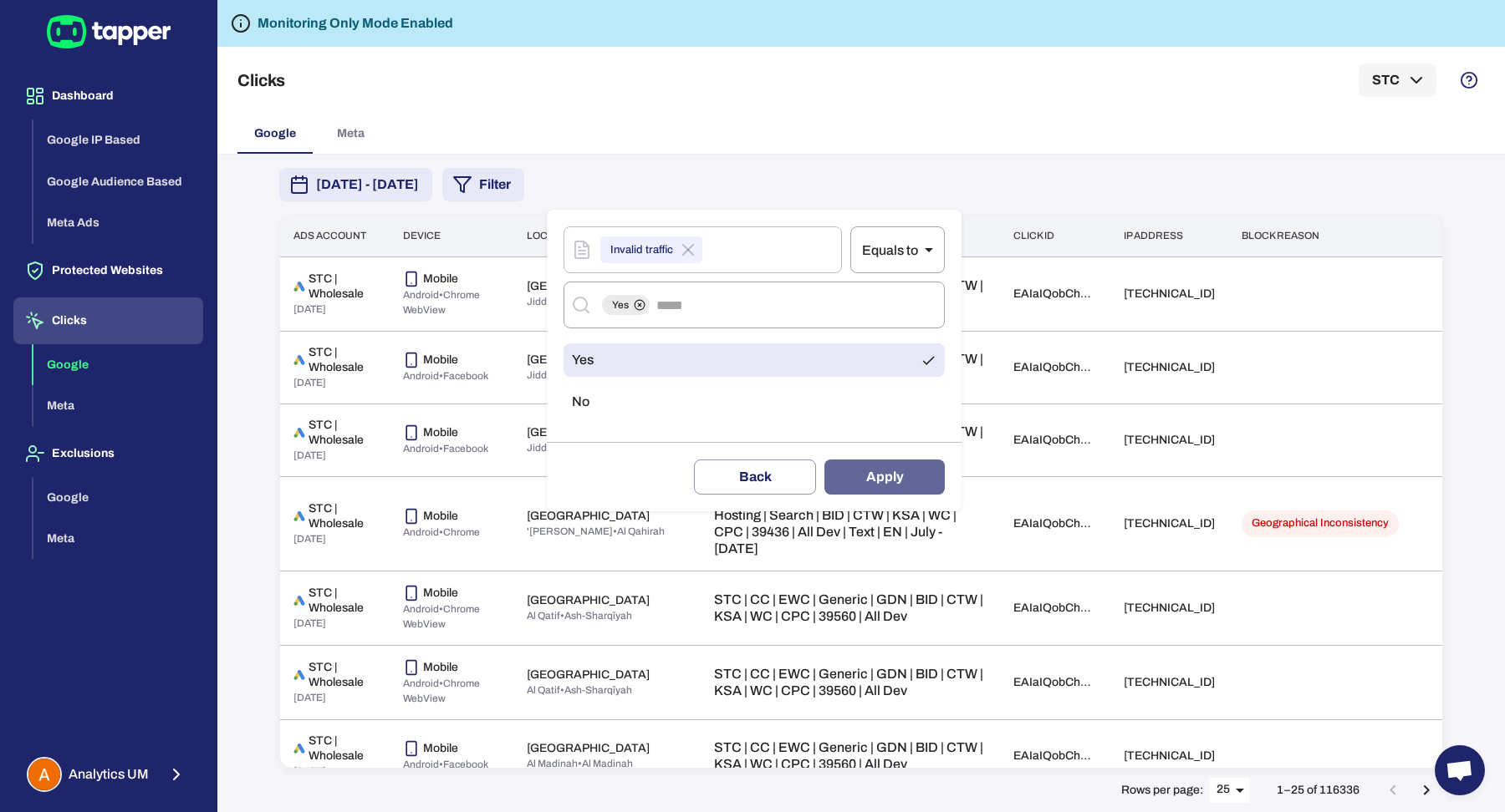
click at [901, 471] on button "Apply" at bounding box center [884, 476] width 121 height 35
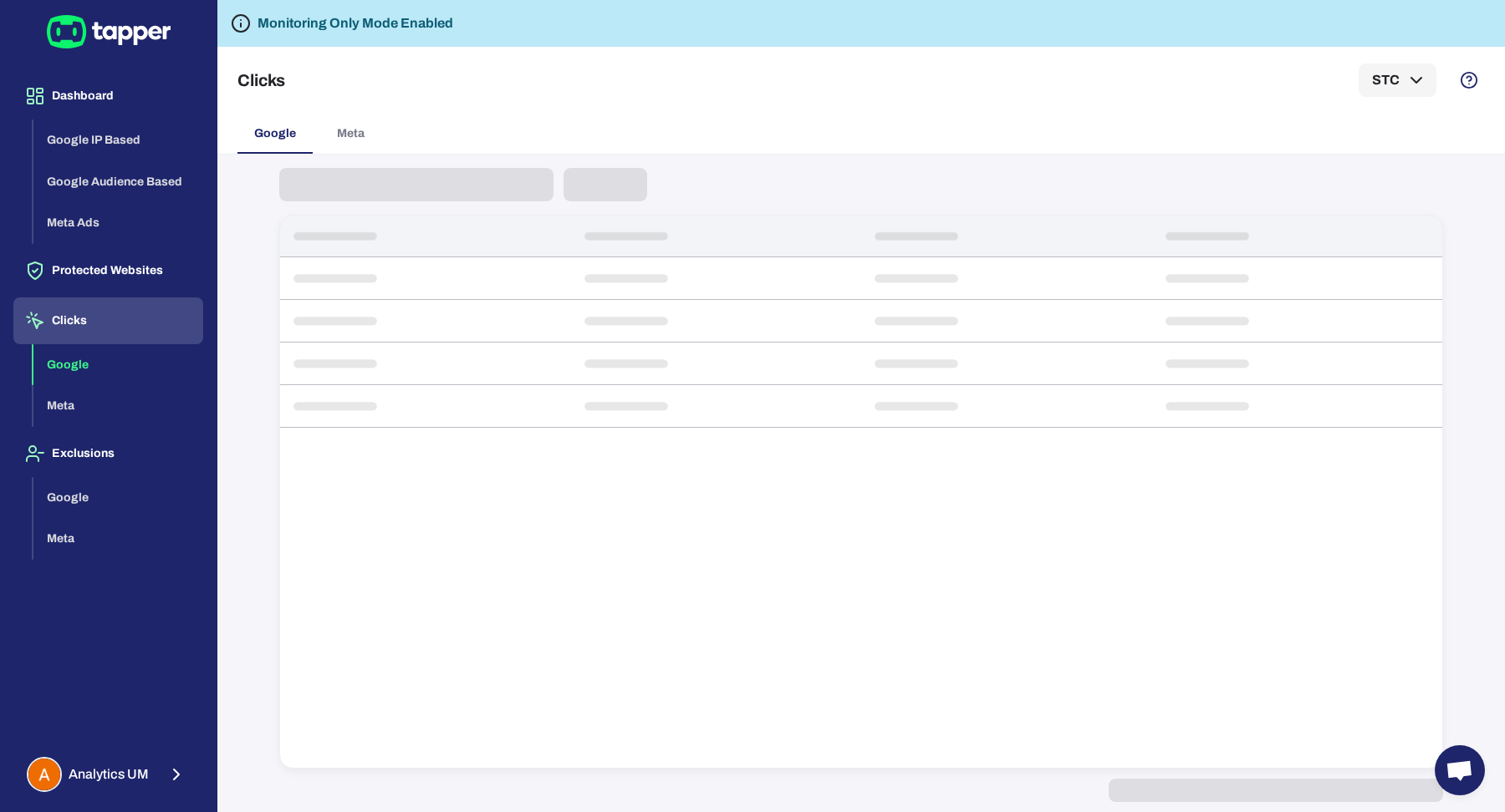
click at [622, 189] on span at bounding box center [605, 184] width 84 height 33
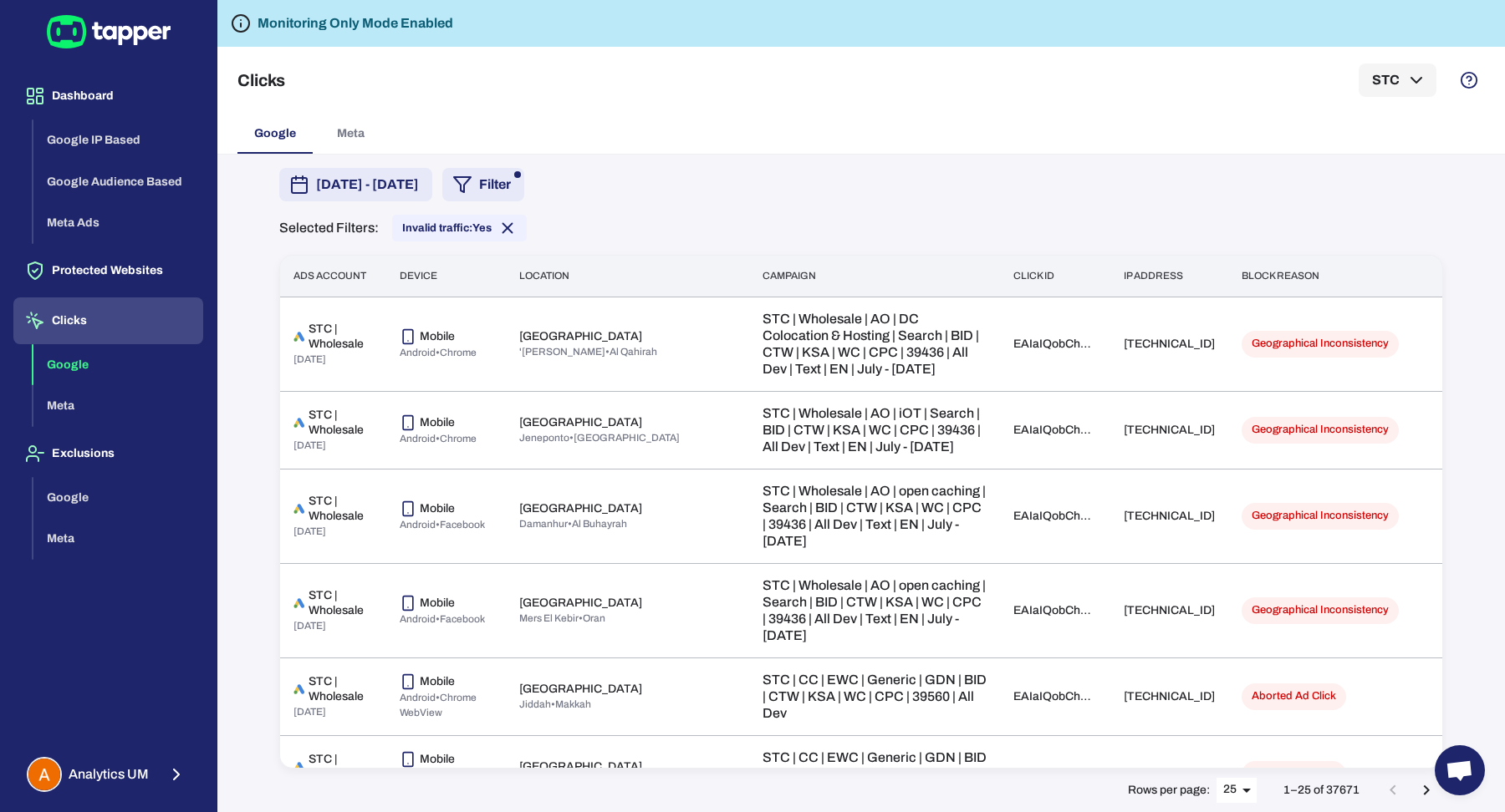
click at [524, 189] on button "Filter" at bounding box center [483, 184] width 82 height 33
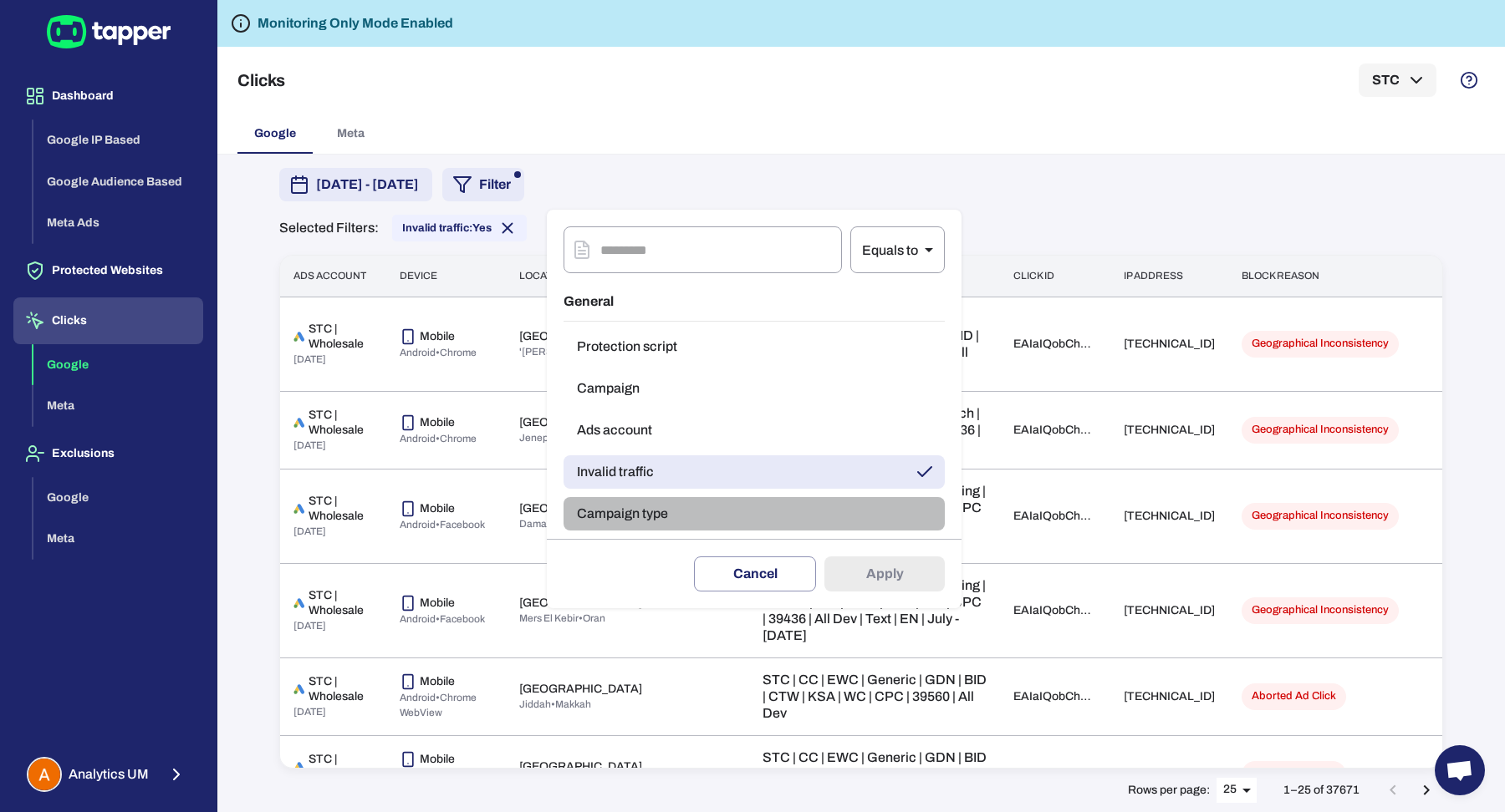
click at [665, 518] on button "Campaign type" at bounding box center [754, 513] width 381 height 33
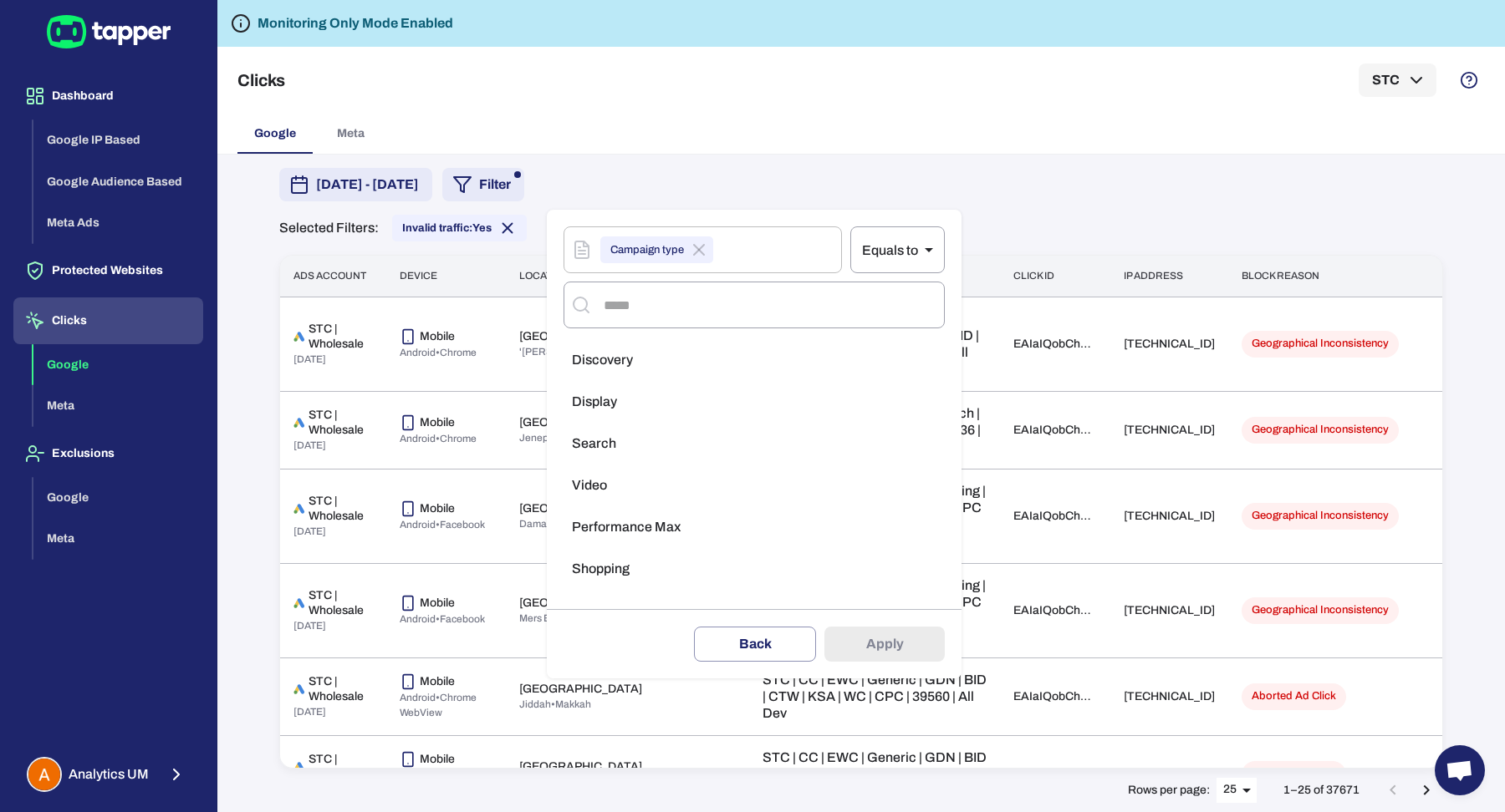
click at [652, 402] on li "Display" at bounding box center [754, 401] width 381 height 33
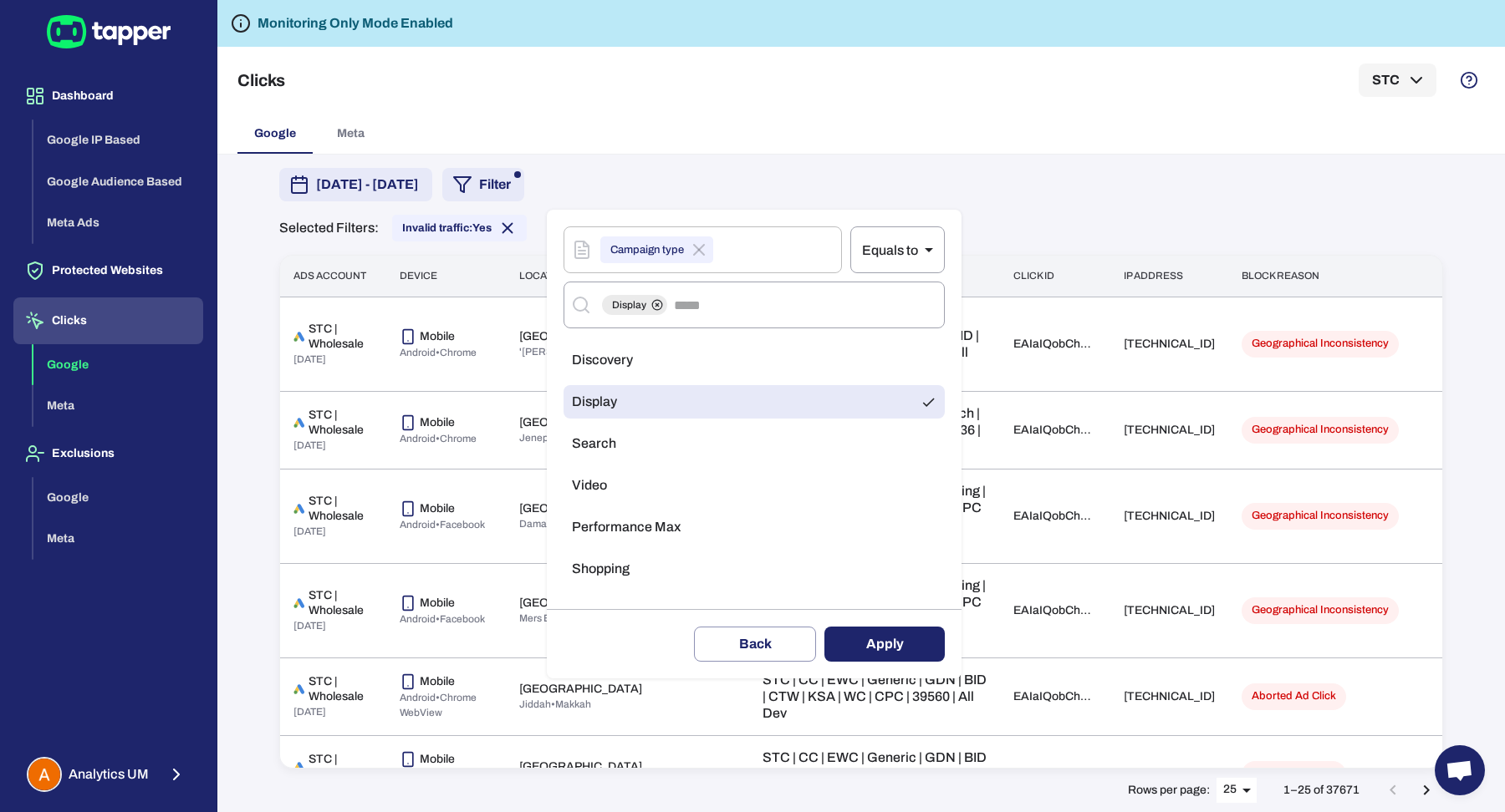
click at [902, 660] on div "Delete filter Back Apply" at bounding box center [753, 643] width 415 height 69
click at [901, 645] on button "Apply" at bounding box center [884, 644] width 121 height 35
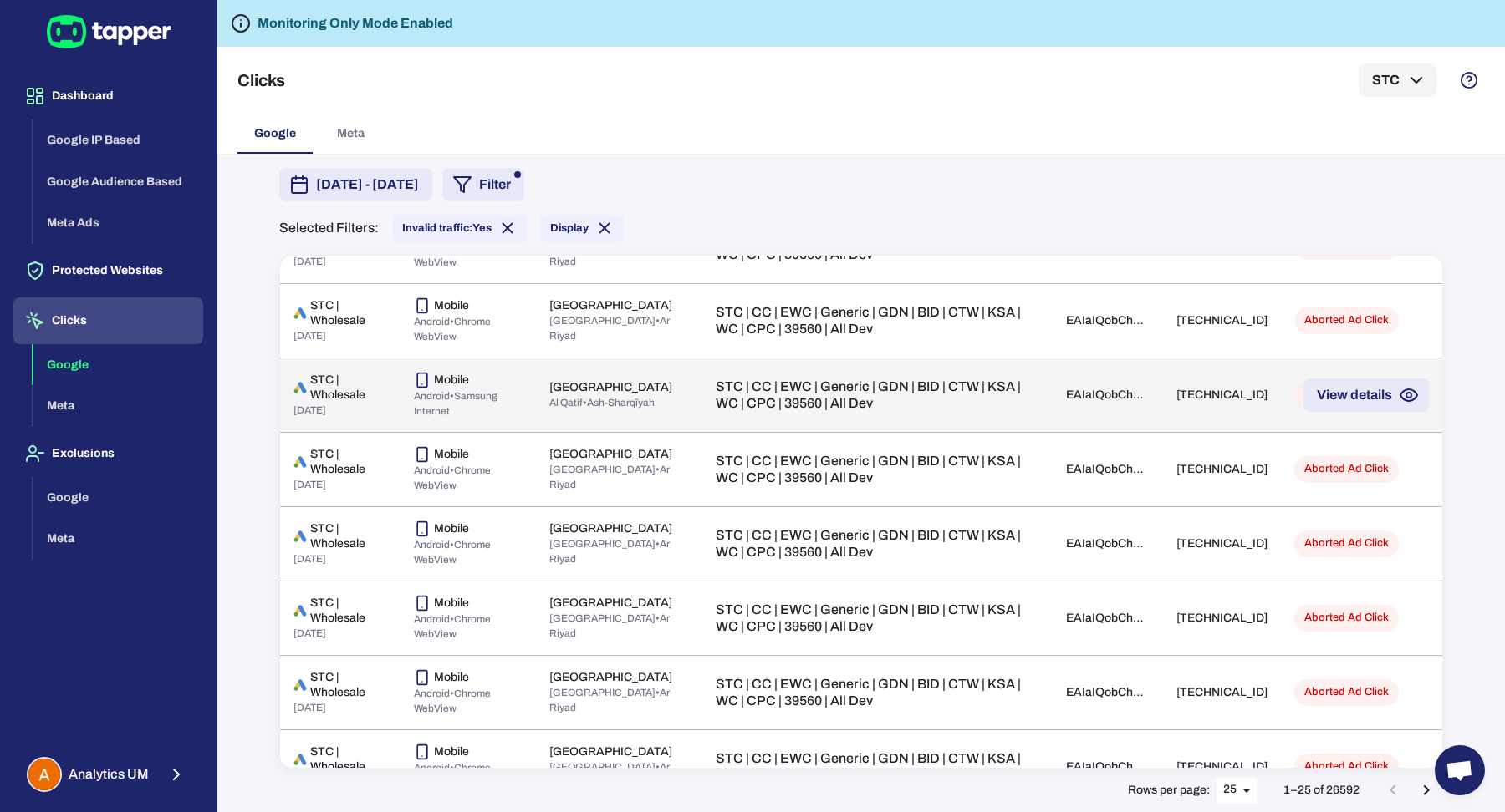
scroll to position [1378, 0]
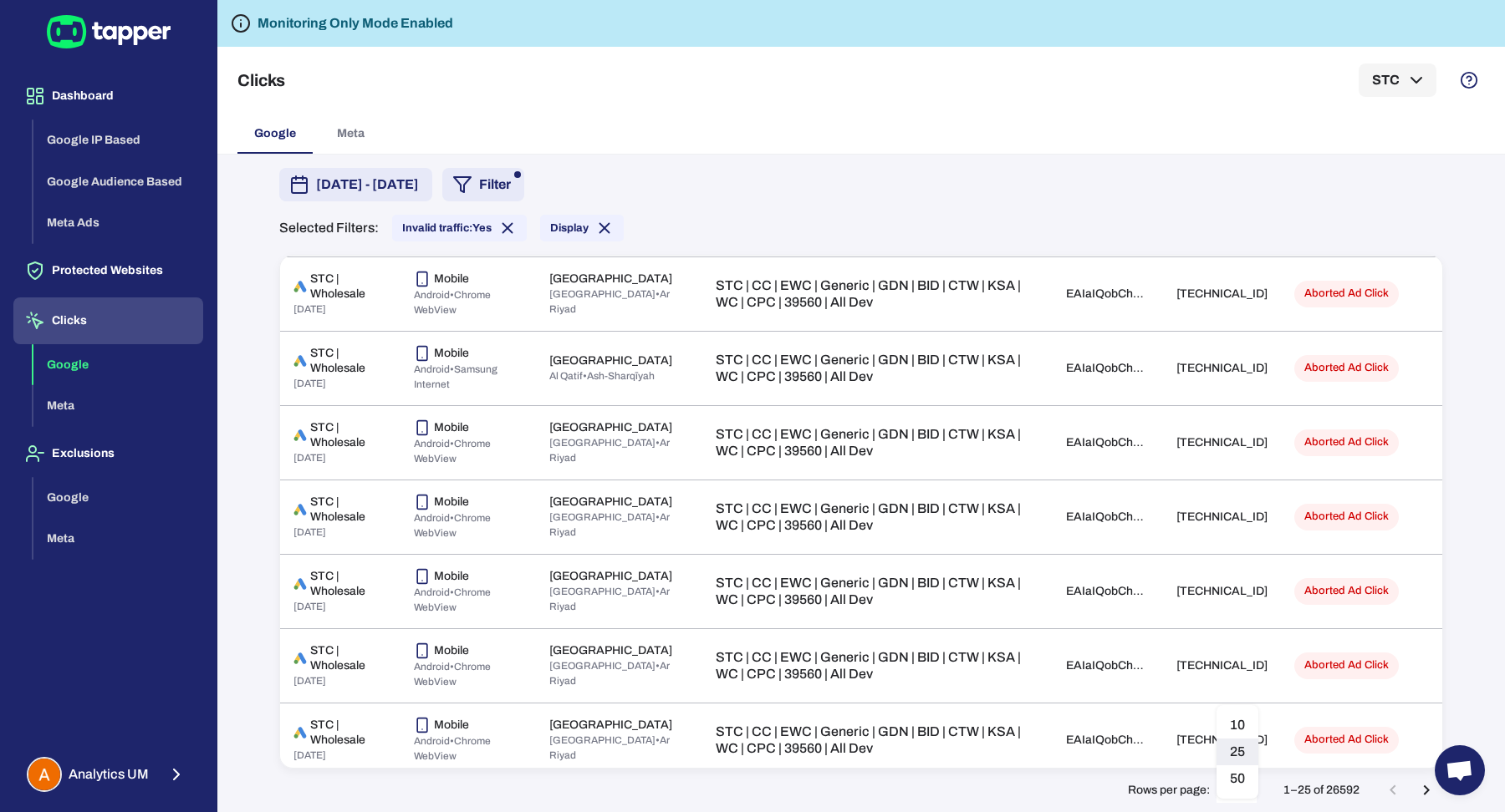
click at [1244, 799] on body "Dashboard Google IP Based Google Audience Based Meta Ads Protected Websites Cli…" at bounding box center [752, 406] width 1505 height 812
click at [1235, 783] on li "50" at bounding box center [1237, 779] width 42 height 27
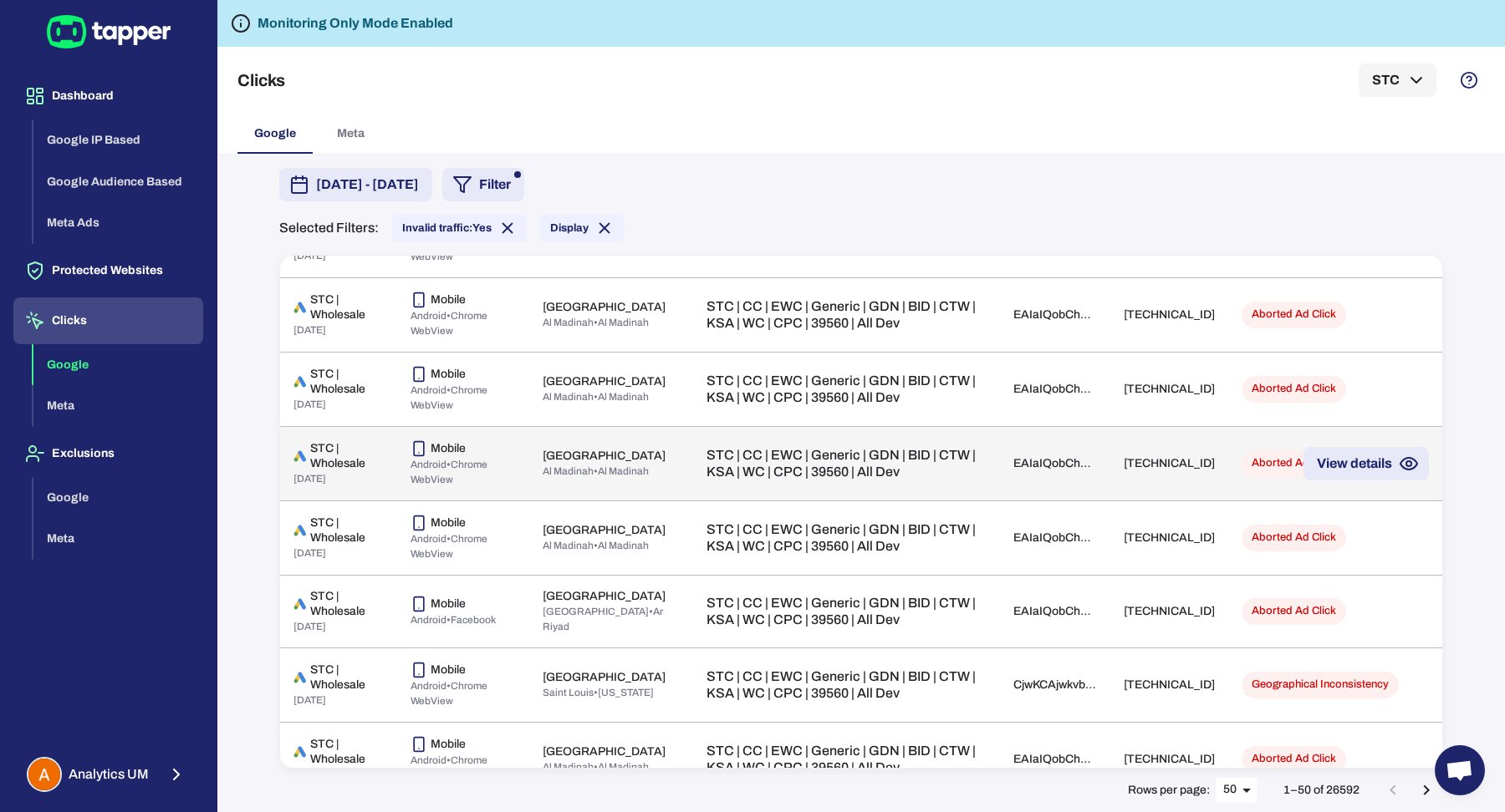
scroll to position [3228, 0]
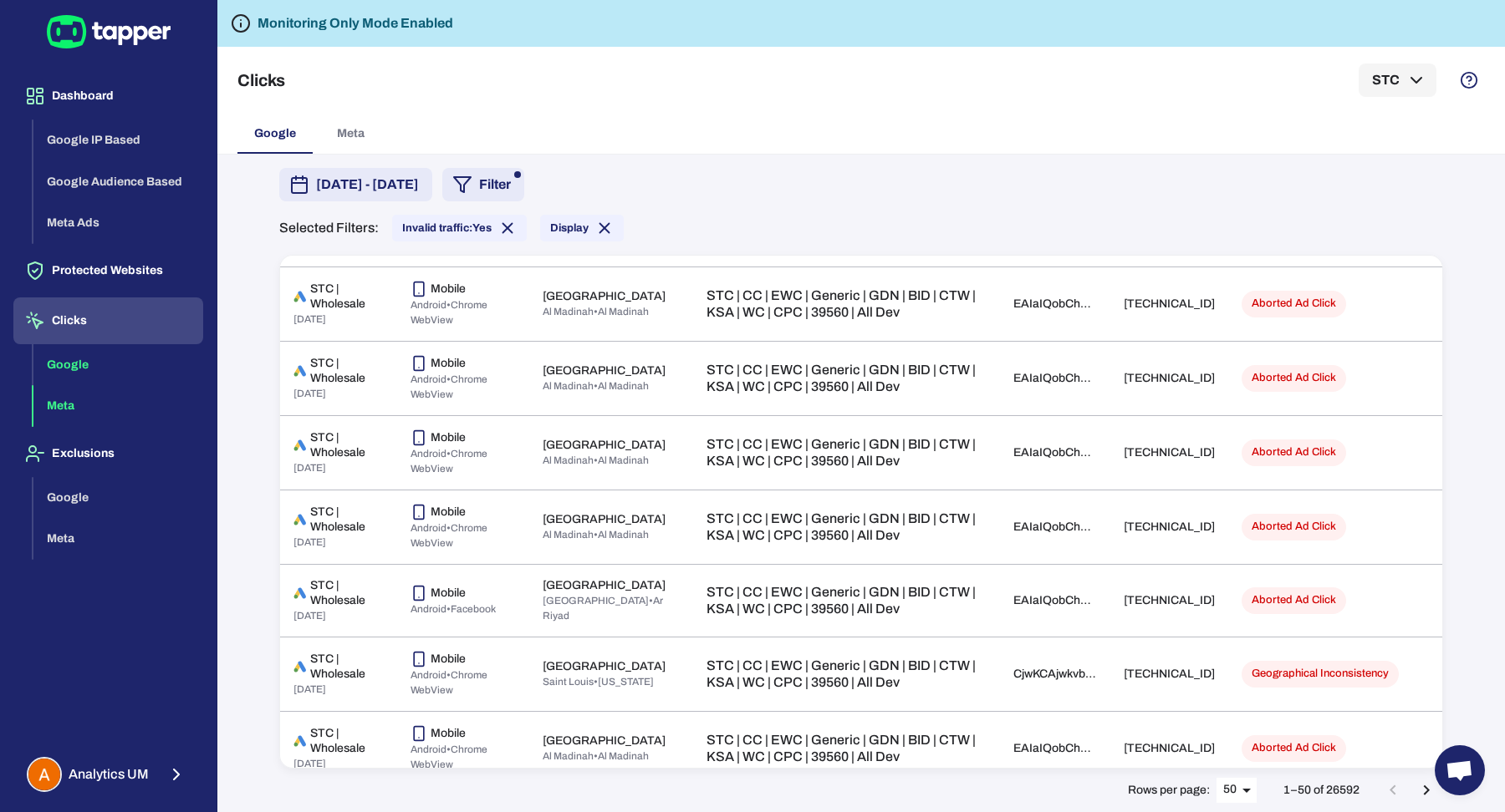
click at [104, 390] on button "Meta" at bounding box center [118, 406] width 170 height 42
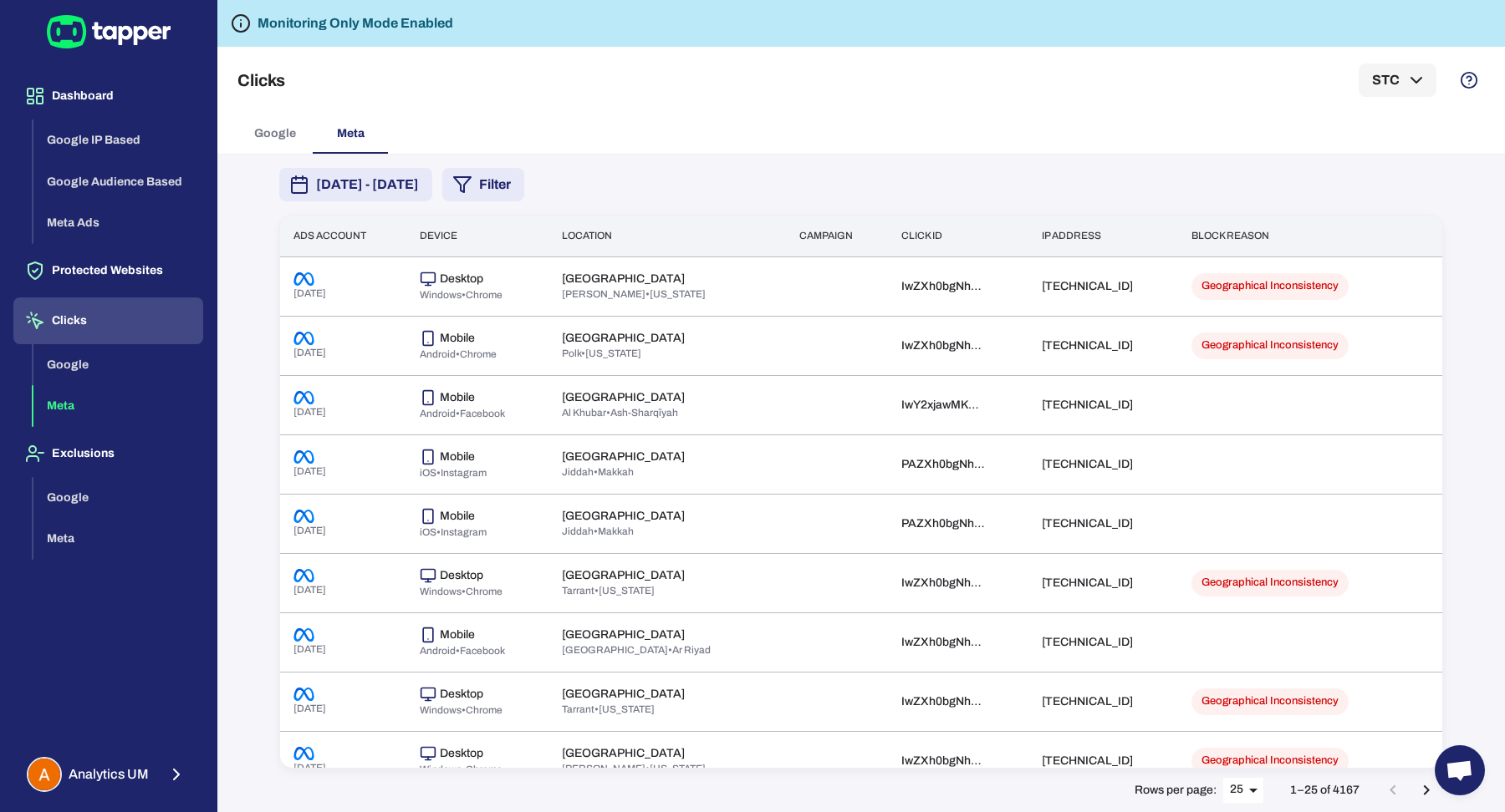
click at [524, 179] on button "Filter" at bounding box center [483, 184] width 82 height 33
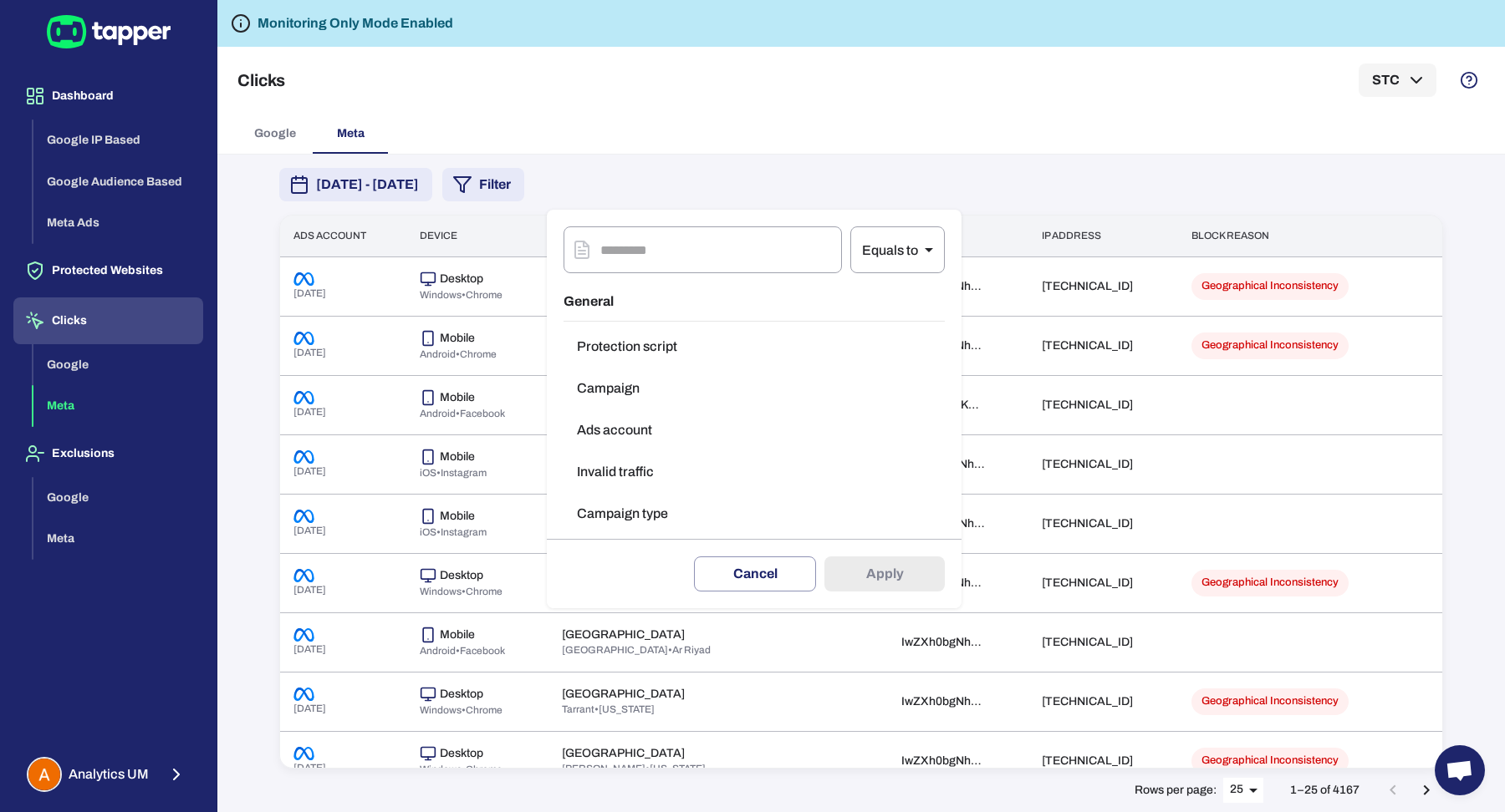
click at [832, 127] on div at bounding box center [752, 406] width 1505 height 812
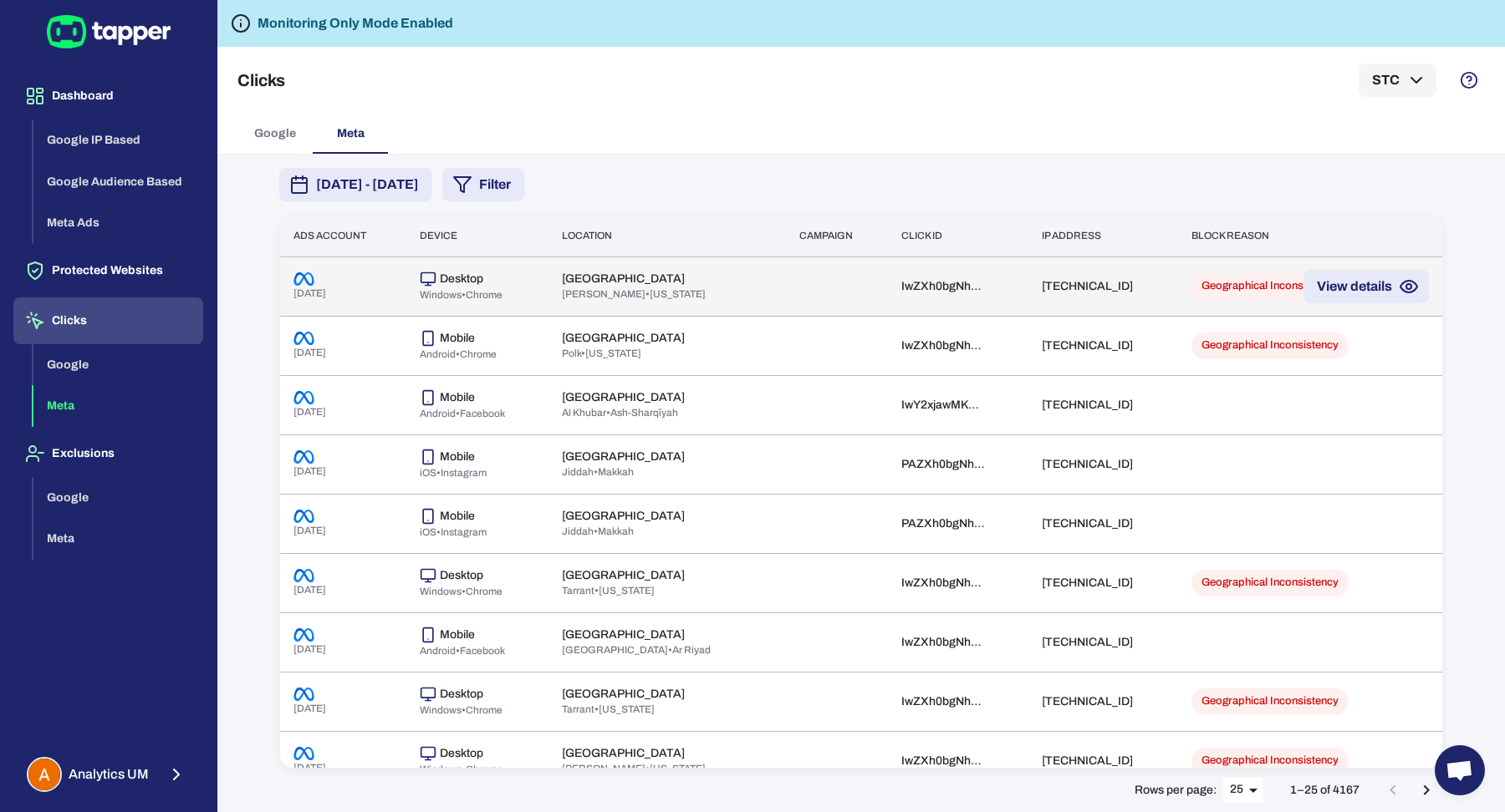
click at [786, 304] on td at bounding box center [836, 286] width 102 height 60
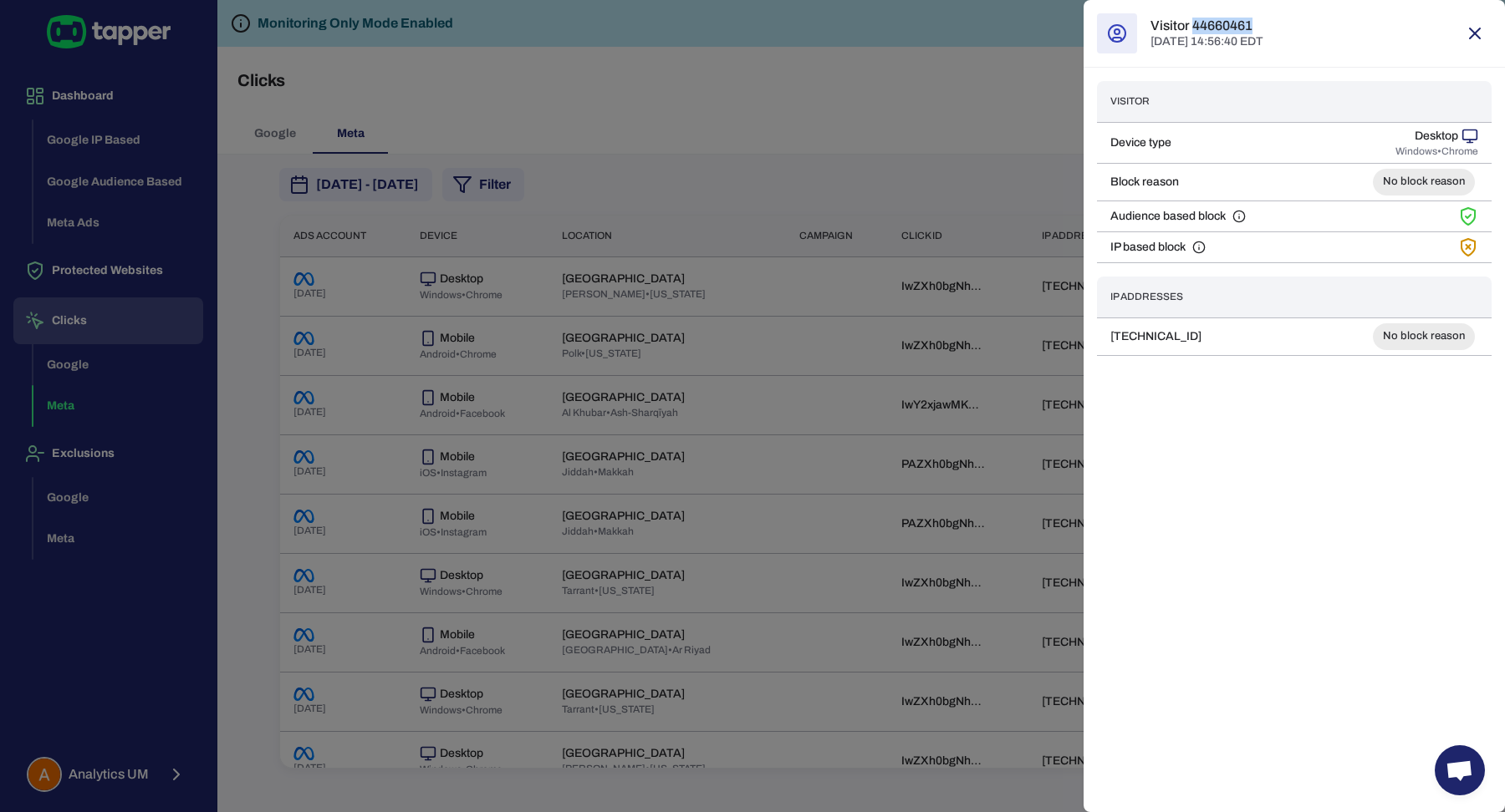
drag, startPoint x: 1245, startPoint y: 23, endPoint x: 1194, endPoint y: 22, distance: 51.0
click at [1194, 22] on h6 "Visitor 44660461" at bounding box center [1206, 26] width 113 height 17
drag, startPoint x: 884, startPoint y: 384, endPoint x: 894, endPoint y: 381, distance: 10.4
click at [884, 383] on div at bounding box center [752, 406] width 1505 height 812
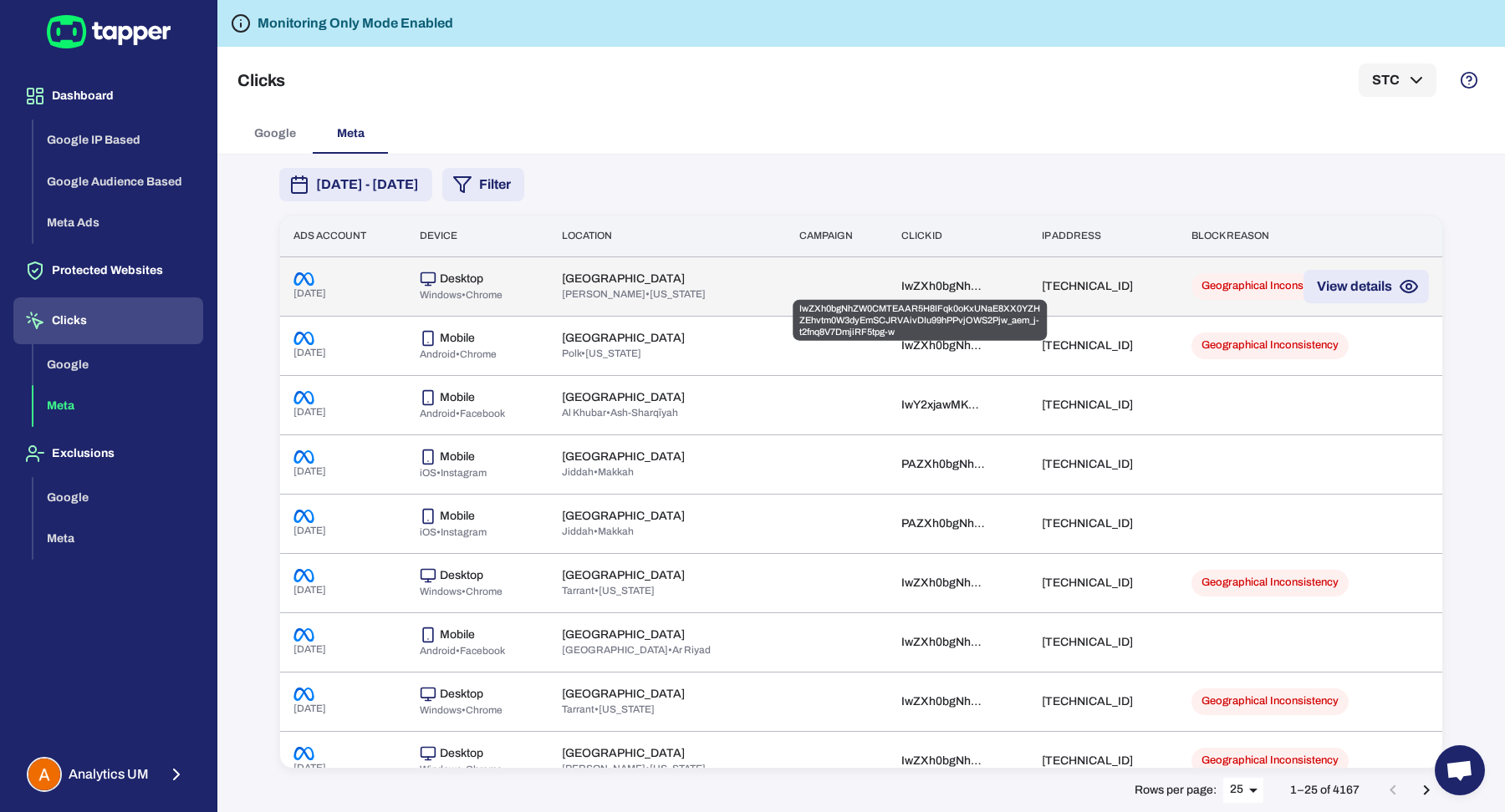
click at [923, 284] on div "IwZXh0bgNhZW0CMTEAAR5H8IFqk0oKxUNaE8XX0YZHZEhvtm0W3dyEmSCJRVAivDIu99hPPvjOWS2Pj…" at bounding box center [943, 286] width 84 height 15
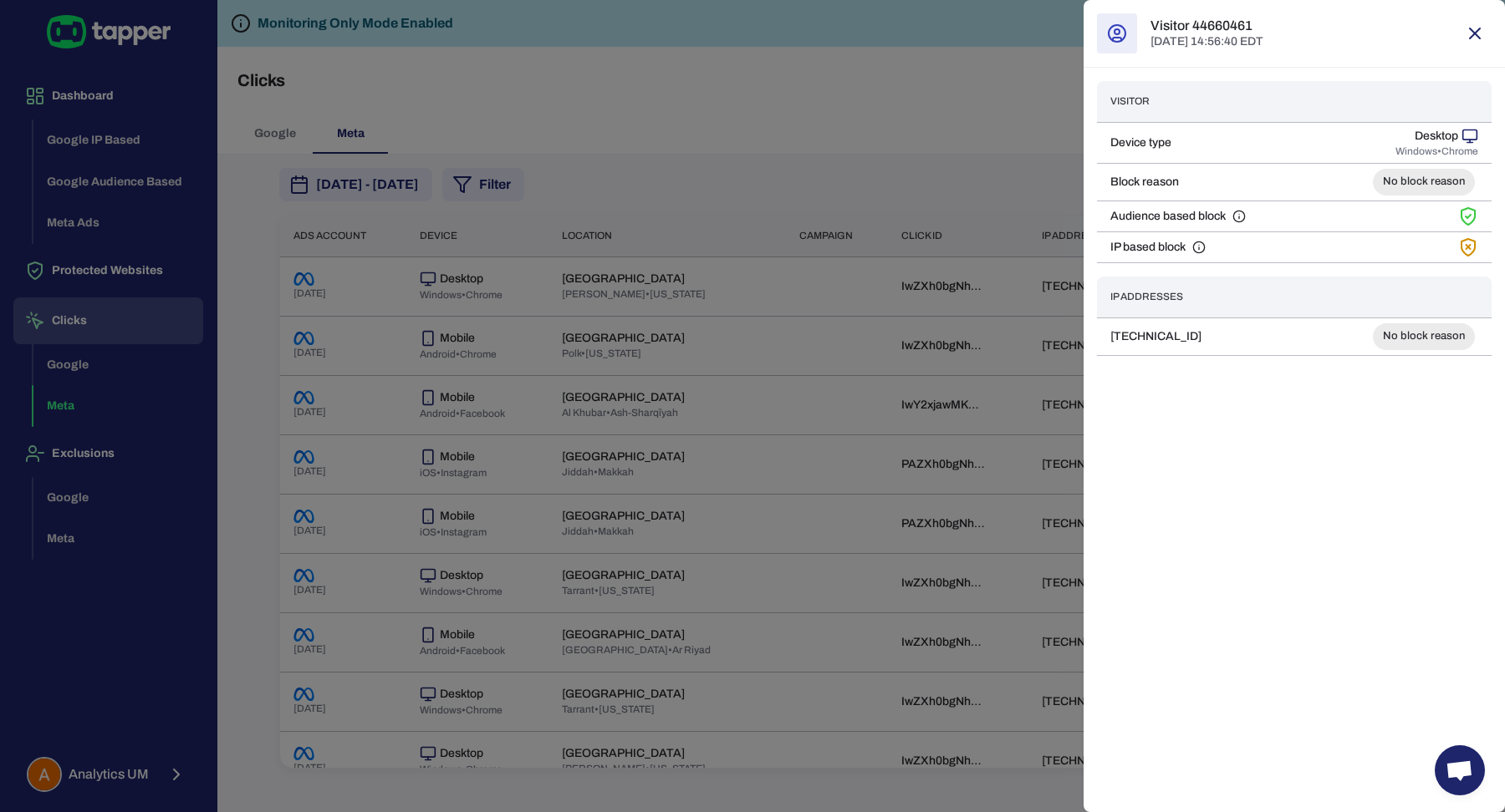
click at [930, 390] on div at bounding box center [752, 406] width 1505 height 812
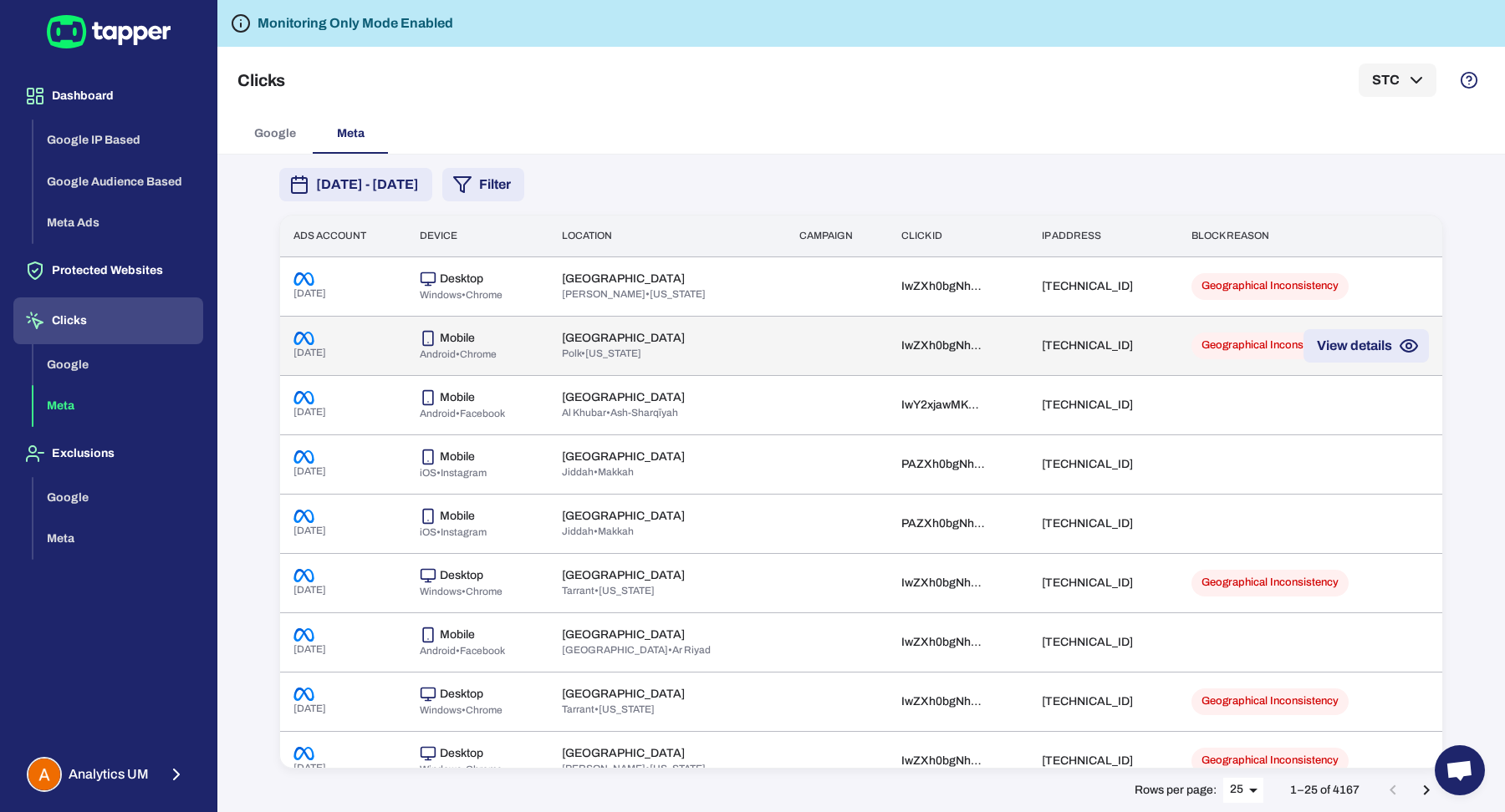
click at [1062, 346] on td "173.252.95.115" at bounding box center [1103, 345] width 150 height 60
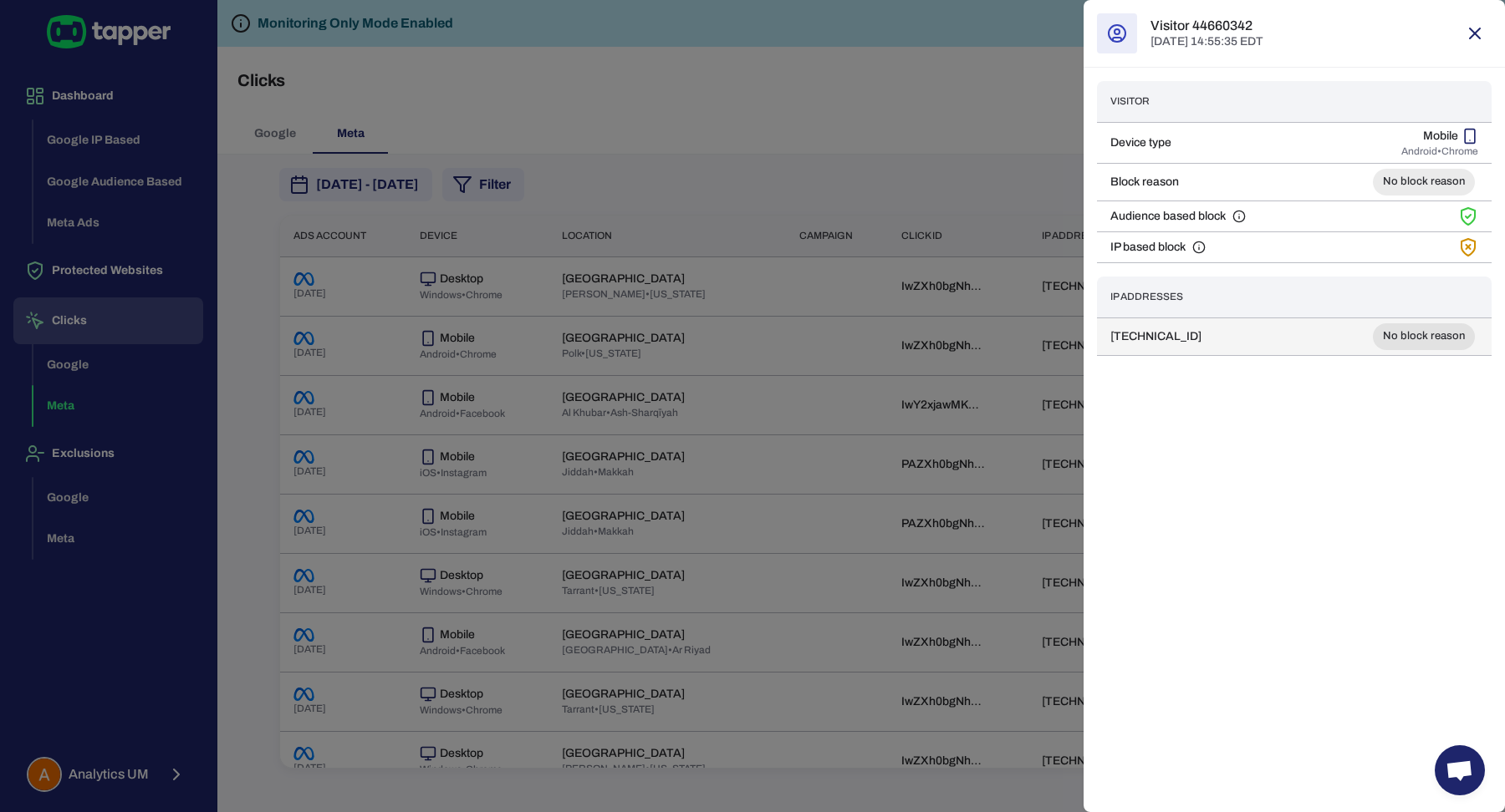
click at [1174, 323] on td "173.252.95.115" at bounding box center [1190, 337] width 186 height 38
copy td "173.252.95.115"
click at [1273, 428] on div "Visitor 44660342 Aug 14, 2025 14:55:35 EDT Visitor Device type Mobile Android •…" at bounding box center [1294, 406] width 421 height 812
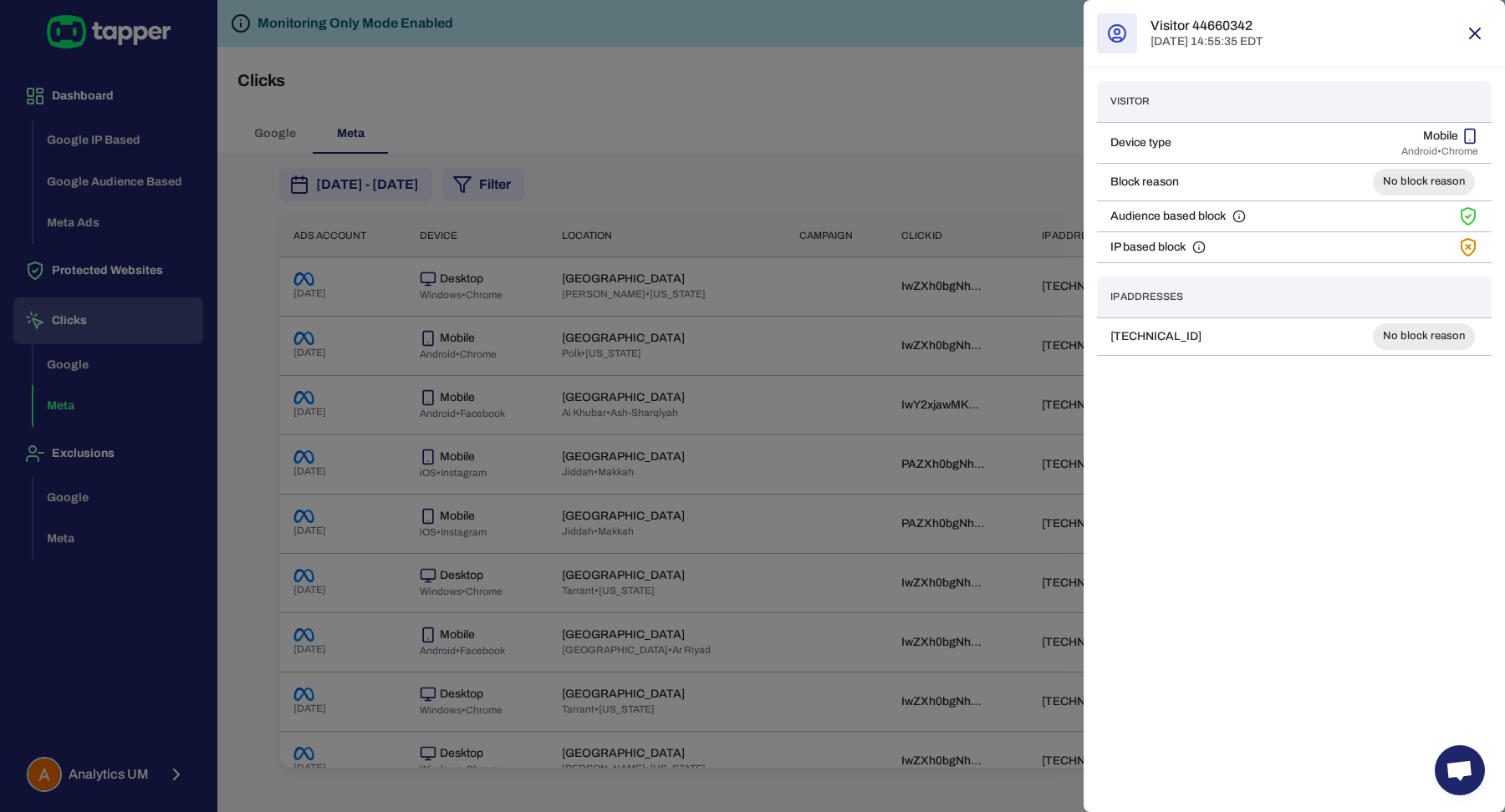
click at [972, 378] on div at bounding box center [752, 406] width 1505 height 812
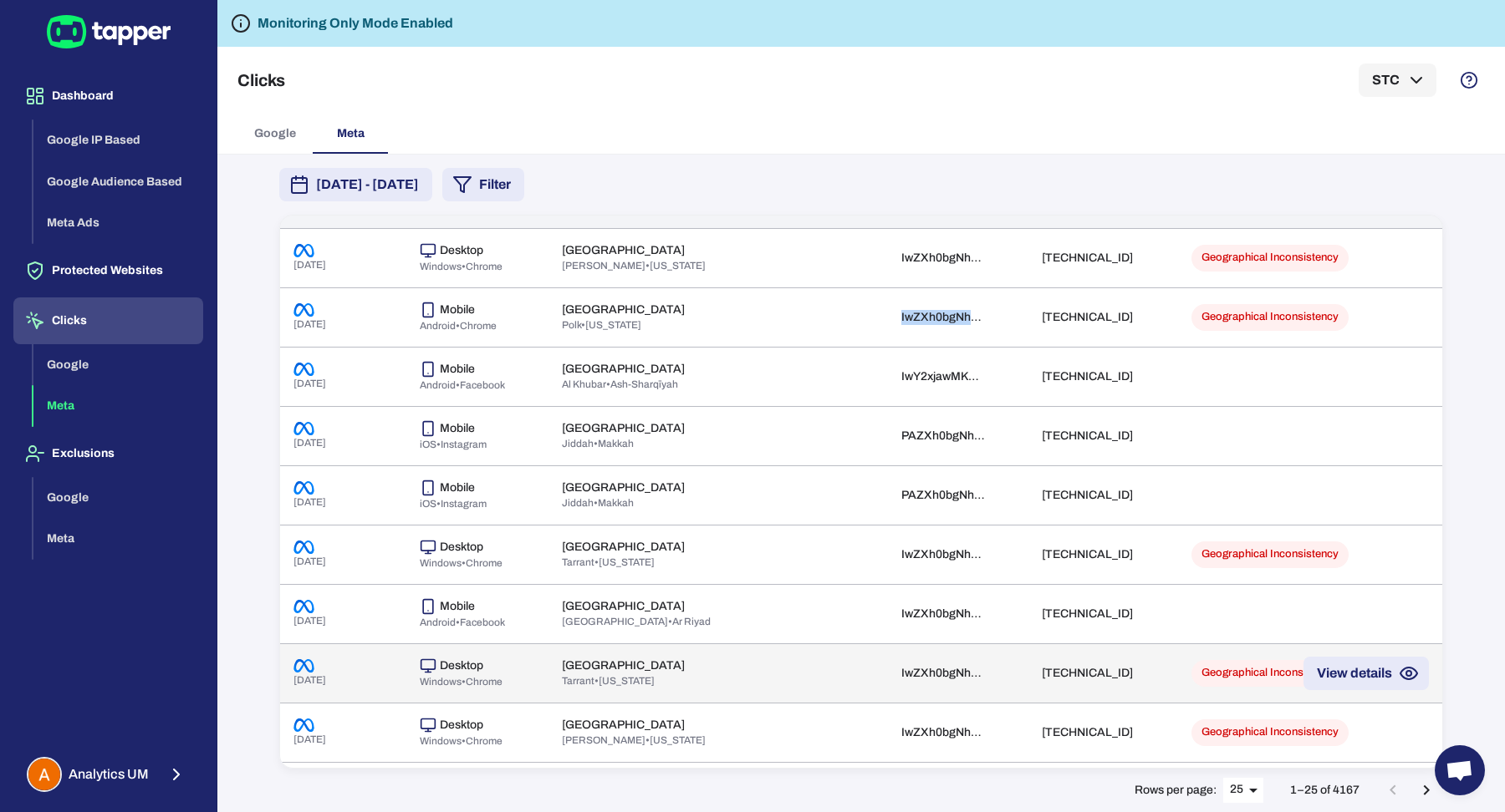
scroll to position [221, 0]
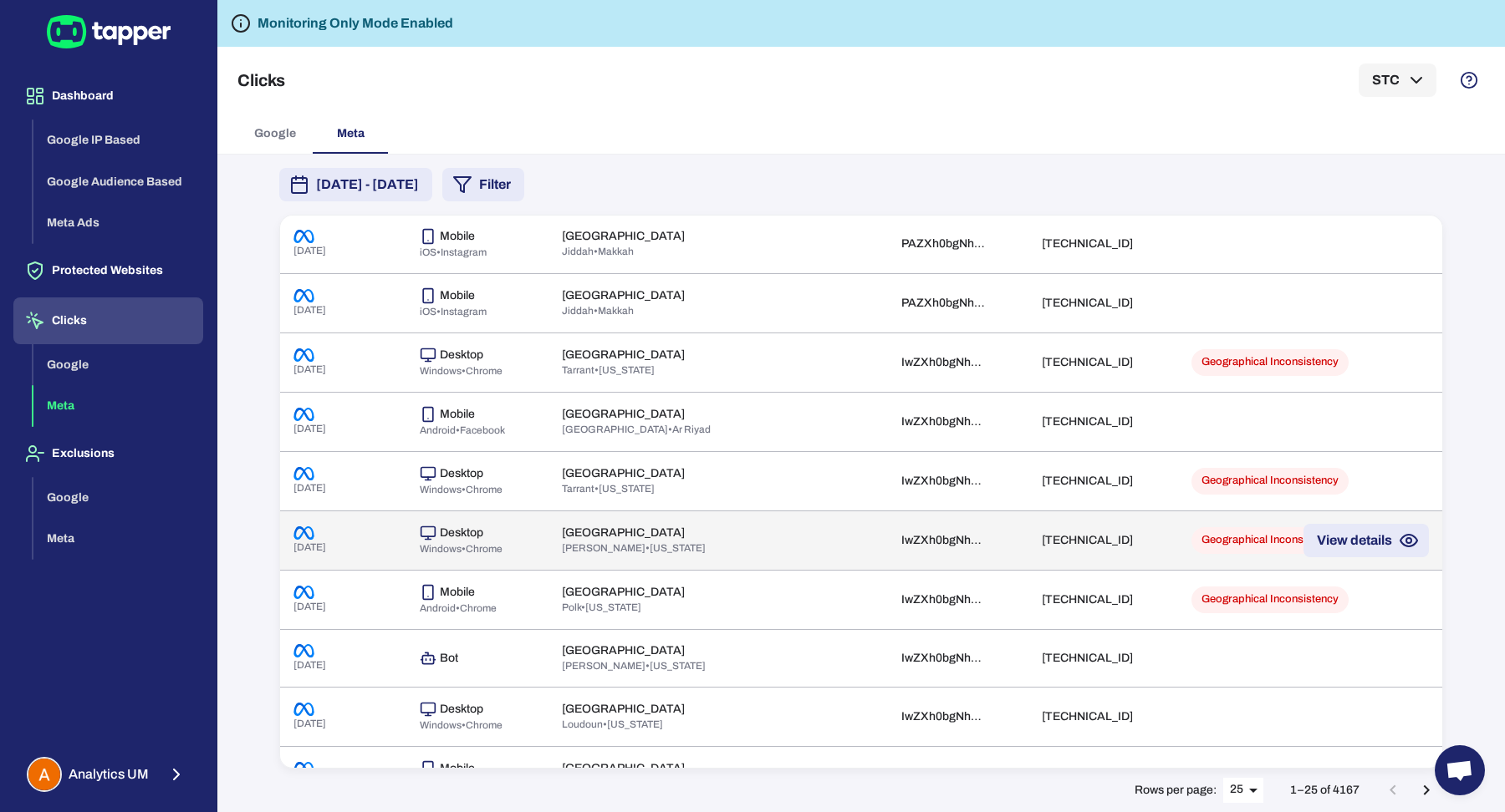
click at [786, 547] on td at bounding box center [836, 540] width 102 height 60
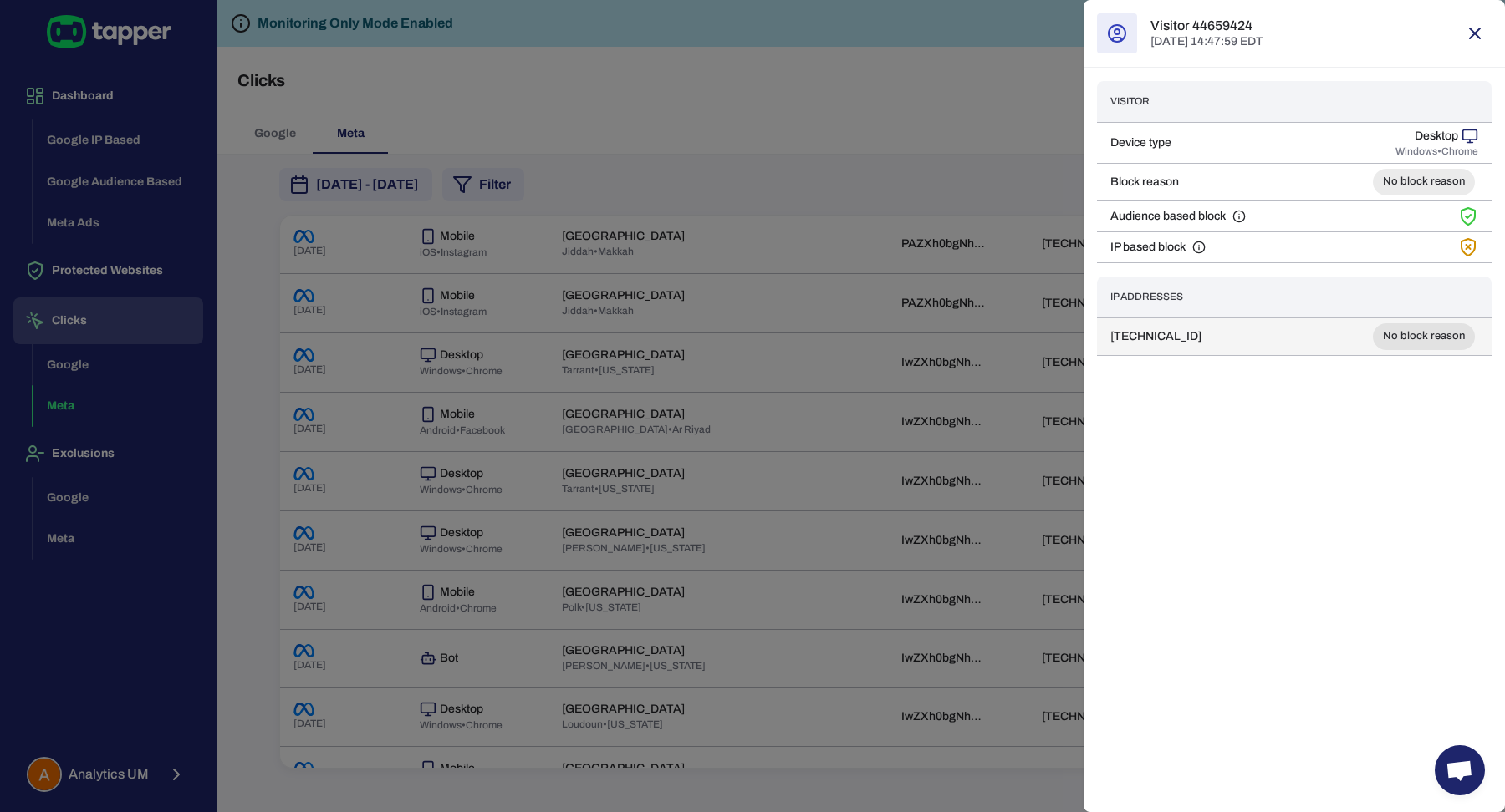
click at [1171, 330] on td "66.220.149.6" at bounding box center [1190, 337] width 186 height 38
click at [1169, 330] on td "66.220.149.6" at bounding box center [1190, 337] width 186 height 38
click at [1168, 330] on td "66.220.149.6" at bounding box center [1190, 337] width 186 height 38
click at [1168, 331] on td "66.220.149.6" at bounding box center [1190, 337] width 186 height 38
click at [1168, 330] on td "66.220.149.6" at bounding box center [1190, 337] width 186 height 38
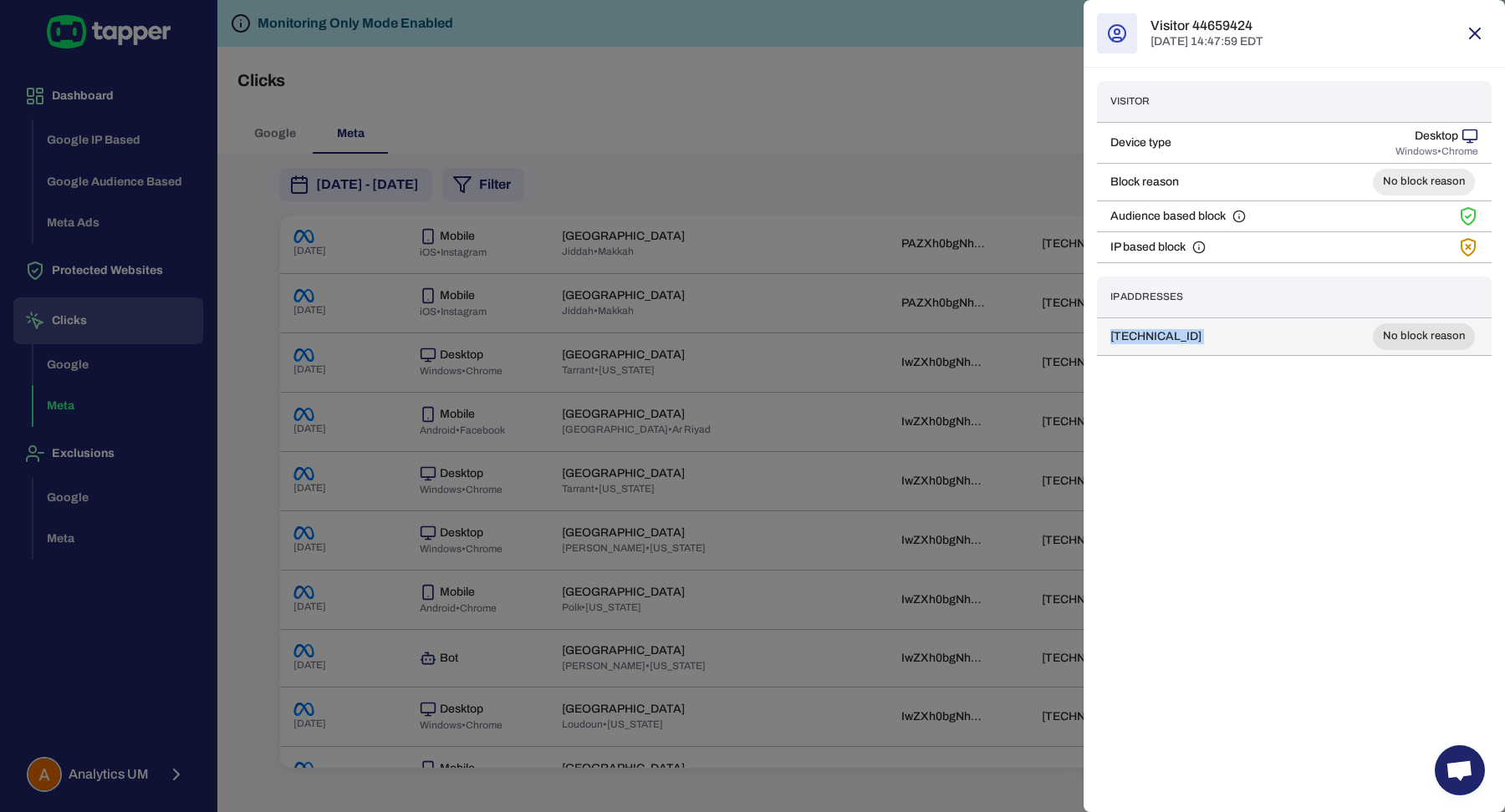
copy td "66.220.149.6"
click at [924, 630] on div at bounding box center [752, 406] width 1505 height 812
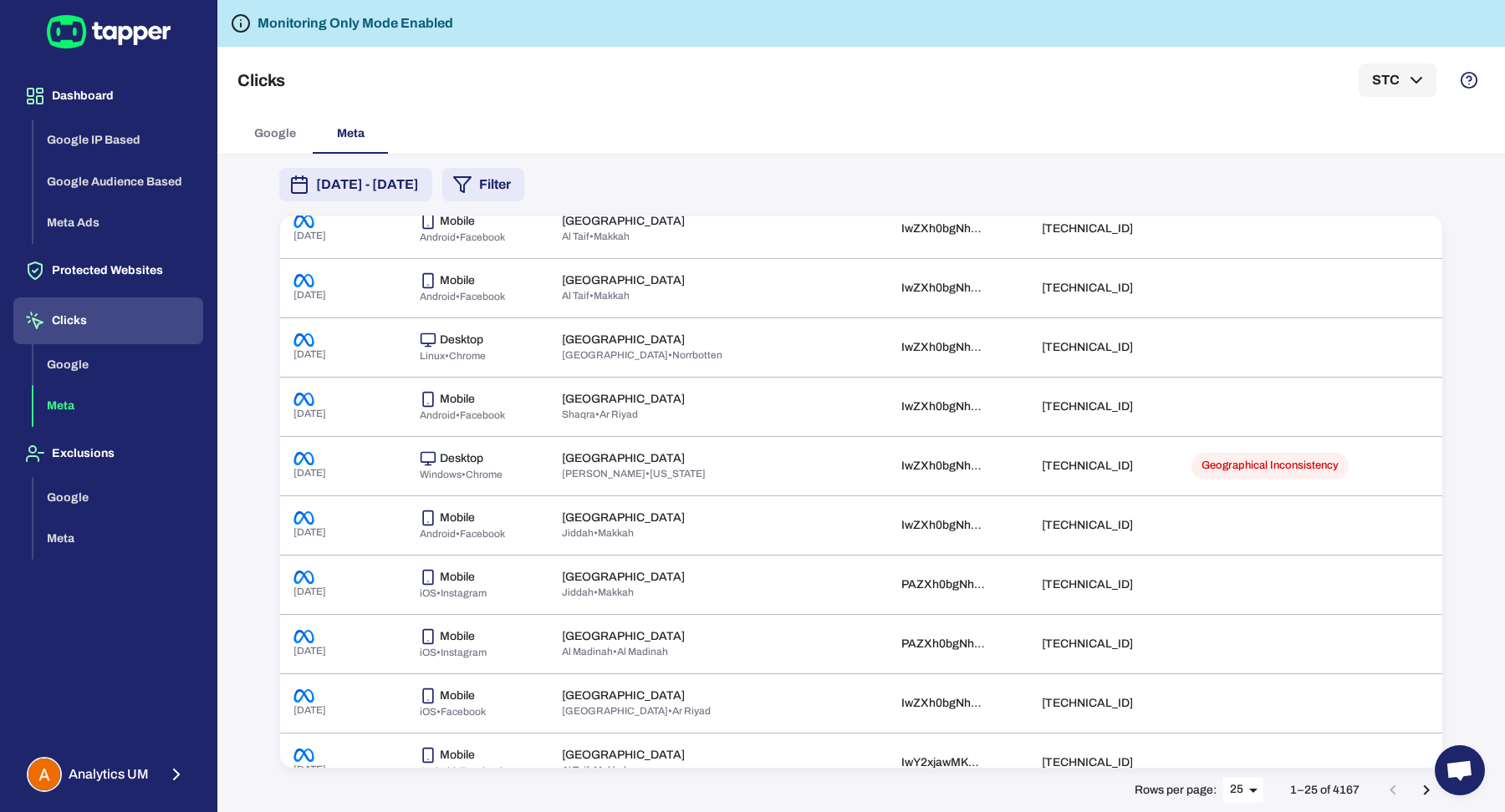
scroll to position [961, 0]
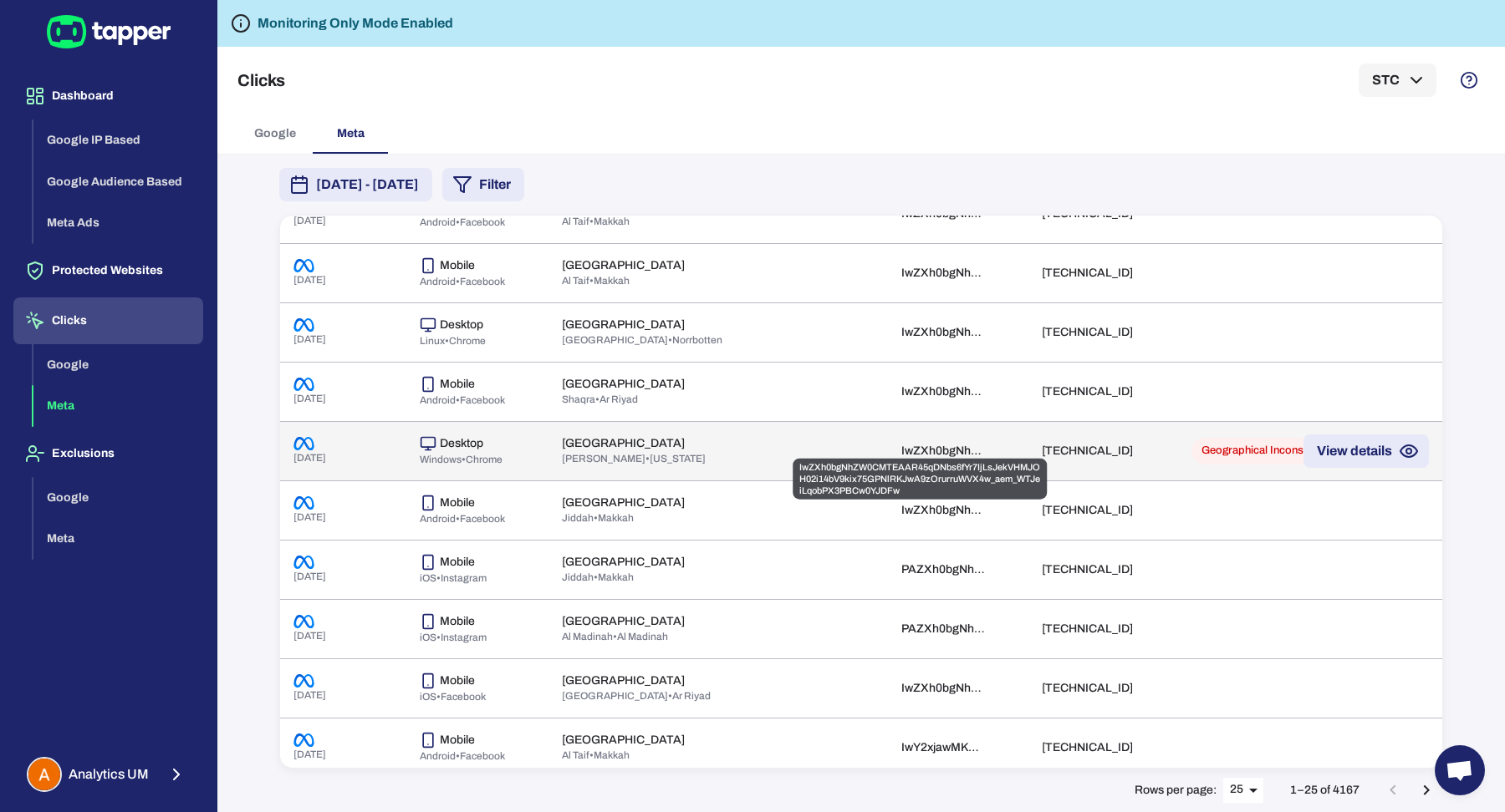
click at [910, 446] on div "IwZXh0bgNhZW0CMTEAAR45qDNbs6fYr7IjLsJekVHMJOH02i14bV9kix75GPNlRKJwA9zOrurruWVX4…" at bounding box center [943, 452] width 84 height 15
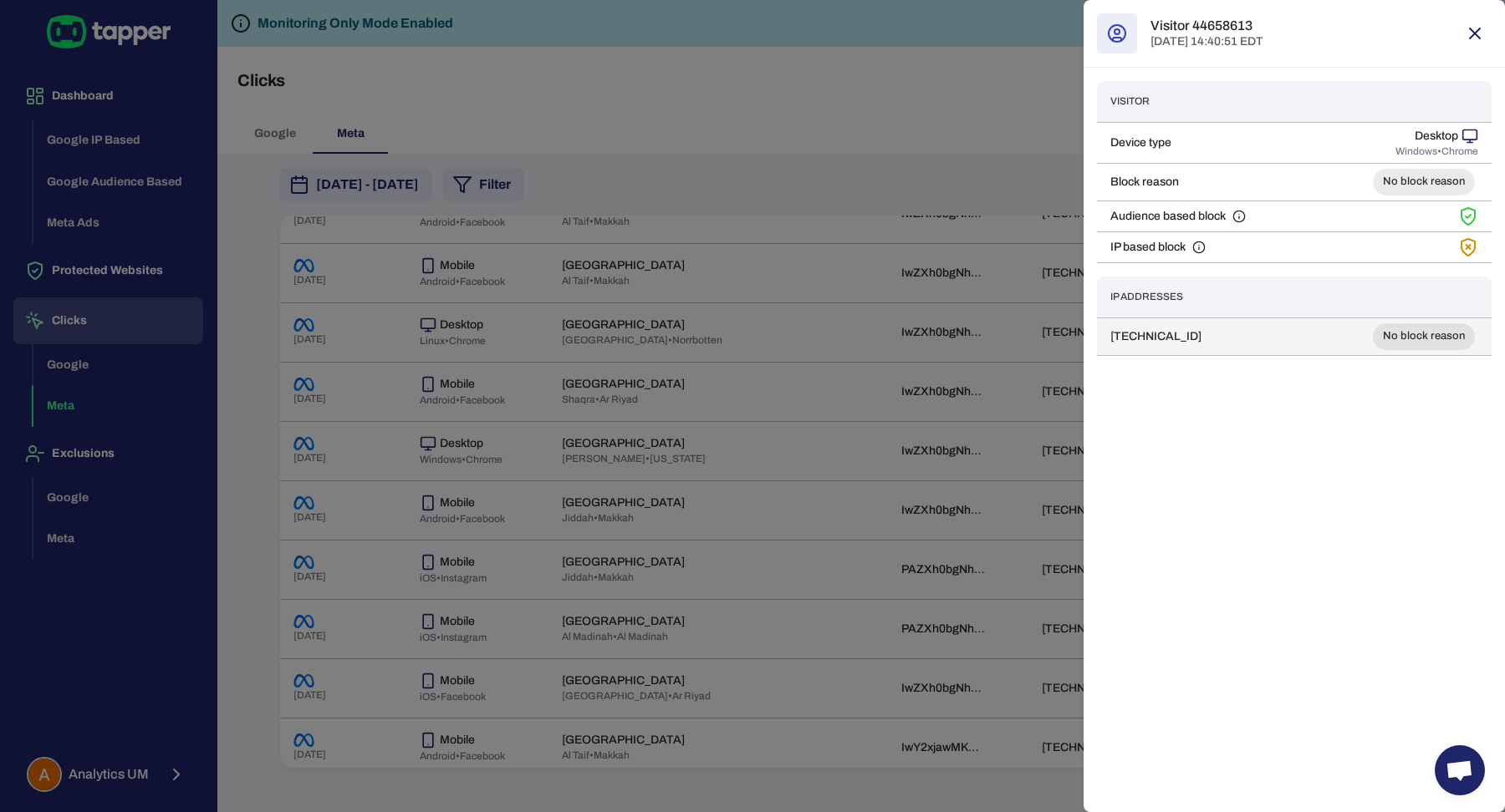
click at [1161, 324] on td "66.220.149.13" at bounding box center [1190, 337] width 186 height 38
click at [1161, 323] on td "66.220.149.13" at bounding box center [1190, 337] width 186 height 38
click at [940, 323] on div at bounding box center [752, 406] width 1505 height 812
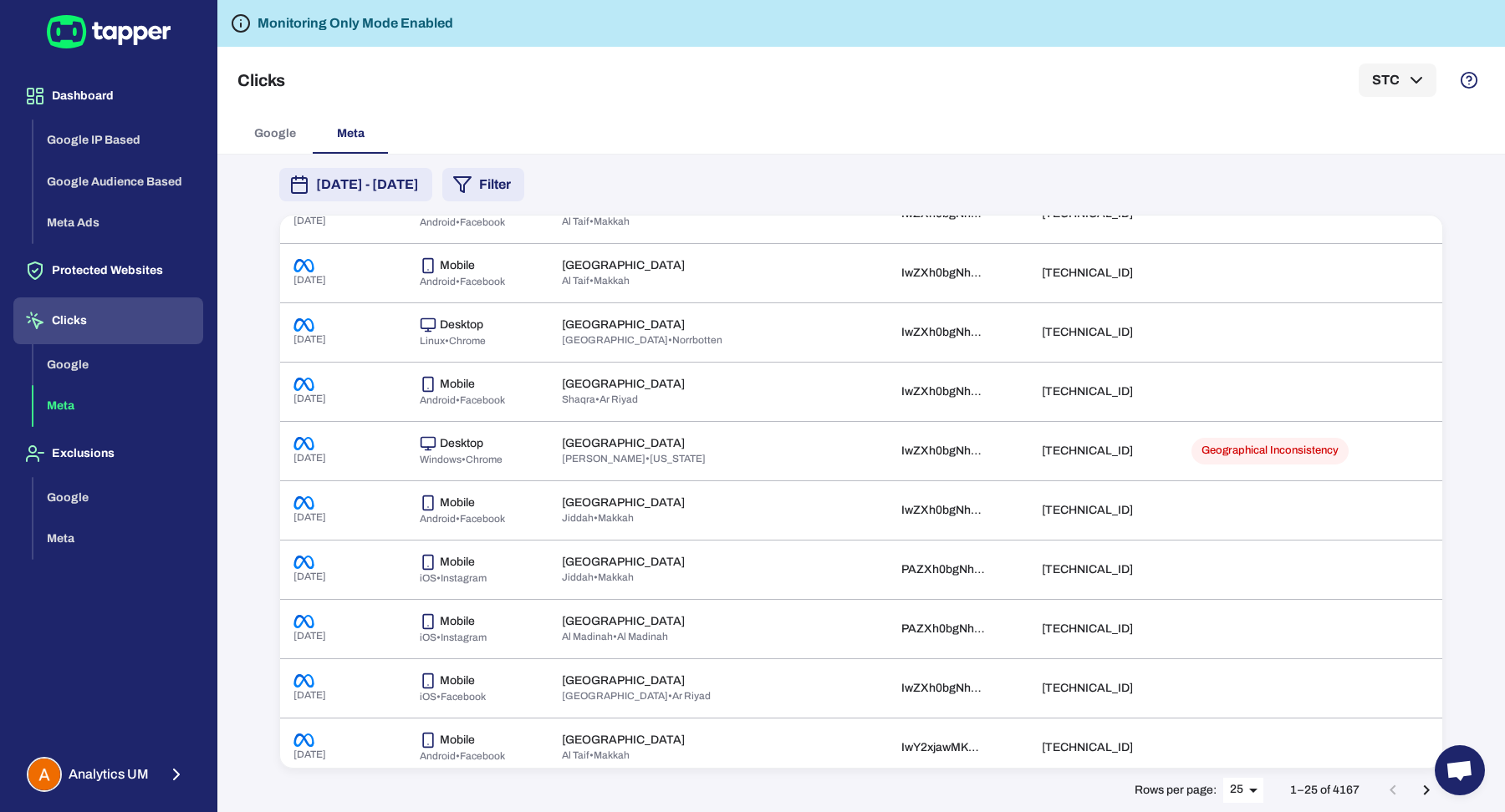
click at [1250, 799] on body "Dashboard Google IP Based Google Audience Based Meta Ads Protected Websites Cli…" at bounding box center [752, 406] width 1505 height 812
click at [1247, 782] on li "50" at bounding box center [1245, 779] width 42 height 27
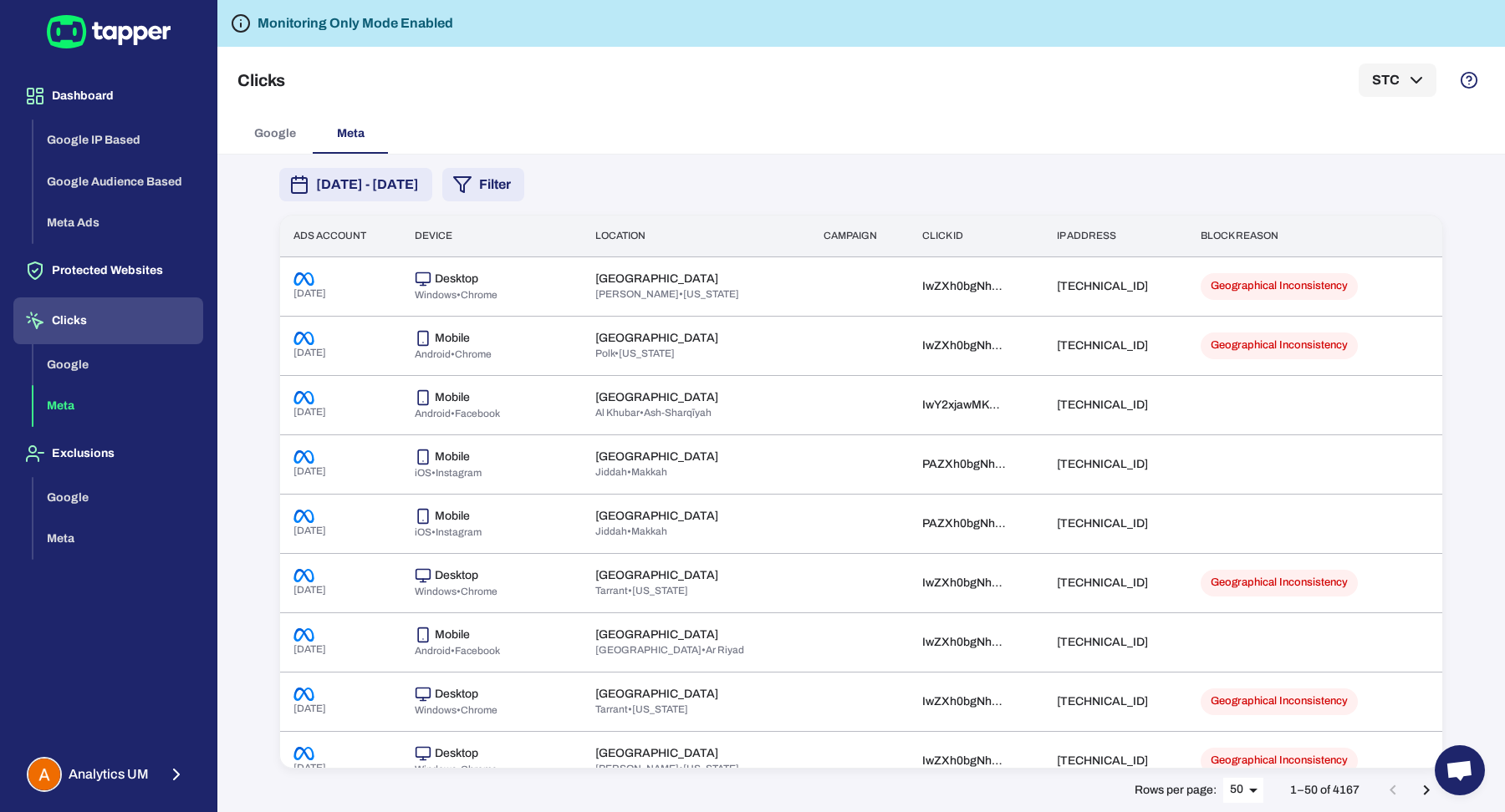
click at [148, 401] on button "Meta" at bounding box center [118, 406] width 170 height 42
click at [127, 403] on button "Meta" at bounding box center [118, 406] width 170 height 42
click at [111, 221] on button "Meta Ads" at bounding box center [118, 223] width 170 height 42
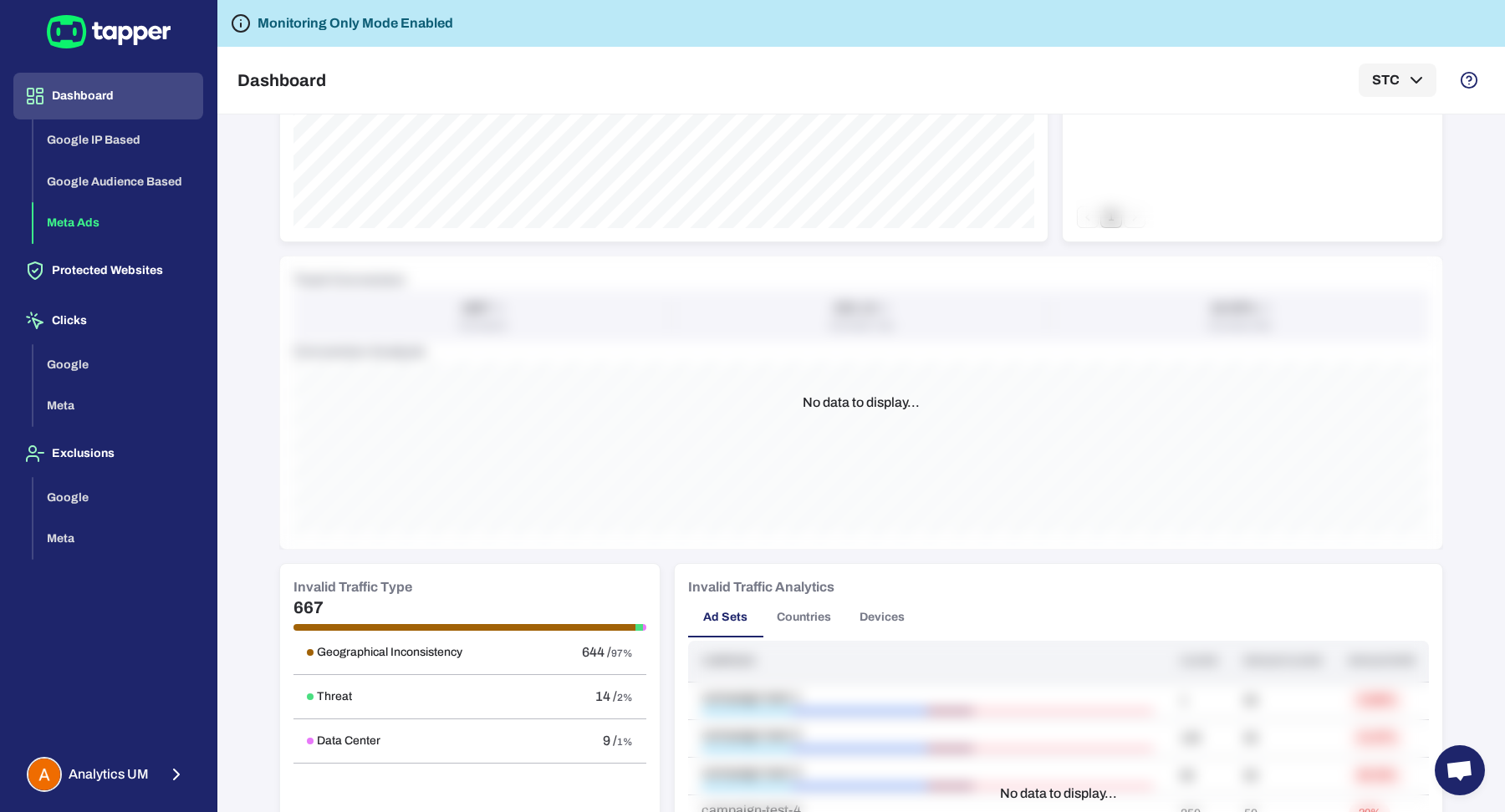
scroll to position [638, 0]
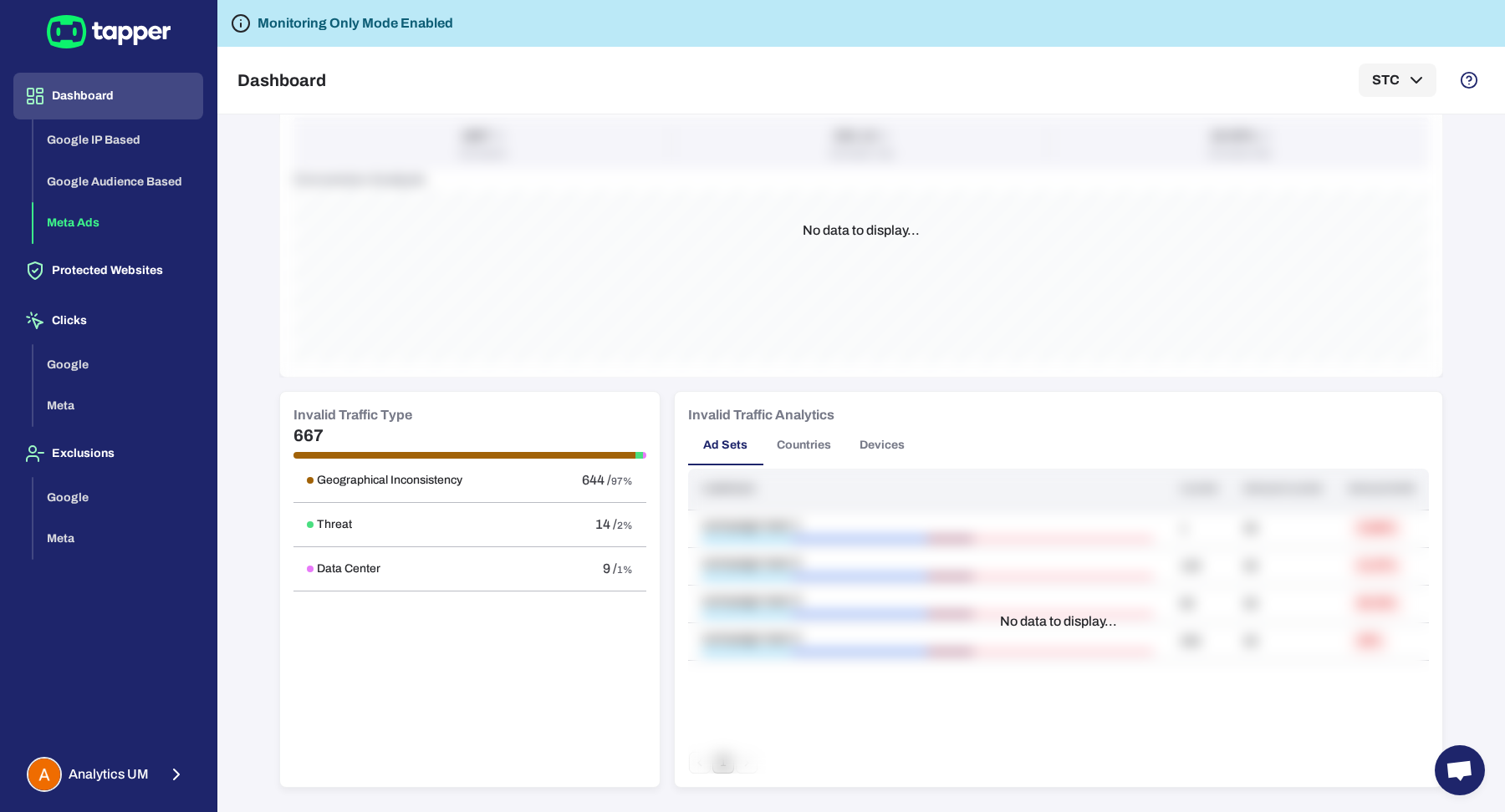
click at [795, 444] on button "Countries" at bounding box center [803, 445] width 81 height 40
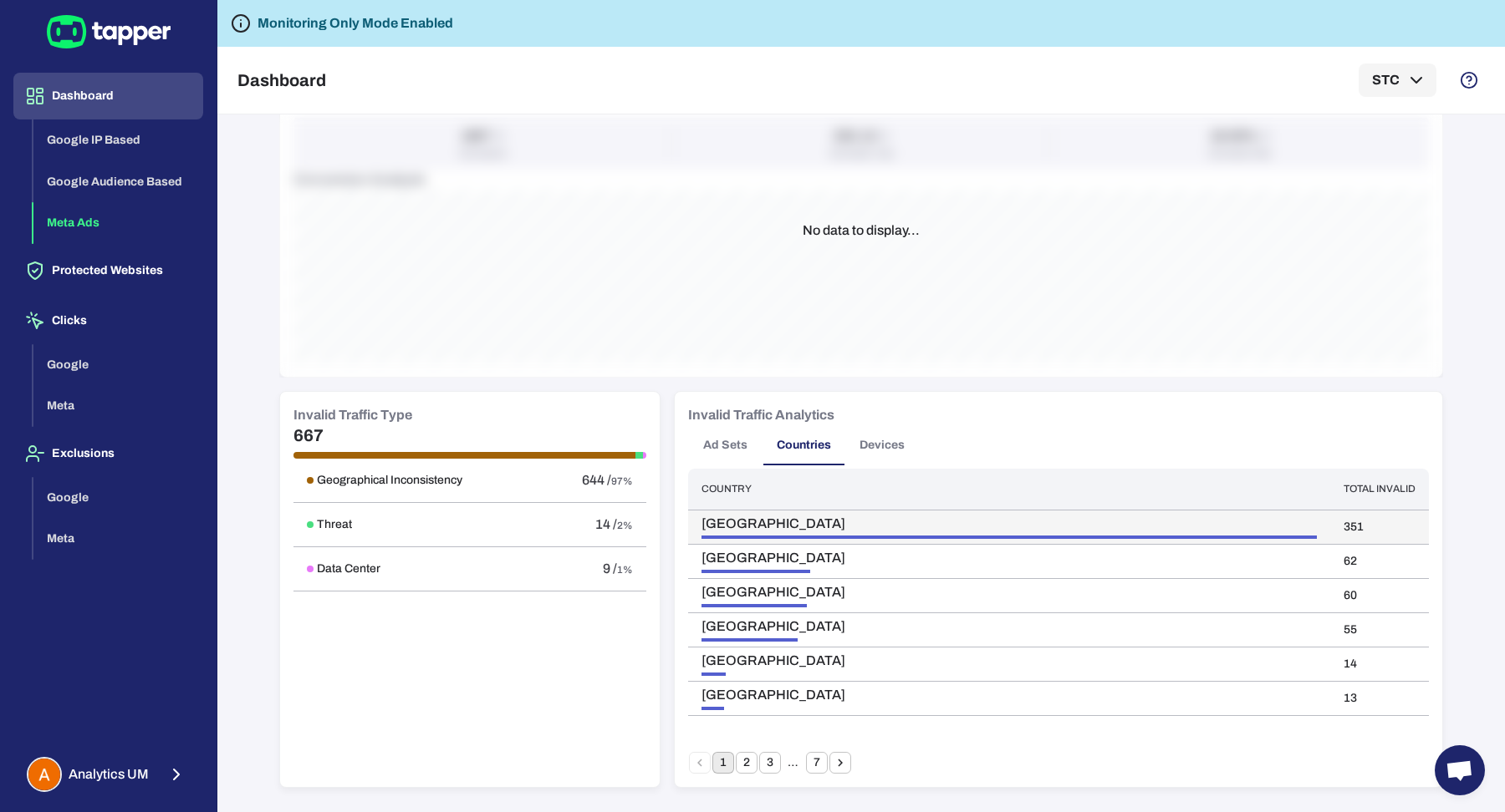
click at [1371, 520] on td "351" at bounding box center [1380, 526] width 99 height 34
click at [713, 519] on span "United States" at bounding box center [1009, 525] width 615 height 17
click at [94, 402] on button "Meta" at bounding box center [118, 406] width 170 height 42
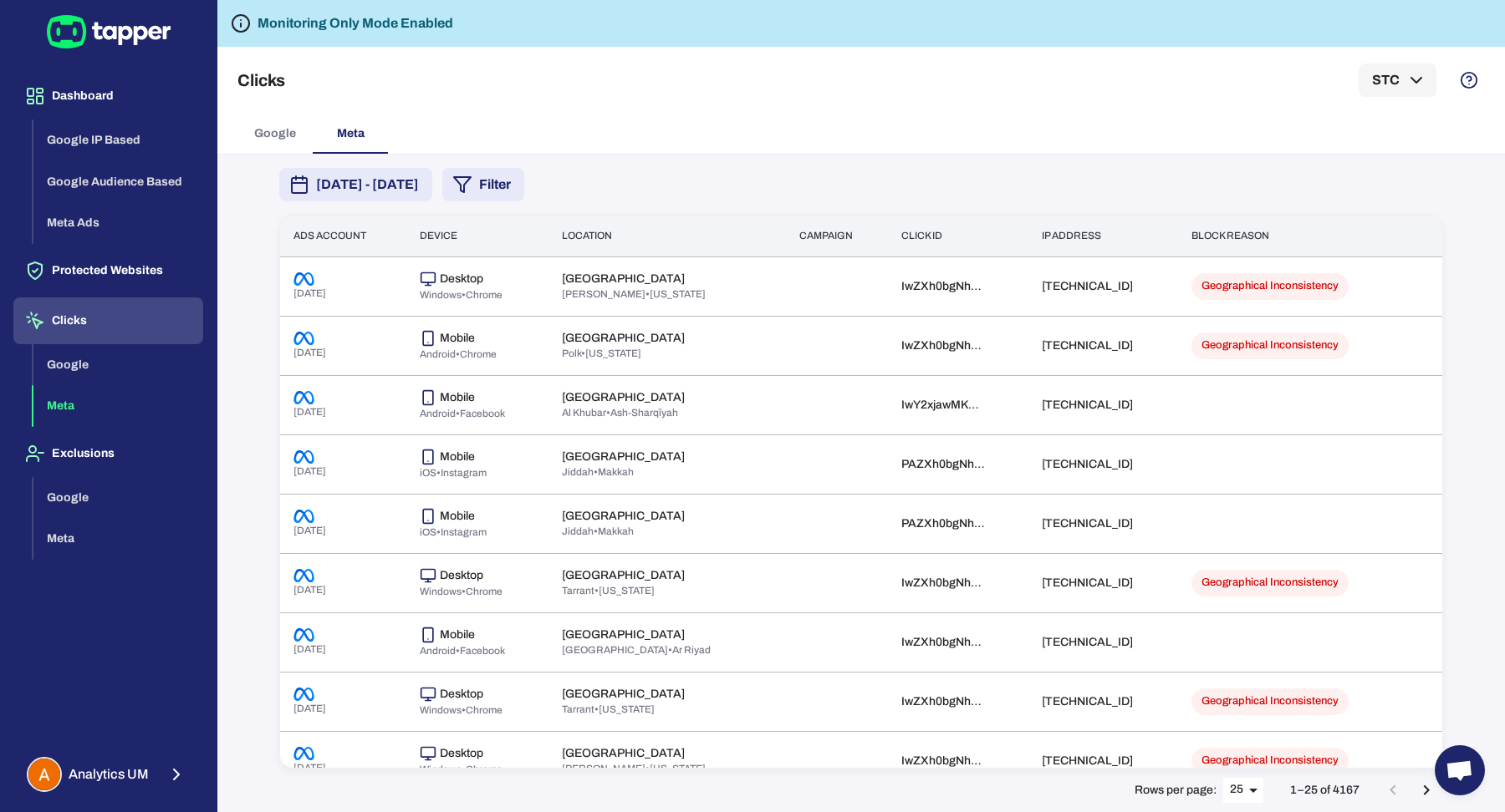
click at [524, 180] on button "Filter" at bounding box center [483, 184] width 82 height 33
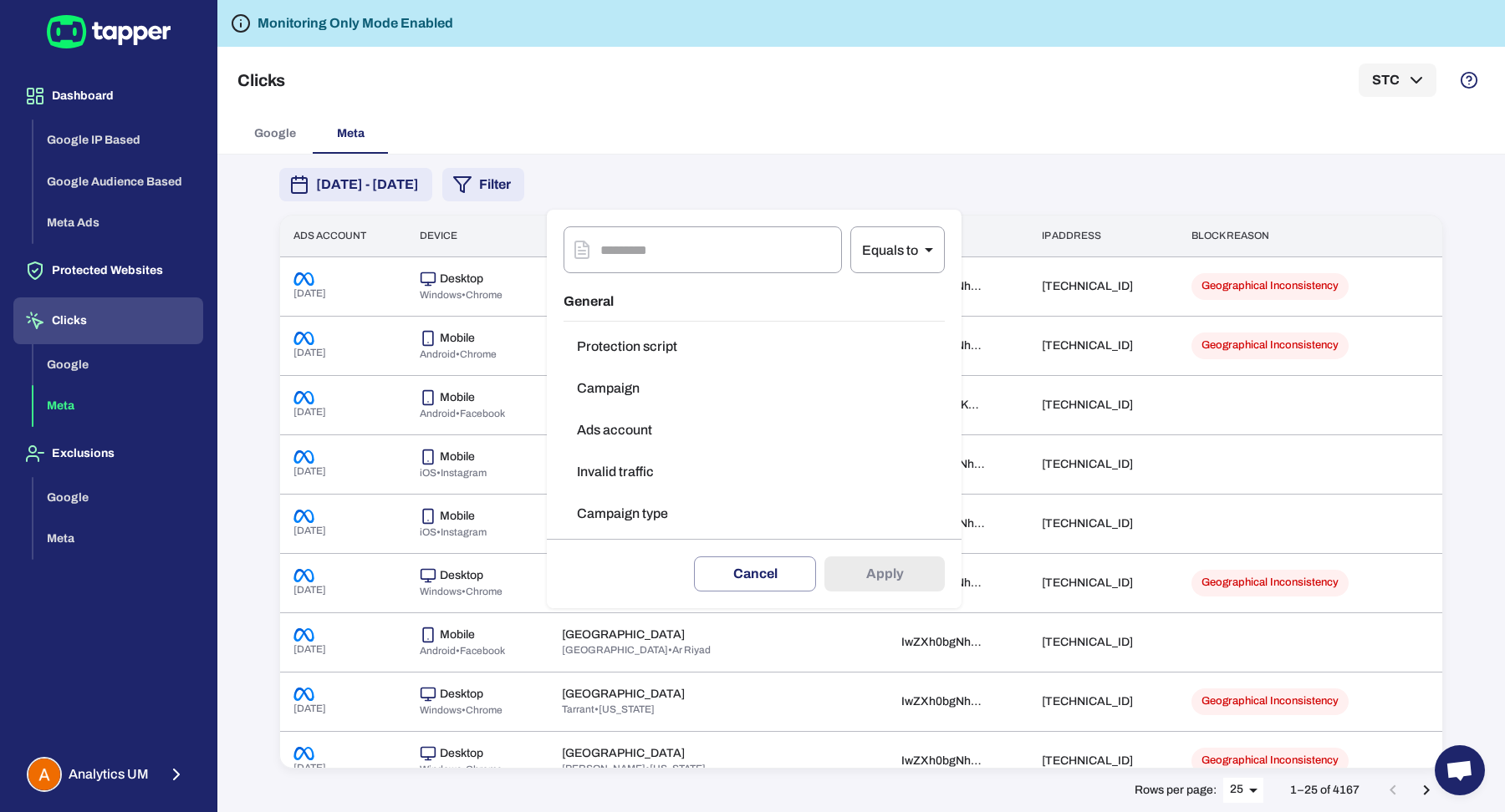
click at [874, 126] on div at bounding box center [752, 406] width 1505 height 812
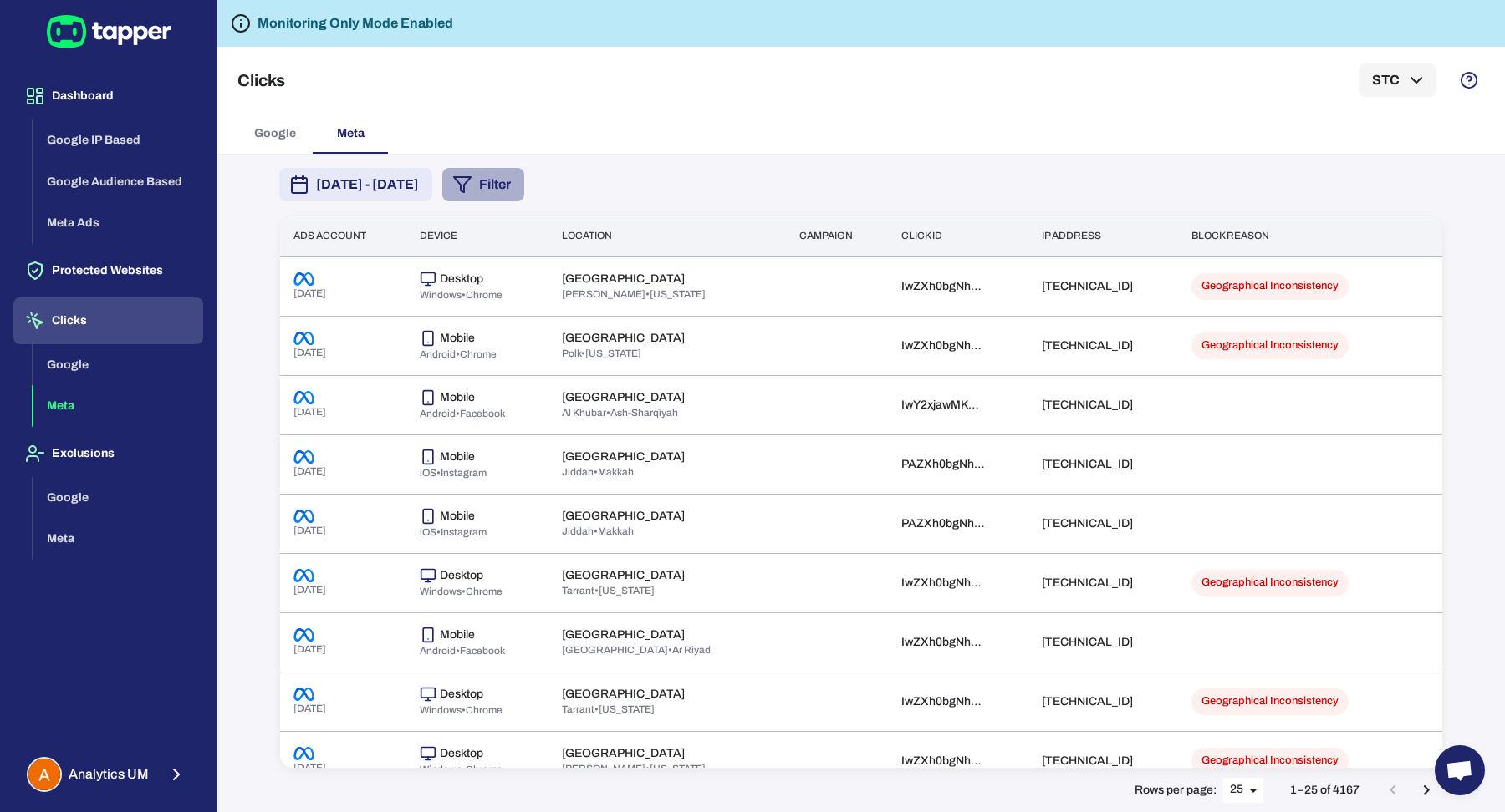
click at [473, 190] on icon "button" at bounding box center [462, 184] width 20 height 20
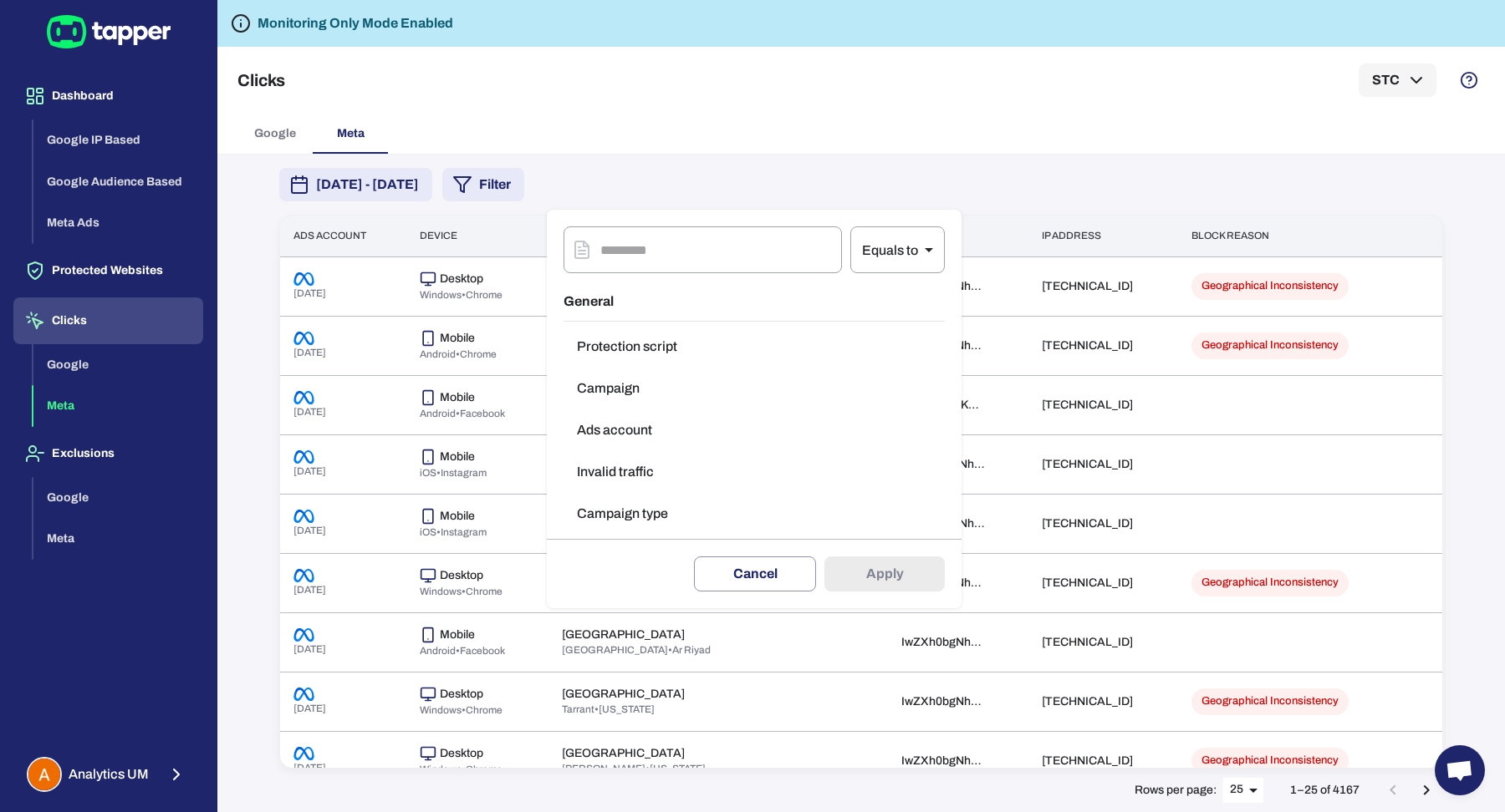
click at [659, 477] on button "Invalid traffic" at bounding box center [754, 471] width 381 height 33
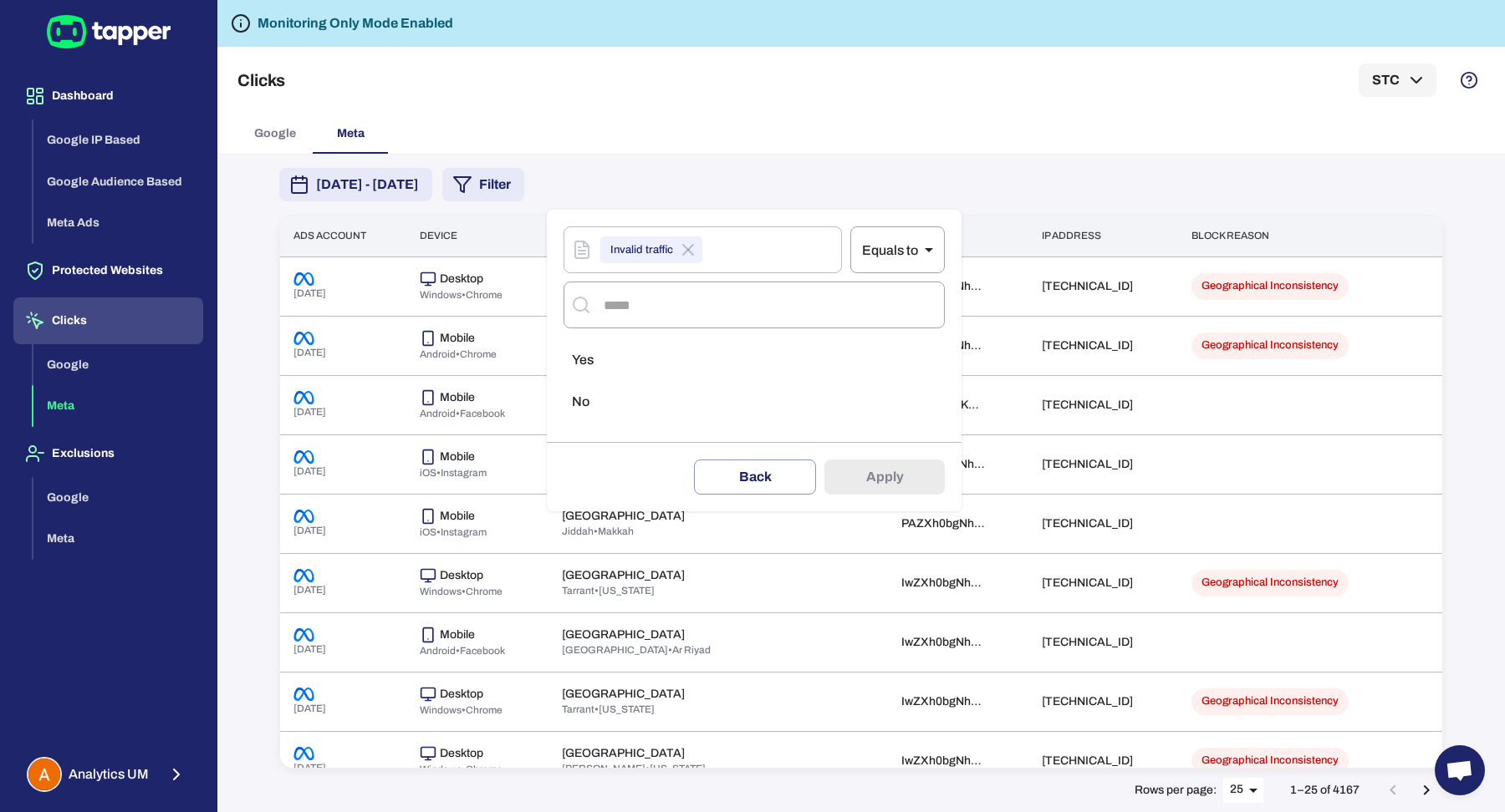
click at [696, 343] on li "Yes" at bounding box center [754, 360] width 381 height 33
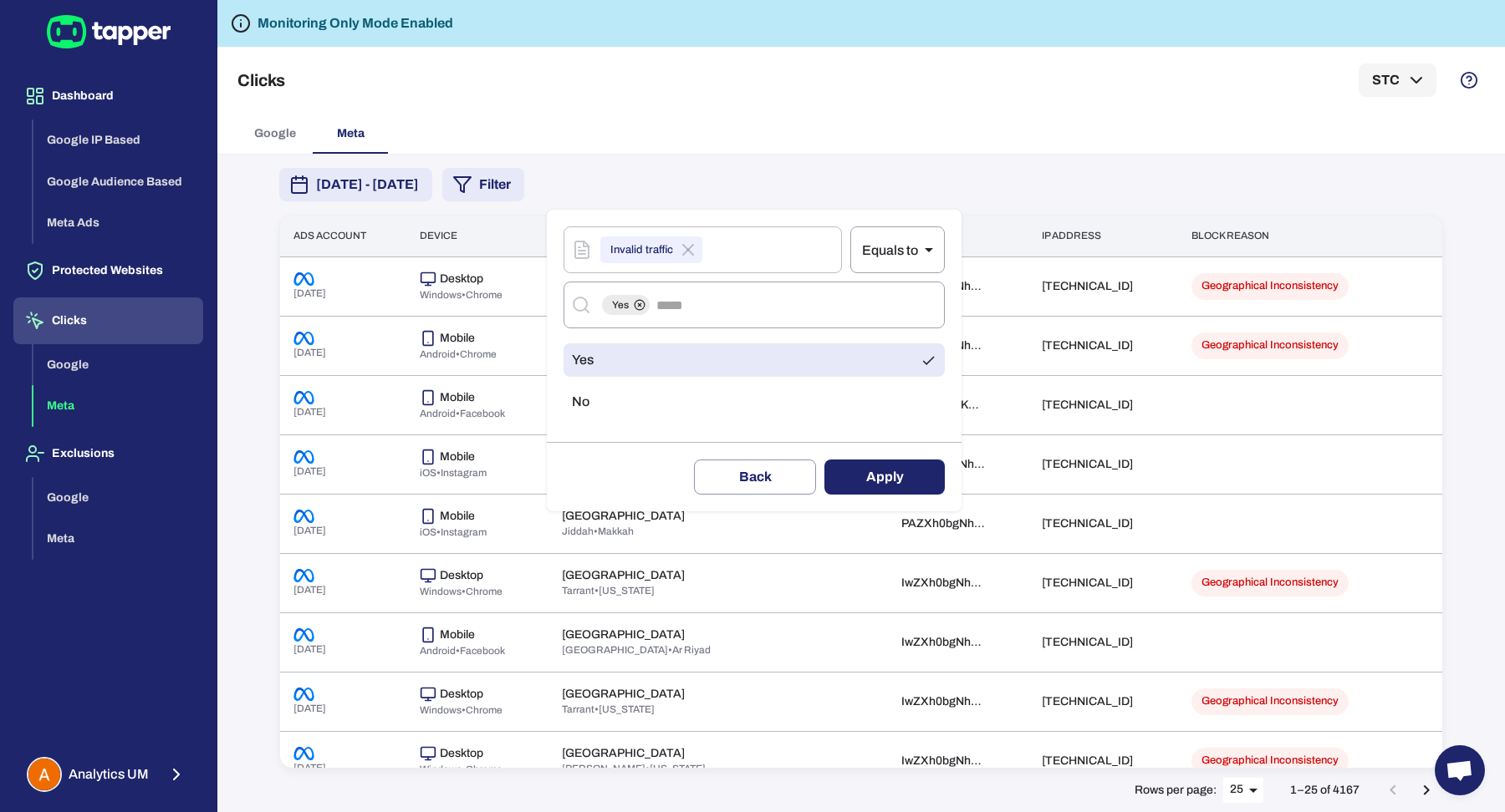
click at [931, 488] on button "Apply" at bounding box center [884, 476] width 121 height 35
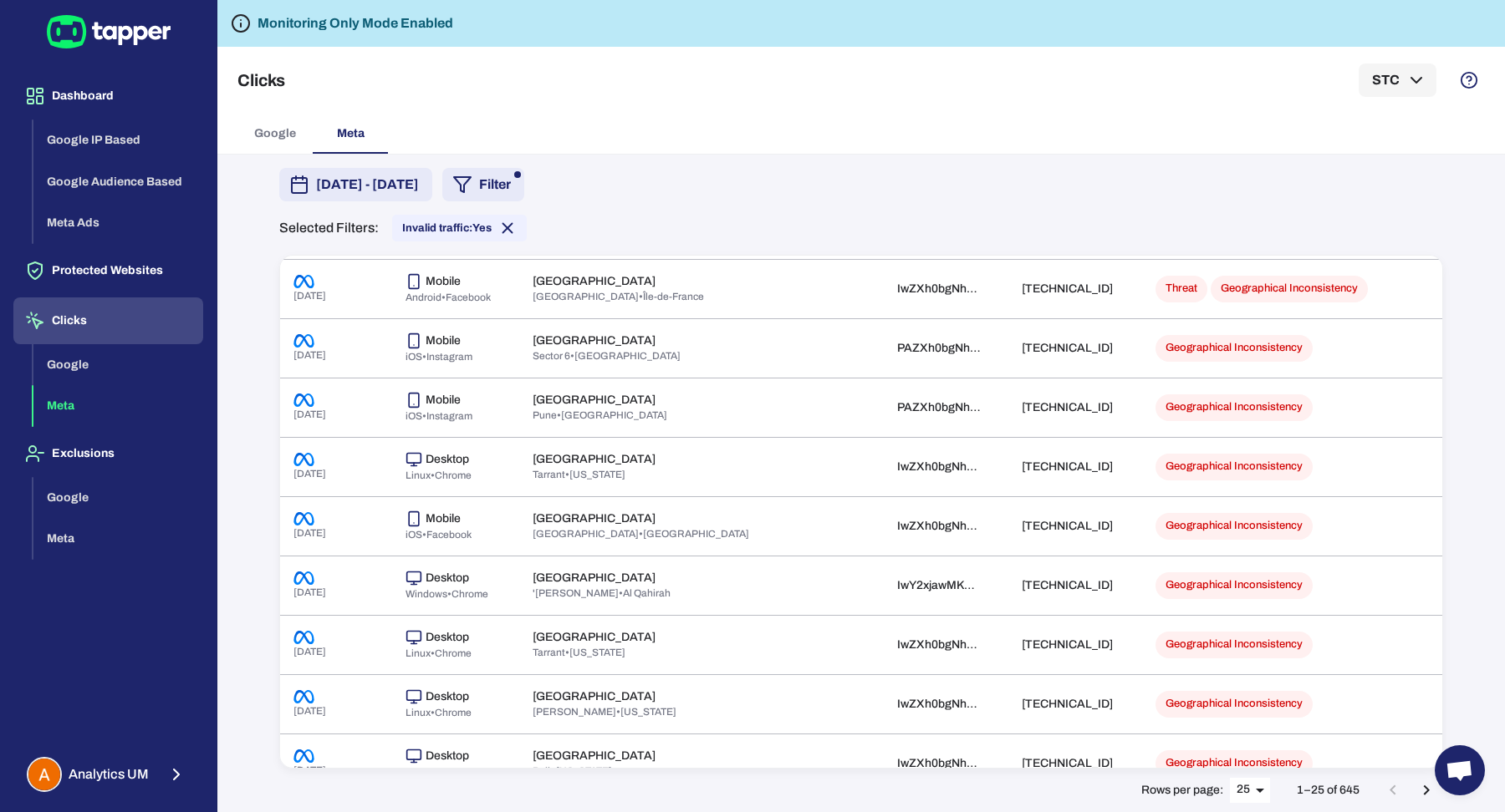
scroll to position [907, 0]
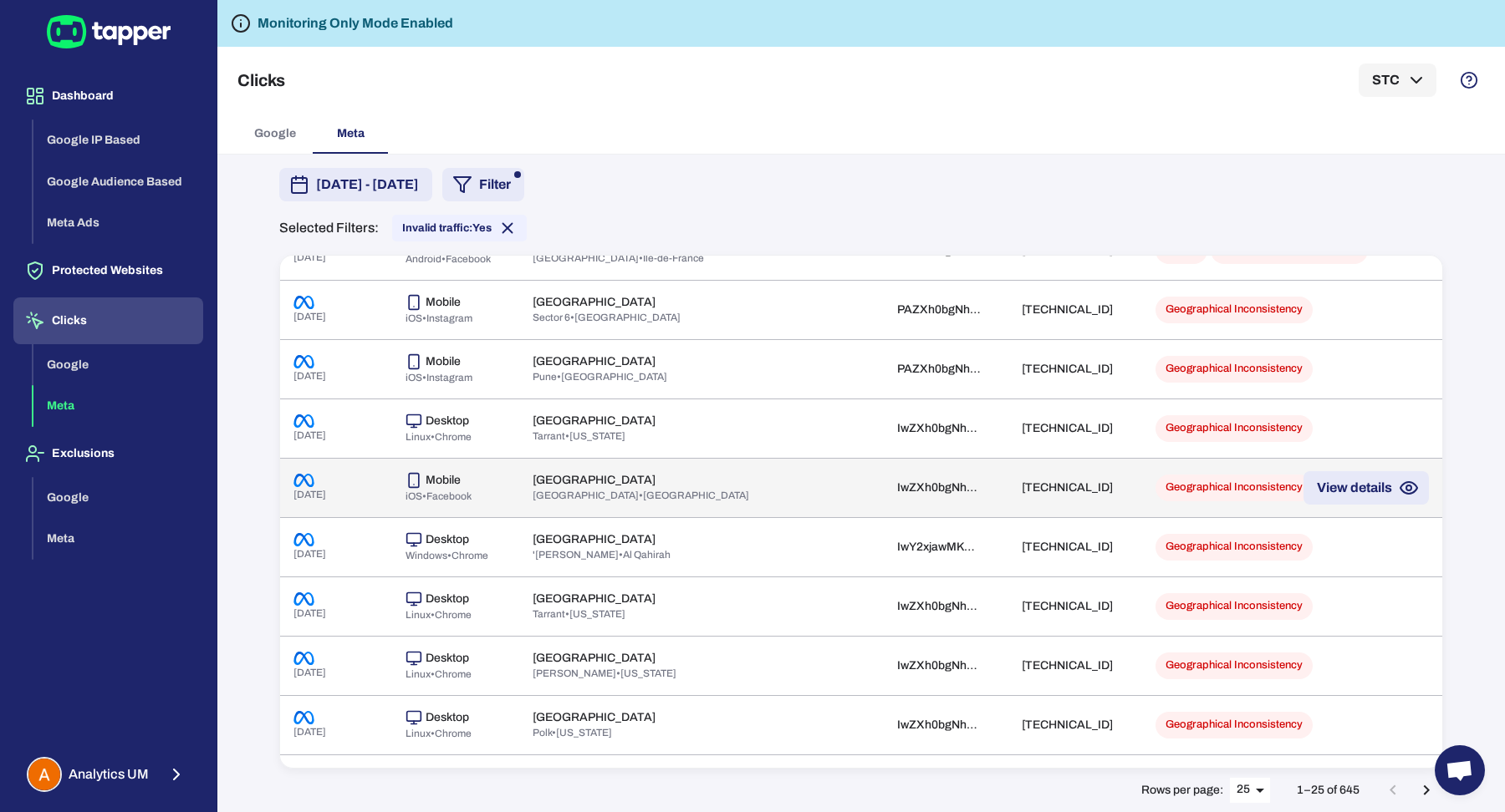
click at [820, 482] on td at bounding box center [838, 488] width 90 height 60
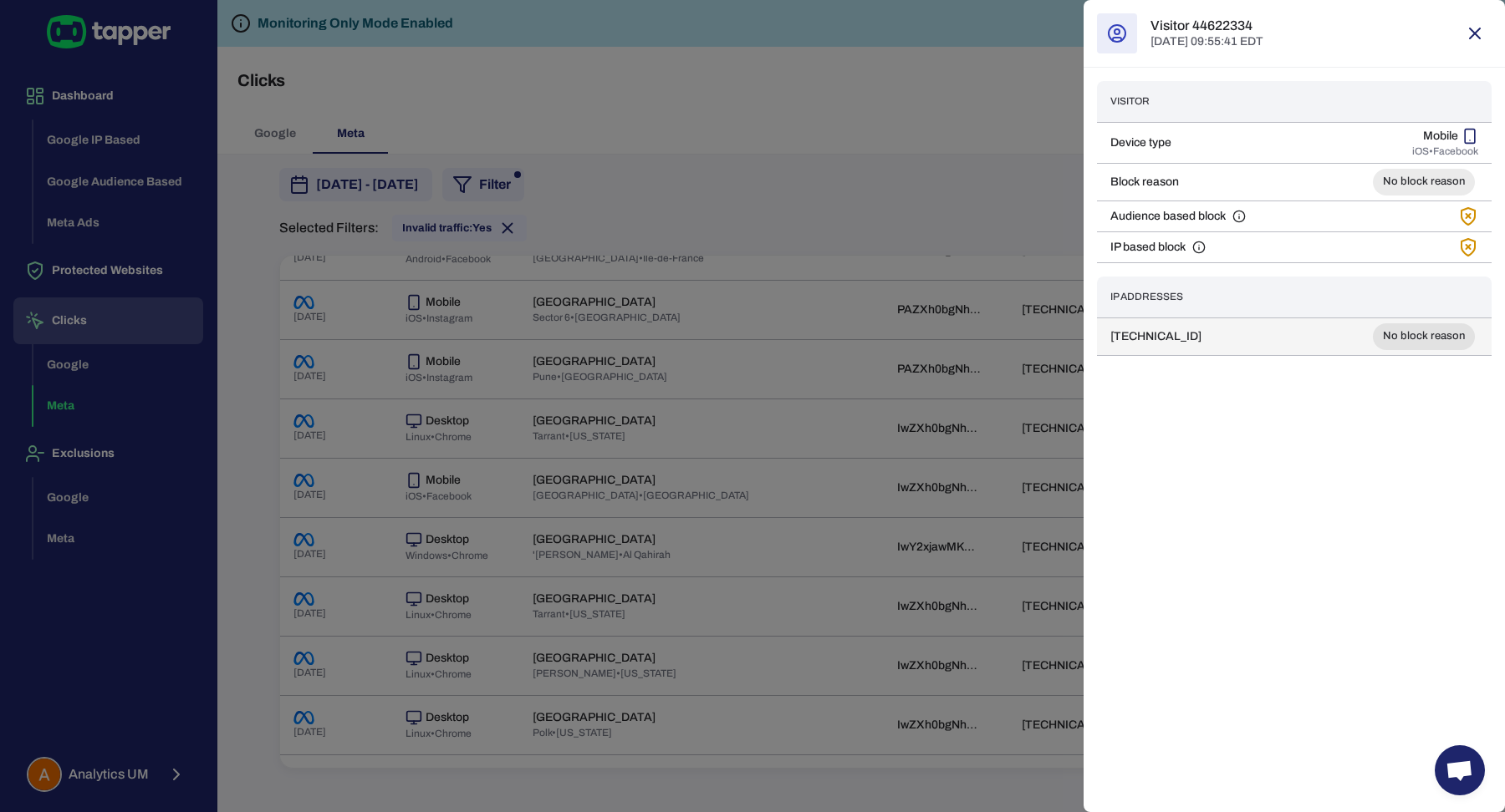
click at [1168, 345] on td "104.28.161.3" at bounding box center [1190, 337] width 186 height 38
copy td "104.28.161.3"
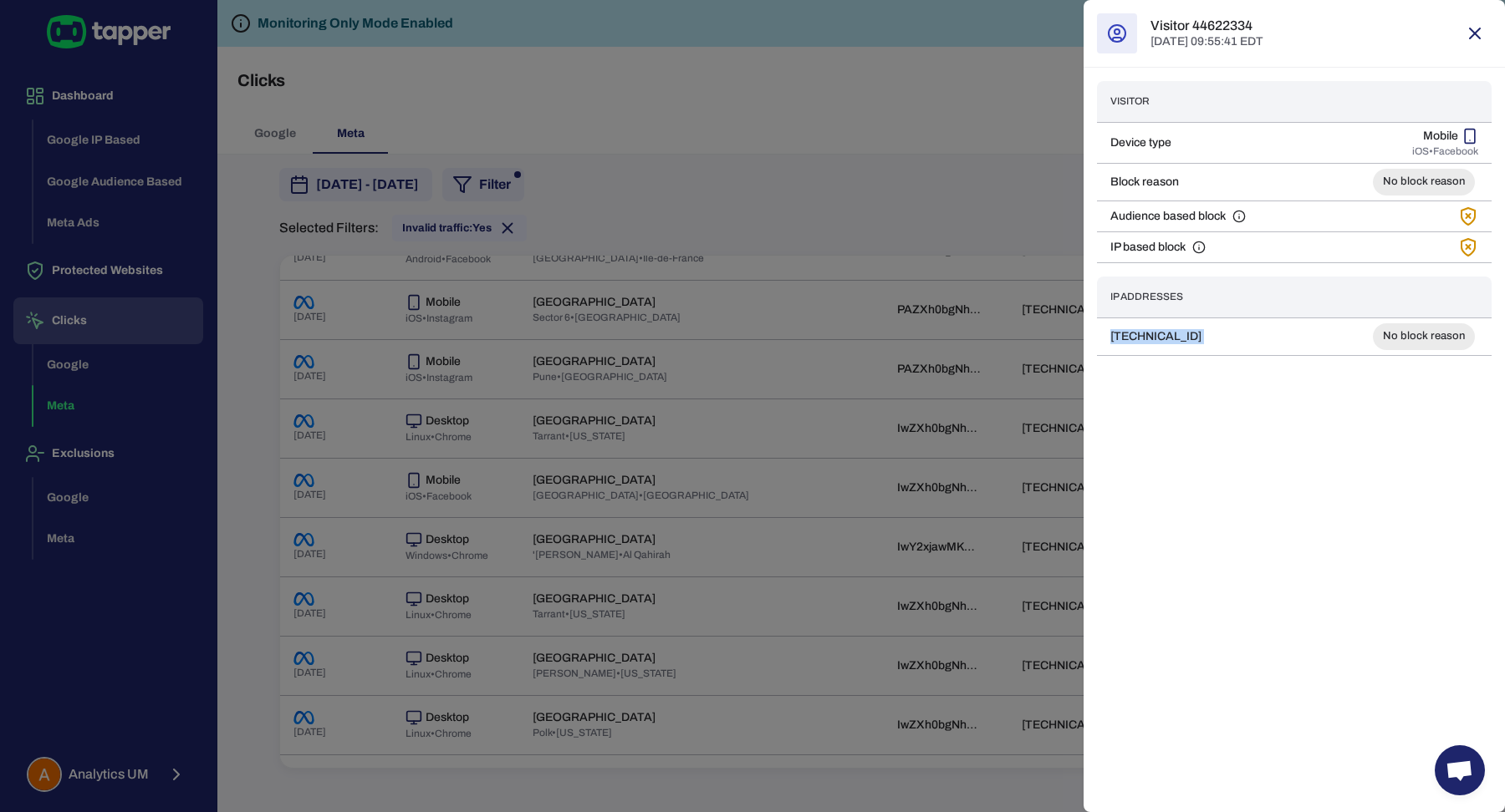
click at [1471, 21] on button "button" at bounding box center [1474, 33] width 33 height 33
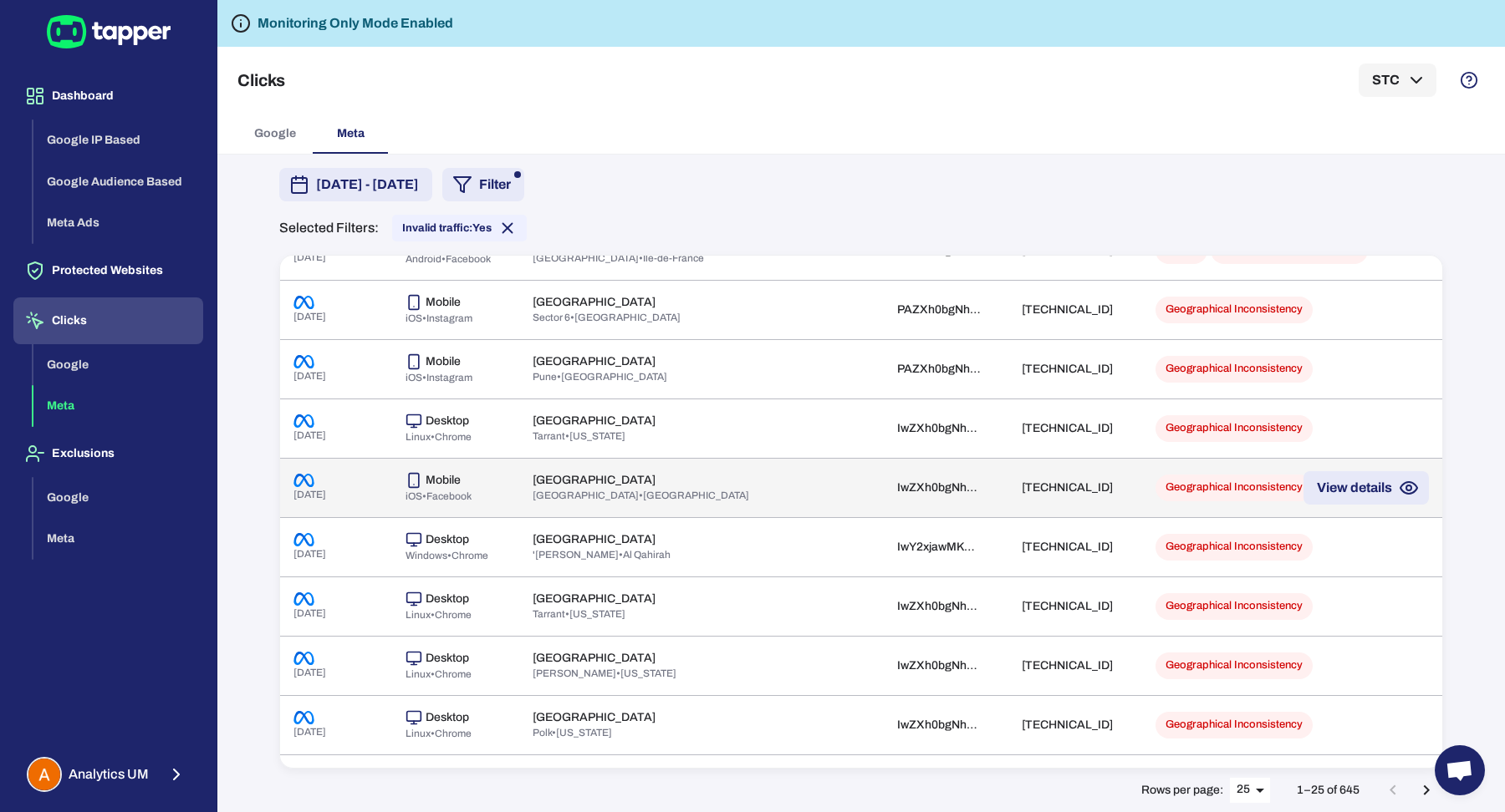
click at [793, 489] on td at bounding box center [838, 488] width 90 height 60
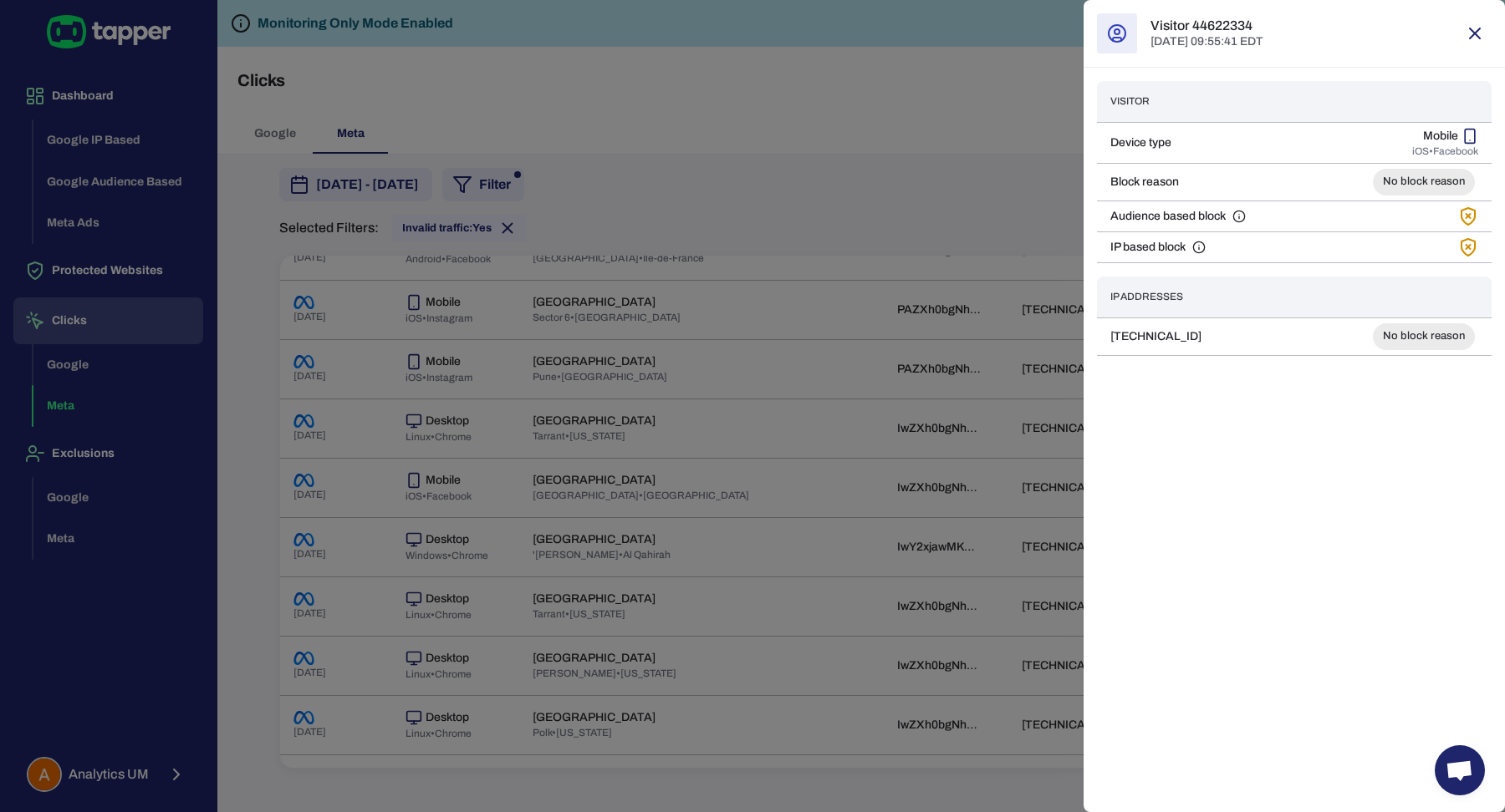
click at [969, 312] on div at bounding box center [752, 406] width 1505 height 812
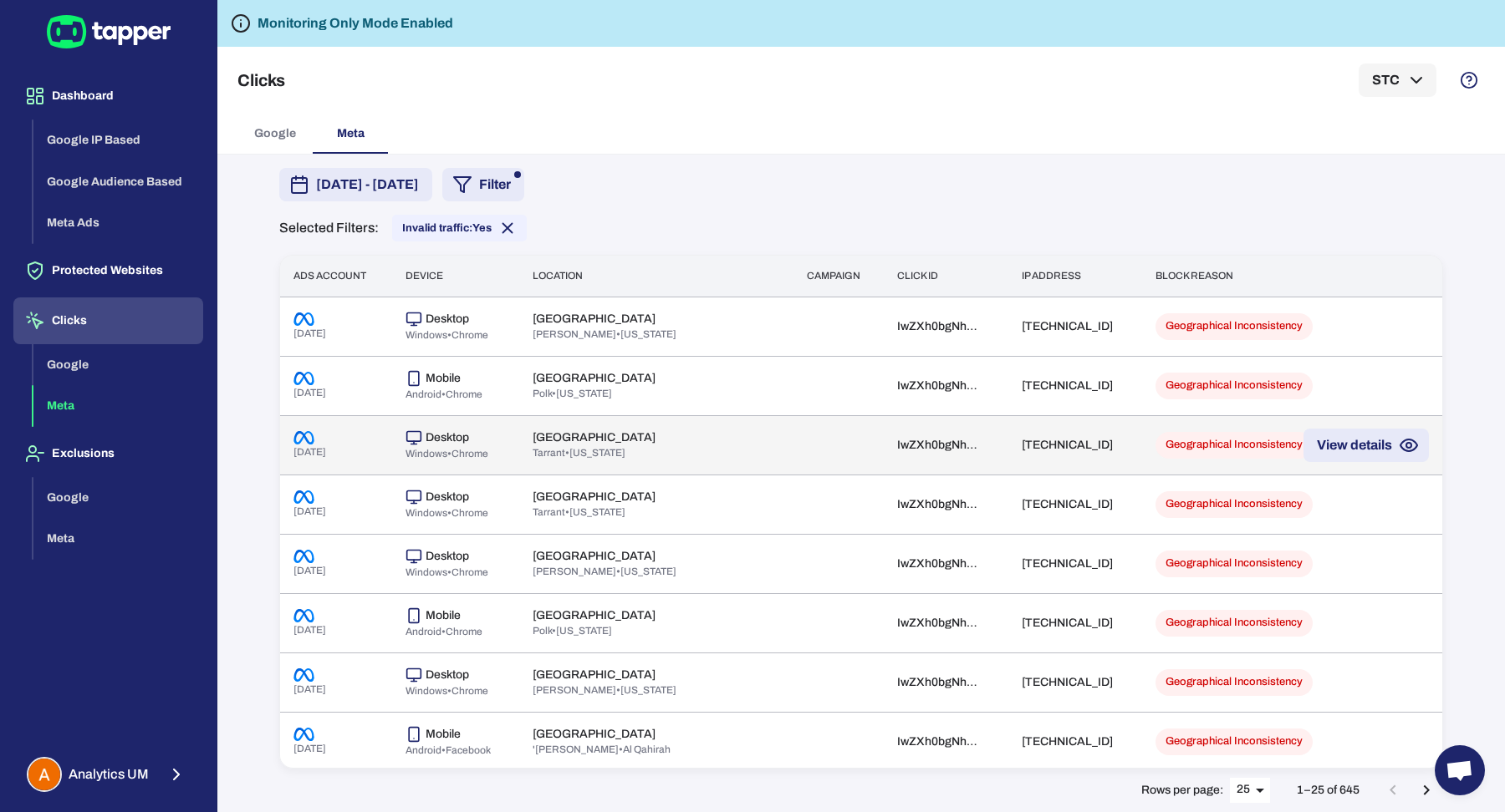
click at [793, 456] on td at bounding box center [838, 445] width 90 height 60
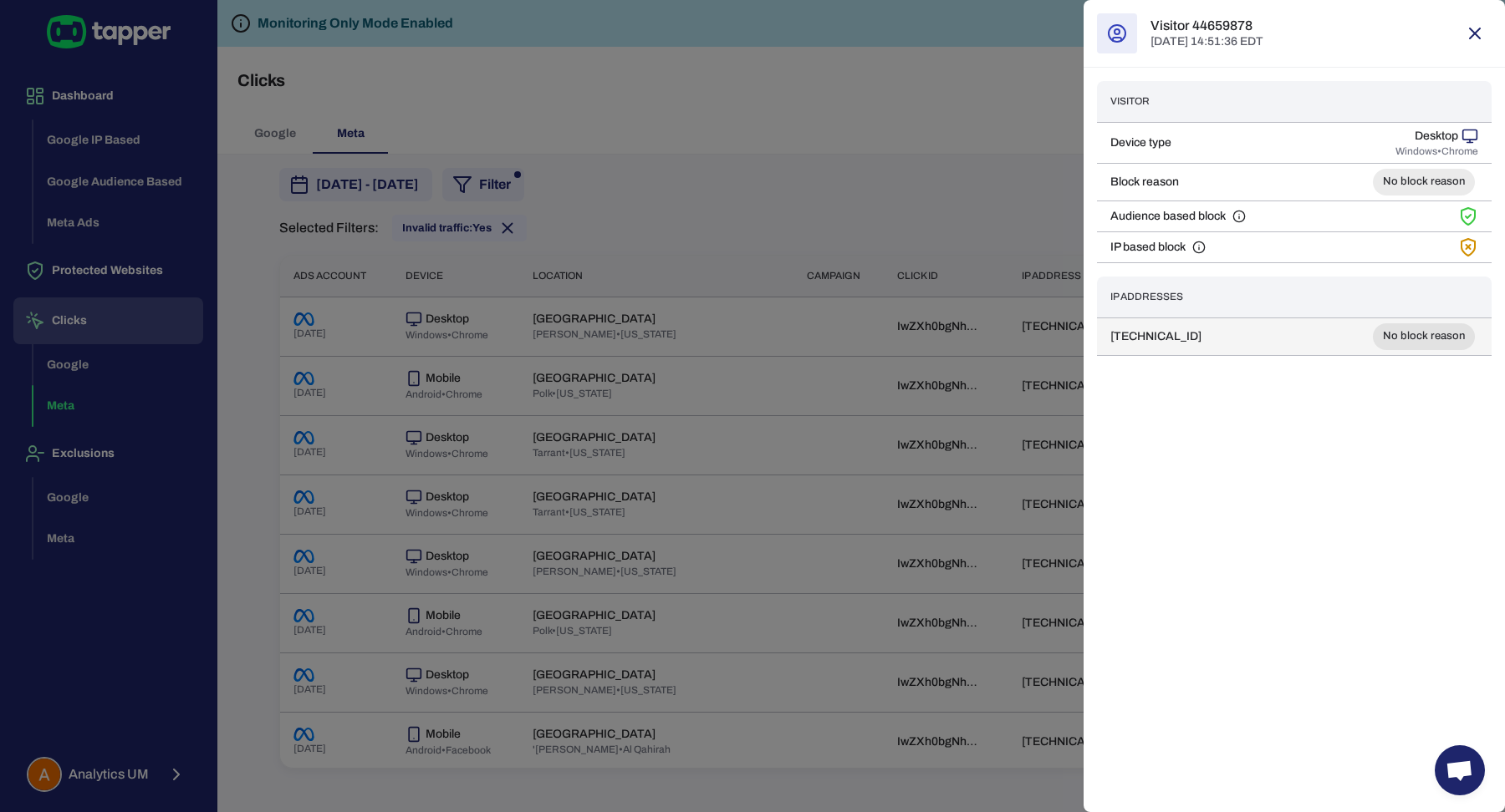
click at [1225, 330] on td "173.252.87.5" at bounding box center [1190, 337] width 186 height 38
copy td "173.252.87.5"
click at [915, 208] on div at bounding box center [752, 406] width 1505 height 812
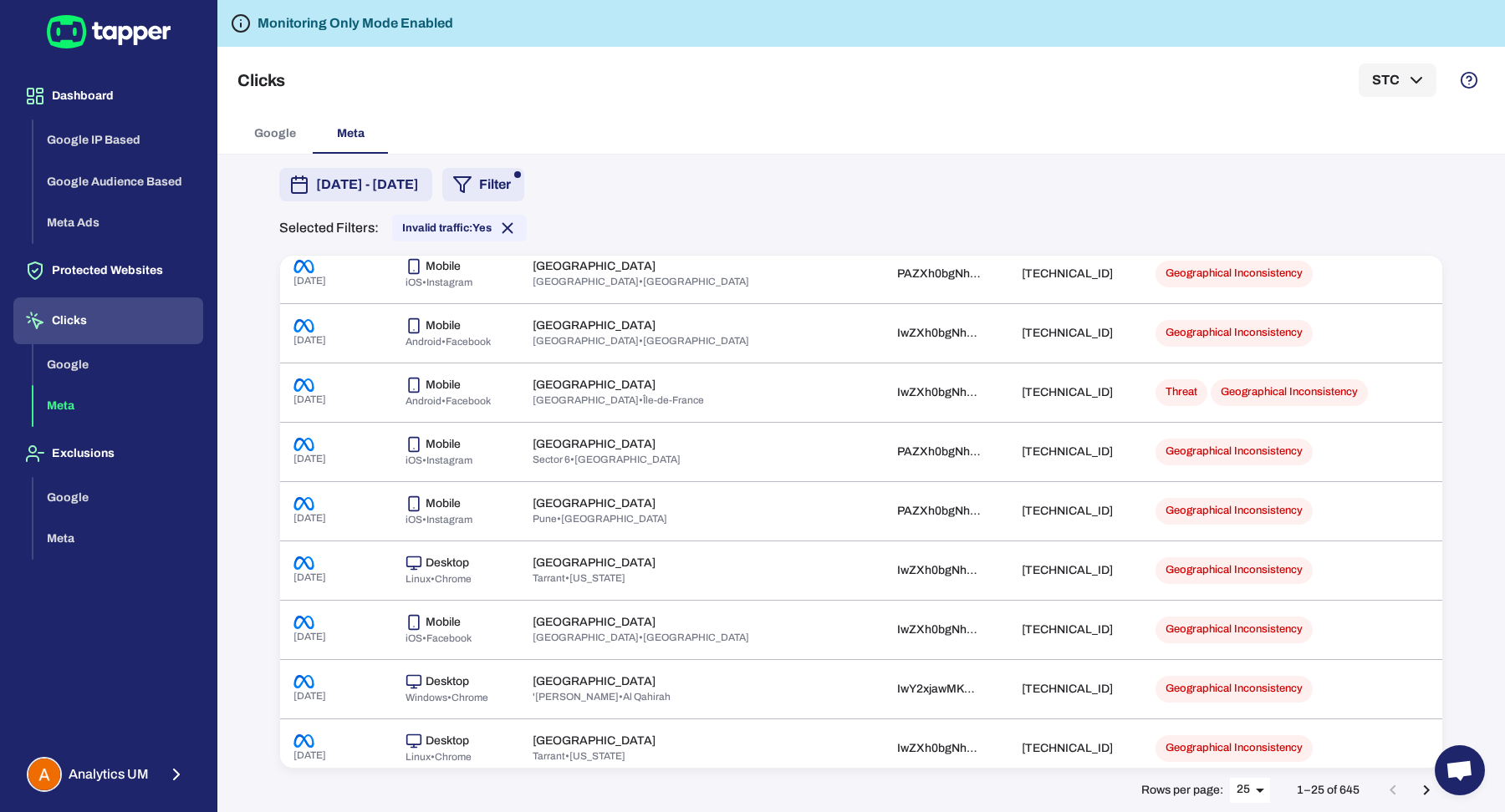
scroll to position [832, 0]
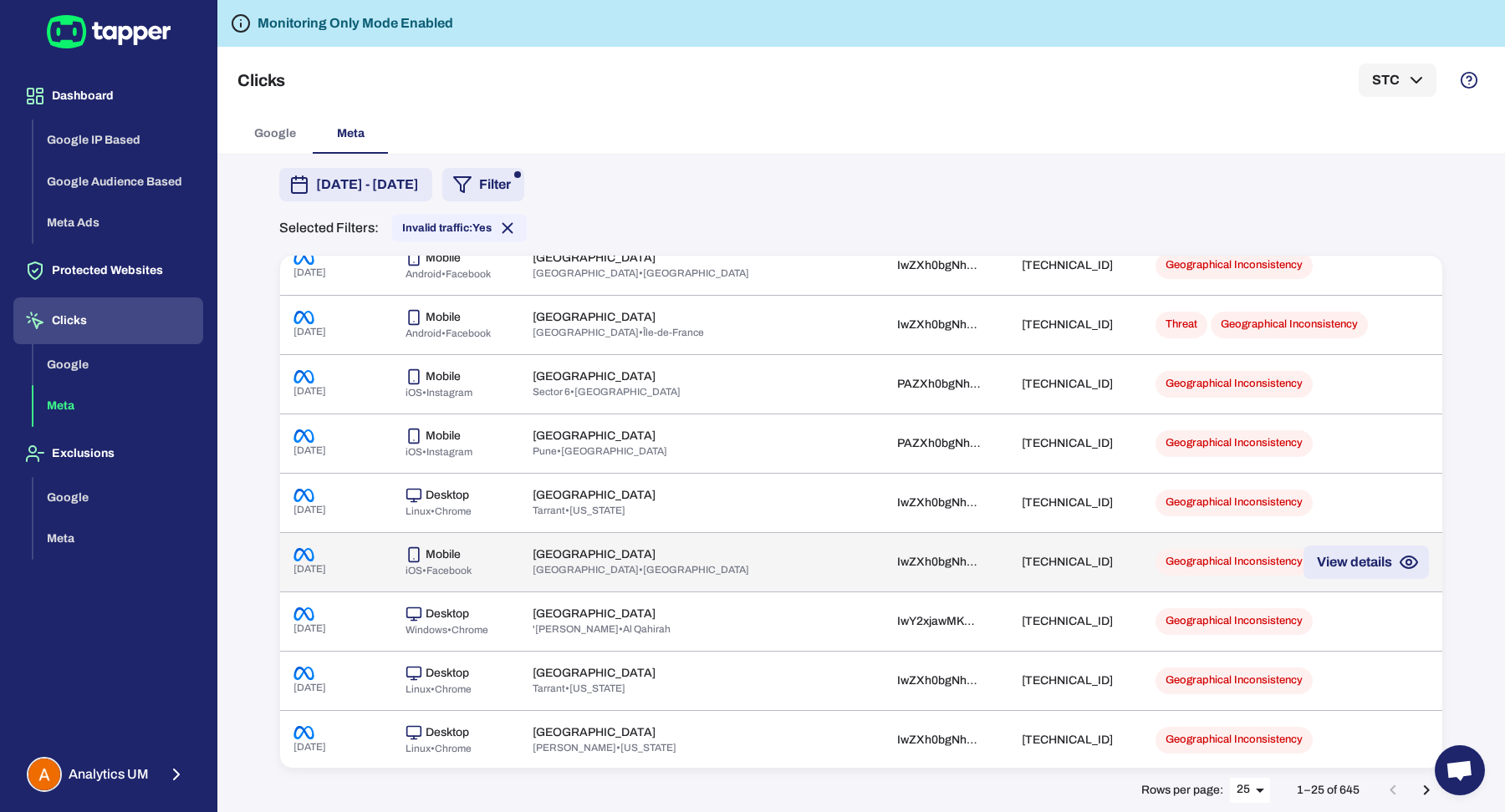
click at [724, 532] on td "United Kingdom Greater London • England" at bounding box center [656, 562] width 274 height 60
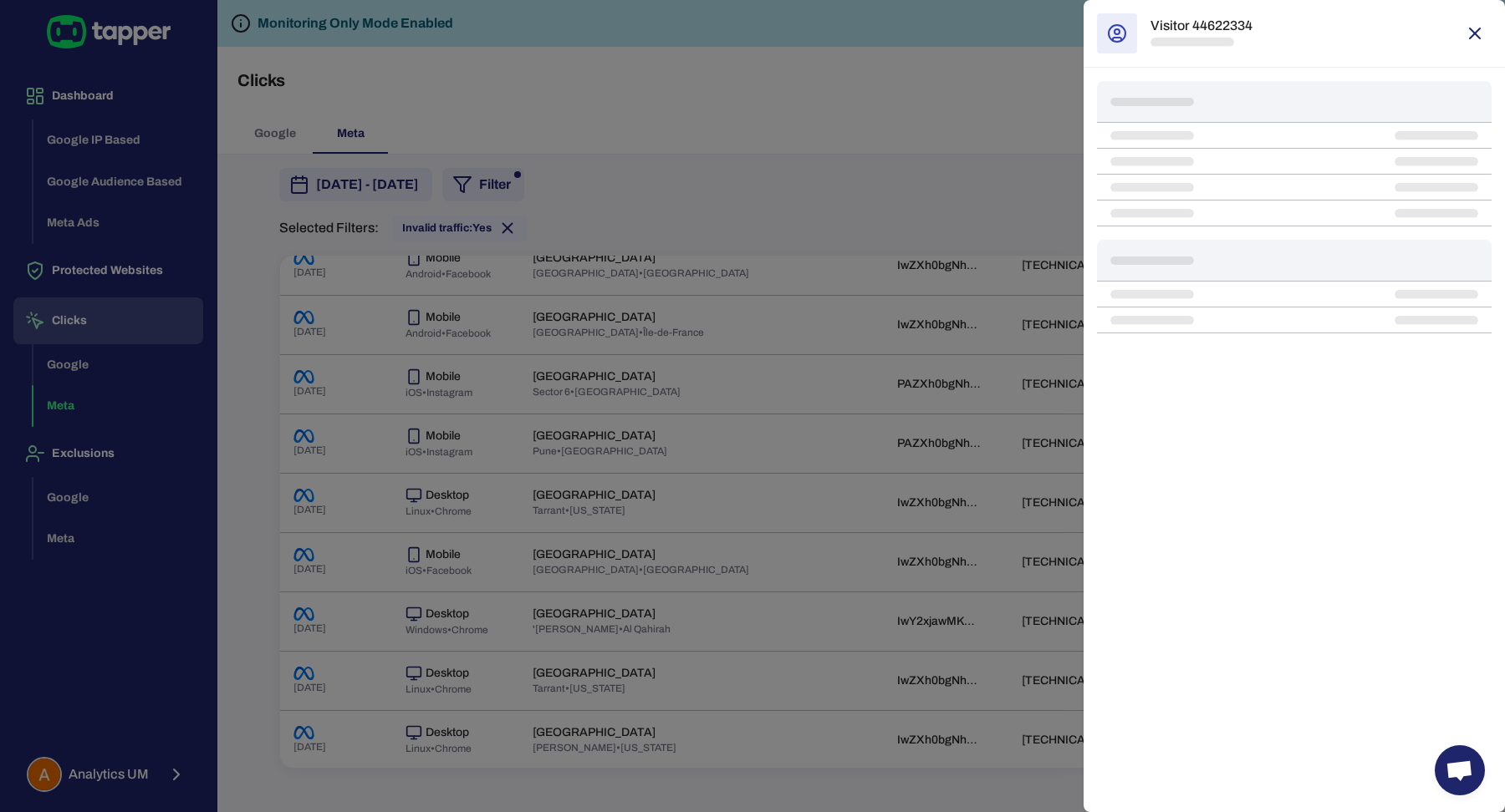
click at [820, 505] on div at bounding box center [752, 406] width 1505 height 812
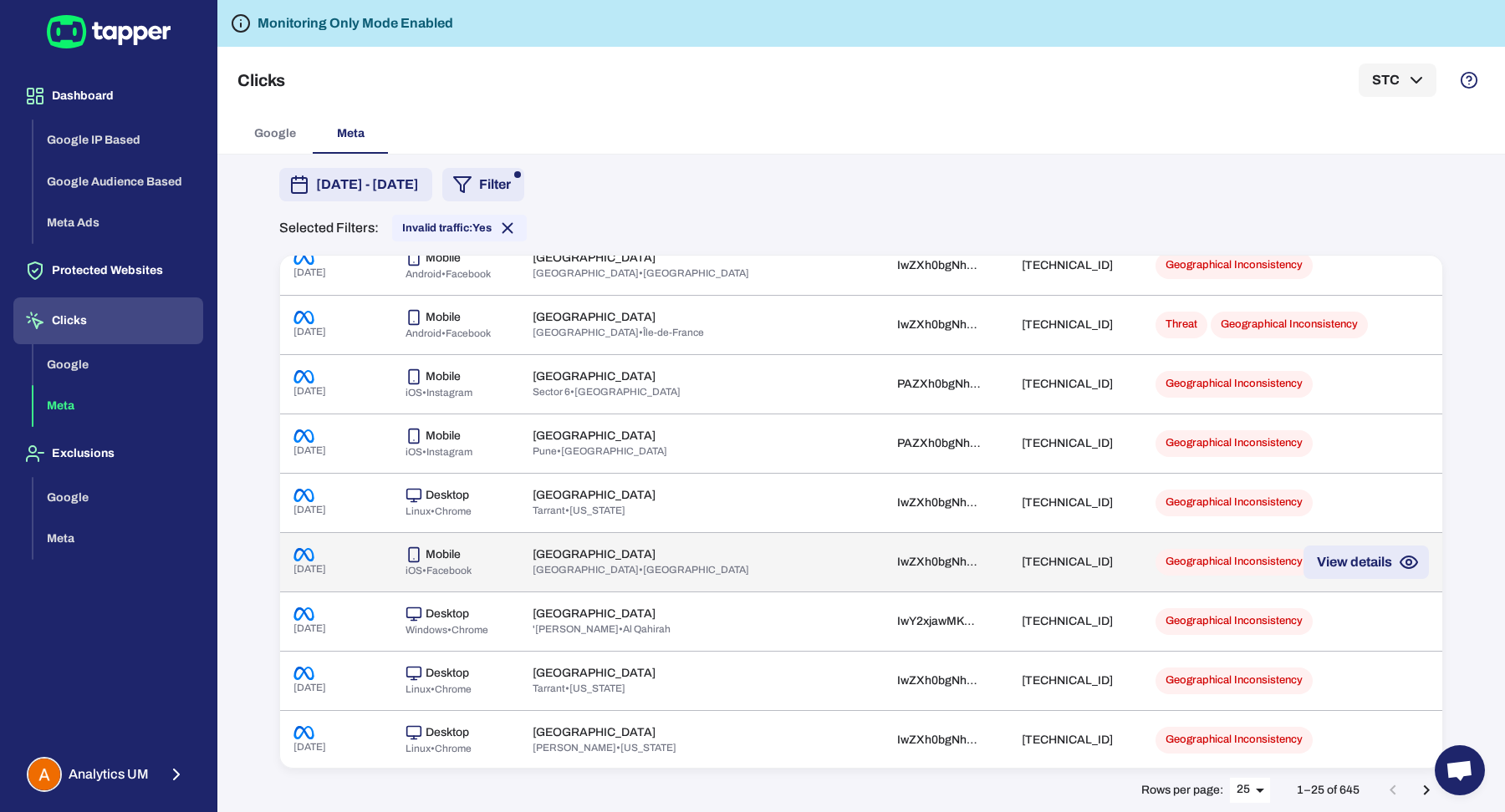
click at [1142, 563] on td "Geographical Inconsistency" at bounding box center [1278, 562] width 273 height 60
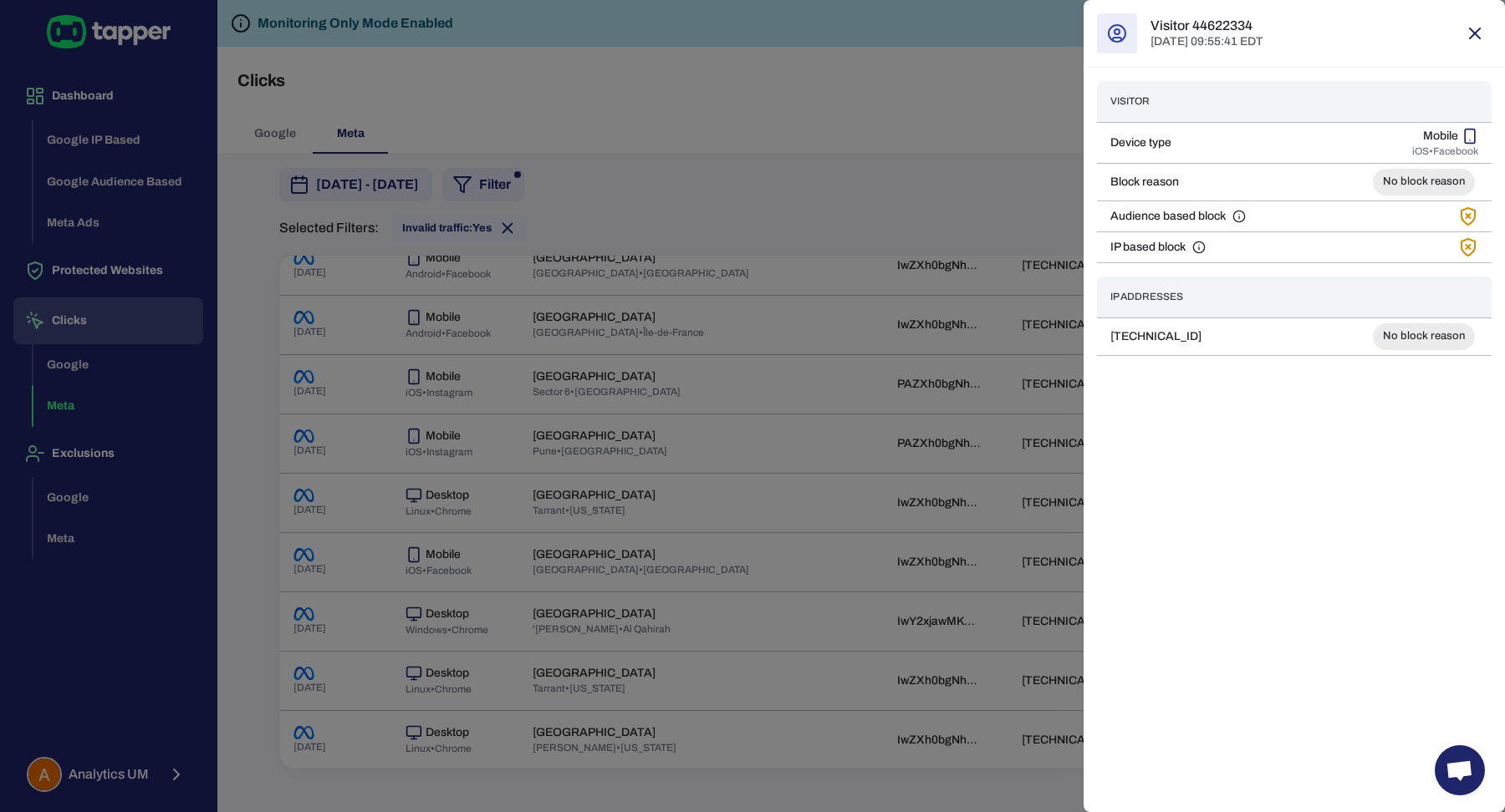
click at [604, 392] on div at bounding box center [752, 406] width 1505 height 812
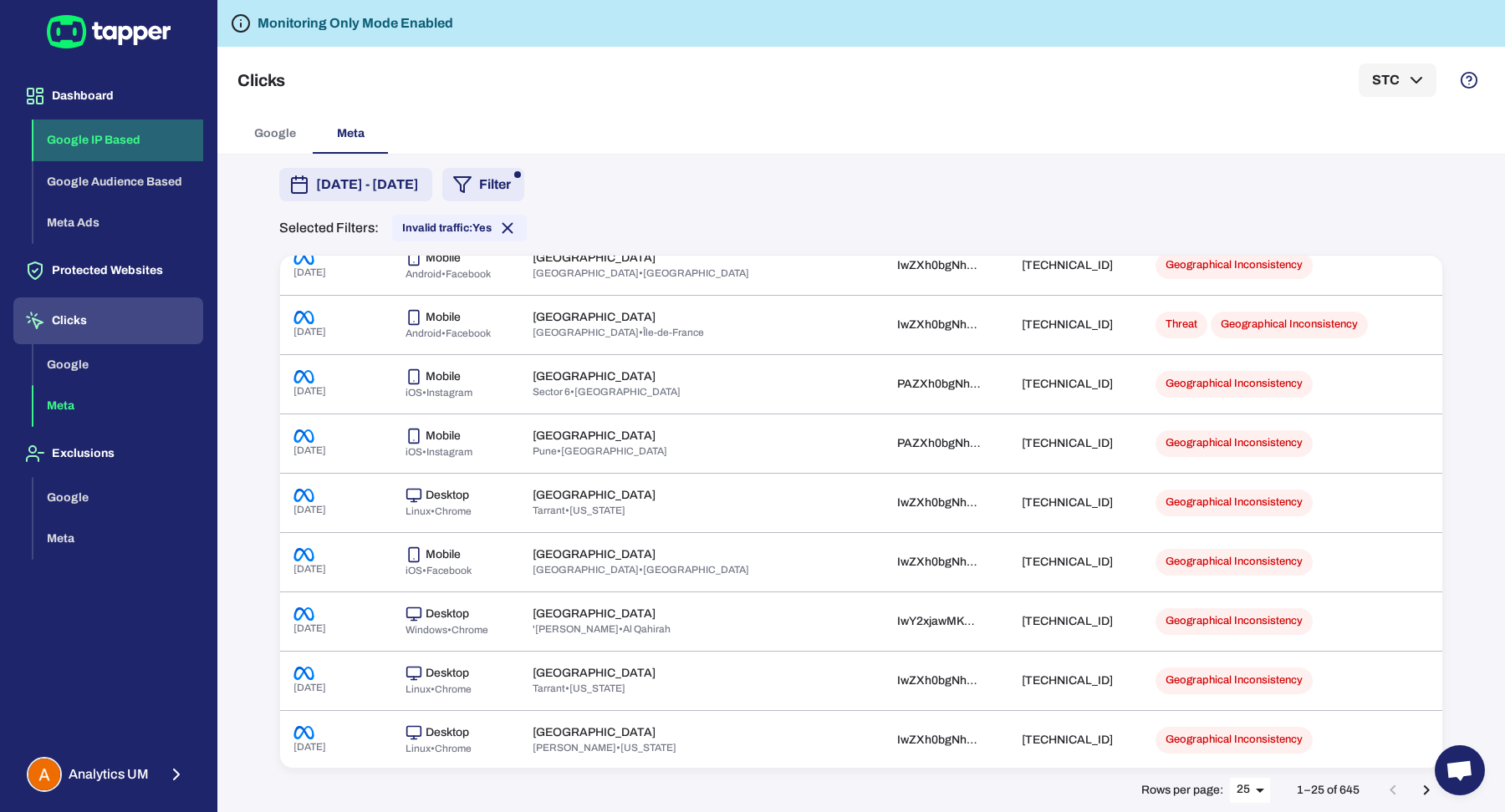
click at [146, 128] on button "Google IP Based" at bounding box center [118, 140] width 170 height 42
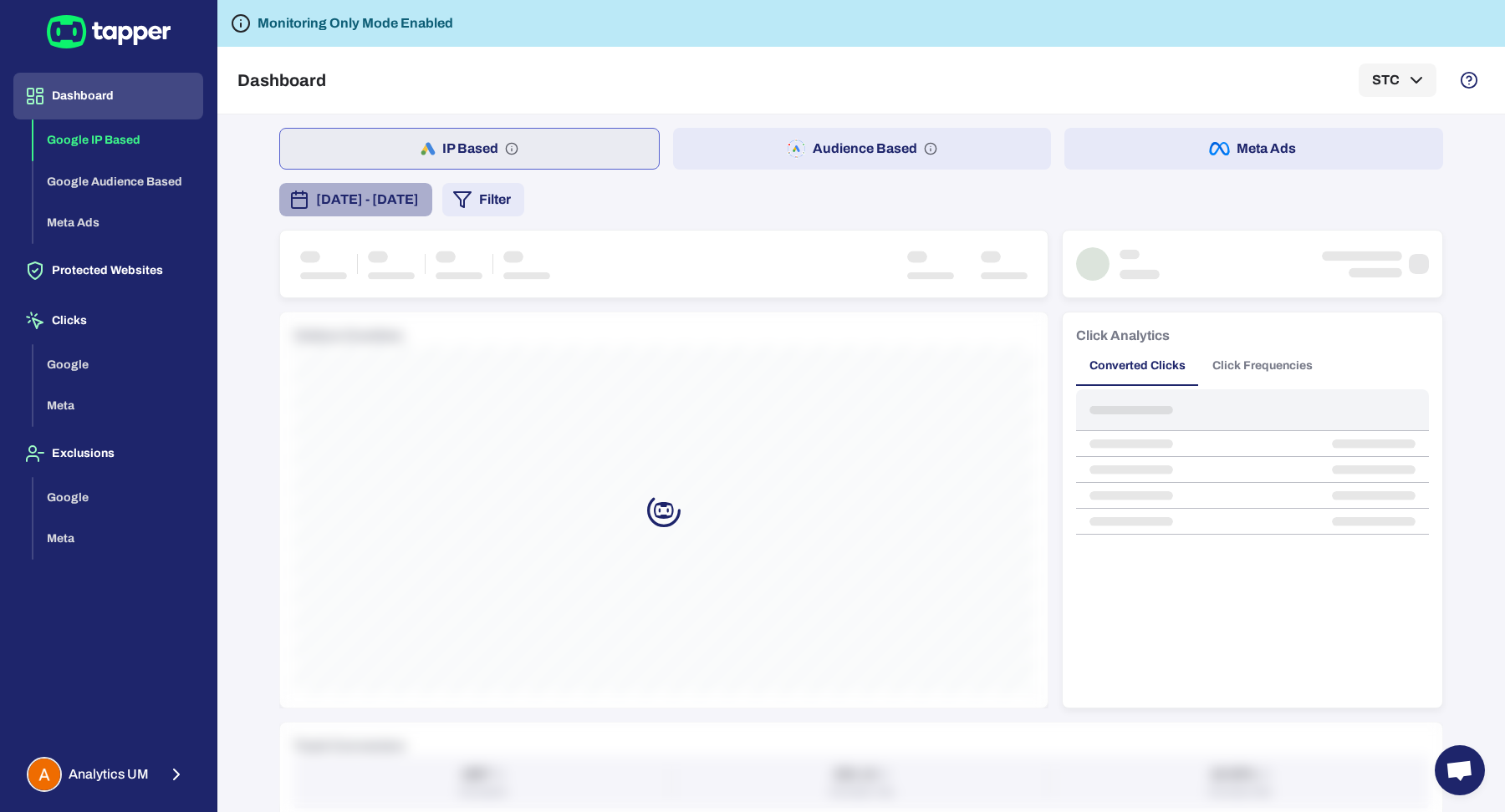
click at [316, 190] on span "[DATE] - [DATE]" at bounding box center [367, 199] width 102 height 20
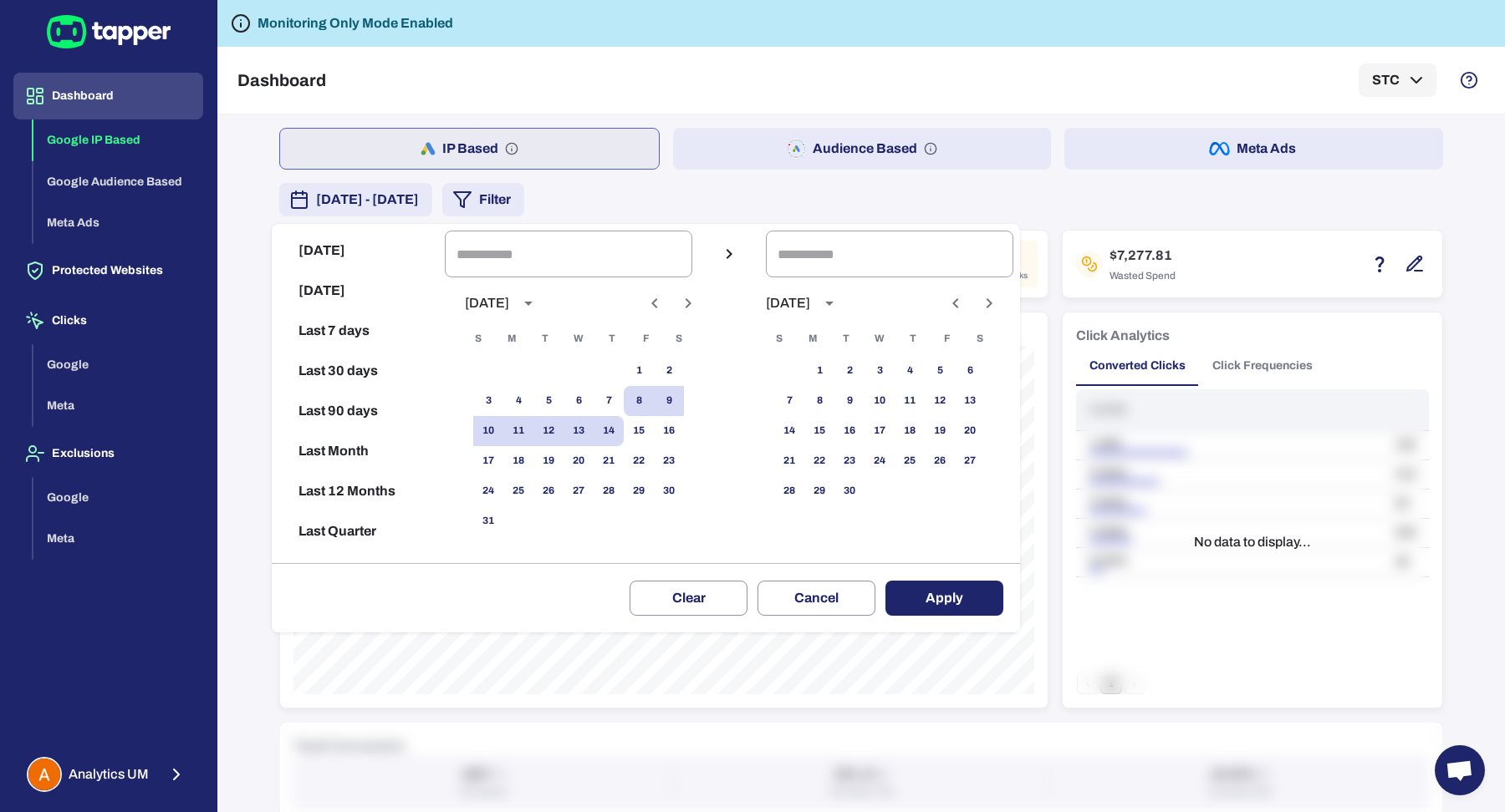
click at [351, 362] on button "Last 30 days" at bounding box center [358, 371] width 159 height 40
type input "**********"
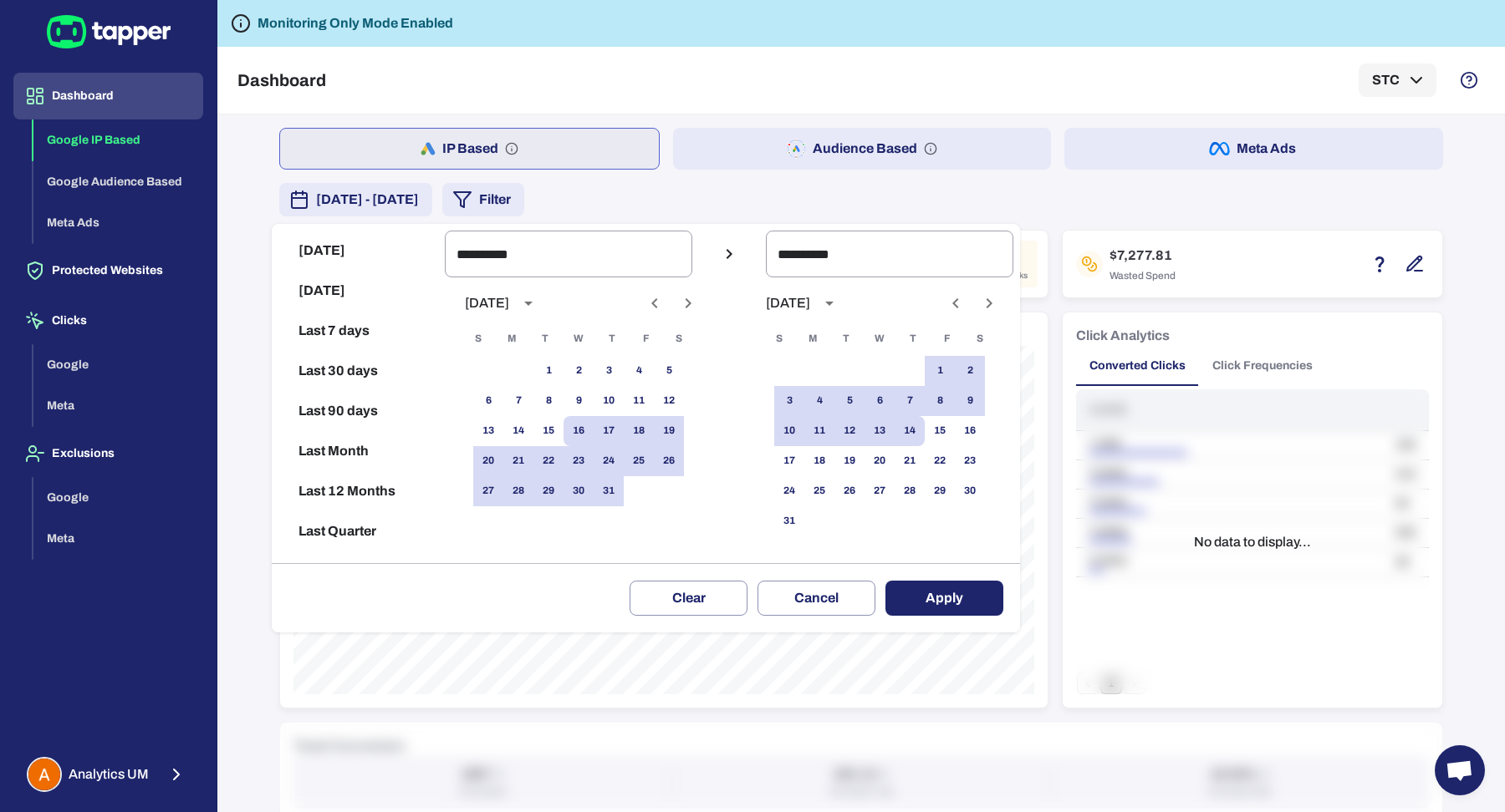
click at [944, 587] on button "Apply" at bounding box center [944, 598] width 118 height 35
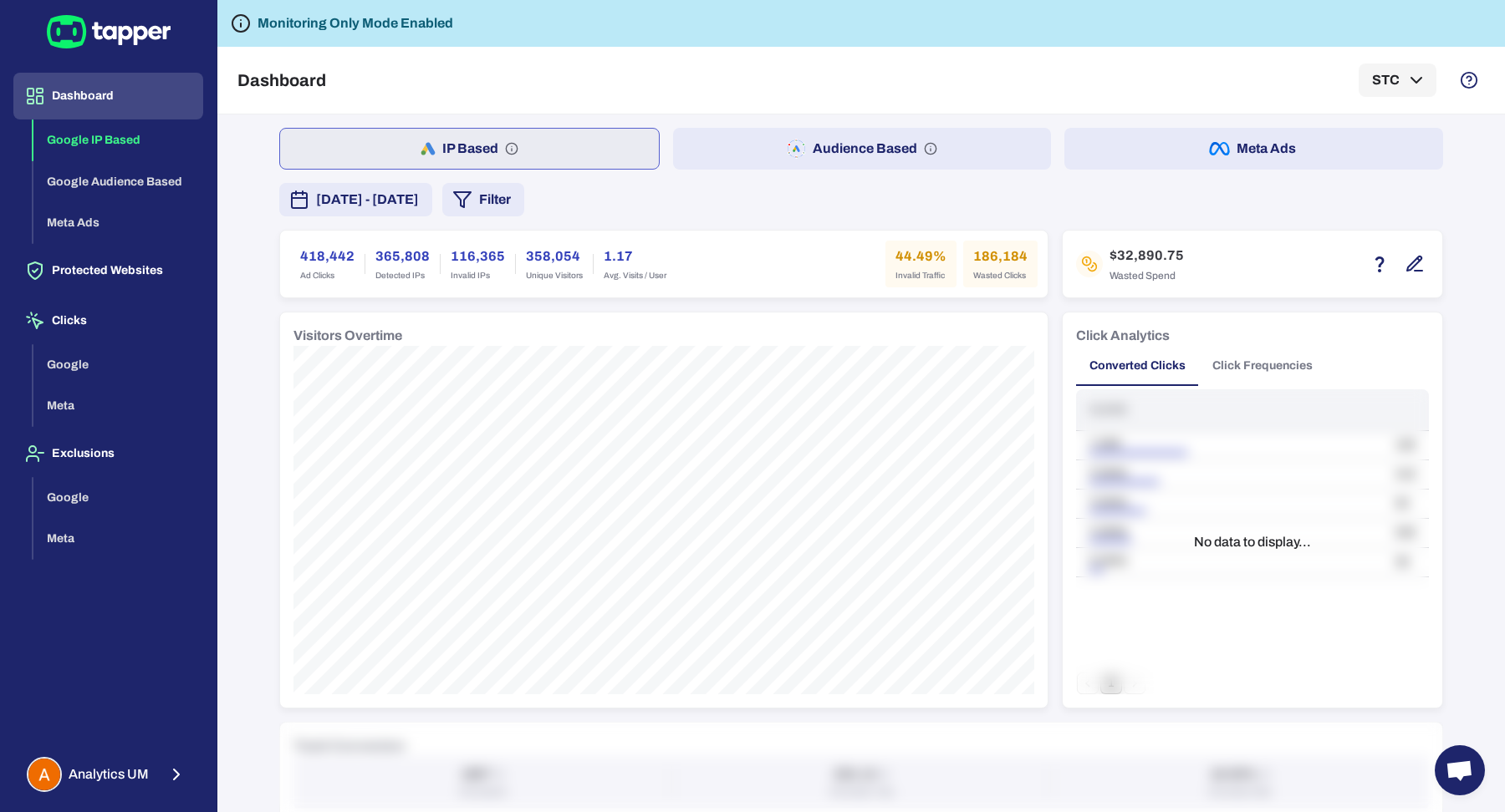
click at [524, 197] on button "Filter" at bounding box center [483, 199] width 82 height 33
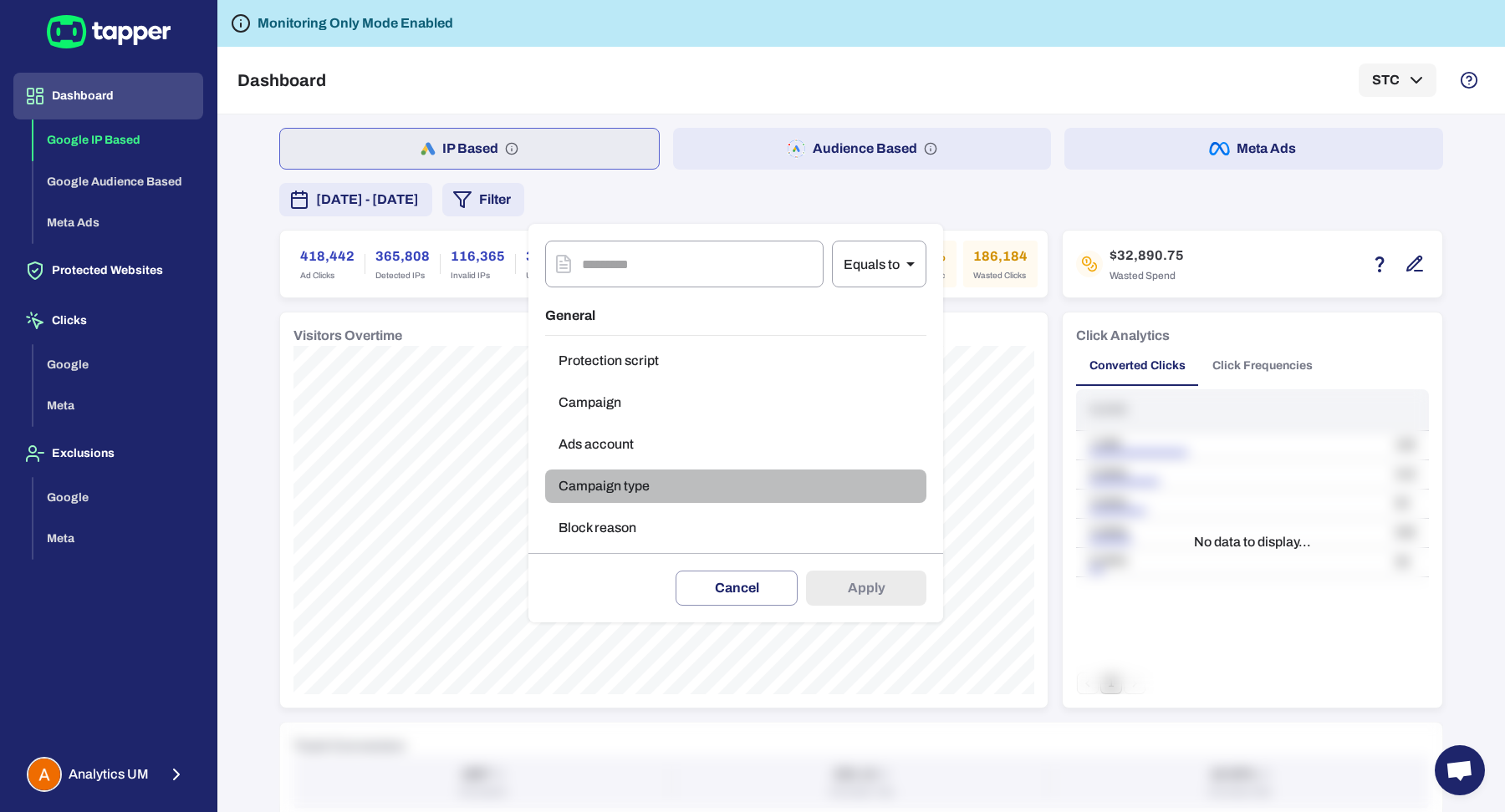
click at [629, 488] on button "Campaign type" at bounding box center [735, 486] width 381 height 33
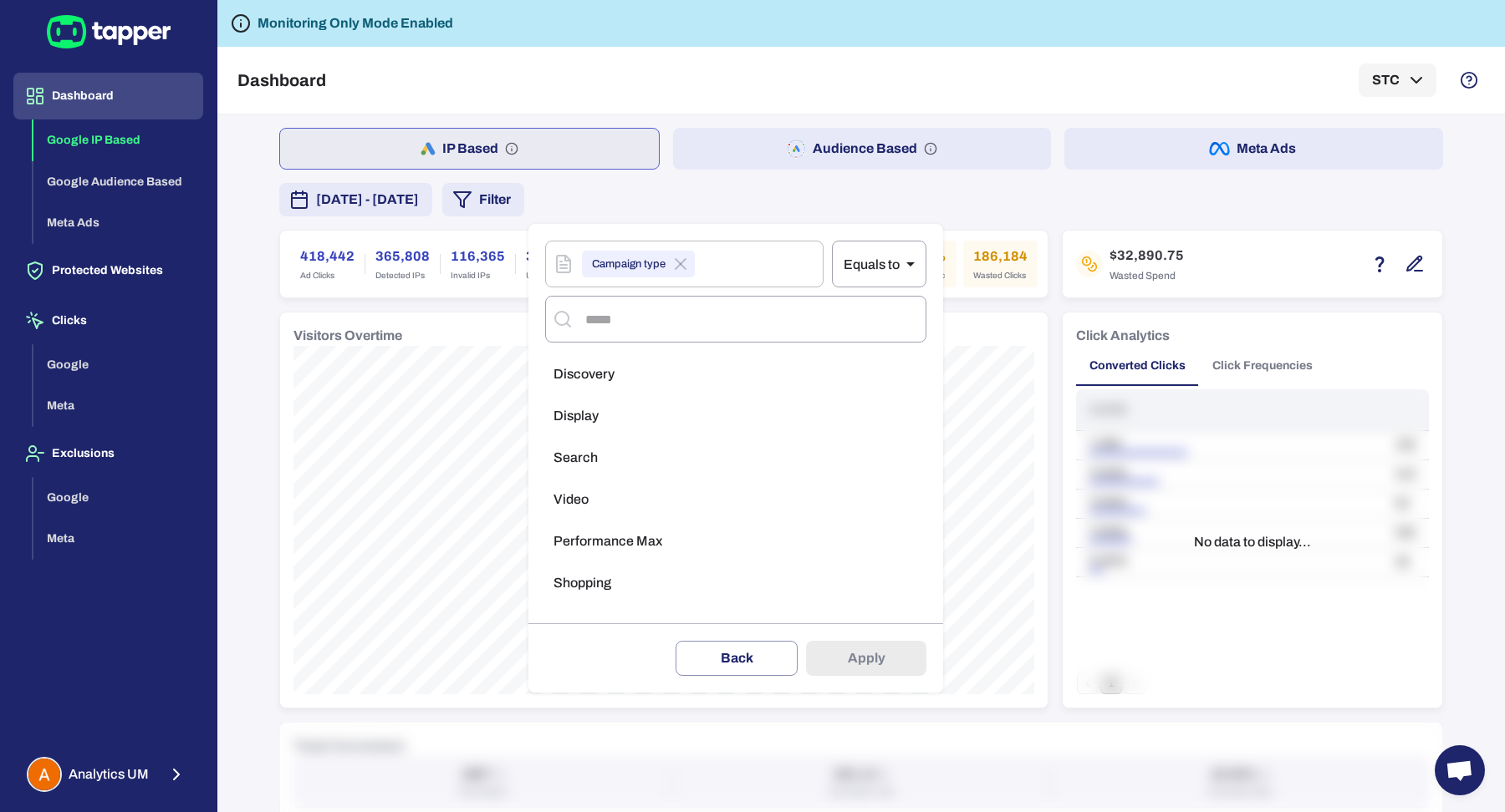
click at [633, 398] on ul "Discovery Display Search Video Performance Max Shopping" at bounding box center [735, 483] width 381 height 264
click at [705, 424] on li "Display" at bounding box center [735, 415] width 381 height 33
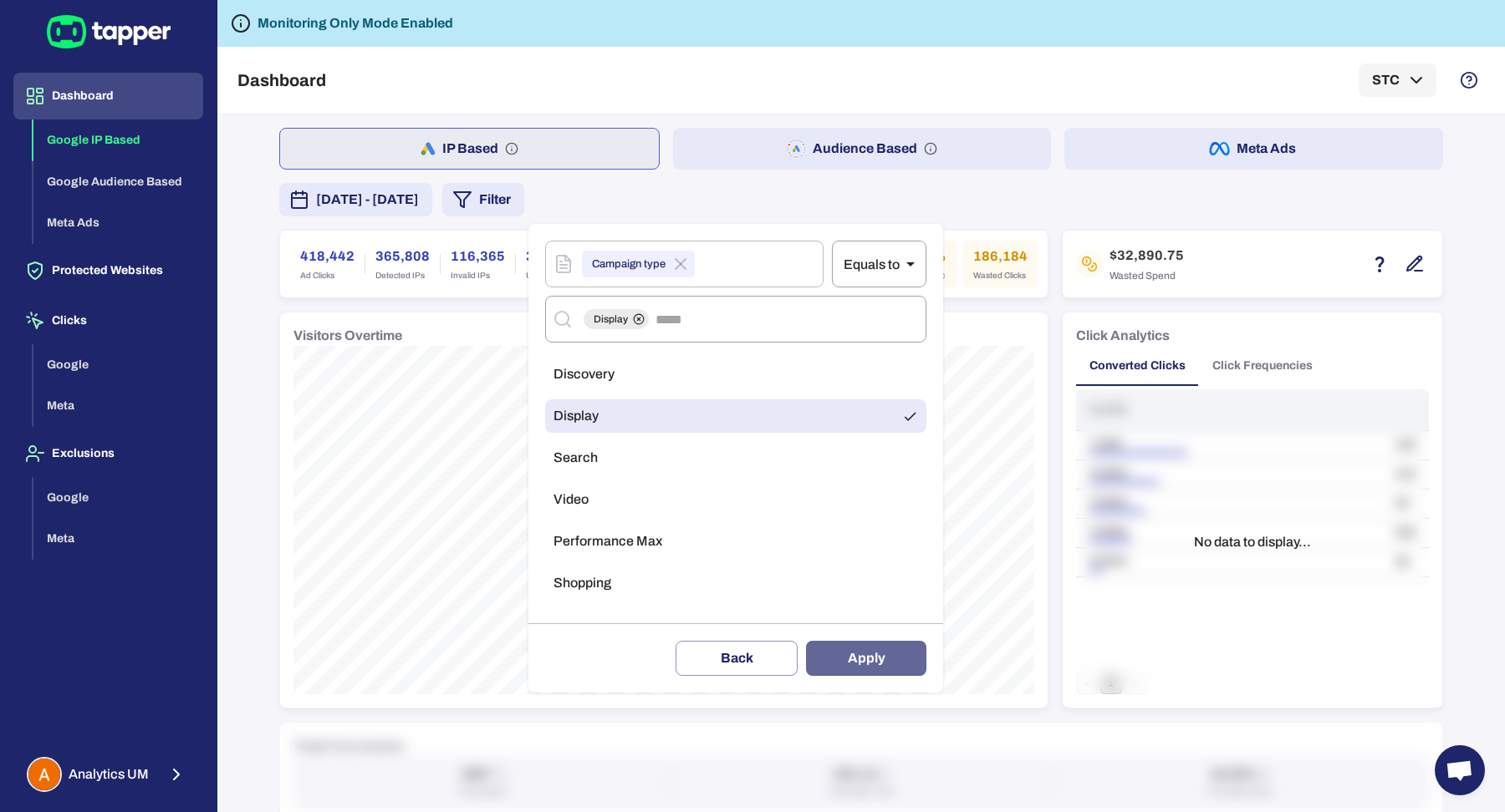
click at [867, 649] on button "Apply" at bounding box center [865, 658] width 121 height 35
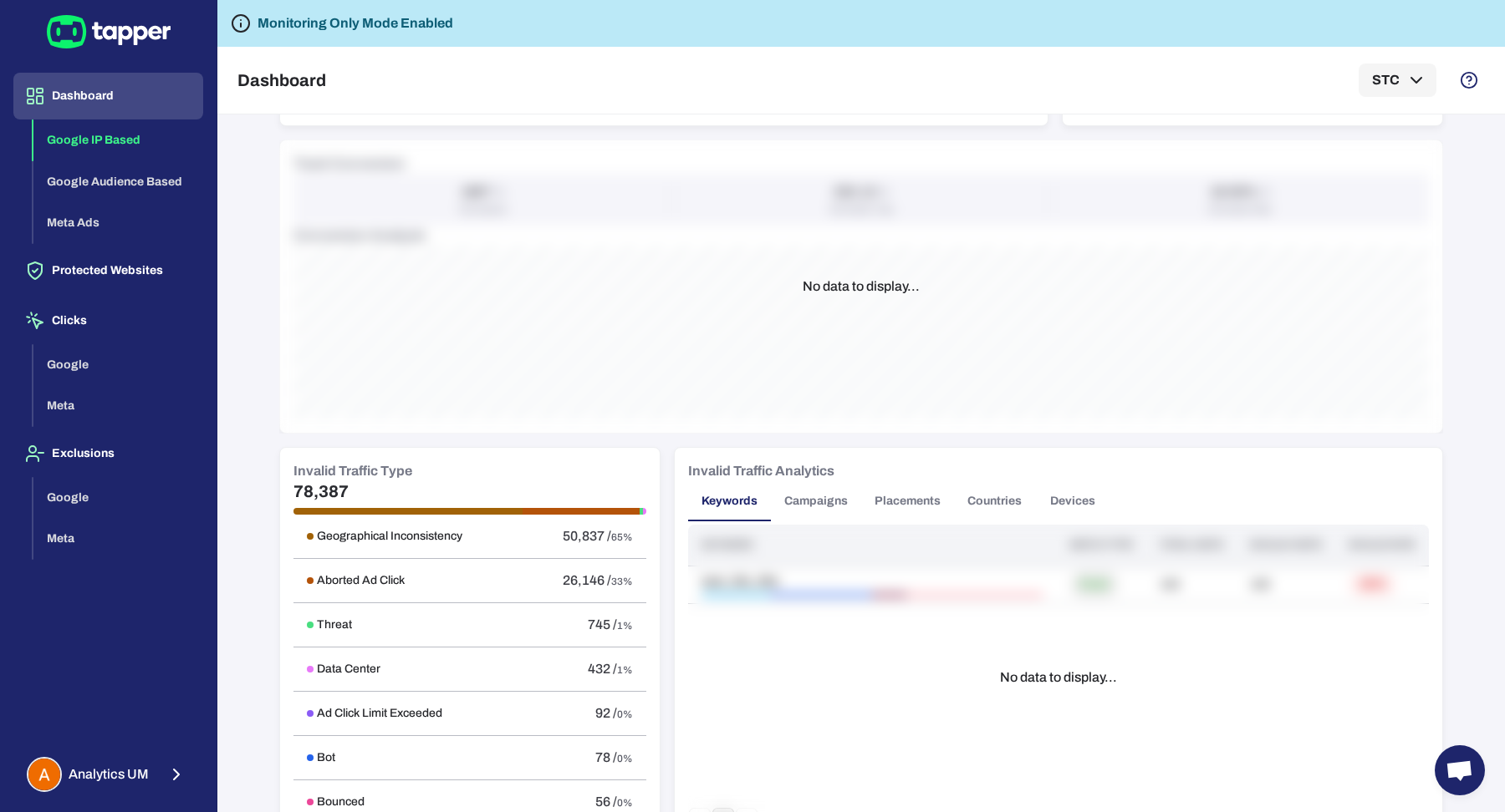
scroll to position [670, 0]
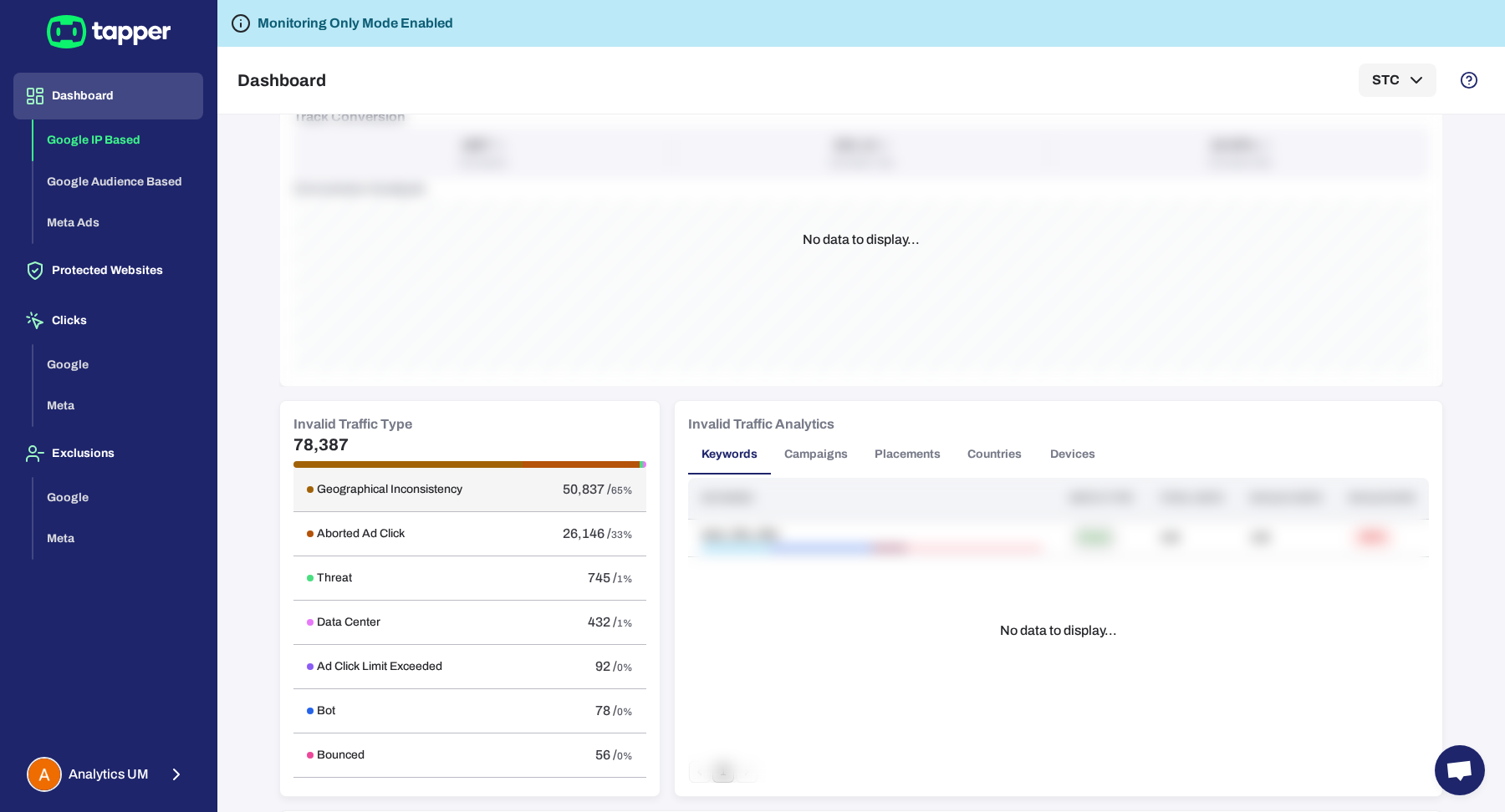
click at [450, 486] on h6 "Geographical Inconsistency" at bounding box center [389, 489] width 145 height 15
